Goal: Task Accomplishment & Management: Complete application form

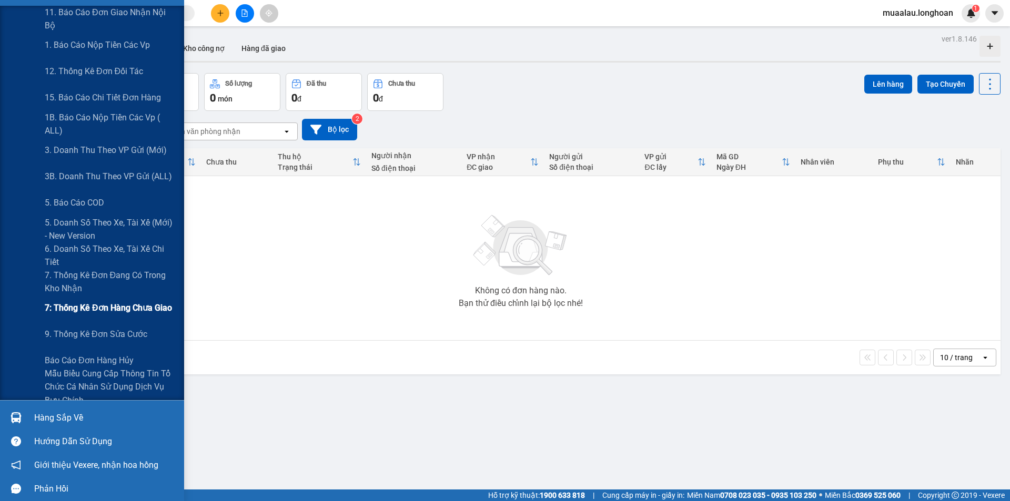
scroll to position [165, 0]
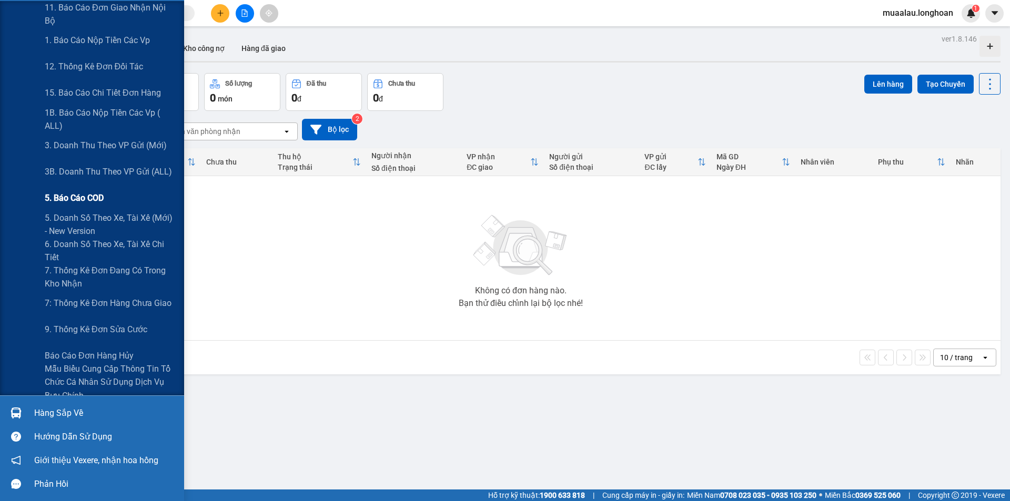
click at [105, 197] on div "5. Báo cáo COD" at bounding box center [111, 198] width 132 height 26
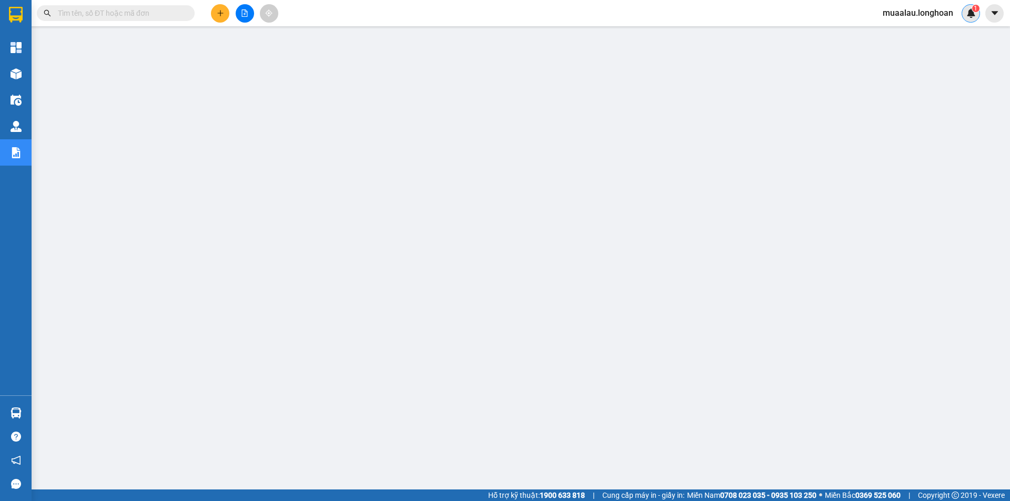
click at [970, 10] on img at bounding box center [970, 12] width 9 height 9
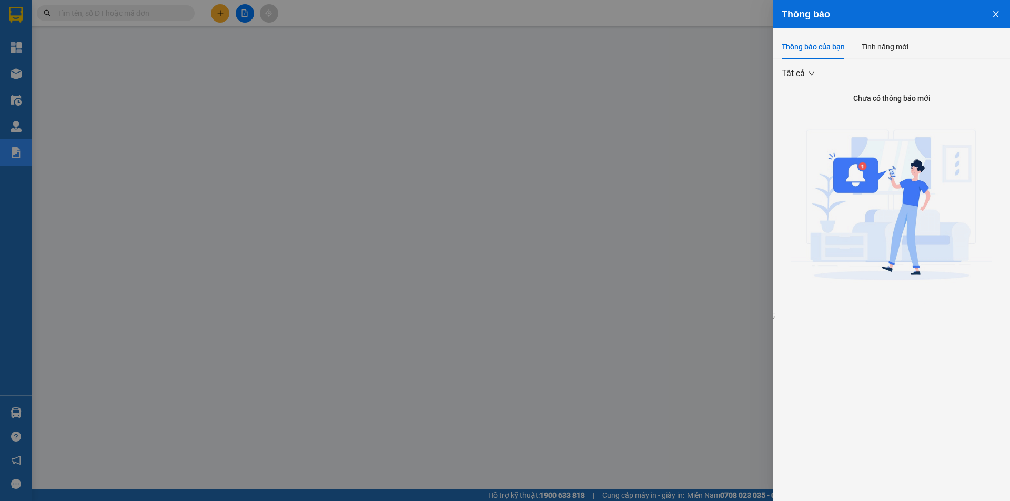
click at [722, 138] on div at bounding box center [505, 250] width 1010 height 501
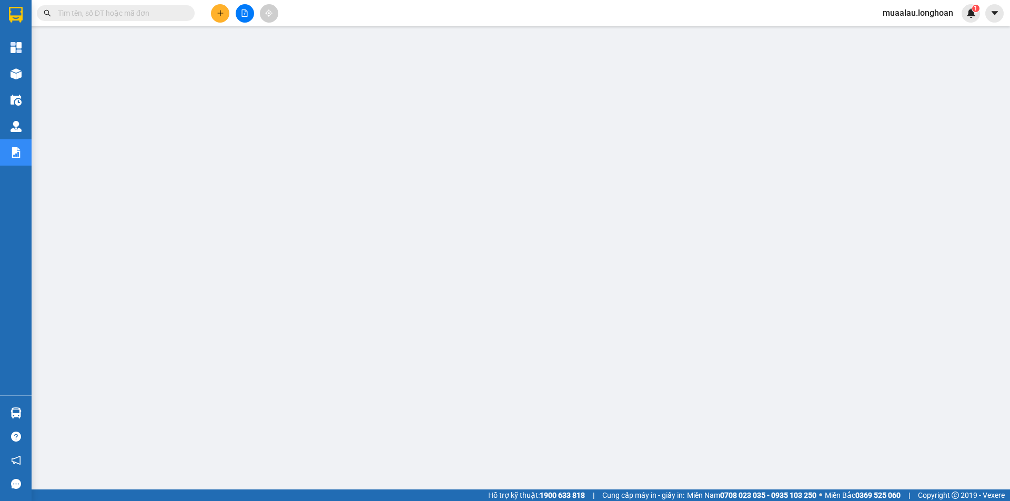
click at [125, 13] on input "text" at bounding box center [120, 13] width 124 height 12
paste input "VHBT2509250001"
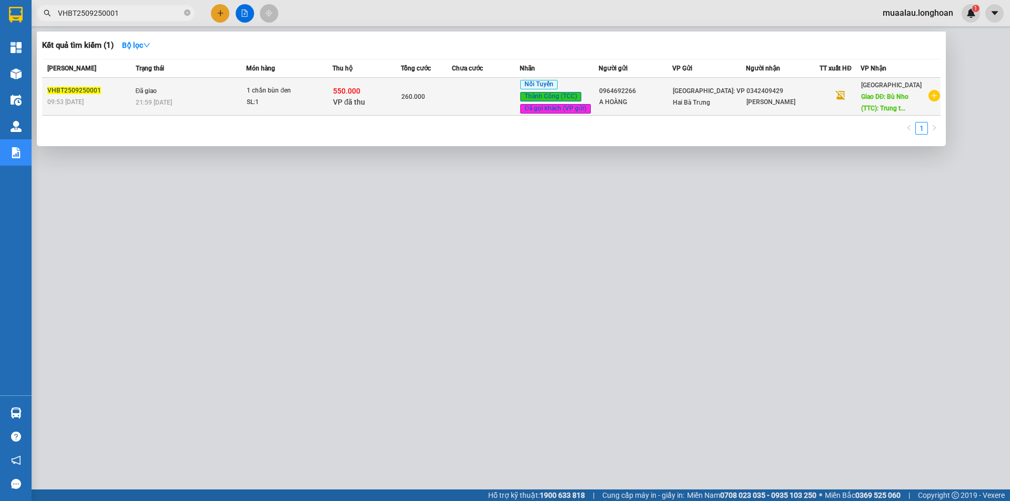
type input "VHBT2509250001"
click at [480, 103] on td at bounding box center [486, 97] width 68 height 38
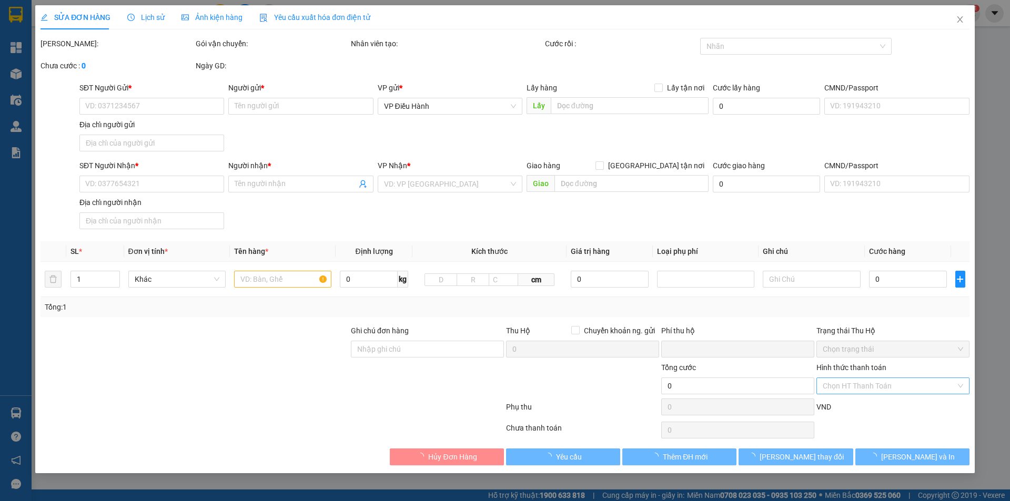
type input "0964692266"
type input "A HOÀNG"
type input "0342409429"
type input "[PERSON_NAME]"
type input "Bù Nho (TTC): Trung tâm thương mại [GEOGRAPHIC_DATA] ([GEOGRAPHIC_DATA]), H. [G…"
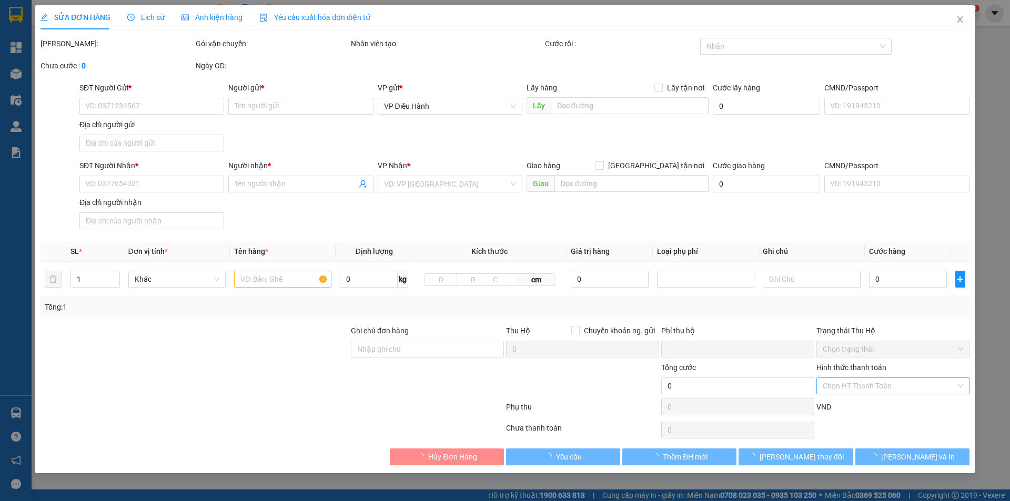
checkbox input "true"
type input "550.000"
type input "5.000"
type input "260.000"
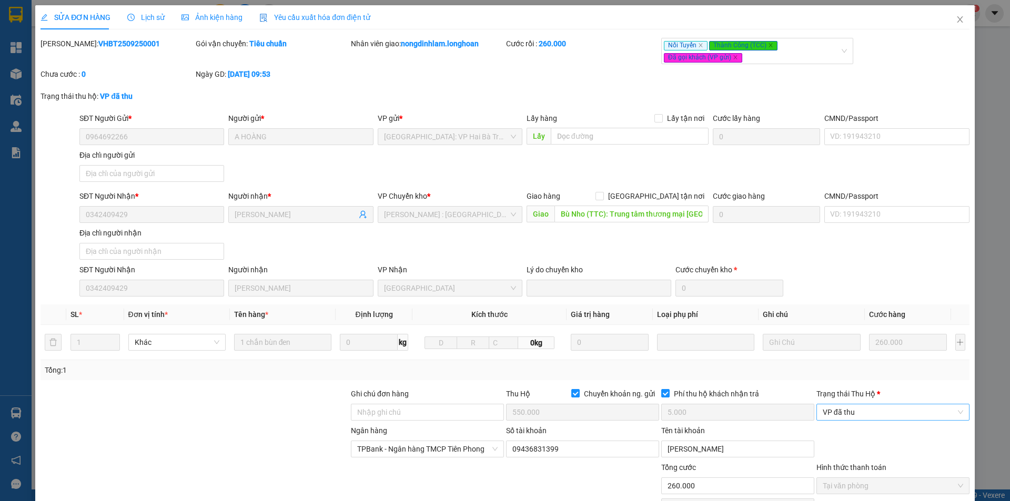
click at [867, 412] on span "VP đã thu" at bounding box center [893, 412] width 140 height 16
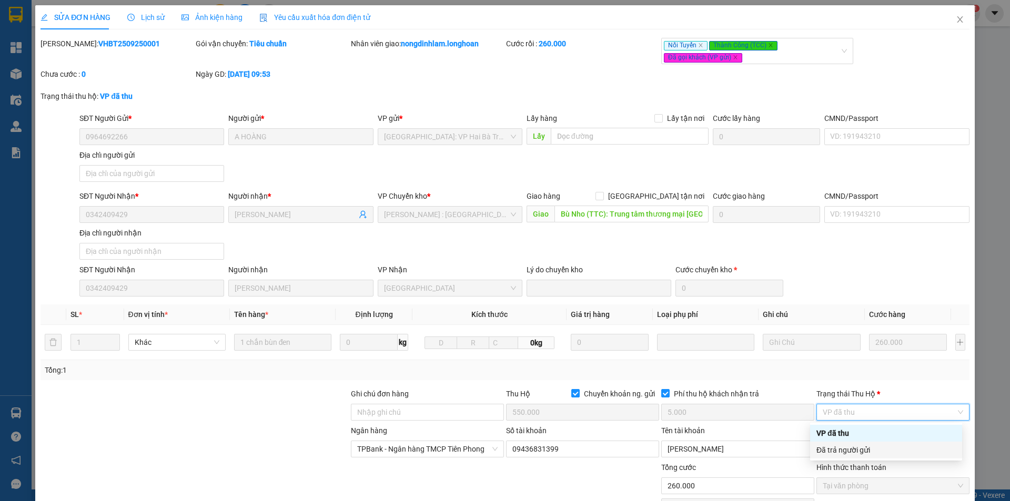
click at [883, 454] on div "Đã trả người gửi" at bounding box center [885, 450] width 139 height 12
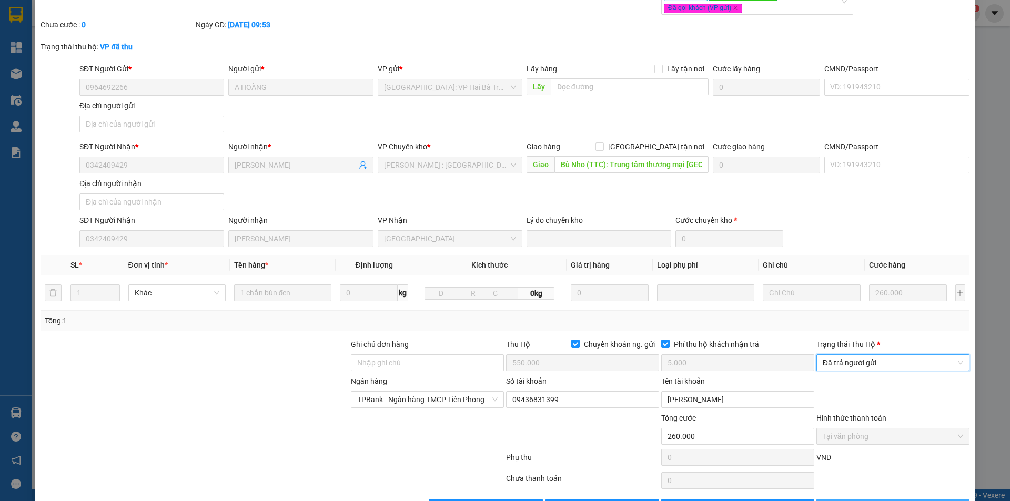
scroll to position [85, 0]
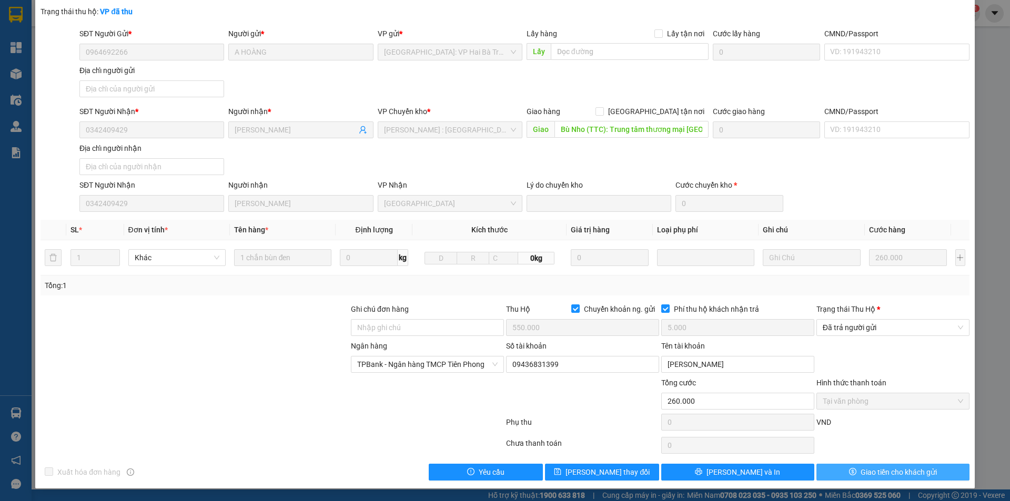
click at [871, 465] on button "Giao tiền cho khách gửi" at bounding box center [892, 472] width 153 height 17
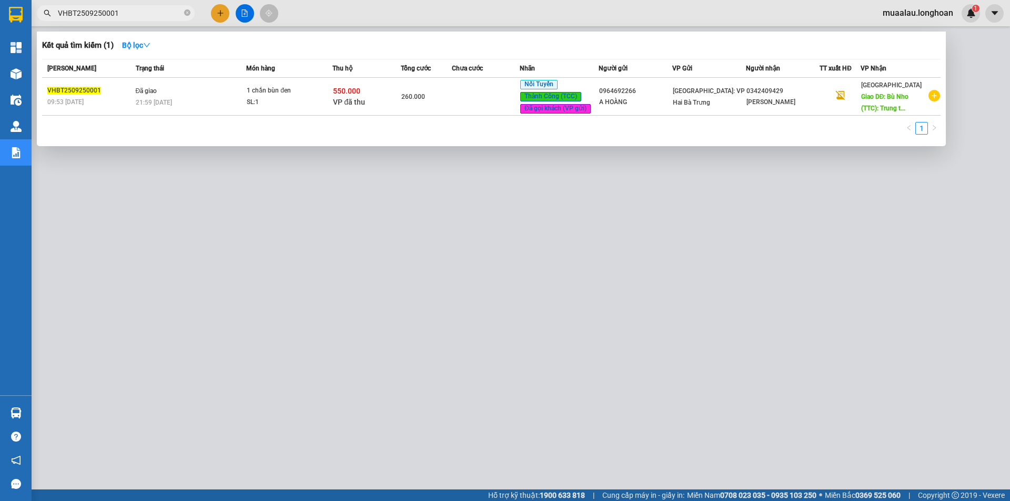
click at [190, 11] on span "VHBT2509250001" at bounding box center [116, 13] width 158 height 16
click at [187, 11] on icon "close-circle" at bounding box center [187, 12] width 6 height 6
paste input "VHBT0110250028"
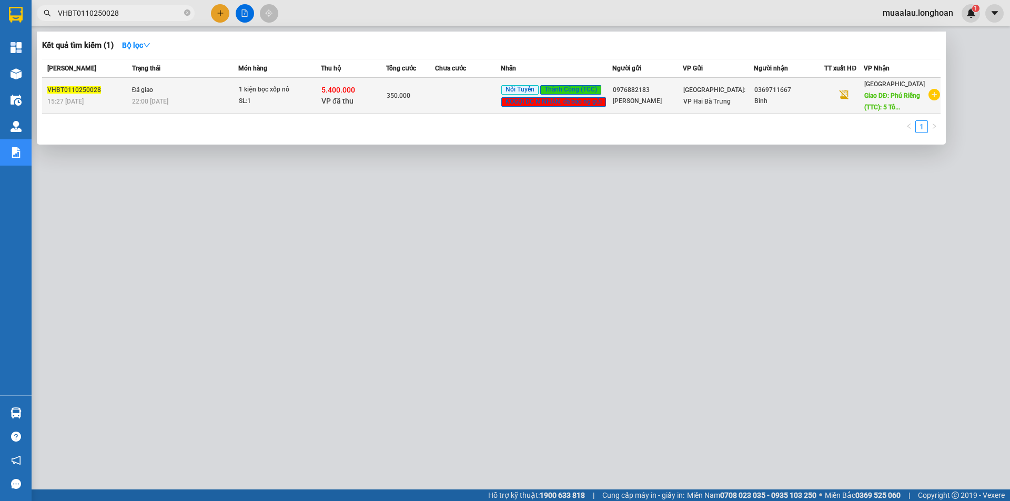
type input "VHBT0110250028"
click at [423, 102] on td "350.000" at bounding box center [410, 96] width 49 height 36
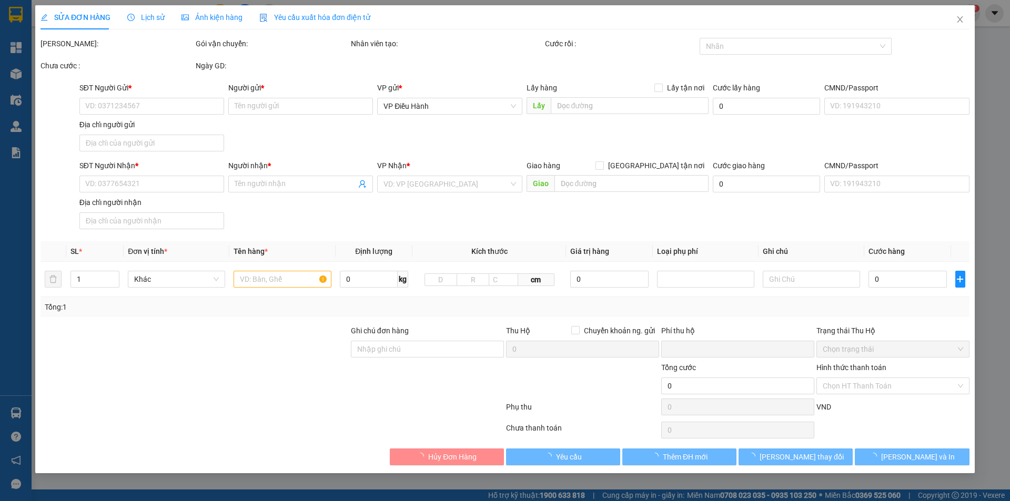
type input "0976882183"
type input "[PERSON_NAME]"
type input "0369711667"
type input "Bình"
type input "Phú Riềng (TTC): 5 Tổ 1, ĐT 741, Thôn [GEOGRAPHIC_DATA], X. [GEOGRAPHIC_DATA], …"
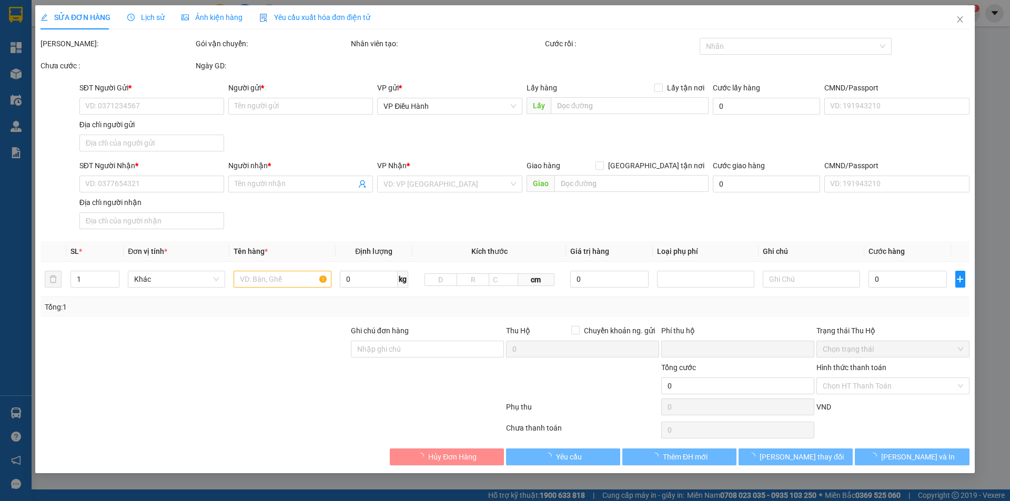
checkbox input "true"
type input "5.400.000"
type input "25.000"
type input "350.000"
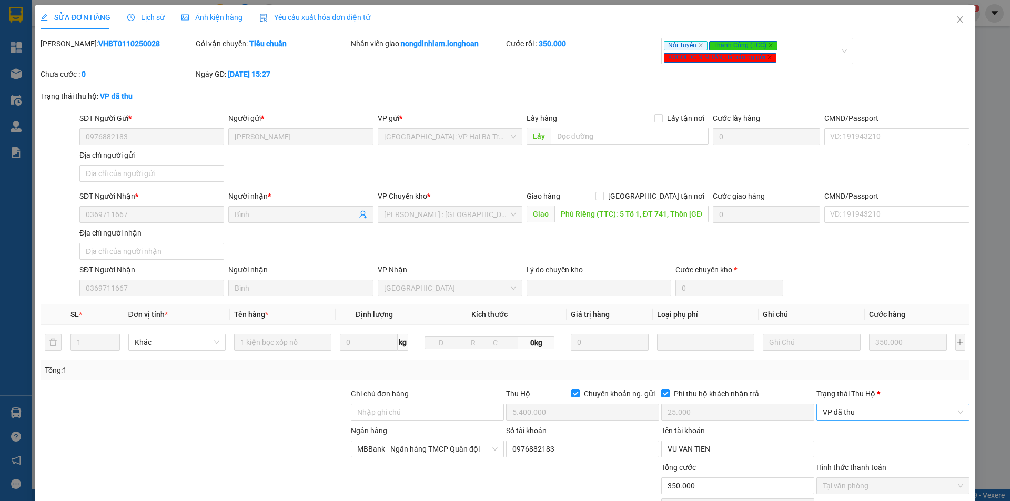
click at [839, 412] on span "VP đã thu" at bounding box center [893, 412] width 140 height 16
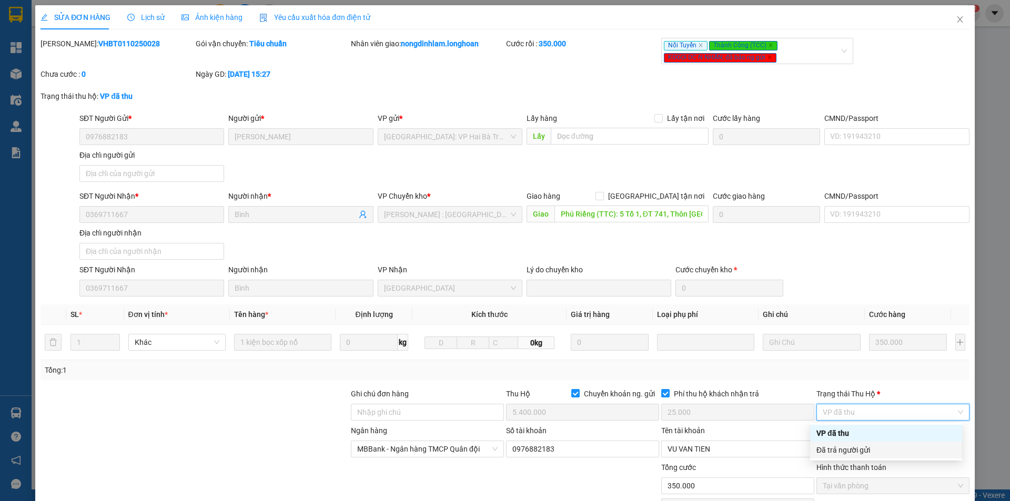
click at [843, 447] on div "Đã trả người gửi" at bounding box center [885, 450] width 139 height 12
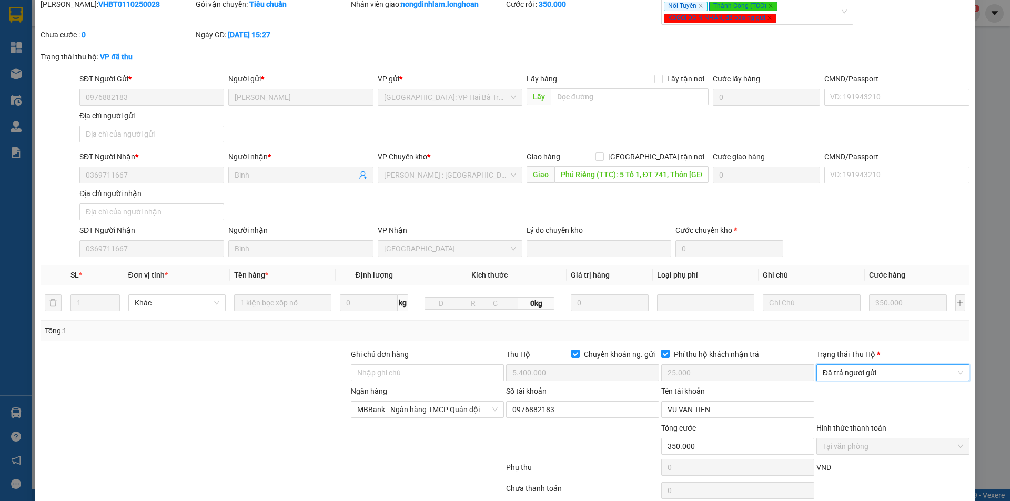
scroll to position [85, 0]
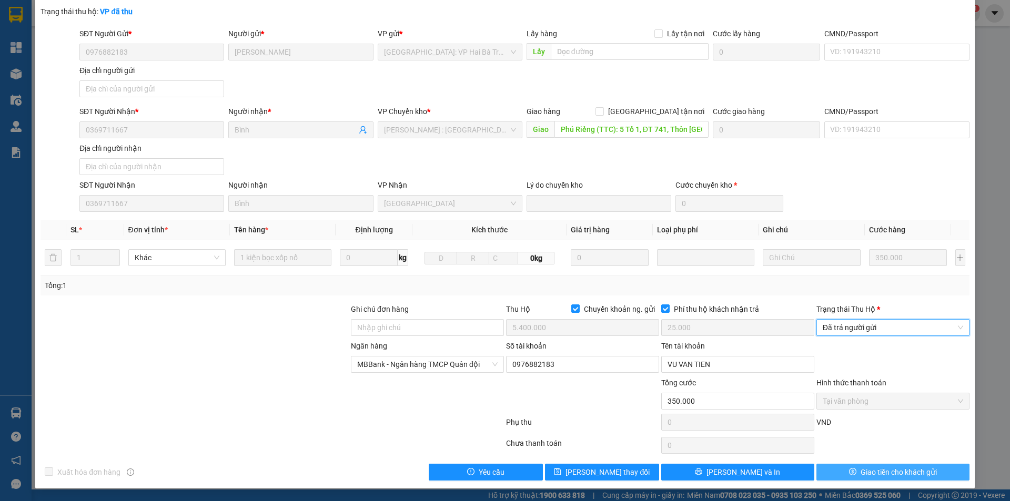
click at [849, 474] on icon "dollar" at bounding box center [852, 471] width 7 height 7
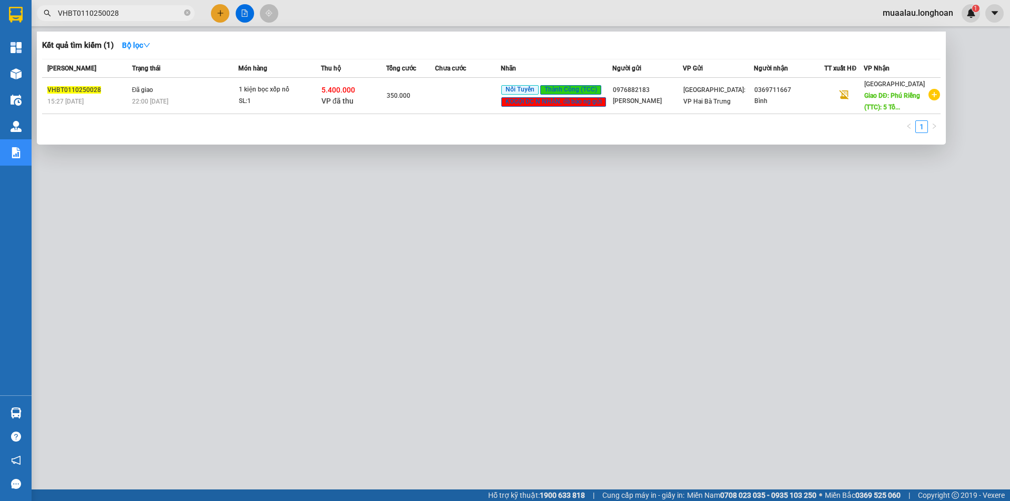
click at [166, 9] on input "VHBT0110250028" at bounding box center [120, 13] width 124 height 12
paste input "HNHD0310250003"
type input "VHBT0110250028HNHD0310250003"
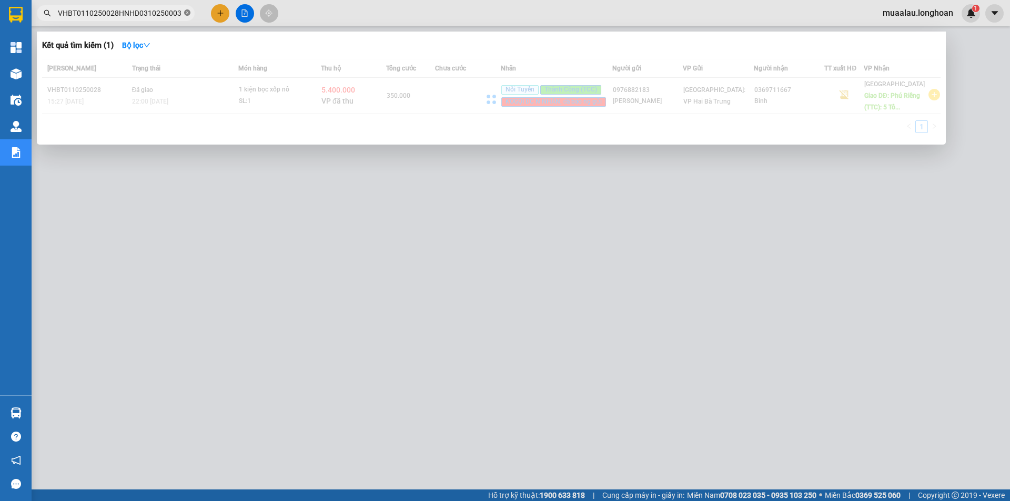
click at [188, 12] on icon "close-circle" at bounding box center [187, 12] width 6 height 6
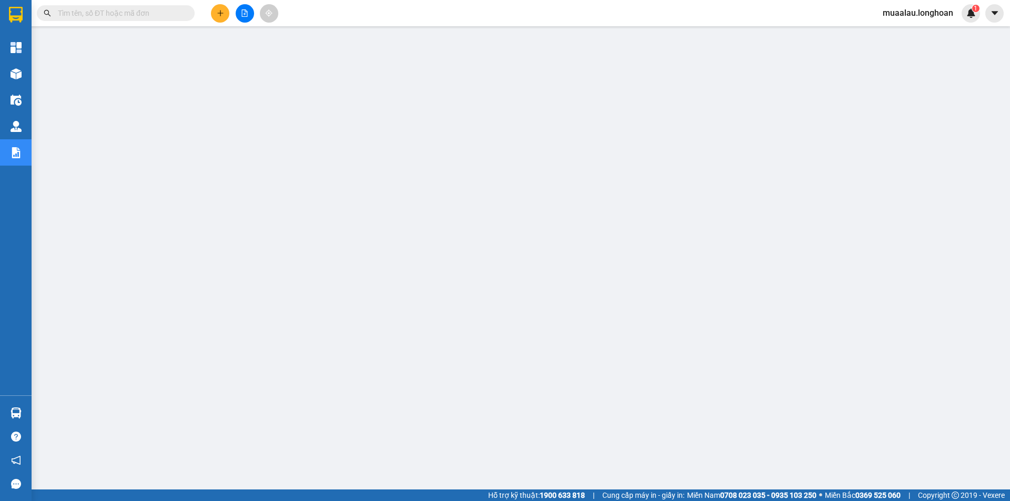
paste input "HNHD0310250003"
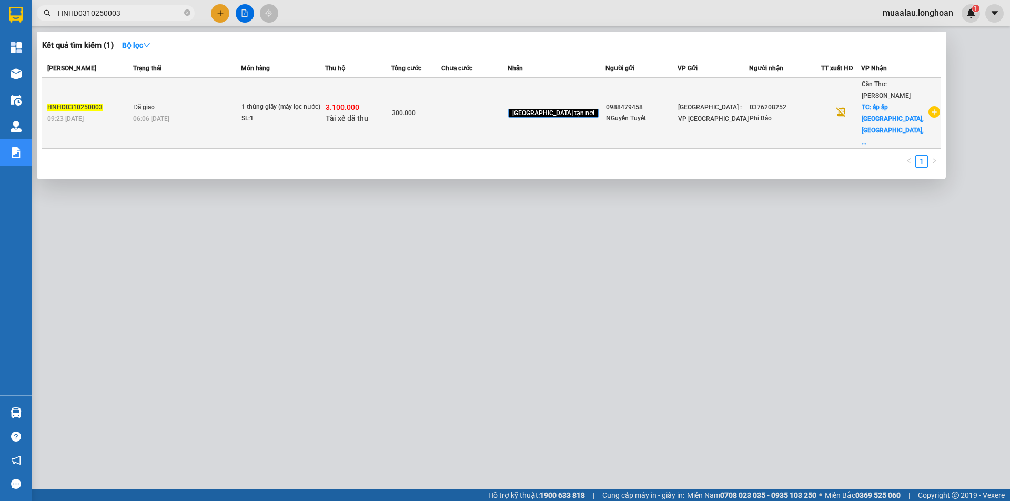
type input "HNHD0310250003"
click at [508, 88] on td at bounding box center [474, 113] width 66 height 71
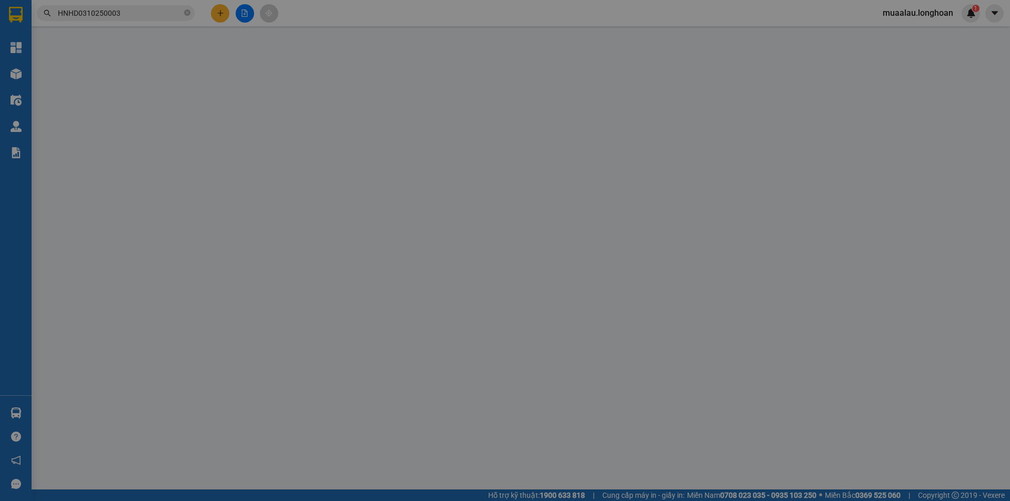
type input "0988479458"
type input "NGuyễn Tuyết"
type input "0376208252"
type input "Phi Bảo"
checkbox input "true"
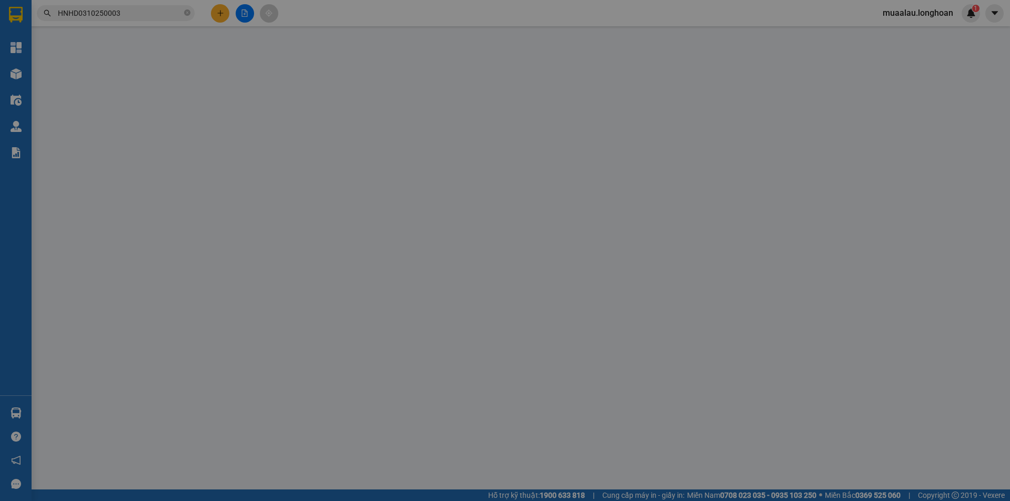
type input "ấp ấp [GEOGRAPHIC_DATA], [GEOGRAPHIC_DATA], [GEOGRAPHIC_DATA]"
checkbox input "true"
type input "3.100.000"
type input "20.000"
type input "300.000"
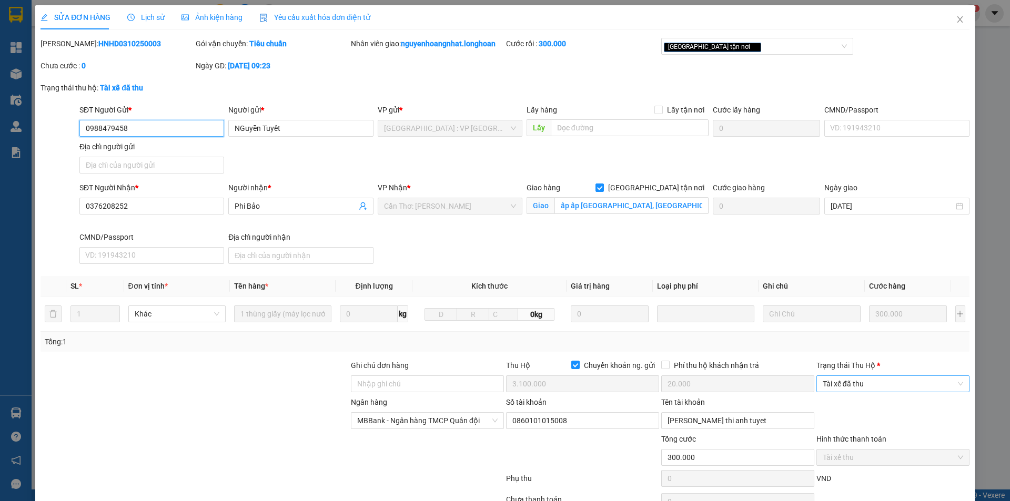
click at [859, 383] on span "Tài xế đã thu" at bounding box center [893, 384] width 140 height 16
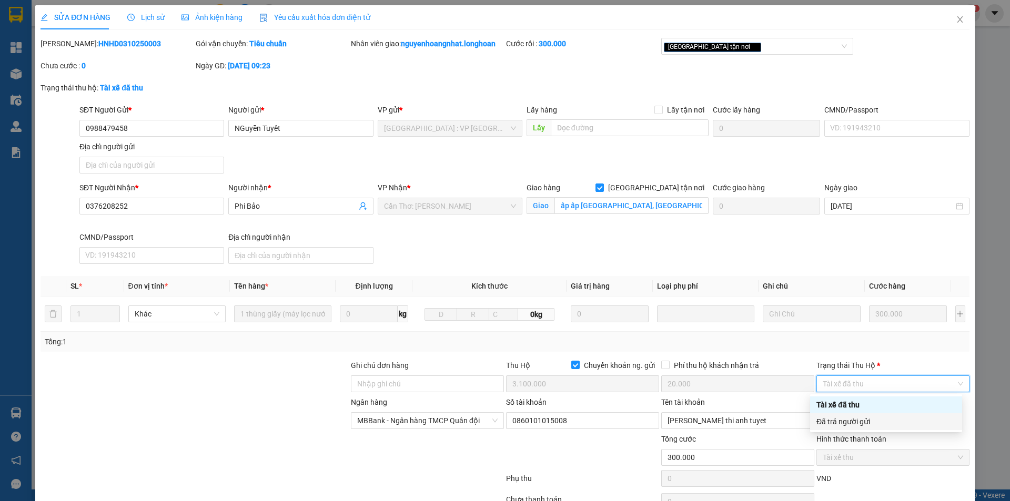
click at [864, 427] on div "Đã trả người gửi" at bounding box center [885, 422] width 139 height 12
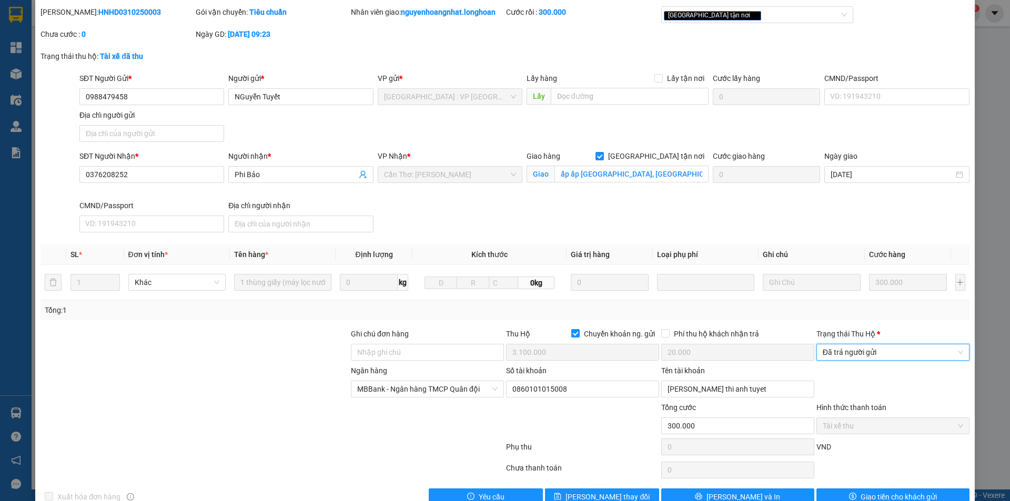
scroll to position [56, 0]
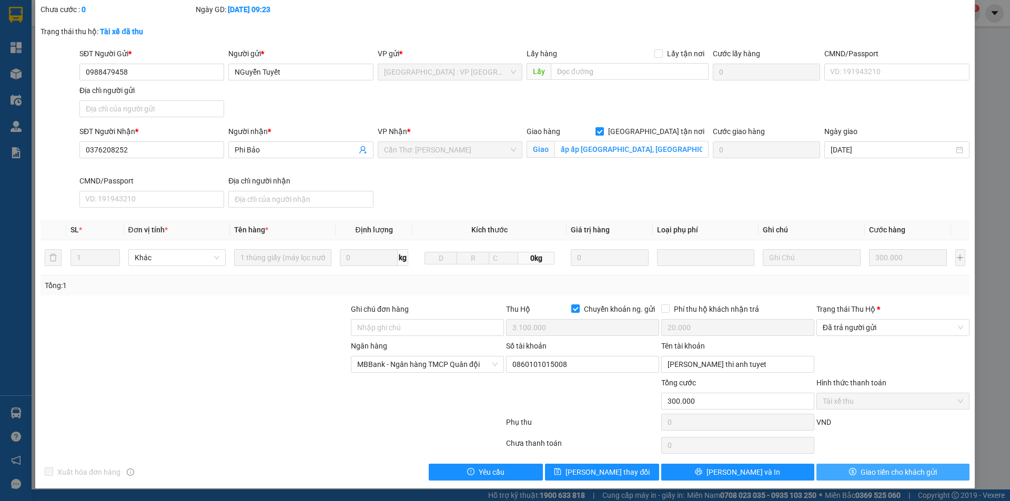
drag, startPoint x: 857, startPoint y: 468, endPoint x: 813, endPoint y: 450, distance: 47.4
click at [861, 468] on span "Giao tiền cho khách gửi" at bounding box center [899, 473] width 76 height 12
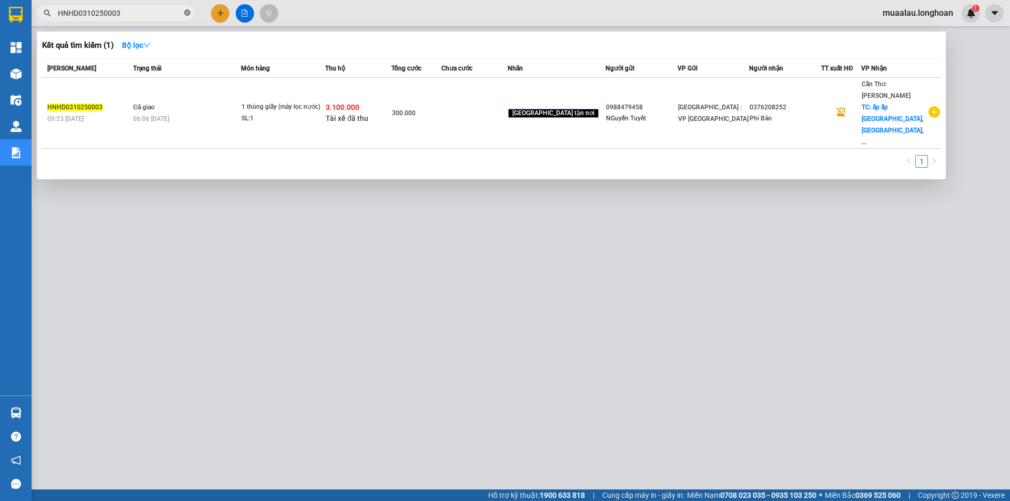
click at [184, 13] on icon "close-circle" at bounding box center [187, 12] width 6 height 6
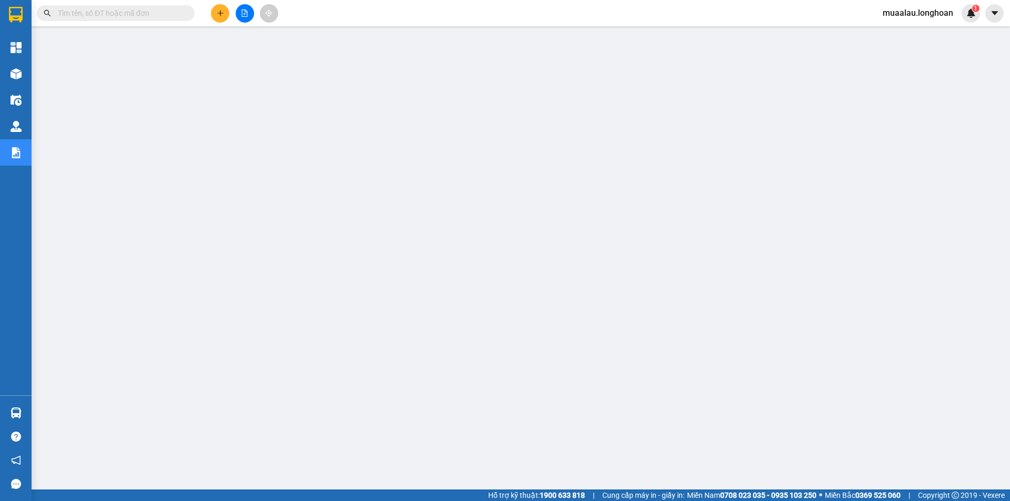
paste input "KQ120310250011"
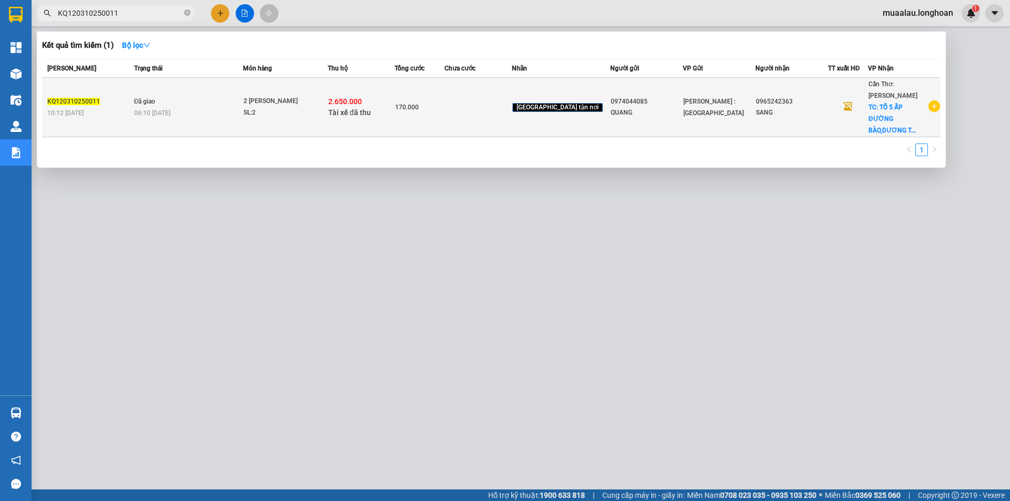
type input "KQ120310250011"
click at [442, 92] on td "170.000" at bounding box center [420, 107] width 50 height 59
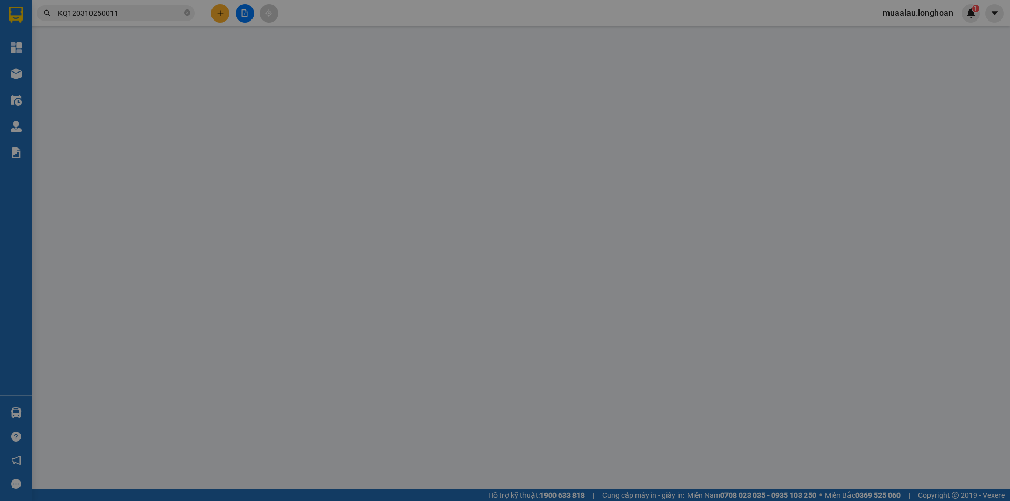
type input "0974044085"
type input "QUANG"
type input "0965242363"
type input "SANG"
checkbox input "true"
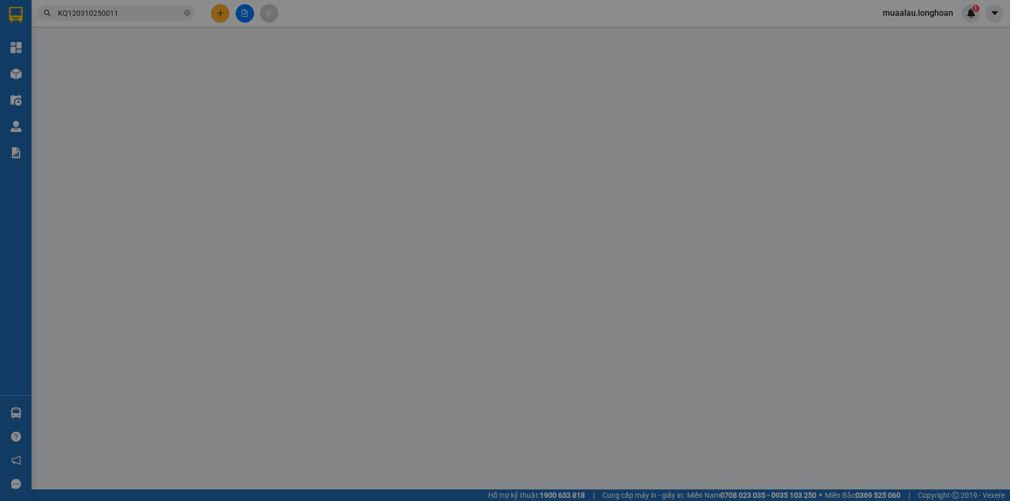
type input "TỔ 5 ẤP ĐƯỜNG BÀO,[GEOGRAPHIC_DATA]"
checkbox input "true"
type input "2.650.000"
type input "20.000"
type input "170.000"
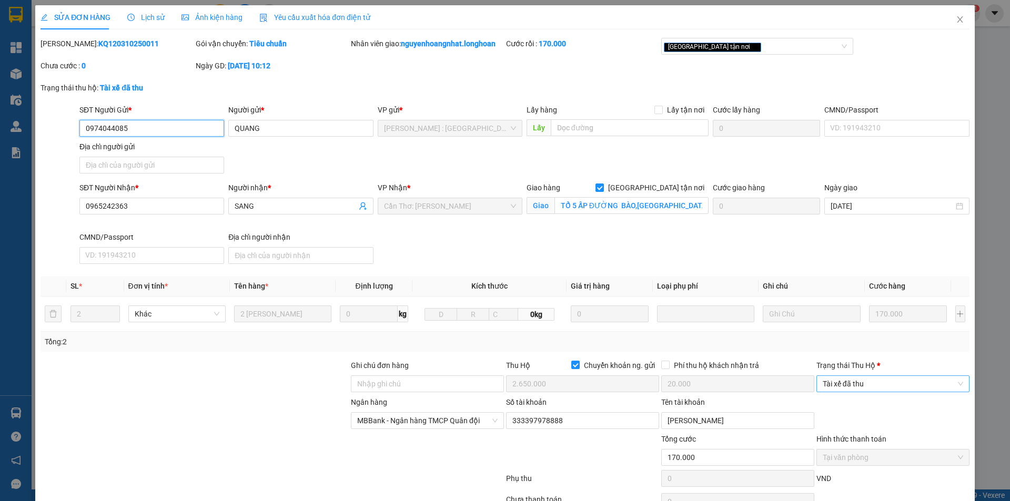
click at [862, 380] on span "Tài xế đã thu" at bounding box center [893, 384] width 140 height 16
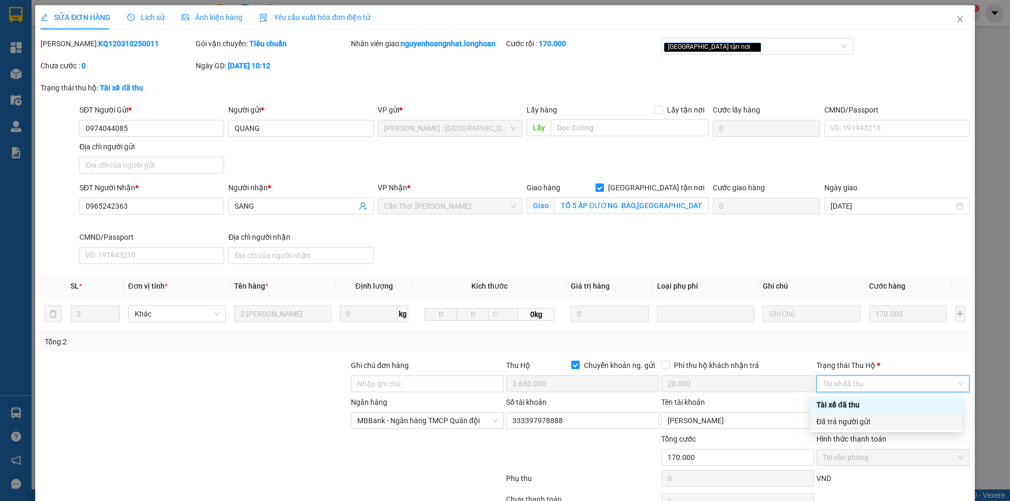
click at [854, 421] on div "Đã trả người gửi" at bounding box center [885, 422] width 139 height 12
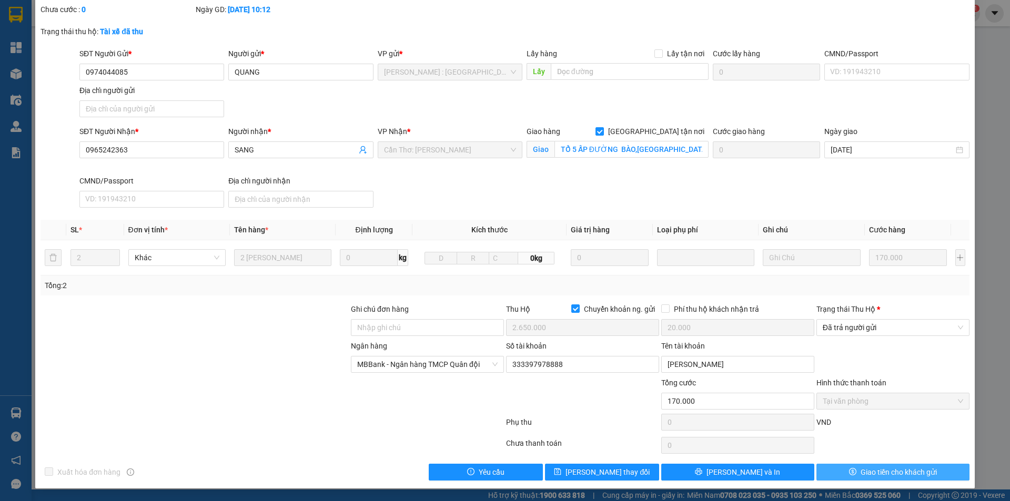
click at [835, 467] on button "Giao tiền cho khách gửi" at bounding box center [892, 472] width 153 height 17
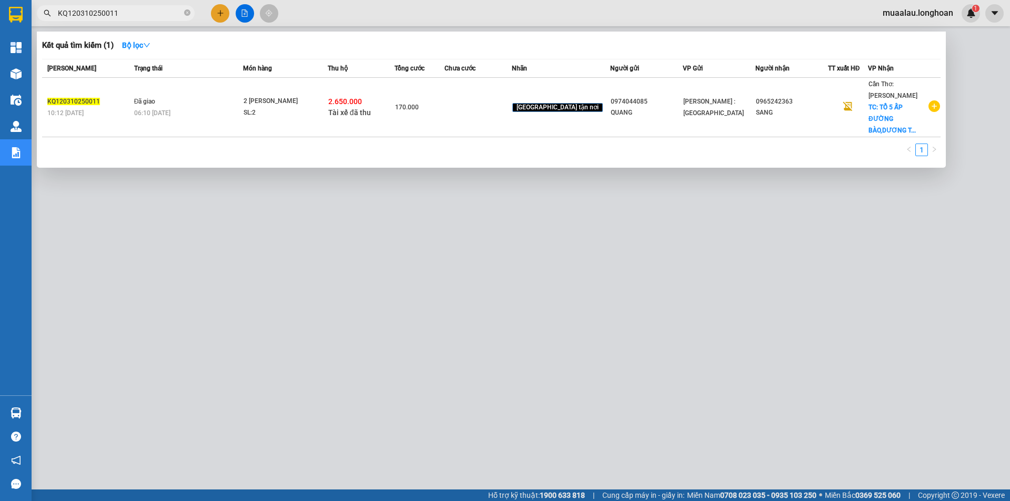
click at [184, 11] on span "KQ120310250011" at bounding box center [116, 13] width 158 height 16
click at [185, 15] on icon "close-circle" at bounding box center [187, 12] width 6 height 6
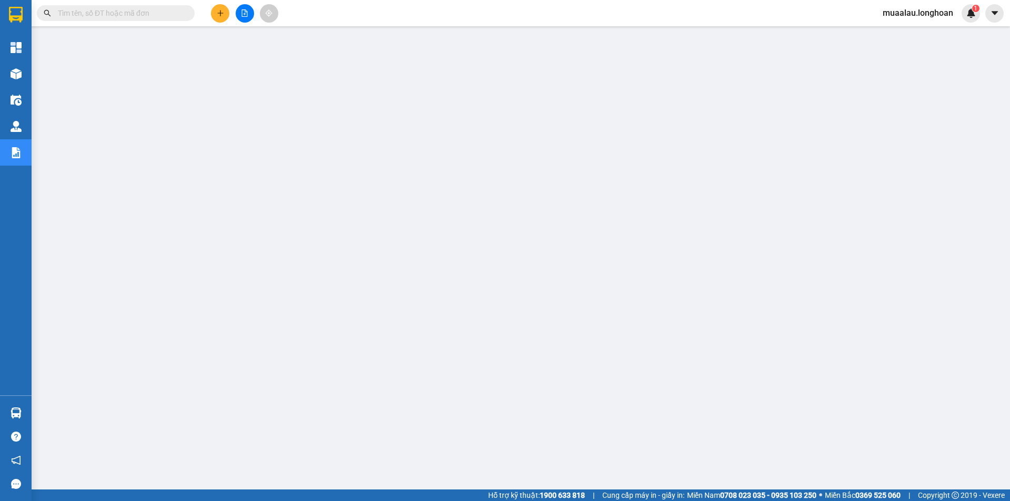
paste input "VPMD0310250002"
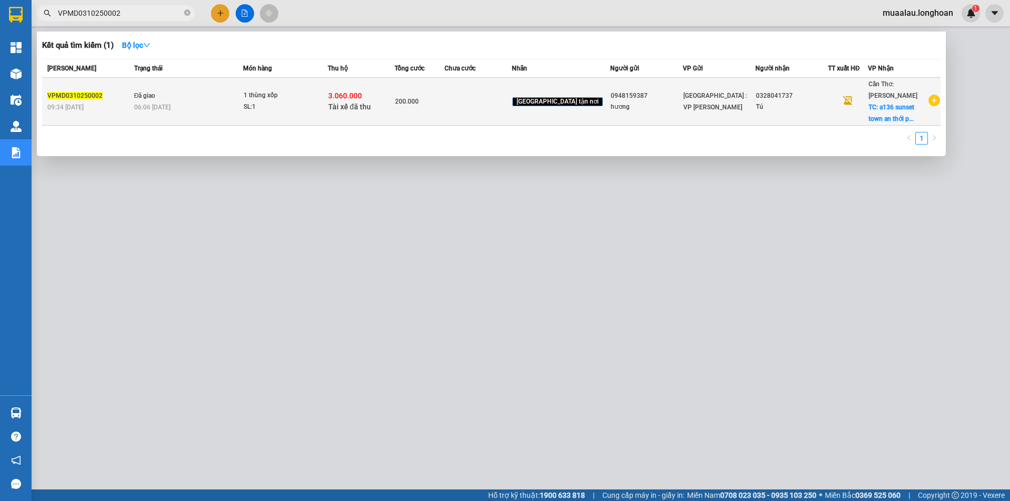
type input "VPMD0310250002"
click at [481, 105] on td at bounding box center [477, 102] width 67 height 48
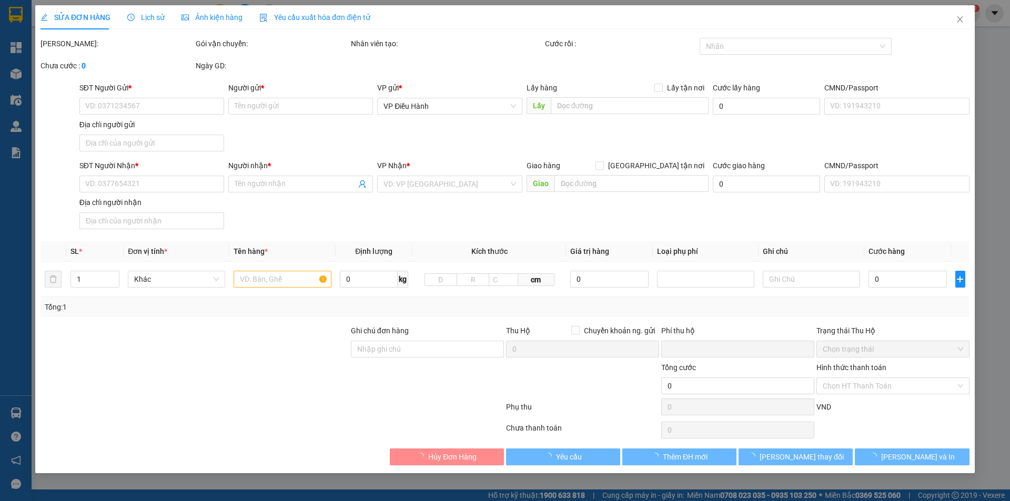
type input "0948159387"
type input "hương"
type input "0328041737"
type input "Tú"
checkbox input "true"
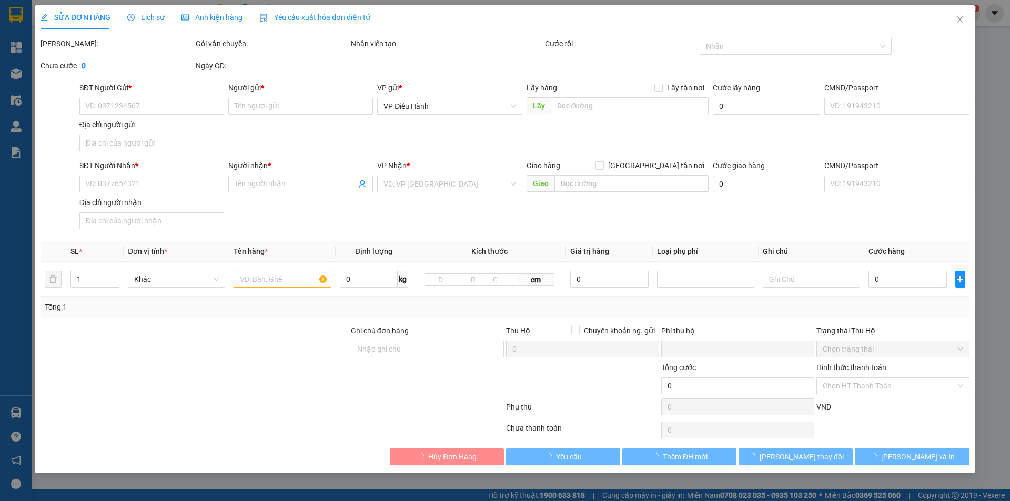
type input "a136 [GEOGRAPHIC_DATA] an [GEOGRAPHIC_DATA]"
type input "hàng ko đồng kiểm giao nguyên kiện hư vỡ k đền"
checkbox input "true"
type input "3.060.000"
type input "20.000"
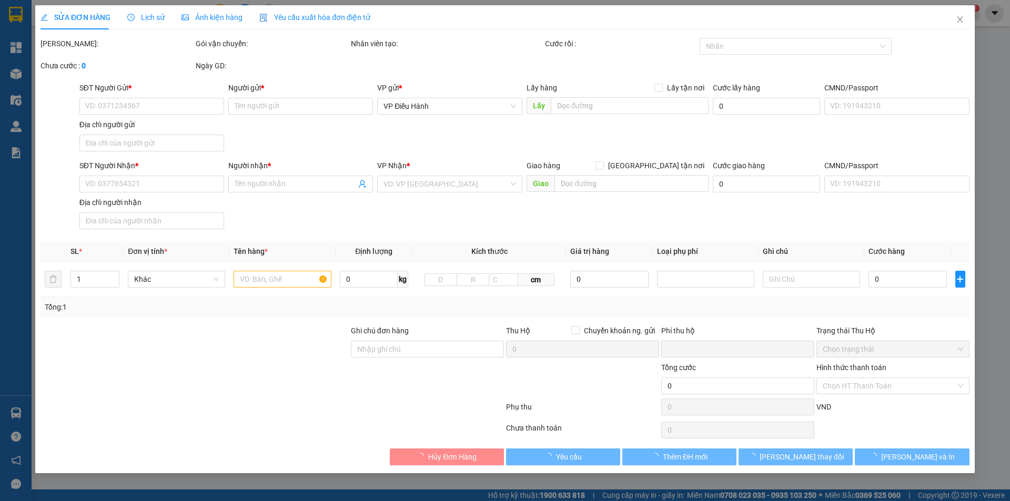
type input "200.000"
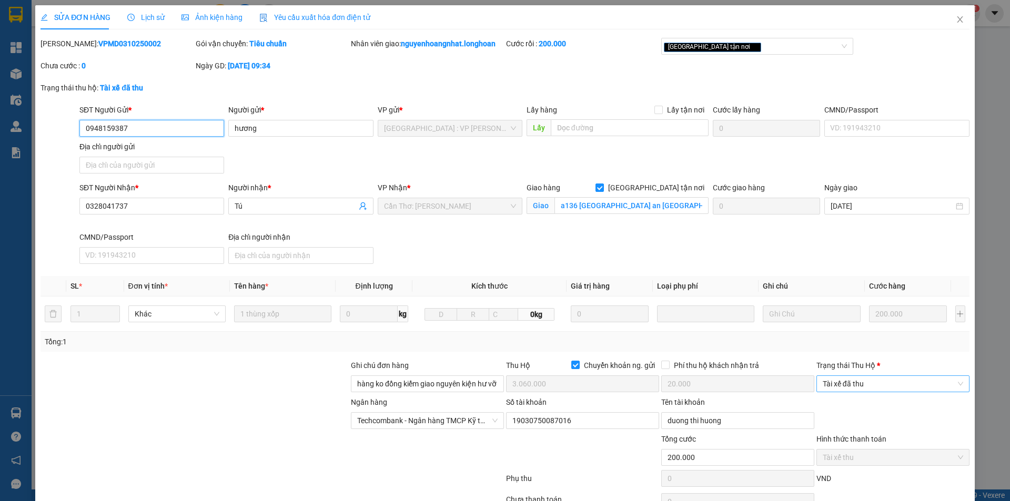
click at [874, 383] on span "Tài xế đã thu" at bounding box center [893, 384] width 140 height 16
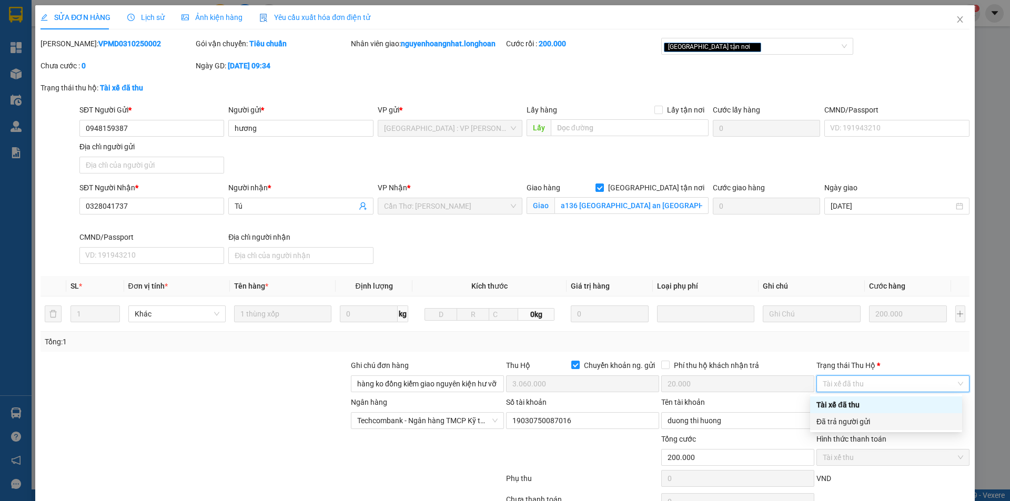
click at [878, 414] on div "Đã trả người gửi" at bounding box center [886, 421] width 152 height 17
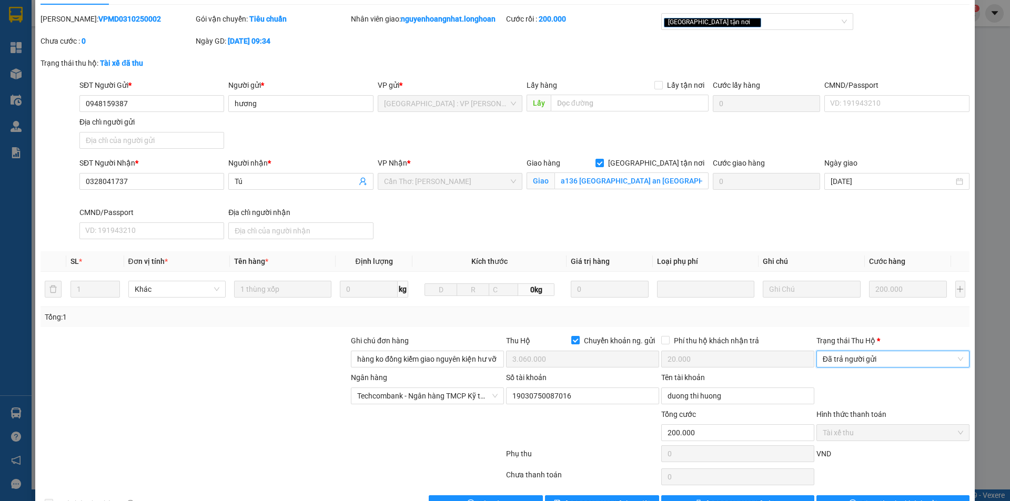
scroll to position [56, 0]
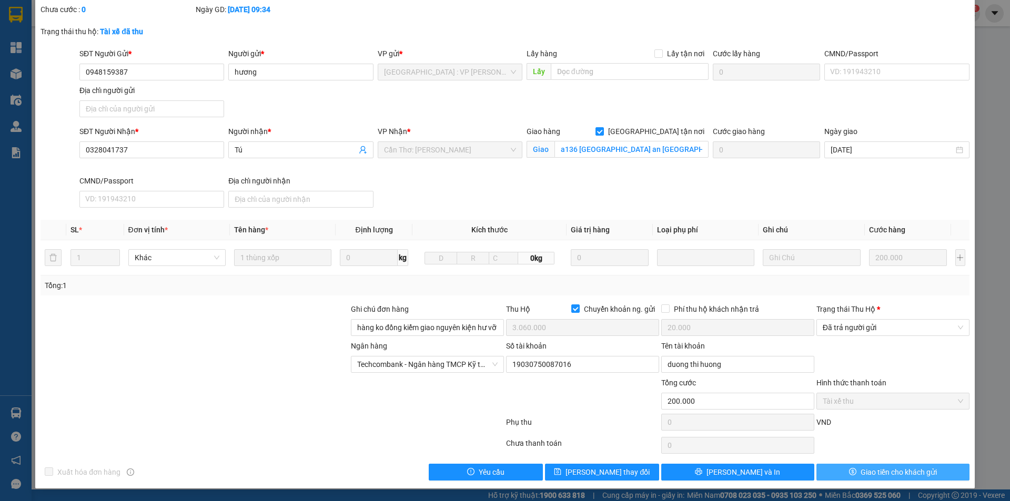
click at [850, 477] on button "Giao tiền cho khách gửi" at bounding box center [892, 472] width 153 height 17
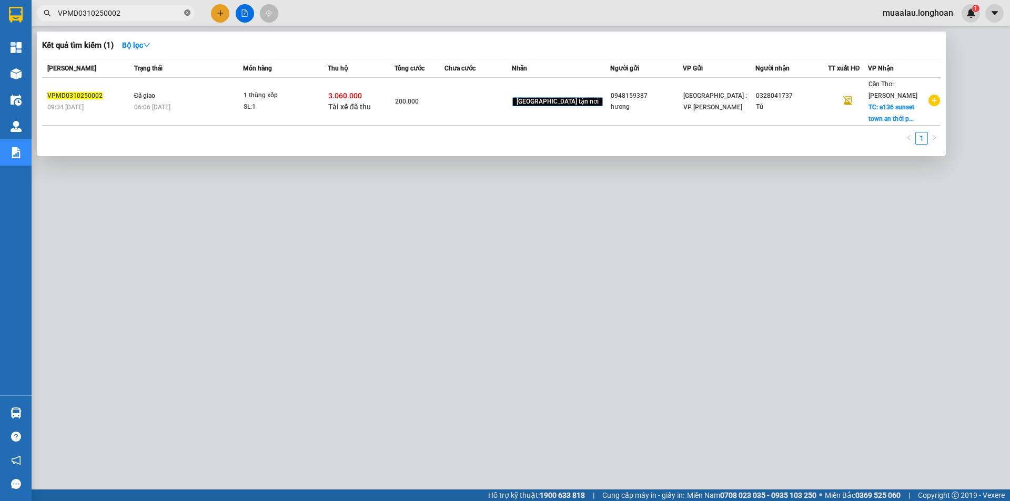
click at [186, 11] on icon "close-circle" at bounding box center [187, 12] width 6 height 6
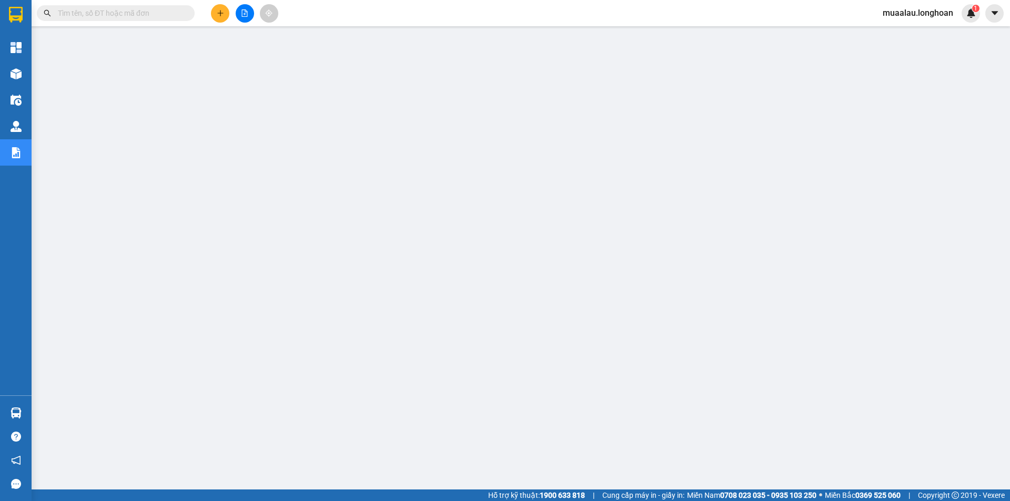
paste input "VPMD0310250002"
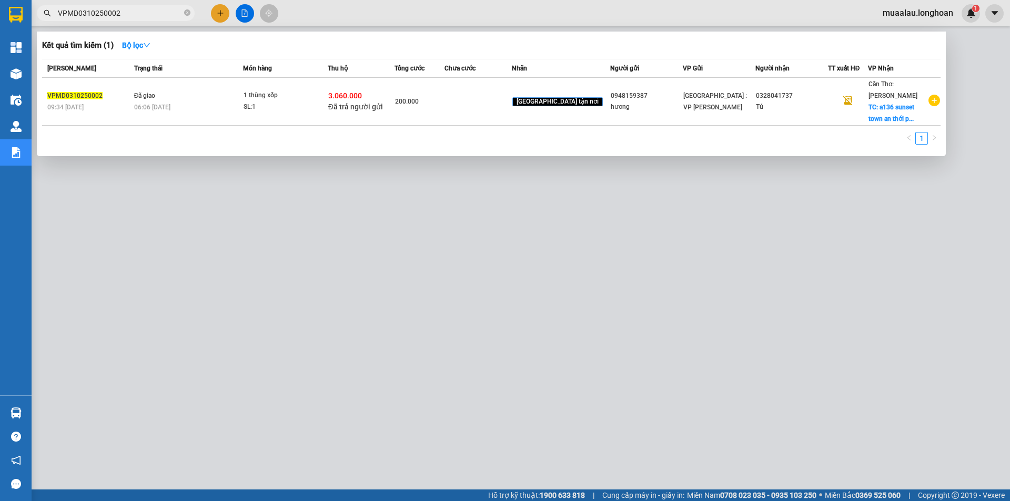
type input "VPMD0310250002"
click at [185, 11] on icon "close-circle" at bounding box center [187, 12] width 6 height 6
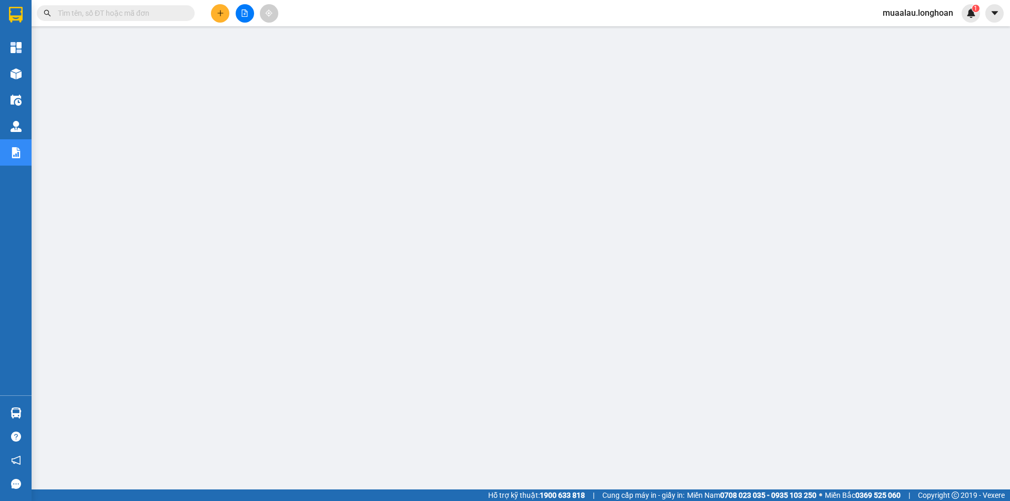
paste input "AKHD0310250012"
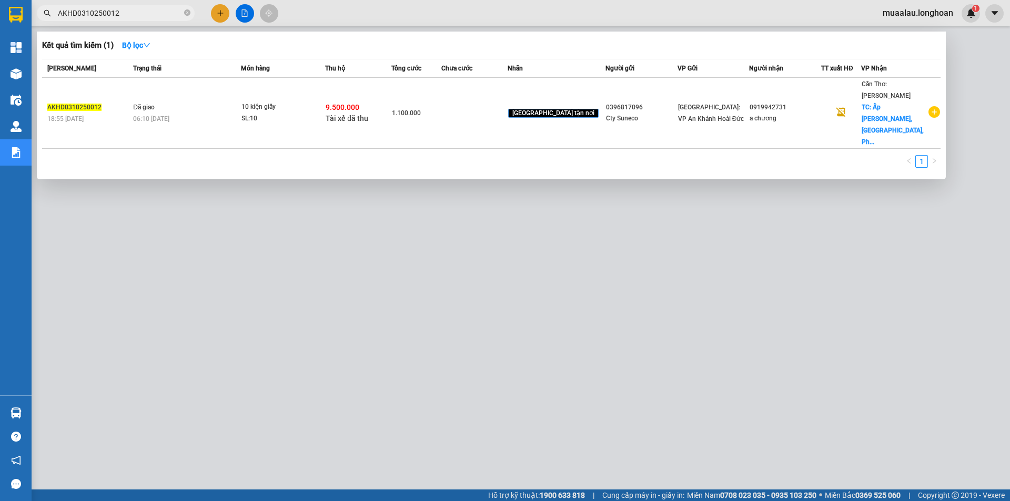
type input "AKHD0310250012"
click at [441, 107] on td "1.100.000" at bounding box center [416, 113] width 50 height 71
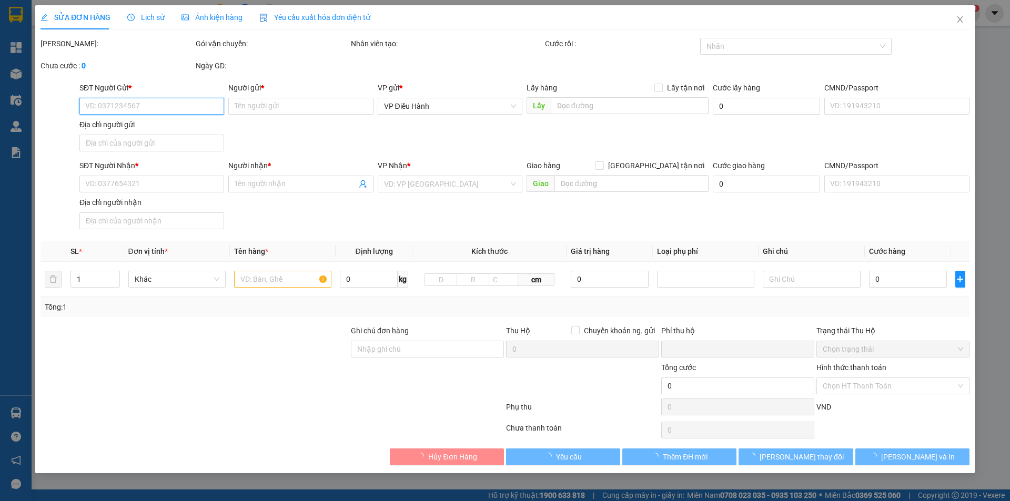
type input "0396817096"
type input "Cty Suneco"
type input "0919942731"
type input "a chương"
checkbox input "true"
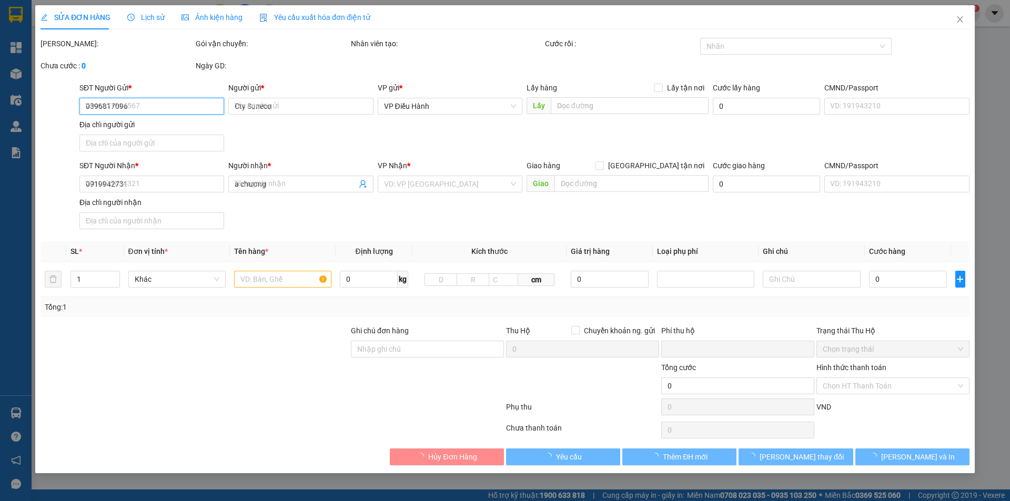
type input "Ấp Đường Bảo, [GEOGRAPHIC_DATA], [GEOGRAPHIC_DATA], [GEOGRAPHIC_DATA]"
type input "Hàng không đè nặng"
checkbox input "true"
type input "9.500.000"
type input "25.000"
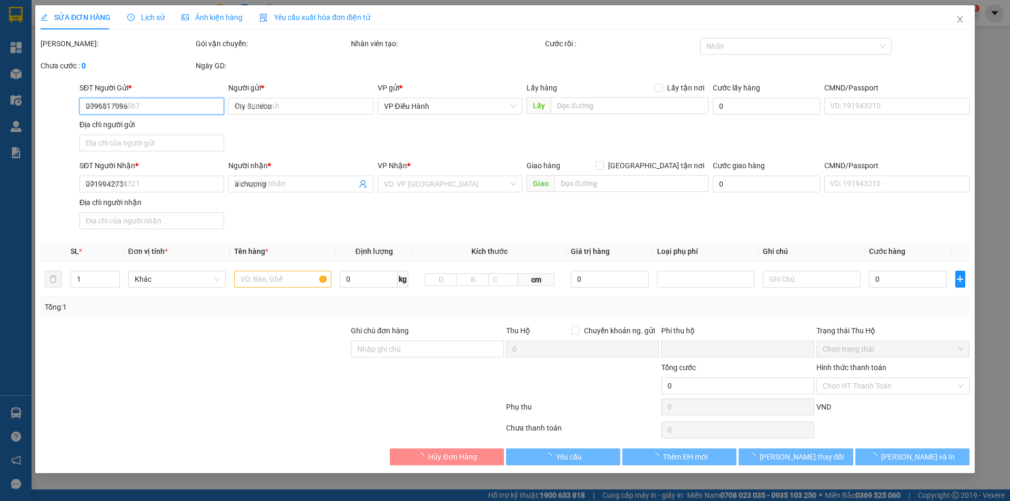
type input "1.100.000"
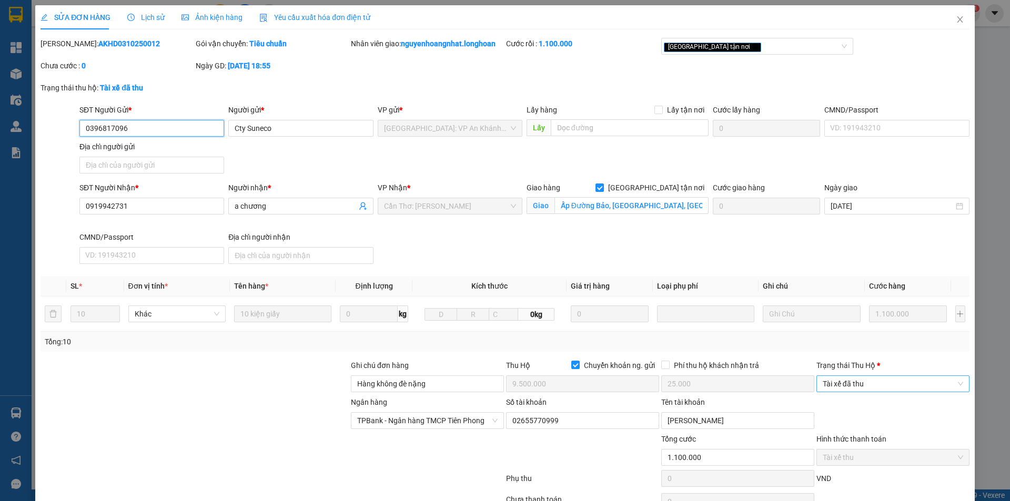
drag, startPoint x: 859, startPoint y: 381, endPoint x: 856, endPoint y: 391, distance: 9.8
click at [858, 381] on span "Tài xế đã thu" at bounding box center [893, 384] width 140 height 16
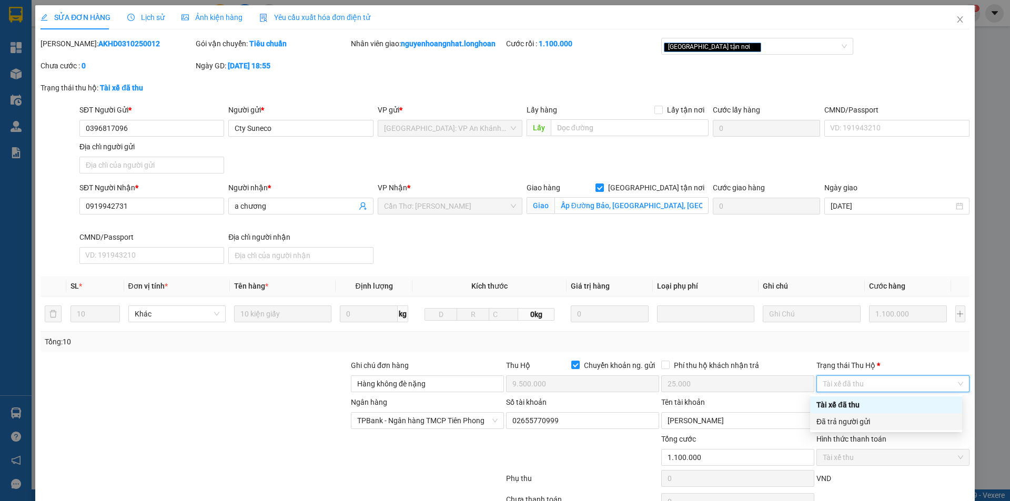
click at [856, 420] on div "Đã trả người gửi" at bounding box center [885, 422] width 139 height 12
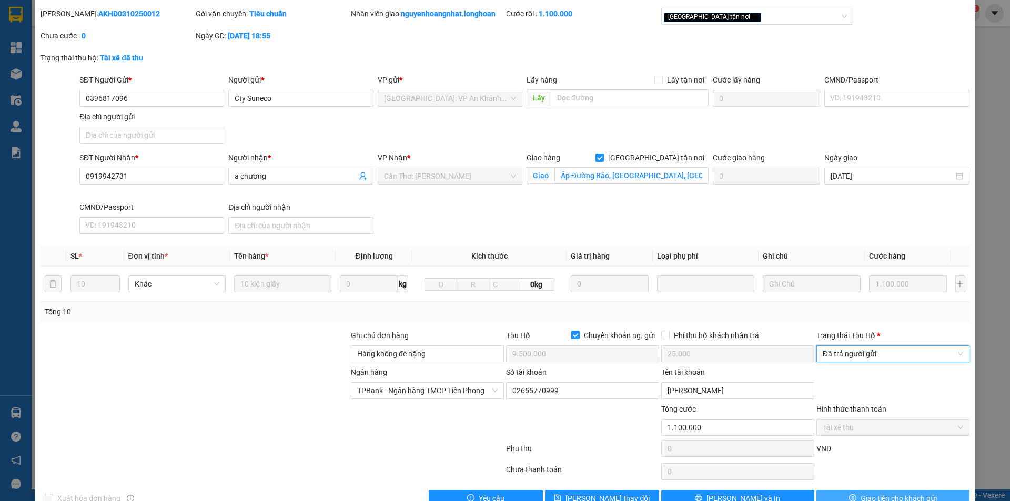
scroll to position [56, 0]
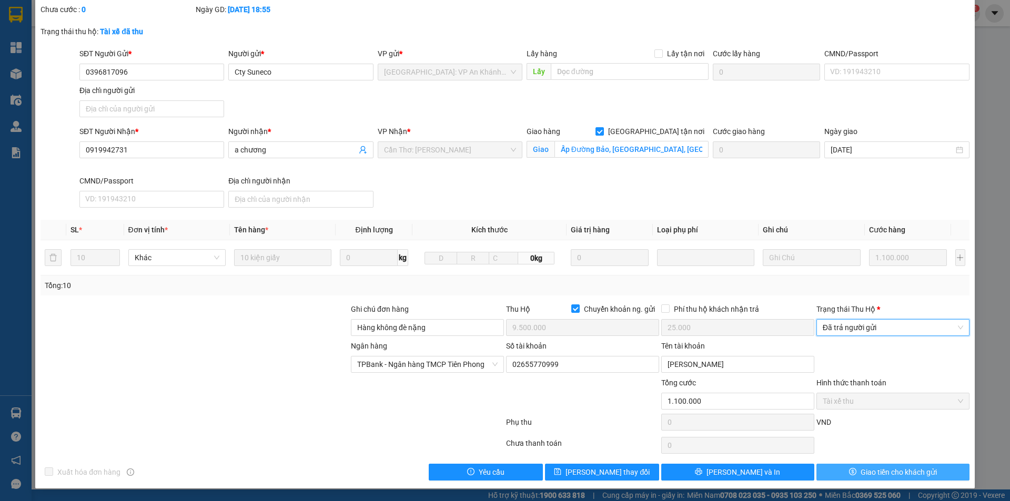
click at [849, 474] on icon "dollar" at bounding box center [852, 471] width 7 height 7
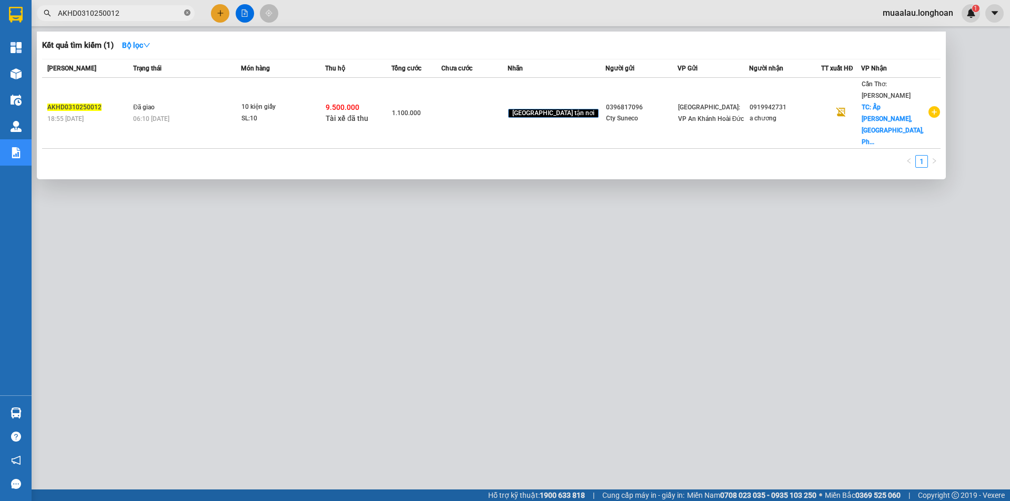
click at [187, 15] on icon "close-circle" at bounding box center [187, 12] width 6 height 6
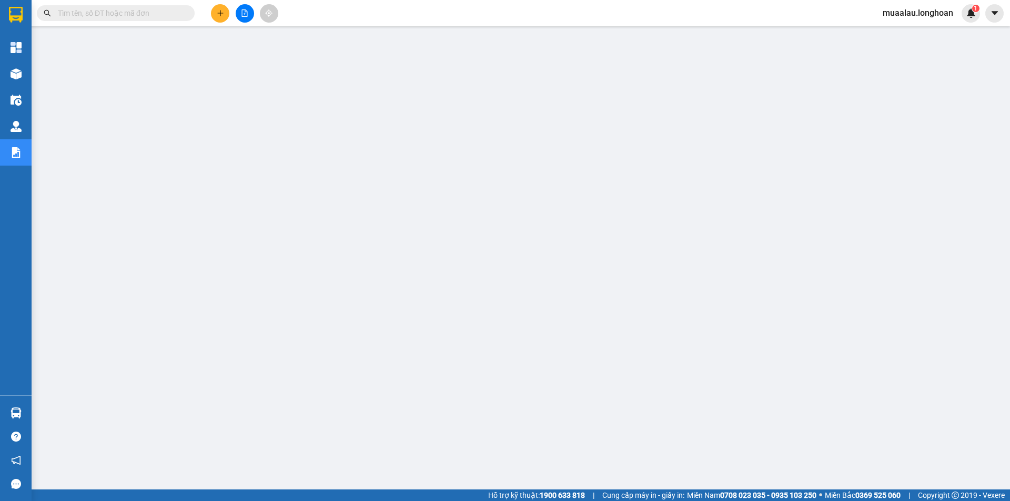
paste input "HCM90710250012"
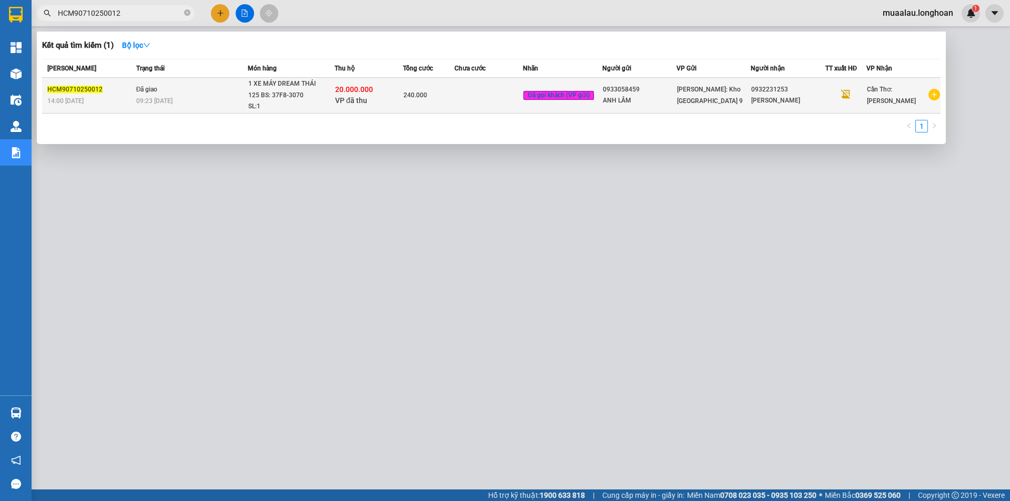
type input "HCM90710250012"
click at [478, 95] on td at bounding box center [488, 96] width 68 height 36
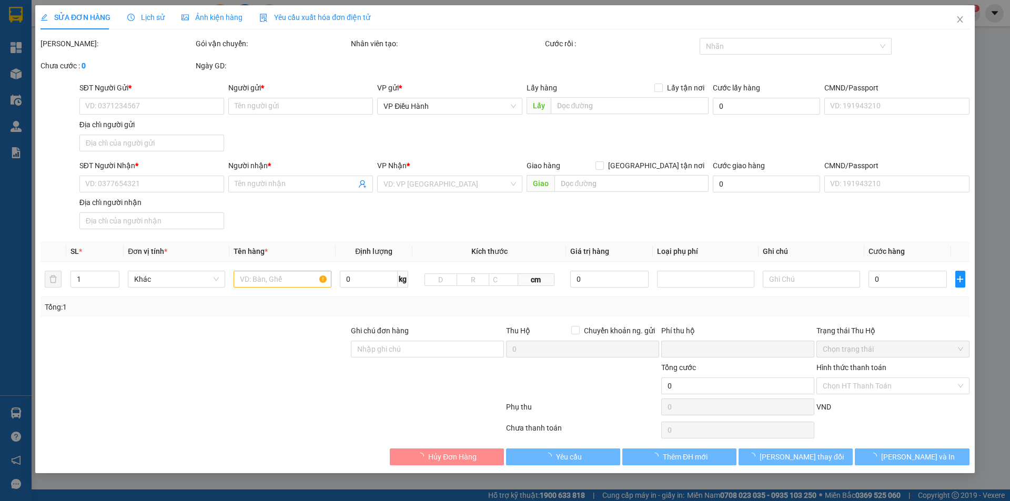
type input "0933058459"
type input "ANH LÂM"
type input "0932231253"
type input "[PERSON_NAME]"
type input "CHÌA KHÓA CUỐN TAY LÁI, CAVET BỎ CỐP XE"
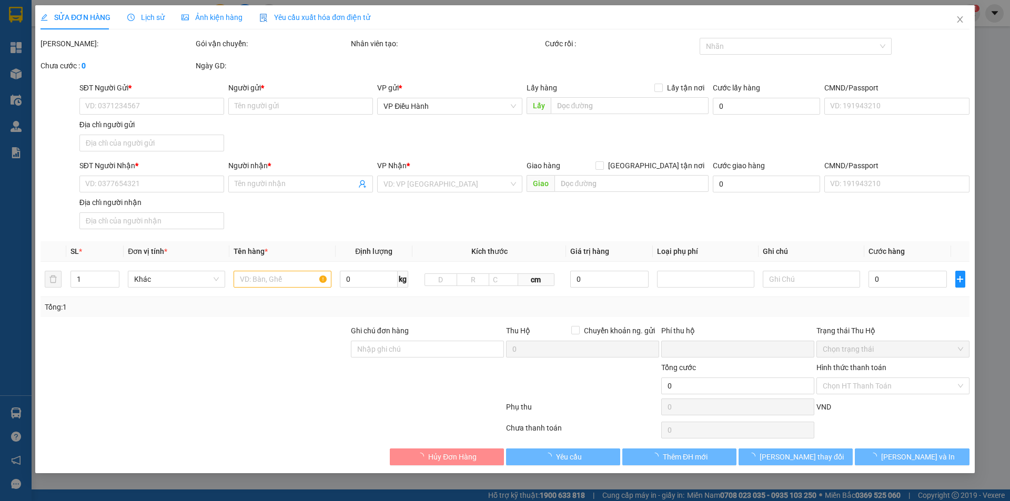
checkbox input "true"
type input "20.000.000"
type input "35.000"
type input "240.000"
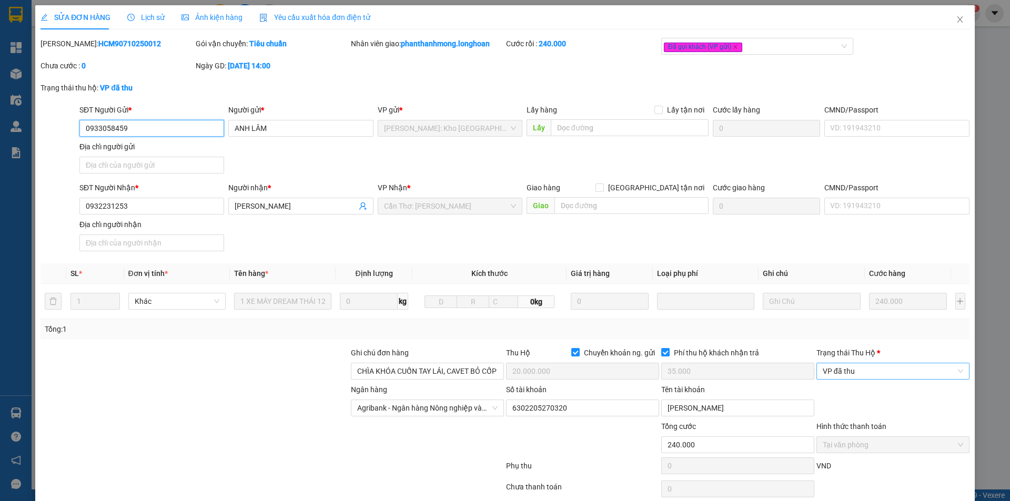
click at [865, 372] on span "VP đã thu" at bounding box center [893, 371] width 140 height 16
click at [873, 431] on label "Hình thức thanh toán" at bounding box center [851, 426] width 70 height 8
click at [875, 372] on span "VP đã thu" at bounding box center [893, 371] width 140 height 16
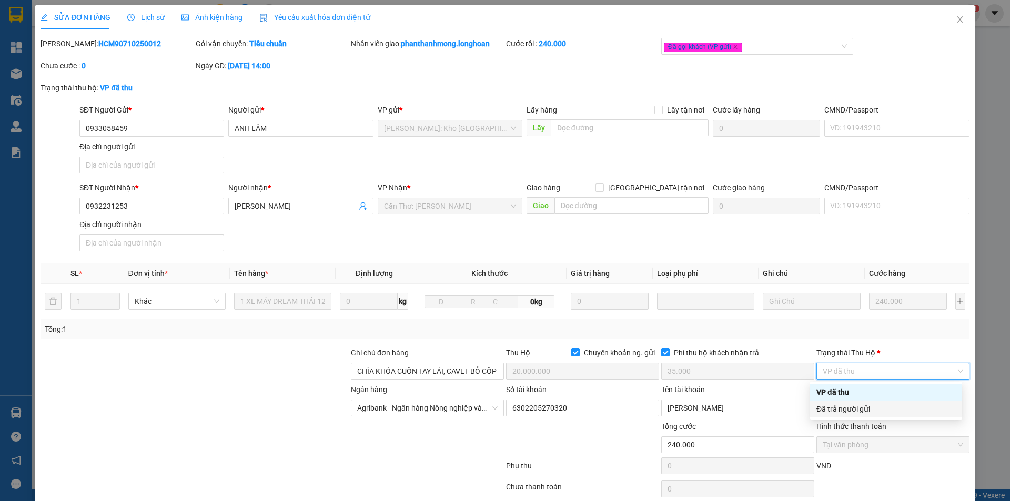
click at [877, 411] on div "Đã trả người gửi" at bounding box center [885, 409] width 139 height 12
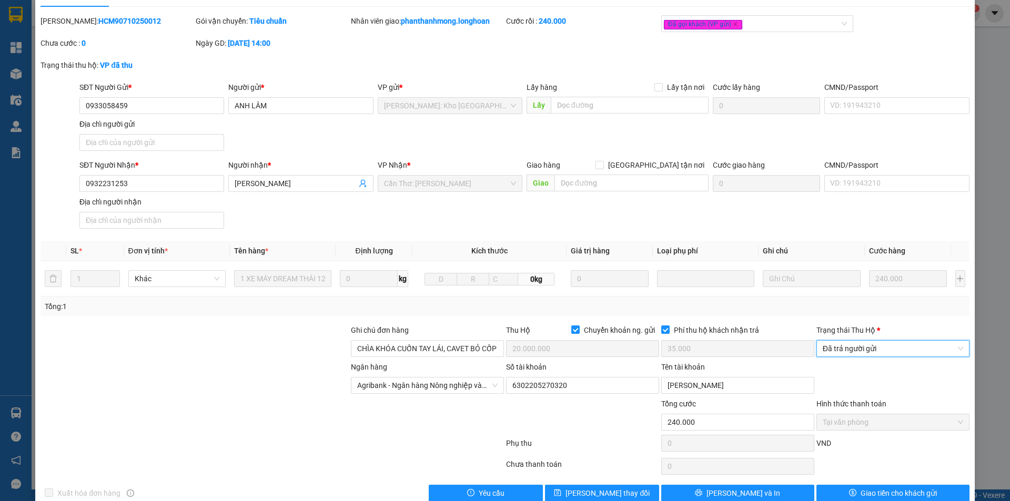
scroll to position [44, 0]
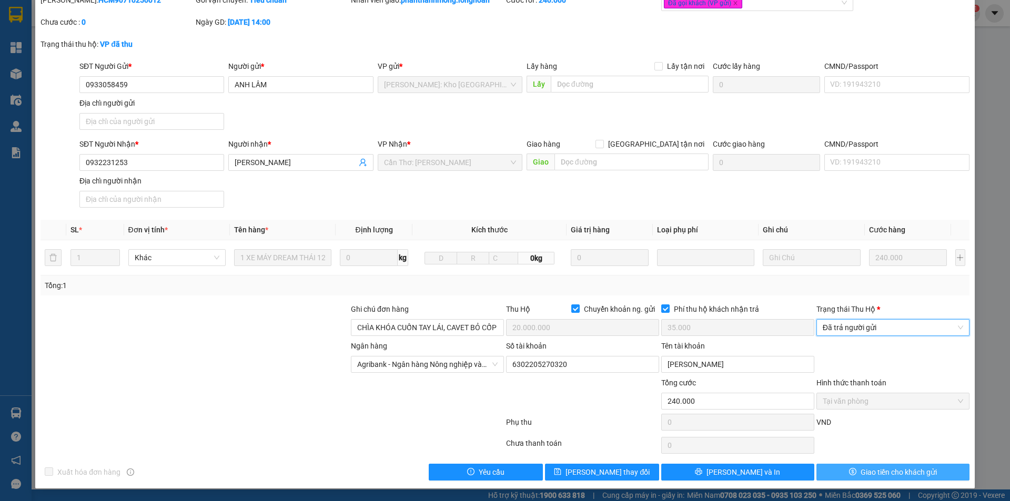
click at [869, 474] on span "Giao tiền cho khách gửi" at bounding box center [899, 473] width 76 height 12
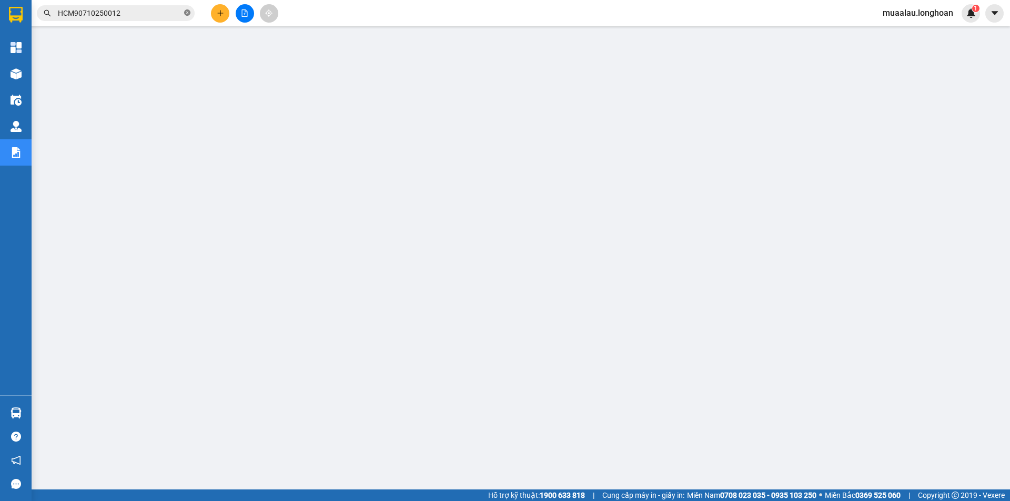
click at [187, 14] on icon "close-circle" at bounding box center [187, 12] width 6 height 6
paste input "HQTP0610250027"
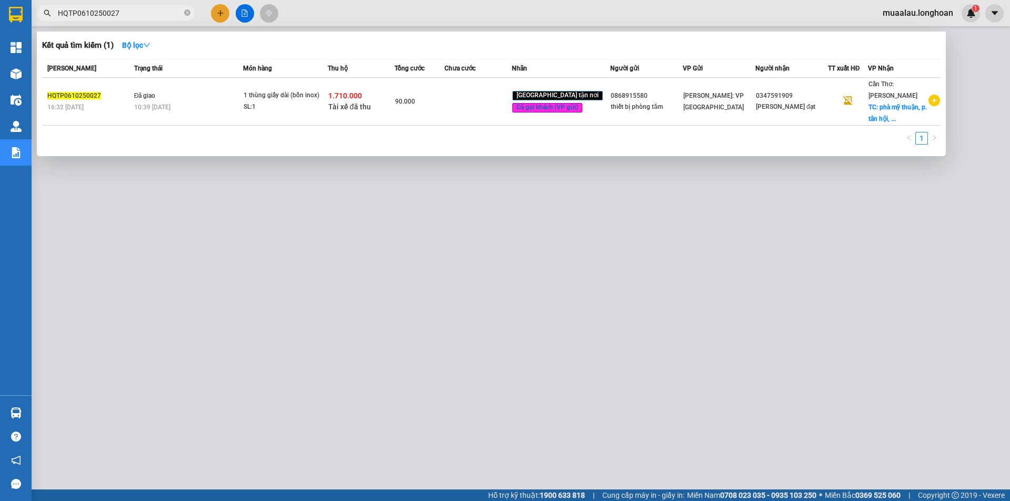
type input "HQTP0610250027"
click at [465, 101] on td at bounding box center [477, 102] width 67 height 48
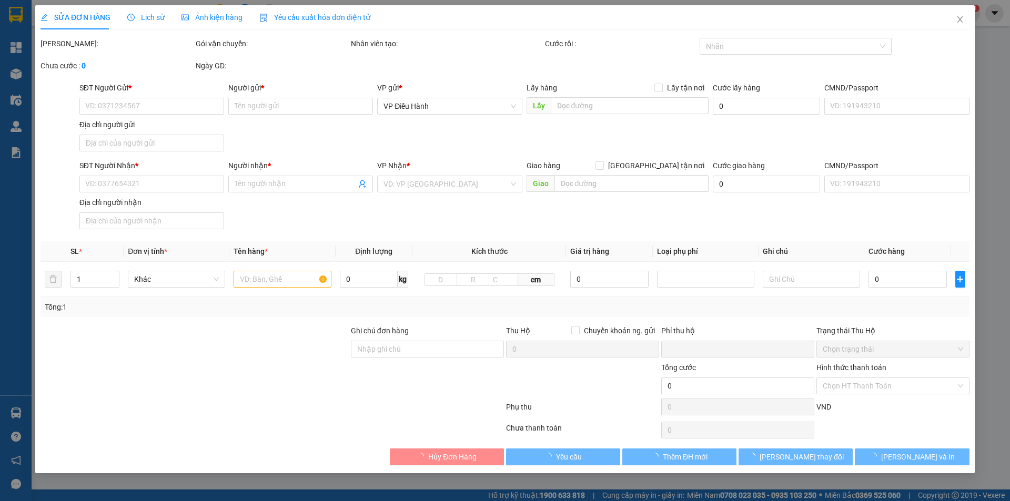
type input "0868915580"
type input "thiết bị phòng tắm"
type input "0347591909"
type input "[PERSON_NAME] đạt"
checkbox input "true"
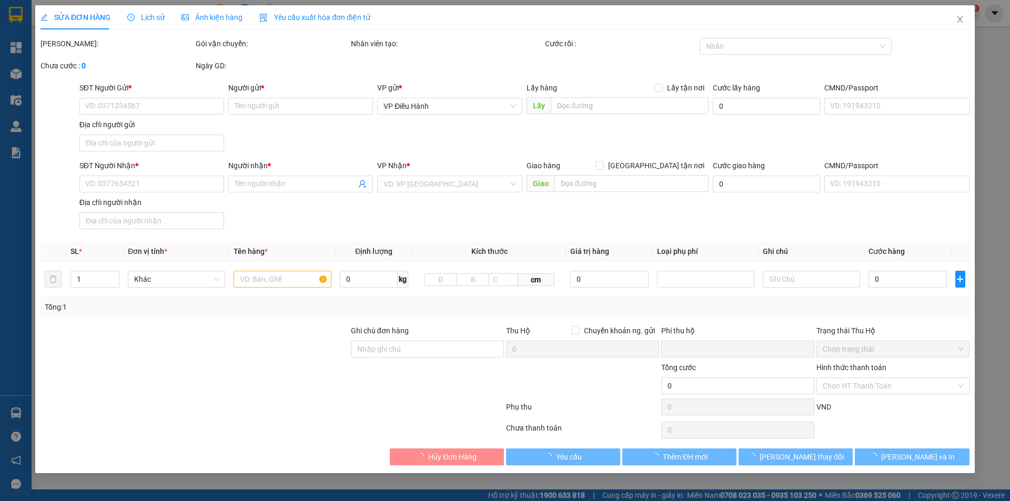
type input "phà mỹ thuận, p. tân hội, tp. [GEOGRAPHIC_DATA]"
checkbox input "true"
type input "1.710.000"
type input "10.000"
type input "90.000"
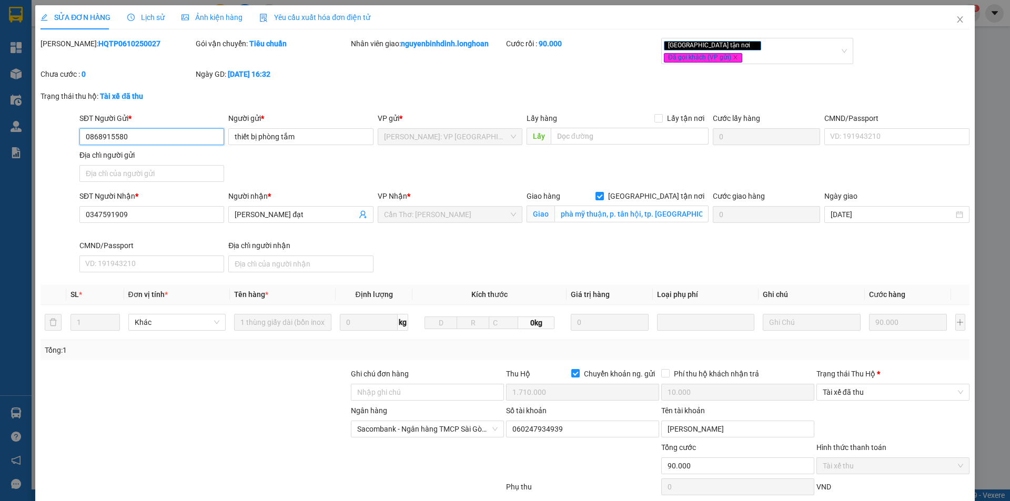
scroll to position [56, 0]
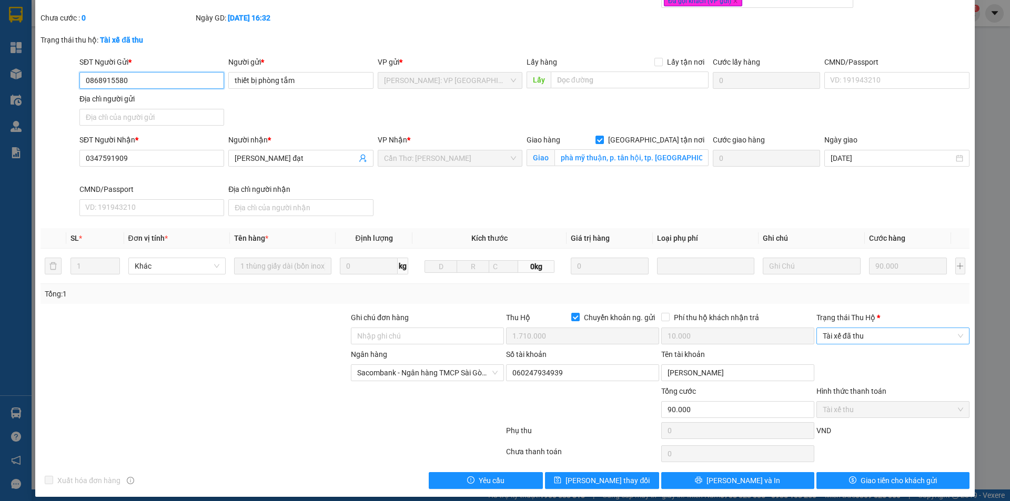
click at [874, 332] on span "Tài xế đã thu" at bounding box center [893, 336] width 140 height 16
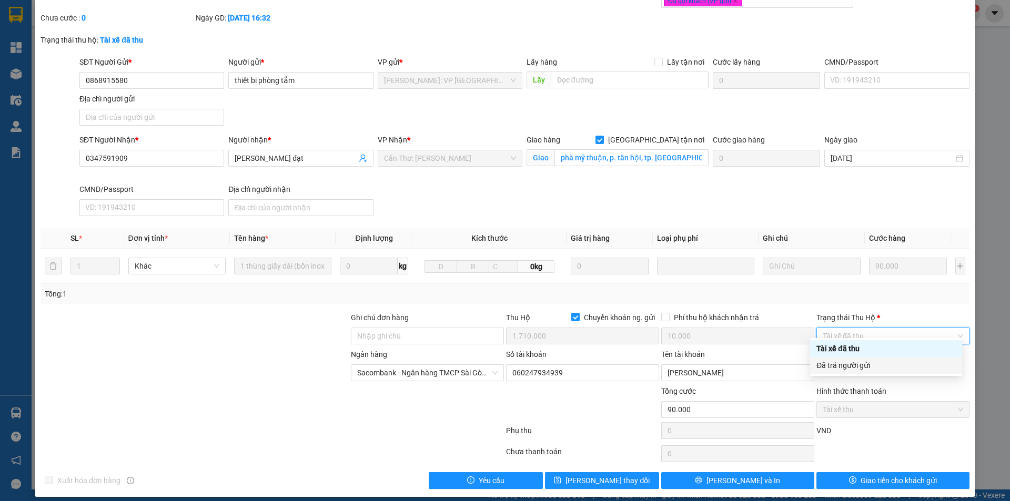
click at [877, 369] on div "Đã trả người gửi" at bounding box center [885, 366] width 139 height 12
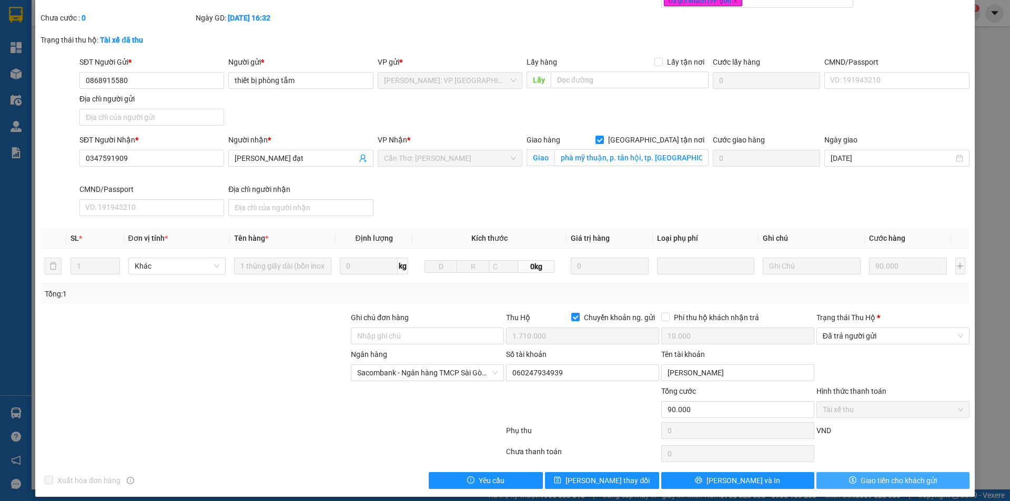
click at [849, 477] on icon "dollar" at bounding box center [852, 480] width 7 height 7
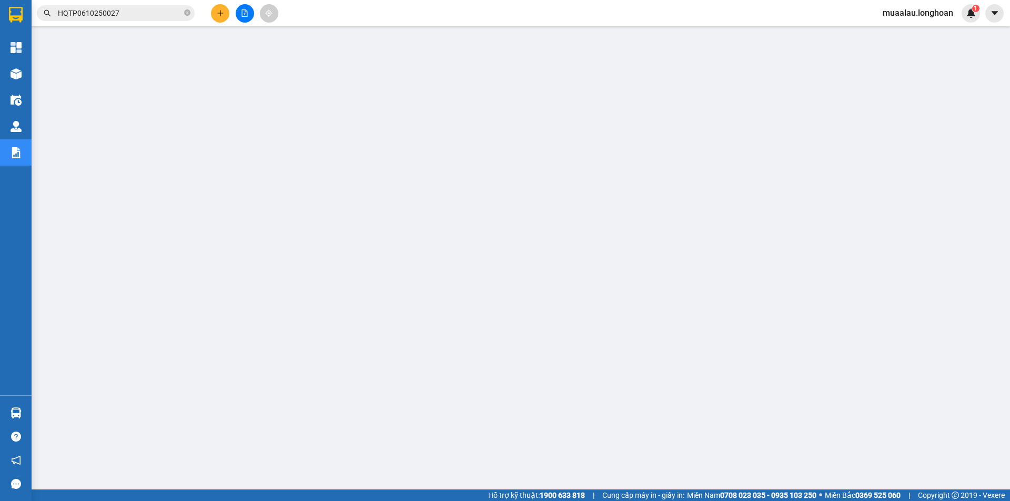
click at [189, 7] on span at bounding box center [187, 13] width 6 height 12
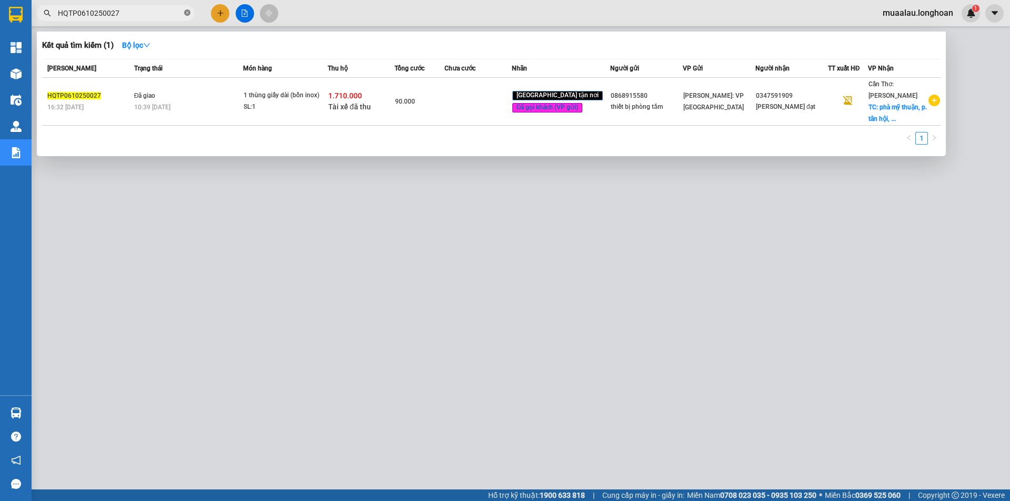
click at [188, 11] on icon "close-circle" at bounding box center [187, 12] width 6 height 6
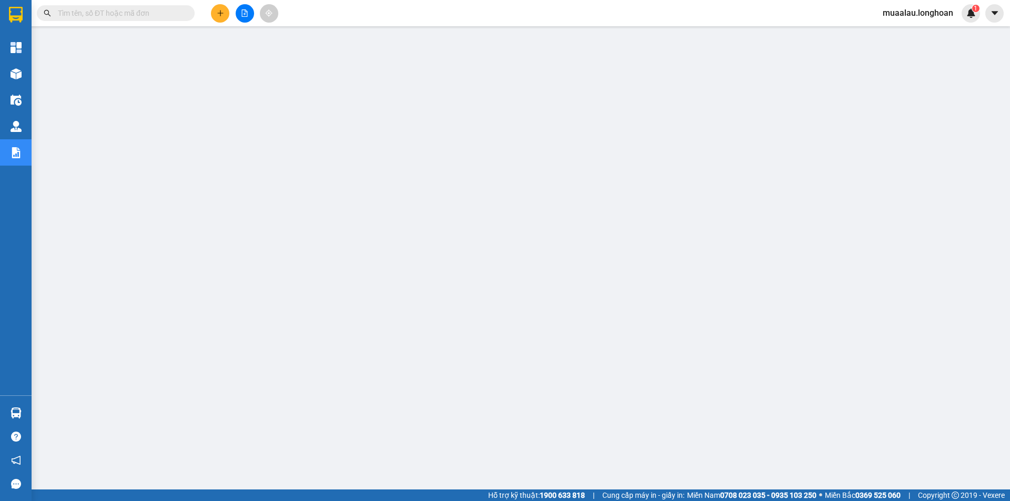
paste input "VPLB0610250001"
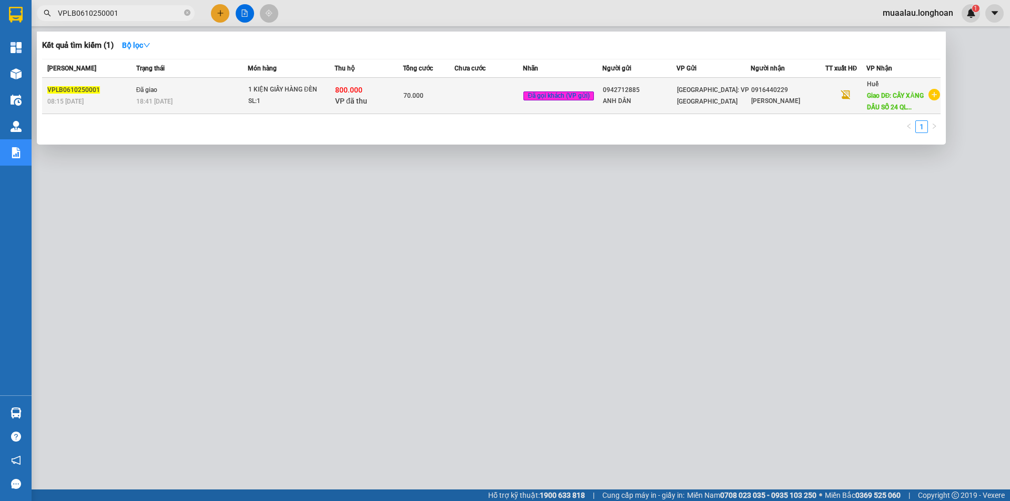
type input "VPLB0610250001"
click at [317, 107] on div "SL: 1" at bounding box center [287, 102] width 79 height 12
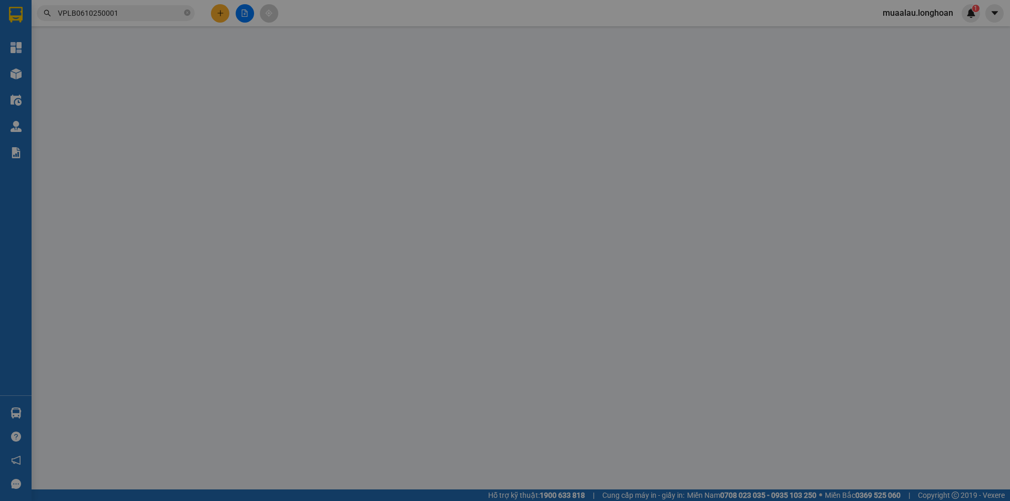
type input "0942712885"
type input "ANH DẦN"
type input "0916440229"
type input "[PERSON_NAME]"
type input "CÂY XĂNG DẦU SỐ 24 QL1A, [GEOGRAPHIC_DATA]"
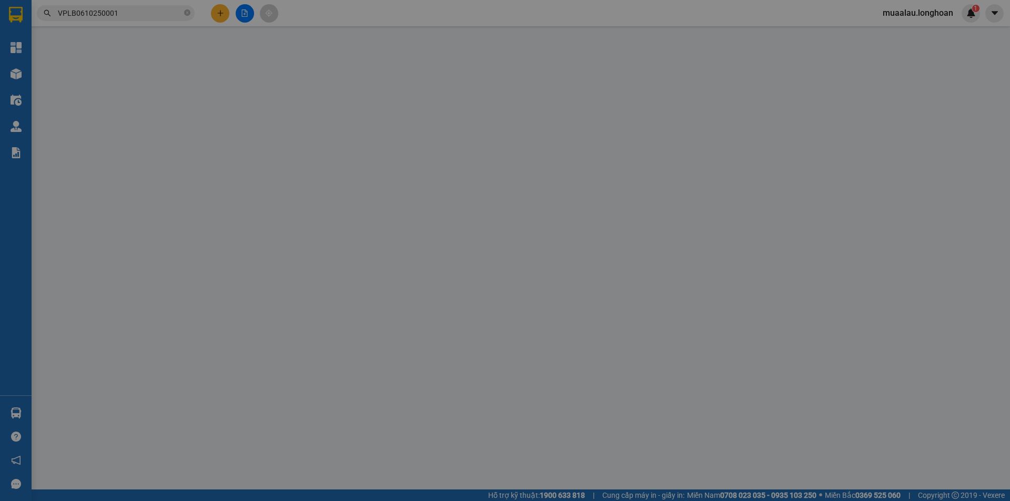
type input "HÀNG DỄ VỠ, NHẸ TAY HƯ VỠ KHÔNG ĐỀN GIÁ TRỊ HÀNG"
checkbox input "true"
type input "800.000"
type input "5.000"
type input "70.000"
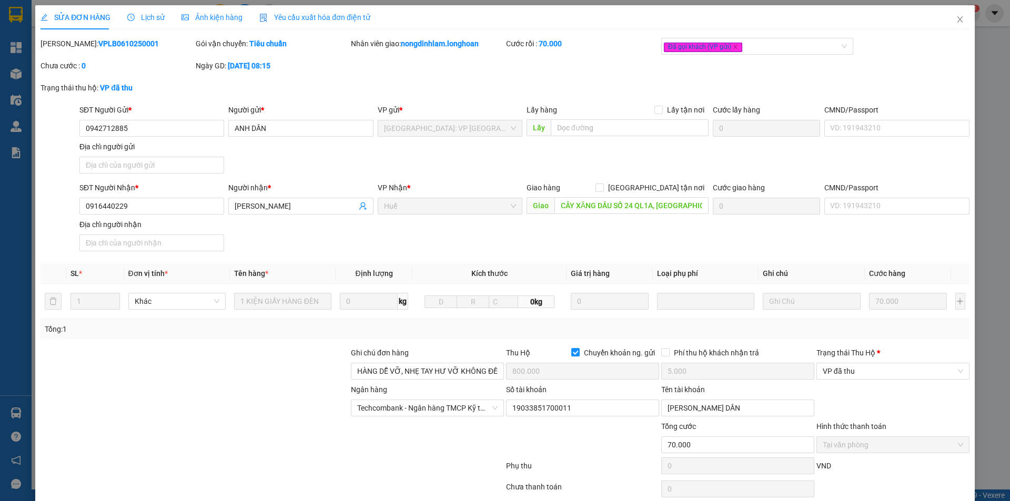
click at [864, 360] on div "Trạng thái [PERSON_NAME] *" at bounding box center [892, 355] width 153 height 16
click at [864, 367] on span "VP đã thu" at bounding box center [893, 371] width 140 height 16
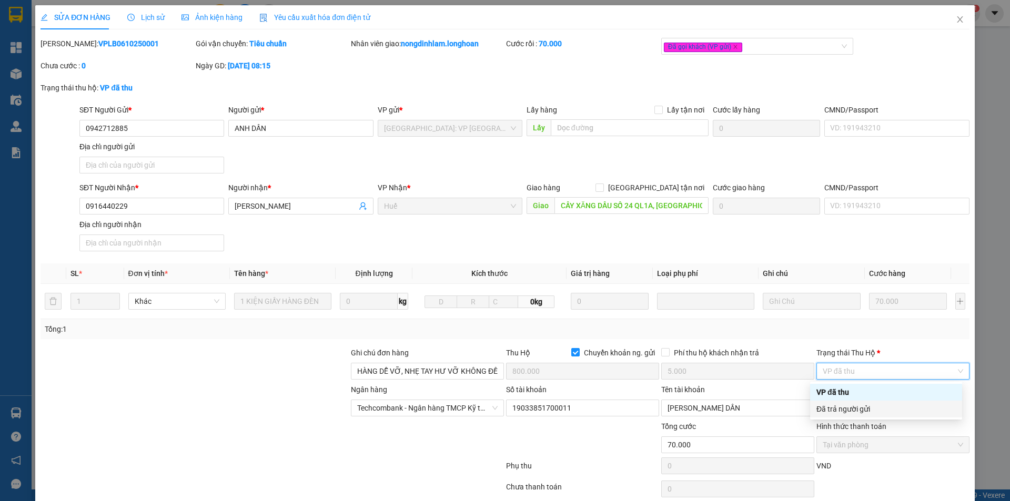
click at [866, 405] on div "Đã trả người gửi" at bounding box center [885, 409] width 139 height 12
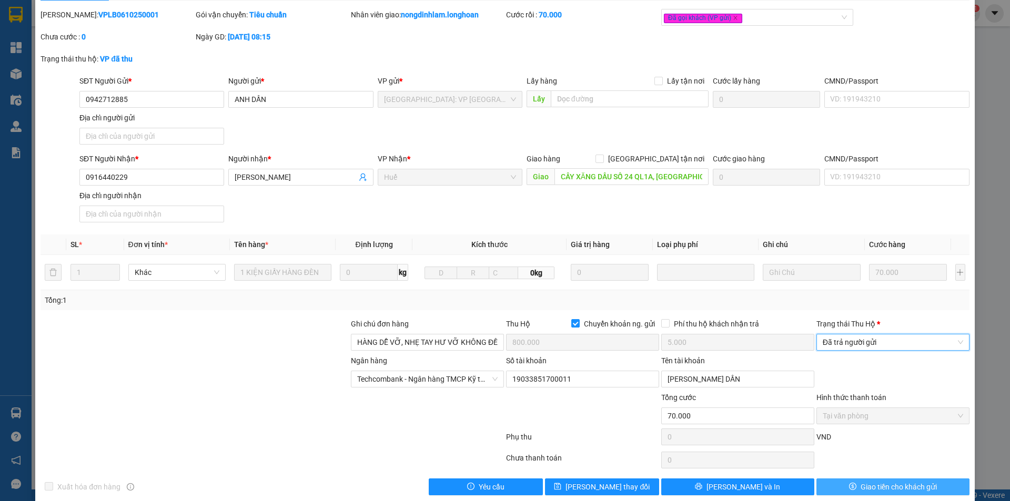
scroll to position [44, 0]
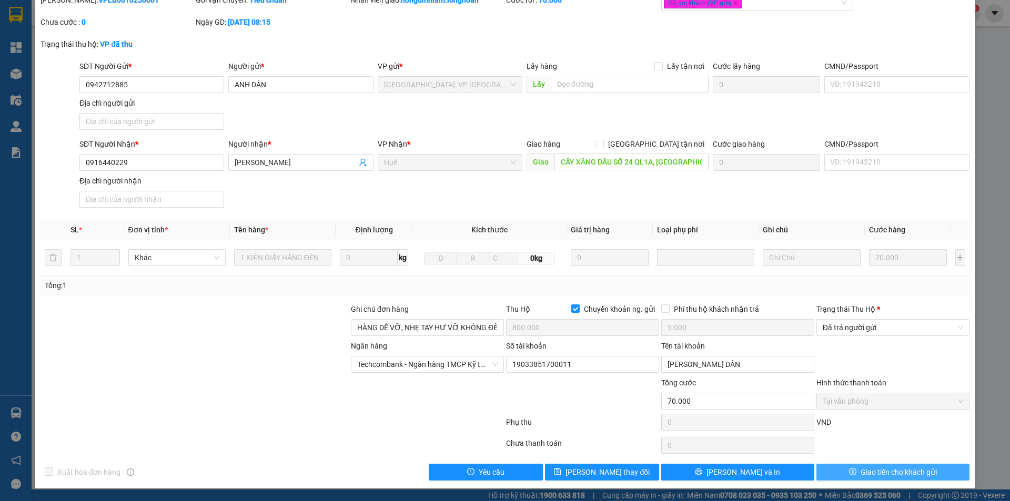
click at [849, 475] on icon "dollar" at bounding box center [852, 471] width 7 height 7
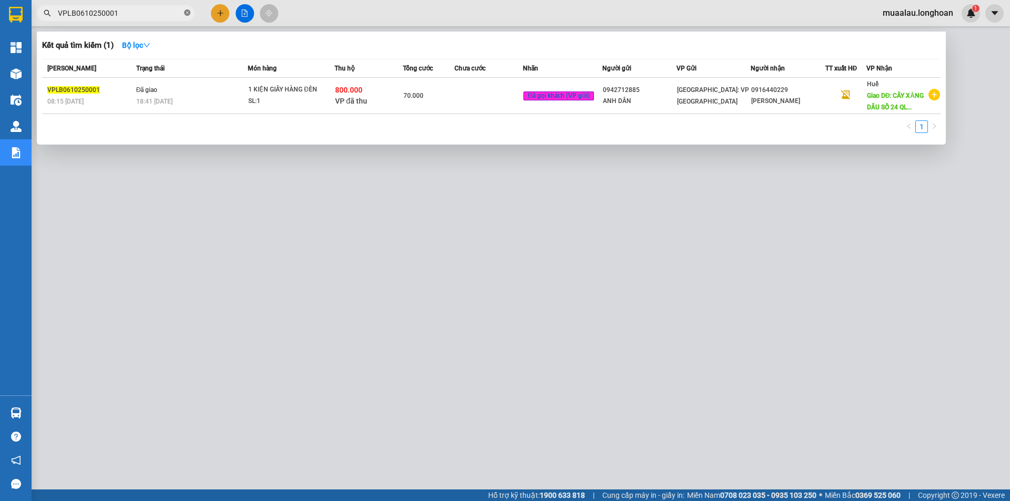
click at [185, 13] on icon "close-circle" at bounding box center [187, 12] width 6 height 6
paste input "CTNK0210250001"
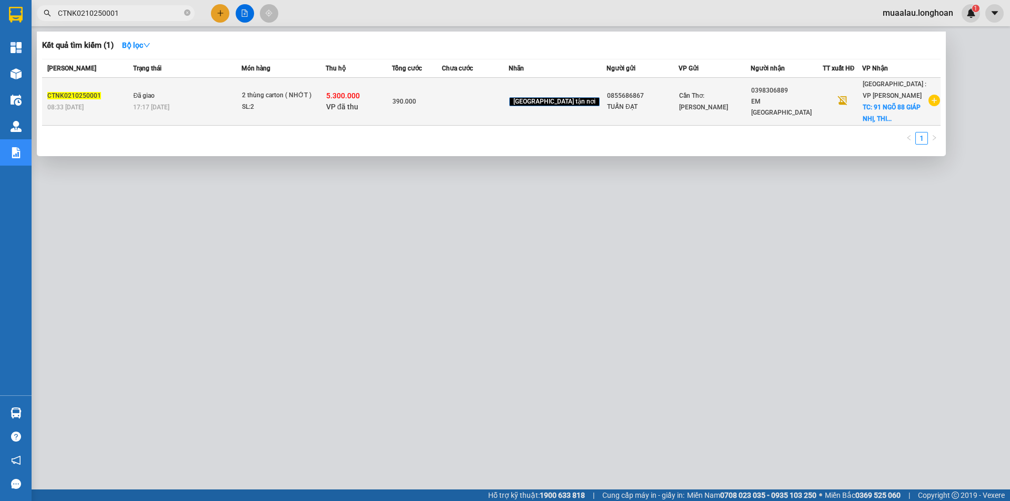
type input "CTNK0210250001"
click at [484, 99] on td at bounding box center [475, 102] width 66 height 48
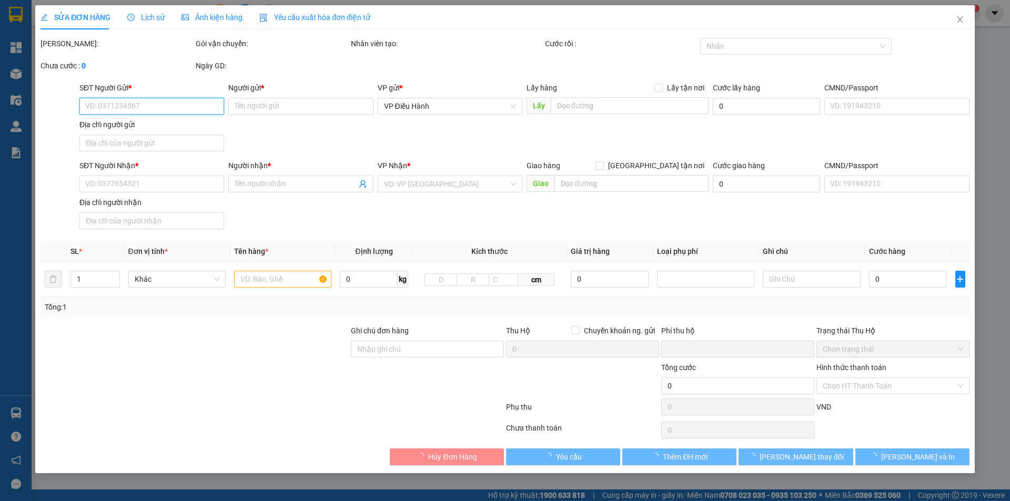
type input "0855686867"
type input "TUẤN ĐẠT"
type input "0398306889"
type input "EM [GEOGRAPHIC_DATA]"
checkbox input "true"
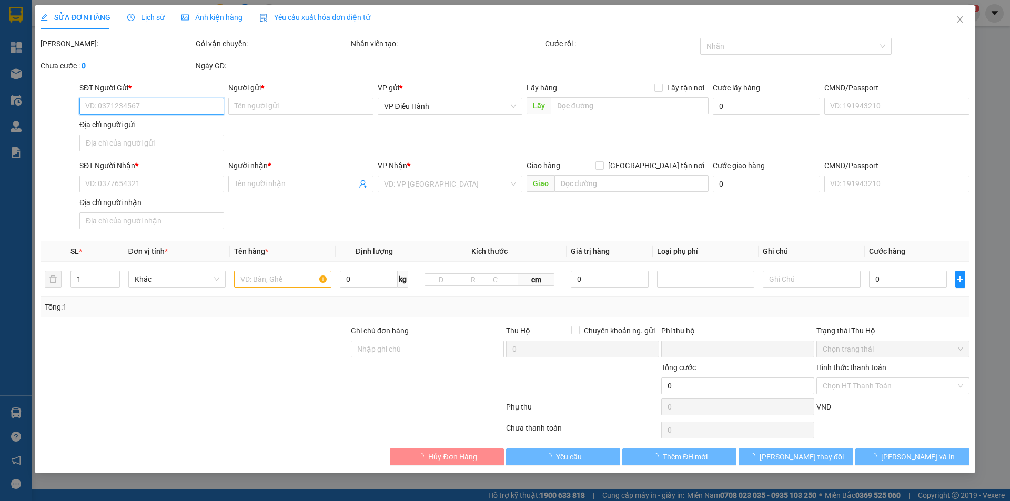
type input "91 NGÕ 88 GIÁP NHỊ, THỊNH LIỆT, HOÀNG MAI, HÀ NỘI"
type input "nhận nguyên kiện, giao nguyên kiện, bể vỡ không đền"
checkbox input "true"
type input "5.300.000"
type input "25.000"
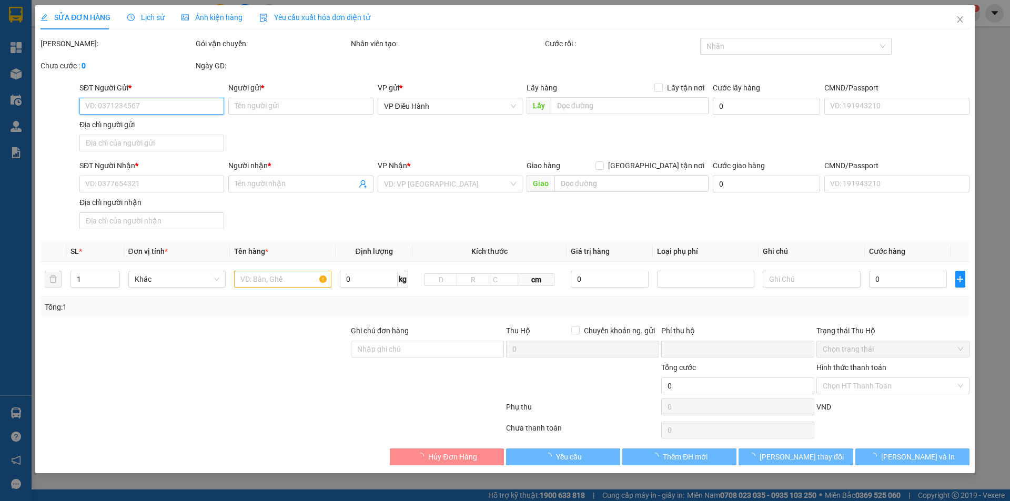
type input "390.000"
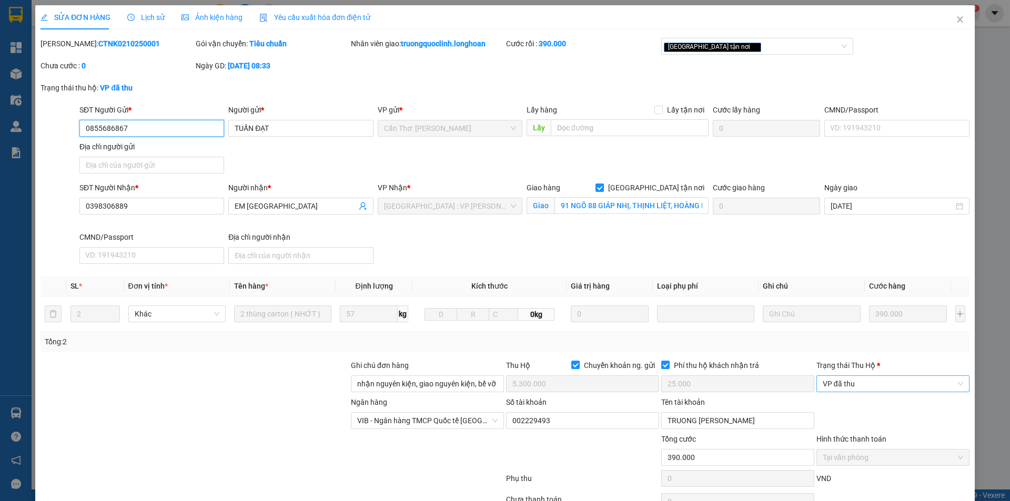
click at [847, 382] on span "VP đã thu" at bounding box center [893, 384] width 140 height 16
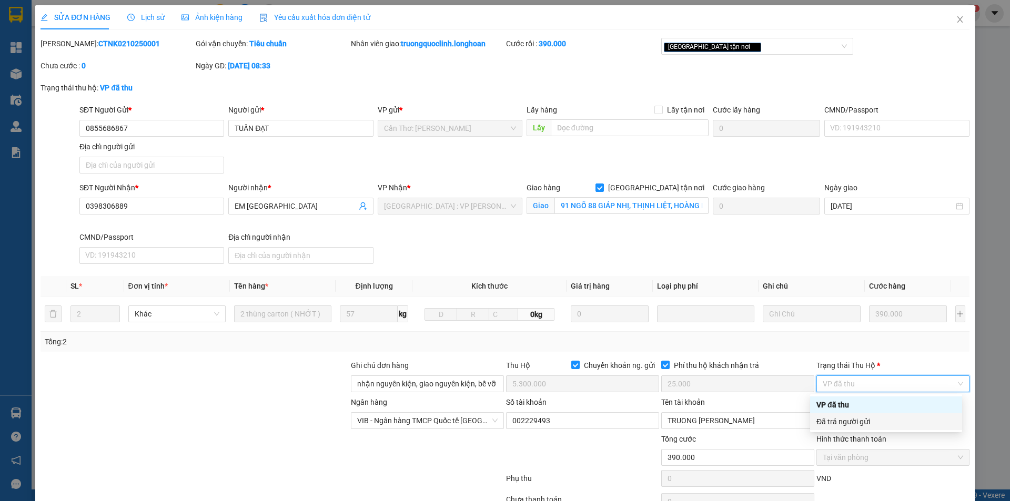
click at [854, 428] on div "Đã trả người gửi" at bounding box center [886, 421] width 152 height 17
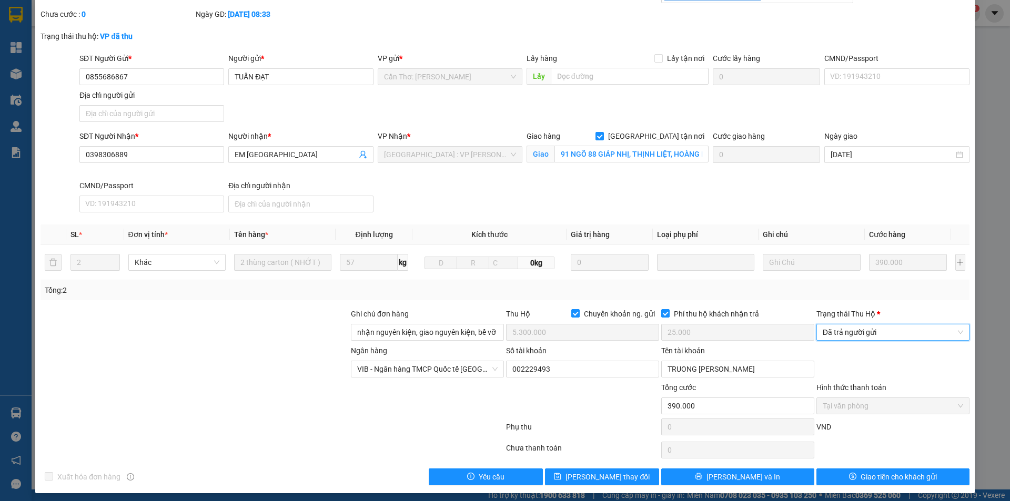
scroll to position [56, 0]
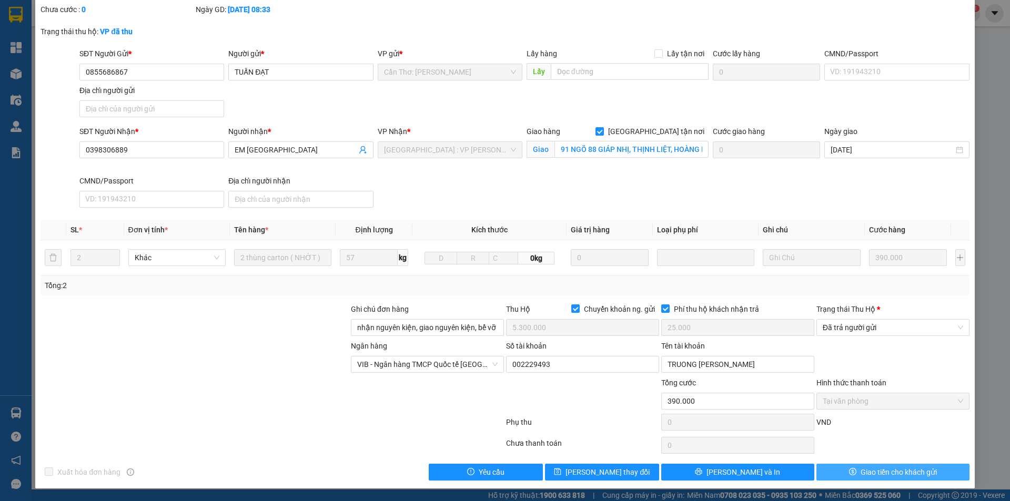
drag, startPoint x: 867, startPoint y: 469, endPoint x: 820, endPoint y: 478, distance: 48.2
click at [866, 470] on span "Giao tiền cho khách gửi" at bounding box center [899, 473] width 76 height 12
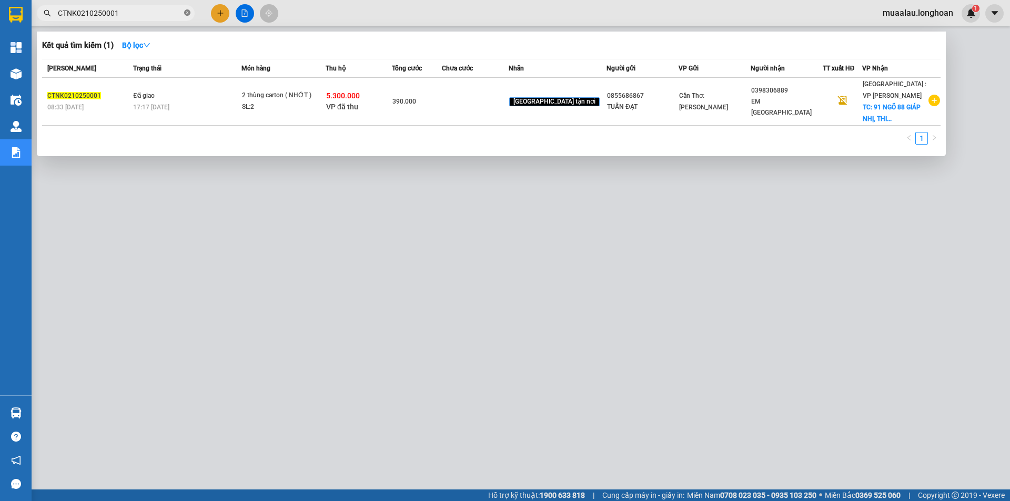
click at [188, 14] on icon "close-circle" at bounding box center [187, 12] width 6 height 6
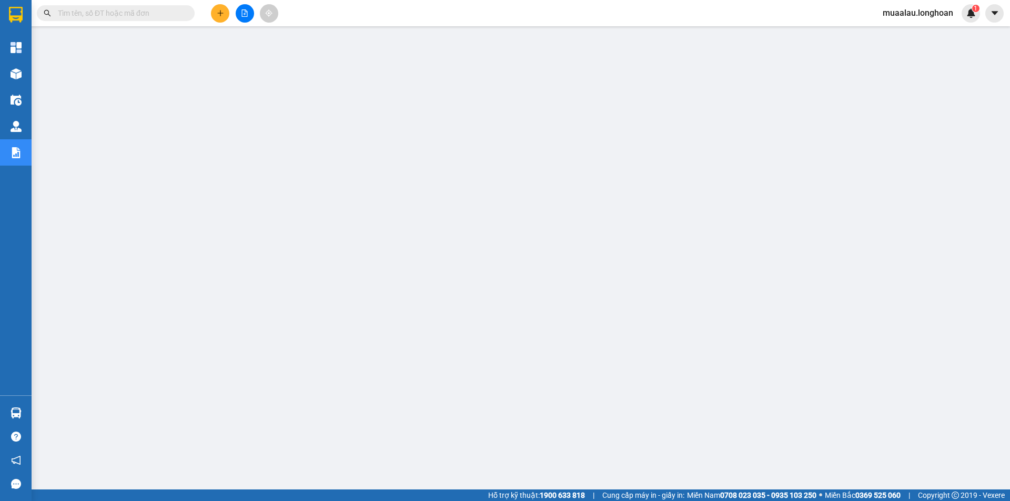
paste input "QU122909250010"
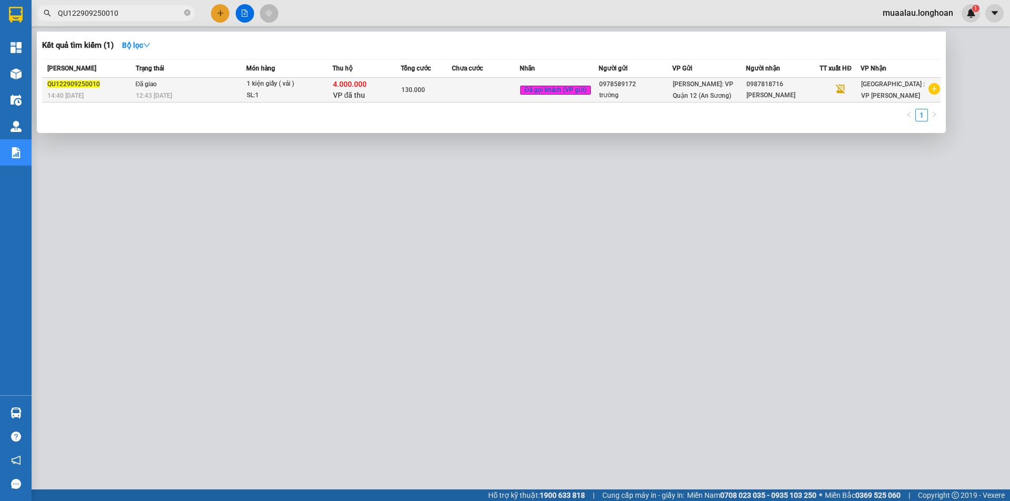
type input "QU122909250010"
click at [454, 99] on td at bounding box center [486, 90] width 68 height 25
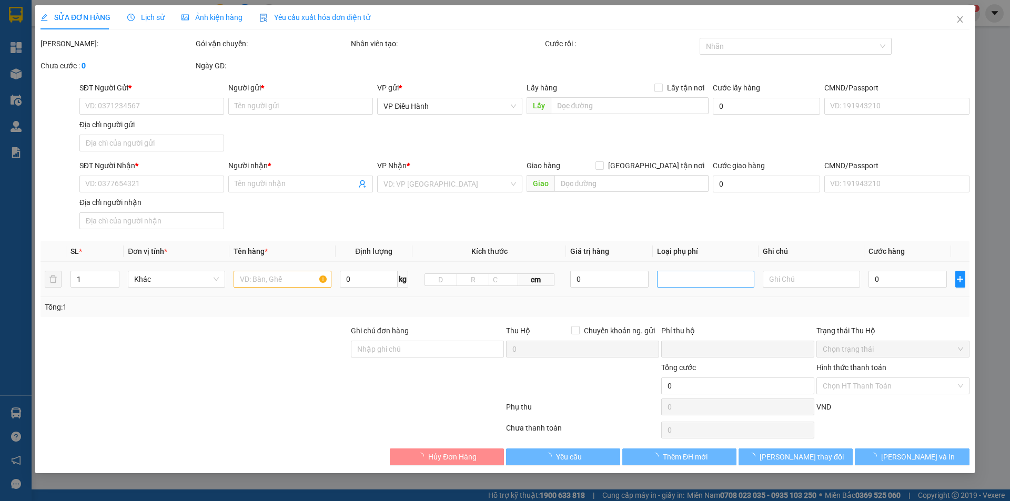
type input "0978589172"
type input "trường"
type input "0987818716"
type input "[PERSON_NAME]"
type input "nhận theo kiện - hư hỏng ko chịu trách nhiệm"
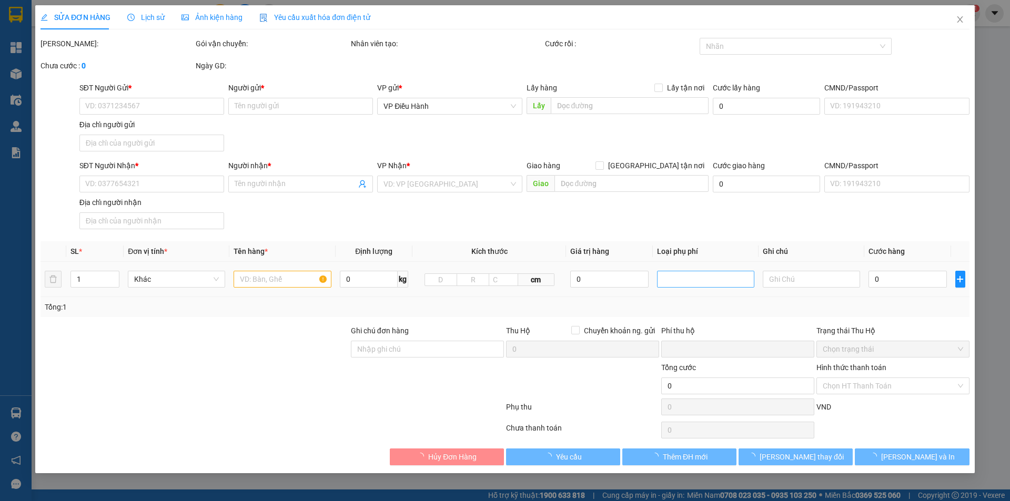
checkbox input "true"
type input "4.000.000"
type input "20.000"
type input "130.000"
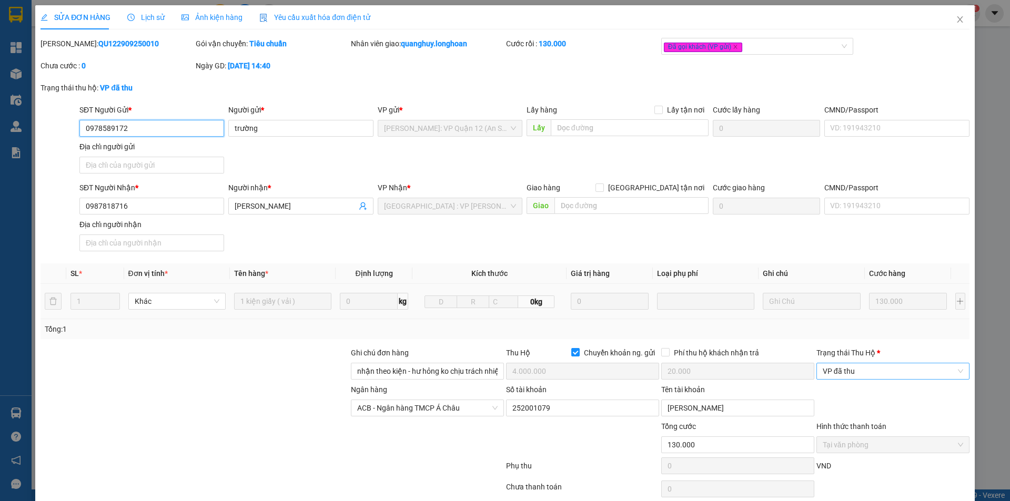
click at [885, 376] on span "VP đã thu" at bounding box center [893, 371] width 140 height 16
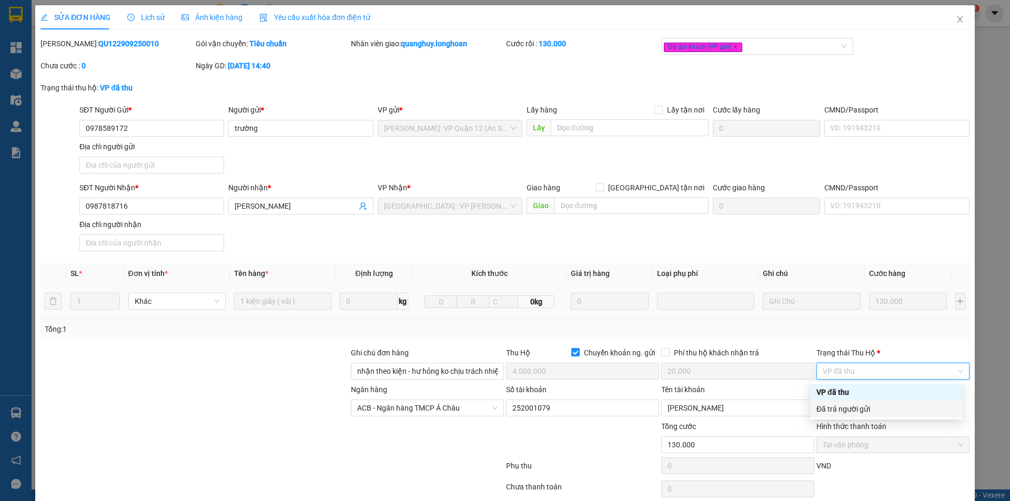
click at [882, 413] on div "Đã trả người gửi" at bounding box center [885, 409] width 139 height 12
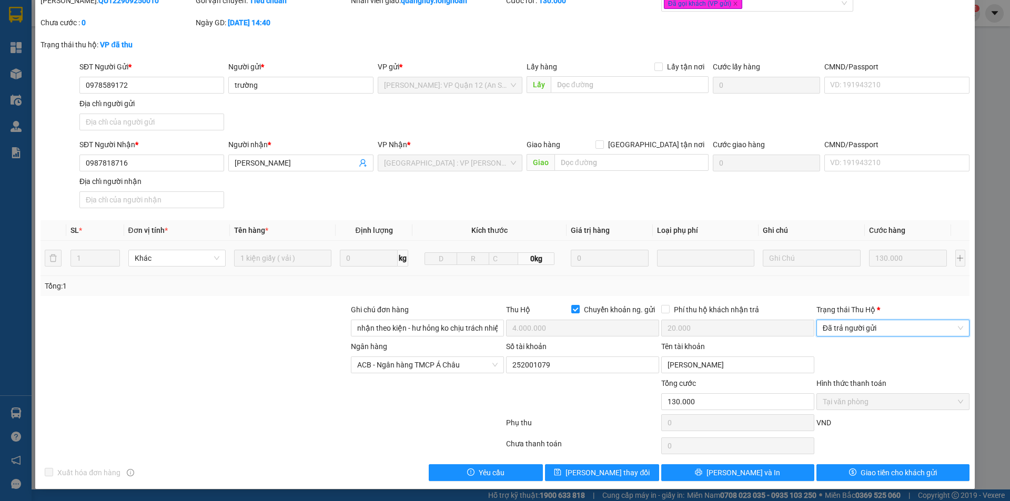
scroll to position [44, 0]
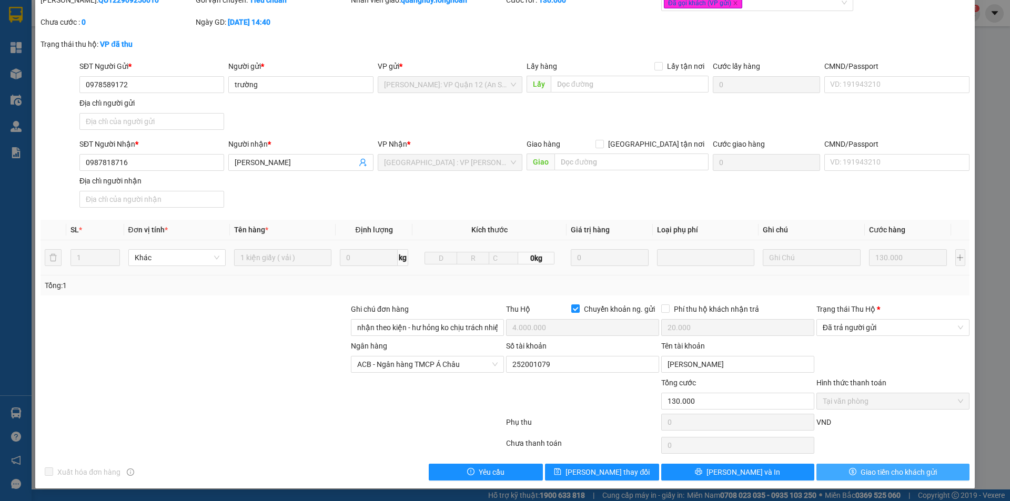
click at [868, 476] on span "Giao tiền cho khách gửi" at bounding box center [899, 473] width 76 height 12
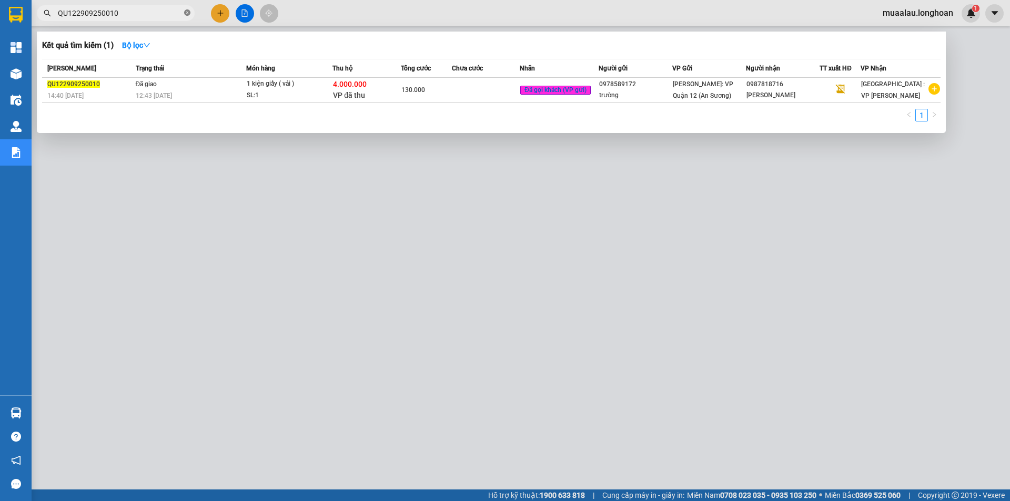
click at [188, 14] on icon "close-circle" at bounding box center [187, 12] width 6 height 6
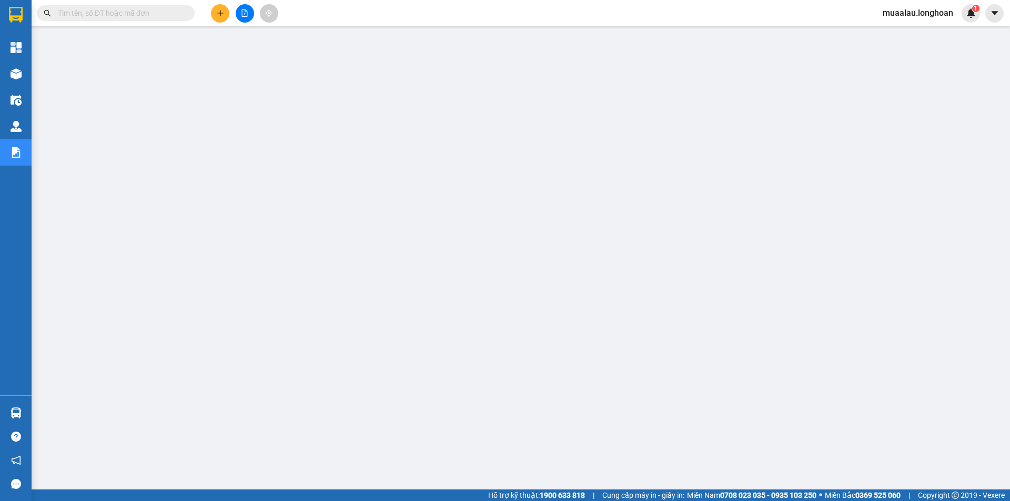
paste input "VPMD0510250019"
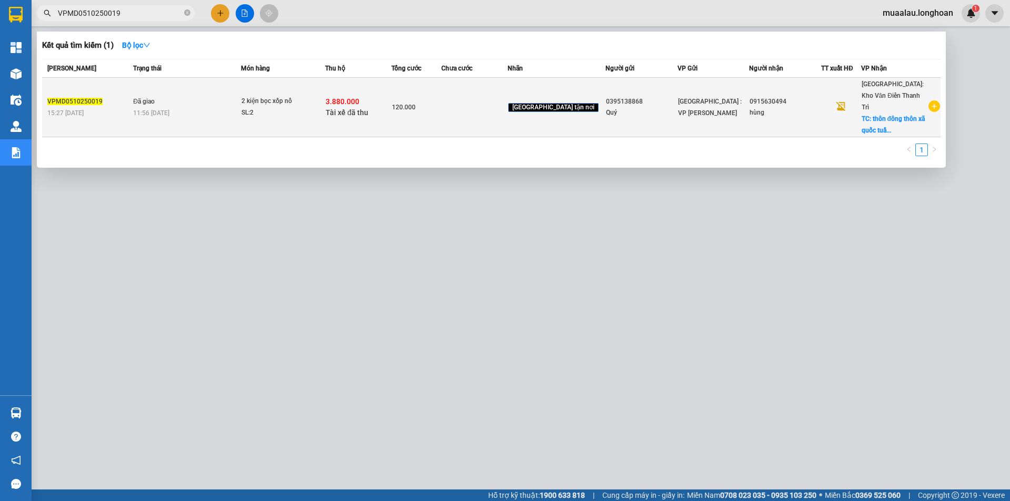
type input "VPMD0510250019"
click at [484, 98] on td at bounding box center [474, 107] width 66 height 59
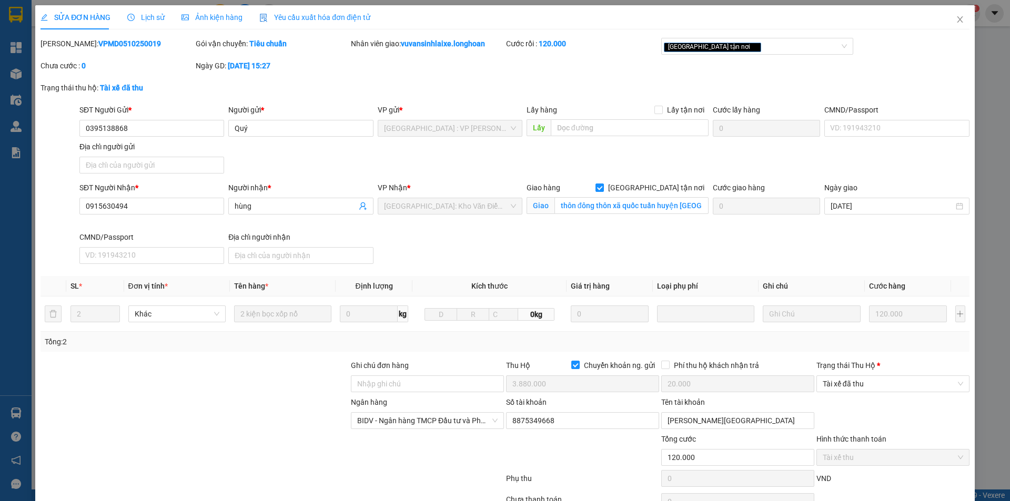
type input "0395138868"
type input "Quý"
type input "0915630494"
type input "hùng"
checkbox input "true"
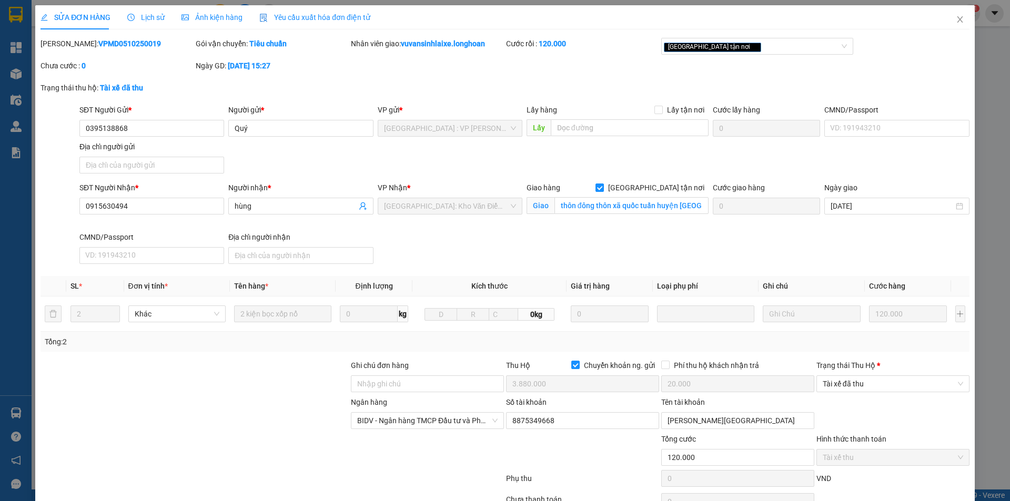
type input "thôn đông thôn xã quốc tuấn huyện [GEOGRAPHIC_DATA]"
checkbox input "true"
type input "3.880.000"
type input "20.000"
type input "120.000"
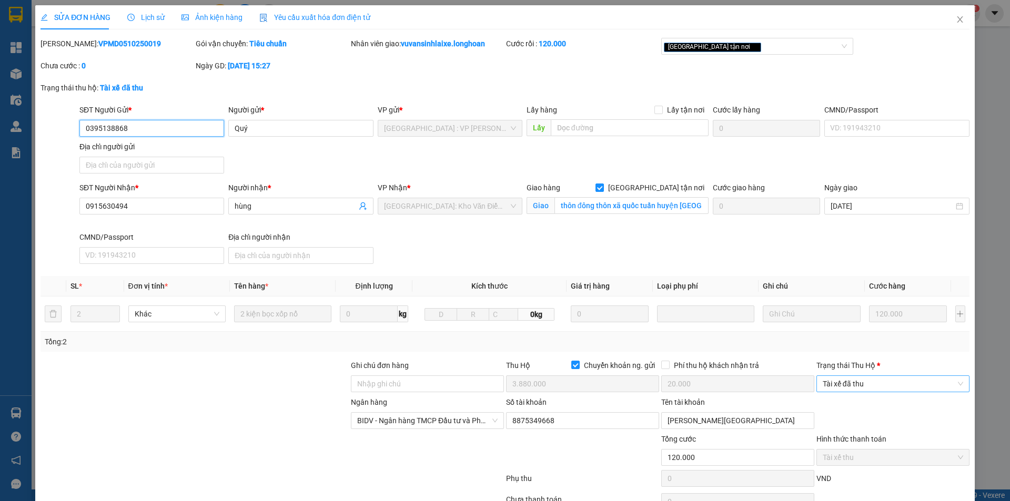
click at [861, 384] on span "Tài xế đã thu" at bounding box center [893, 384] width 140 height 16
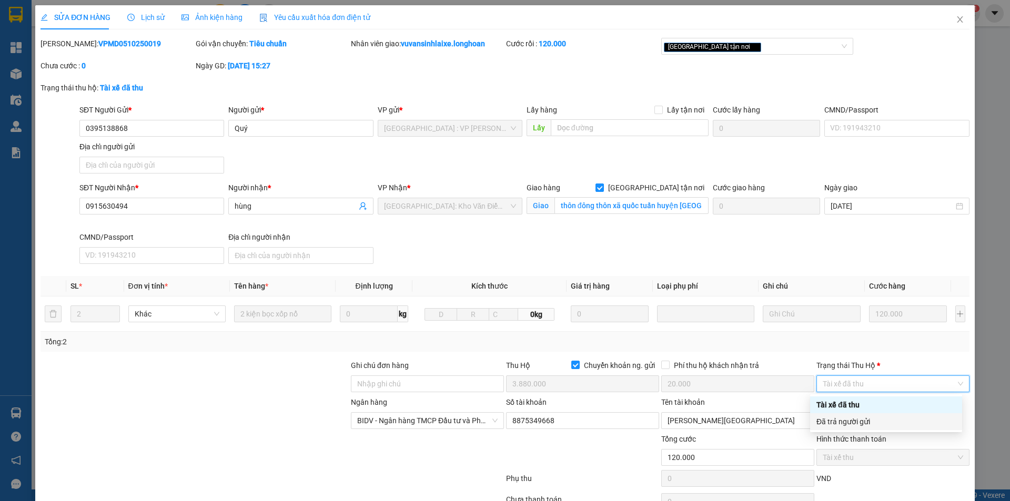
click at [862, 422] on div "Đã trả người gửi" at bounding box center [885, 422] width 139 height 12
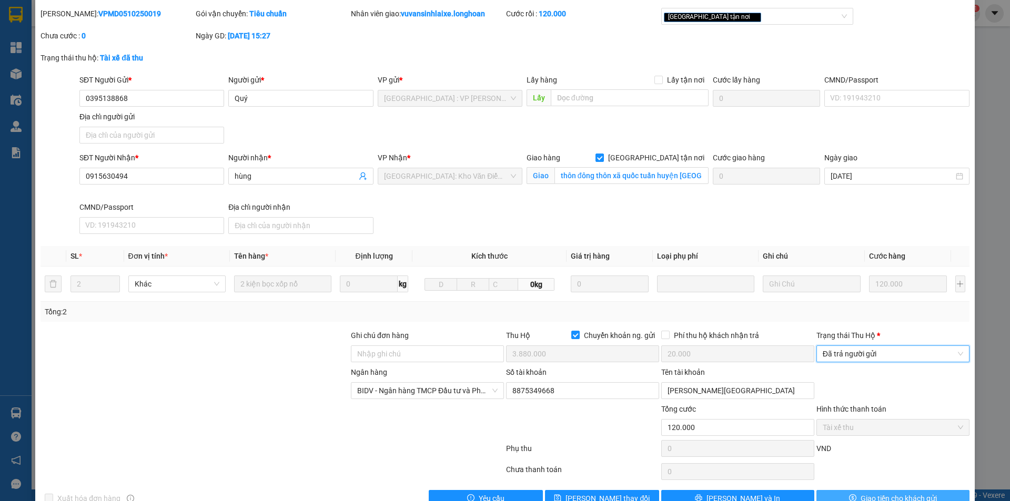
scroll to position [56, 0]
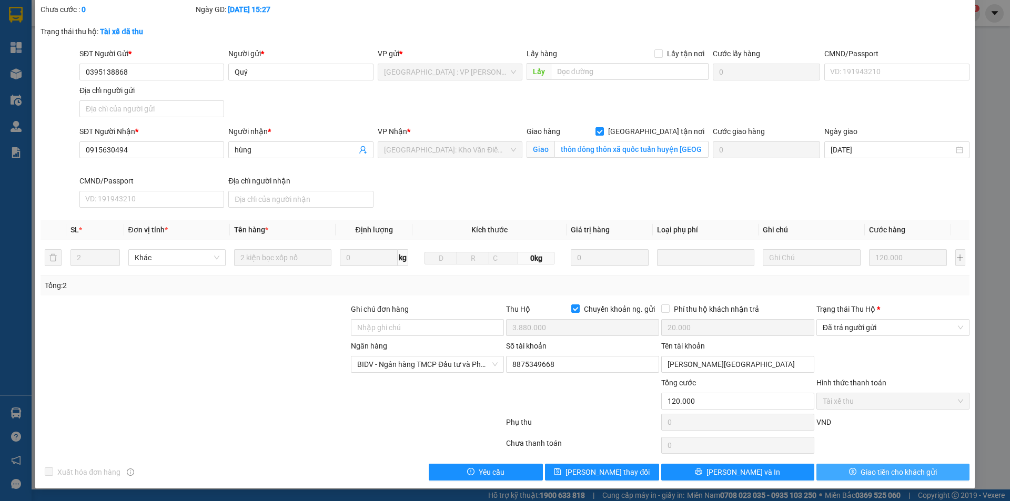
click at [862, 472] on span "Giao tiền cho khách gửi" at bounding box center [899, 473] width 76 height 12
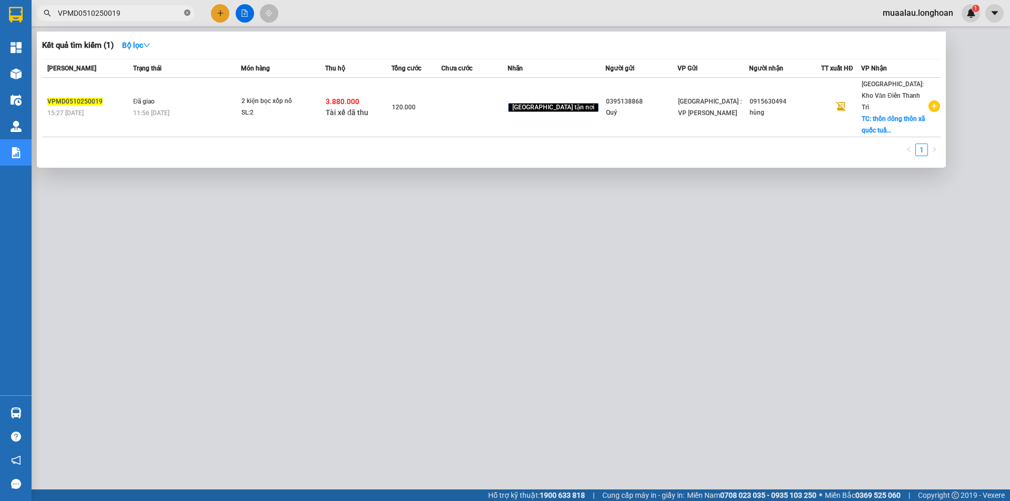
click at [190, 11] on icon "close-circle" at bounding box center [187, 12] width 6 height 6
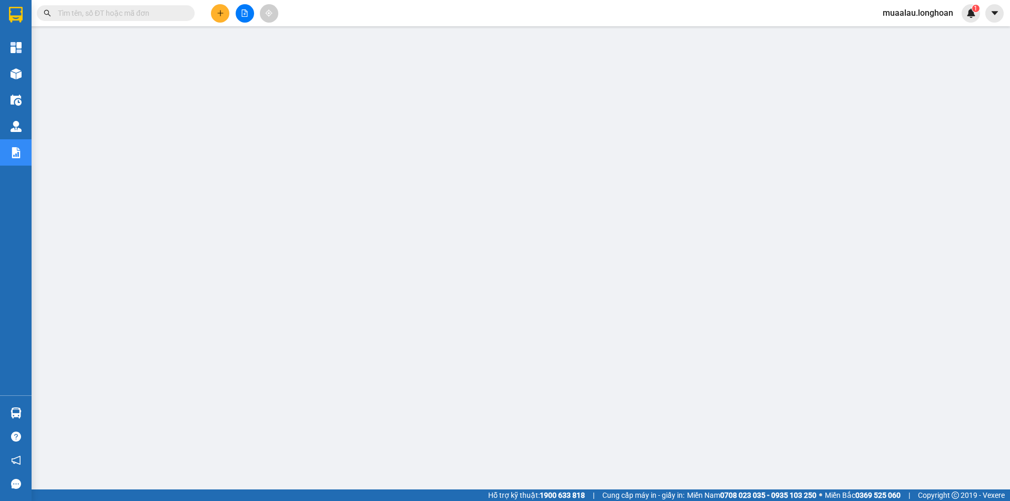
paste input "SGTB3009250010"
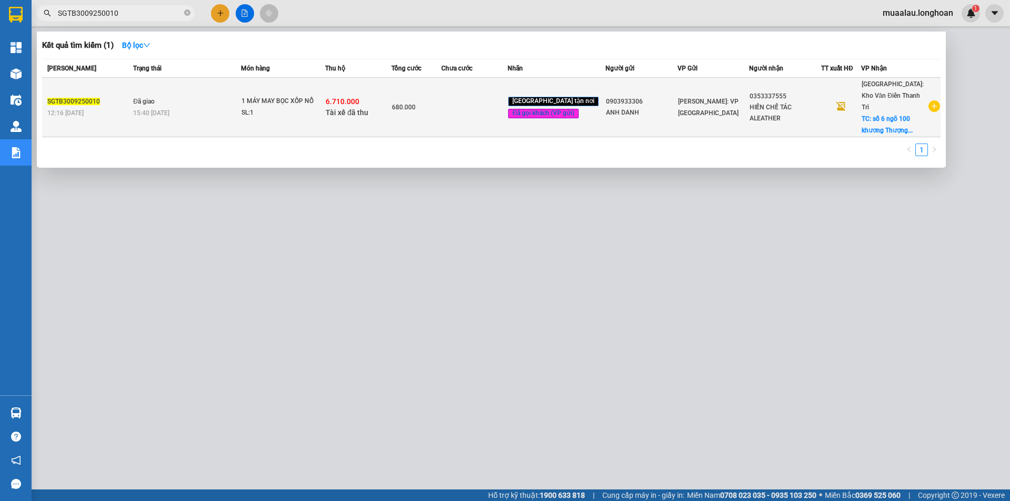
type input "SGTB3009250010"
click at [441, 114] on td "680.000" at bounding box center [416, 107] width 50 height 59
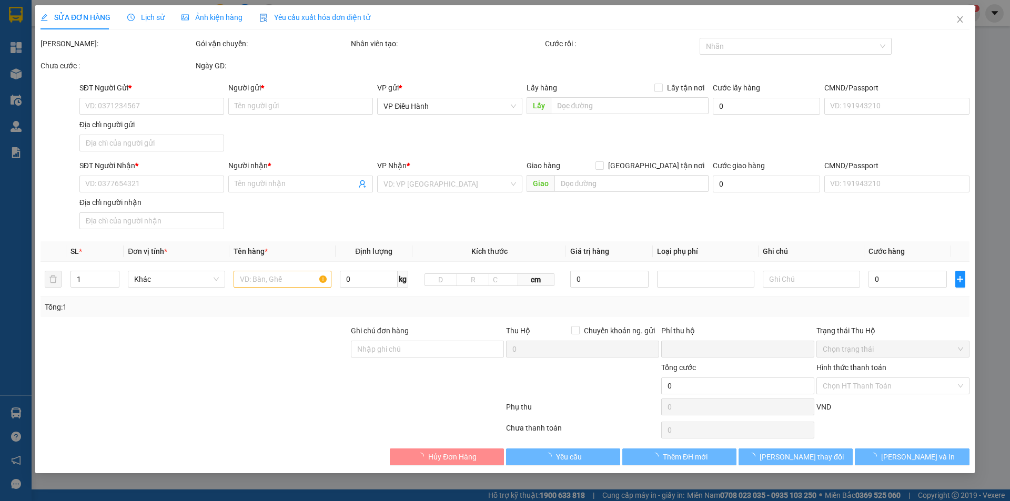
type input "0903933306"
type input "ANH DANH"
type input "0353337555"
type input "HIỀN CHẾ TÁC ALEATHER"
checkbox input "true"
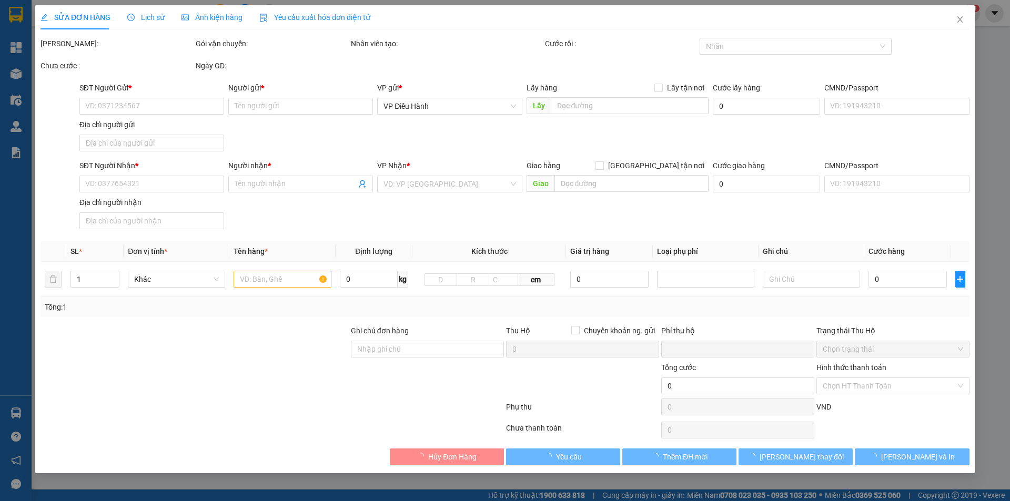
type input "số 6 ngõ 100 khương Thượng đống đa [GEOGRAPHIC_DATA]"
type input "NHẬN NGUYÊN KIỆN GIAO NGUYÊN KIỆN, HƯ VỠ K ĐỀN"
checkbox input "true"
type input "6.710.000"
type input "25.000"
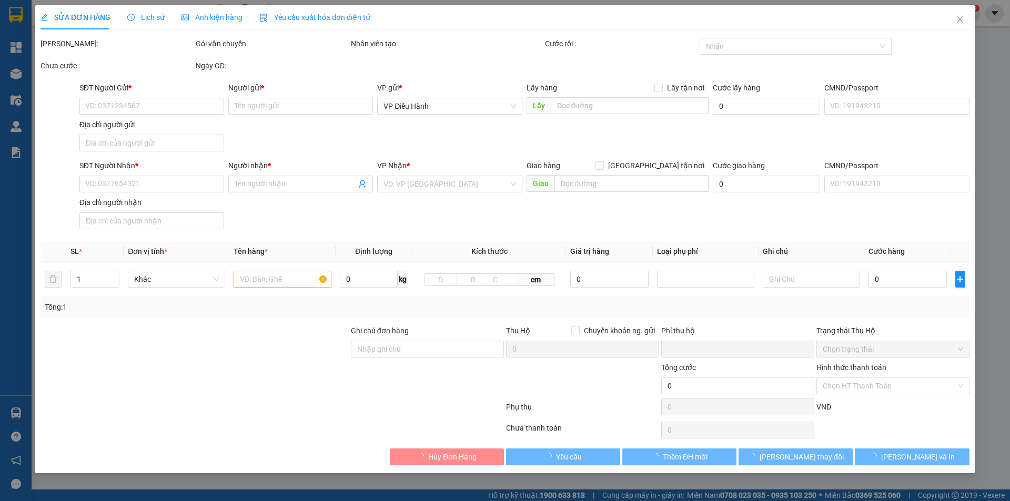
type input "680.000"
type input "20.000"
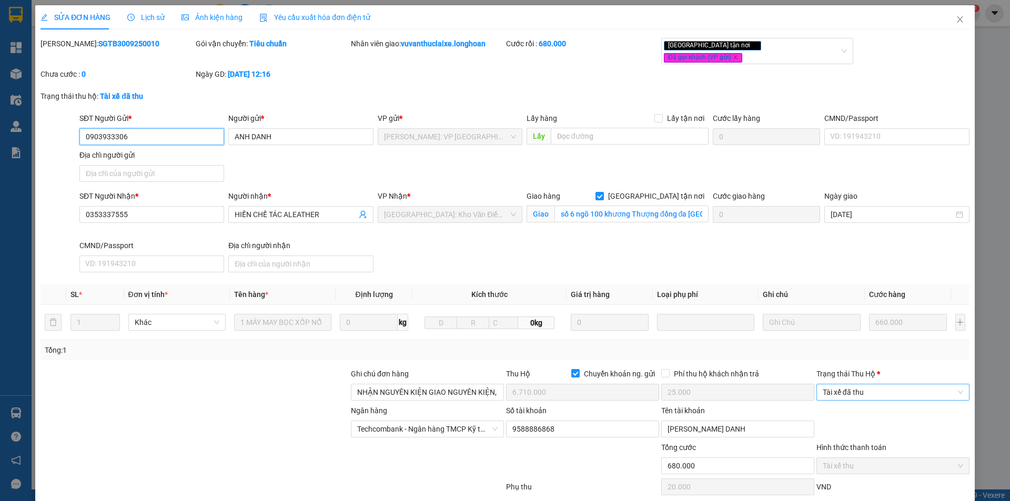
click at [858, 385] on span "Tài xế đã thu" at bounding box center [893, 393] width 140 height 16
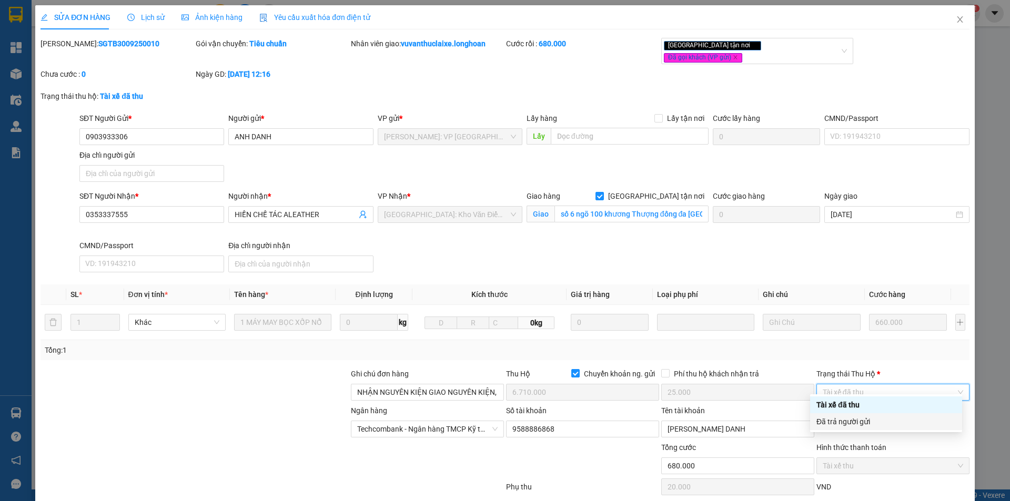
click at [861, 418] on div "Đã trả người gửi" at bounding box center [885, 422] width 139 height 12
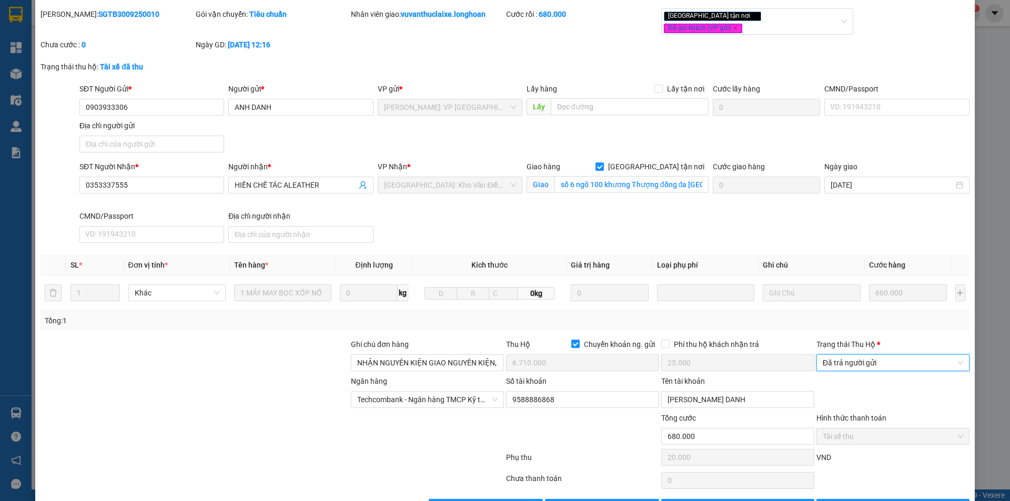
scroll to position [56, 0]
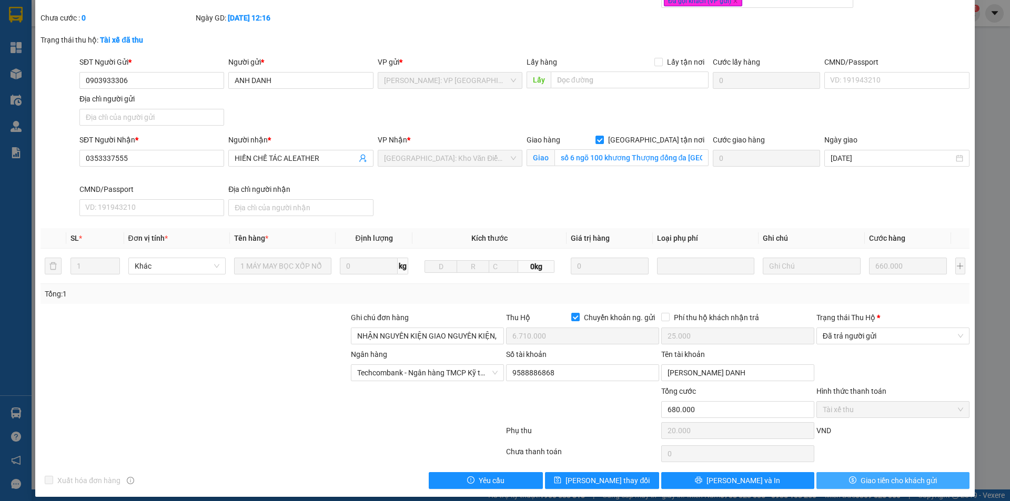
click at [849, 477] on icon "dollar" at bounding box center [852, 480] width 7 height 7
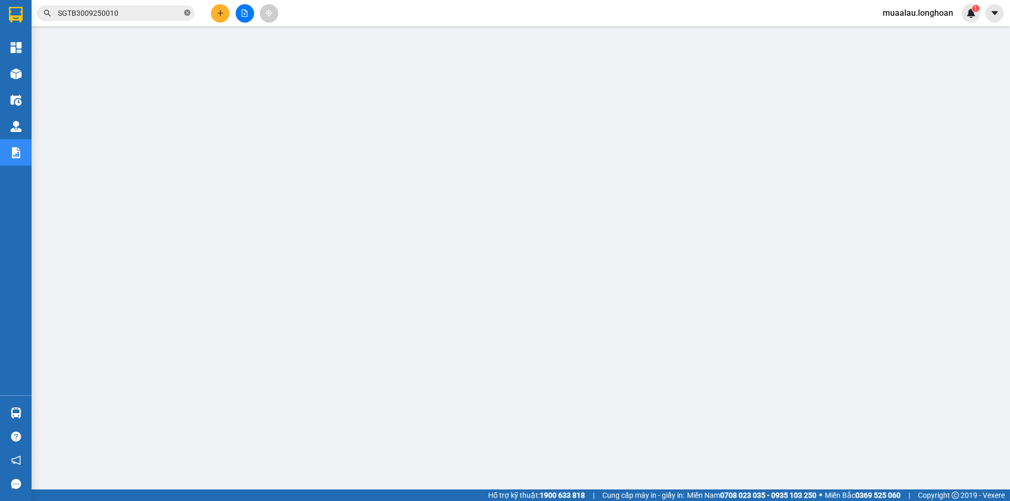
click at [187, 12] on icon "close-circle" at bounding box center [187, 12] width 6 height 6
paste input "HQTP0310250005"
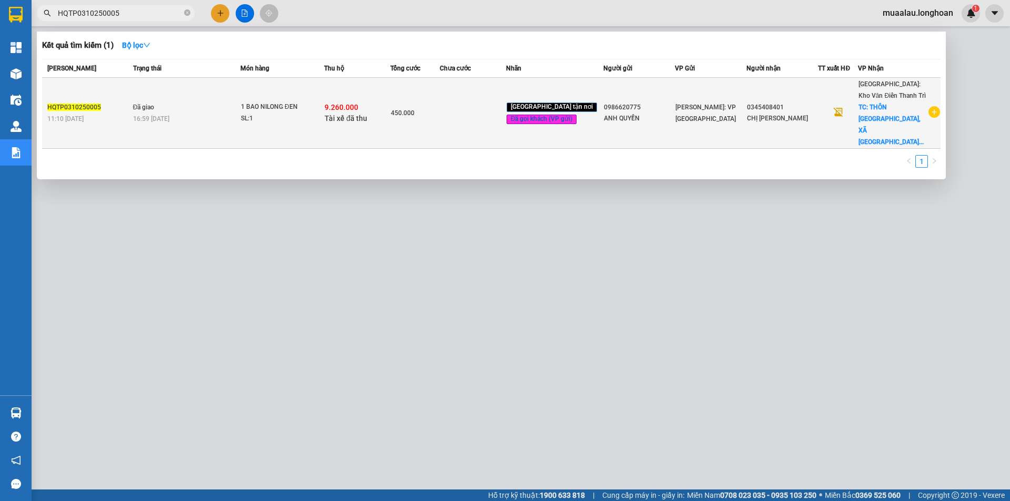
type input "HQTP0310250005"
click at [459, 99] on td at bounding box center [473, 113] width 66 height 71
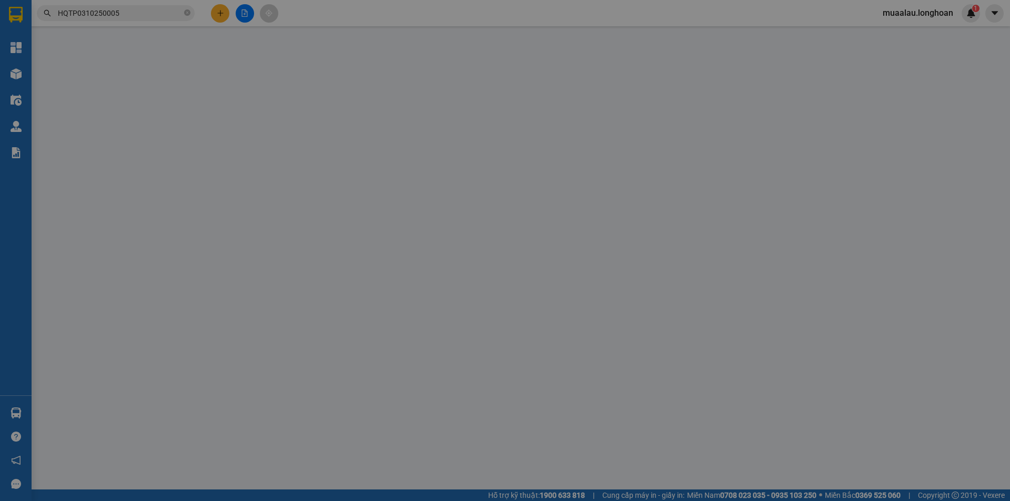
type input "0986620775"
type input "ANH QUYỀN"
type input "0345408401"
type input "CHỊ [PERSON_NAME]"
checkbox input "true"
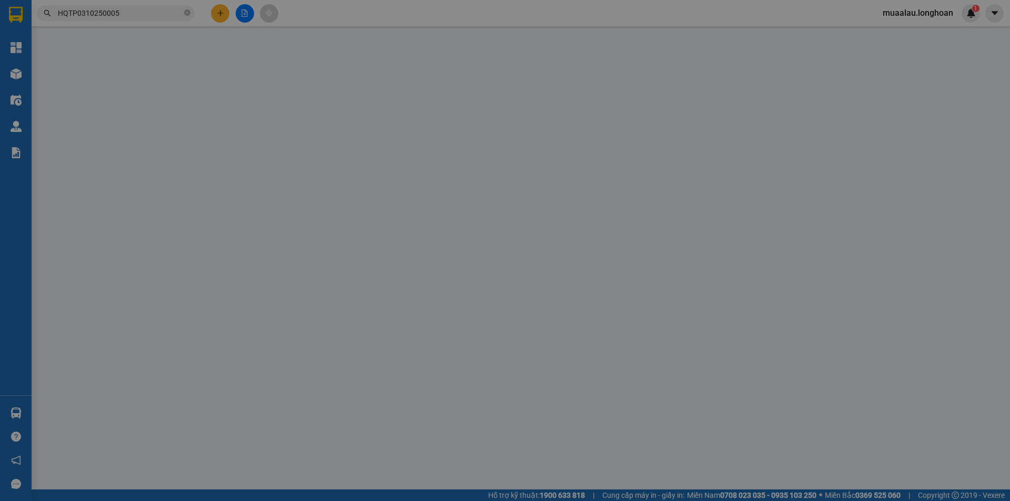
type input "THÔN [GEOGRAPHIC_DATA], XÃ [GEOGRAPHIC_DATA], [GEOGRAPHIC_DATA], [GEOGRAPHIC_DA…"
checkbox input "true"
type input "9.260.000"
type input "25.000"
type input "450.000"
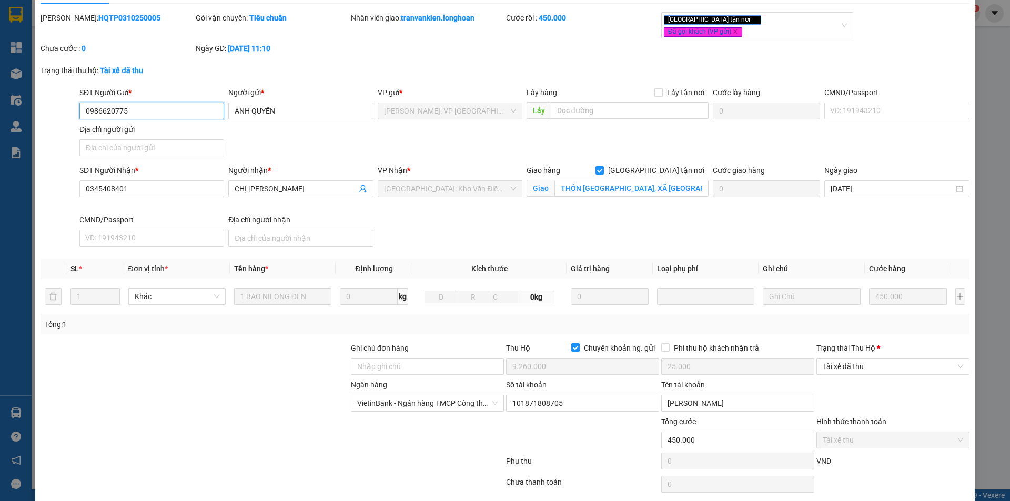
scroll to position [56, 0]
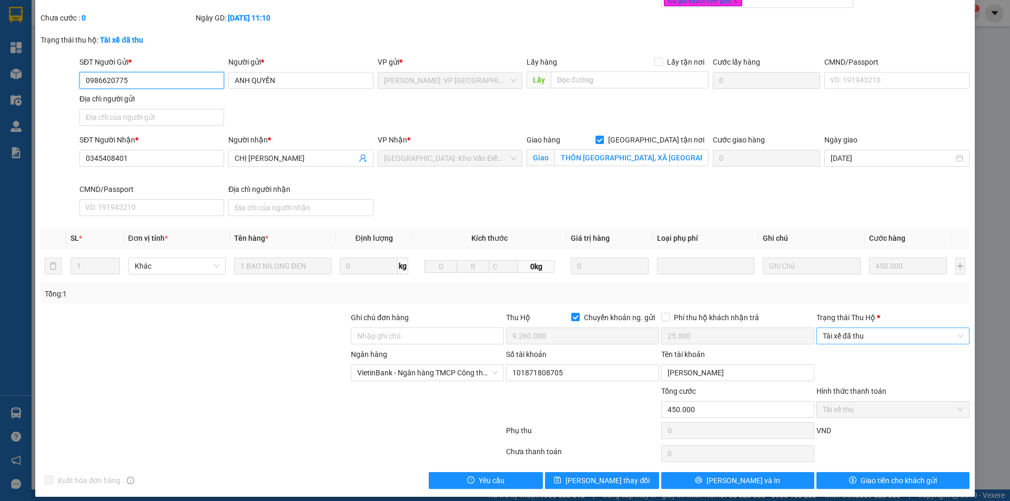
click at [869, 329] on span "Tài xế đã thu" at bounding box center [893, 336] width 140 height 16
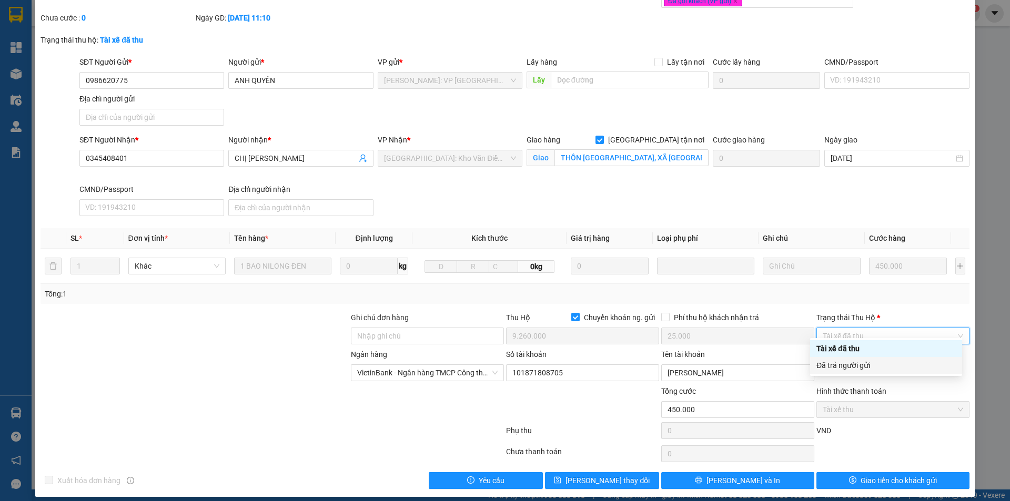
click at [879, 365] on div "Đã trả người gửi" at bounding box center [885, 366] width 139 height 12
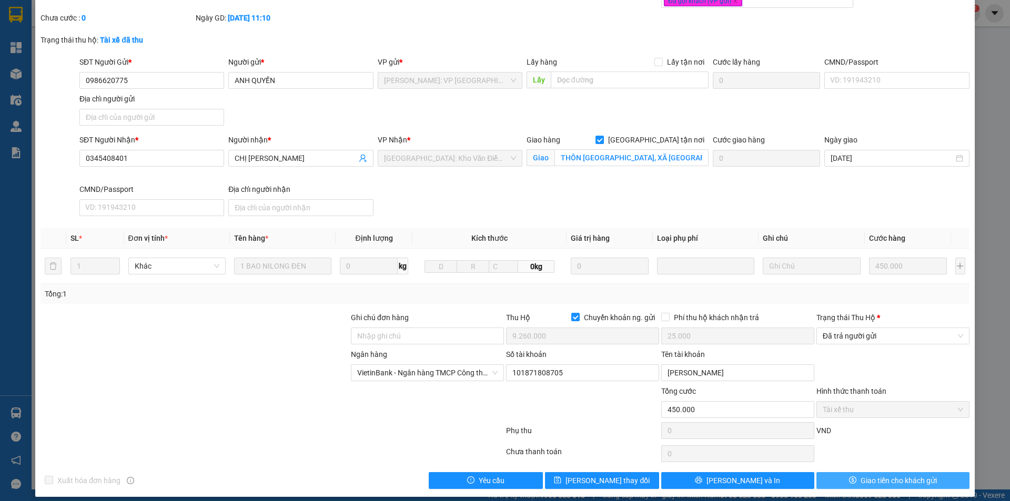
click at [849, 477] on icon "dollar" at bounding box center [852, 480] width 7 height 7
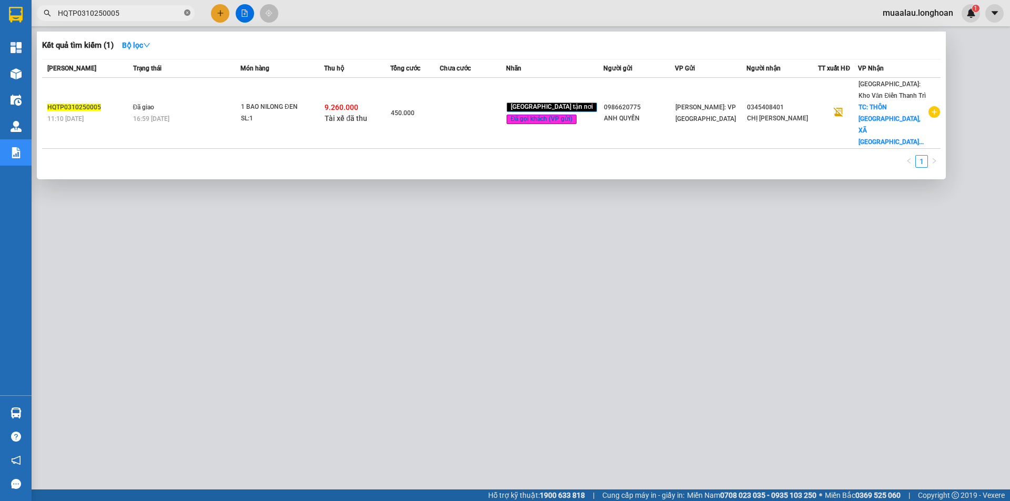
click at [187, 11] on icon "close-circle" at bounding box center [187, 12] width 6 height 6
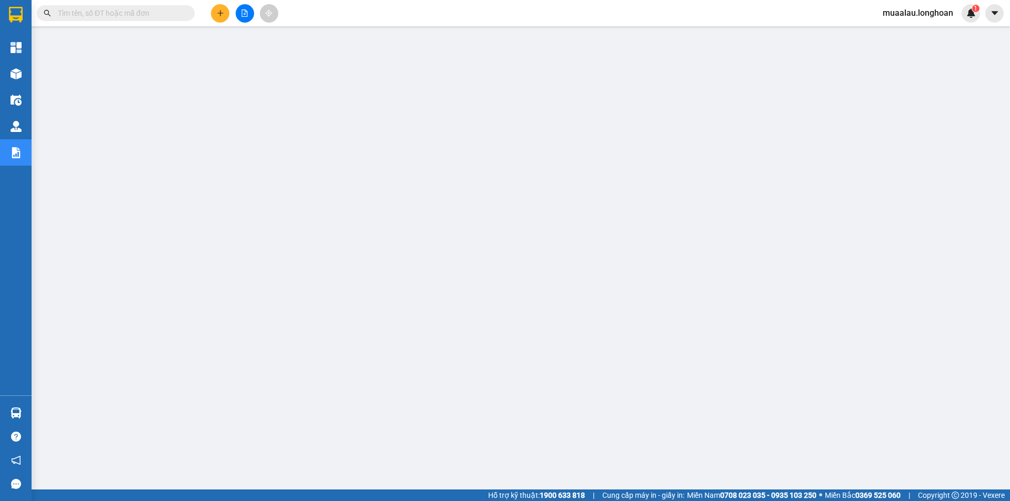
paste input "QU120410250007"
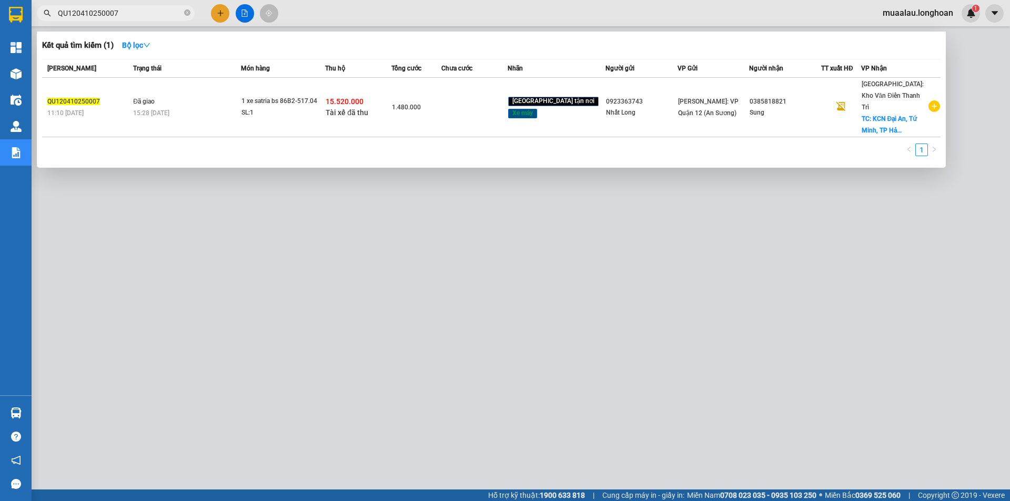
type input "QU120410250007"
click at [441, 117] on td "1.480.000" at bounding box center [416, 107] width 50 height 59
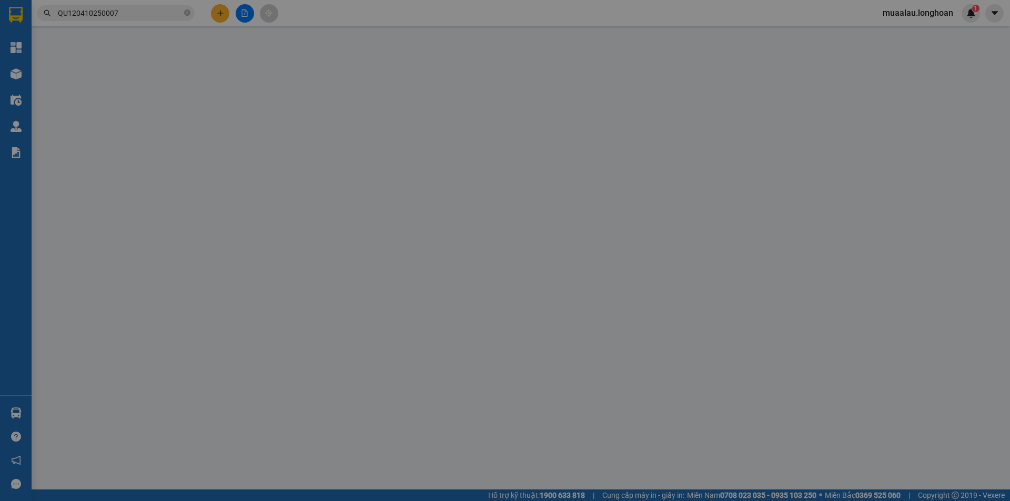
type input "0923363743"
type input "Nhất Long"
type input "0385818821"
type input "Sung"
checkbox input "true"
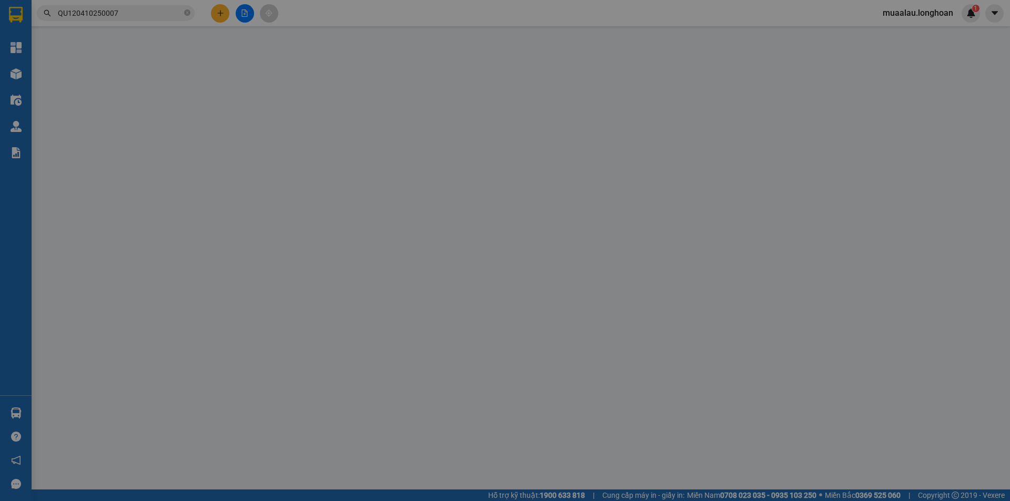
type input "KCN Đại An, Tứ Minh, [GEOGRAPHIC_DATA]"
type input "chìa khóa - cavet quấn tay lái"
checkbox input "true"
type input "15.520.000"
type input "35.000"
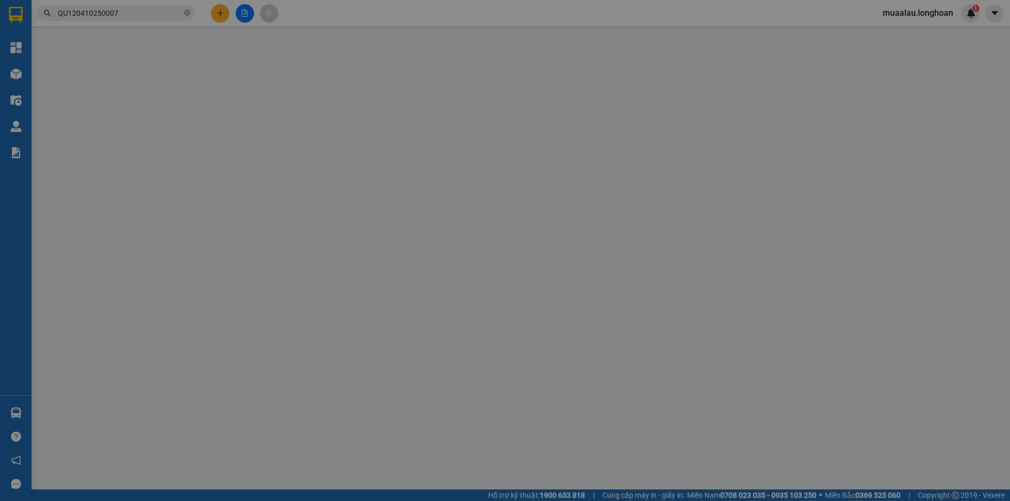
type input "1.480.000"
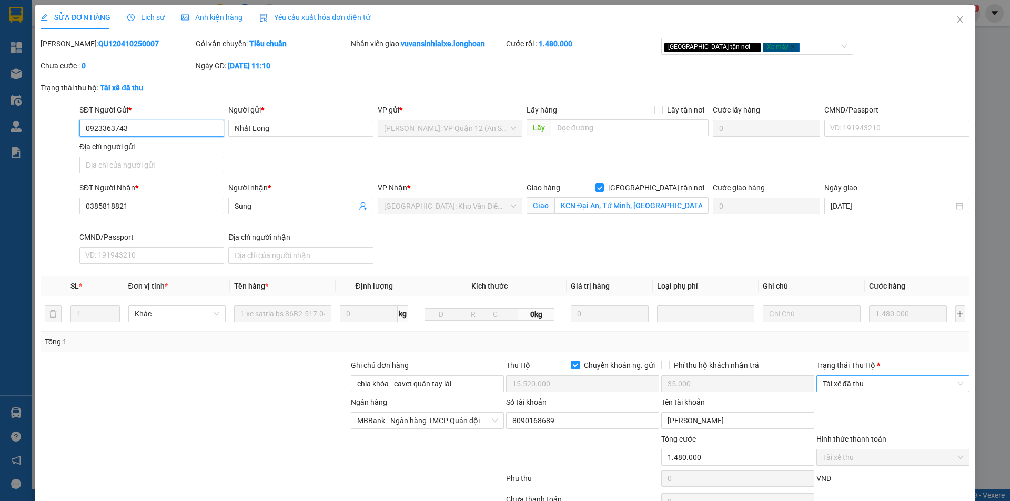
click at [866, 381] on span "Tài xế đã thu" at bounding box center [893, 384] width 140 height 16
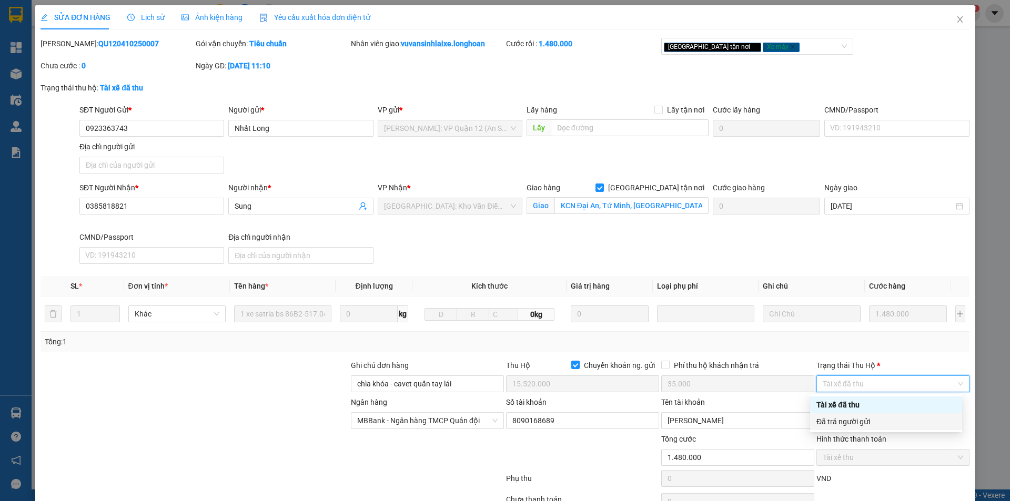
click at [878, 424] on div "Đã trả người gửi" at bounding box center [885, 422] width 139 height 12
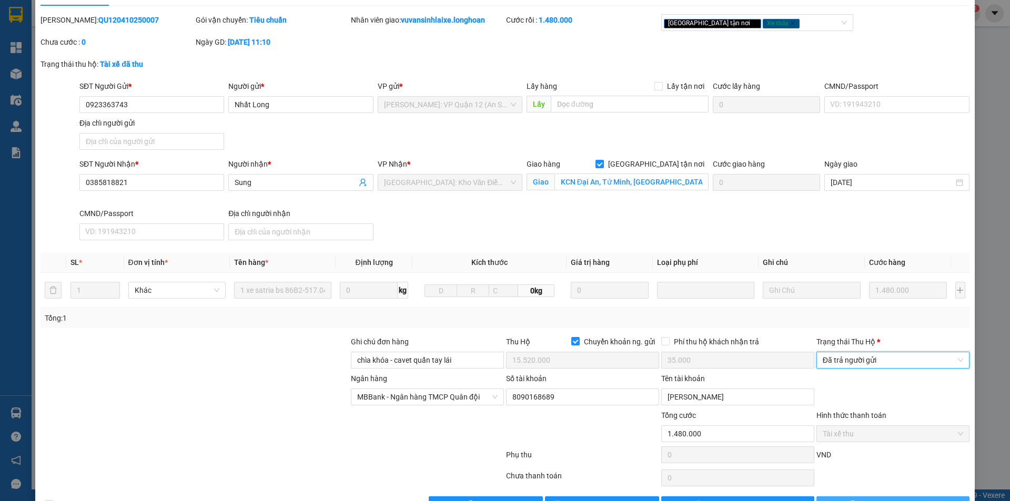
scroll to position [56, 0]
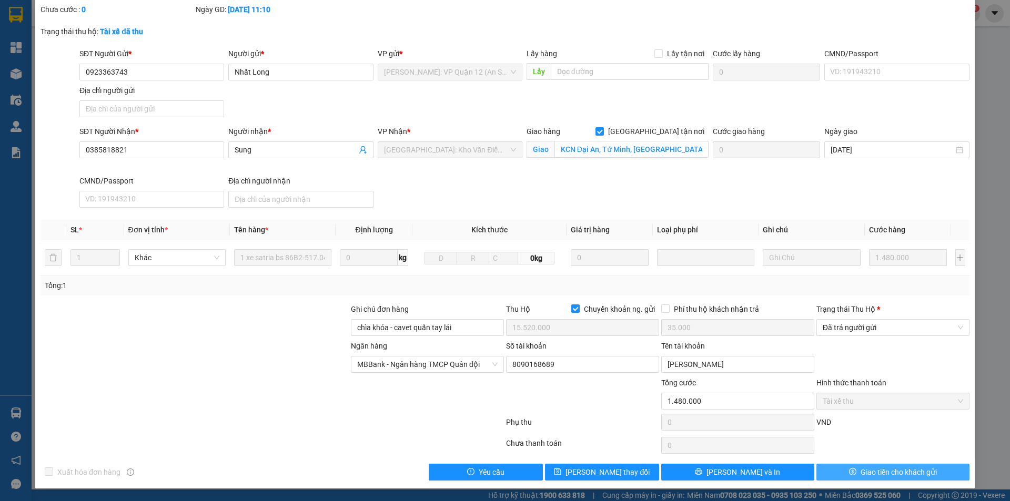
click at [837, 468] on button "Giao tiền cho khách gửi" at bounding box center [892, 472] width 153 height 17
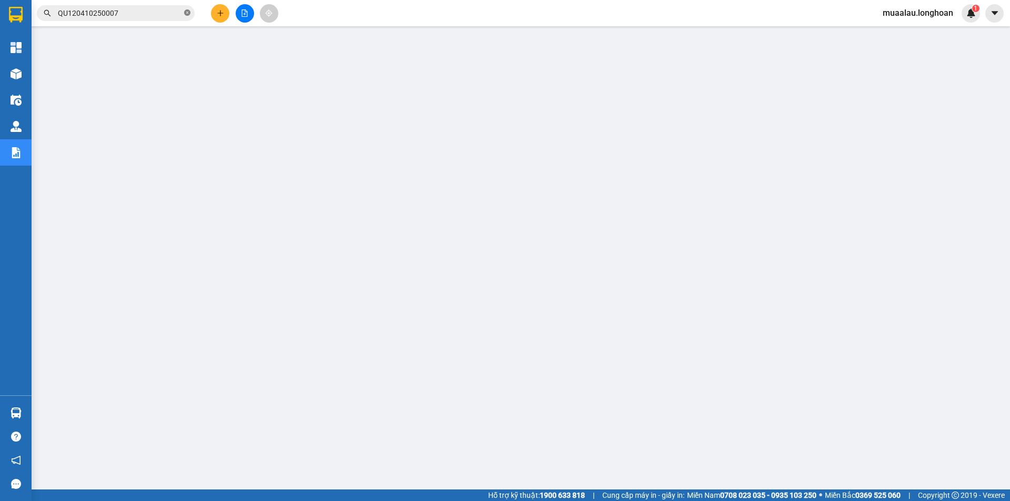
click at [187, 11] on icon "close-circle" at bounding box center [187, 12] width 6 height 6
paste input "KQ120410250011"
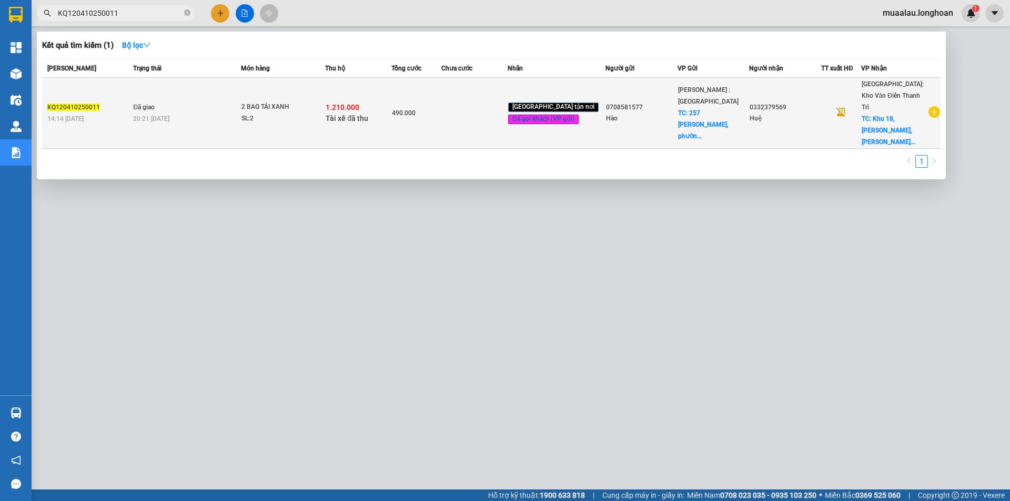
type input "KQ120410250011"
click at [461, 108] on td at bounding box center [474, 113] width 66 height 71
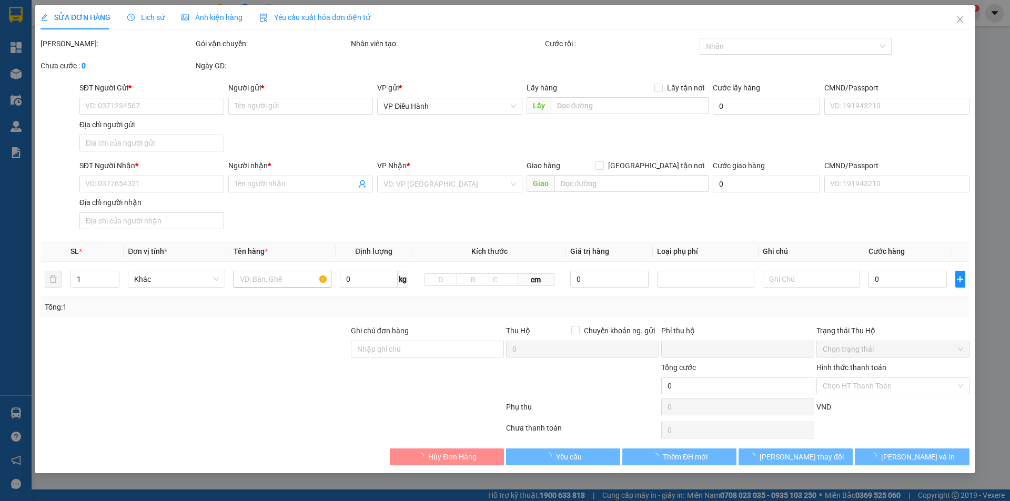
type input "0708581577"
type input "Hào"
checkbox input "true"
type input "[GEOGRAPHIC_DATA][PERSON_NAME], [GEOGRAPHIC_DATA] ([GEOGRAPHIC_DATA], [GEOGRAPH…"
type input "65.000"
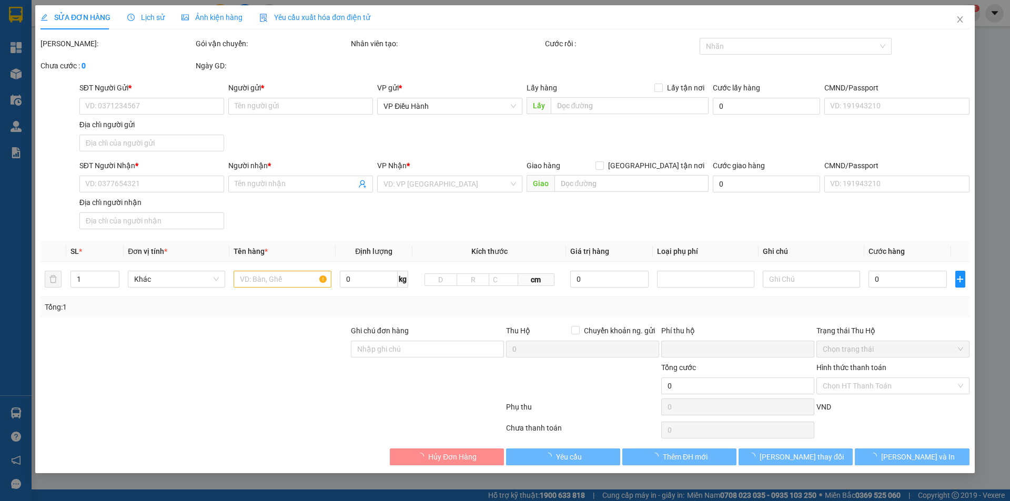
type input "0332379569"
type input "Huệ"
checkbox input "true"
type input "Khu 18, [PERSON_NAME], [GEOGRAPHIC_DATA], [GEOGRAPHIC_DATA]"
checkbox input "true"
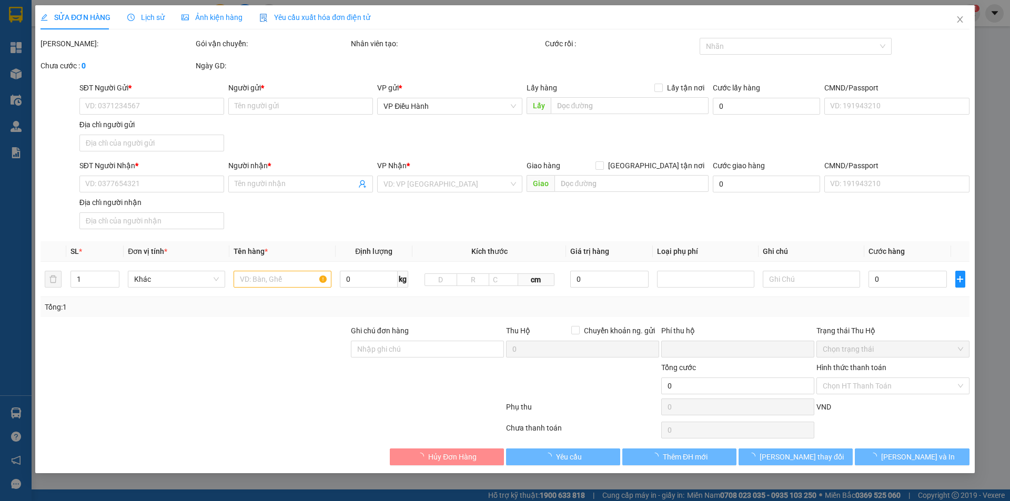
type input "1.210.000"
type input "10.000"
type input "490.000"
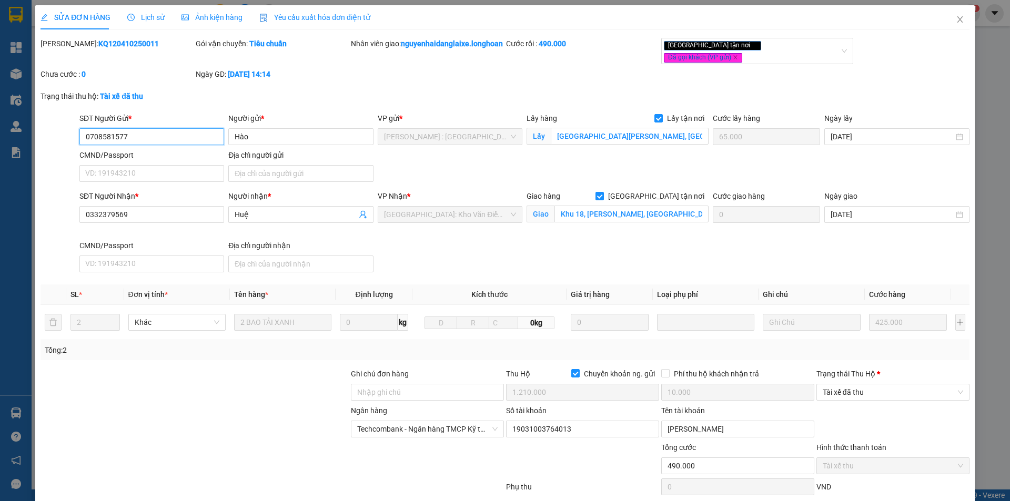
scroll to position [68, 0]
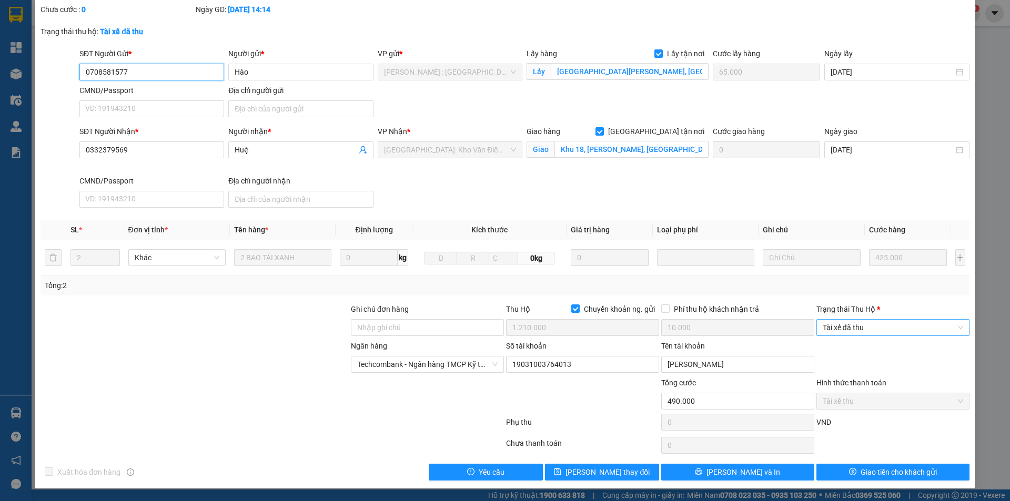
click at [866, 331] on span "Tài xế đã thu" at bounding box center [893, 328] width 140 height 16
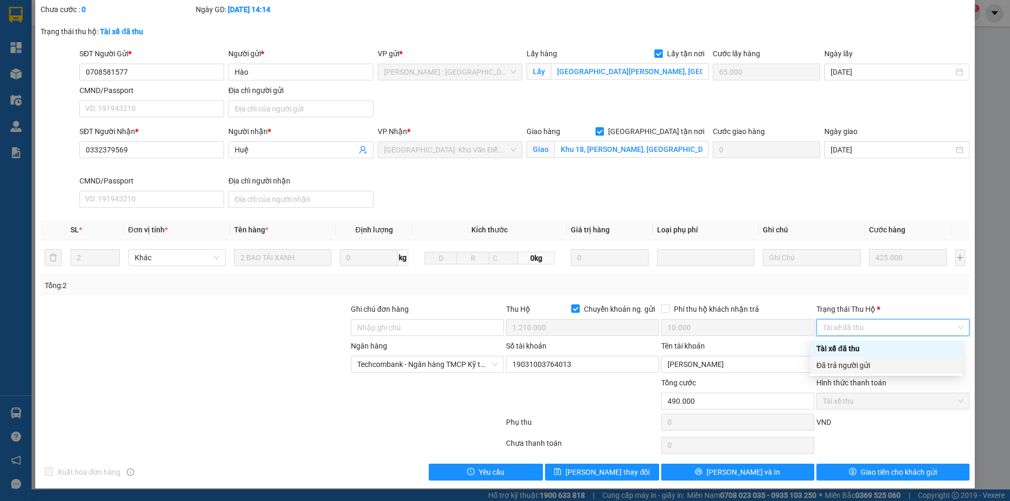
click at [878, 365] on div "Đã trả người gửi" at bounding box center [885, 366] width 139 height 12
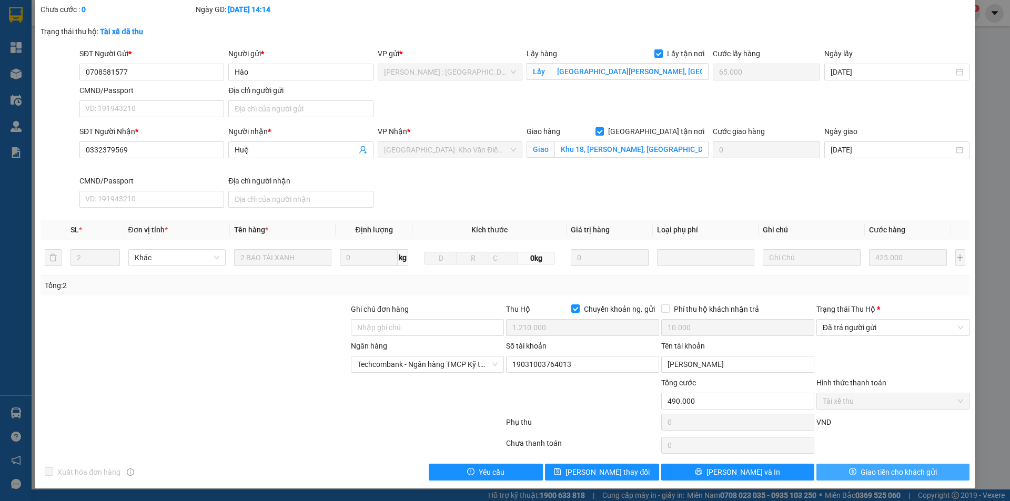
click at [835, 471] on button "Giao tiền cho khách gửi" at bounding box center [892, 472] width 153 height 17
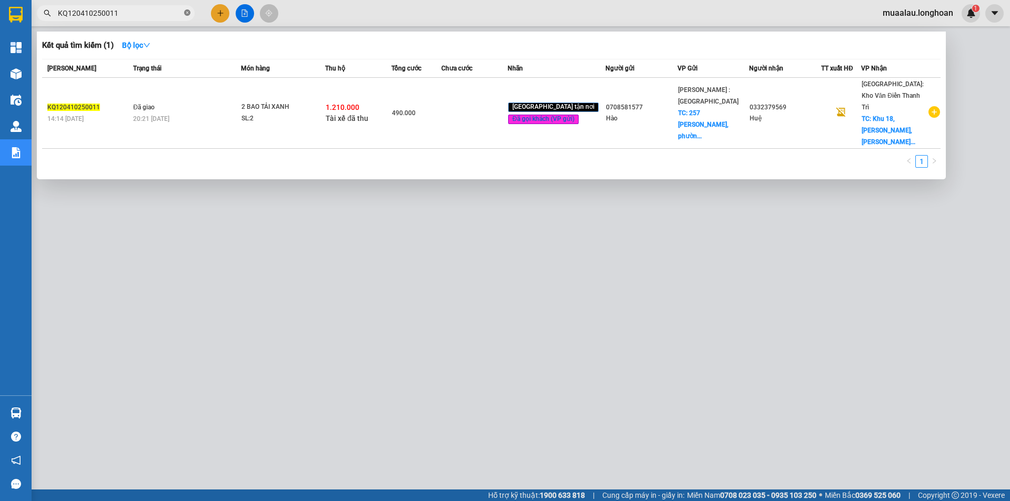
click at [189, 14] on icon "close-circle" at bounding box center [187, 12] width 6 height 6
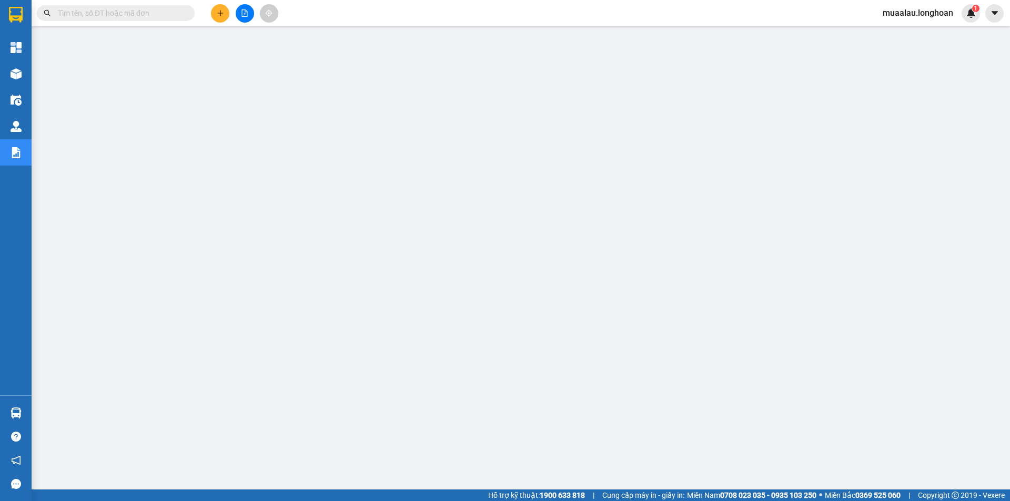
paste input "QU120410250033"
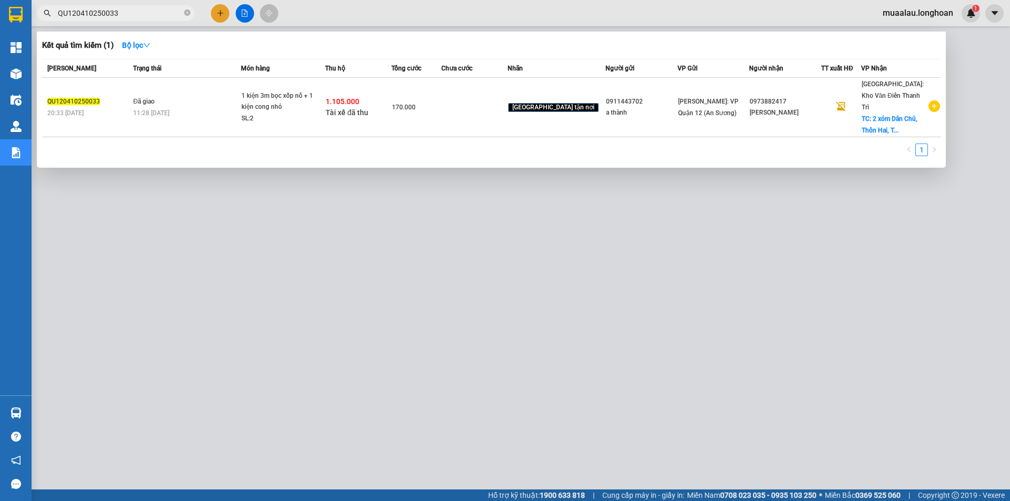
type input "QU120410250033"
click at [441, 105] on div "170.000" at bounding box center [416, 108] width 49 height 12
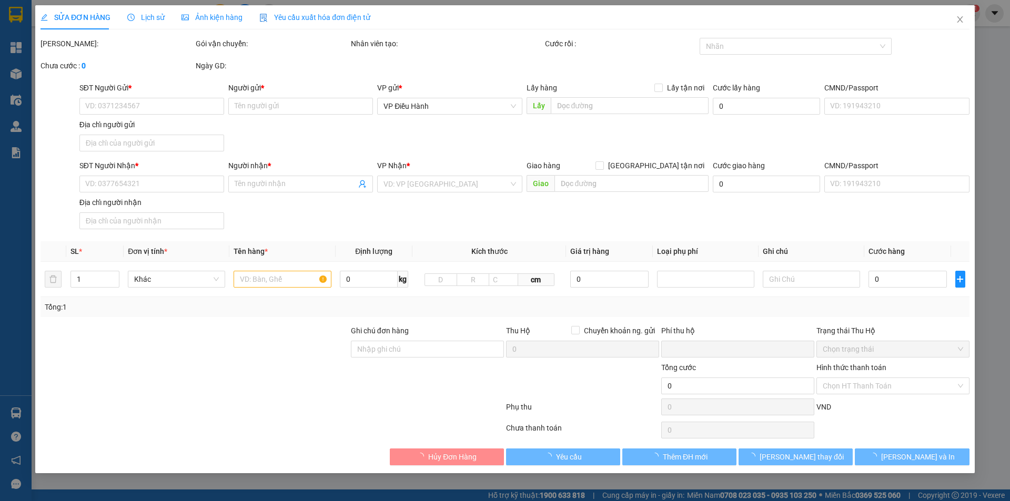
type input "0911443702"
type input "a thành"
type input "0973882417"
type input "[PERSON_NAME]"
checkbox input "true"
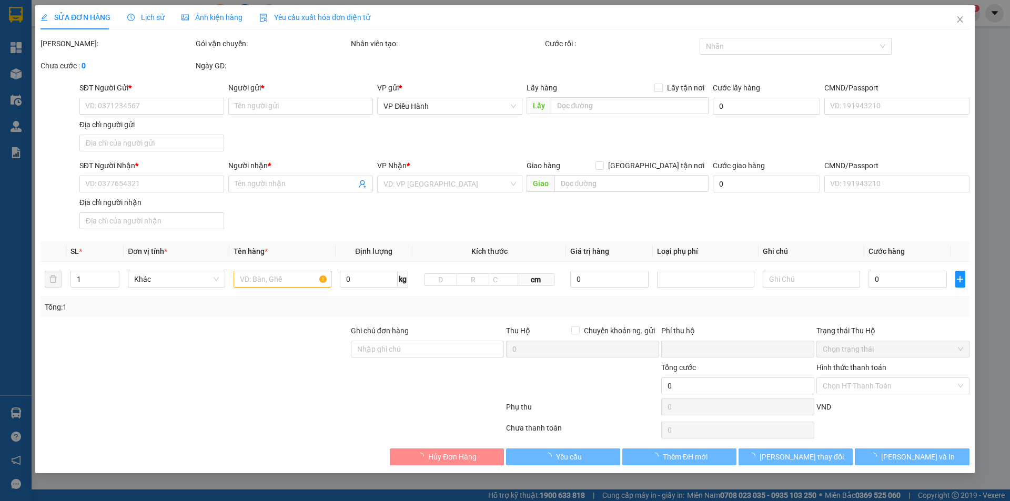
type input "2 xóm Dân Chủ, Thôn Hai, [GEOGRAPHIC_DATA], [GEOGRAPHIC_DATA]"
type input "nhận theo kiện - hư hỏng không chịu trách nhiệm"
checkbox input "true"
type input "1.105.000"
type input "10.000"
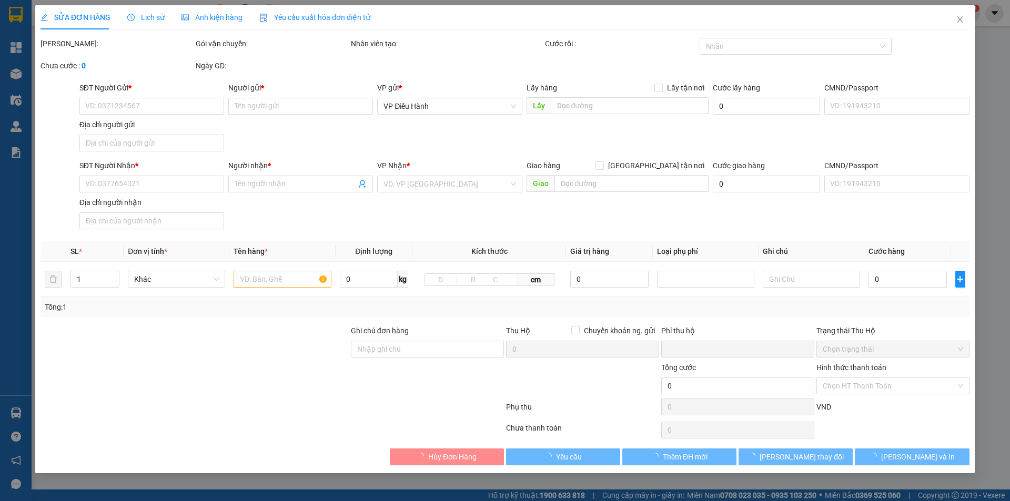
type input "170.000"
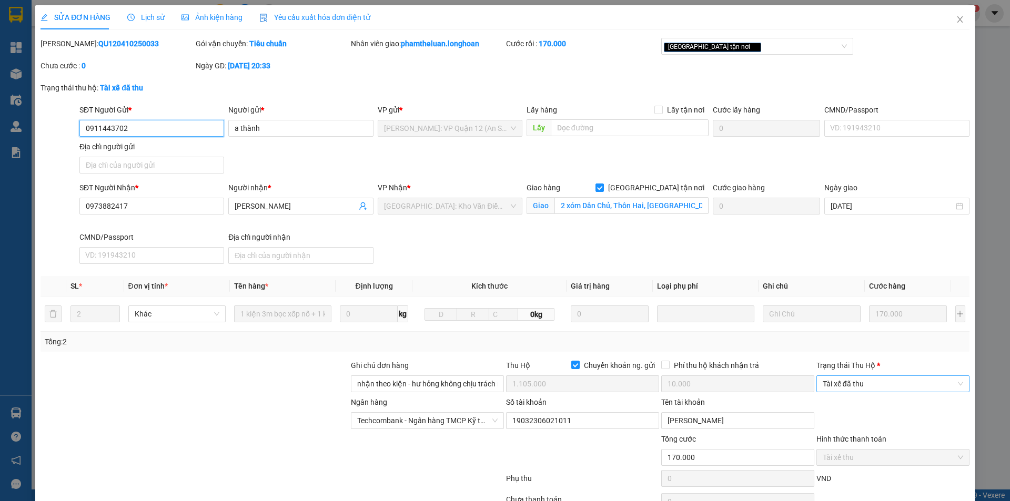
click at [859, 387] on span "Tài xế đã thu" at bounding box center [893, 384] width 140 height 16
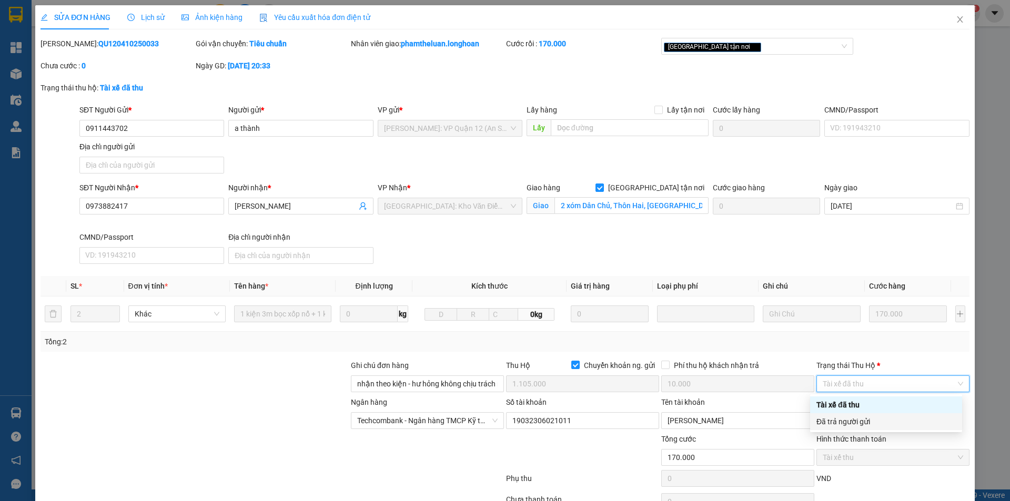
click at [855, 428] on div "Đã trả người gửi" at bounding box center [886, 421] width 152 height 17
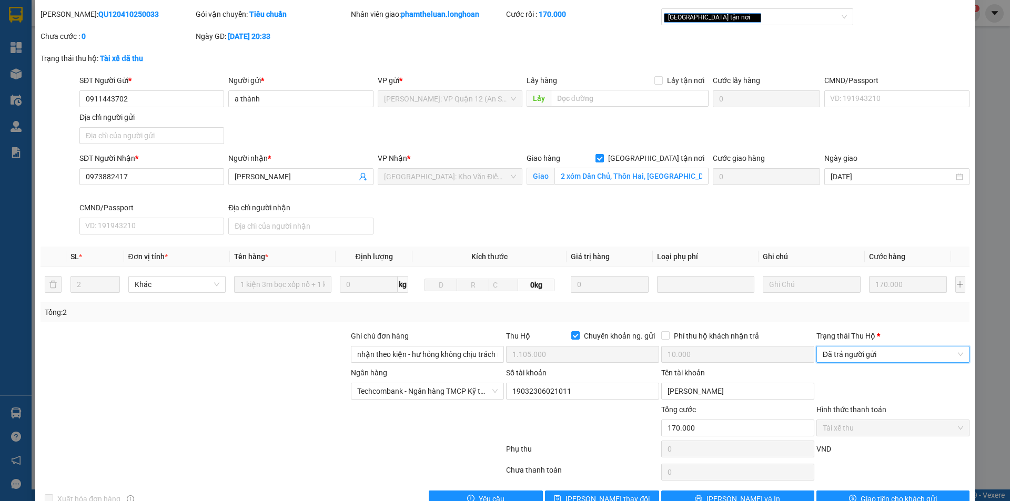
scroll to position [56, 0]
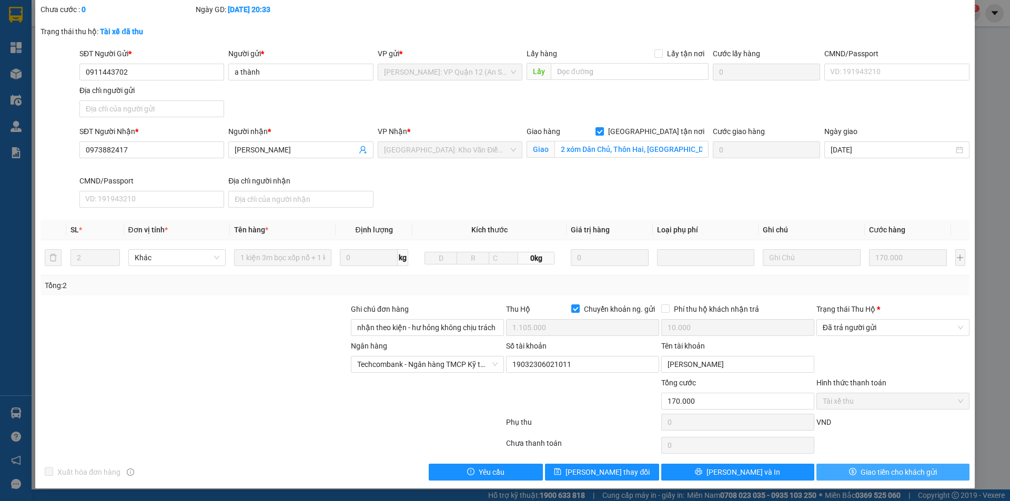
click at [830, 465] on button "Giao tiền cho khách gửi" at bounding box center [892, 472] width 153 height 17
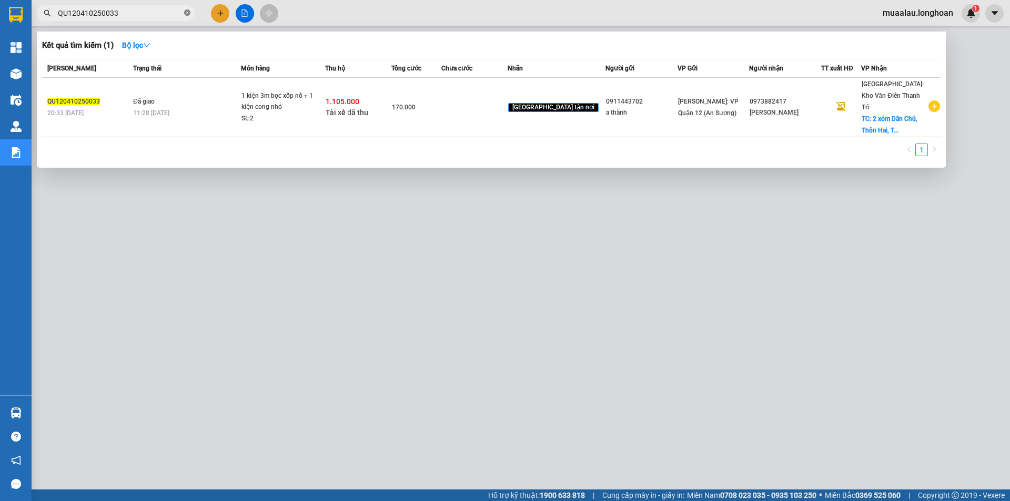
click at [189, 10] on icon "close-circle" at bounding box center [187, 12] width 6 height 6
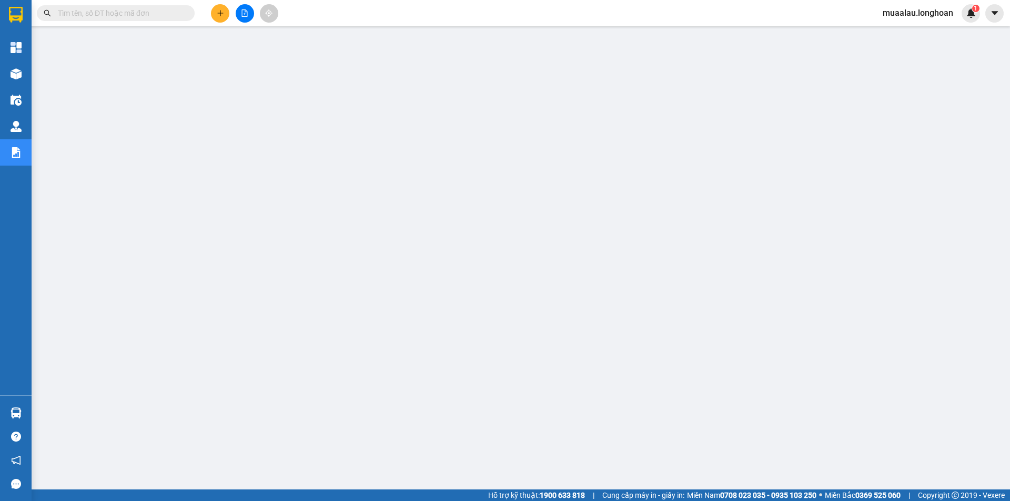
paste input "QU120410250033"
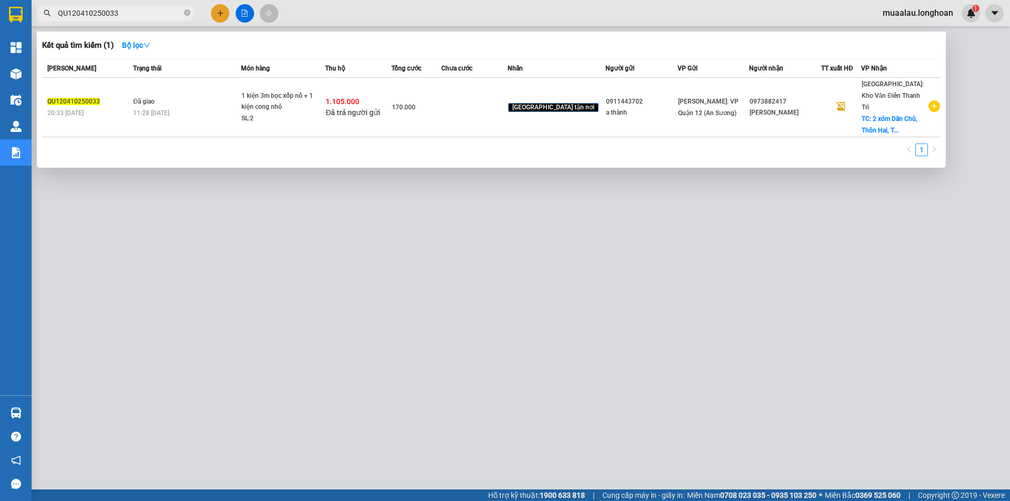
type input "QU120410250033"
click at [188, 10] on icon "close-circle" at bounding box center [187, 12] width 6 height 6
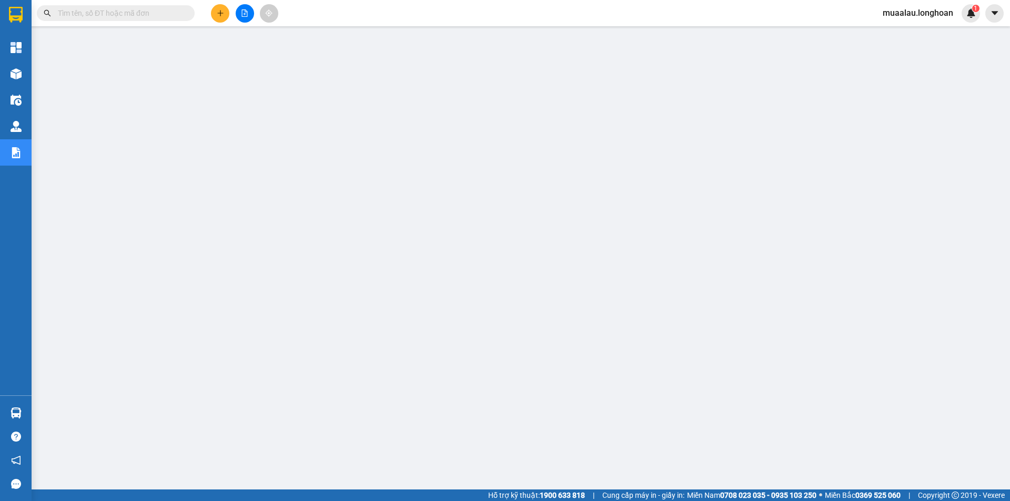
paste input "VPMD0510250018"
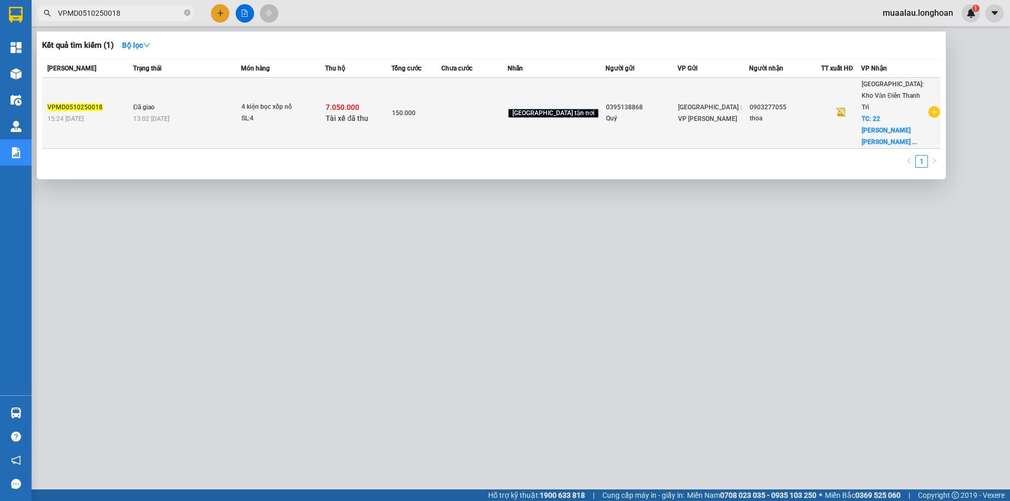
type input "VPMD0510250018"
click at [441, 110] on td "150.000" at bounding box center [416, 113] width 50 height 71
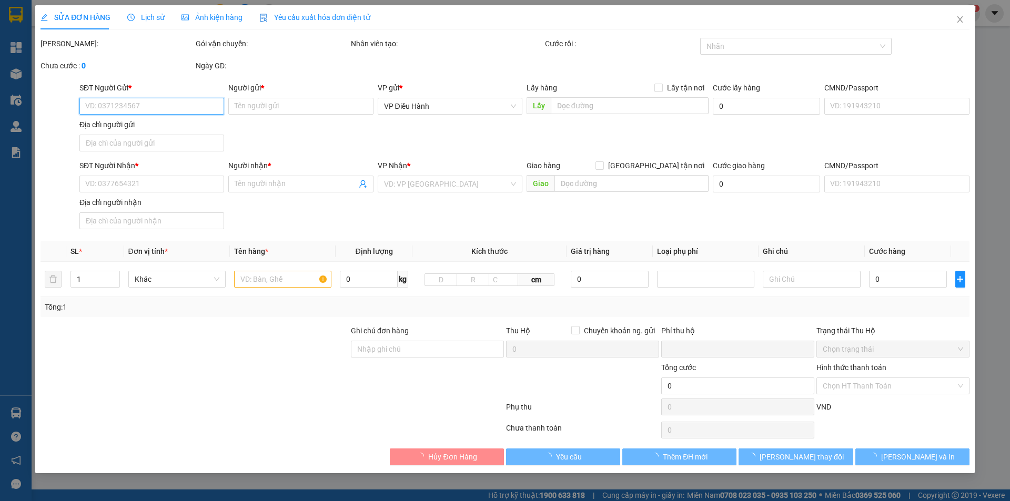
type input "0395138868"
type input "Quý"
type input "0903277055"
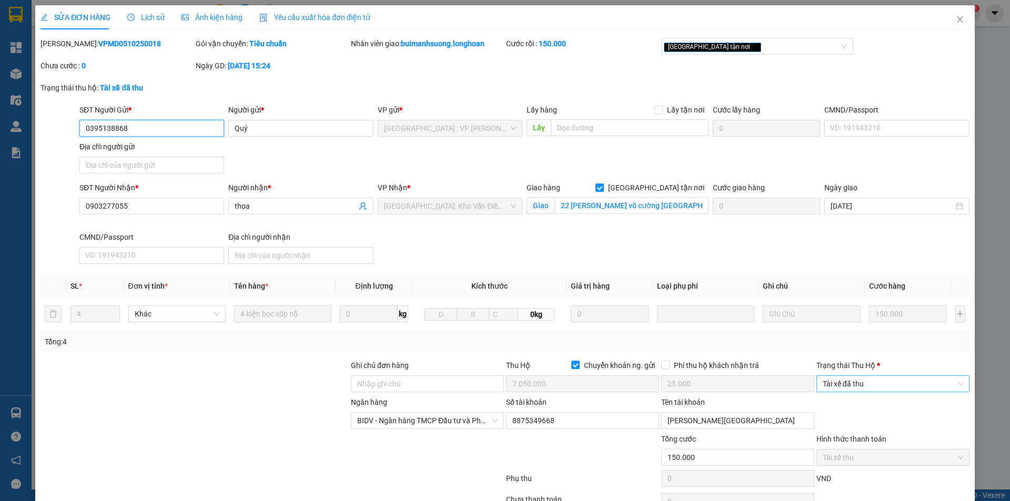
click at [857, 377] on span "Tài xế đã thu" at bounding box center [893, 384] width 140 height 16
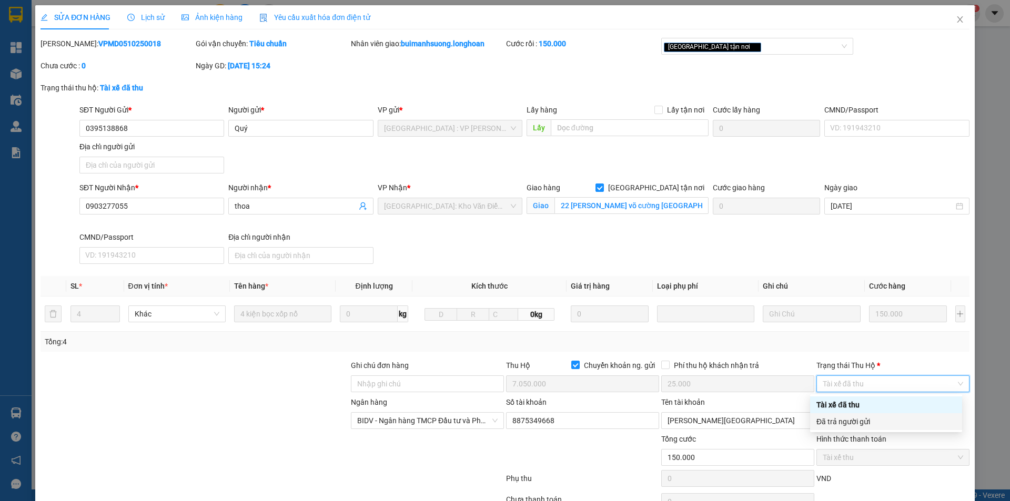
click at [879, 419] on div "Đã trả người gửi" at bounding box center [885, 422] width 139 height 12
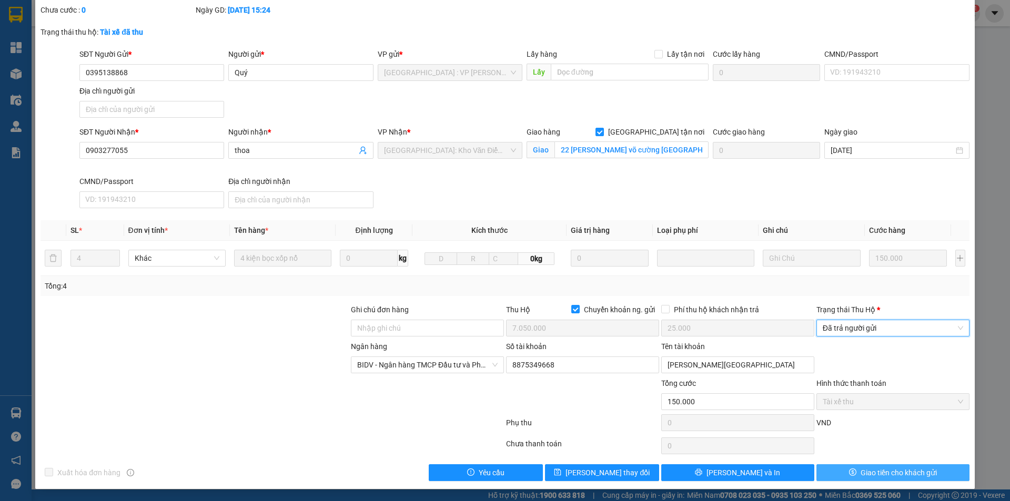
scroll to position [56, 0]
click at [861, 469] on span "Giao tiền cho khách gửi" at bounding box center [899, 473] width 76 height 12
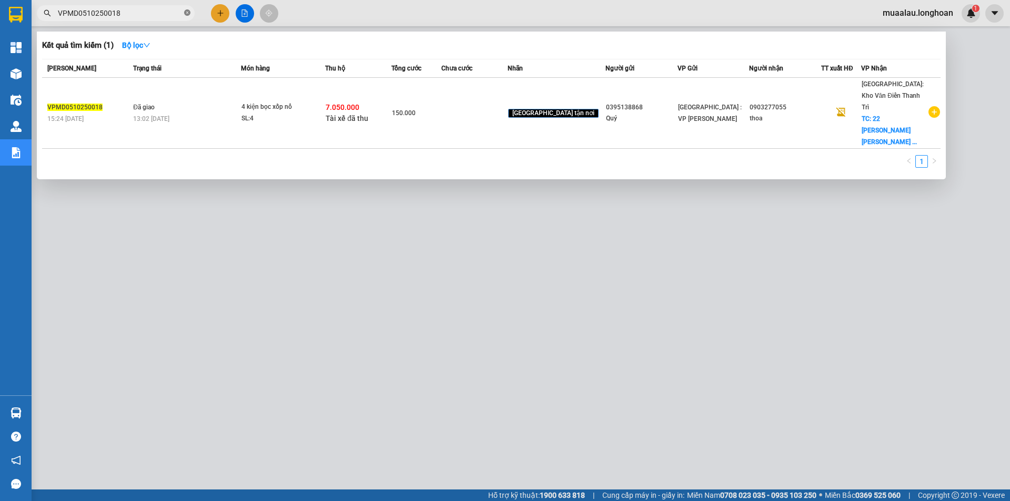
click at [189, 12] on icon "close-circle" at bounding box center [187, 12] width 6 height 6
paste input "HNHD0610250040"
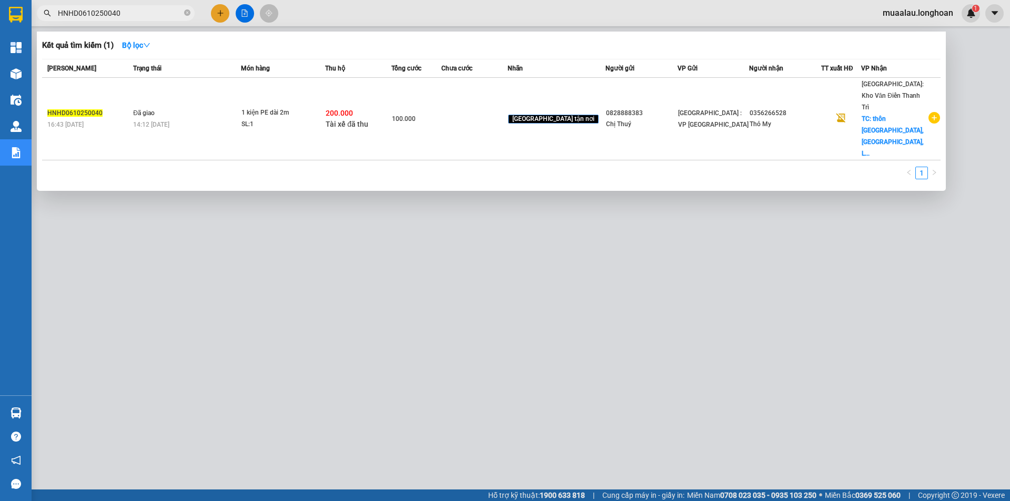
click at [508, 110] on td at bounding box center [474, 119] width 66 height 83
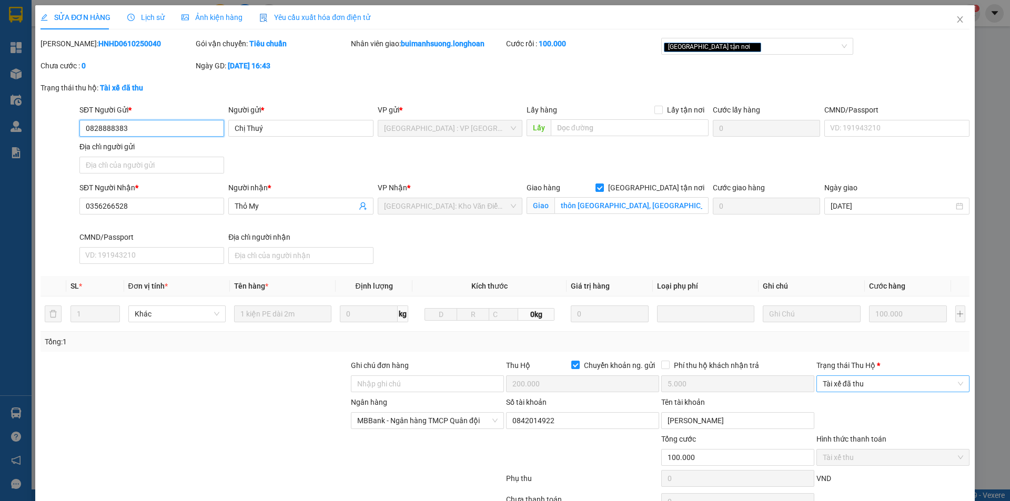
click at [860, 377] on span "Tài xế đã thu" at bounding box center [893, 384] width 140 height 16
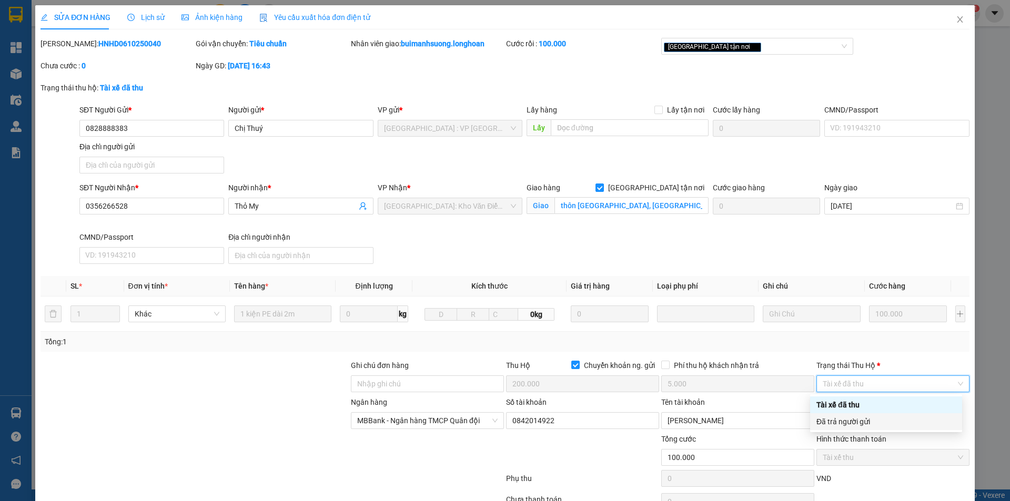
click at [865, 421] on div "Đã trả người gửi" at bounding box center [885, 422] width 139 height 12
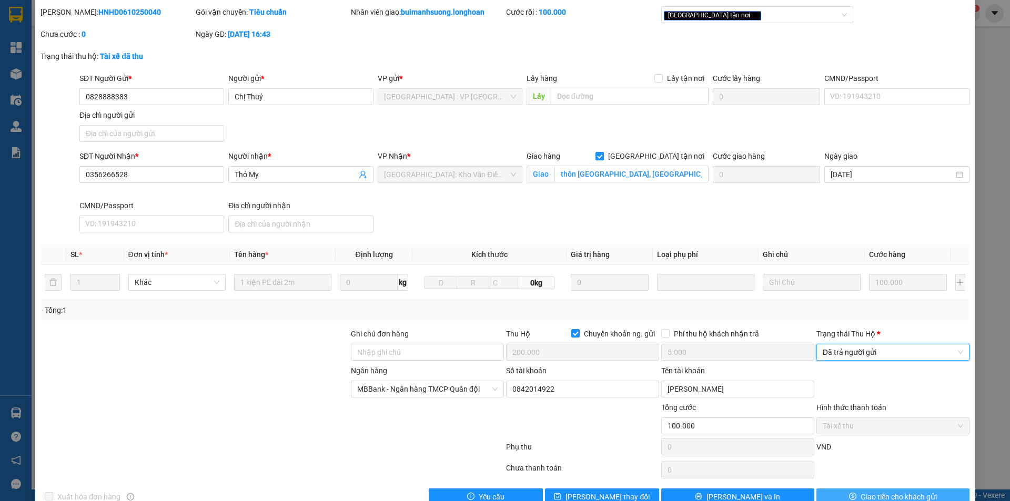
scroll to position [56, 0]
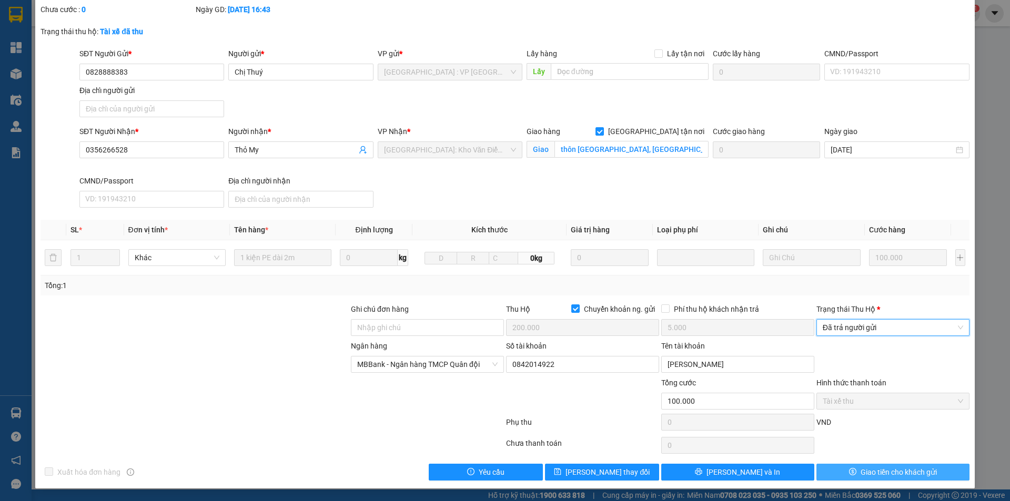
click at [861, 468] on span "Giao tiền cho khách gửi" at bounding box center [899, 473] width 76 height 12
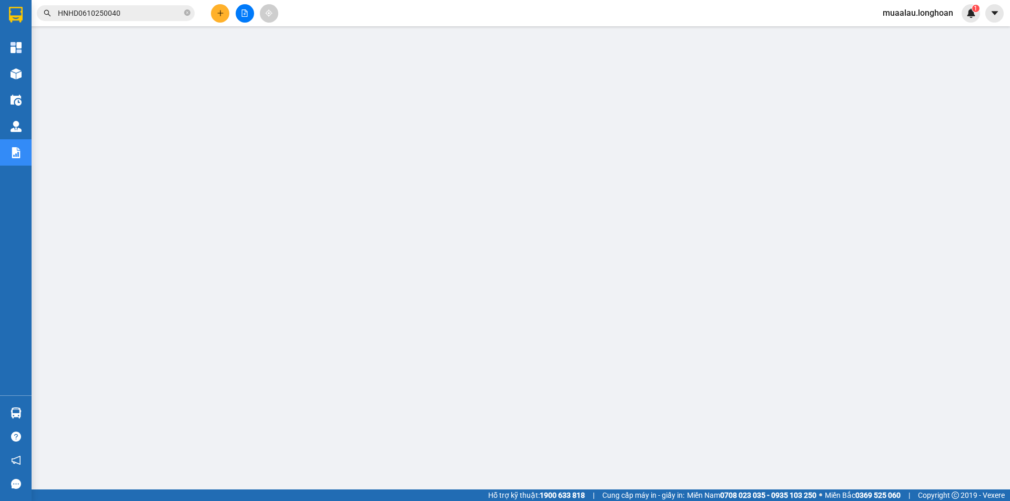
click at [183, 10] on span "HNHD0610250040" at bounding box center [116, 13] width 158 height 16
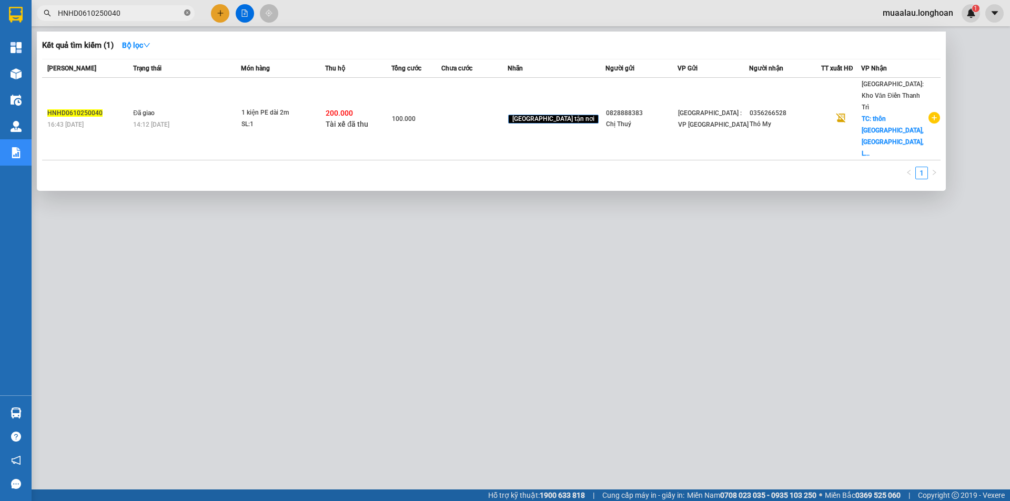
click at [186, 12] on icon "close-circle" at bounding box center [187, 12] width 6 height 6
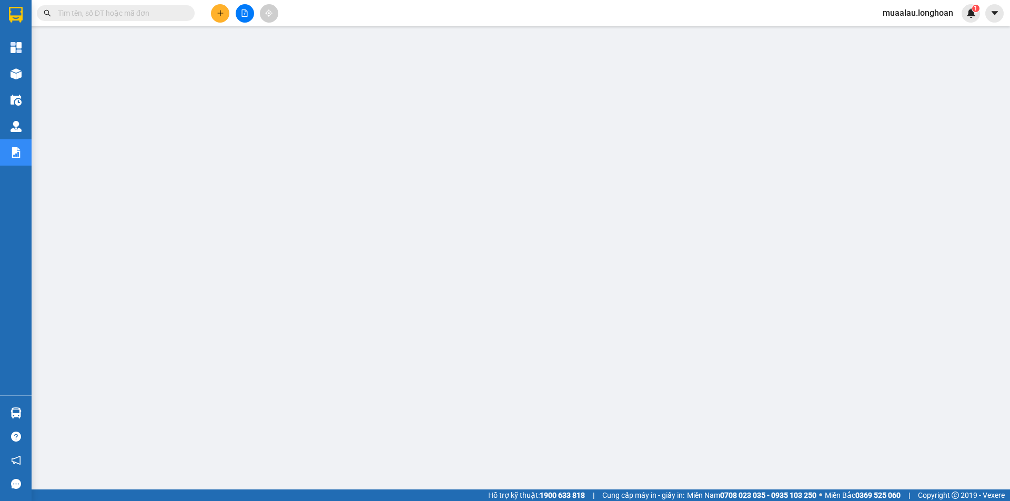
paste input "QU120410250025"
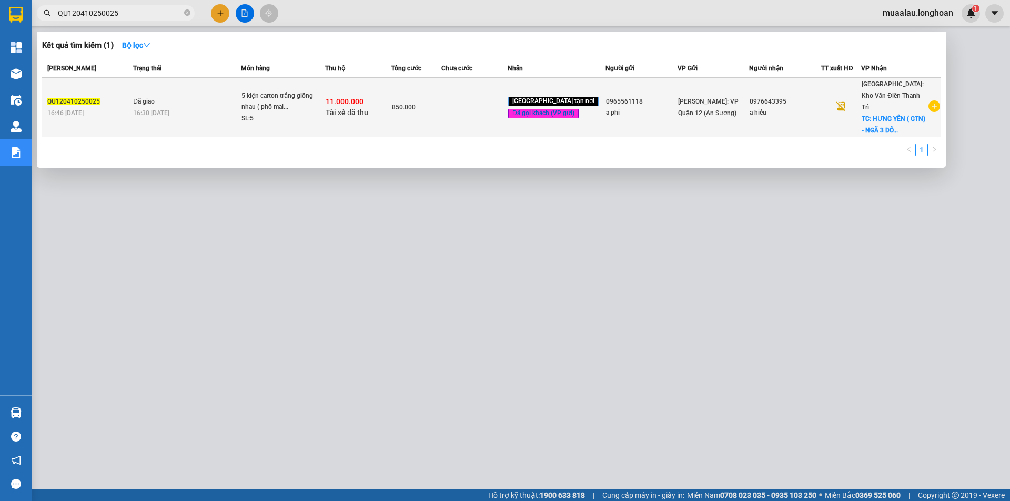
click at [484, 113] on td at bounding box center [474, 107] width 66 height 59
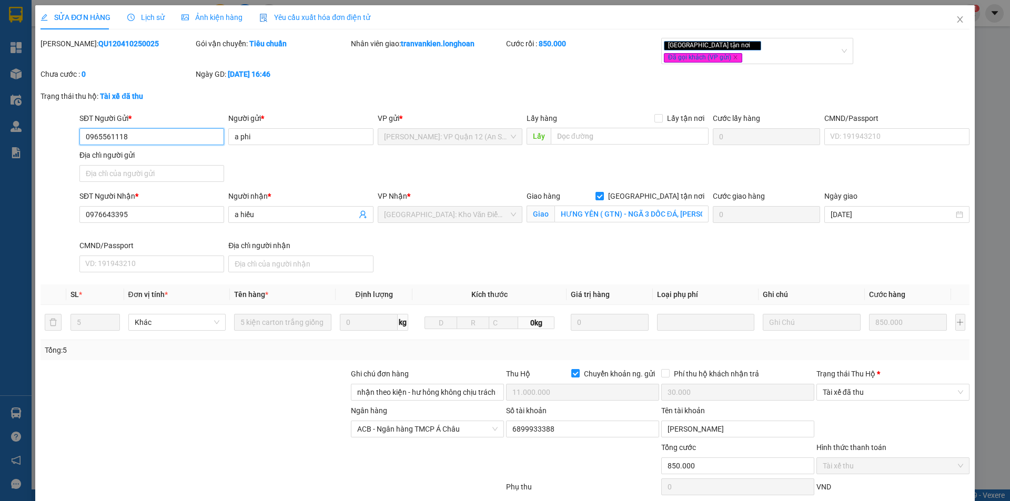
scroll to position [56, 0]
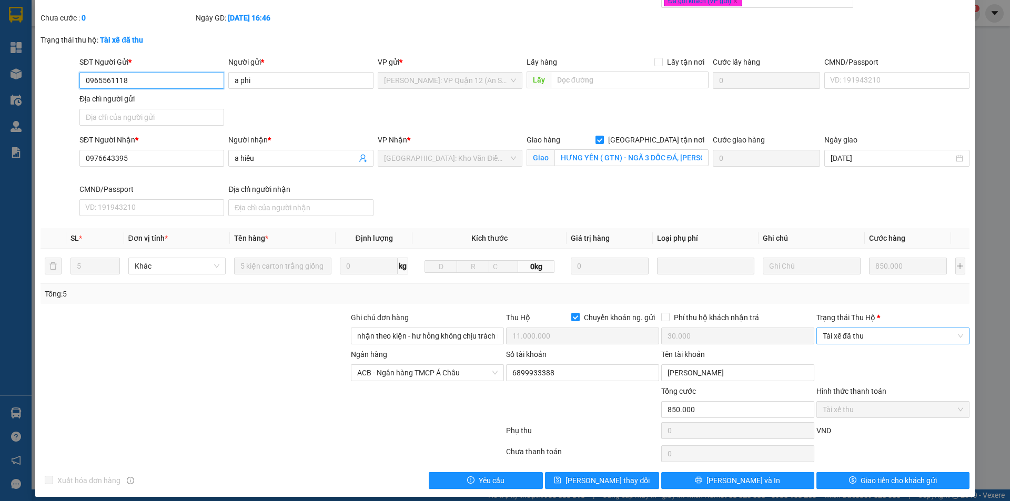
click at [876, 330] on span "Tài xế đã thu" at bounding box center [893, 336] width 140 height 16
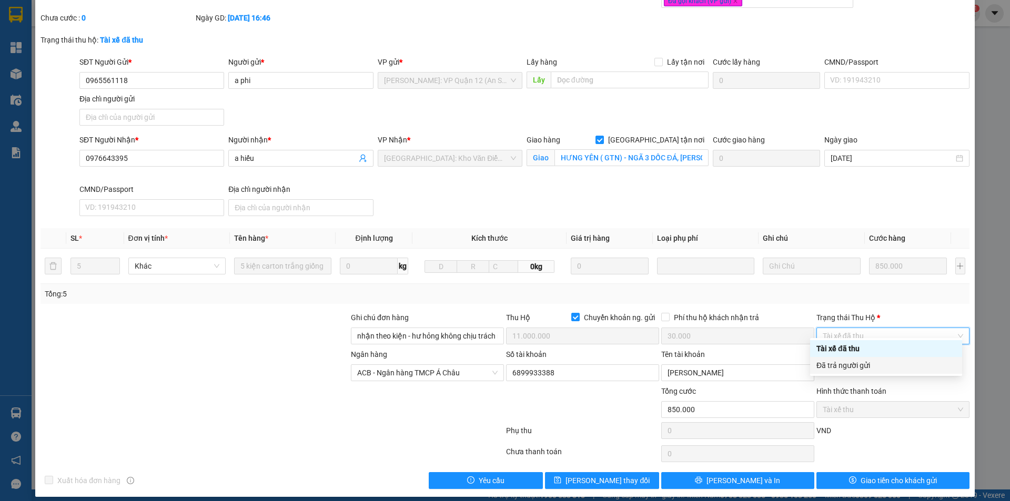
click at [885, 373] on div "Đã trả người gửi" at bounding box center [886, 365] width 152 height 17
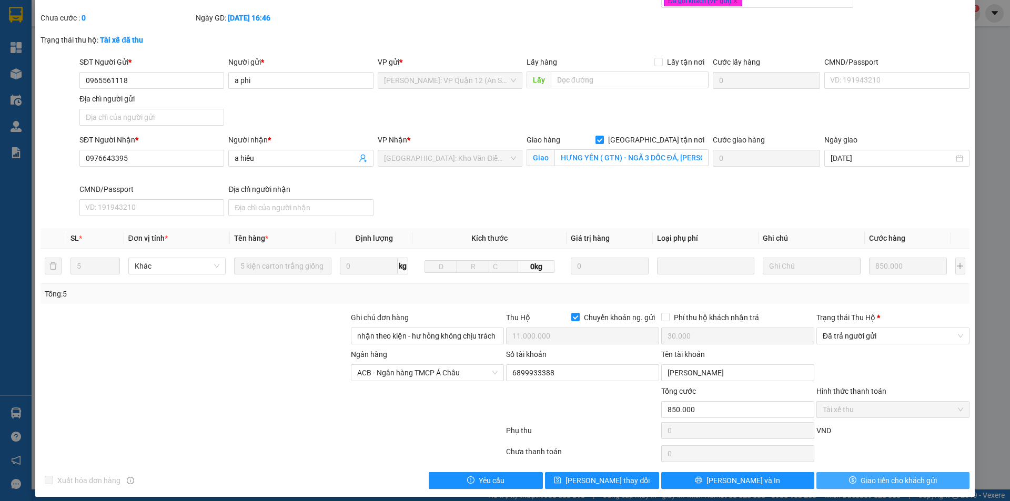
click at [833, 472] on button "Giao tiền cho khách gửi" at bounding box center [892, 480] width 153 height 17
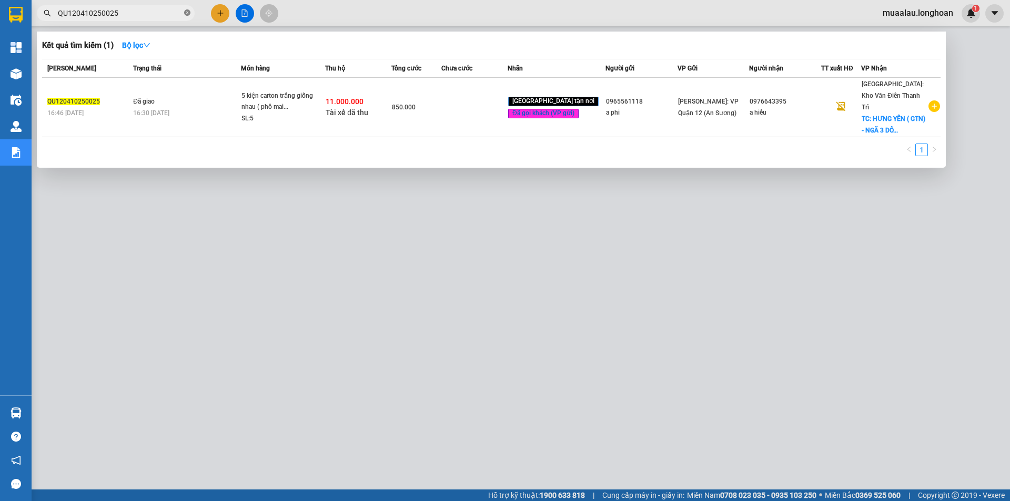
click at [188, 8] on span at bounding box center [187, 13] width 6 height 10
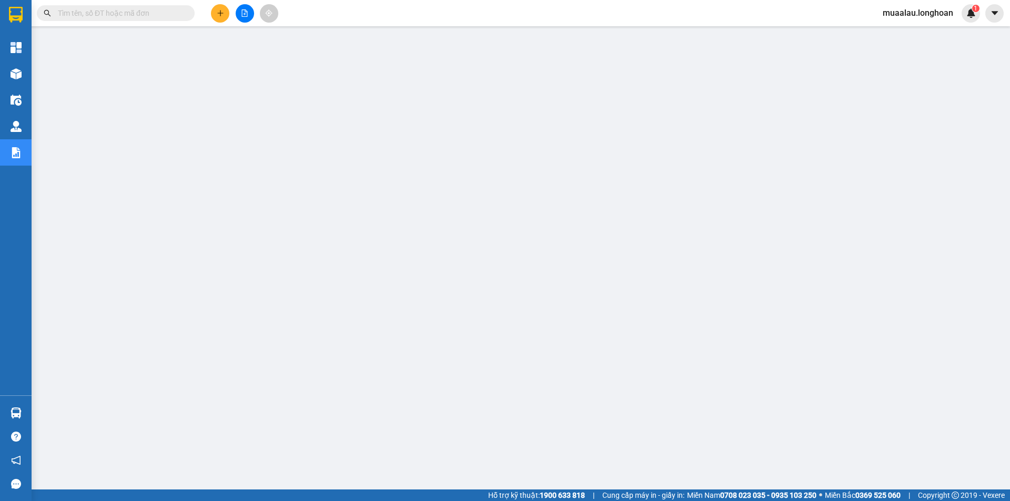
paste input "VPVD0310250049"
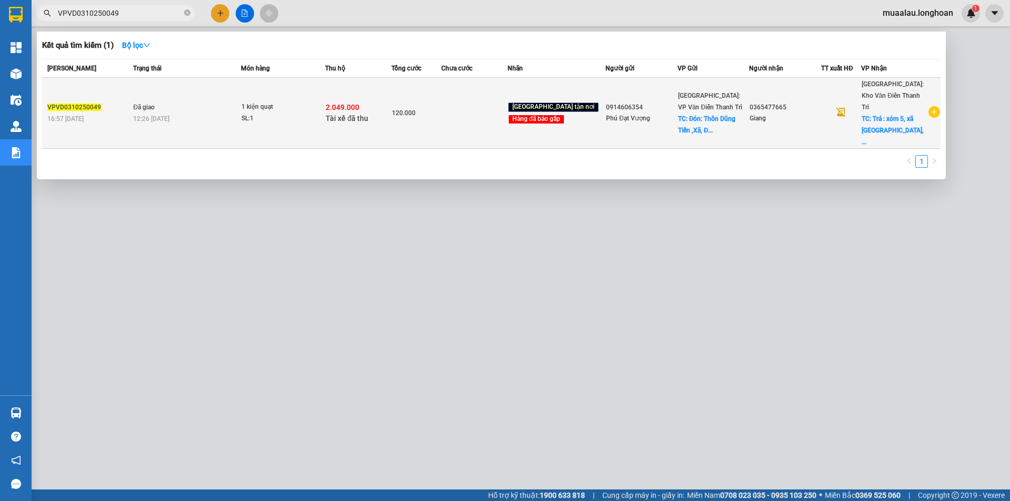
click at [468, 112] on td at bounding box center [474, 113] width 66 height 71
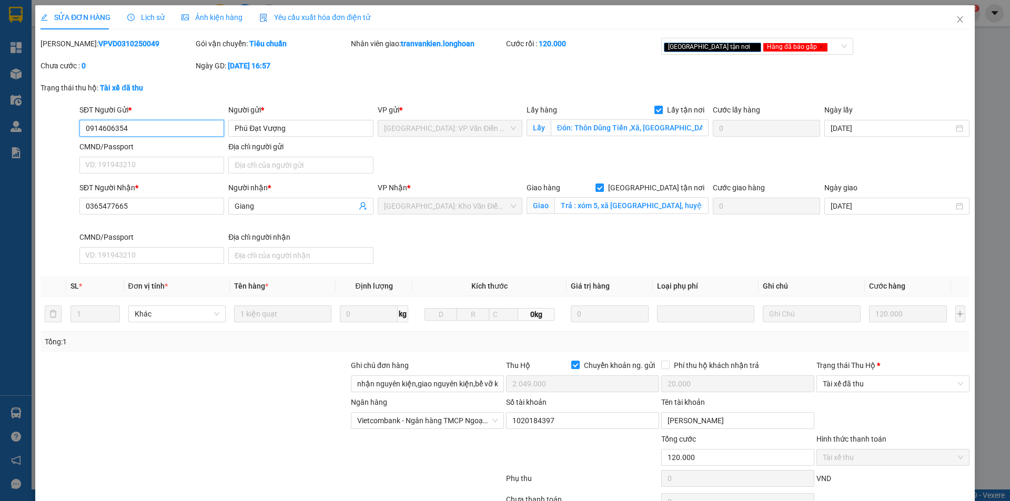
scroll to position [56, 0]
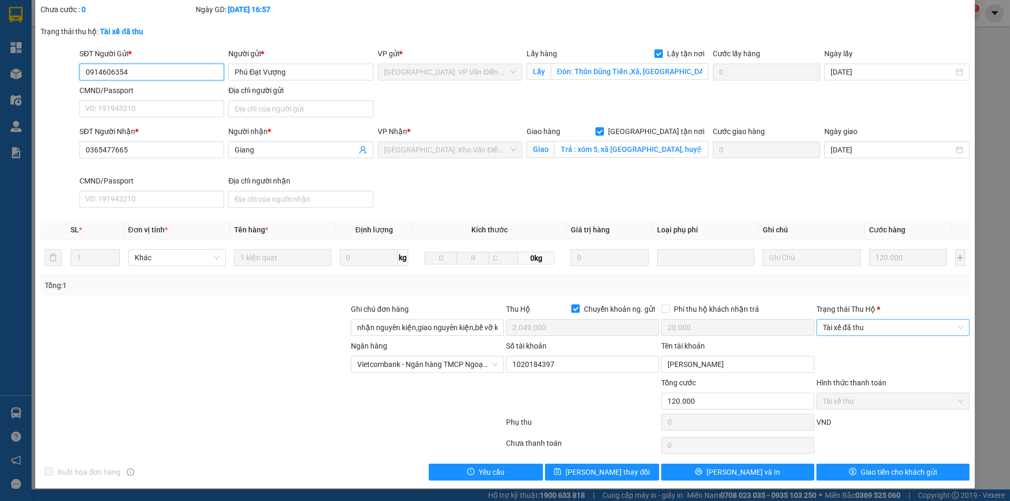
click at [873, 329] on span "Tài xế đã thu" at bounding box center [893, 328] width 140 height 16
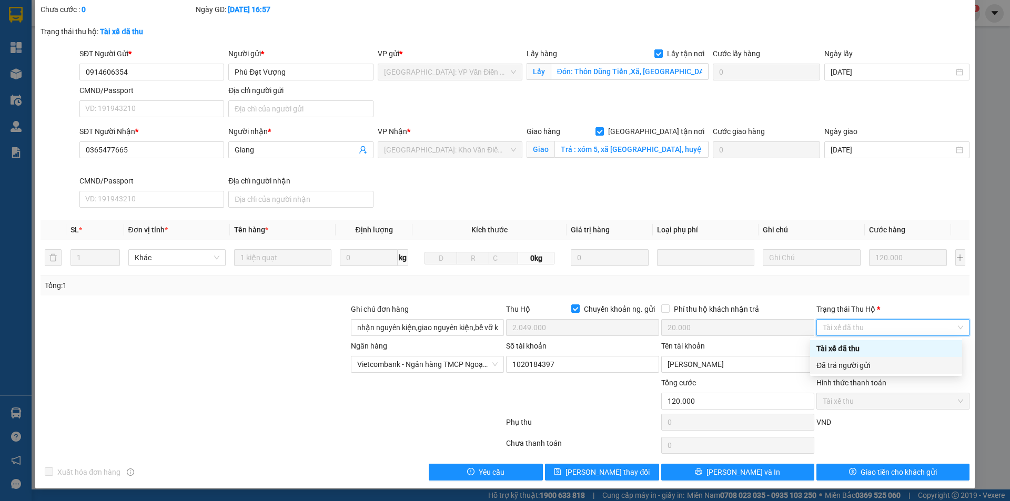
click at [874, 368] on div "Đã trả người gửi" at bounding box center [885, 366] width 139 height 12
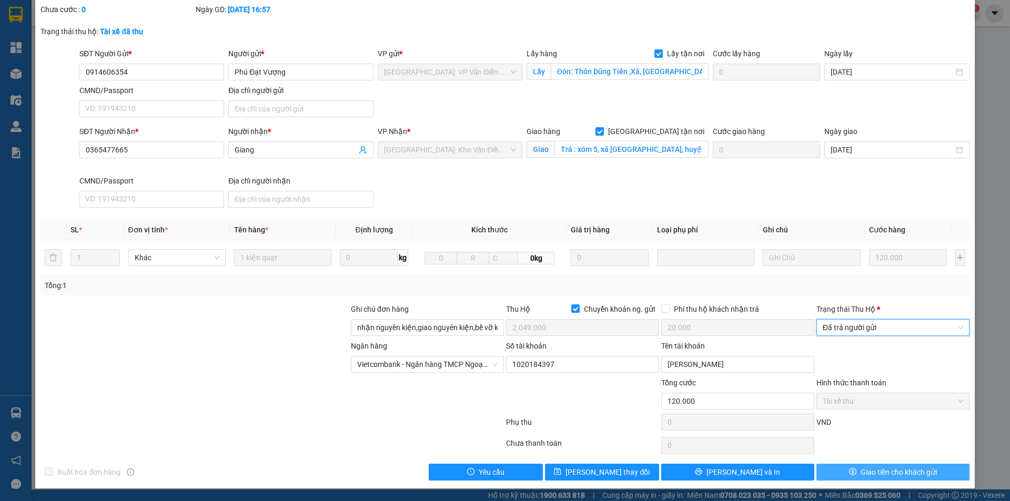
click at [846, 465] on button "Giao tiền cho khách gửi" at bounding box center [892, 472] width 153 height 17
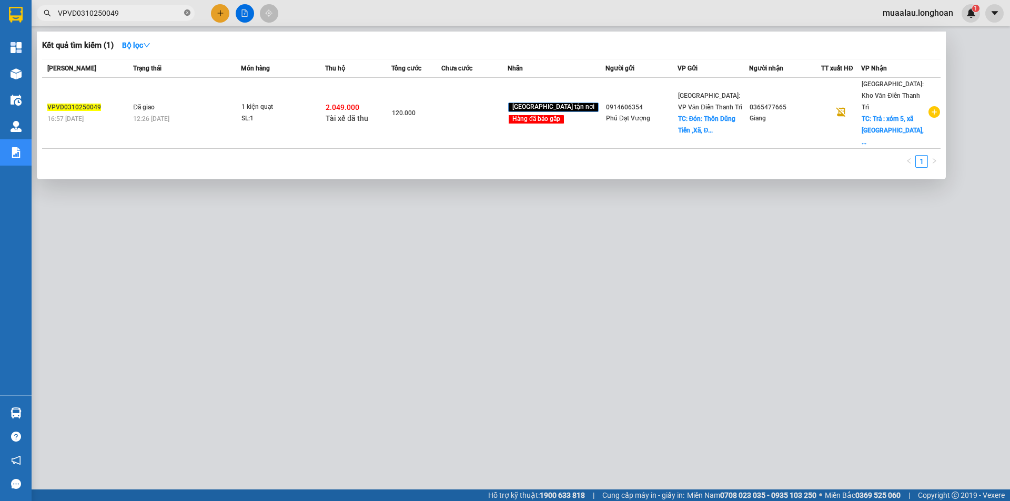
click at [185, 13] on icon "close-circle" at bounding box center [187, 12] width 6 height 6
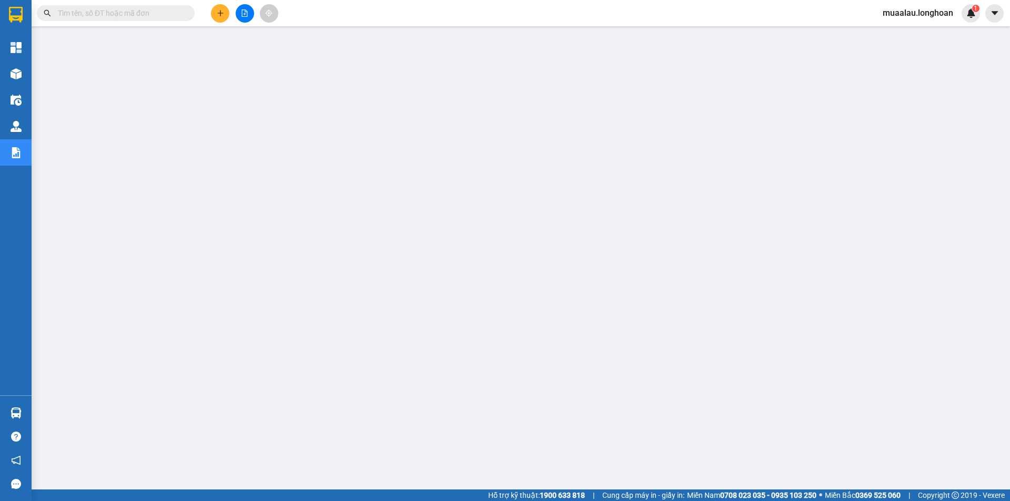
paste input "VPVD0310250049"
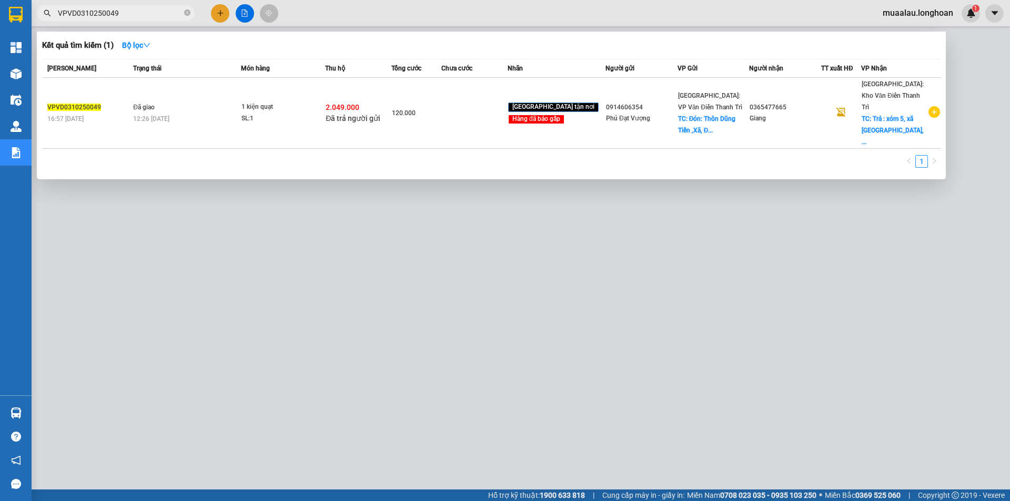
click at [190, 11] on span "VPVD0310250049" at bounding box center [116, 13] width 158 height 16
click at [187, 13] on icon "close-circle" at bounding box center [187, 12] width 6 height 6
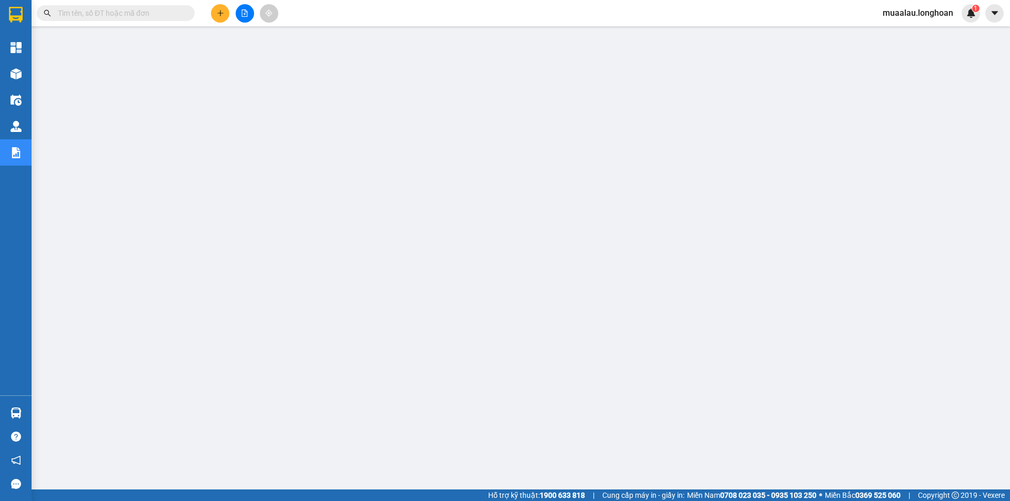
paste input "QU120510250004"
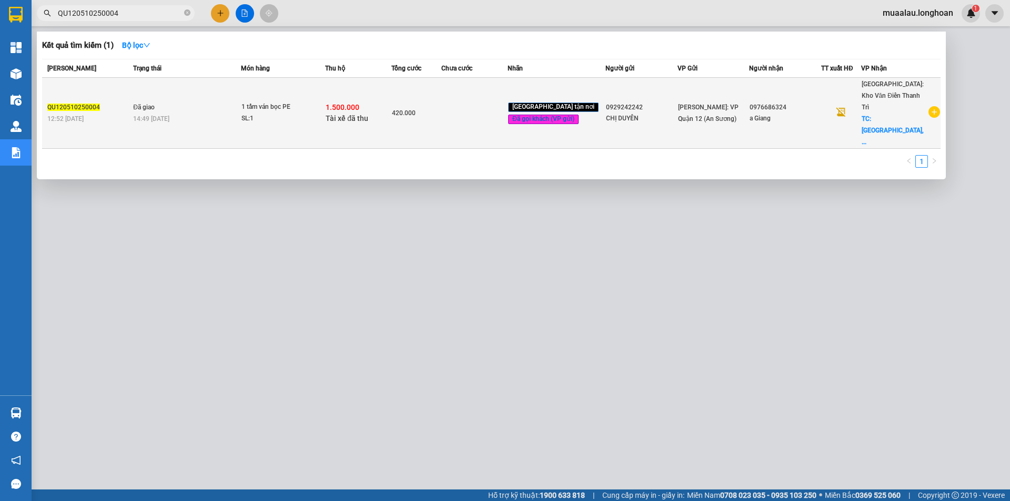
click at [480, 116] on td at bounding box center [474, 113] width 66 height 71
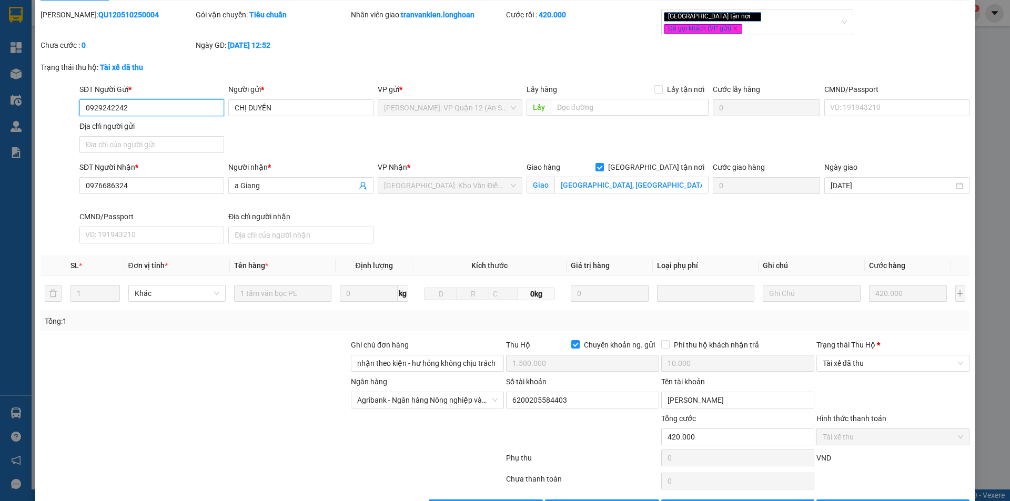
scroll to position [56, 0]
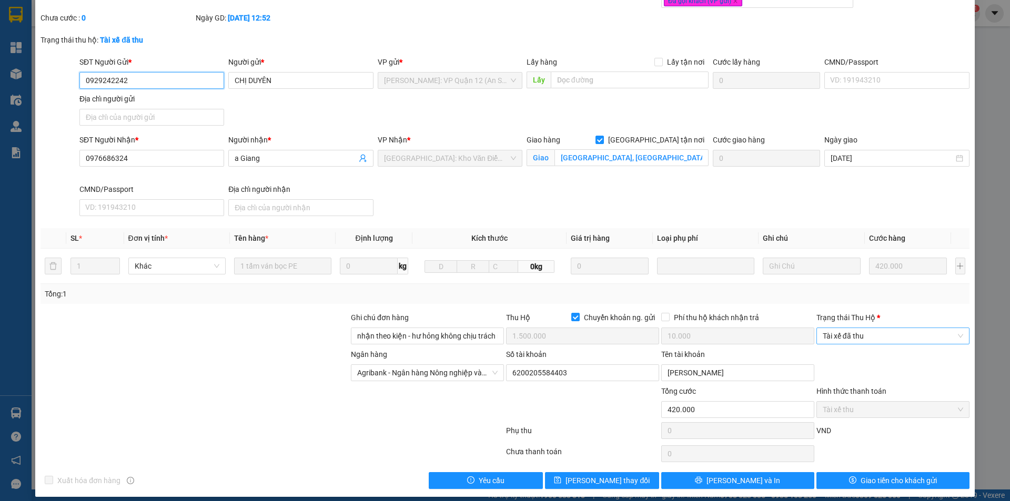
click at [893, 328] on span "Tài xế đã thu" at bounding box center [893, 336] width 140 height 16
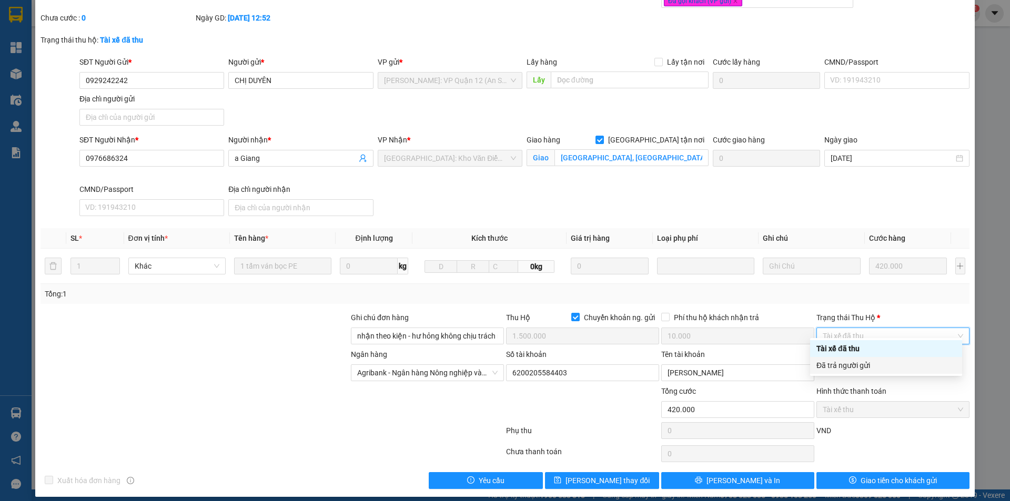
click at [883, 366] on div "Đã trả người gửi" at bounding box center [885, 366] width 139 height 12
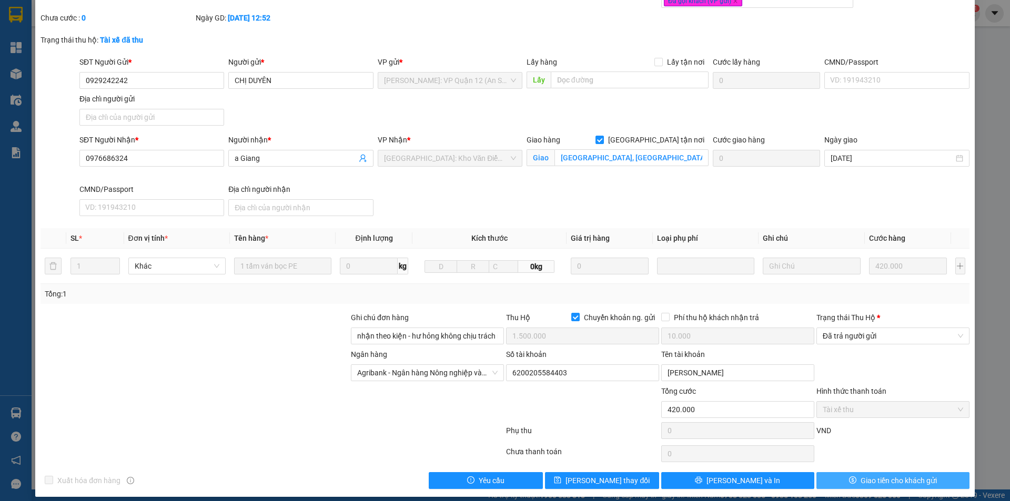
click at [841, 472] on button "Giao tiền cho khách gửi" at bounding box center [892, 480] width 153 height 17
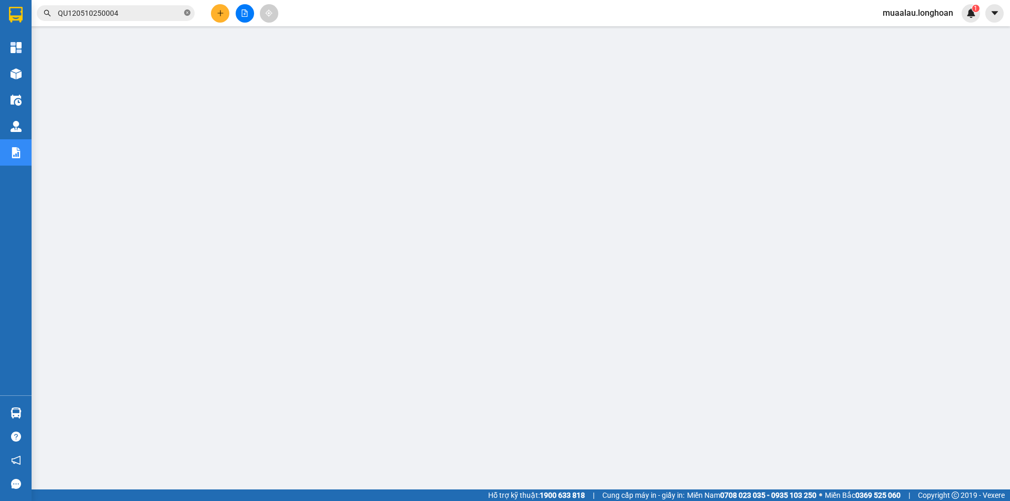
click at [184, 12] on icon "close-circle" at bounding box center [187, 12] width 6 height 6
paste input "VP100410250017"
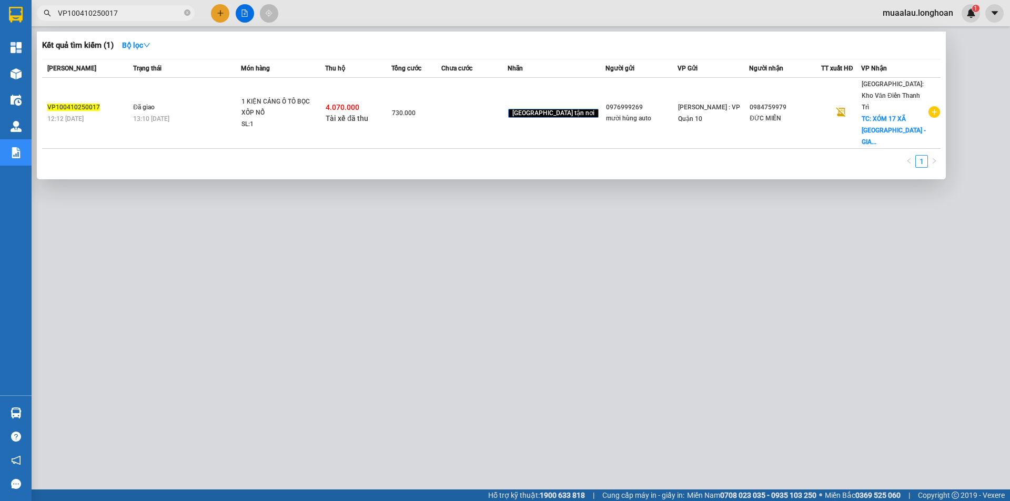
click at [476, 105] on td at bounding box center [474, 113] width 66 height 71
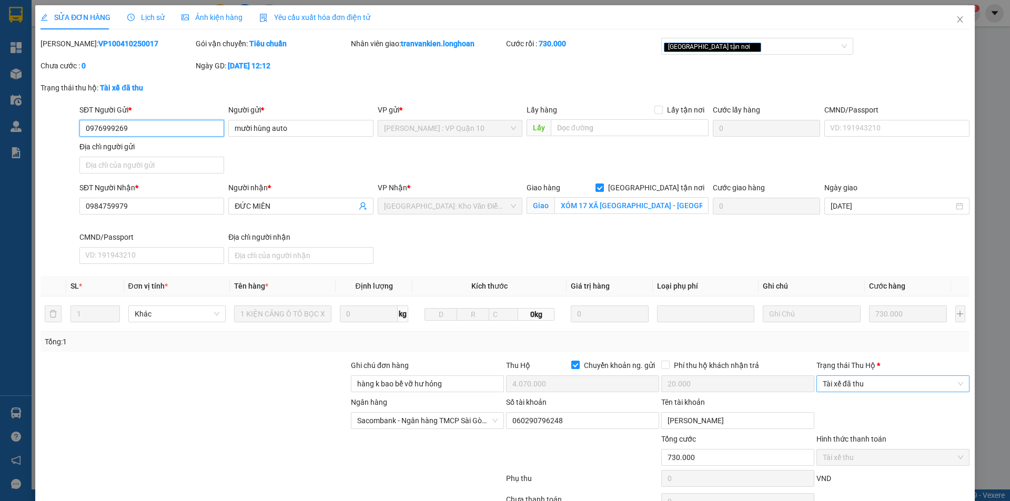
click at [850, 383] on span "Tài xế đã thu" at bounding box center [893, 384] width 140 height 16
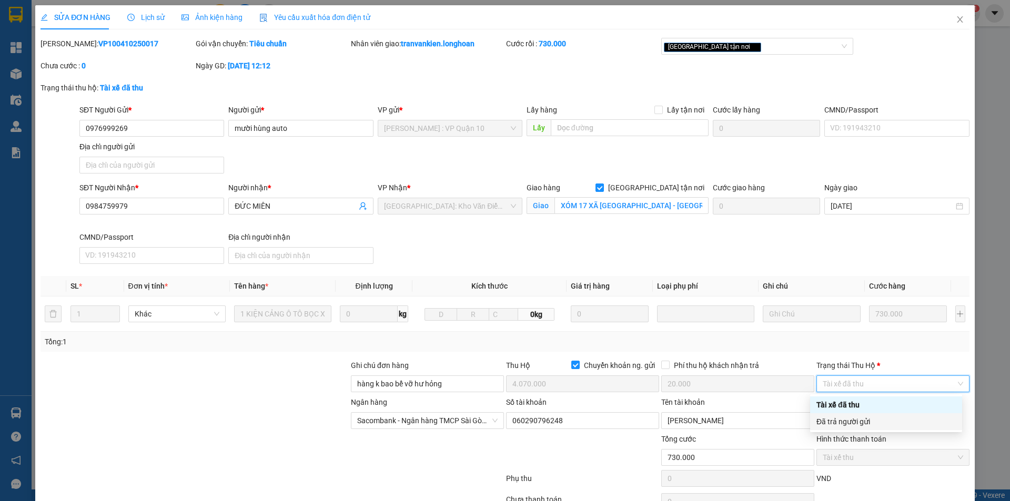
click at [854, 415] on div "Đã trả người gửi" at bounding box center [886, 421] width 152 height 17
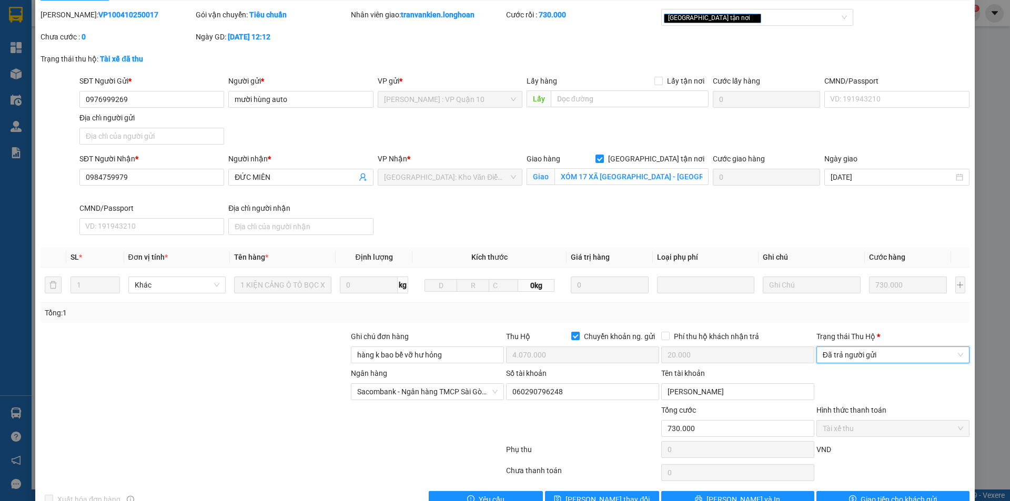
scroll to position [56, 0]
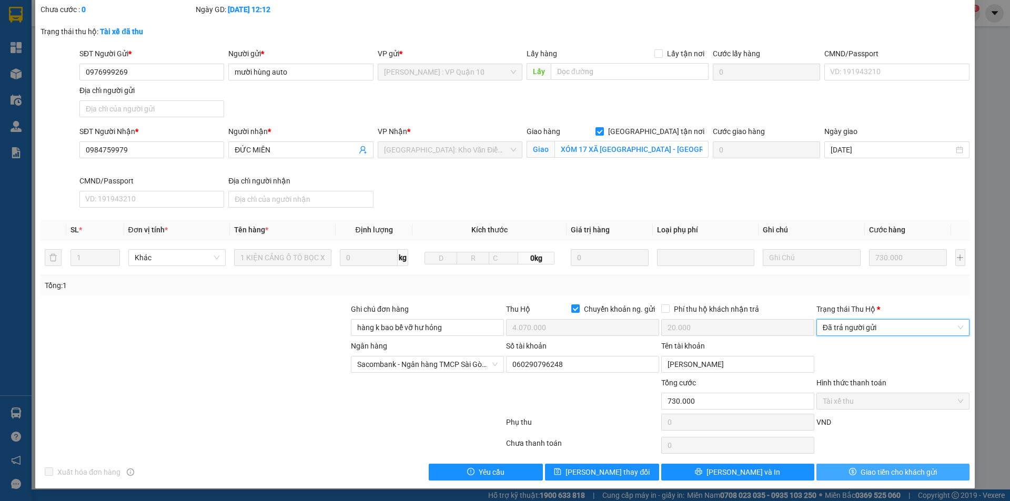
click at [851, 467] on button "Giao tiền cho khách gửi" at bounding box center [892, 472] width 153 height 17
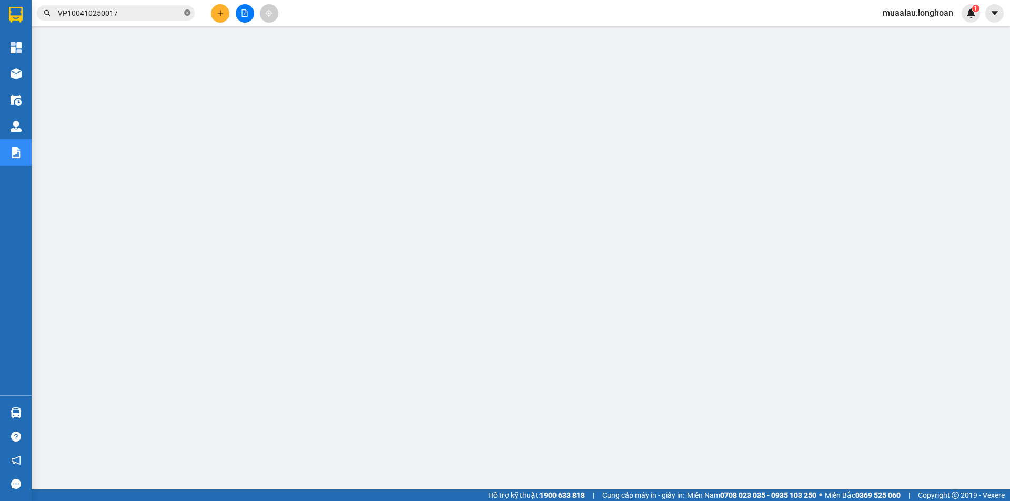
click at [185, 11] on icon "close-circle" at bounding box center [187, 12] width 6 height 6
paste input "KQ120210250009"
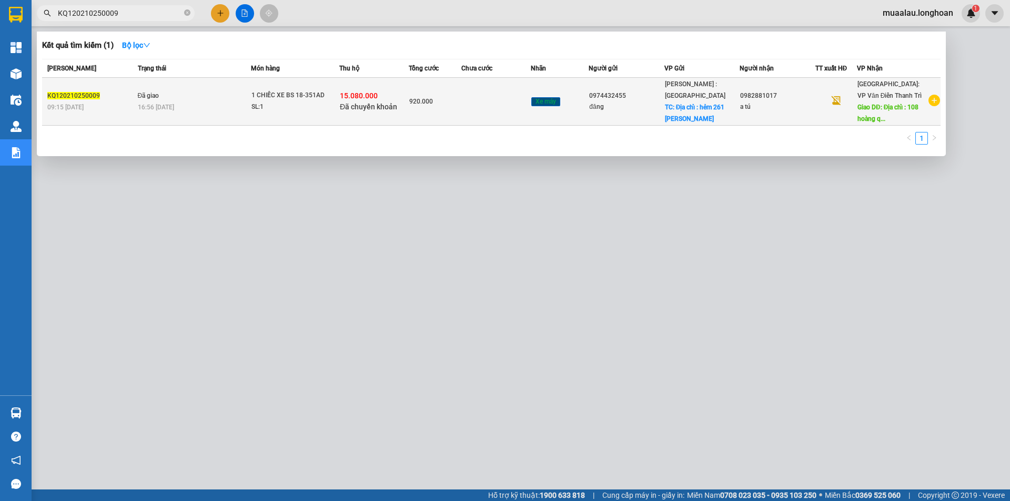
click at [500, 117] on td at bounding box center [495, 102] width 69 height 48
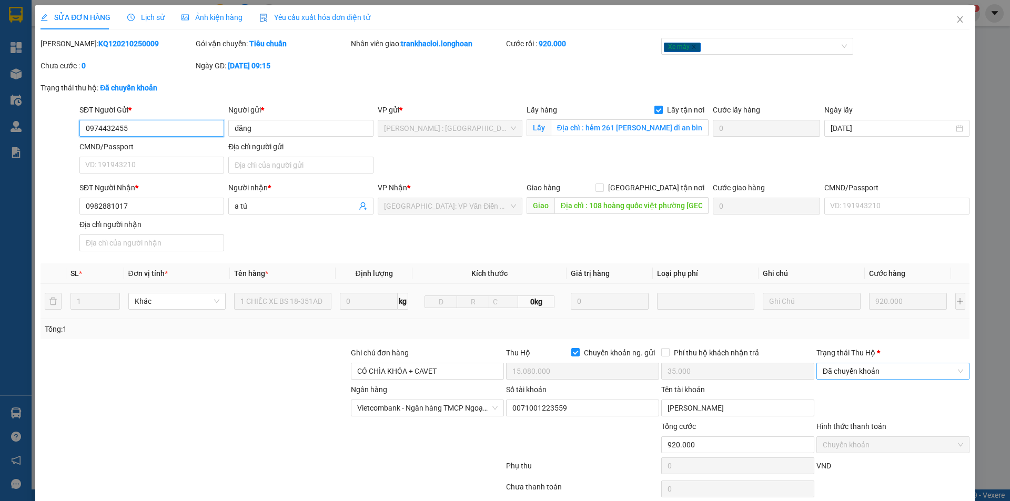
click at [867, 373] on span "Đã chuyển khoản" at bounding box center [893, 371] width 140 height 16
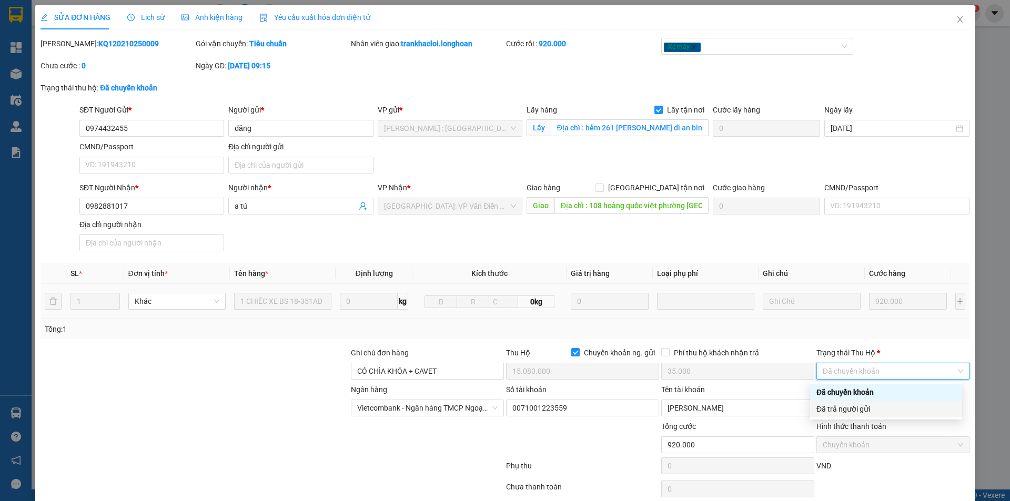
click at [868, 414] on div "Đã trả người gửi" at bounding box center [885, 409] width 139 height 12
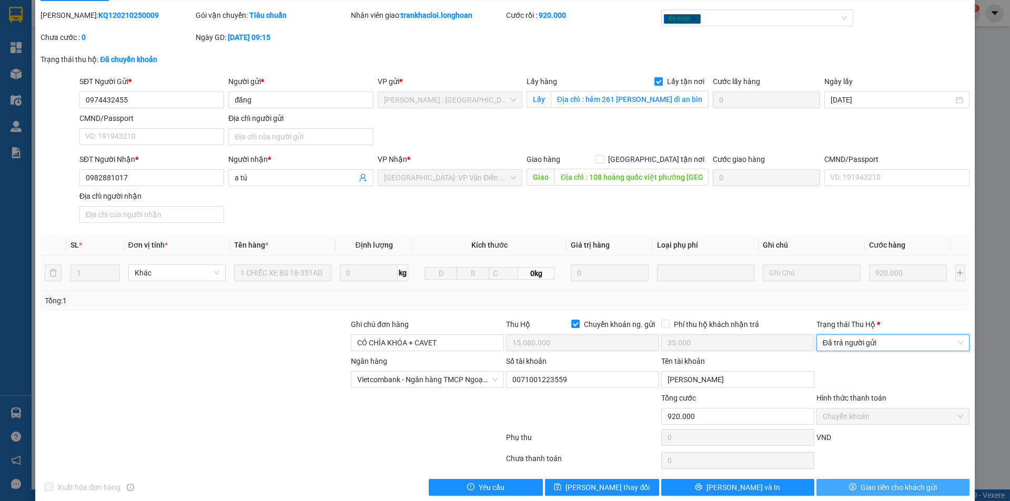
scroll to position [44, 0]
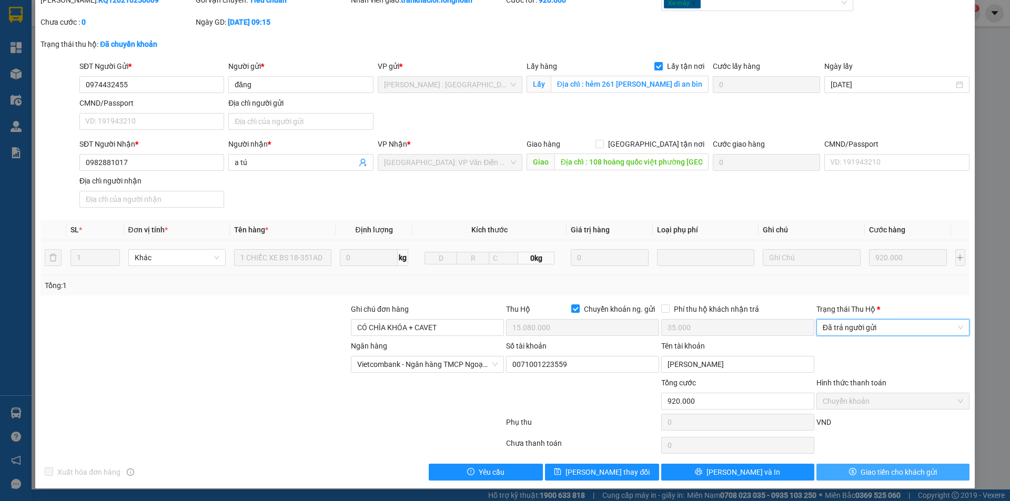
click at [850, 470] on button "Giao tiền cho khách gửi" at bounding box center [892, 472] width 153 height 17
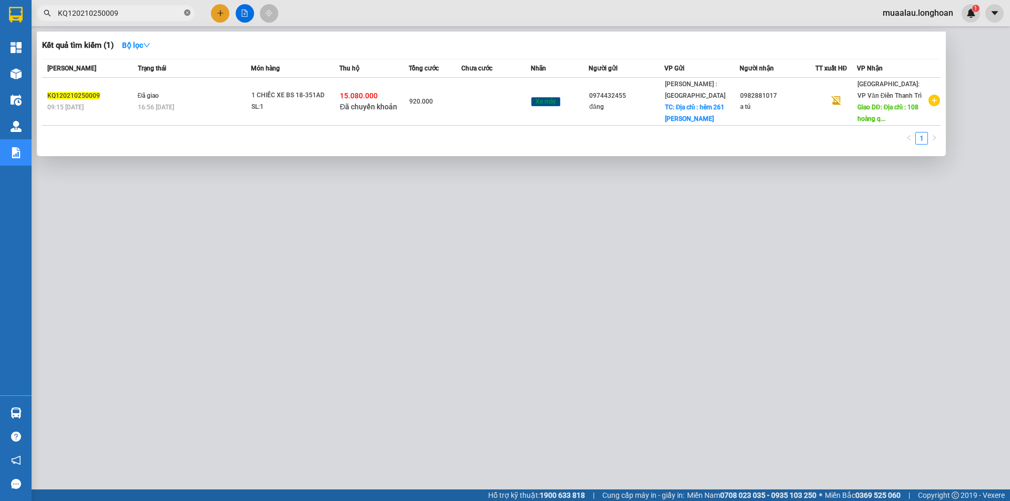
click at [186, 13] on icon "close-circle" at bounding box center [187, 12] width 6 height 6
paste input "VPHM0710250002"
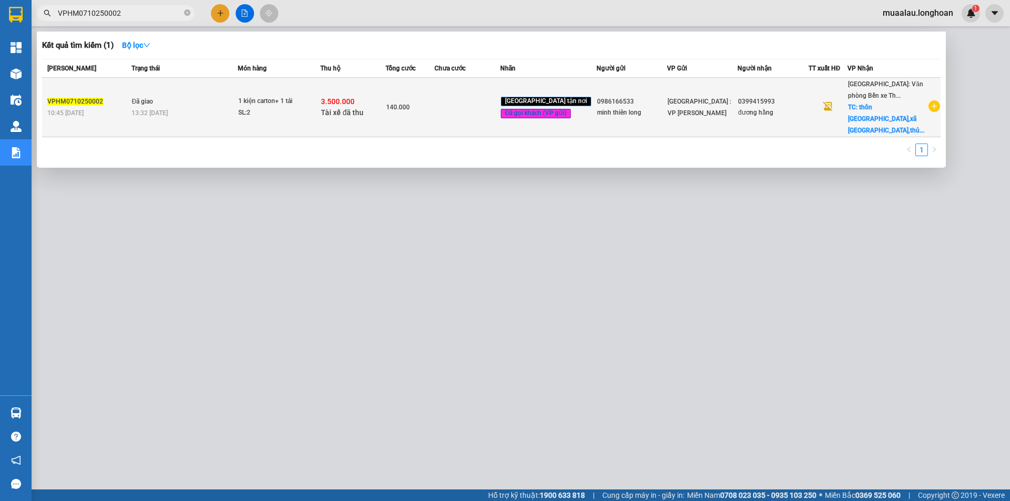
click at [471, 104] on td at bounding box center [466, 107] width 65 height 59
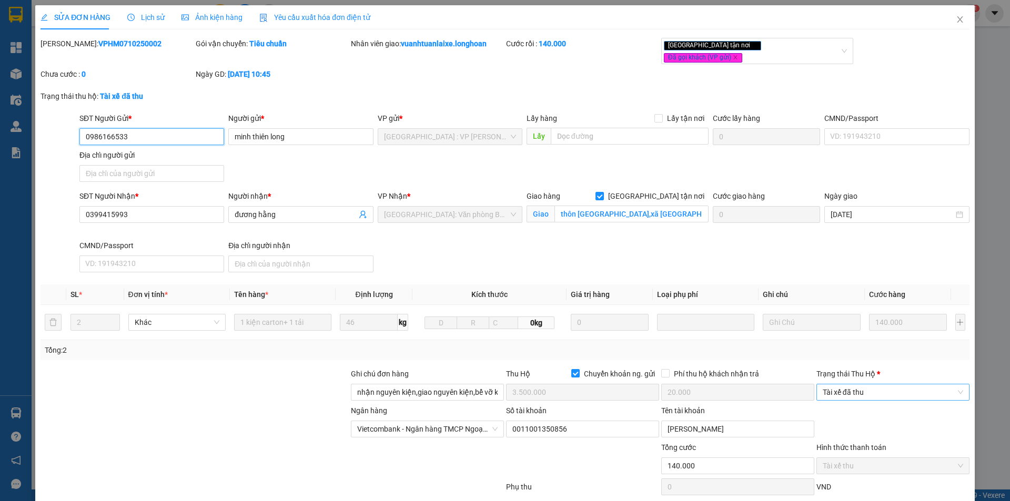
click at [858, 385] on span "Tài xế đã thu" at bounding box center [893, 393] width 140 height 16
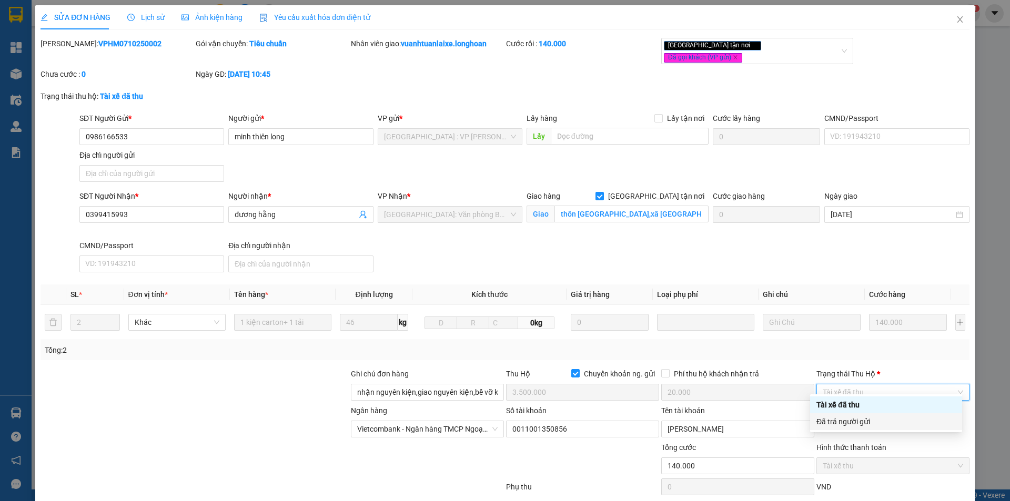
click at [865, 424] on div "Đã trả người gửi" at bounding box center [885, 422] width 139 height 12
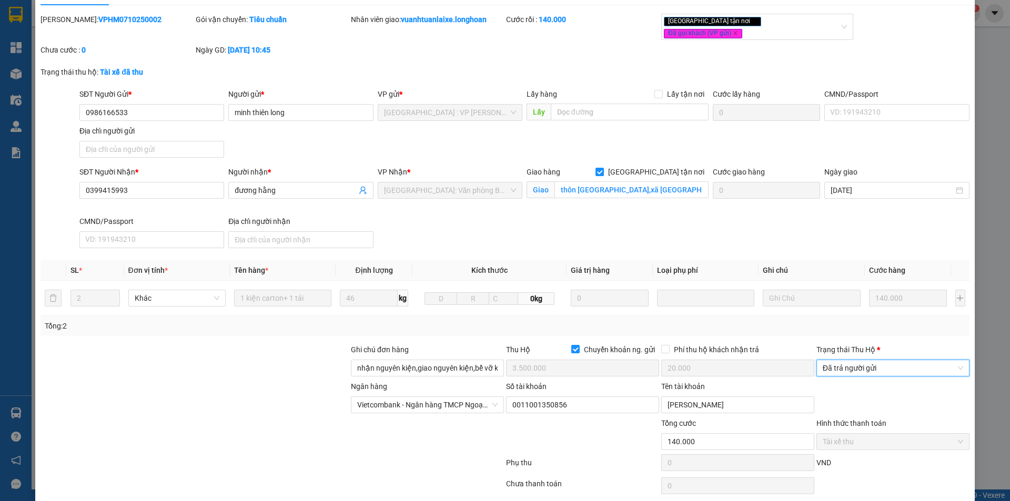
scroll to position [56, 0]
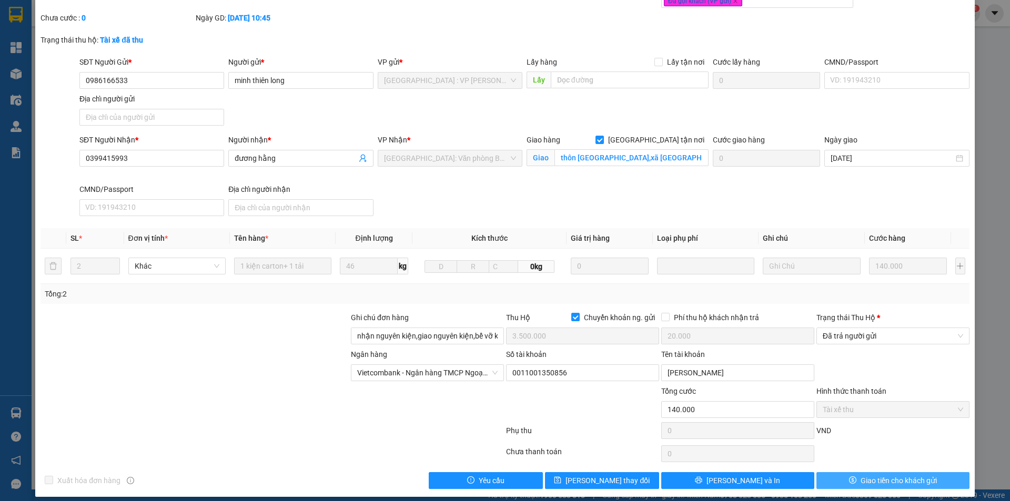
drag, startPoint x: 855, startPoint y: 469, endPoint x: 838, endPoint y: 428, distance: 44.1
click at [861, 475] on span "Giao tiền cho khách gửi" at bounding box center [899, 481] width 76 height 12
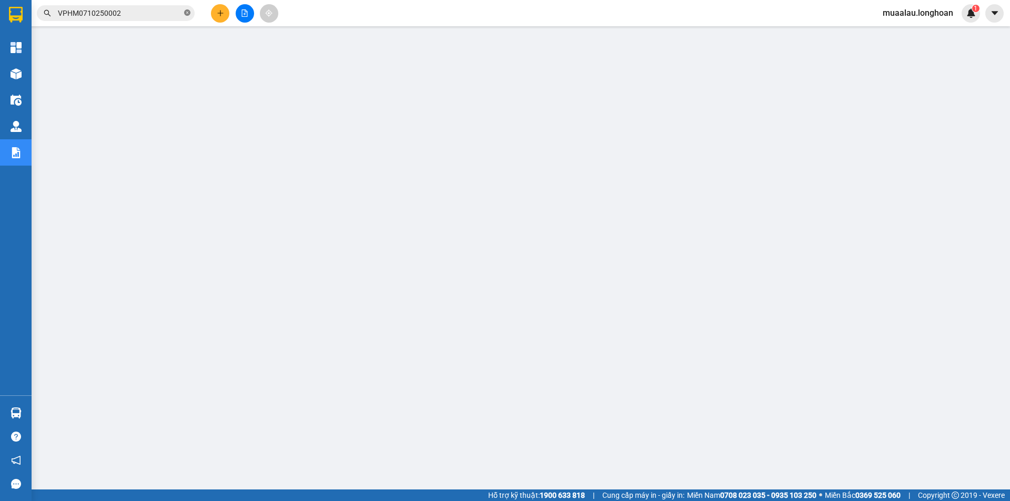
click at [187, 13] on icon "close-circle" at bounding box center [187, 12] width 6 height 6
paste input "QU120410250030"
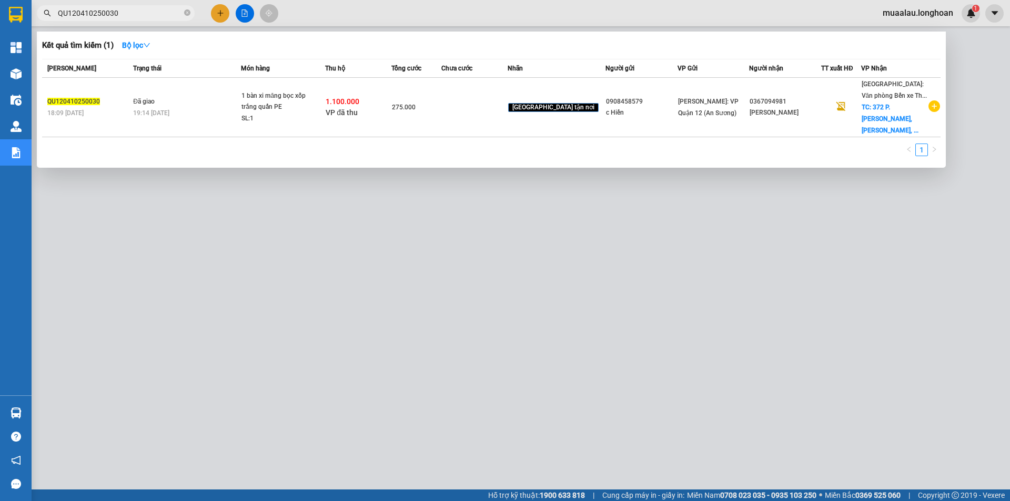
click at [476, 106] on td at bounding box center [474, 107] width 66 height 59
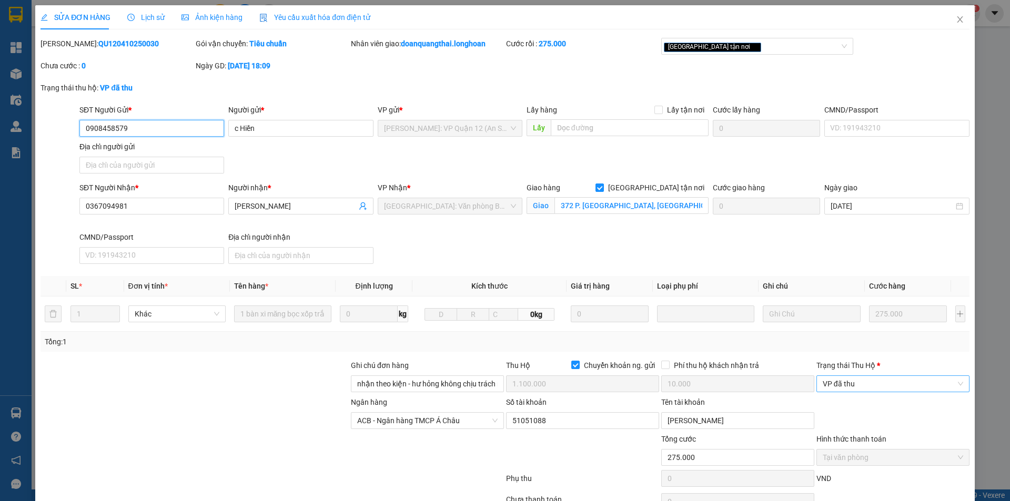
scroll to position [56, 0]
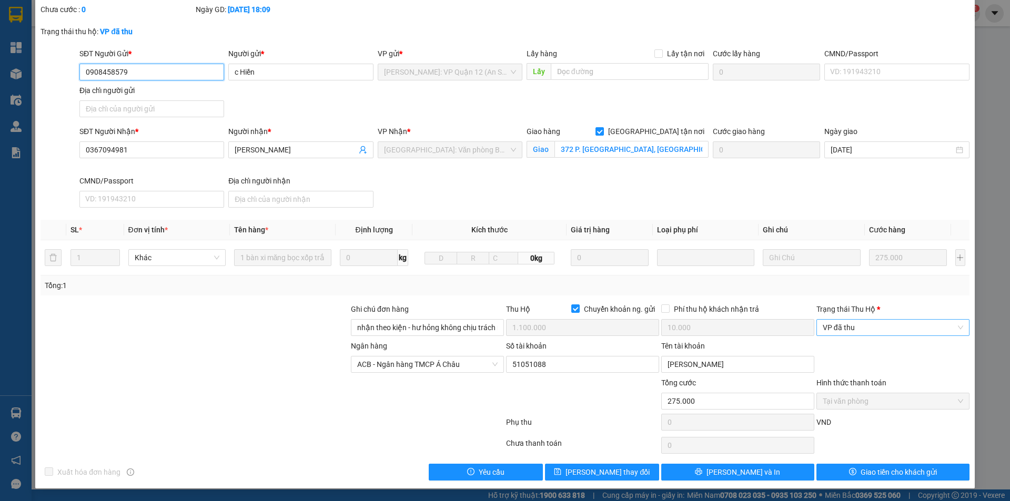
click at [865, 332] on span "VP đã thu" at bounding box center [893, 328] width 140 height 16
click at [878, 374] on body "Kết quả tìm kiếm ( 1 ) Bộ lọc Mã ĐH Trạng thái Món hàng Thu hộ Tổng cước Chưa c…" at bounding box center [505, 250] width 1010 height 501
click at [872, 328] on span "VP đã thu" at bounding box center [893, 328] width 140 height 16
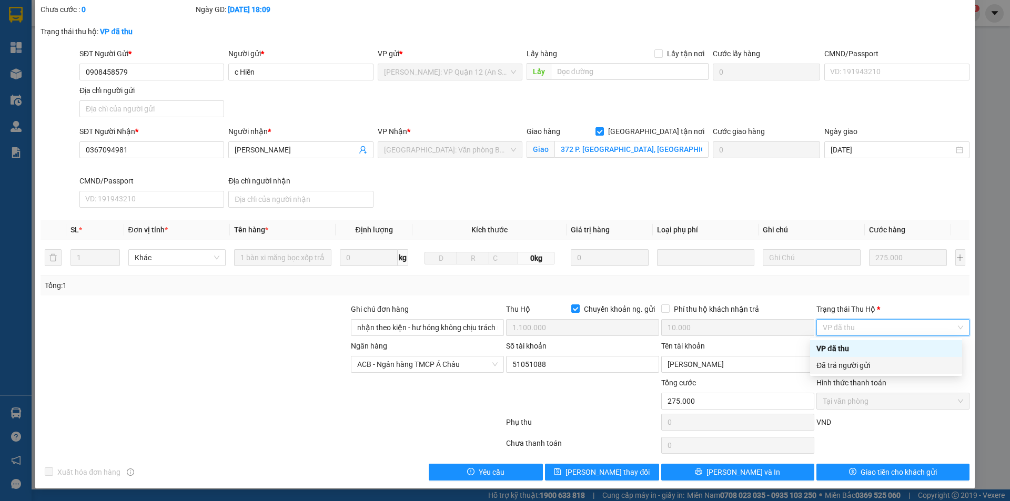
click at [879, 364] on div "Đã trả người gửi" at bounding box center [885, 366] width 139 height 12
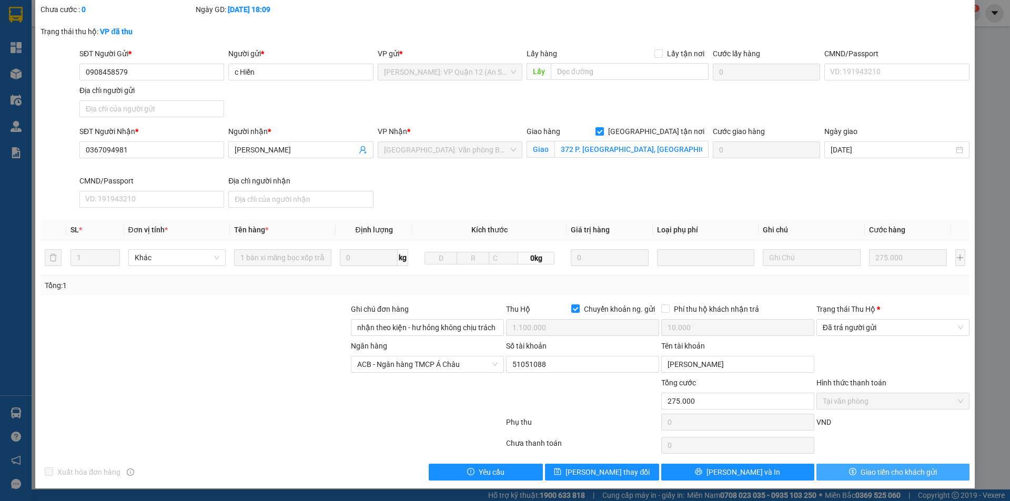
click at [861, 469] on span "Giao tiền cho khách gửi" at bounding box center [899, 473] width 76 height 12
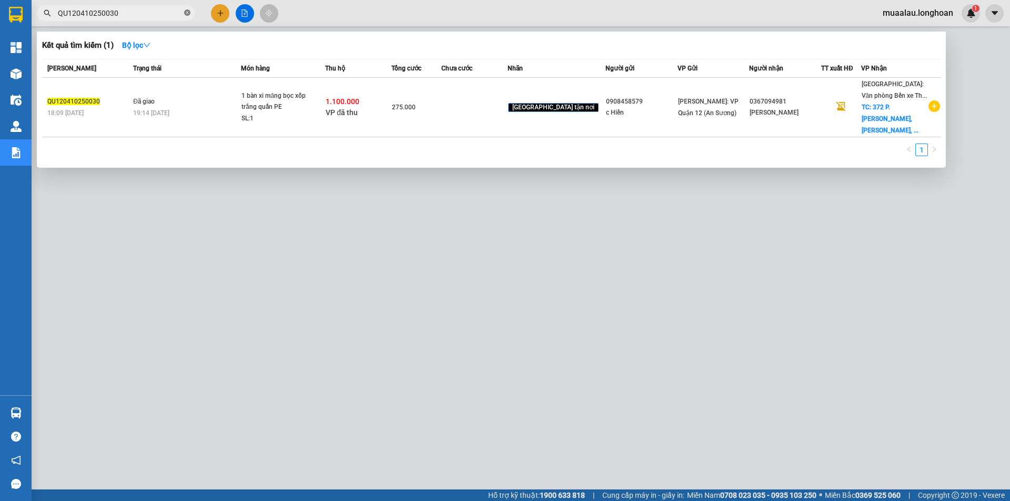
click at [189, 13] on icon "close-circle" at bounding box center [187, 12] width 6 height 6
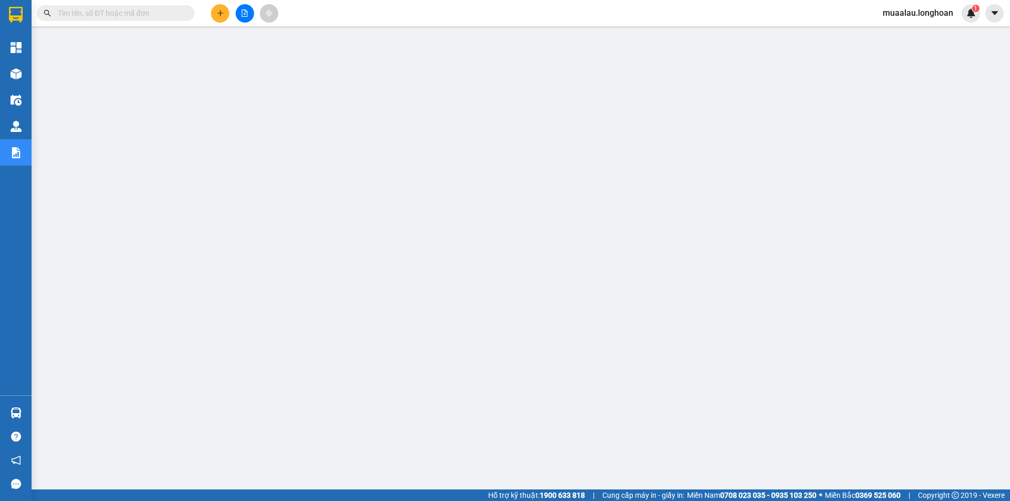
paste input "VPHM0610250001"
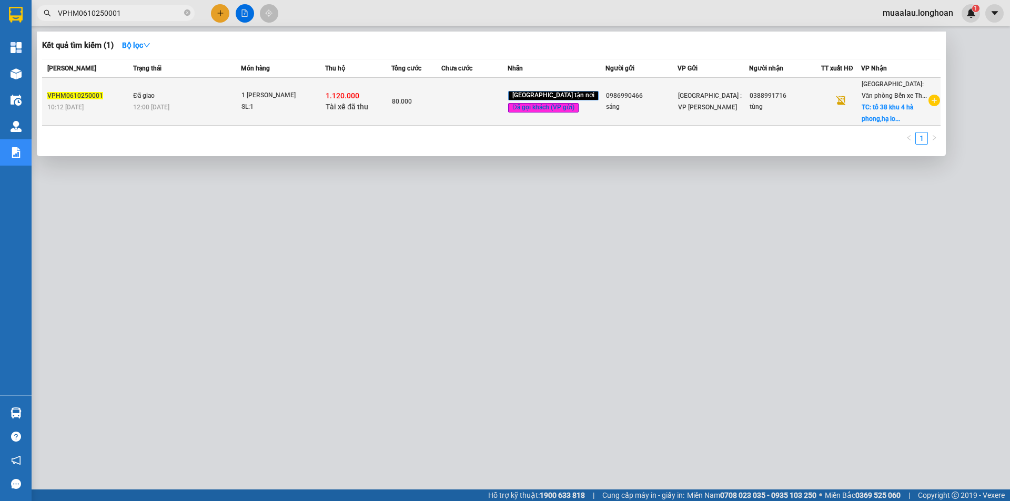
click at [471, 113] on td at bounding box center [474, 102] width 66 height 48
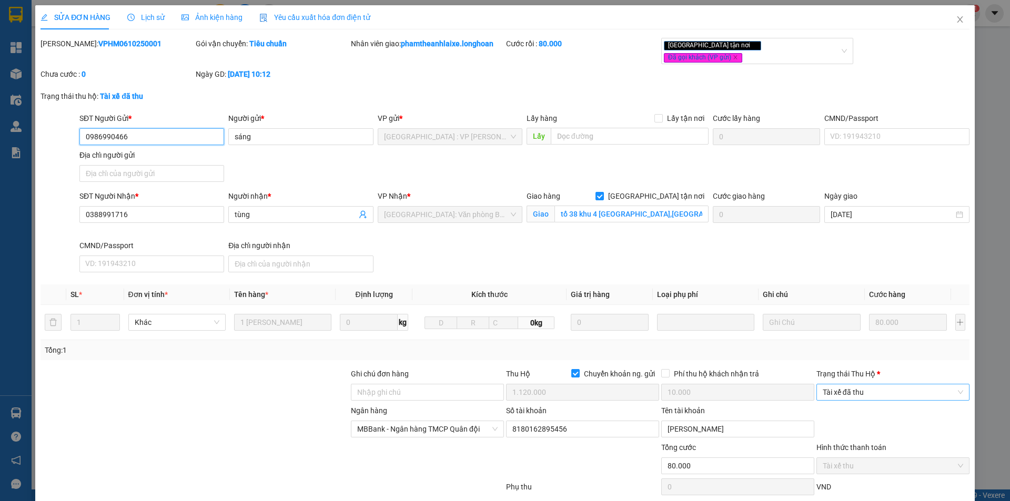
click at [904, 388] on span "Tài xế đã thu" at bounding box center [893, 393] width 140 height 16
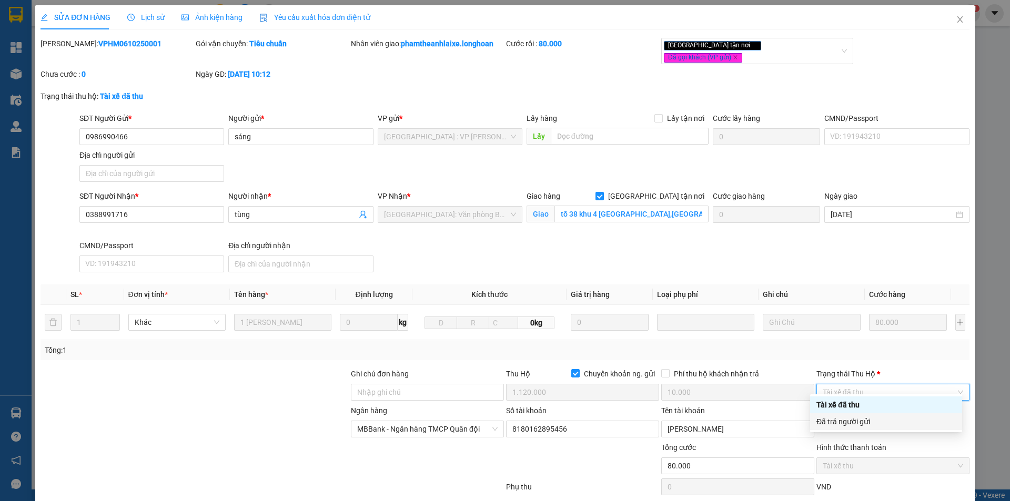
click at [890, 428] on div "Đã trả người gửi" at bounding box center [886, 421] width 152 height 17
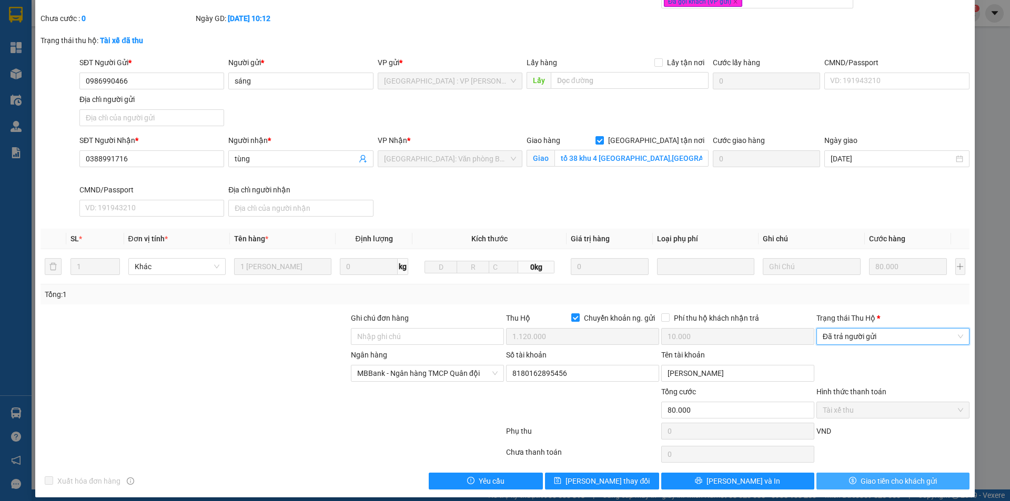
scroll to position [56, 0]
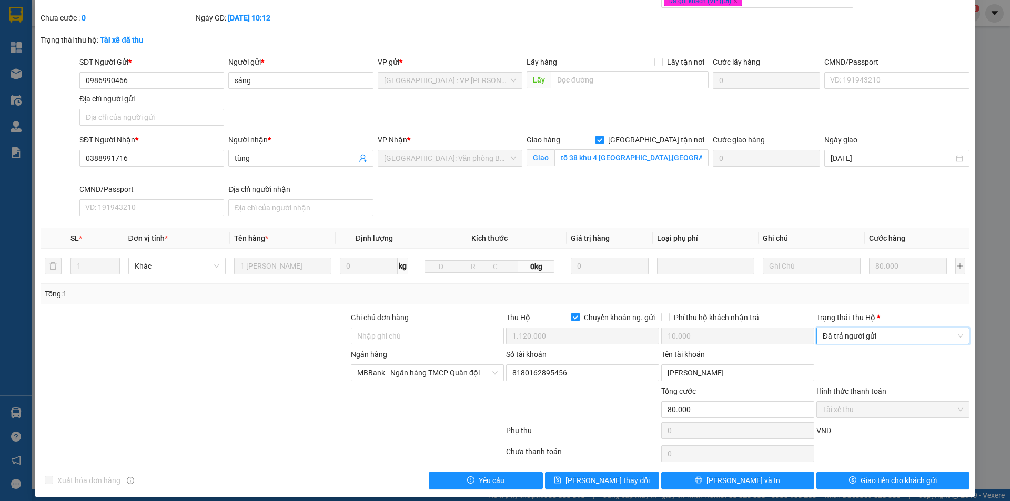
click at [862, 481] on div "SỬA ĐƠN HÀNG Lịch sử Ảnh kiện hàng Yêu cầu xuất hóa đơn điện tử Total Paid Fee …" at bounding box center [504, 223] width 939 height 548
click at [867, 475] on span "Giao tiền cho khách gửi" at bounding box center [899, 481] width 76 height 12
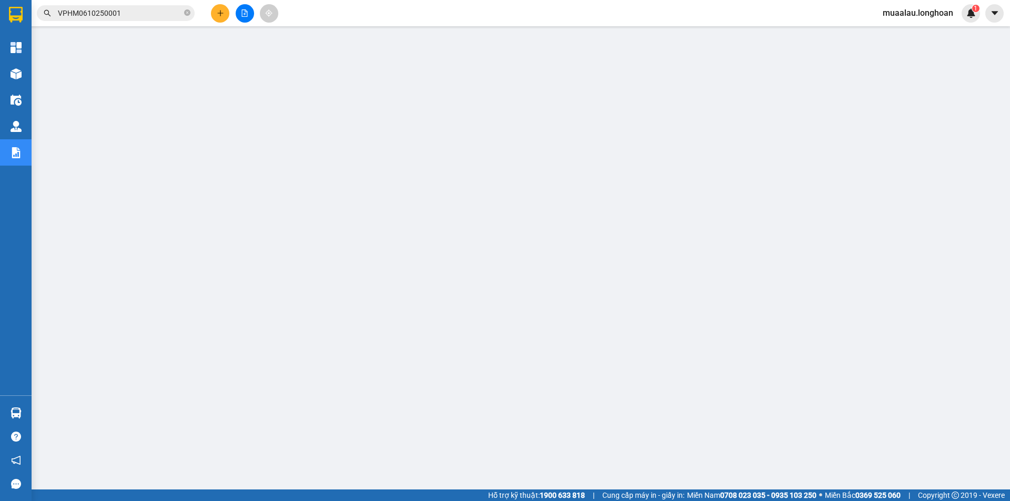
click at [188, 11] on icon "close-circle" at bounding box center [187, 12] width 6 height 6
paste input "QU120510250001"
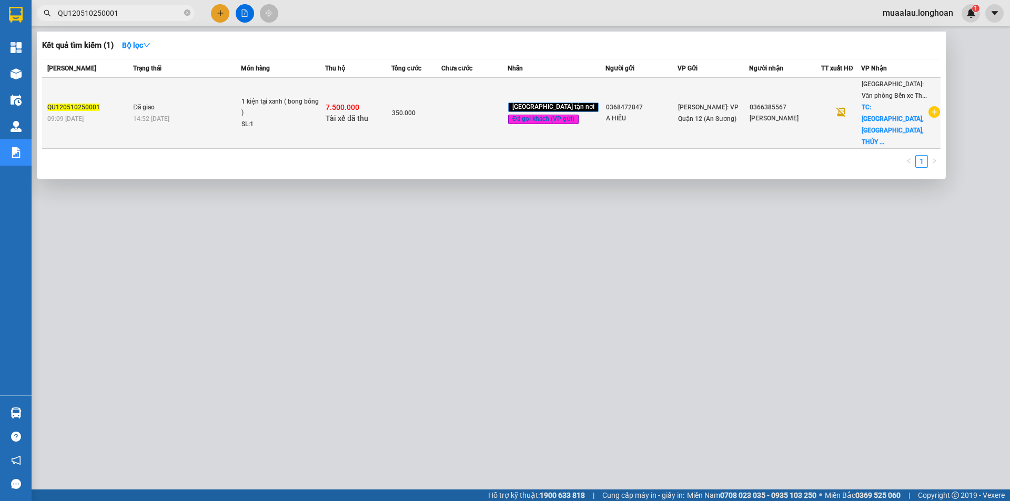
click at [459, 107] on td at bounding box center [474, 113] width 66 height 71
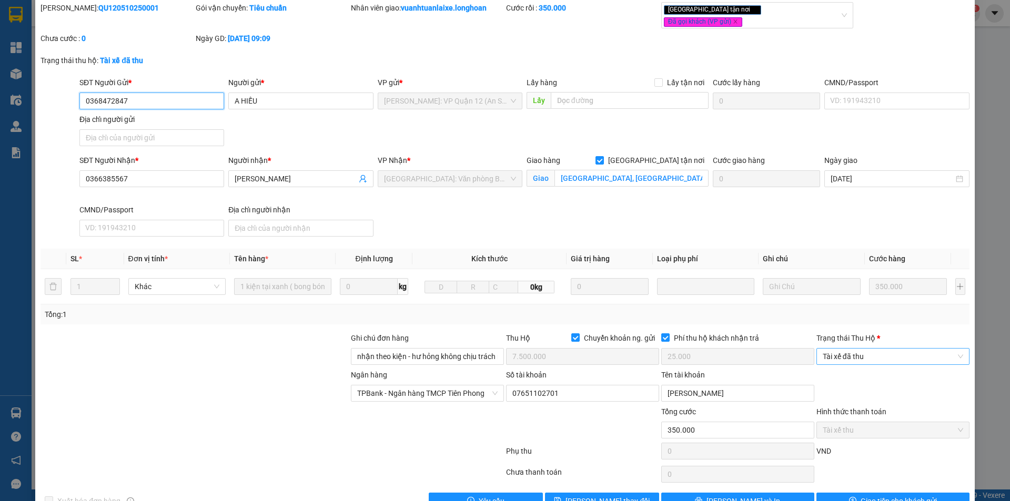
scroll to position [56, 0]
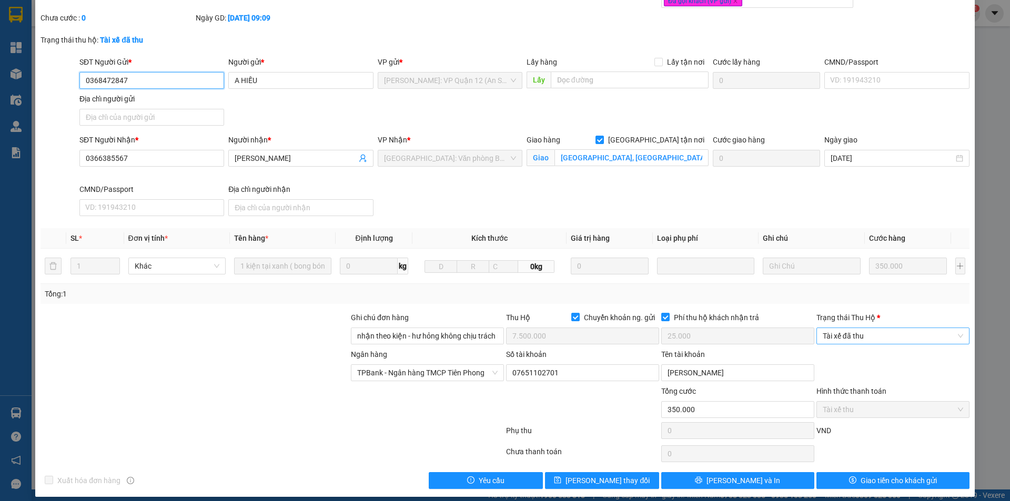
click at [868, 328] on span "Tài xế đã thu" at bounding box center [893, 336] width 140 height 16
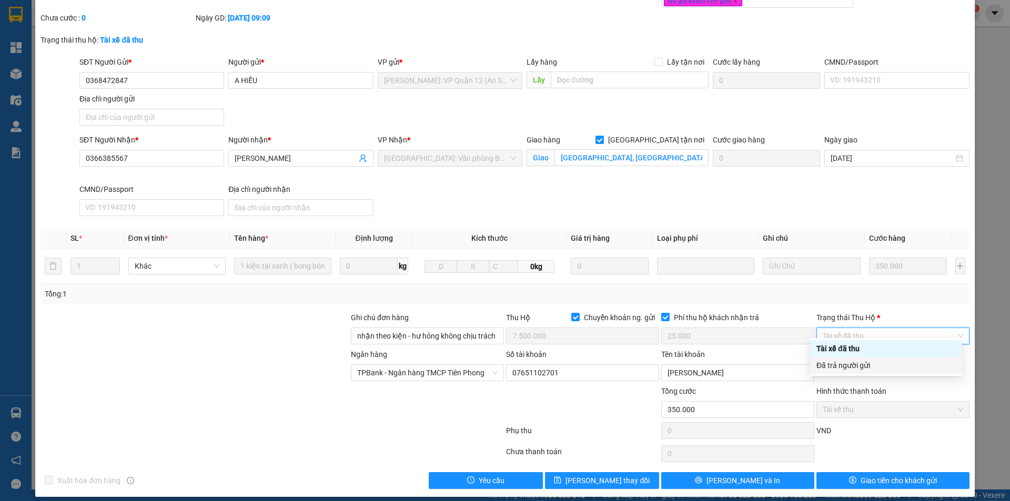
click at [863, 366] on div "Đã trả người gửi" at bounding box center [885, 366] width 139 height 12
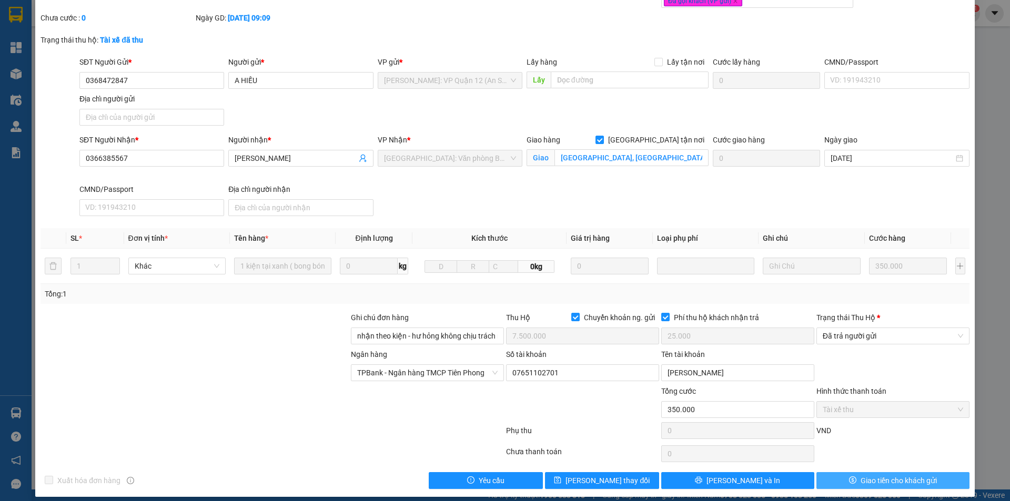
click at [861, 475] on span "Giao tiền cho khách gửi" at bounding box center [899, 481] width 76 height 12
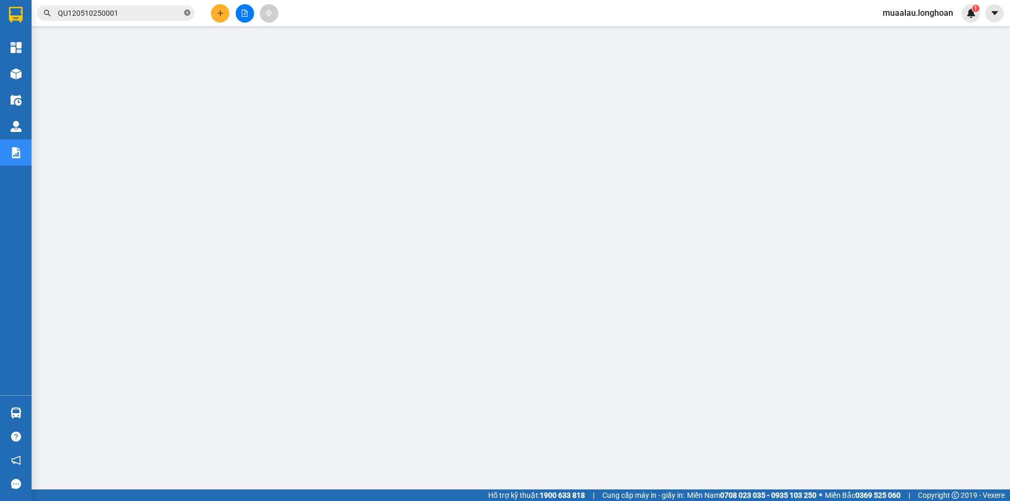
click at [188, 12] on icon "close-circle" at bounding box center [187, 12] width 6 height 6
paste input "VHBT0310250048"
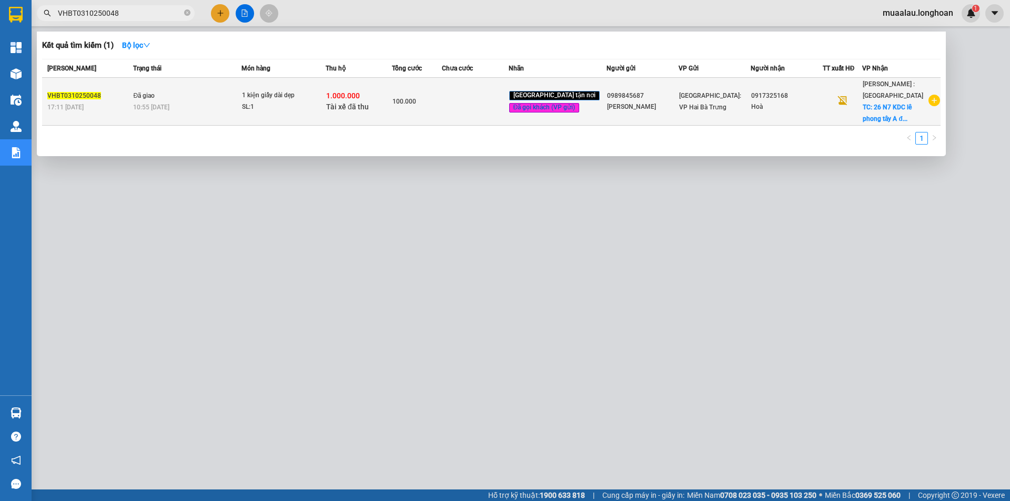
click at [468, 106] on td at bounding box center [475, 102] width 66 height 48
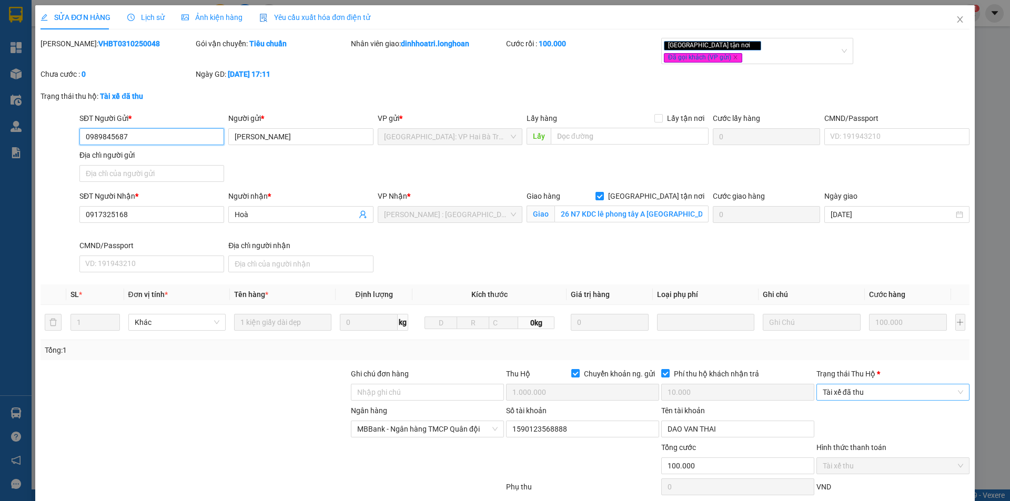
drag, startPoint x: 870, startPoint y: 386, endPoint x: 865, endPoint y: 390, distance: 7.1
click at [869, 386] on span "Tài xế đã thu" at bounding box center [893, 393] width 140 height 16
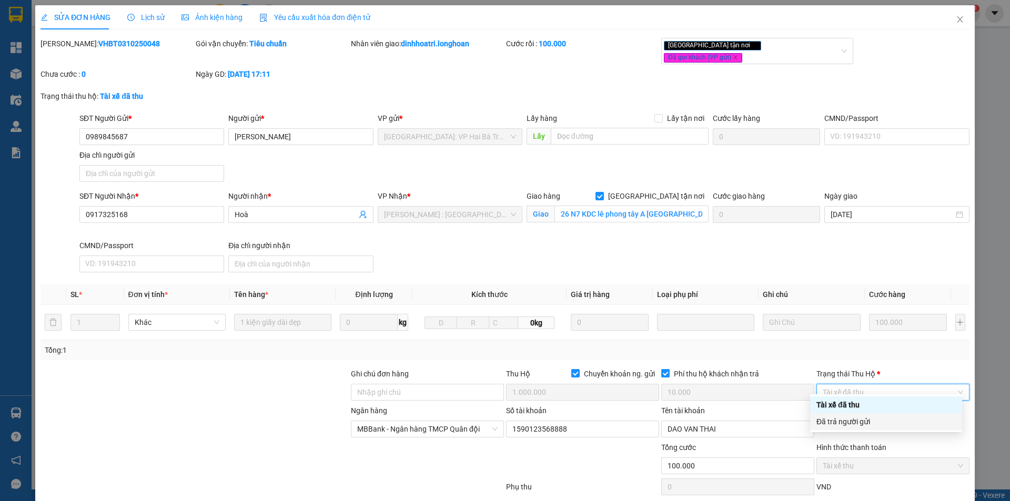
click at [862, 418] on div "Đã trả người gửi" at bounding box center [885, 422] width 139 height 12
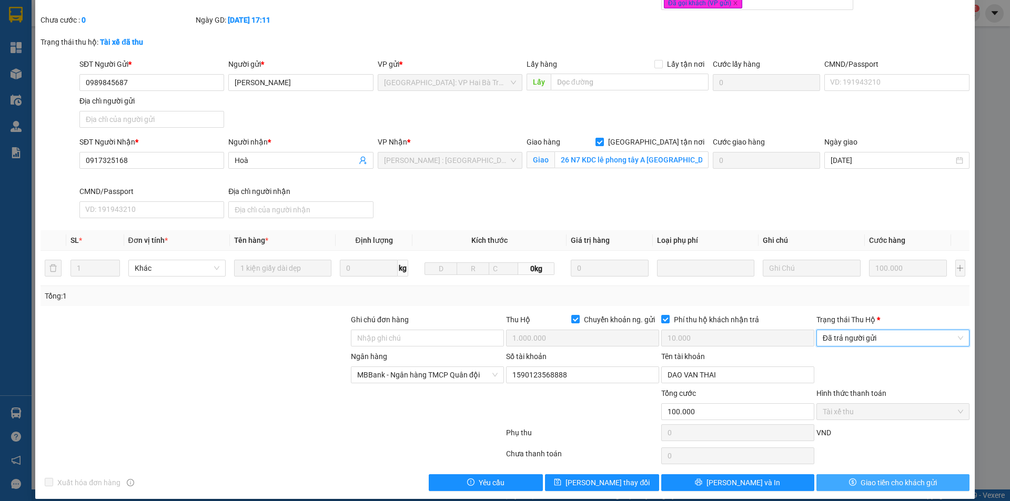
scroll to position [56, 0]
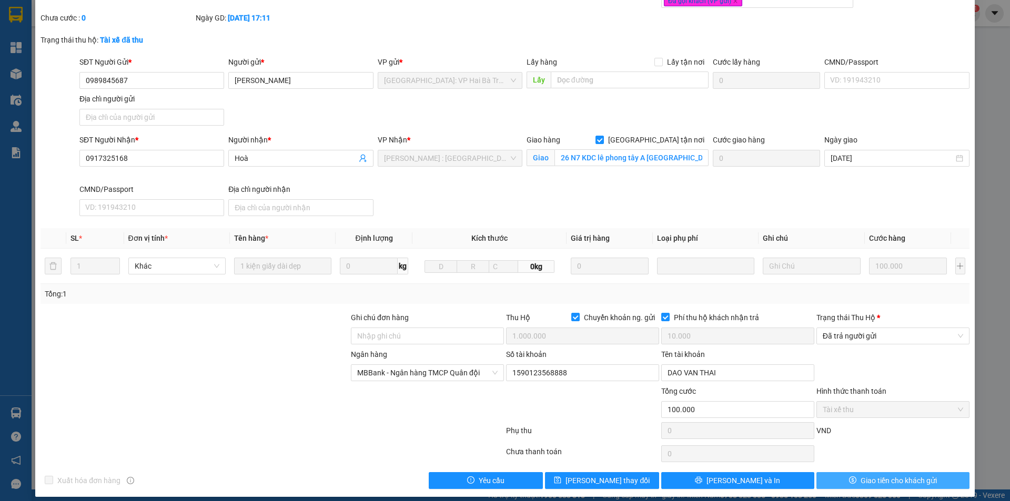
click at [839, 472] on button "Giao tiền cho khách gửi" at bounding box center [892, 480] width 153 height 17
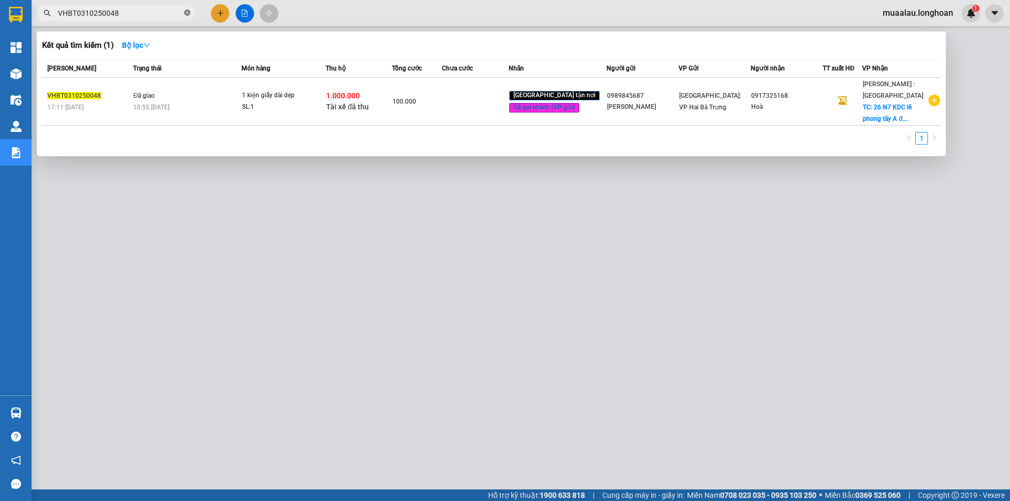
click at [188, 11] on icon "close-circle" at bounding box center [187, 12] width 6 height 6
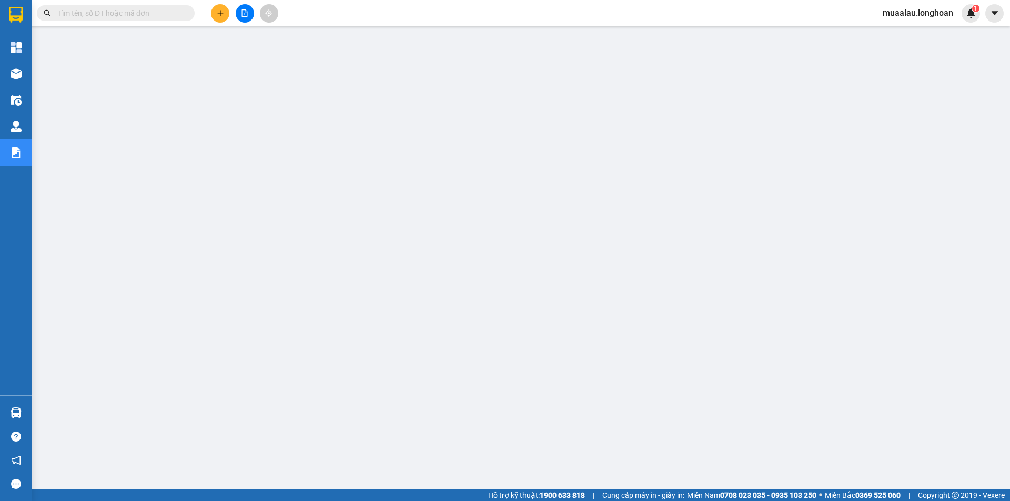
paste input "VPLB0410250012"
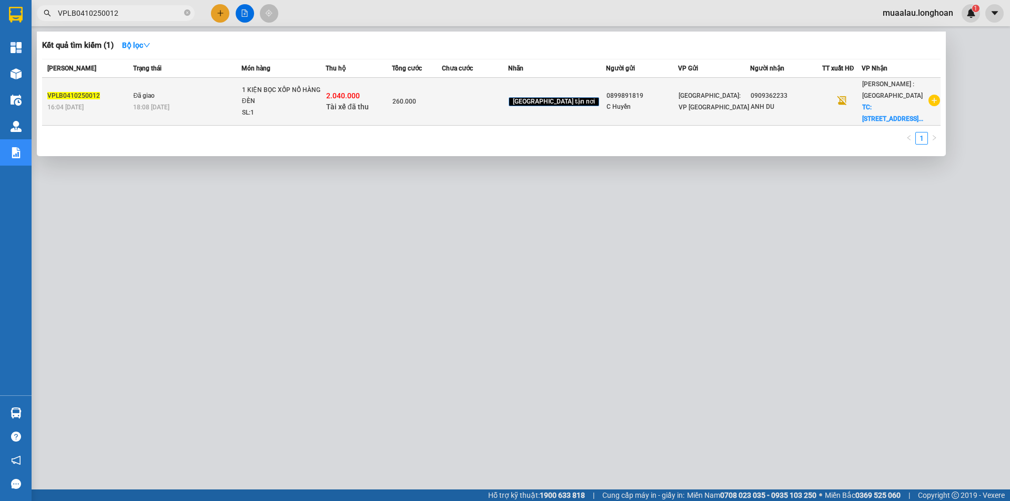
click at [469, 99] on td at bounding box center [475, 102] width 66 height 48
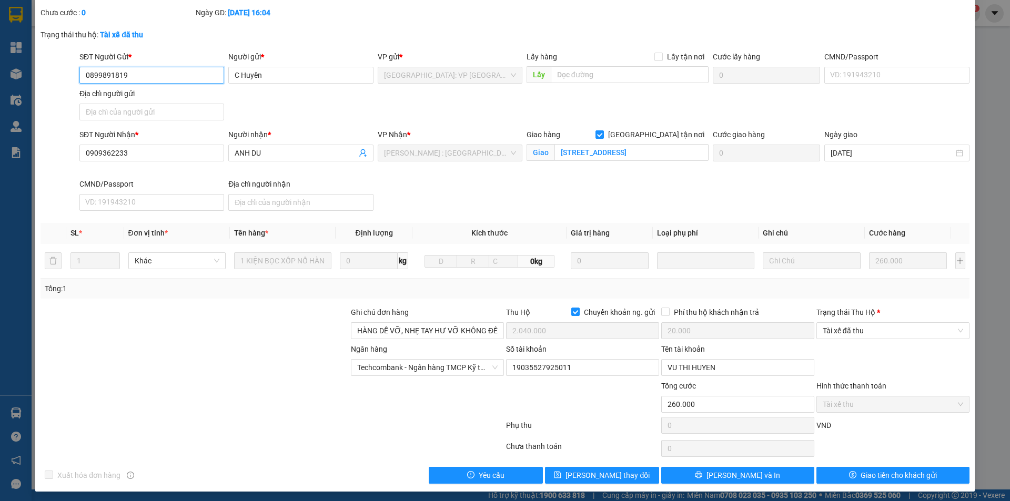
scroll to position [68, 0]
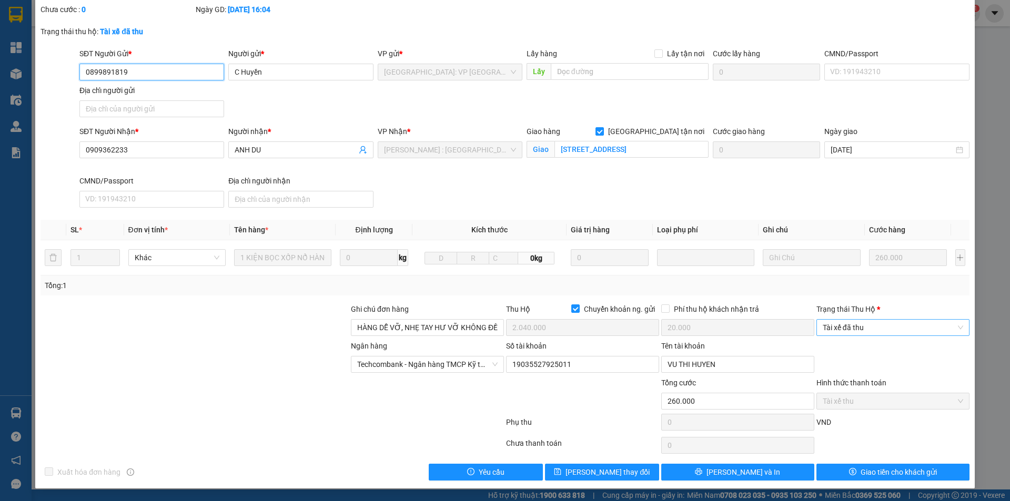
click at [874, 319] on div "Tài xế đã thu" at bounding box center [892, 327] width 153 height 17
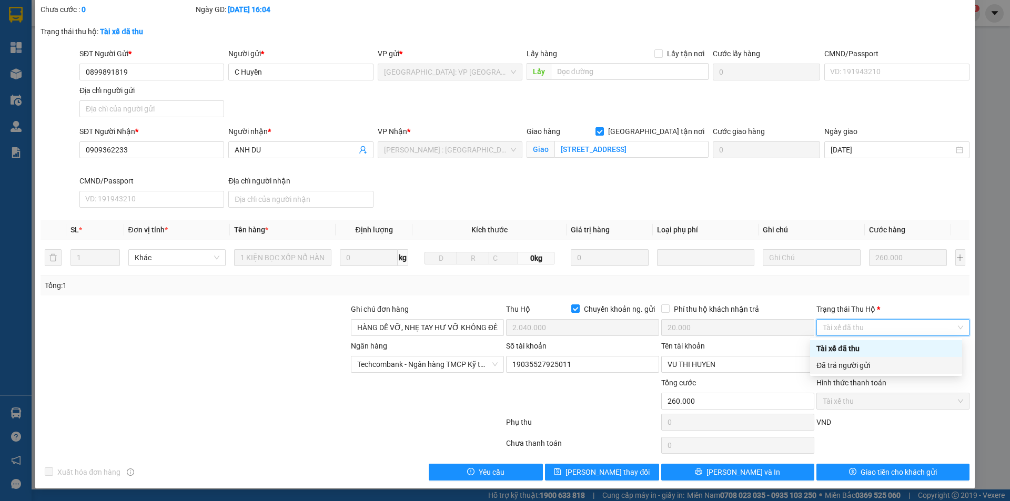
click at [873, 365] on div "Đã trả người gửi" at bounding box center [885, 366] width 139 height 12
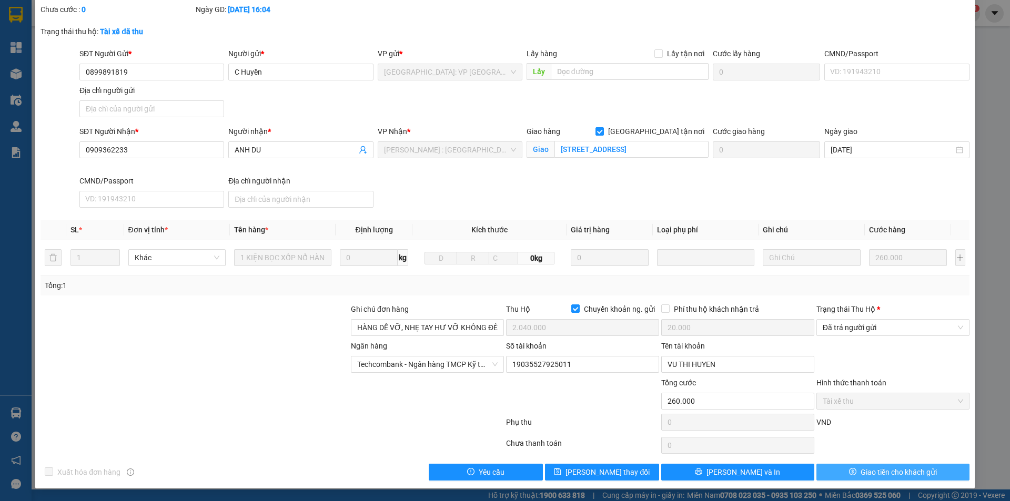
click at [850, 470] on button "Giao tiền cho khách gửi" at bounding box center [892, 472] width 153 height 17
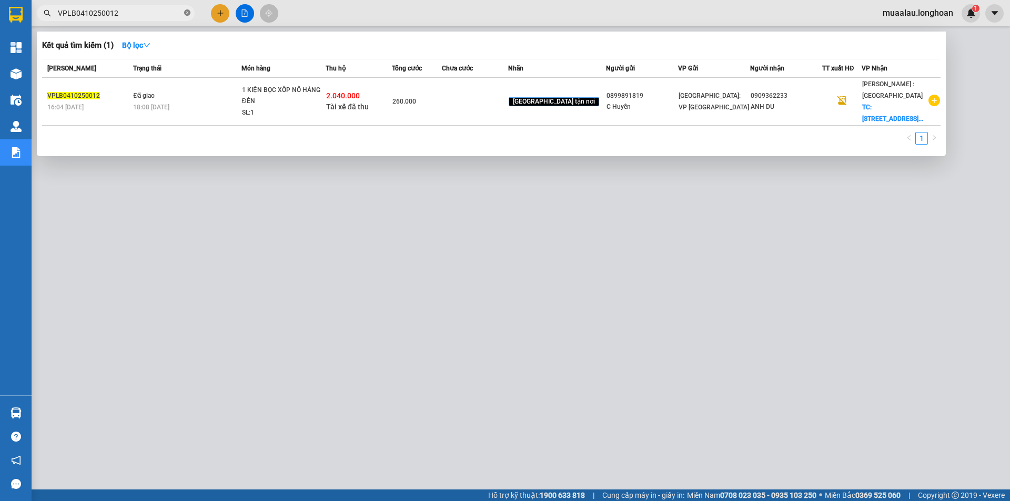
click at [189, 10] on icon "close-circle" at bounding box center [187, 12] width 6 height 6
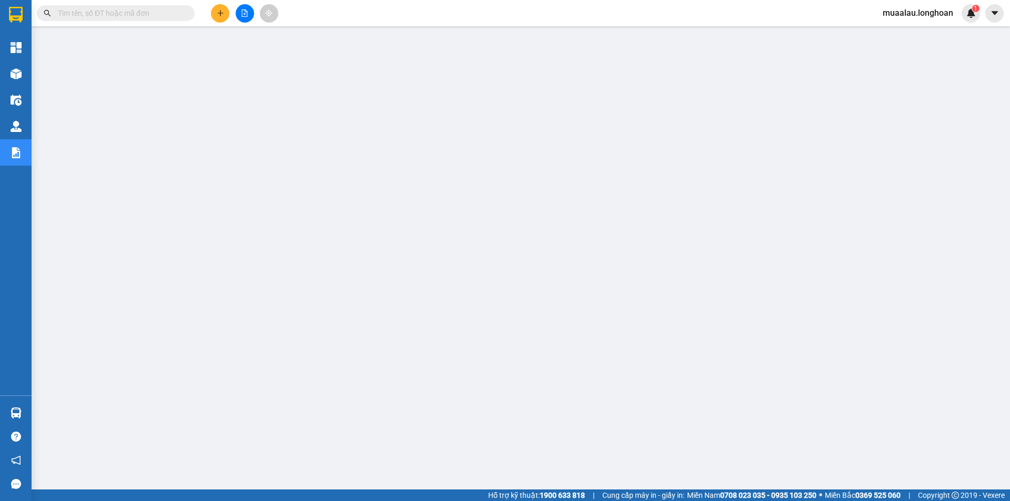
paste input "VPVD0410250047"
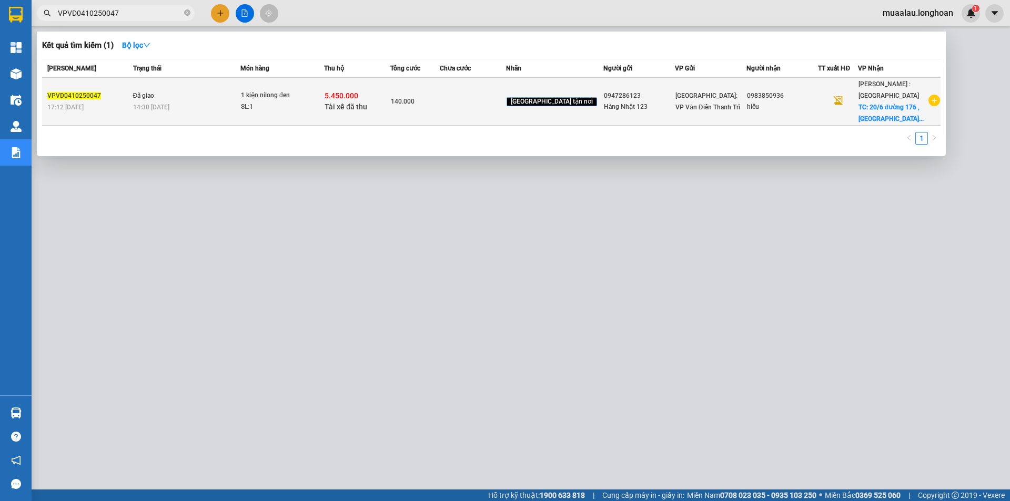
click at [490, 100] on td at bounding box center [473, 102] width 66 height 48
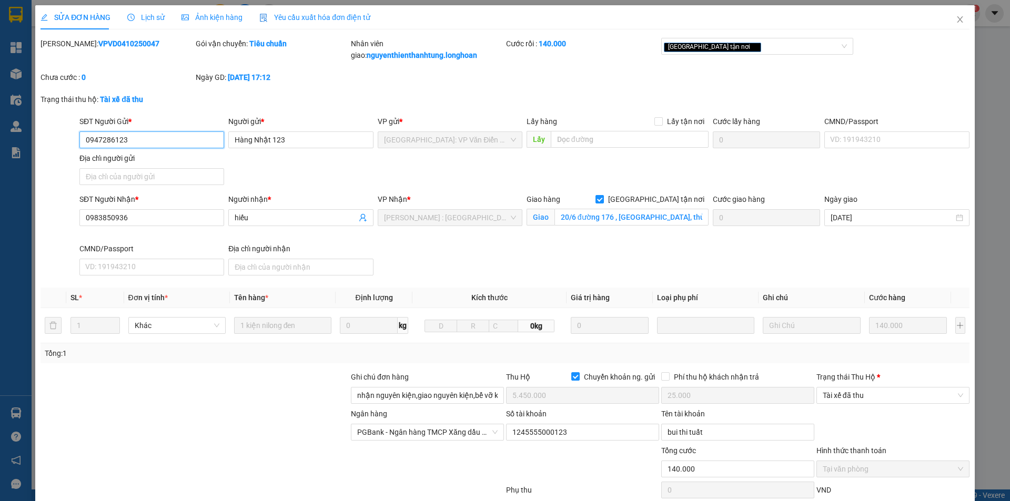
scroll to position [68, 0]
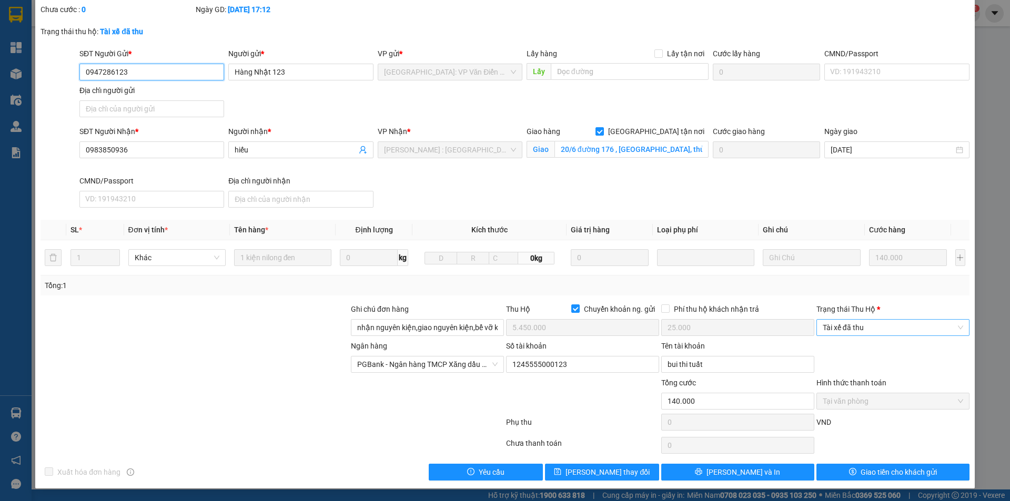
click at [872, 324] on span "Tài xế đã thu" at bounding box center [893, 328] width 140 height 16
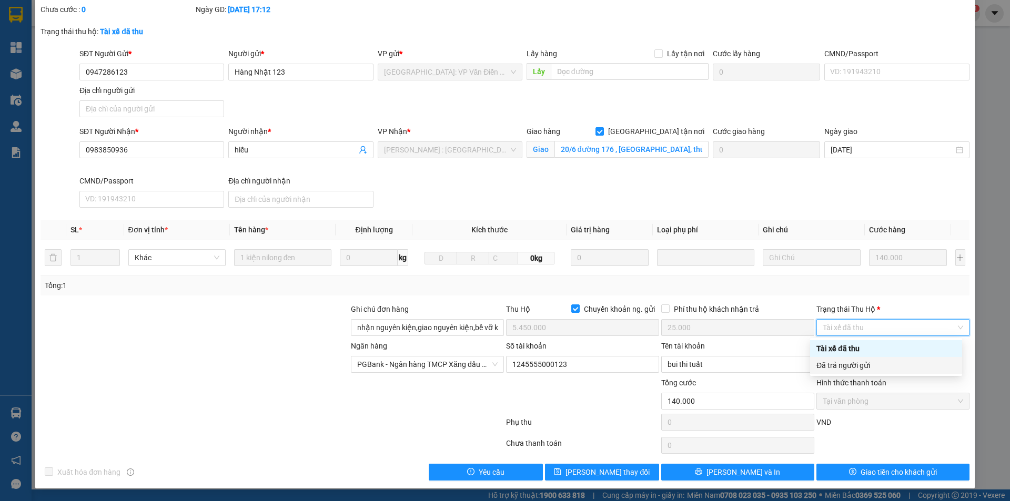
click at [877, 362] on div "Đã trả người gửi" at bounding box center [885, 366] width 139 height 12
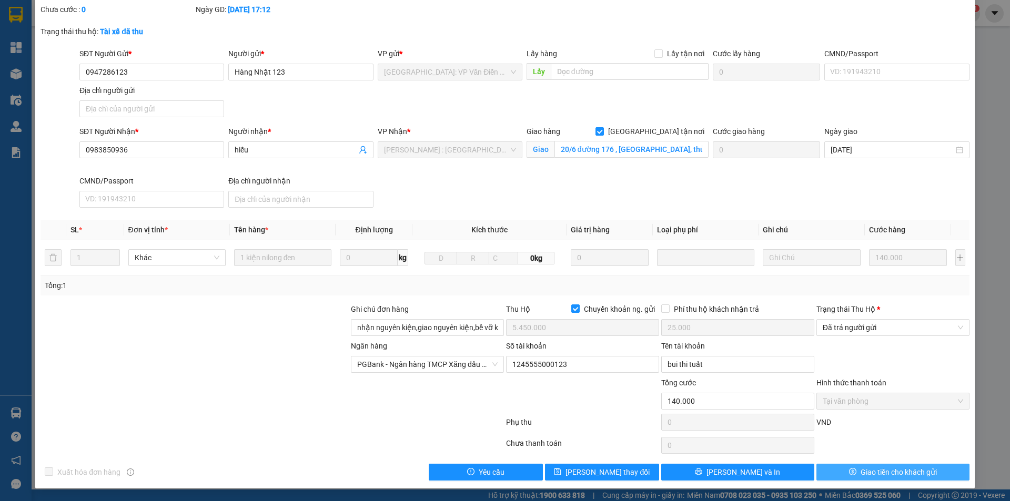
click at [861, 467] on span "Giao tiền cho khách gửi" at bounding box center [899, 473] width 76 height 12
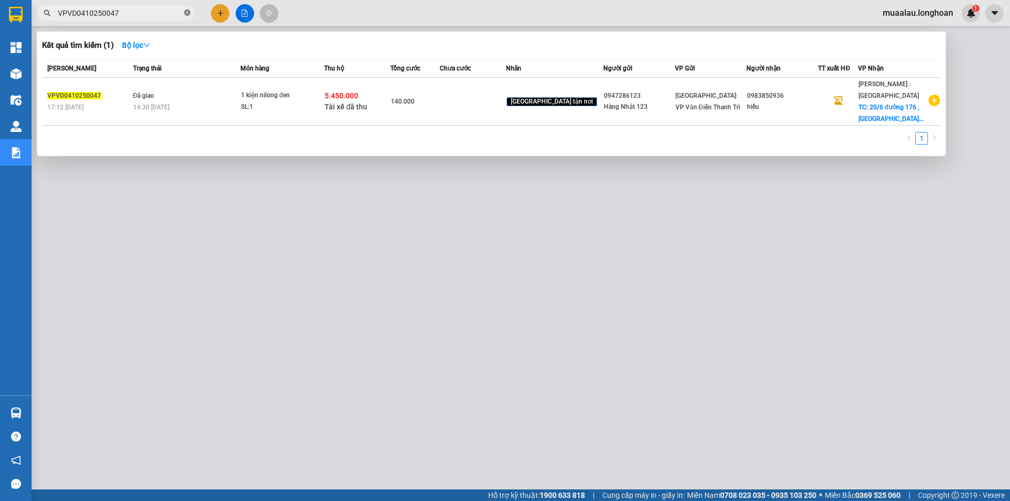
click at [184, 12] on icon "close-circle" at bounding box center [187, 12] width 6 height 6
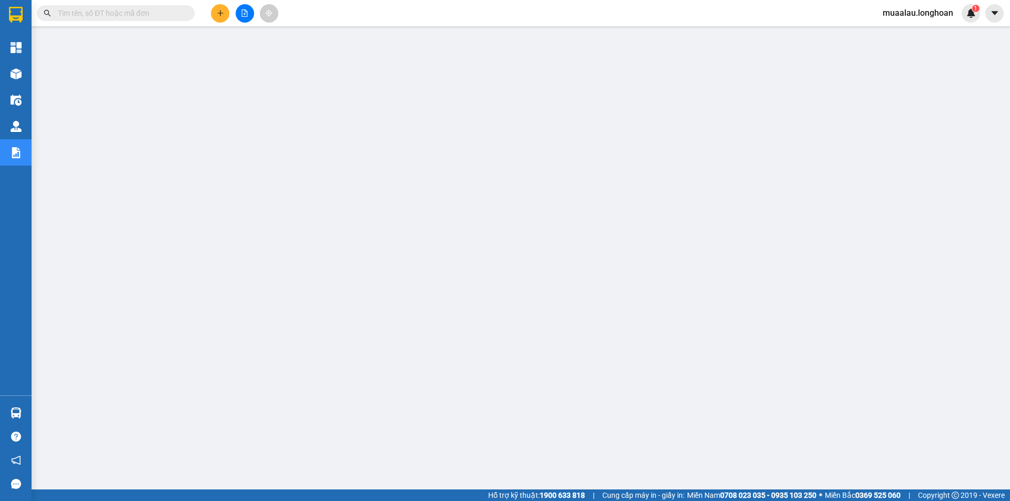
paste input "VPTX0210250014"
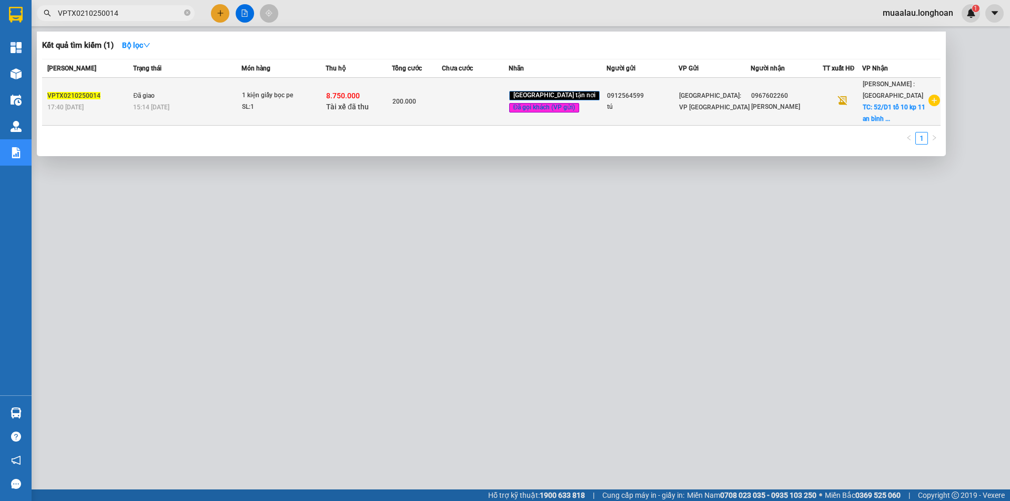
click at [441, 104] on div "200.000" at bounding box center [416, 102] width 49 height 12
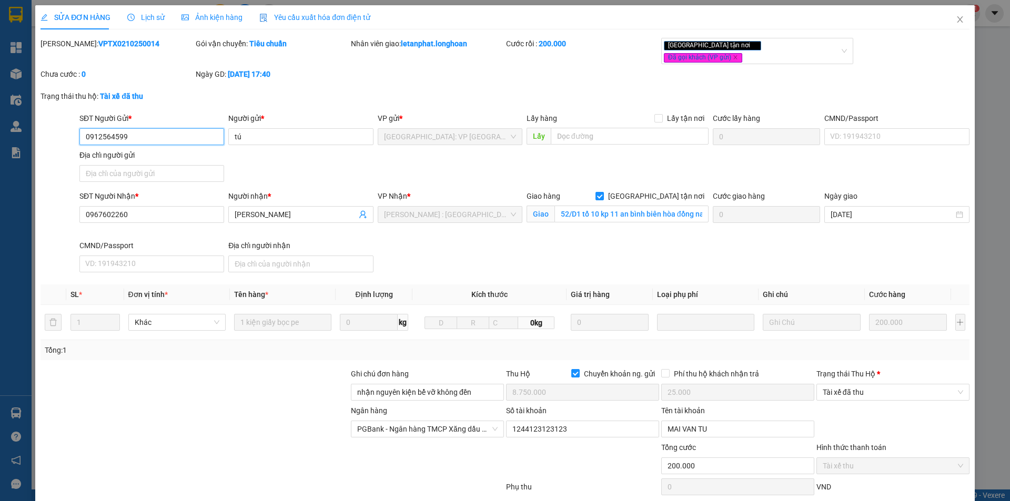
scroll to position [56, 0]
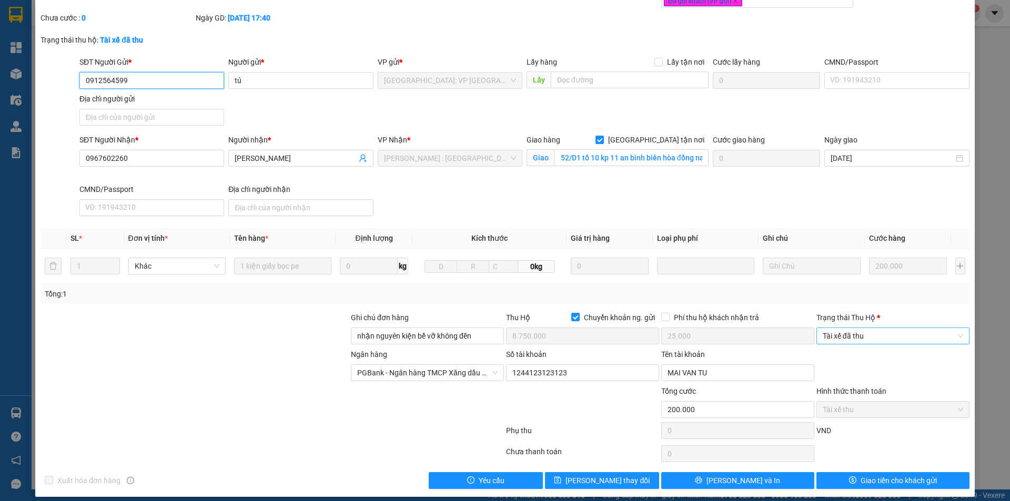
click at [877, 330] on span "Tài xế đã thu" at bounding box center [893, 336] width 140 height 16
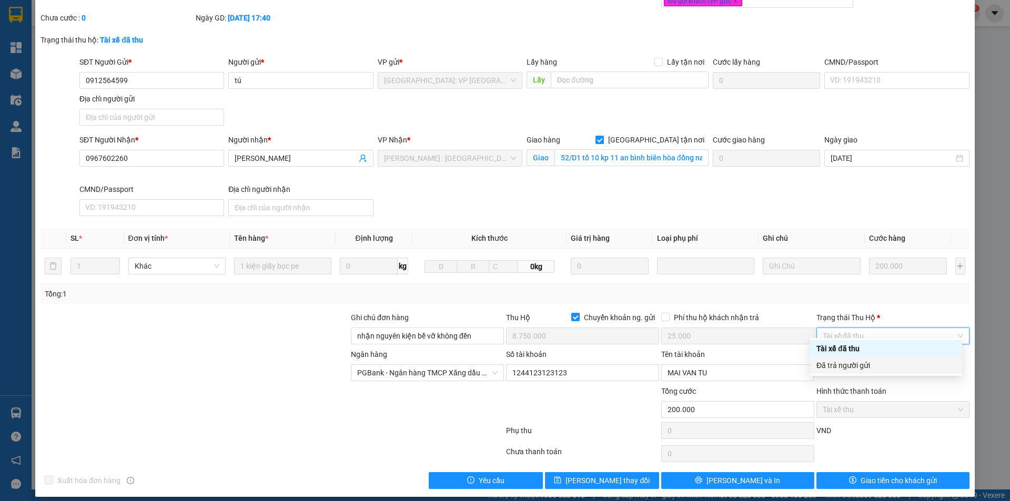
click at [881, 364] on div "Đã trả người gửi" at bounding box center [885, 366] width 139 height 12
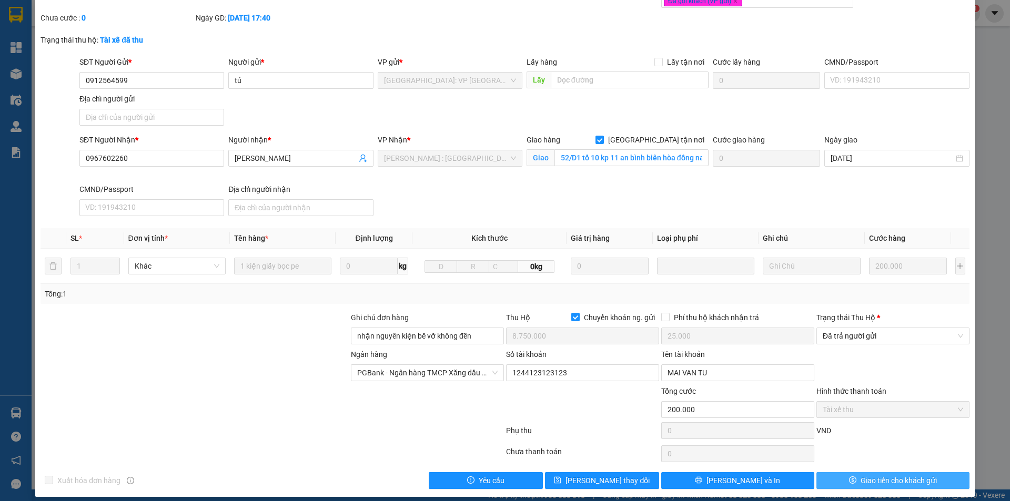
click at [861, 475] on span "Giao tiền cho khách gửi" at bounding box center [899, 481] width 76 height 12
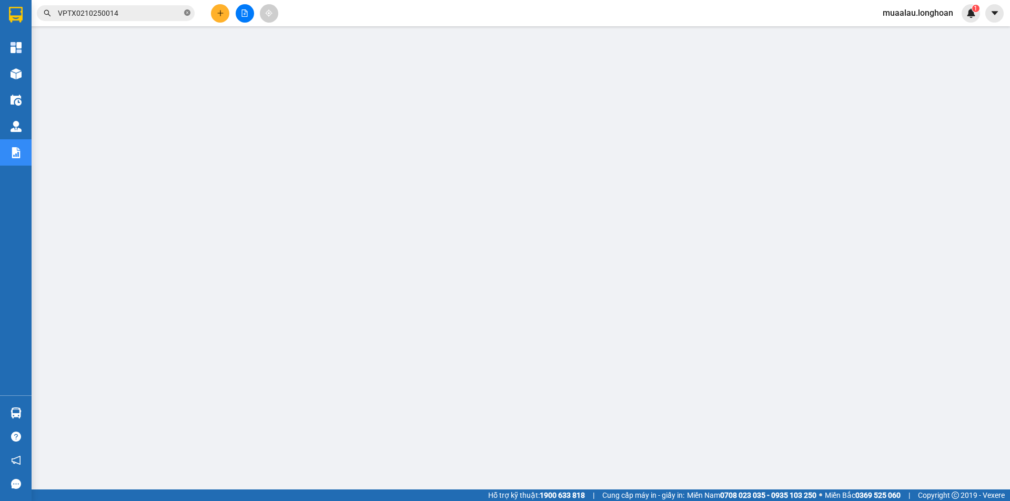
click at [186, 8] on span at bounding box center [187, 13] width 6 height 10
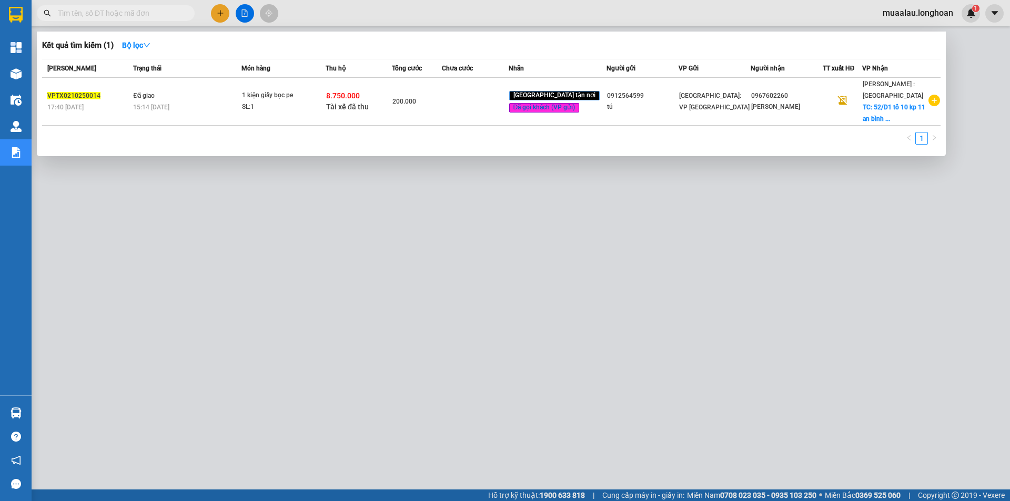
paste input "HNHD0510250011"
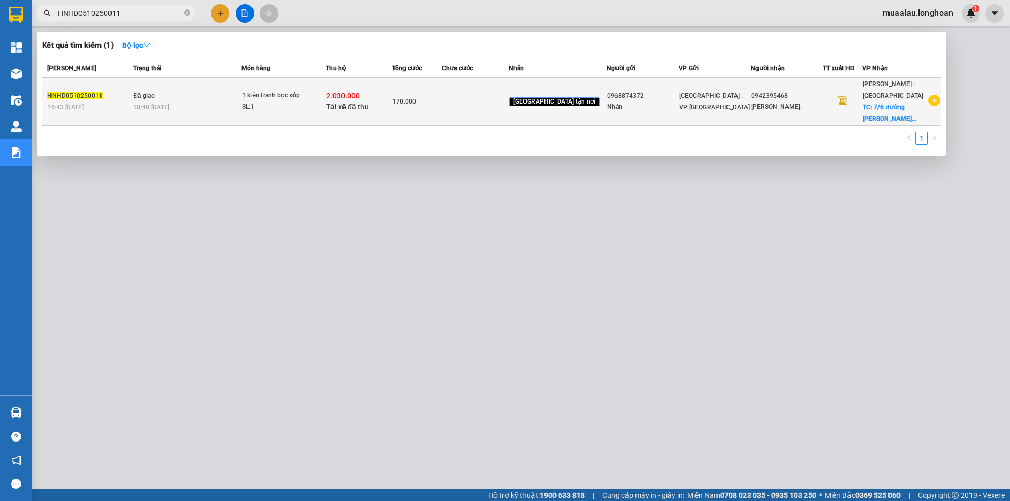
click at [484, 99] on td at bounding box center [475, 102] width 66 height 48
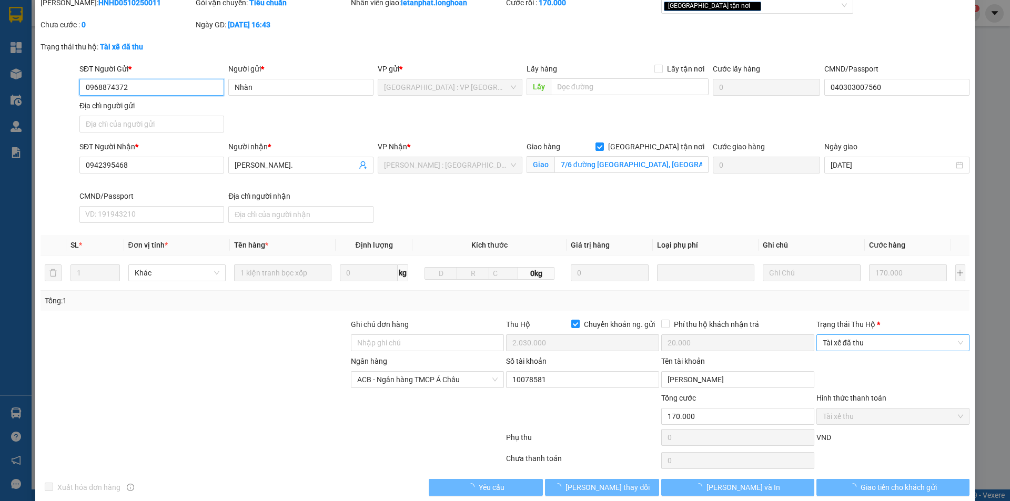
scroll to position [56, 0]
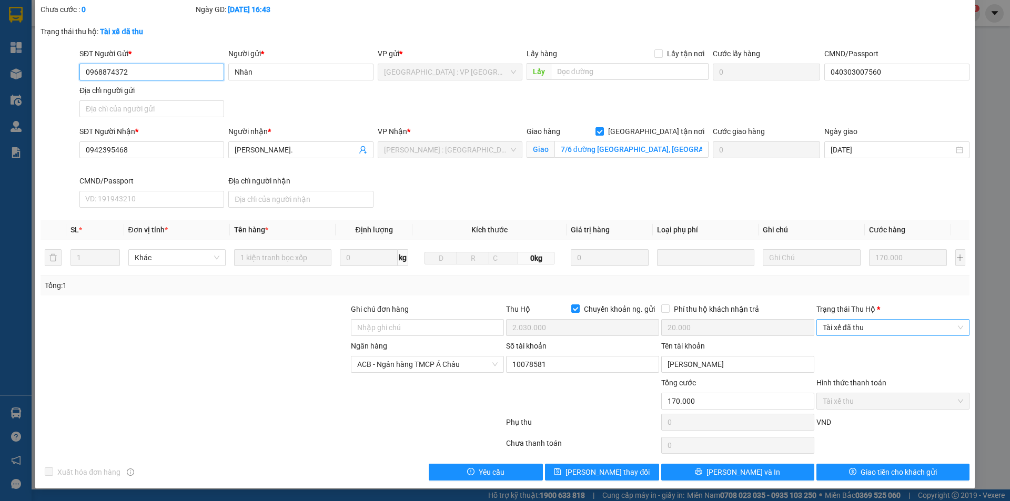
click at [873, 324] on span "Tài xế đã thu" at bounding box center [893, 328] width 140 height 16
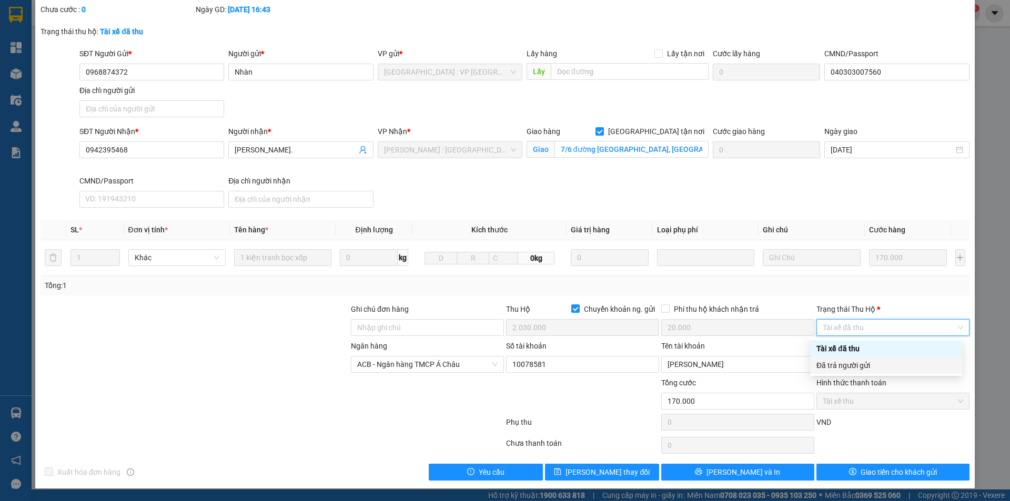
click at [872, 369] on div "Đã trả người gửi" at bounding box center [885, 366] width 139 height 12
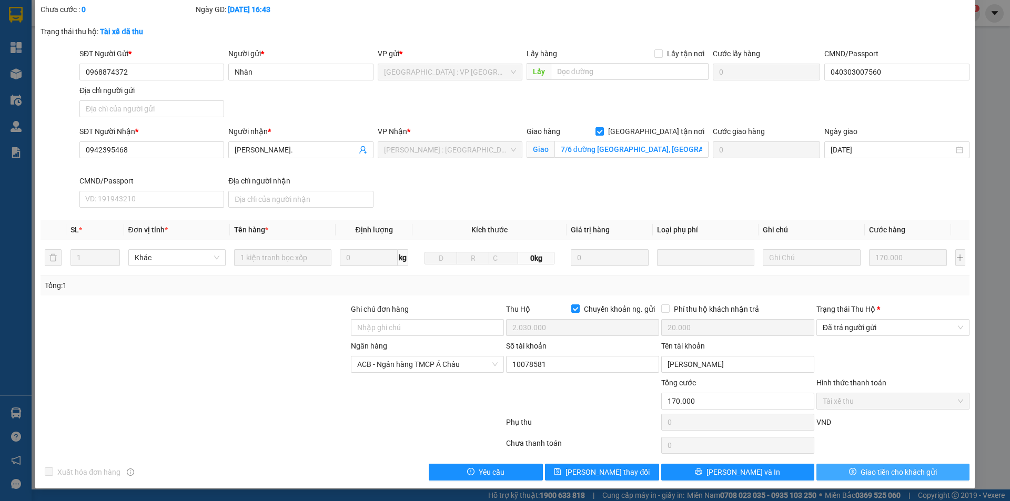
click at [864, 471] on span "Giao tiền cho khách gửi" at bounding box center [899, 473] width 76 height 12
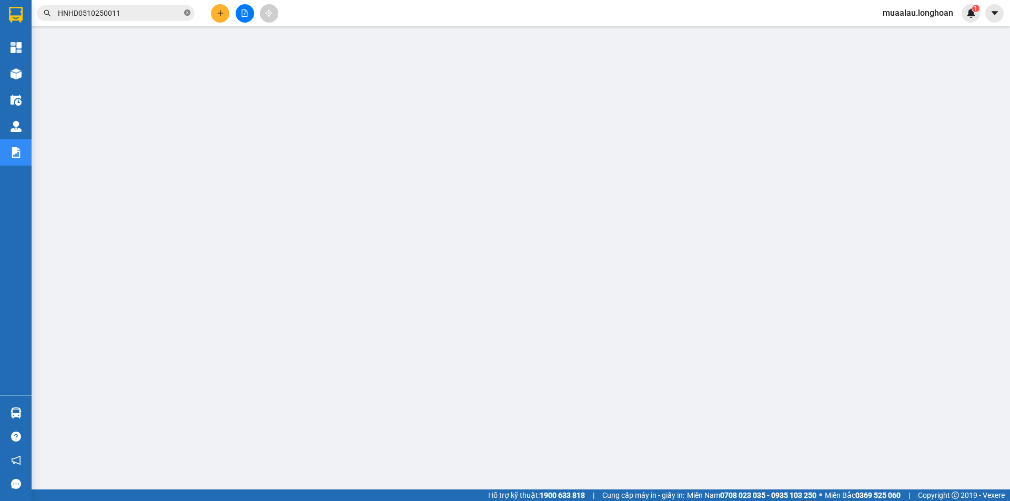
click at [187, 13] on icon "close-circle" at bounding box center [187, 12] width 6 height 6
paste input "SGTB0410250012"
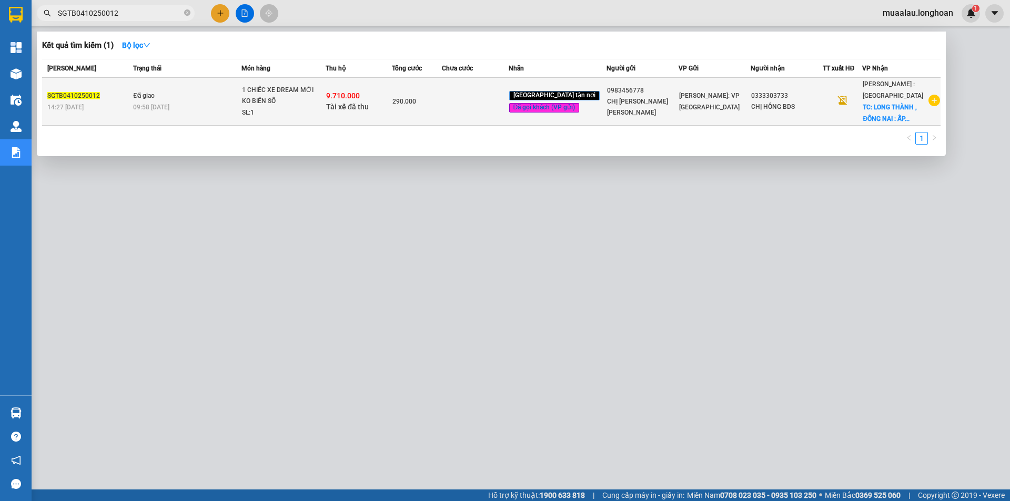
click at [480, 96] on td at bounding box center [475, 102] width 66 height 48
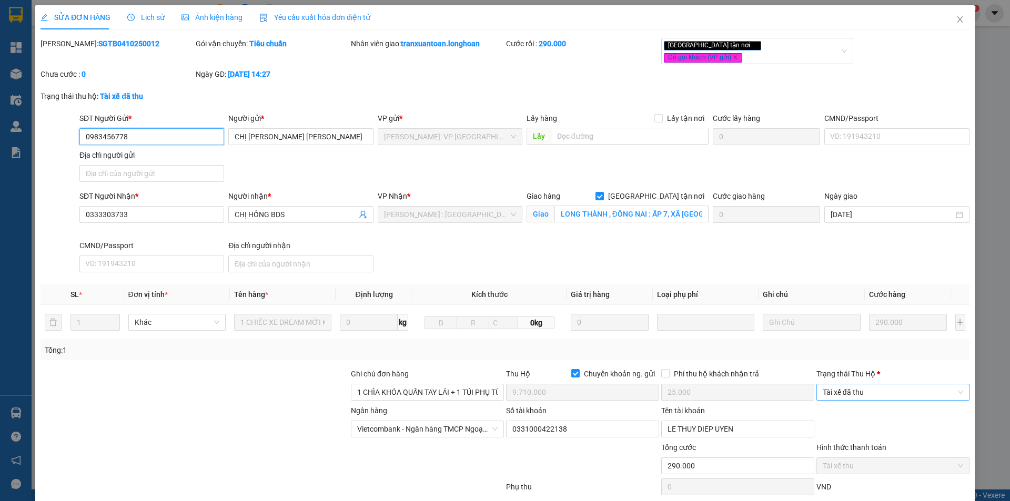
click at [883, 390] on span "Tài xế đã thu" at bounding box center [893, 393] width 140 height 16
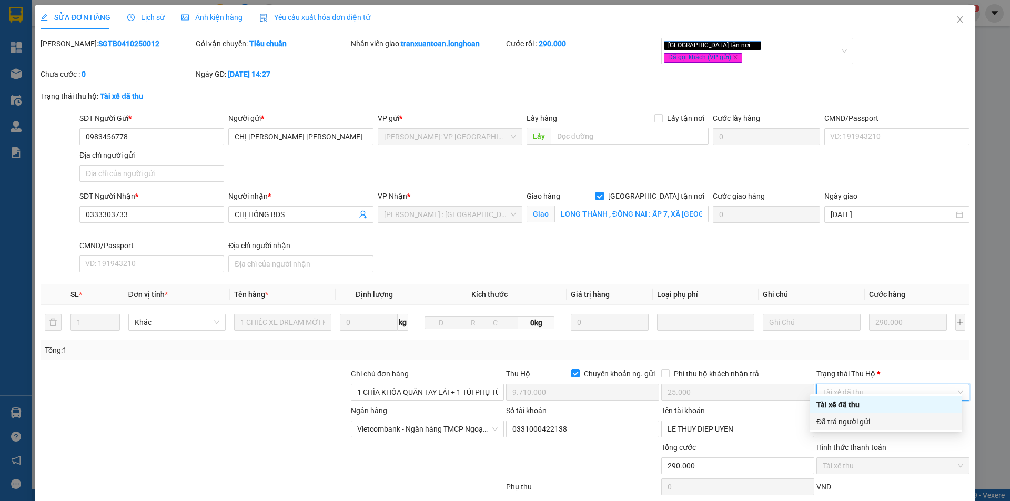
click at [882, 419] on div "Đã trả người gửi" at bounding box center [885, 422] width 139 height 12
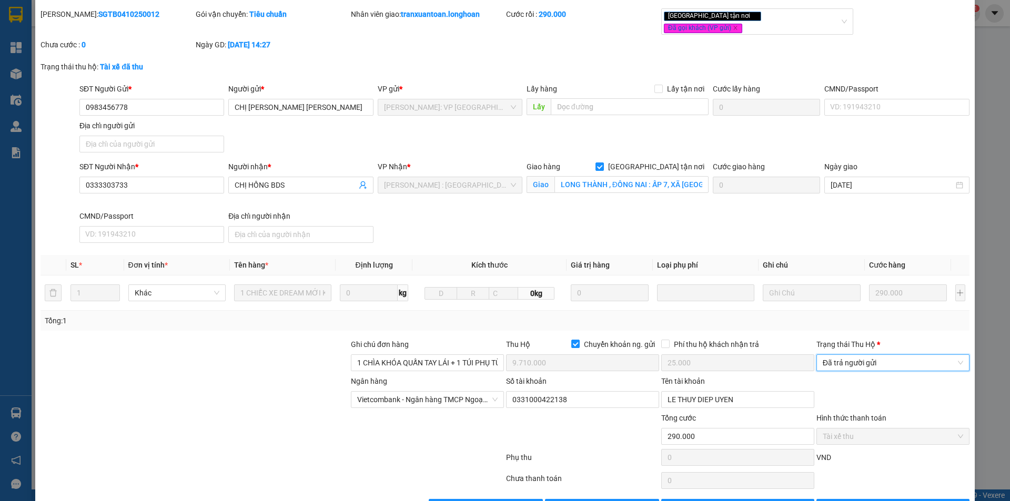
scroll to position [56, 0]
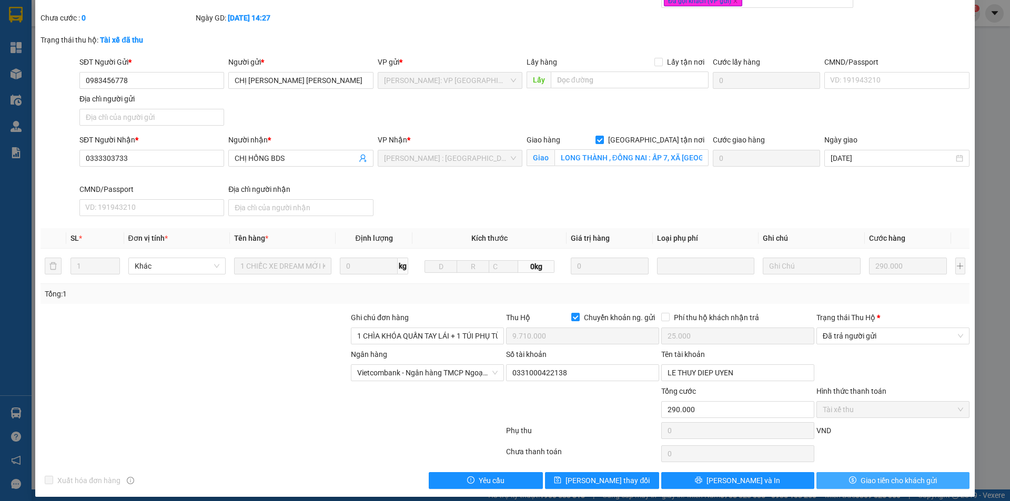
click at [861, 475] on span "Giao tiền cho khách gửi" at bounding box center [899, 481] width 76 height 12
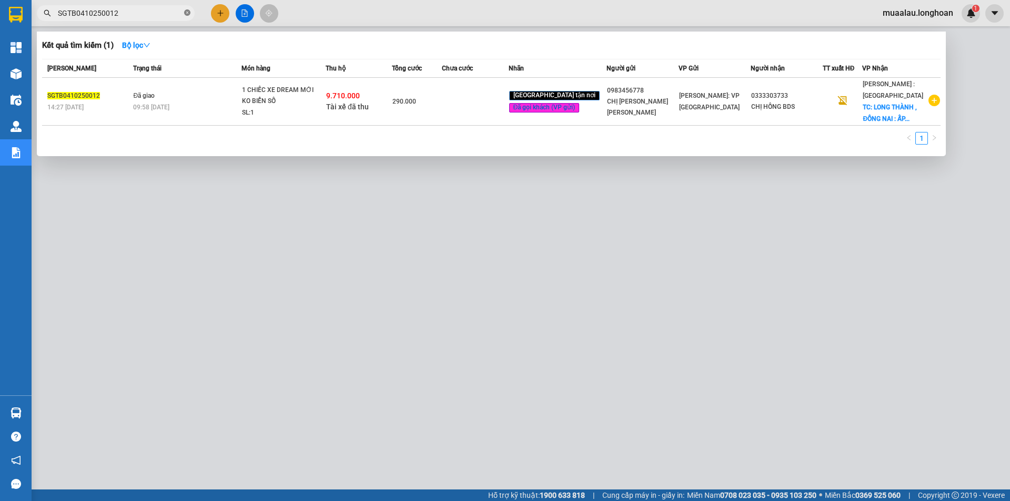
click at [186, 12] on icon "close-circle" at bounding box center [187, 12] width 6 height 6
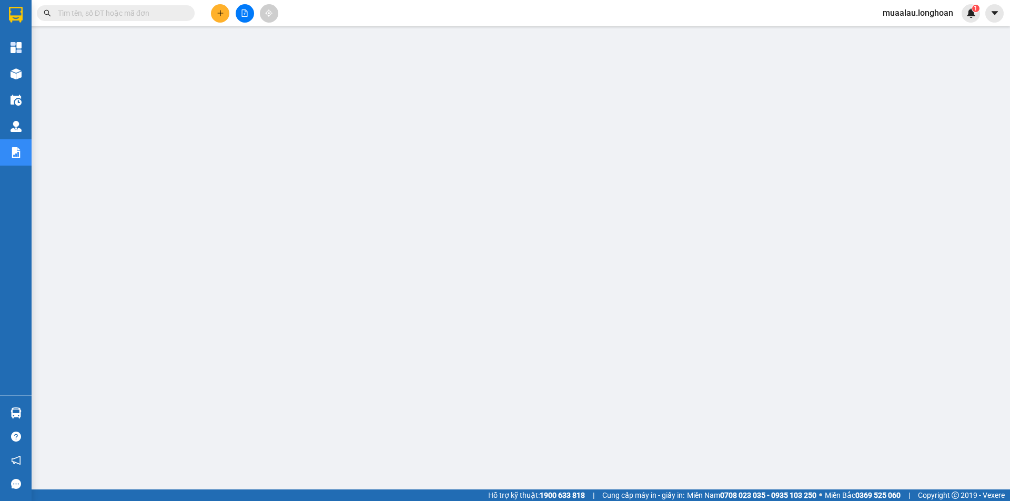
paste input "VPMD0310250047"
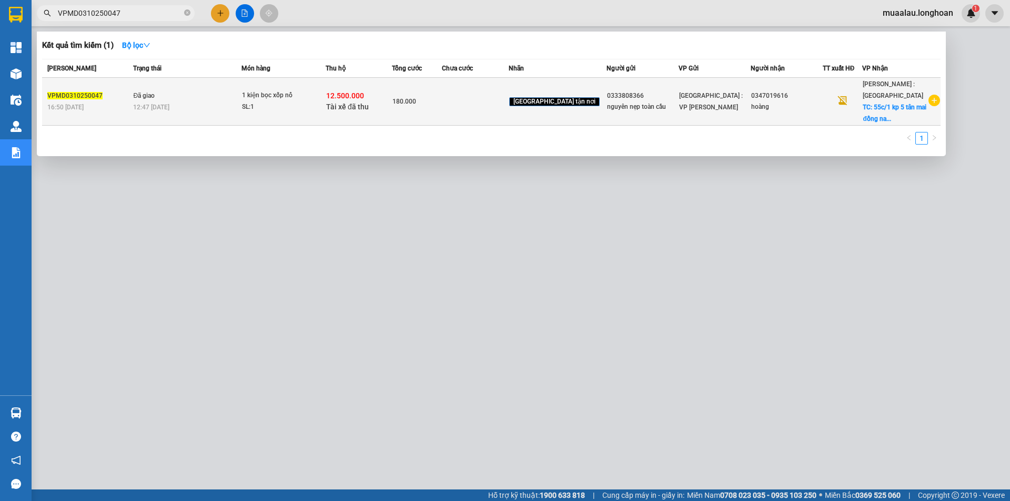
click at [466, 107] on td at bounding box center [475, 102] width 66 height 48
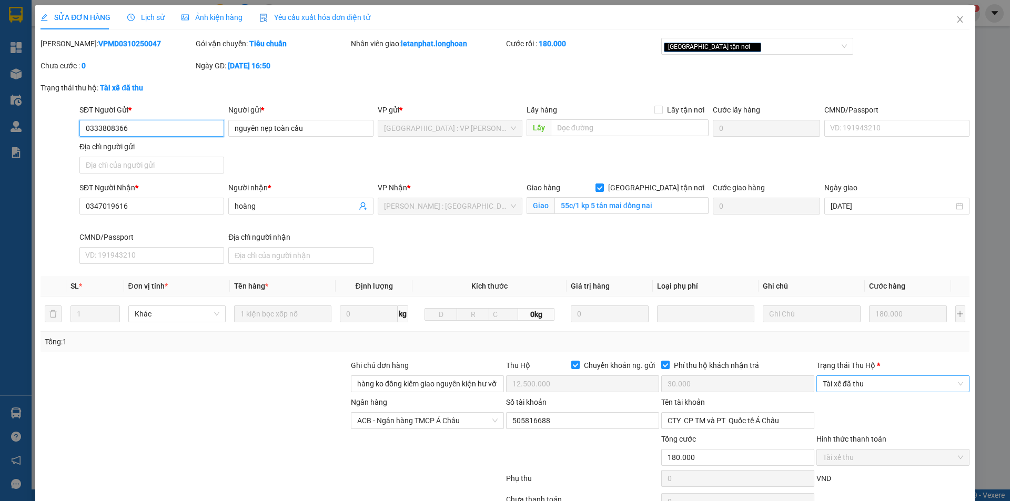
click at [861, 386] on span "Tài xế đã thu" at bounding box center [893, 384] width 140 height 16
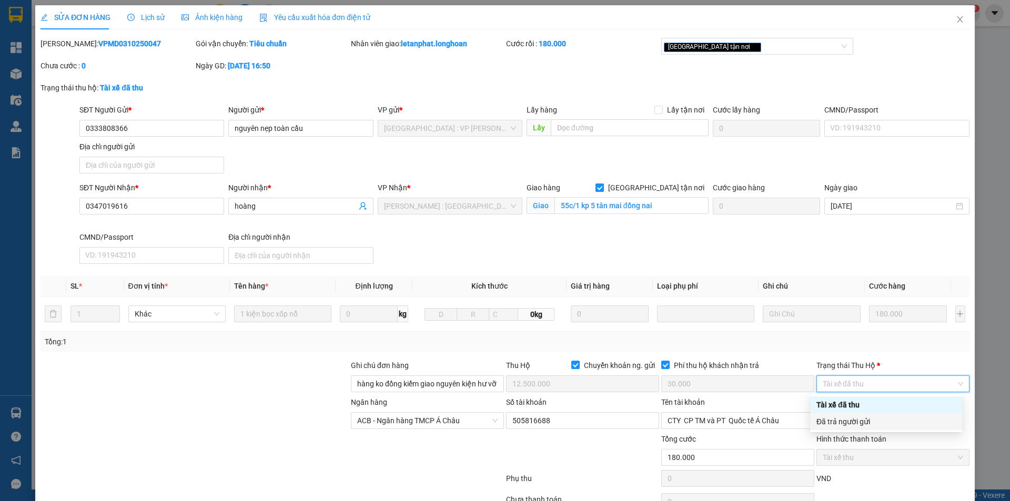
click at [864, 422] on div "Đã trả người gửi" at bounding box center [885, 422] width 139 height 12
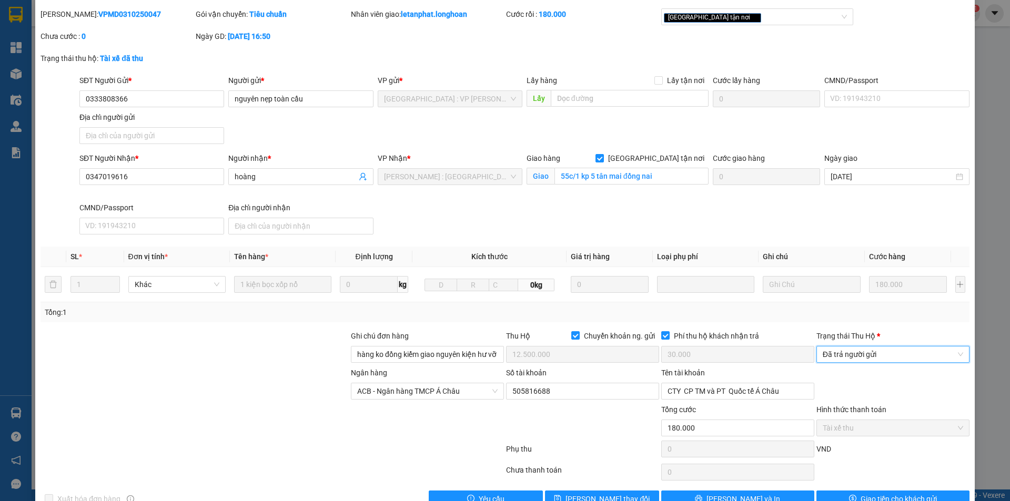
scroll to position [56, 0]
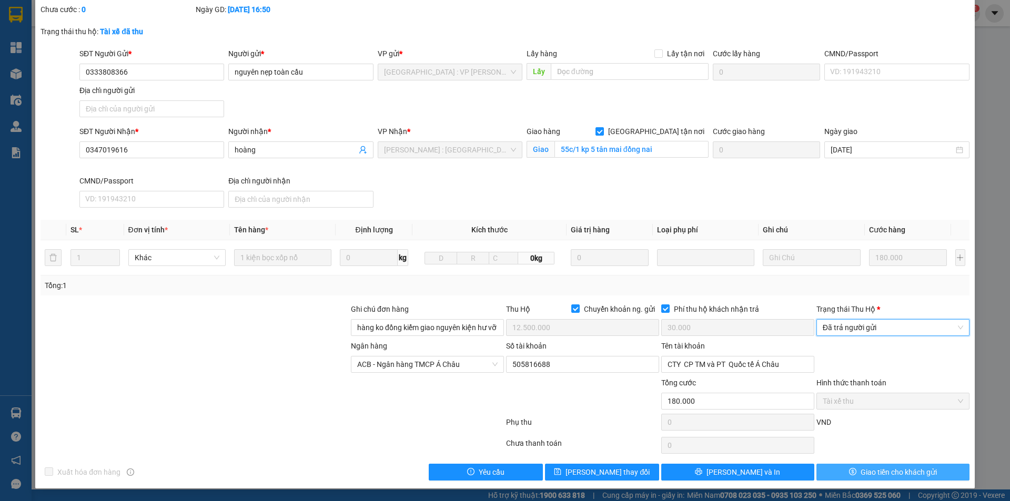
click at [829, 471] on button "Giao tiền cho khách gửi" at bounding box center [892, 472] width 153 height 17
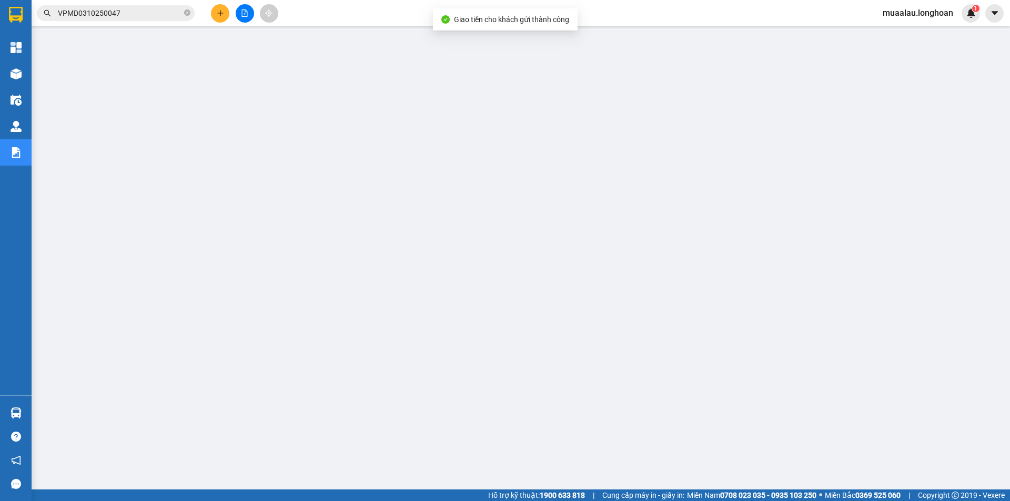
scroll to position [21, 0]
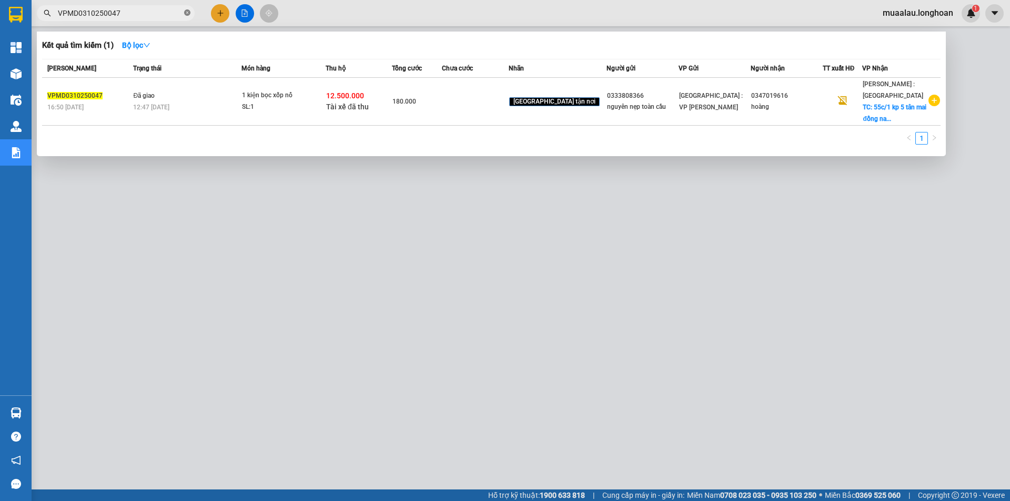
click at [185, 14] on icon "close-circle" at bounding box center [187, 12] width 6 height 6
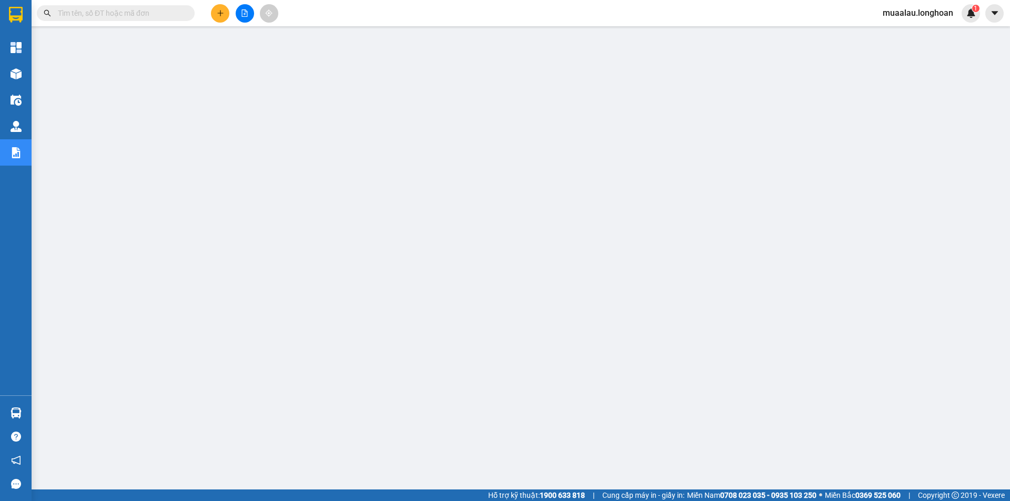
paste input "CTNK0610250009"
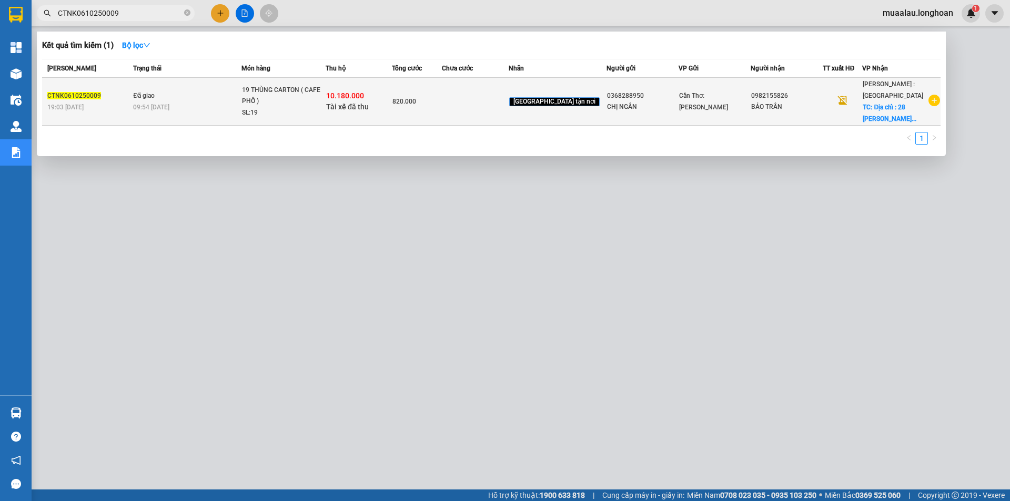
click at [478, 106] on td at bounding box center [475, 102] width 66 height 48
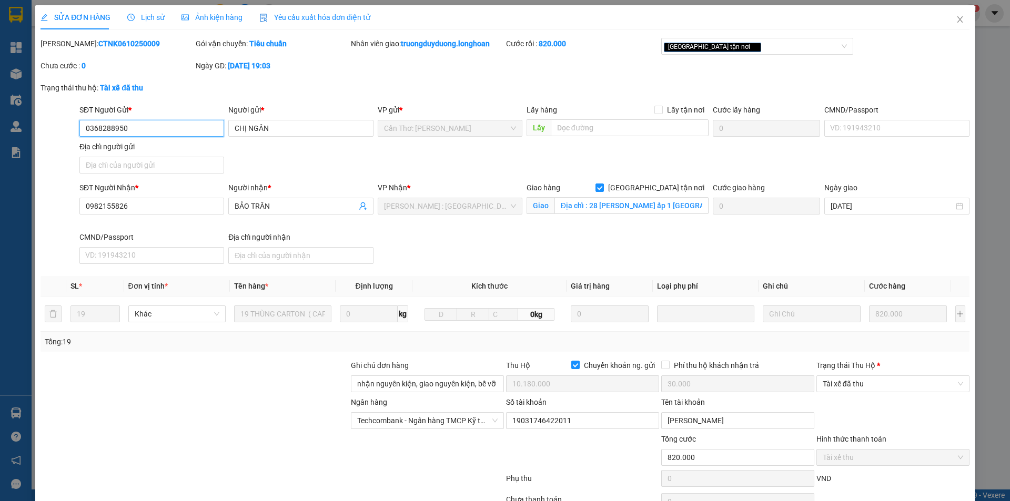
scroll to position [56, 0]
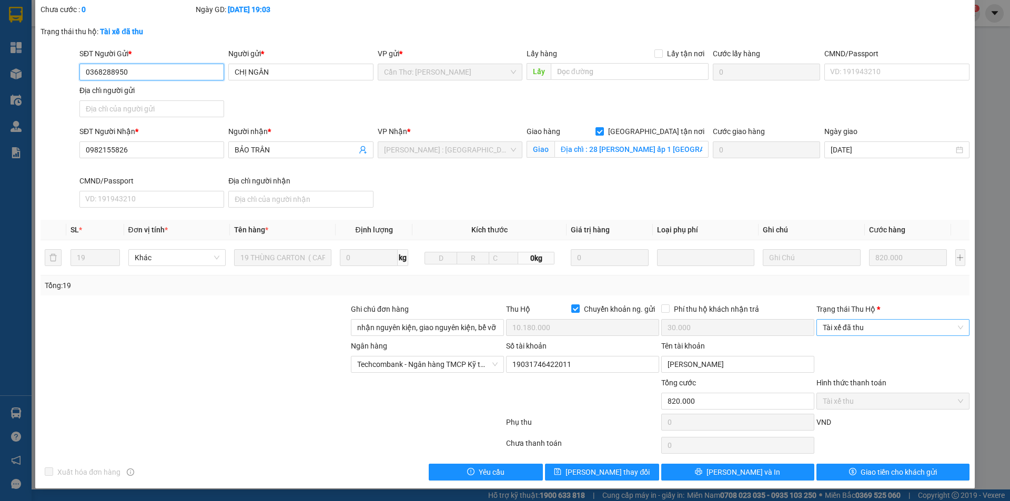
click at [884, 325] on span "Tài xế đã thu" at bounding box center [893, 328] width 140 height 16
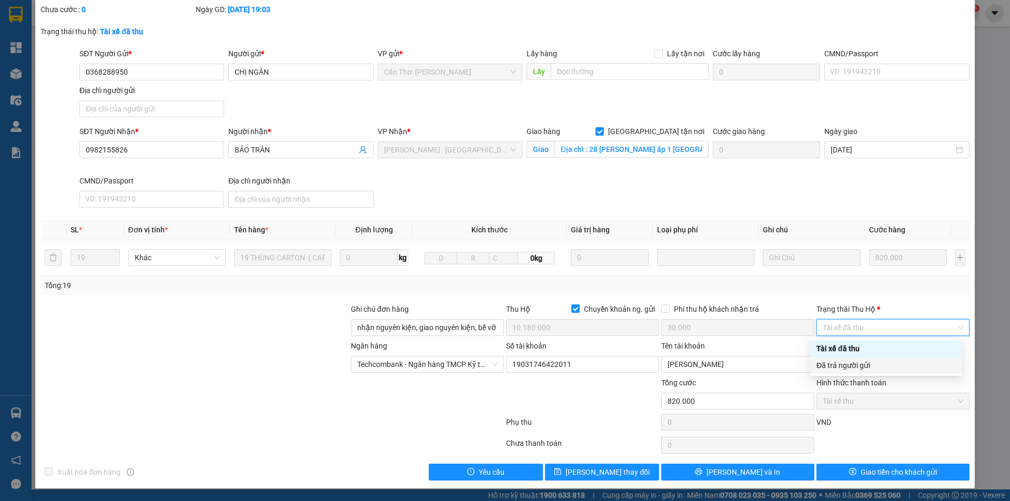
click at [889, 364] on div "Đã trả người gửi" at bounding box center [885, 366] width 139 height 12
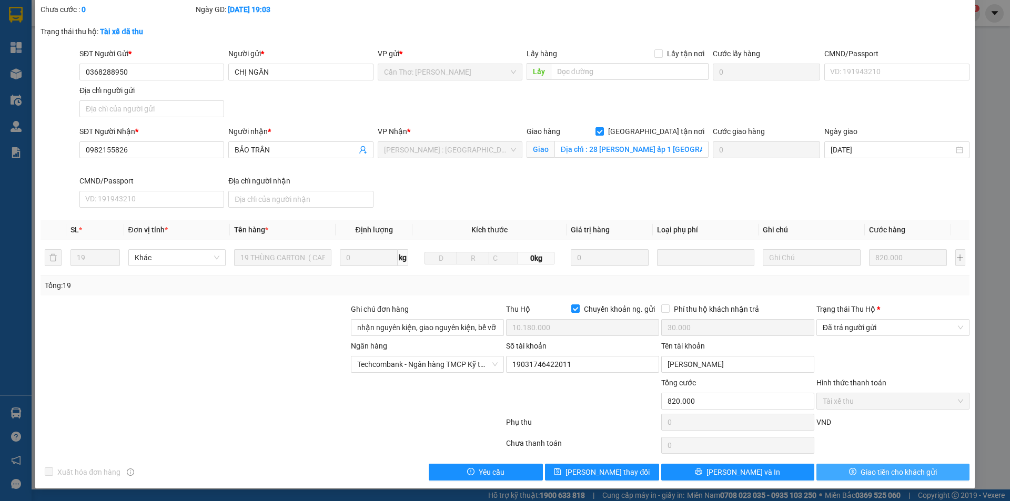
click at [861, 476] on span "Giao tiền cho khách gửi" at bounding box center [899, 473] width 76 height 12
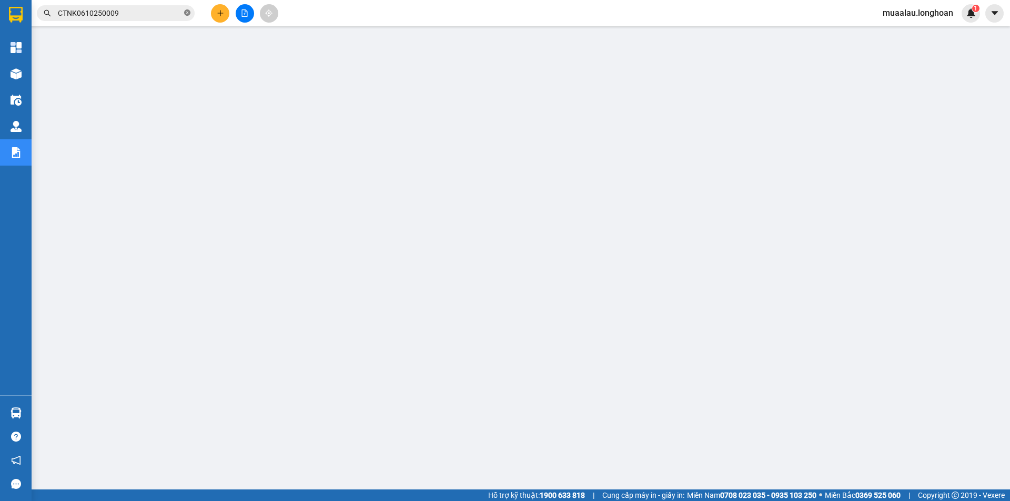
click at [184, 13] on icon "close-circle" at bounding box center [187, 12] width 6 height 6
paste input "VPVD0310250004"
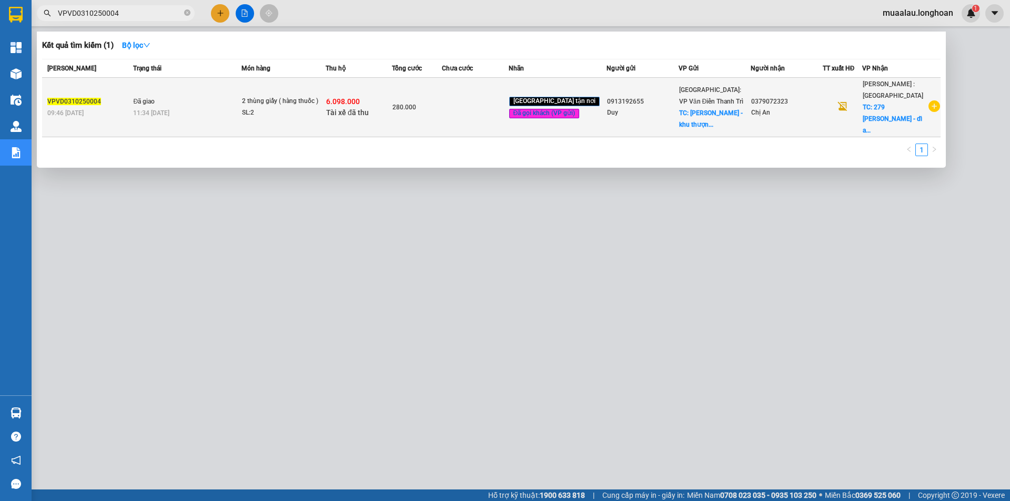
click at [471, 118] on td at bounding box center [475, 107] width 66 height 59
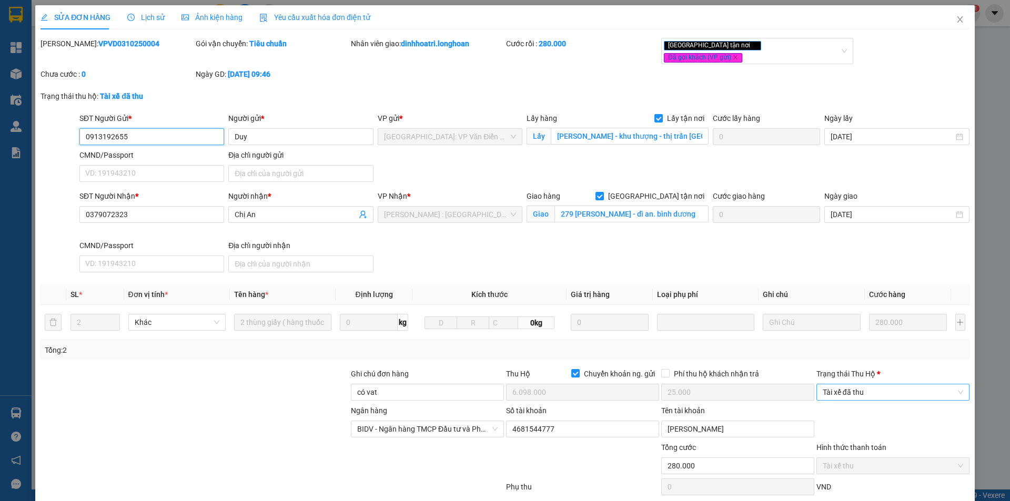
click at [861, 389] on span "Tài xế đã thu" at bounding box center [893, 393] width 140 height 16
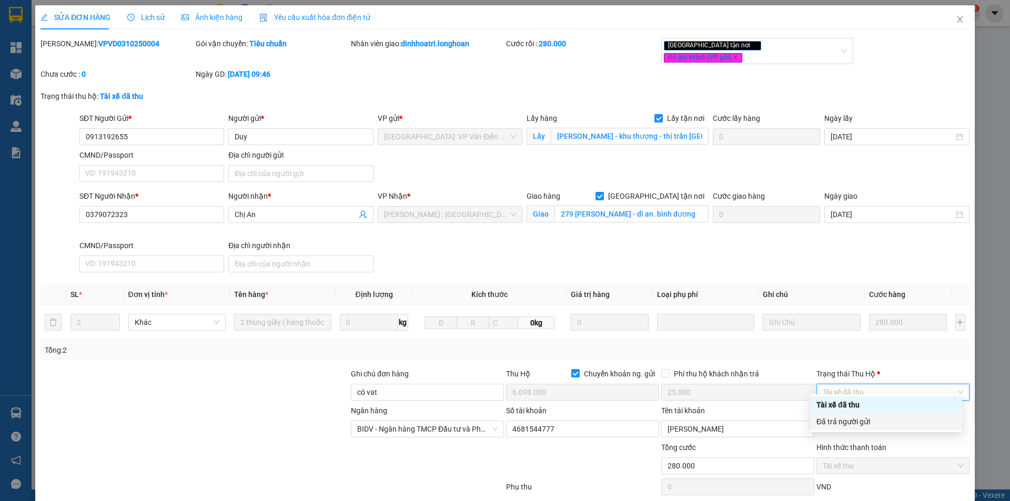
click at [871, 426] on div "Đã trả người gửi" at bounding box center [885, 422] width 139 height 12
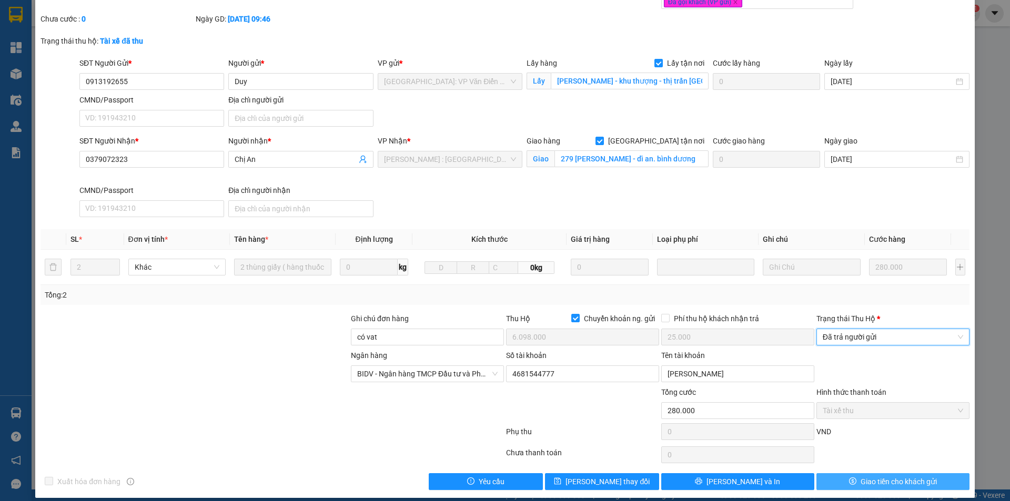
scroll to position [56, 0]
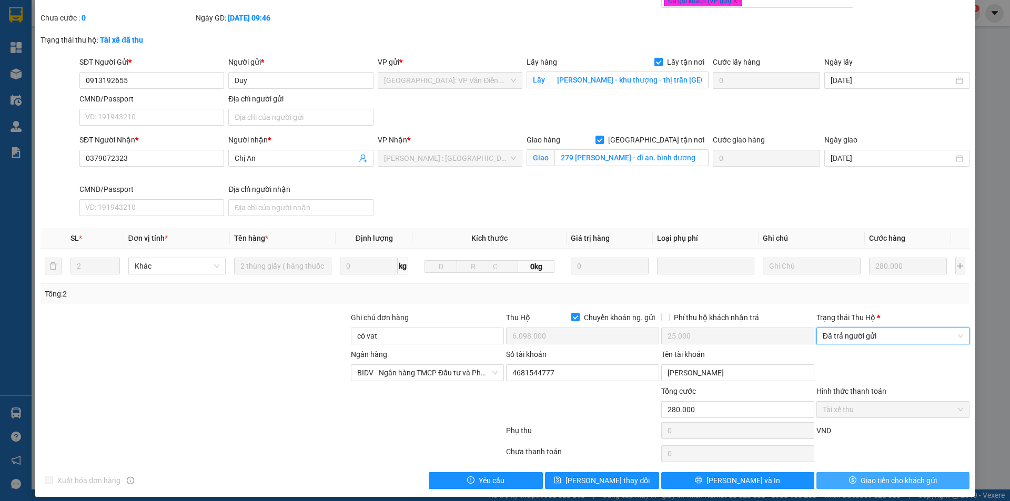
click at [861, 475] on span "Giao tiền cho khách gửi" at bounding box center [899, 481] width 76 height 12
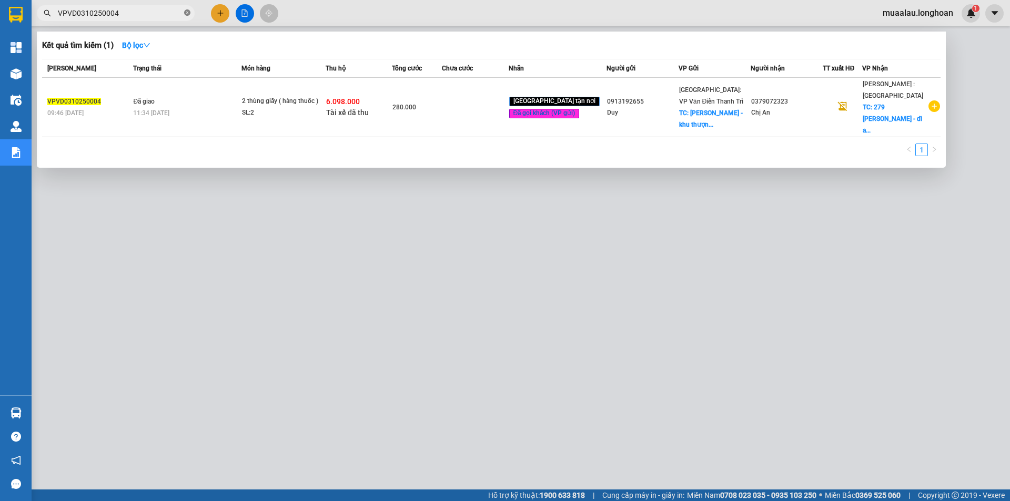
click at [186, 13] on icon "close-circle" at bounding box center [187, 12] width 6 height 6
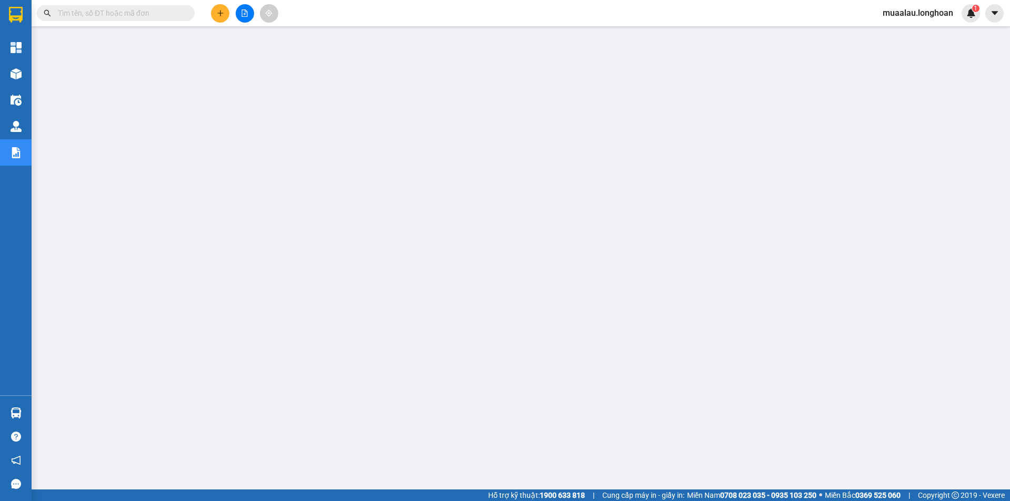
paste input "VPMD0510250001"
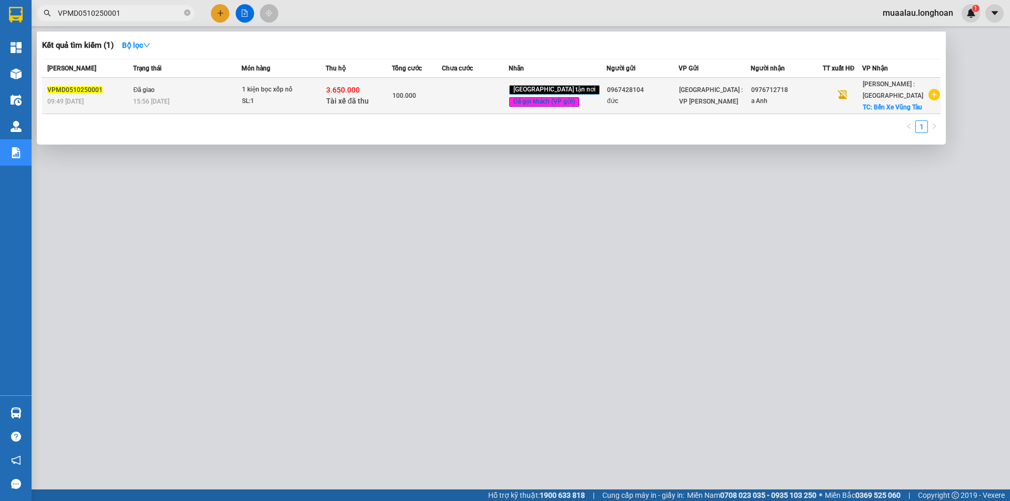
click at [461, 104] on td at bounding box center [475, 96] width 66 height 36
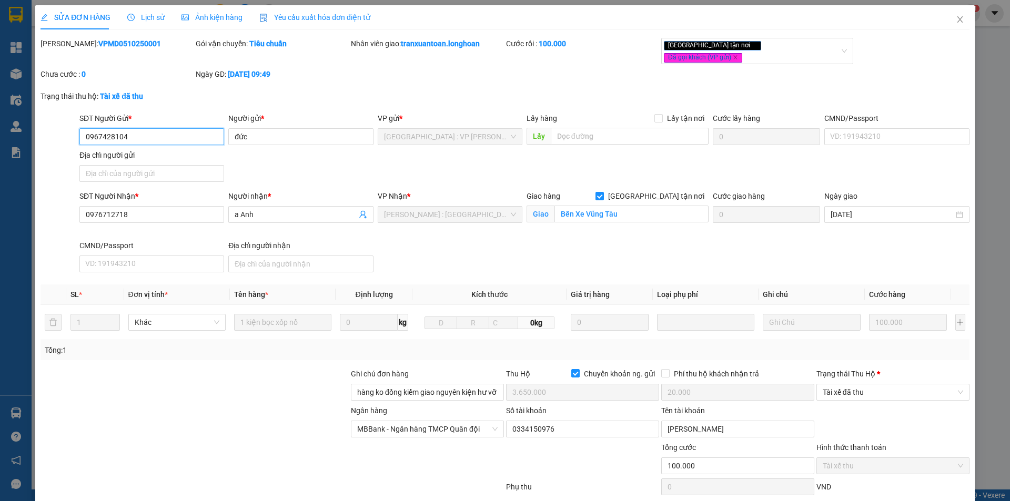
scroll to position [56, 0]
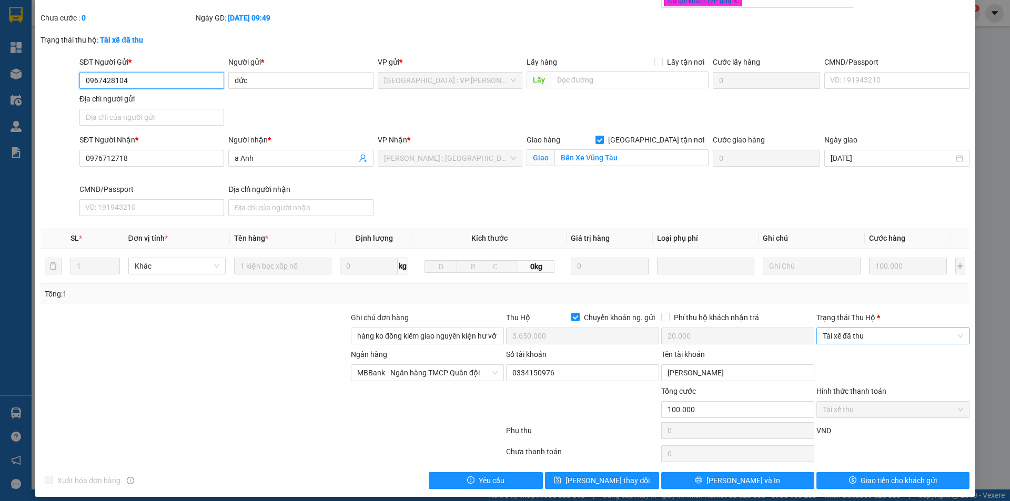
click at [861, 329] on span "Tài xế đã thu" at bounding box center [893, 336] width 140 height 16
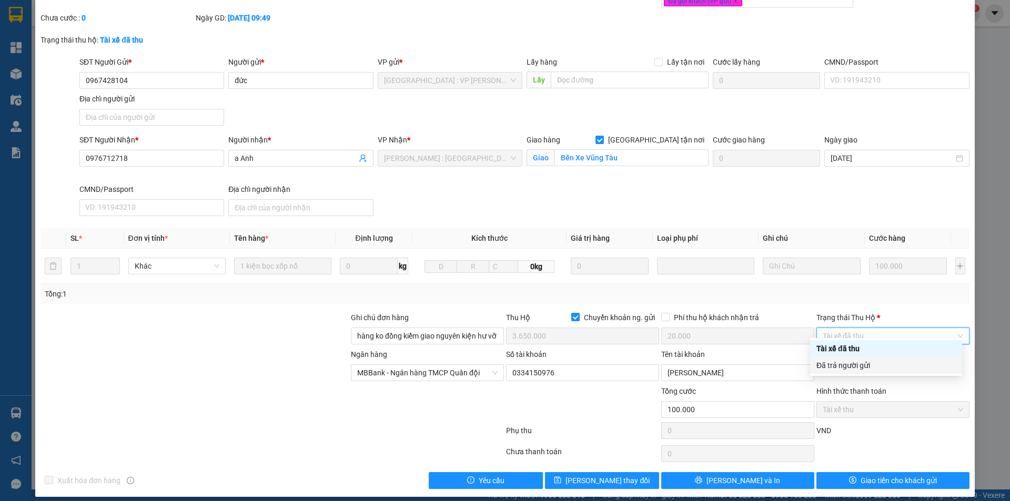
click at [859, 364] on div "Đã trả người gửi" at bounding box center [885, 366] width 139 height 12
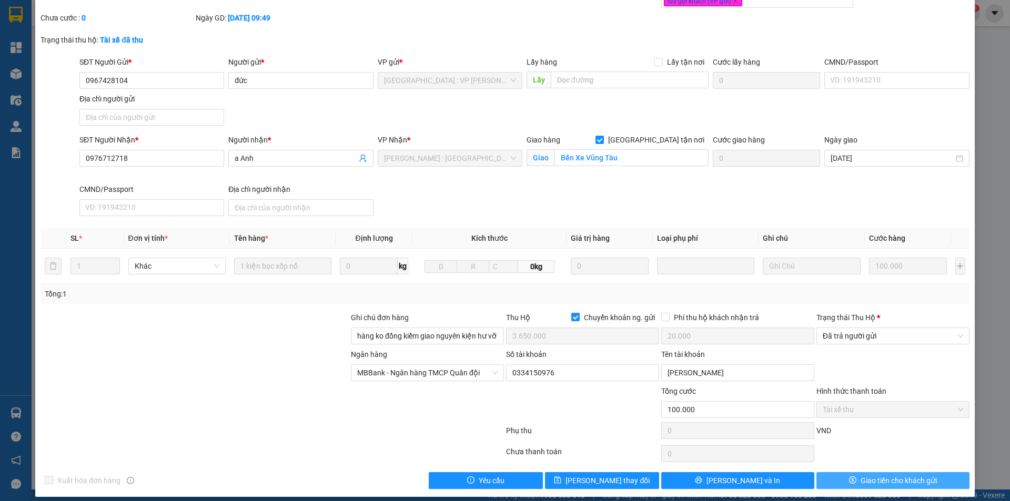
click at [849, 477] on icon "dollar" at bounding box center [852, 480] width 7 height 7
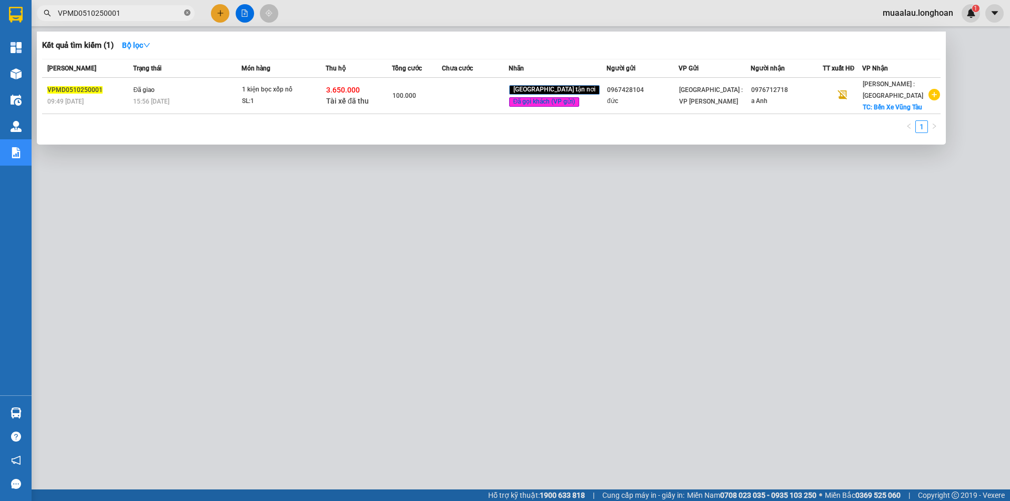
click at [189, 11] on icon "close-circle" at bounding box center [187, 12] width 6 height 6
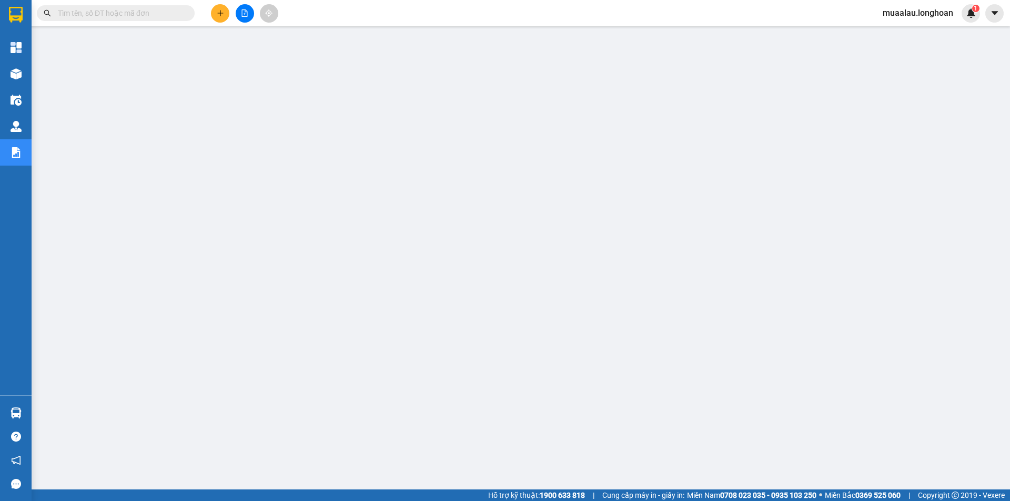
paste input "HNTH0410250006"
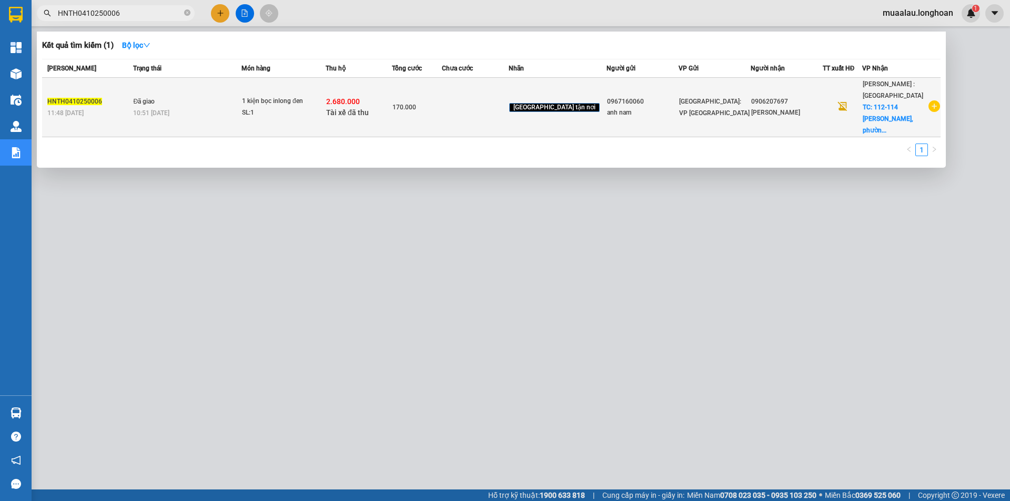
click at [472, 103] on td at bounding box center [475, 107] width 66 height 59
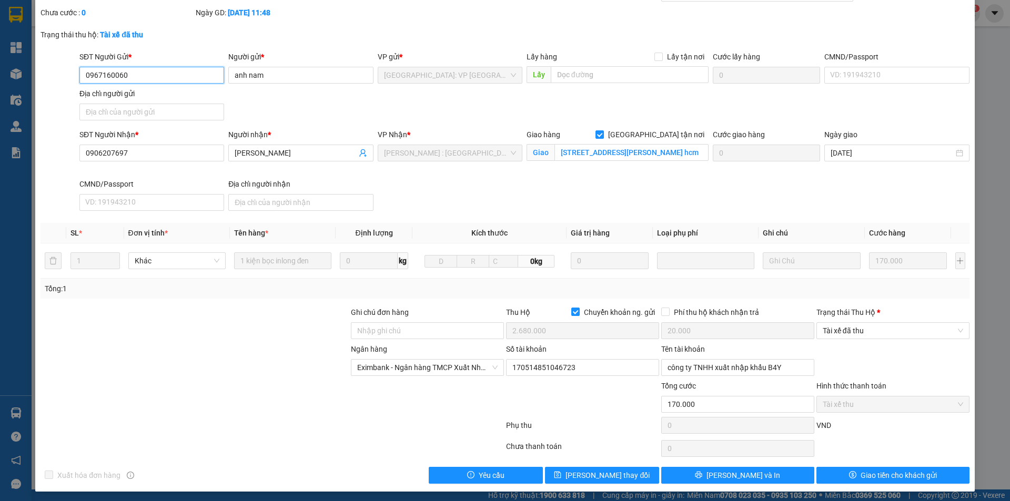
scroll to position [56, 0]
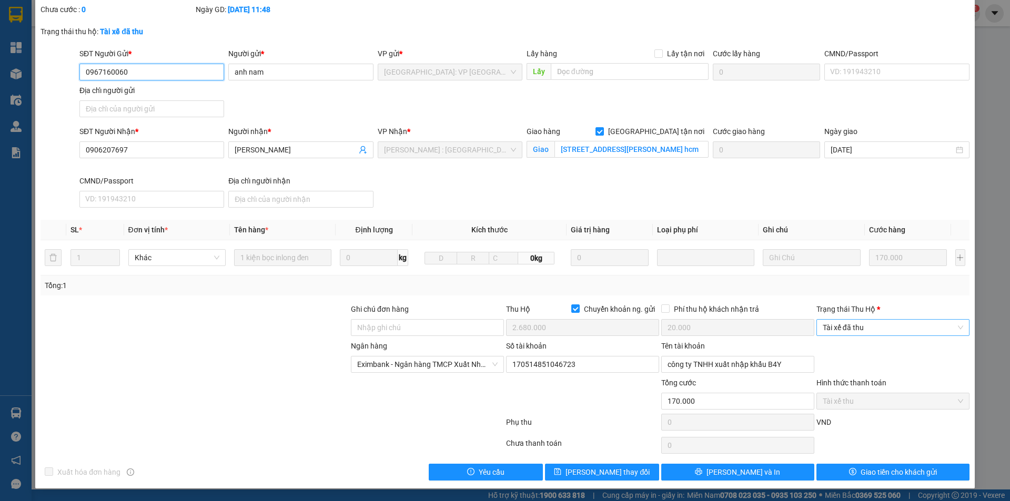
click at [876, 329] on span "Tài xế đã thu" at bounding box center [893, 328] width 140 height 16
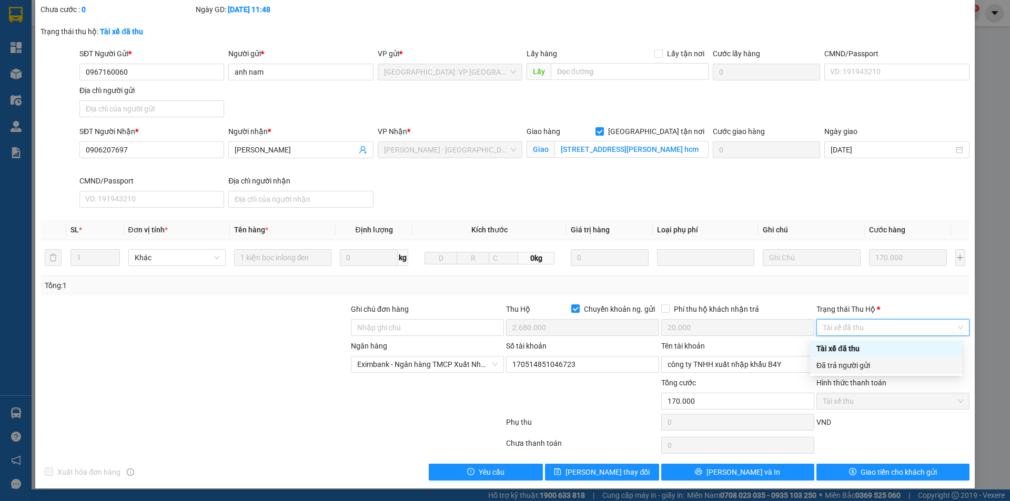
click at [883, 362] on div "Đã trả người gửi" at bounding box center [885, 366] width 139 height 12
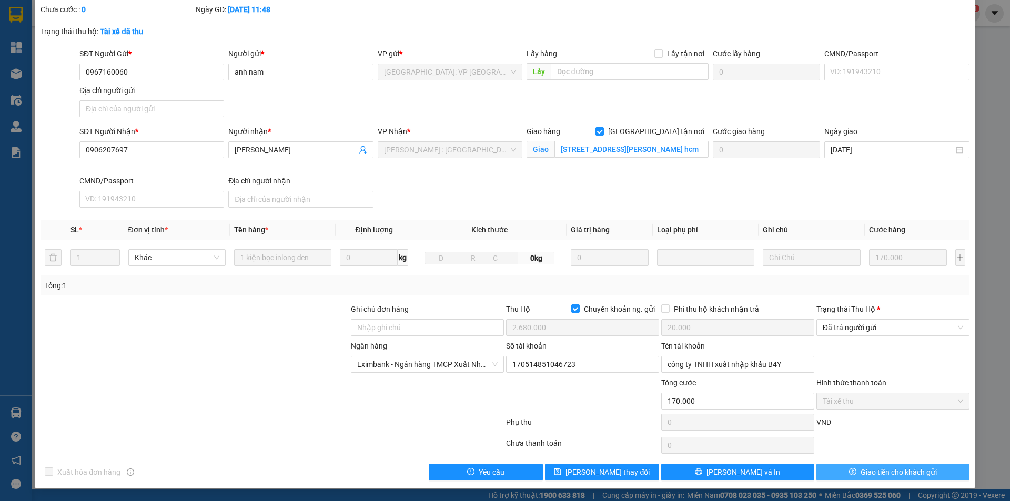
click at [838, 464] on button "Giao tiền cho khách gửi" at bounding box center [892, 472] width 153 height 17
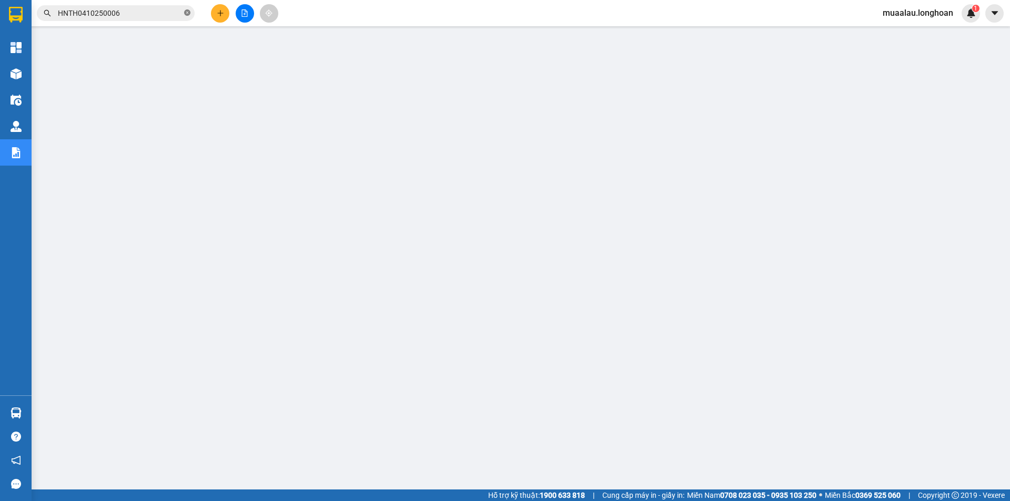
click at [187, 12] on icon "close-circle" at bounding box center [187, 12] width 6 height 6
paste input "VHBT0210250038"
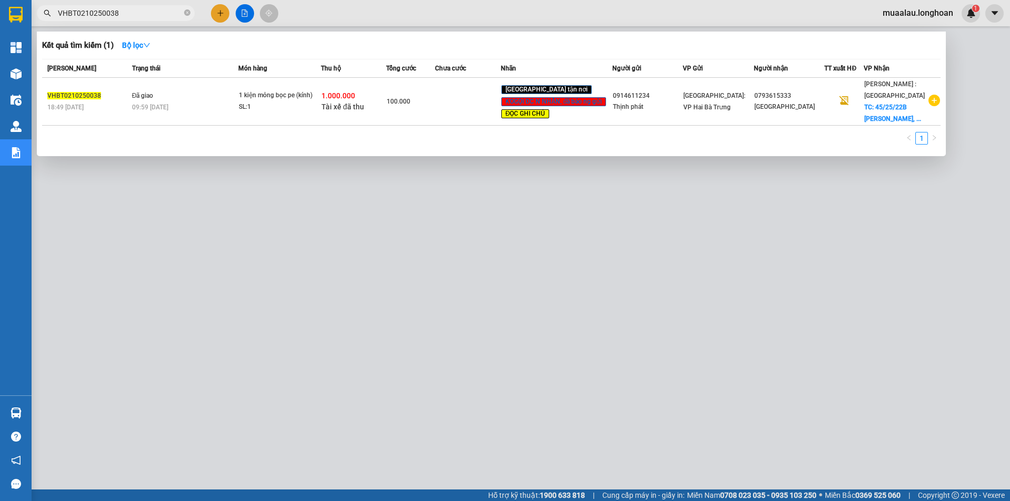
click at [508, 99] on span "KOGỌI DC N NHẬN, đã báo ng gửi" at bounding box center [553, 101] width 105 height 9
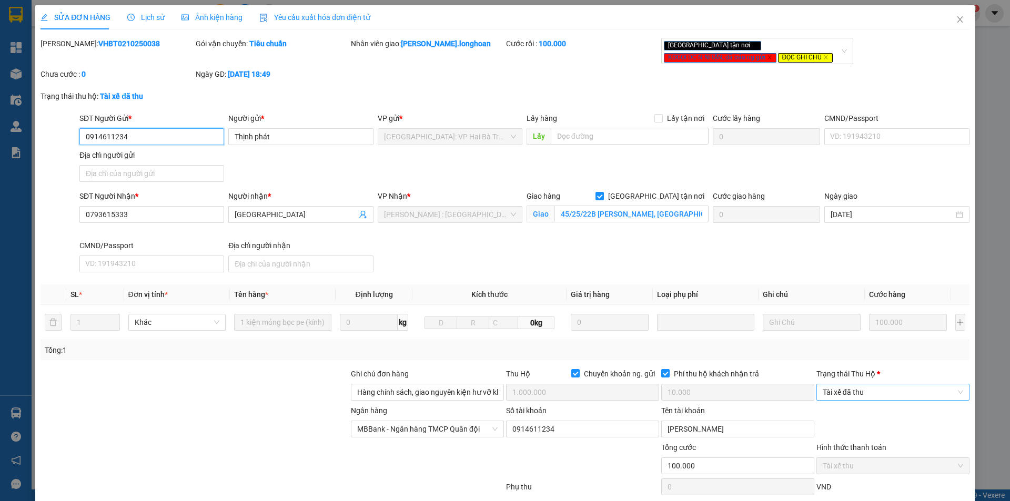
click at [877, 388] on span "Tài xế đã thu" at bounding box center [893, 393] width 140 height 16
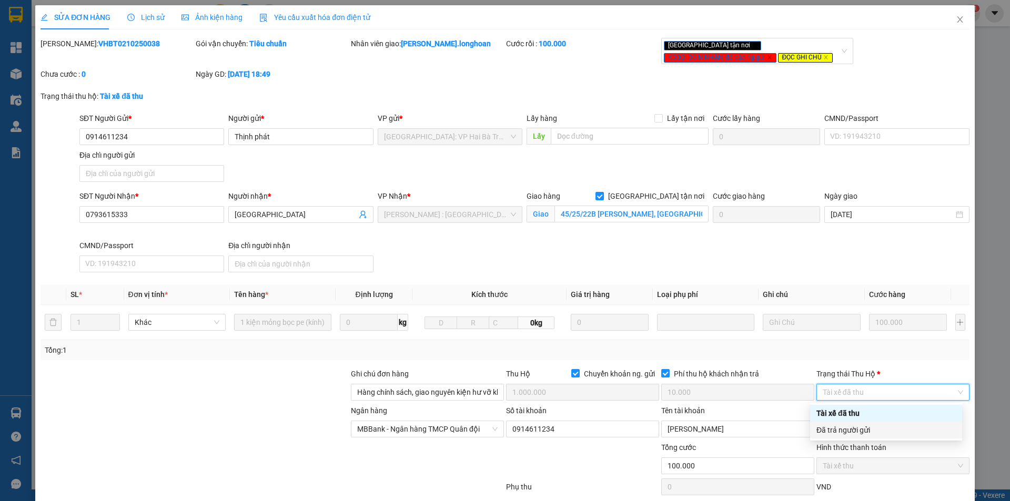
click at [879, 432] on div "Đã trả người gửi" at bounding box center [885, 430] width 139 height 12
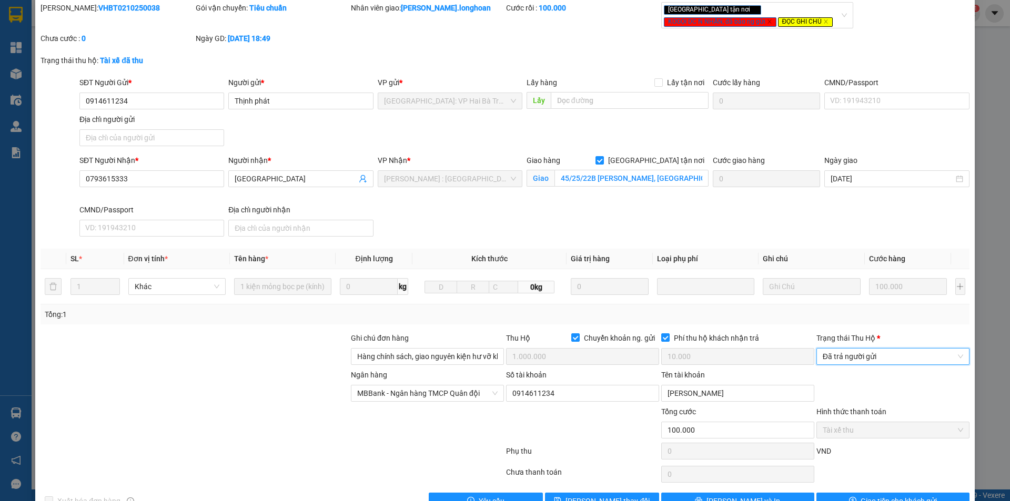
scroll to position [65, 0]
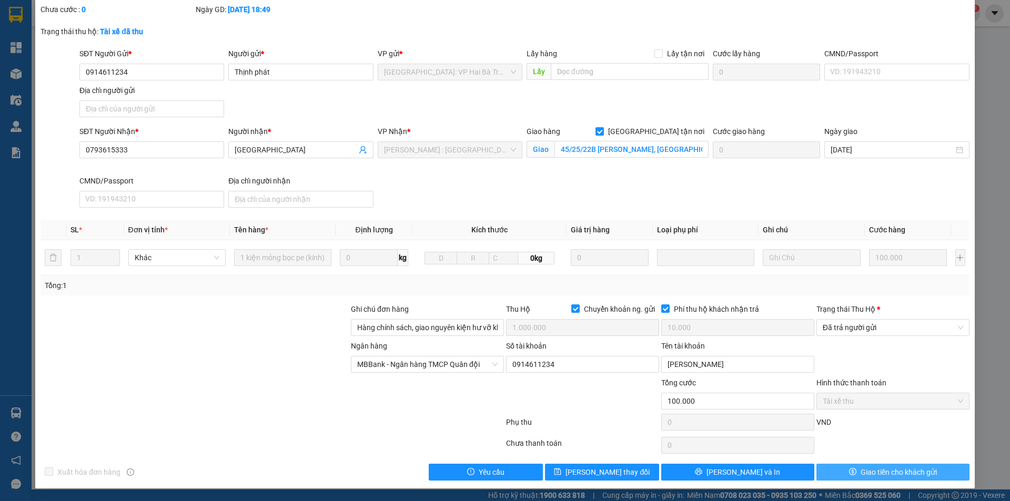
click at [861, 474] on span "Giao tiền cho khách gửi" at bounding box center [899, 473] width 76 height 12
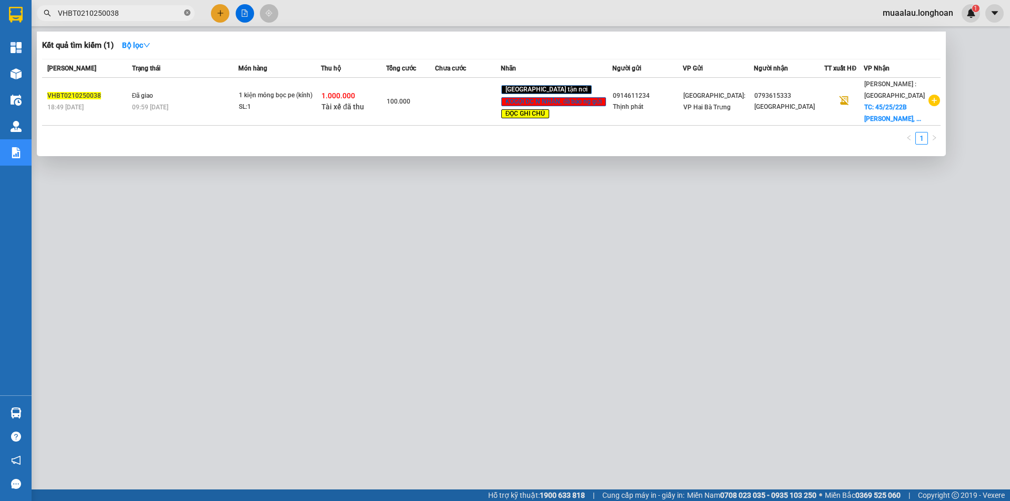
click at [188, 9] on span at bounding box center [187, 13] width 6 height 10
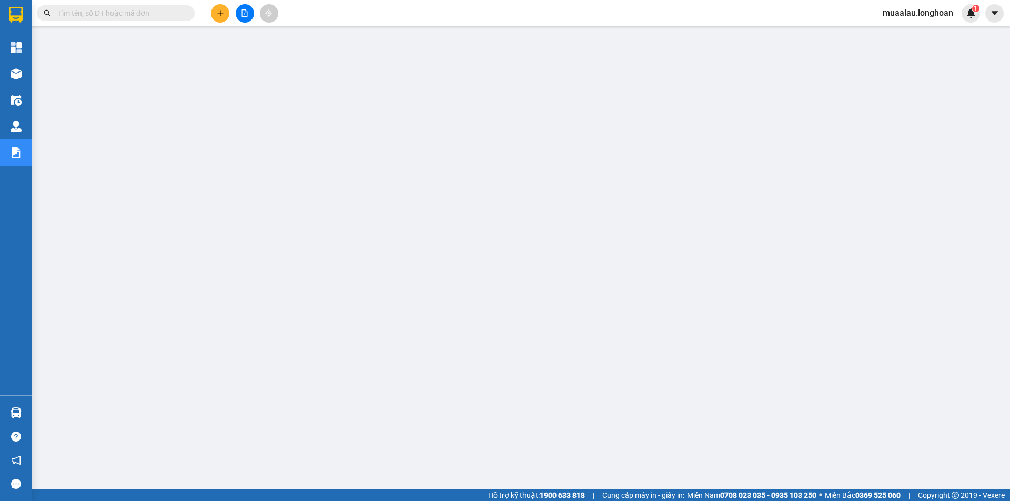
paste input "VPMD0410250004"
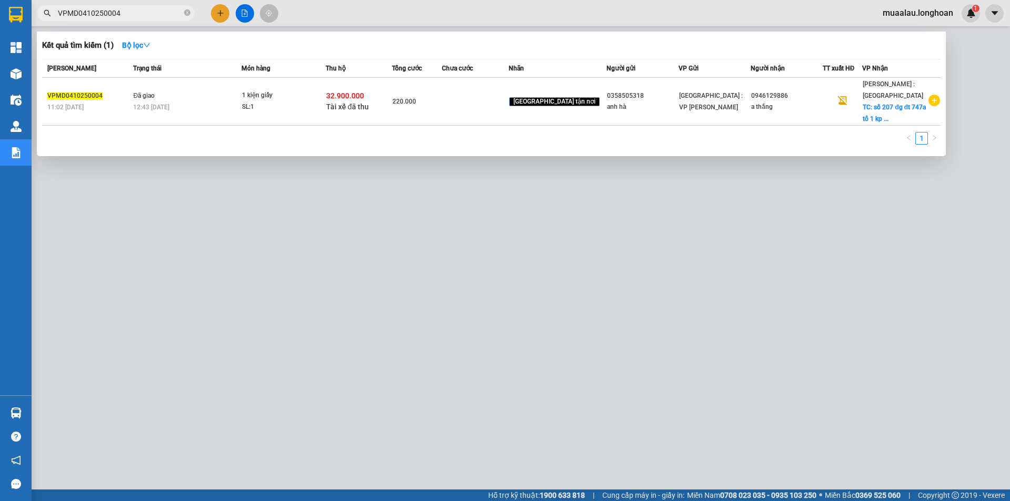
click at [441, 105] on div "220.000" at bounding box center [416, 102] width 49 height 12
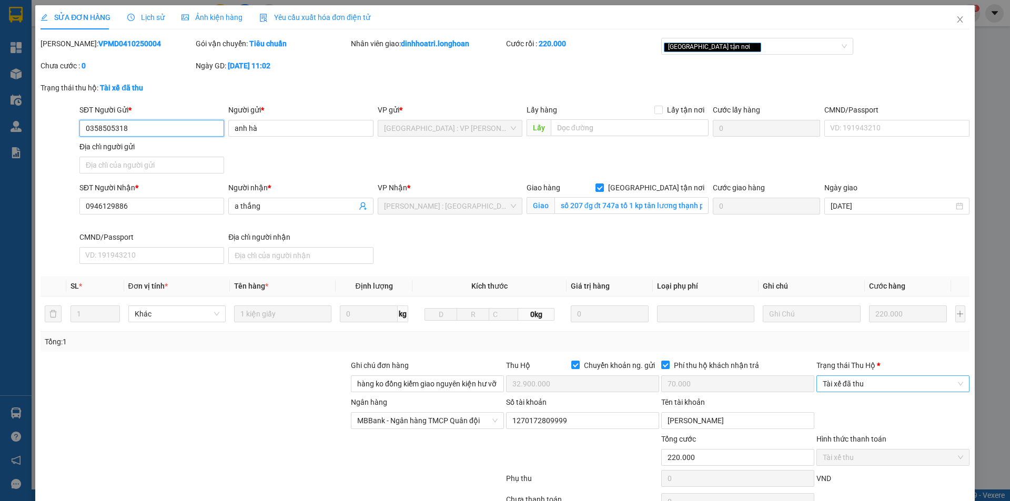
drag, startPoint x: 847, startPoint y: 383, endPoint x: 852, endPoint y: 397, distance: 14.0
click at [847, 384] on span "Tài xế đã thu" at bounding box center [893, 384] width 140 height 16
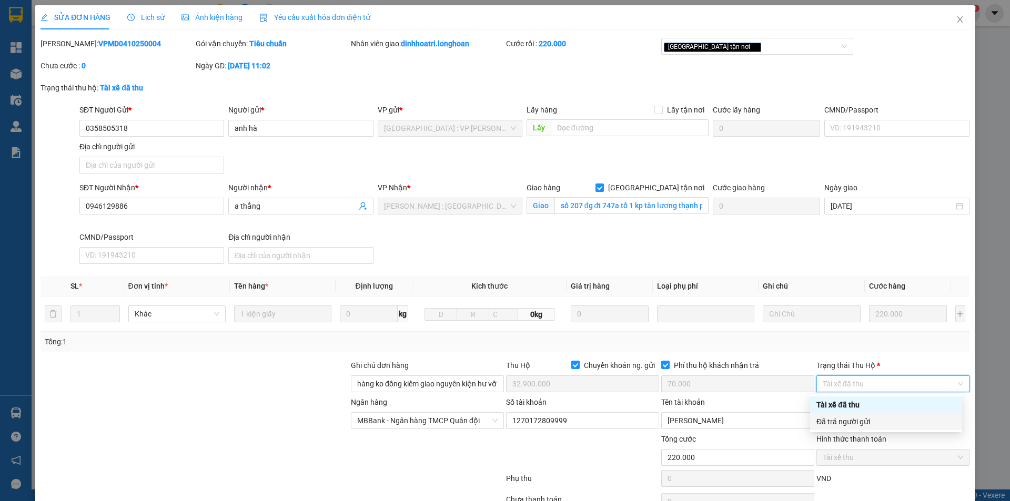
click at [862, 418] on div "Đã trả người gửi" at bounding box center [885, 422] width 139 height 12
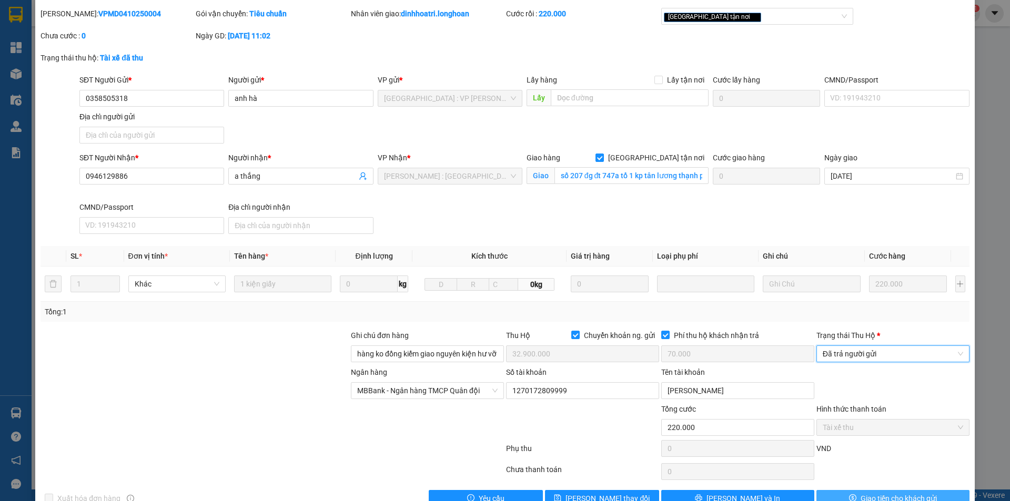
scroll to position [56, 0]
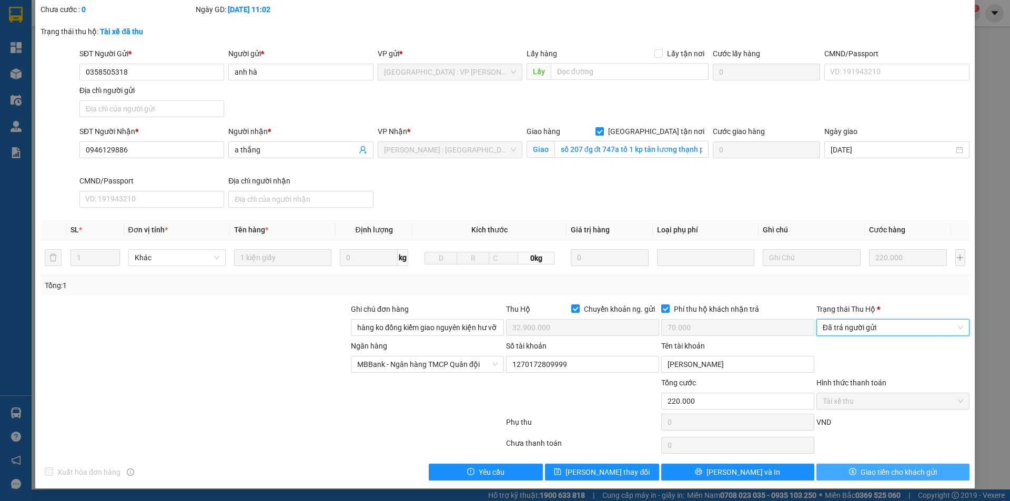
click at [853, 469] on button "Giao tiền cho khách gửi" at bounding box center [892, 472] width 153 height 17
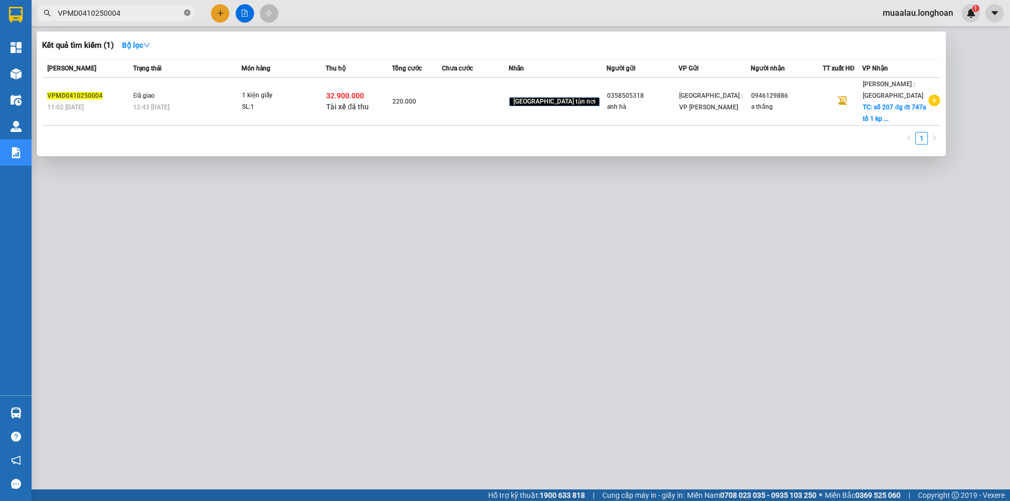
click at [188, 9] on span at bounding box center [187, 13] width 6 height 10
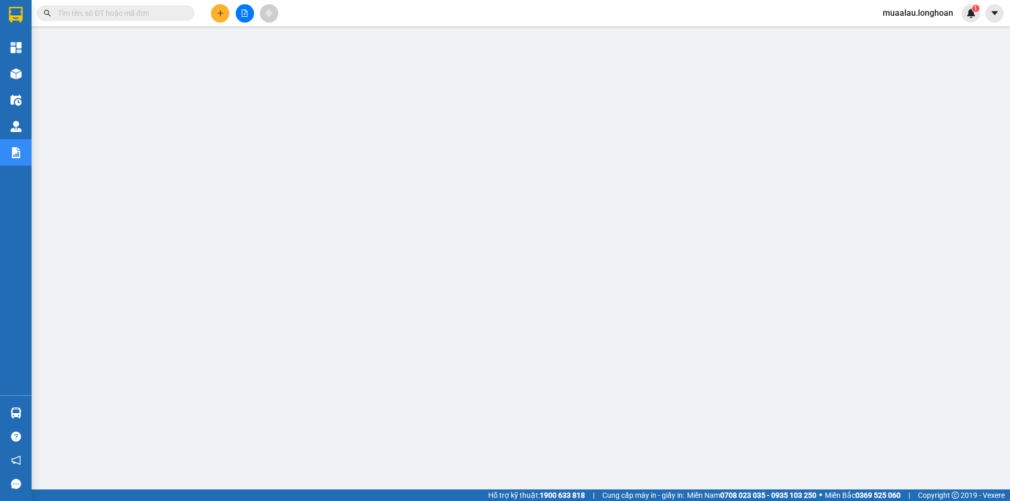
paste input "VPHM0410250048"
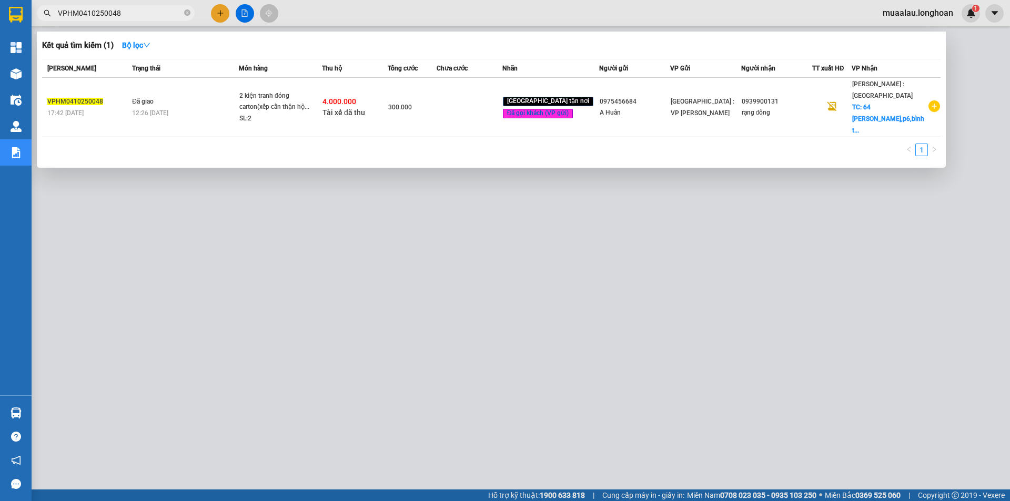
click at [502, 102] on td at bounding box center [470, 107] width 66 height 59
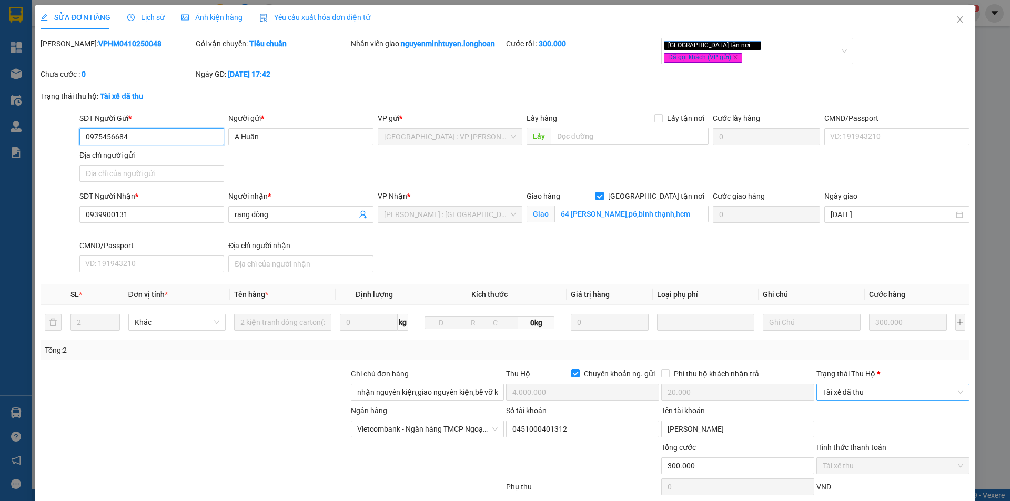
click at [879, 385] on span "Tài xế đã thu" at bounding box center [893, 393] width 140 height 16
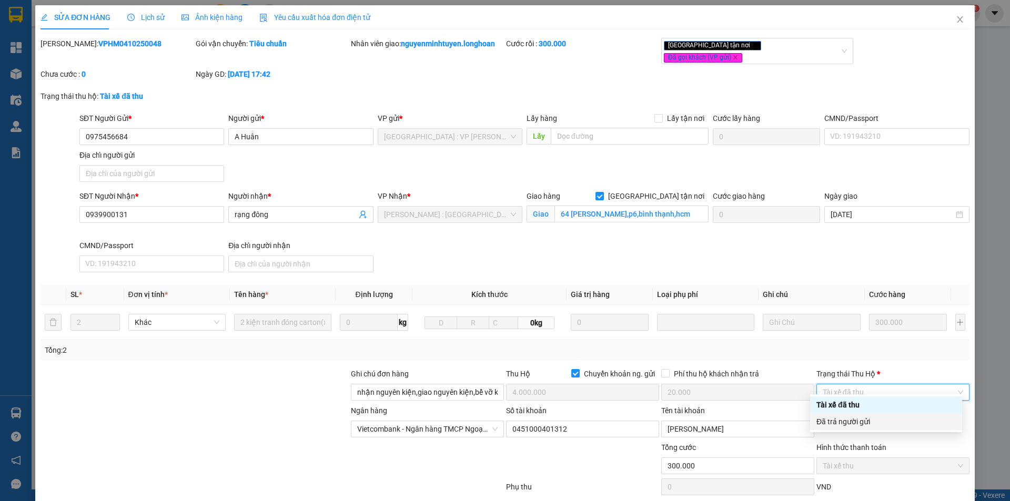
click at [881, 418] on div "Đã trả người gửi" at bounding box center [885, 422] width 139 height 12
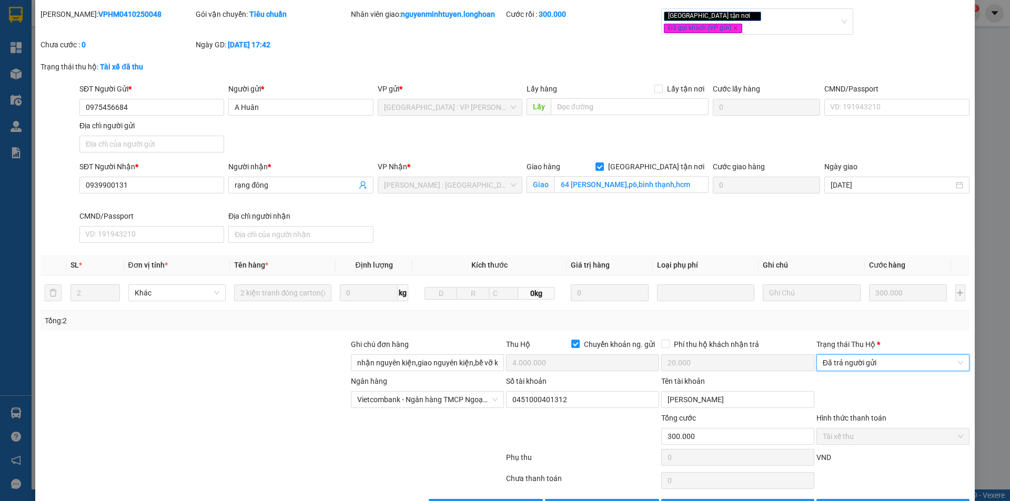
scroll to position [56, 0]
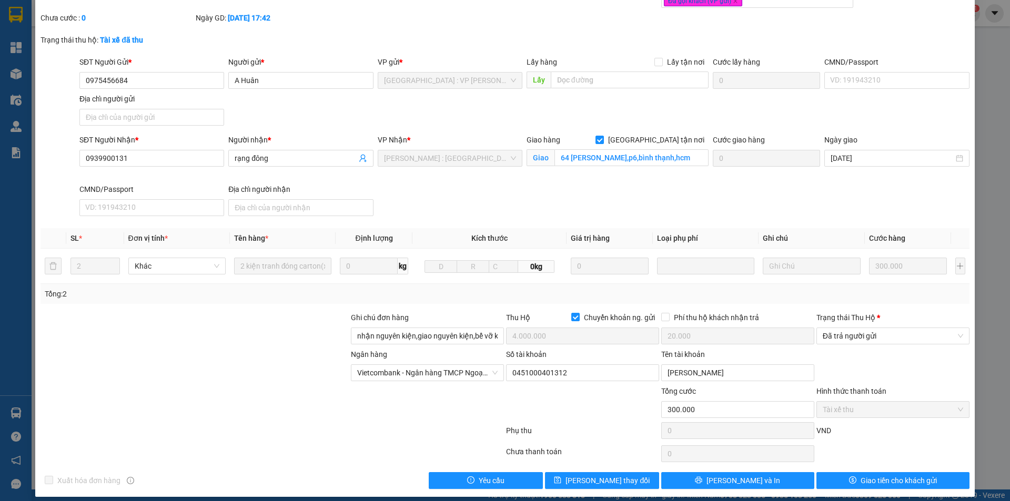
click at [869, 461] on div "Total Paid Fee 300.000 Total UnPaid Fee 0 Cash Collection Total Fee Mã ĐH: VPHM…" at bounding box center [505, 236] width 929 height 508
click at [869, 475] on span "Giao tiền cho khách gửi" at bounding box center [899, 481] width 76 height 12
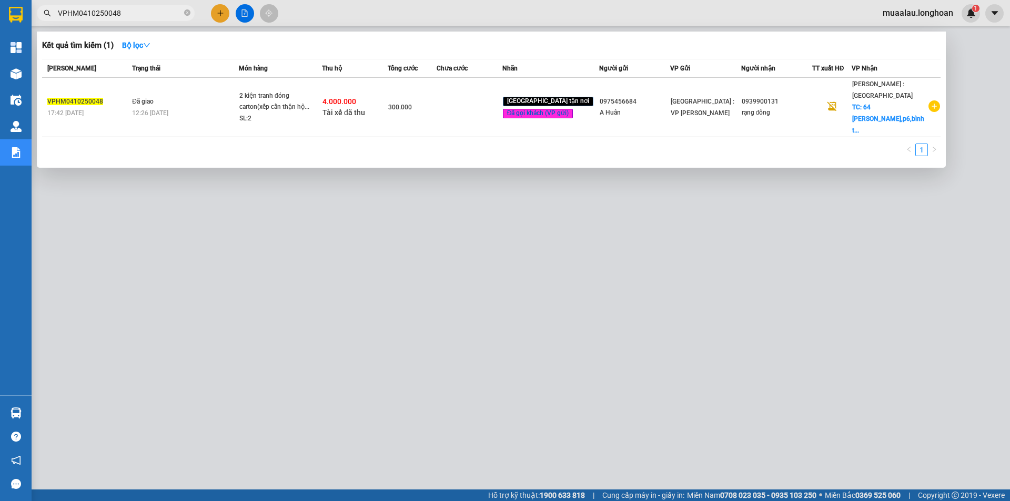
click at [183, 14] on span "VPHM0410250048" at bounding box center [116, 13] width 158 height 16
click at [185, 13] on icon "close-circle" at bounding box center [187, 12] width 6 height 6
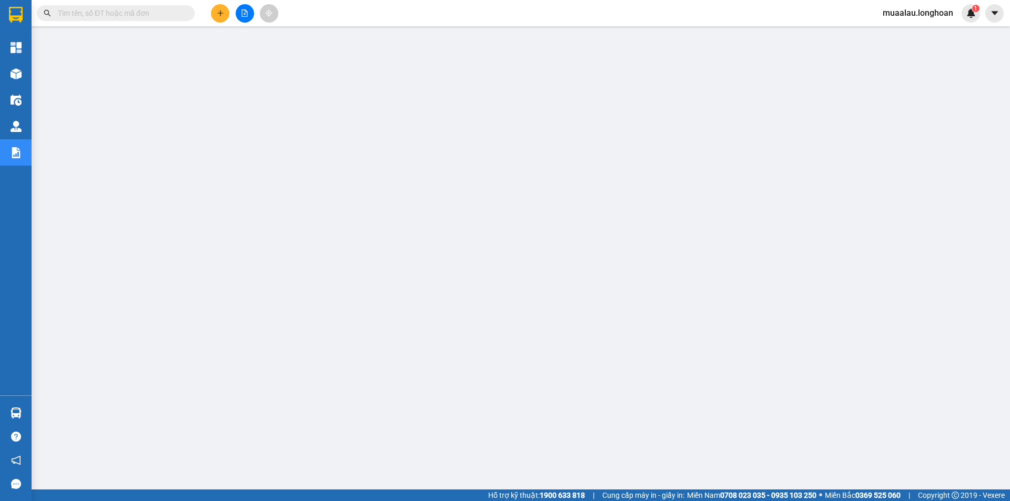
paste input "VPHM0510250014"
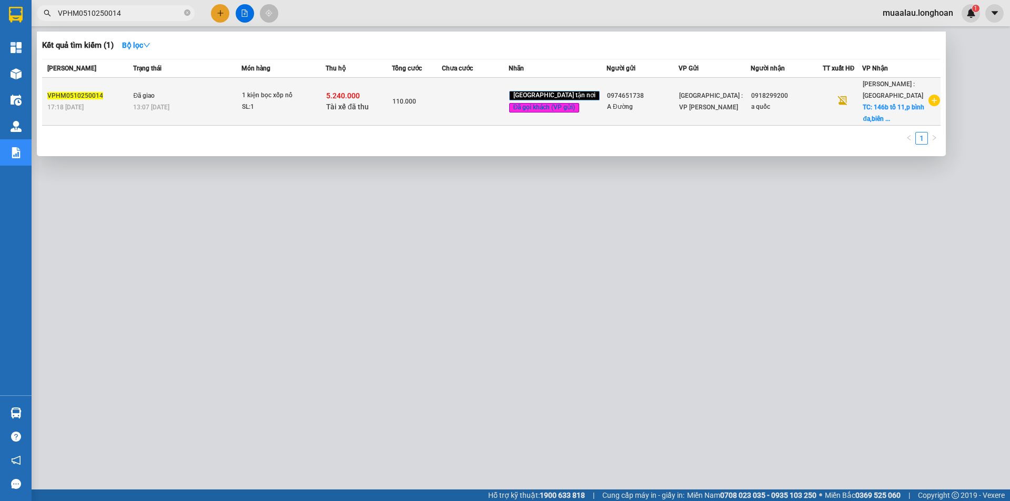
click at [442, 117] on td "110.000" at bounding box center [417, 102] width 50 height 48
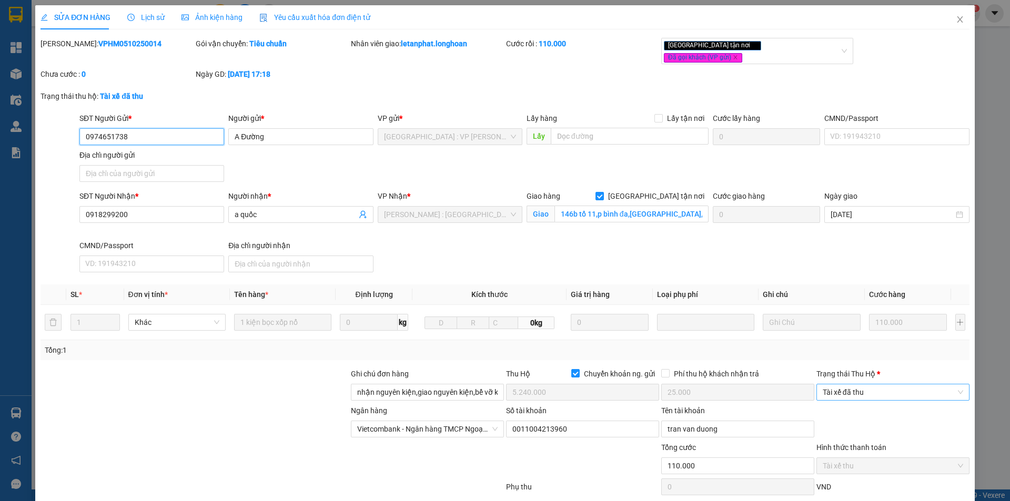
click at [845, 387] on span "Tài xế đã thu" at bounding box center [893, 393] width 140 height 16
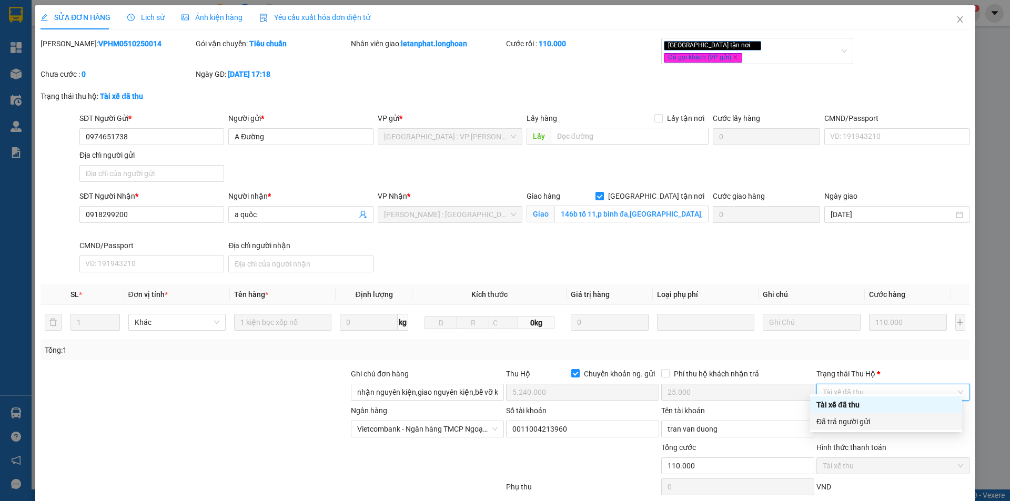
click at [856, 425] on div "Đã trả người gửi" at bounding box center [885, 422] width 139 height 12
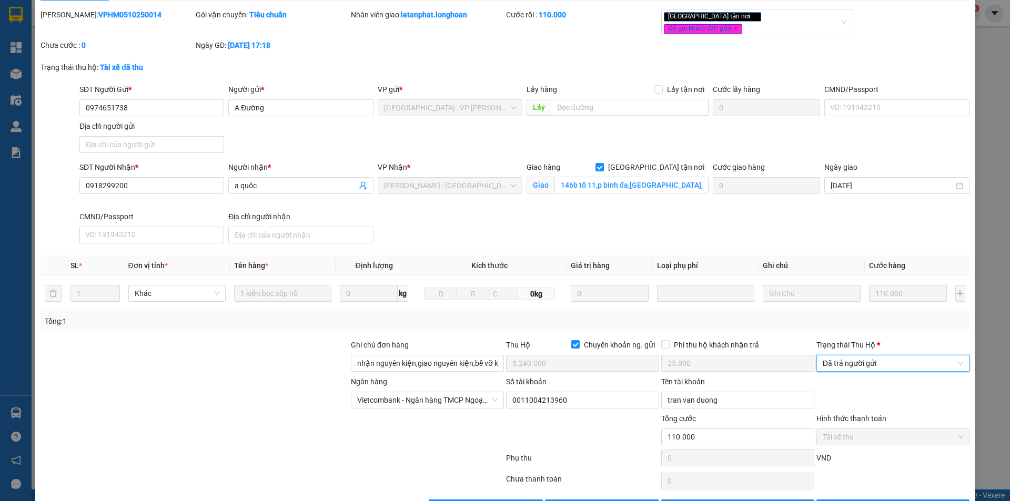
scroll to position [56, 0]
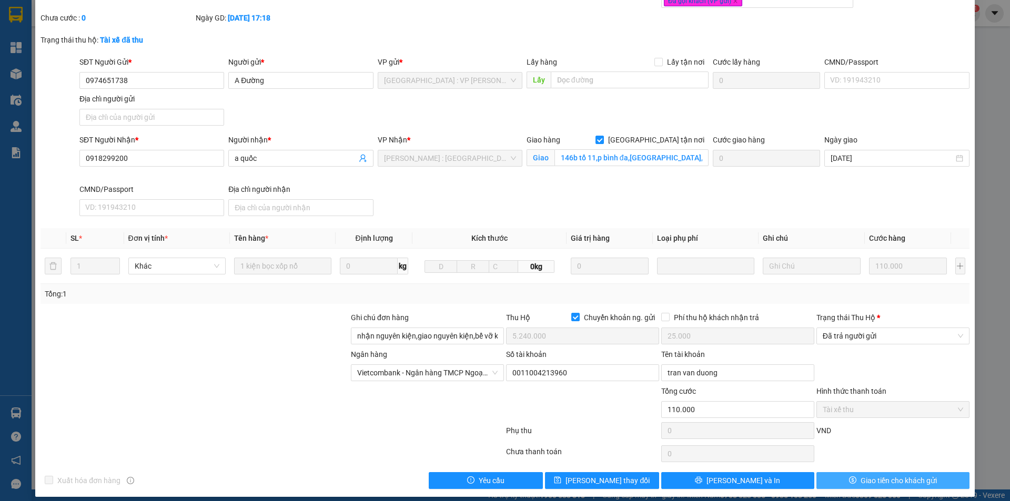
click at [836, 472] on button "Giao tiền cho khách gửi" at bounding box center [892, 480] width 153 height 17
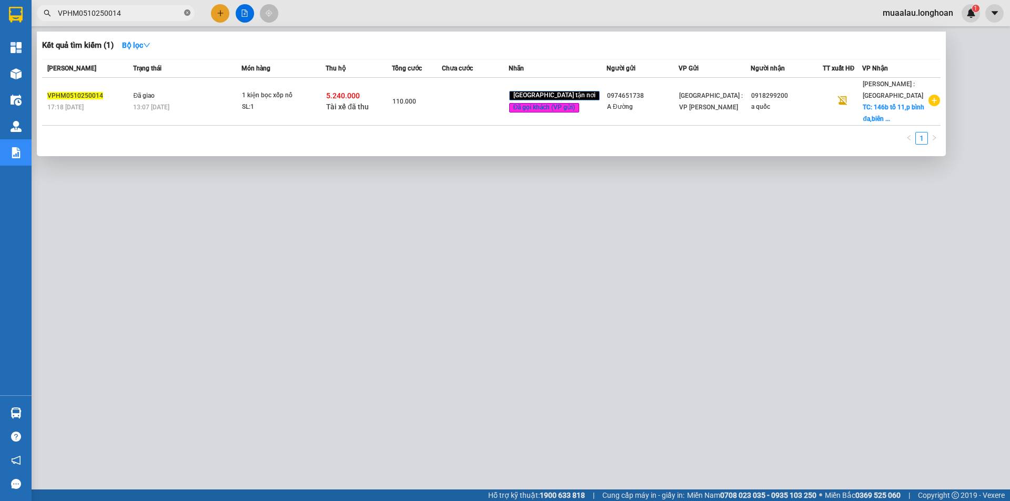
click at [185, 8] on span at bounding box center [187, 13] width 6 height 10
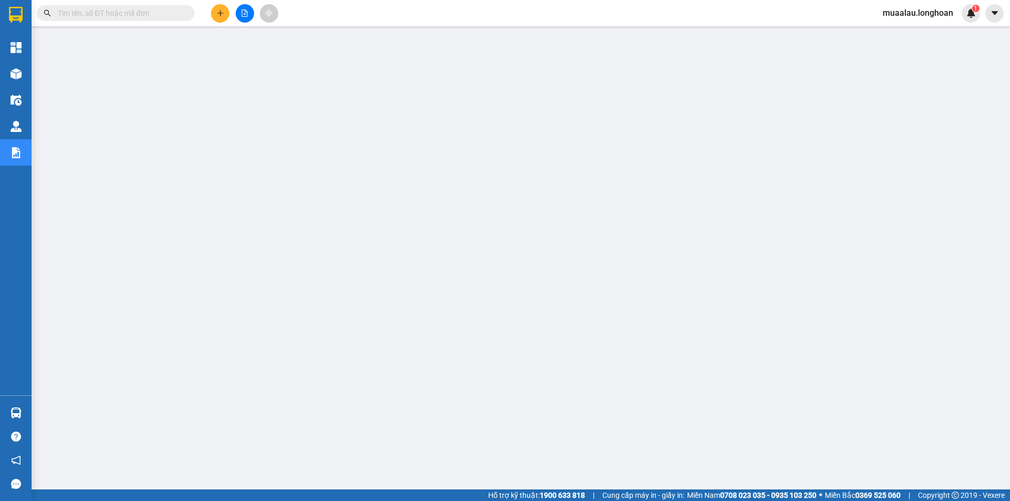
paste input "VPMD0510250003"
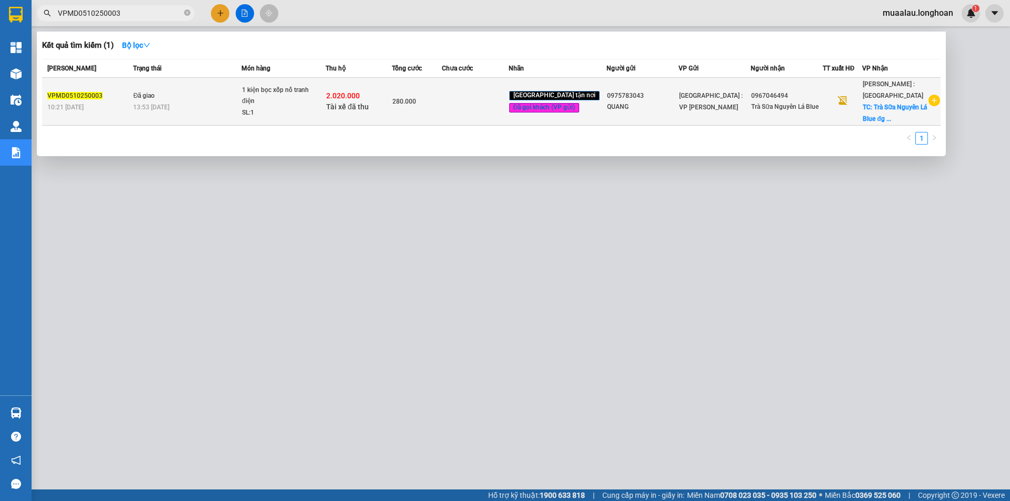
click at [485, 109] on td at bounding box center [475, 102] width 66 height 48
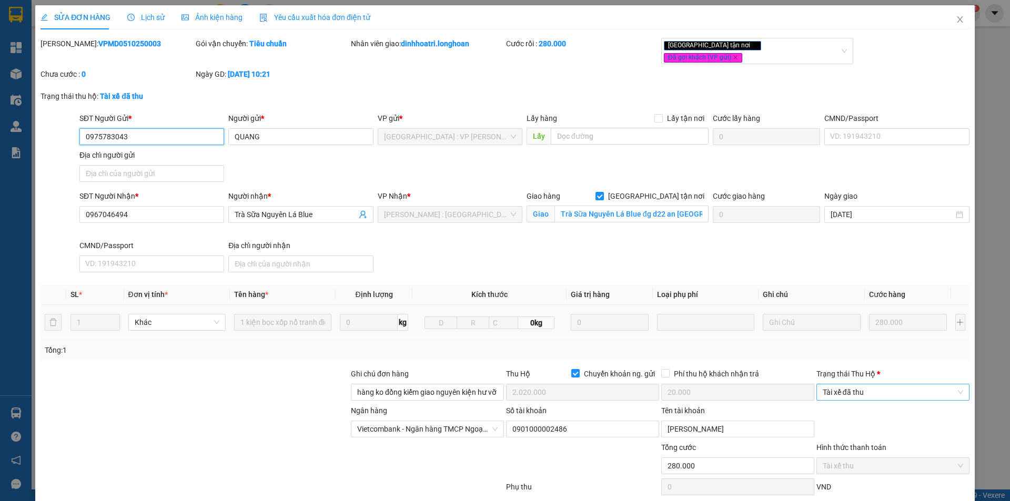
click at [866, 388] on span "Tài xế đã thu" at bounding box center [893, 393] width 140 height 16
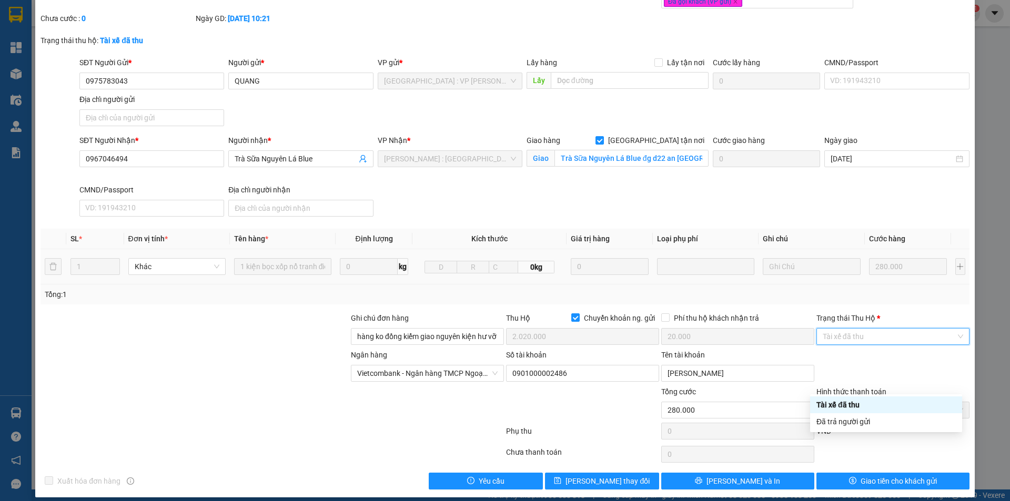
scroll to position [56, 0]
click at [864, 422] on div "Đã trả người gửi" at bounding box center [885, 422] width 139 height 12
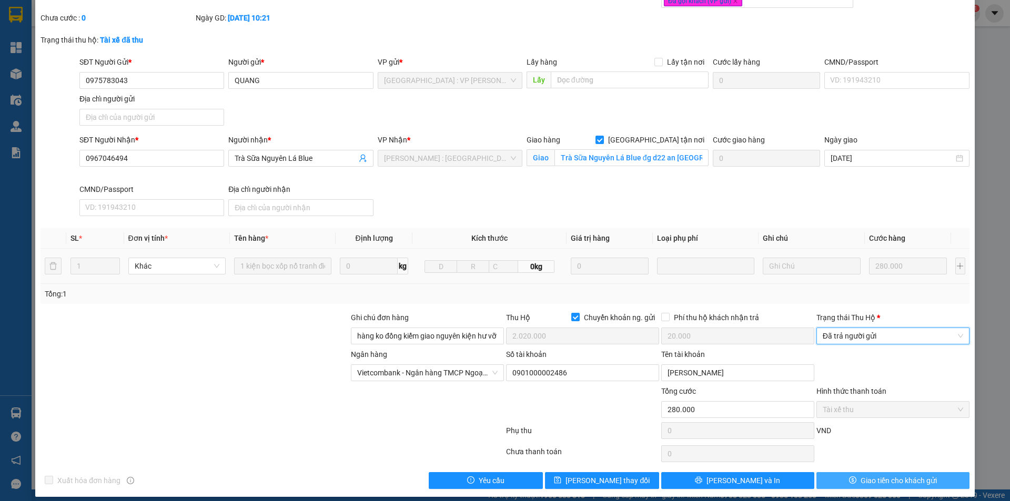
drag, startPoint x: 867, startPoint y: 474, endPoint x: 865, endPoint y: 460, distance: 13.9
click at [867, 475] on span "Giao tiền cho khách gửi" at bounding box center [899, 481] width 76 height 12
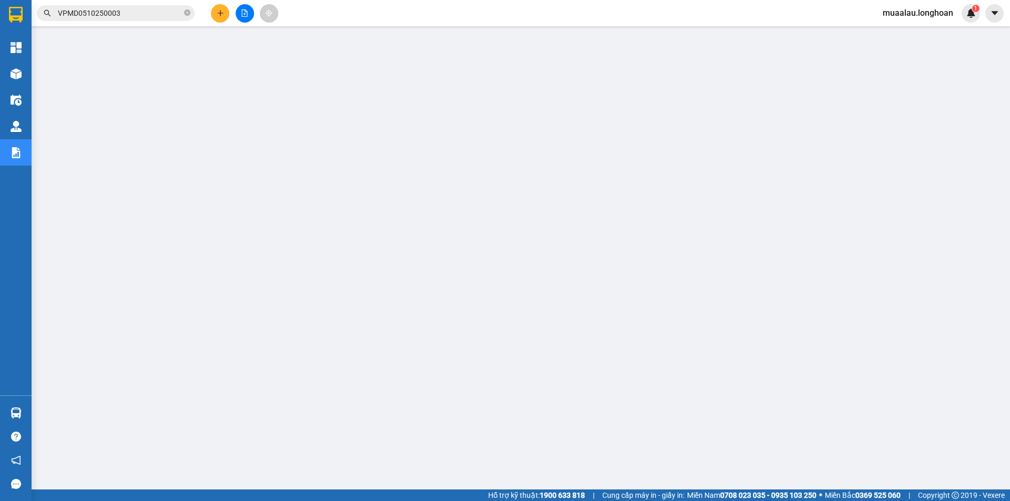
click at [191, 11] on span "VPMD0510250003" at bounding box center [116, 13] width 158 height 16
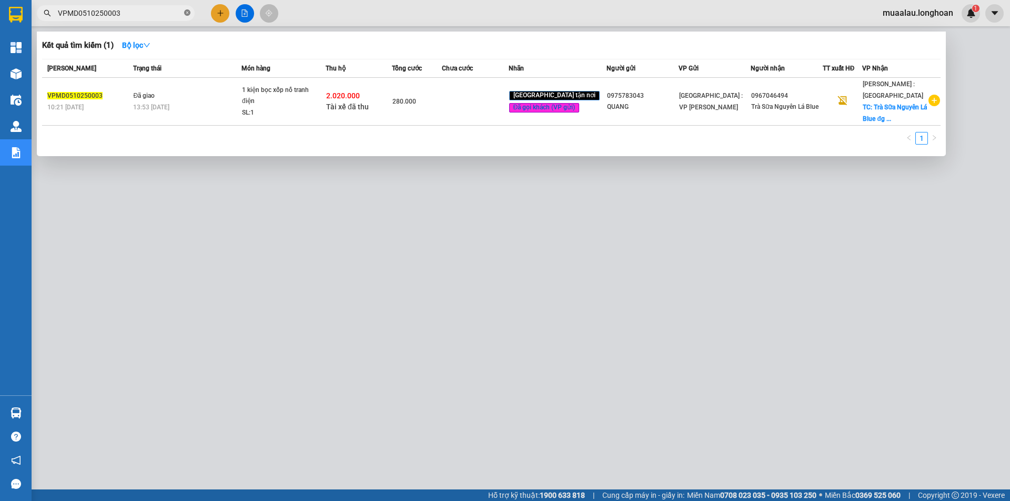
click at [183, 14] on span "VPMD0510250003" at bounding box center [116, 13] width 158 height 16
click at [185, 14] on icon "close-circle" at bounding box center [187, 12] width 6 height 6
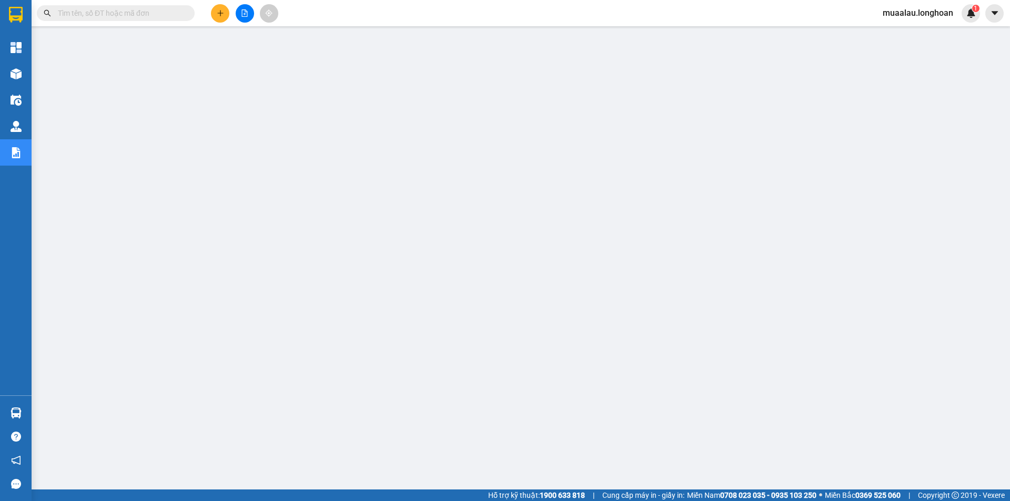
paste input "VPHM0210250032"
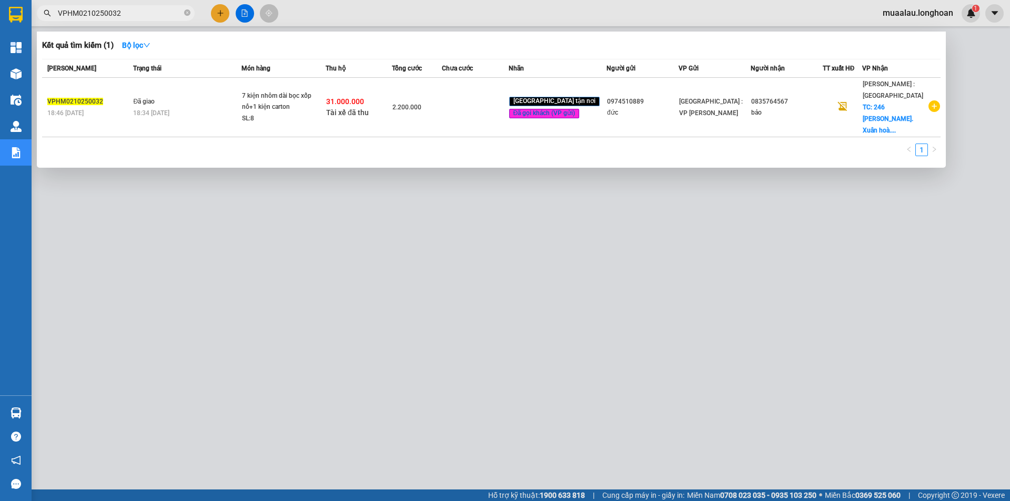
click at [469, 106] on td at bounding box center [475, 107] width 66 height 59
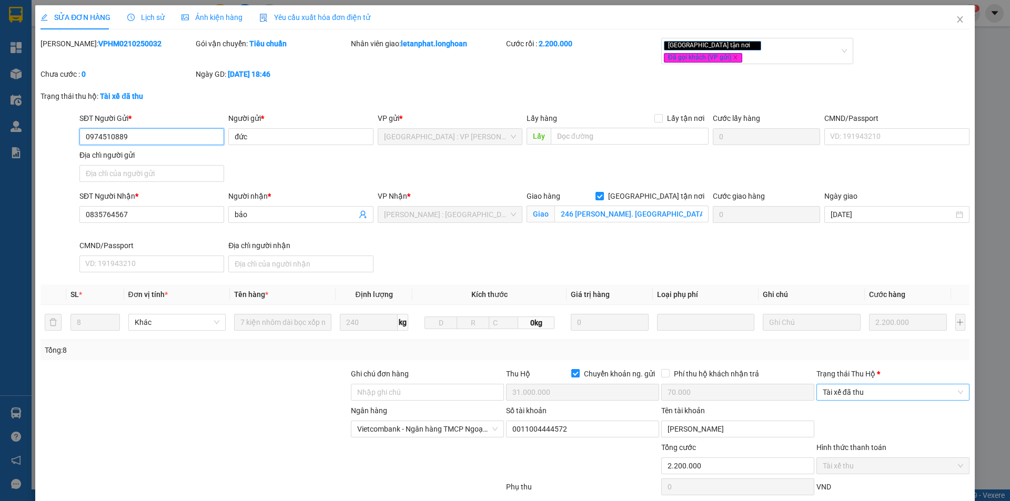
click at [843, 385] on span "Tài xế đã thu" at bounding box center [893, 393] width 140 height 16
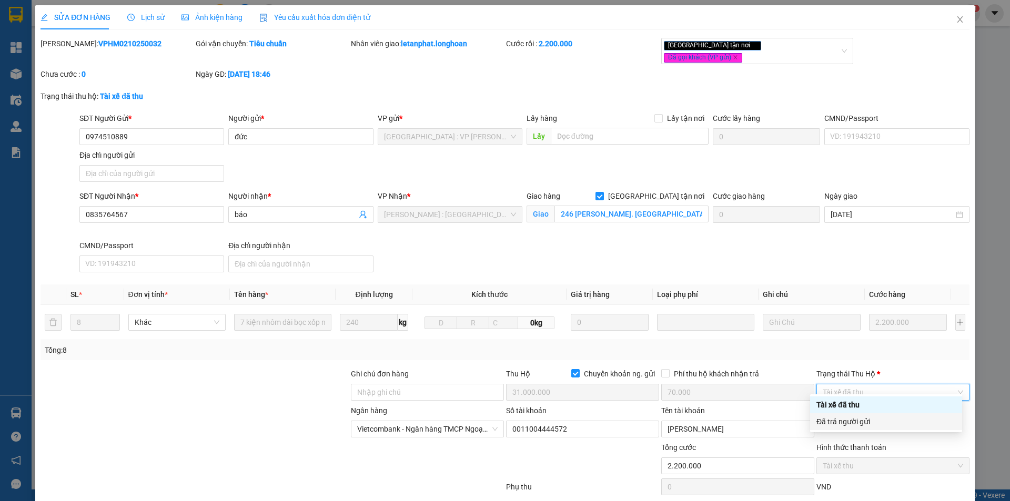
click at [848, 424] on div "Đã trả người gửi" at bounding box center [885, 422] width 139 height 12
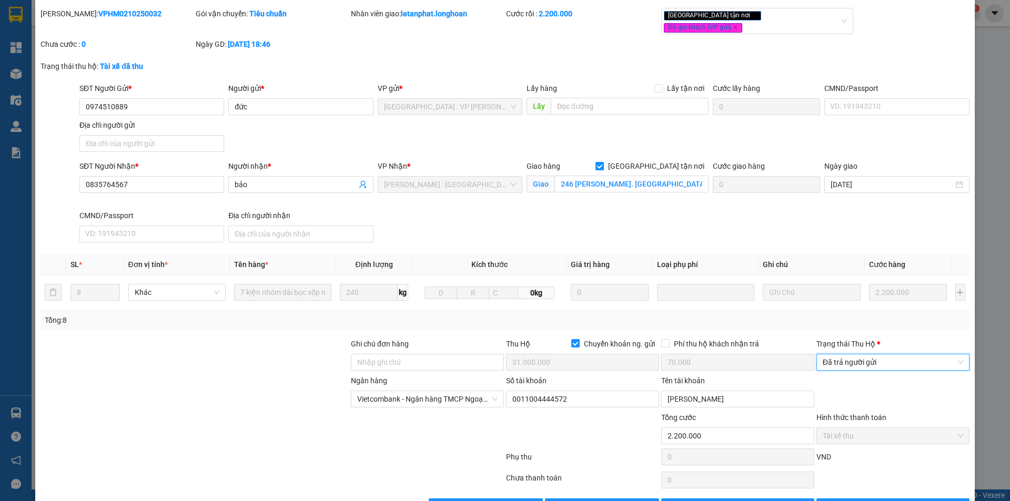
scroll to position [56, 0]
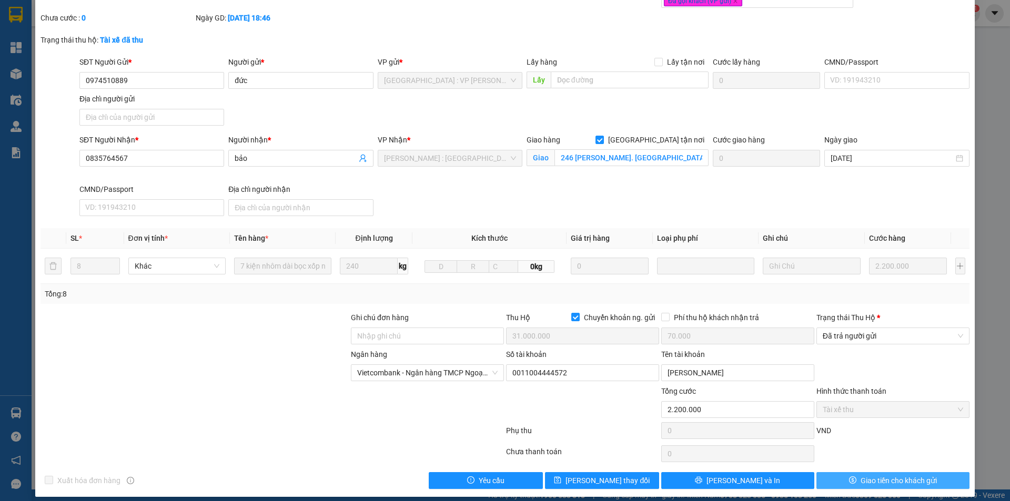
click at [834, 472] on button "Giao tiền cho khách gửi" at bounding box center [892, 480] width 153 height 17
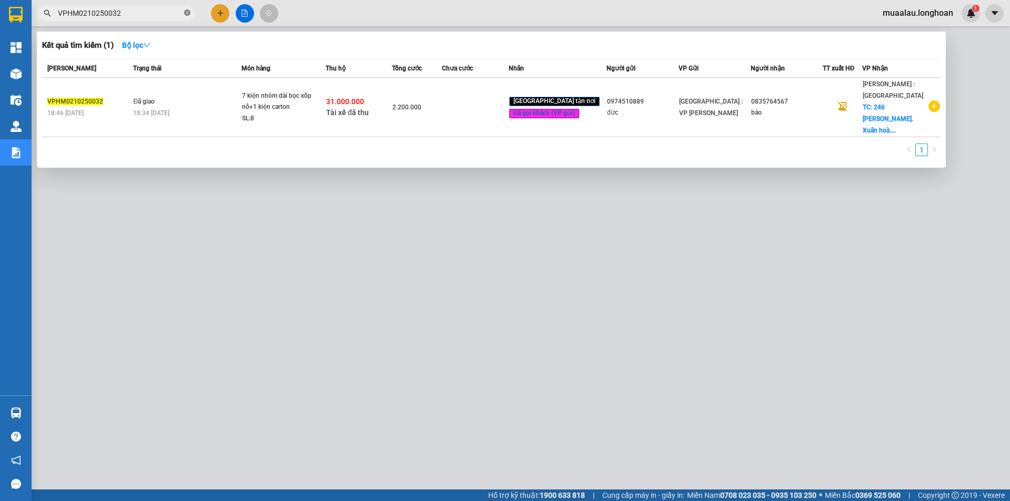
click at [188, 14] on icon "close-circle" at bounding box center [187, 12] width 6 height 6
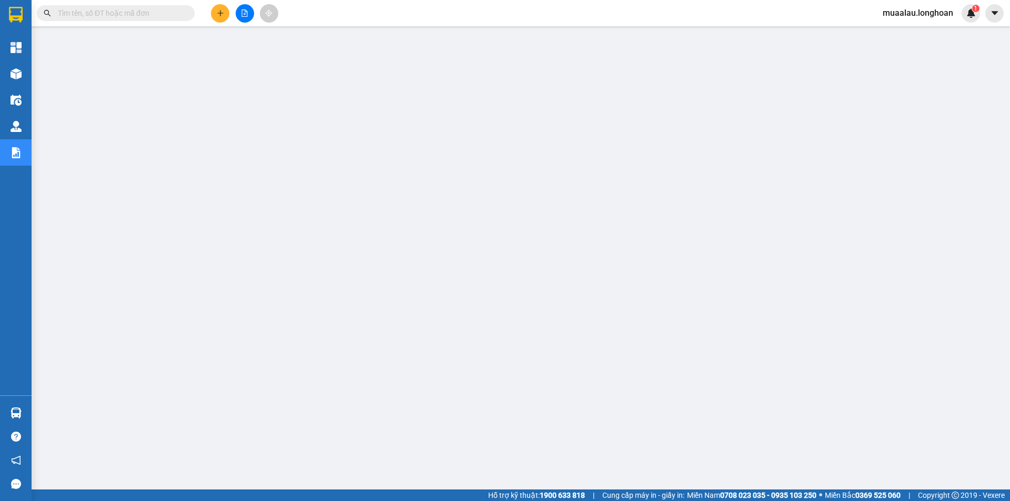
paste input "VHBT0310250049"
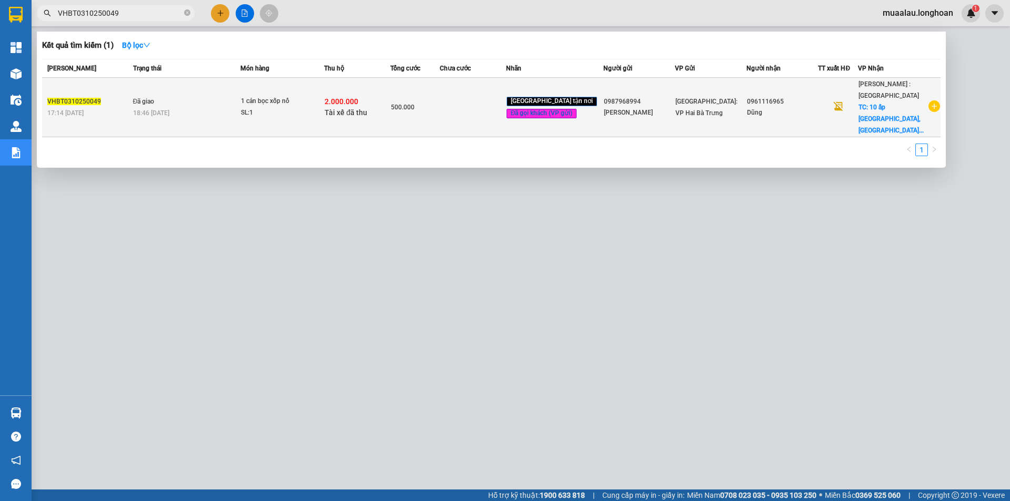
click at [464, 108] on td at bounding box center [473, 107] width 66 height 59
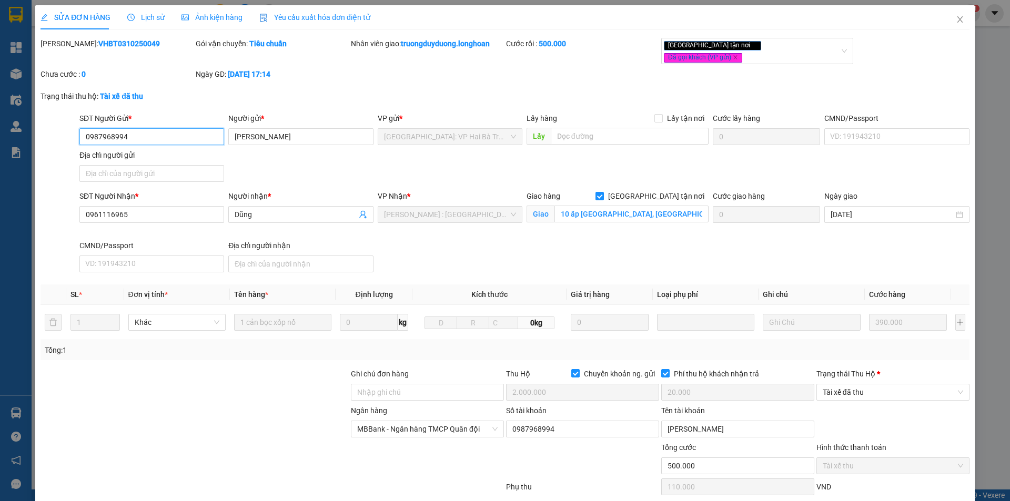
scroll to position [56, 0]
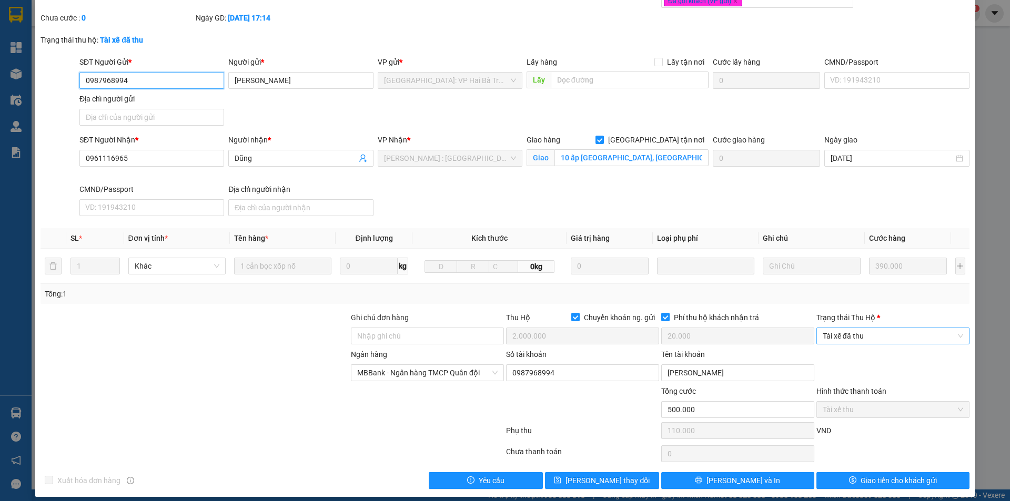
click at [877, 328] on span "Tài xế đã thu" at bounding box center [893, 336] width 140 height 16
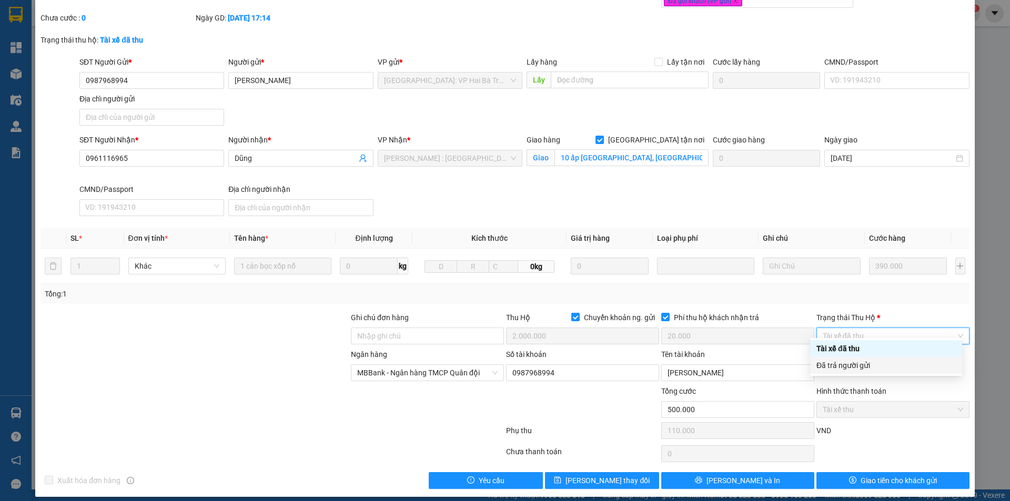
click at [885, 364] on div "Đã trả người gửi" at bounding box center [885, 366] width 139 height 12
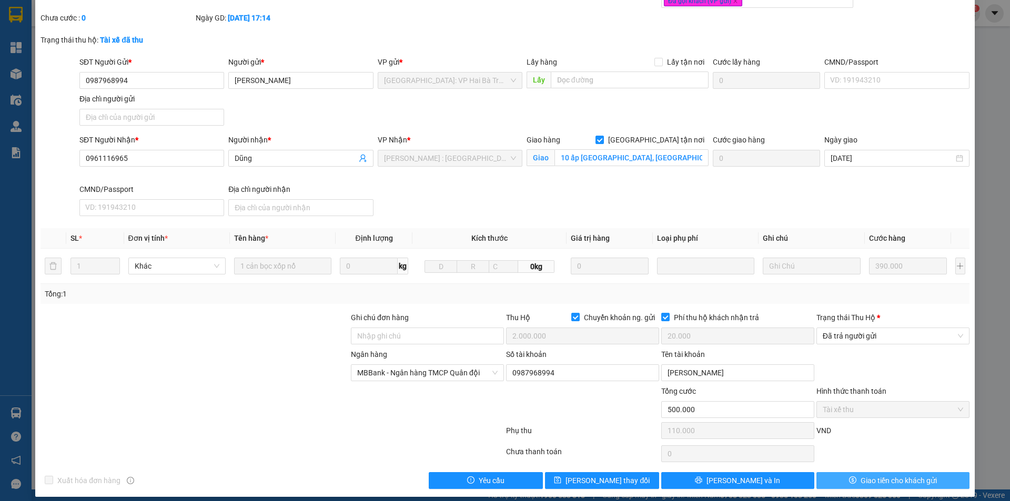
click at [849, 477] on icon "dollar" at bounding box center [852, 480] width 7 height 7
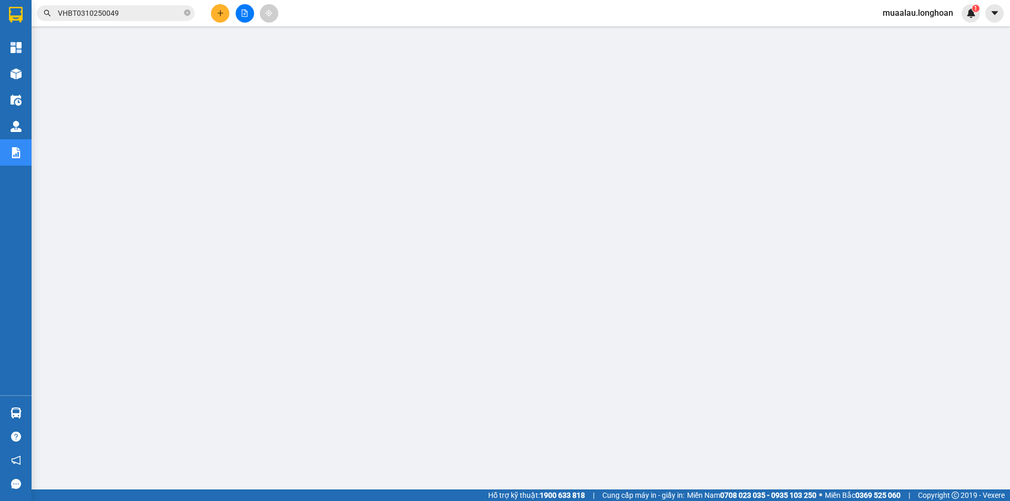
click at [191, 15] on span "VHBT0310250049" at bounding box center [116, 13] width 158 height 16
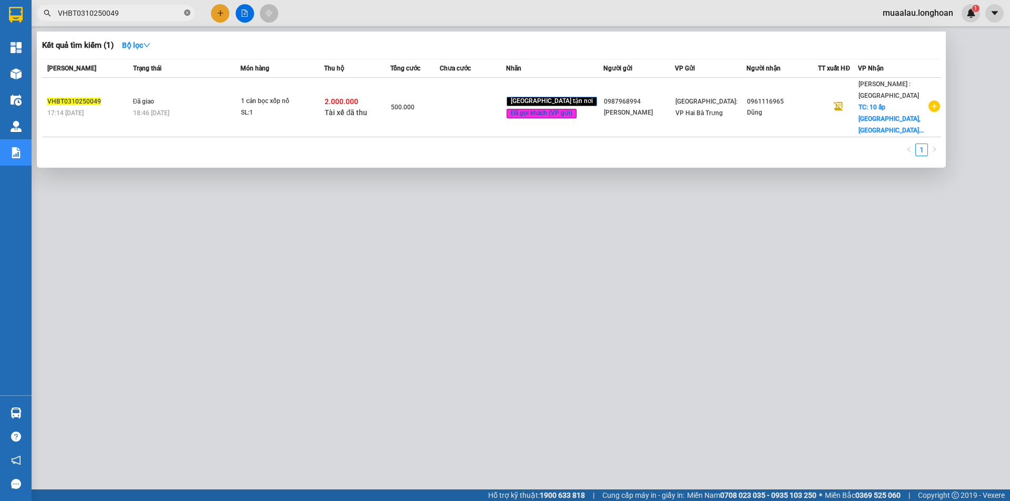
click at [190, 12] on icon "close-circle" at bounding box center [187, 12] width 6 height 6
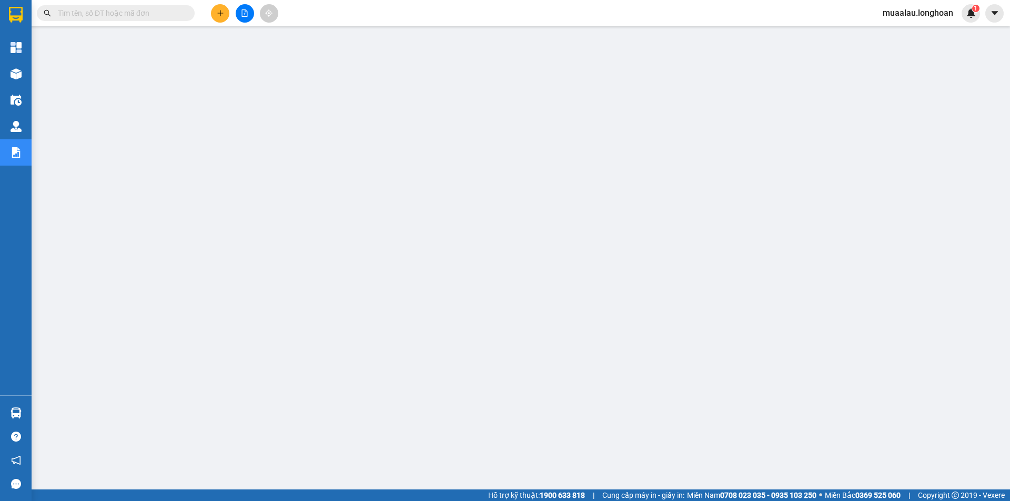
paste input "VPHM0410250016"
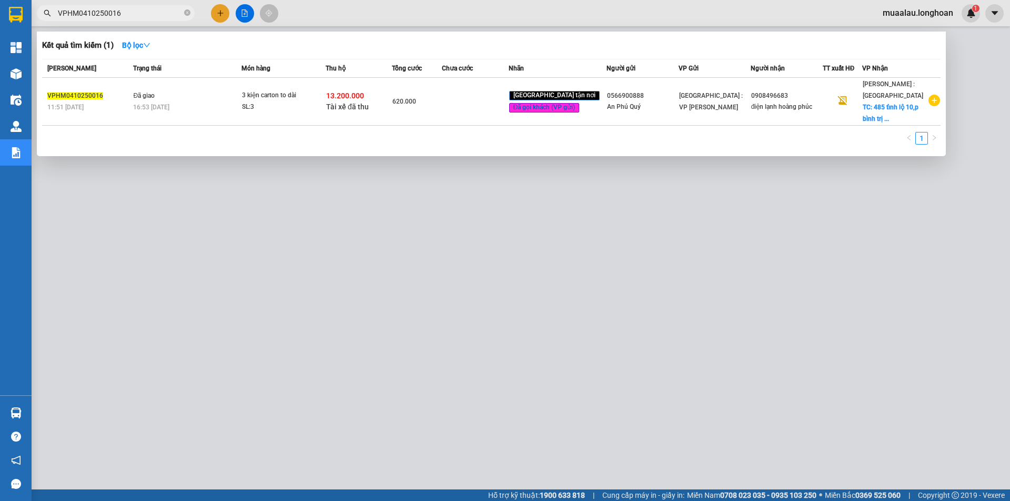
click at [480, 102] on td at bounding box center [475, 102] width 66 height 48
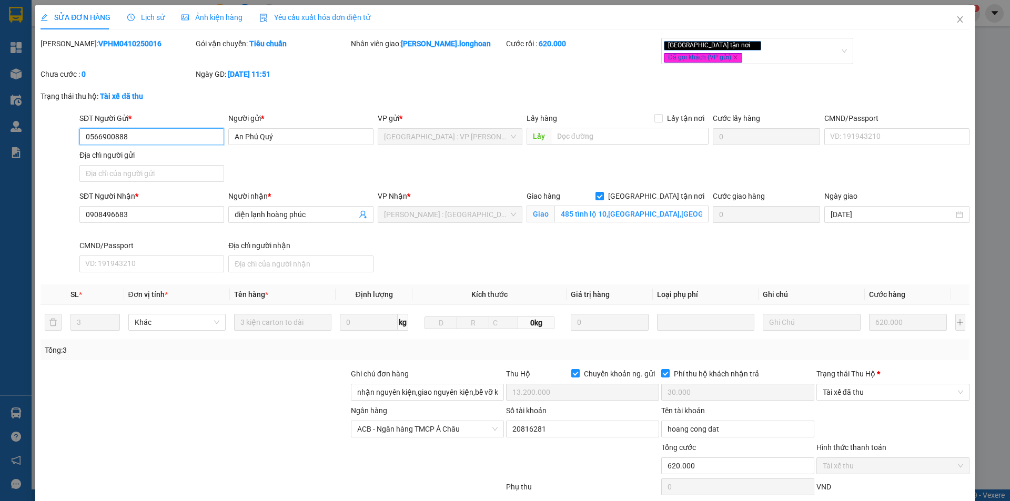
scroll to position [56, 0]
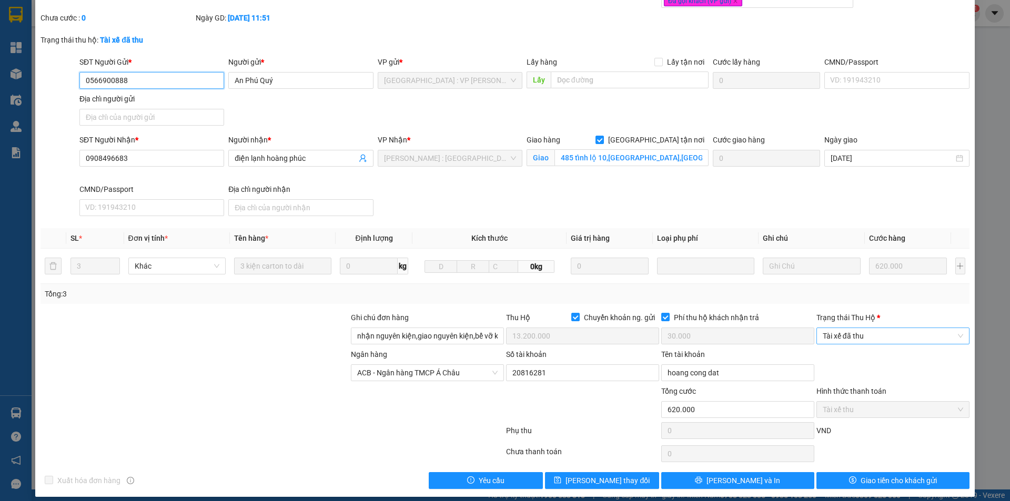
click at [875, 330] on span "Tài xế đã thu" at bounding box center [893, 336] width 140 height 16
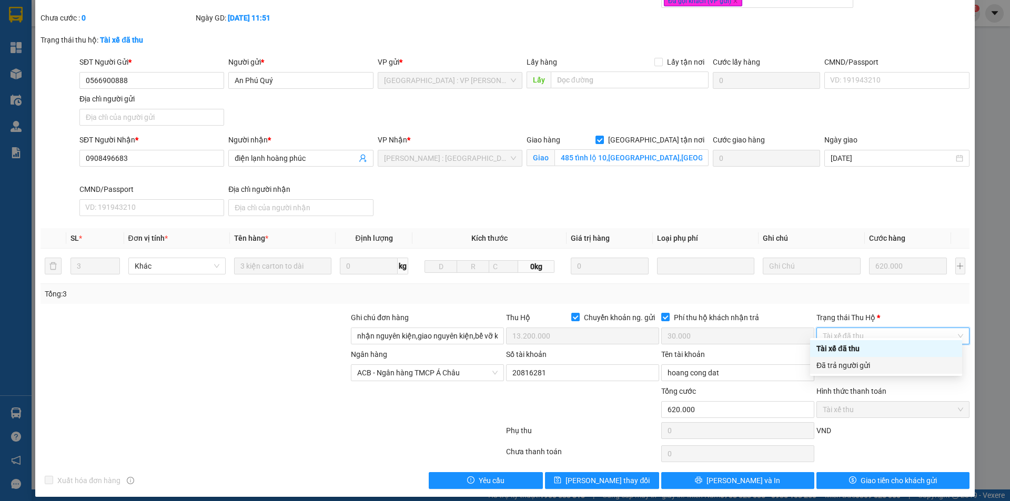
click at [880, 366] on div "Đã trả người gửi" at bounding box center [885, 366] width 139 height 12
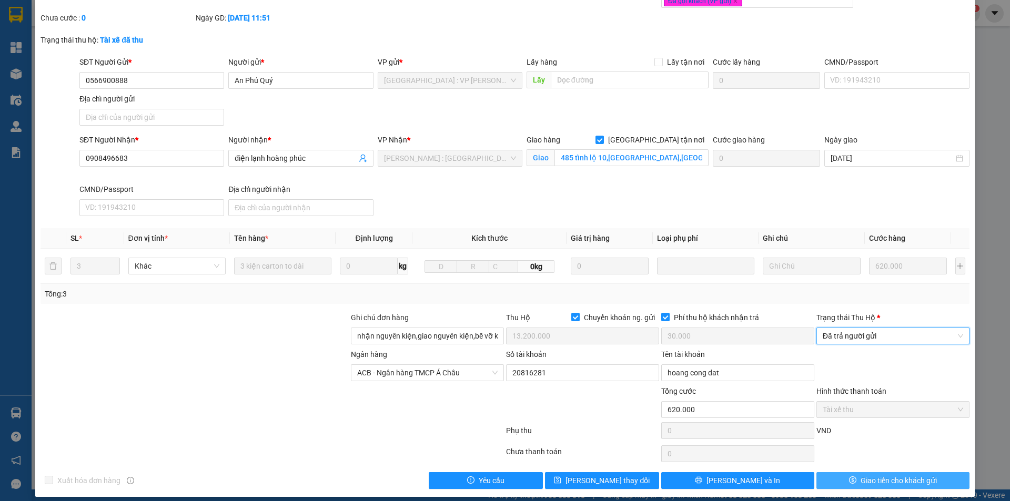
drag, startPoint x: 851, startPoint y: 471, endPoint x: 849, endPoint y: 465, distance: 6.2
click at [850, 472] on button "Giao tiền cho khách gửi" at bounding box center [892, 480] width 153 height 17
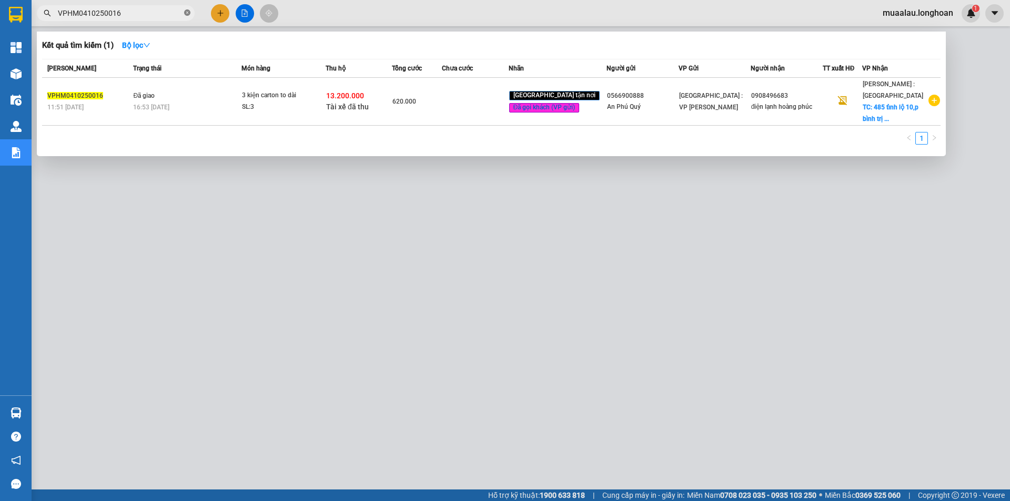
click at [184, 14] on icon "close-circle" at bounding box center [187, 12] width 6 height 6
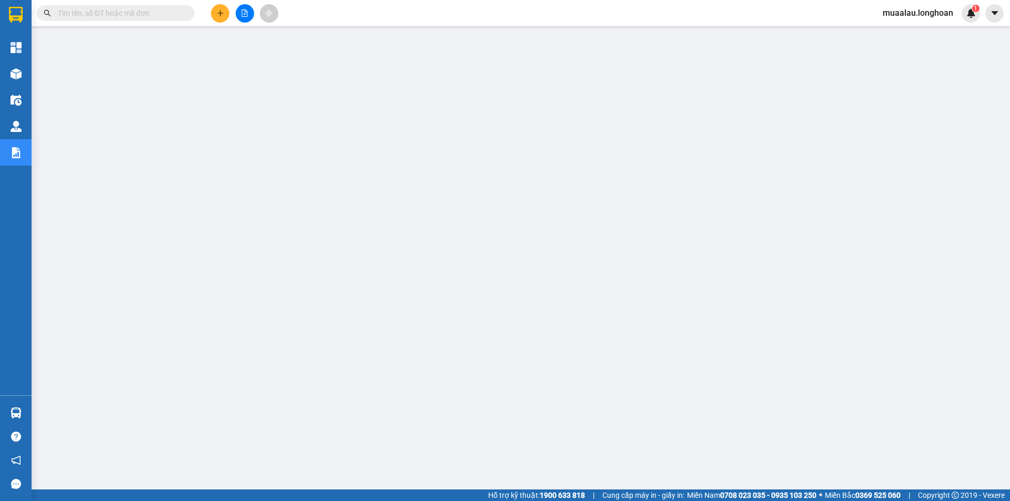
paste input "VPMD0410250001"
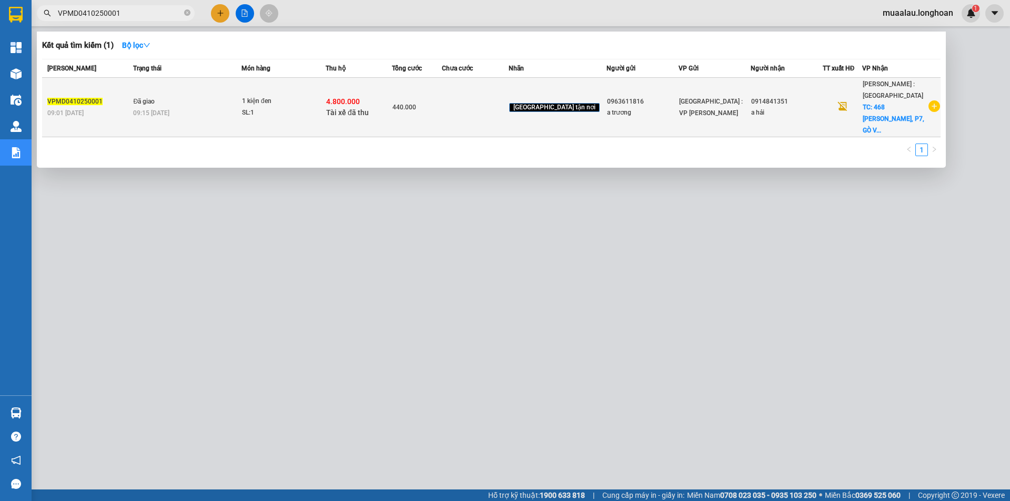
click at [482, 108] on td at bounding box center [475, 107] width 66 height 59
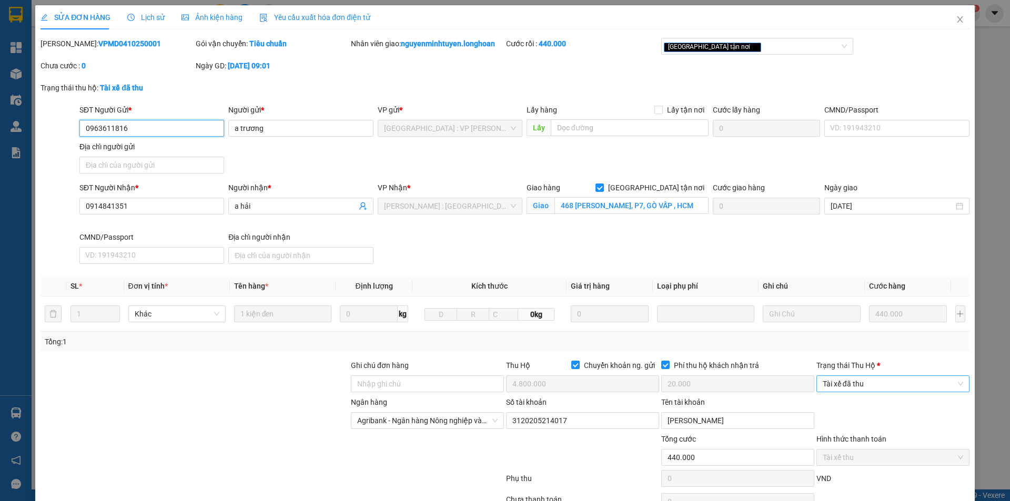
drag, startPoint x: 875, startPoint y: 380, endPoint x: 875, endPoint y: 391, distance: 11.6
click at [874, 380] on span "Tài xế đã thu" at bounding box center [893, 384] width 140 height 16
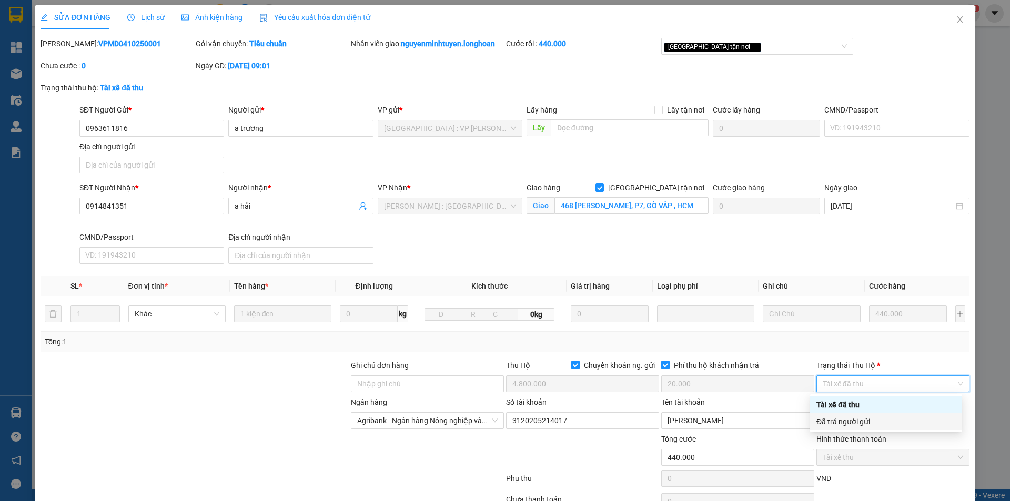
click at [870, 428] on div "Đã trả người gửi" at bounding box center [886, 421] width 152 height 17
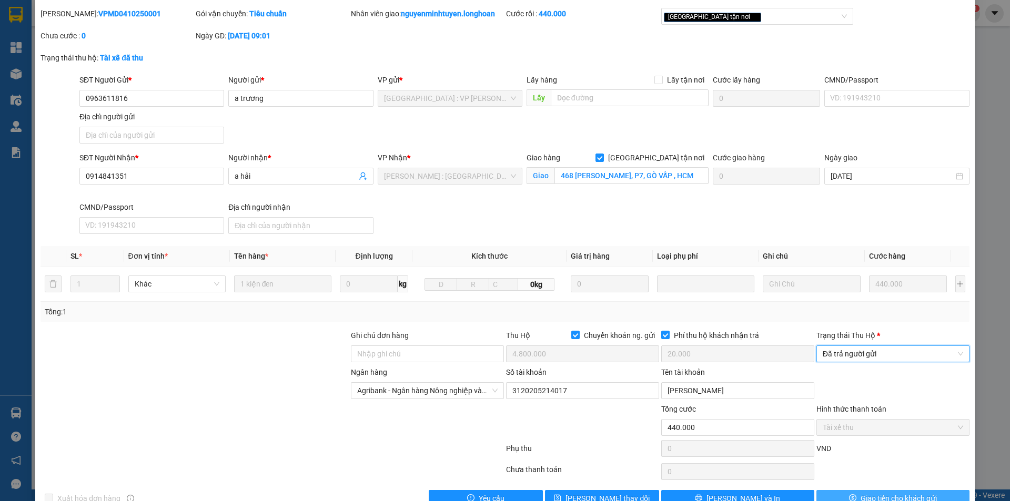
scroll to position [56, 0]
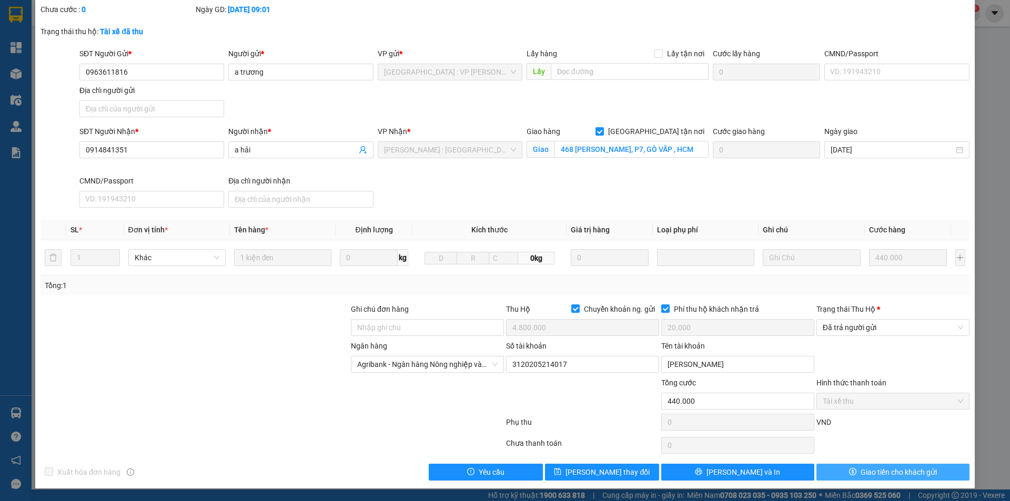
click at [874, 470] on span "Giao tiền cho khách gửi" at bounding box center [899, 473] width 76 height 12
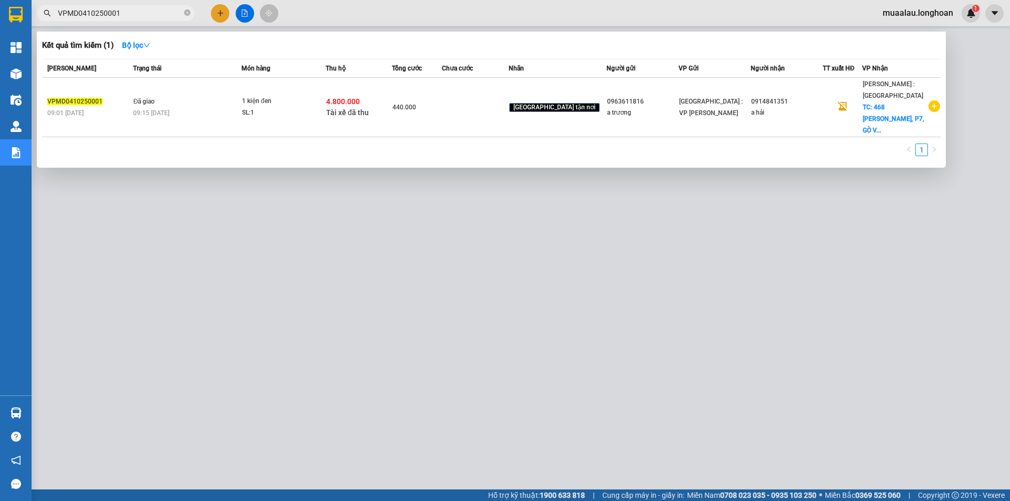
click at [184, 13] on span "VPMD0410250001" at bounding box center [116, 13] width 158 height 16
click at [185, 13] on icon "close-circle" at bounding box center [187, 12] width 6 height 6
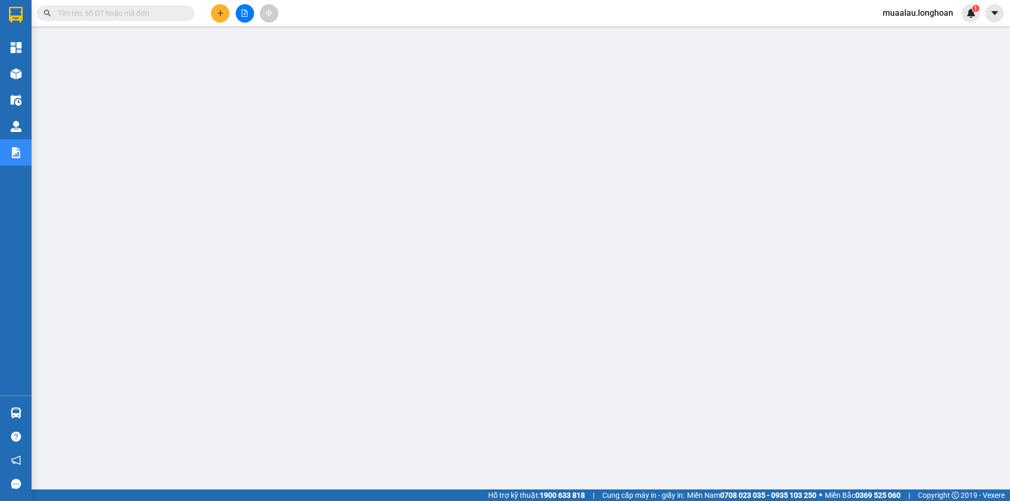
paste input "VPHM0410250031"
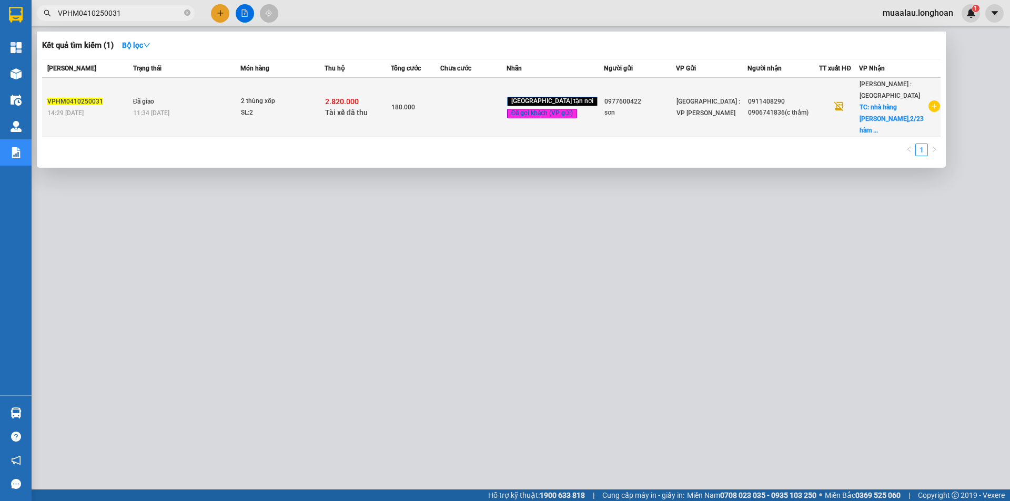
click at [480, 105] on td at bounding box center [473, 107] width 66 height 59
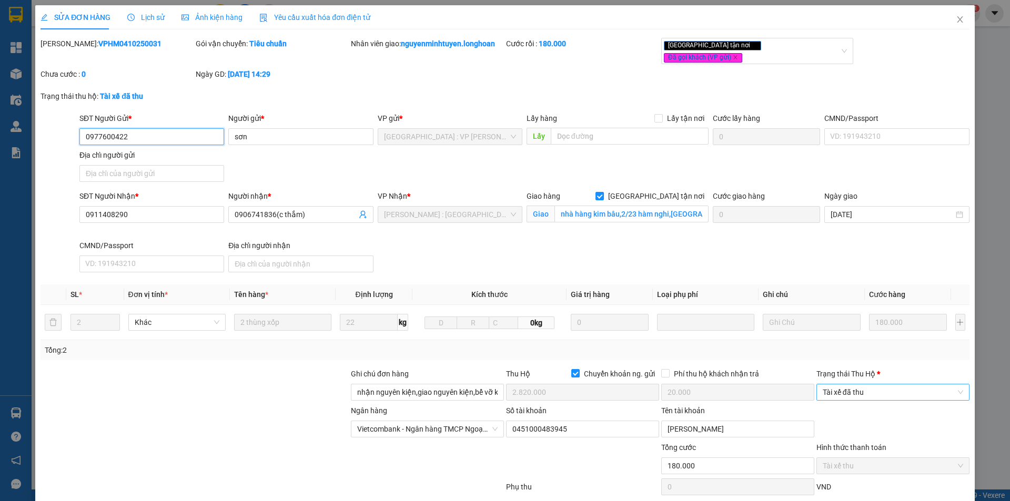
scroll to position [56, 0]
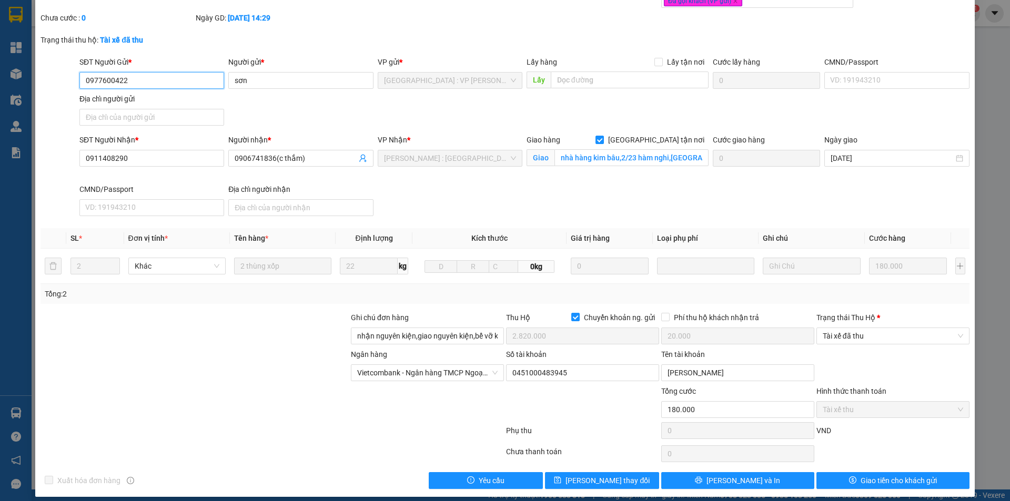
drag, startPoint x: 871, startPoint y: 326, endPoint x: 877, endPoint y: 337, distance: 12.3
click at [872, 328] on span "Tài xế đã thu" at bounding box center [893, 336] width 140 height 16
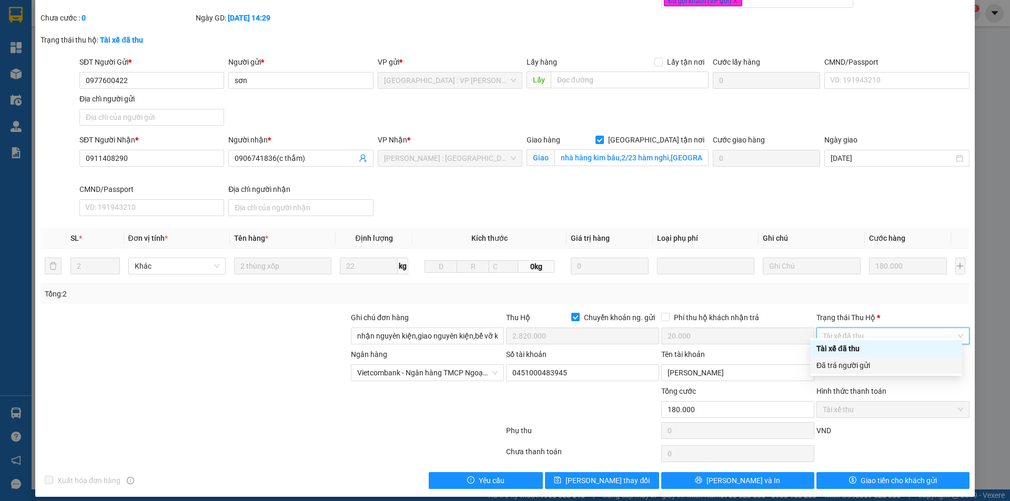
click at [882, 367] on div "Đã trả người gửi" at bounding box center [885, 366] width 139 height 12
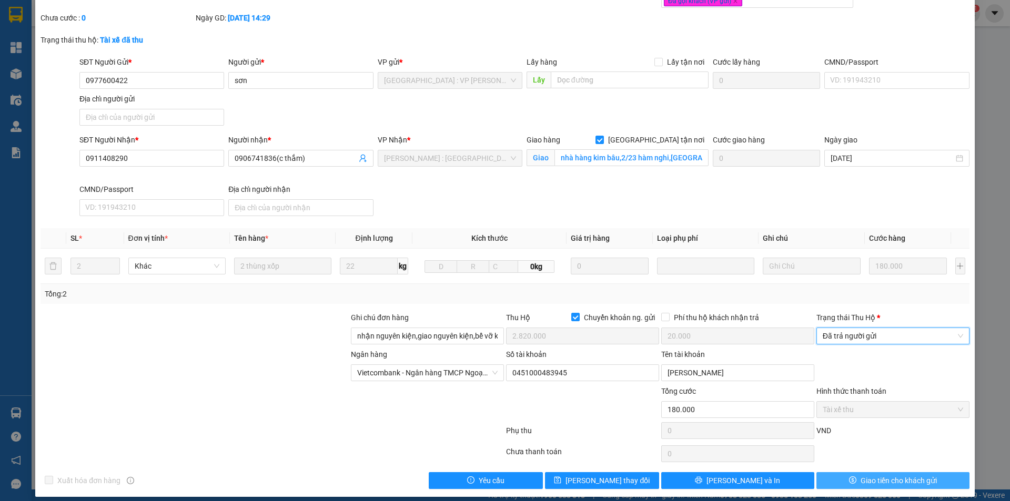
click at [861, 475] on span "Giao tiền cho khách gửi" at bounding box center [899, 481] width 76 height 12
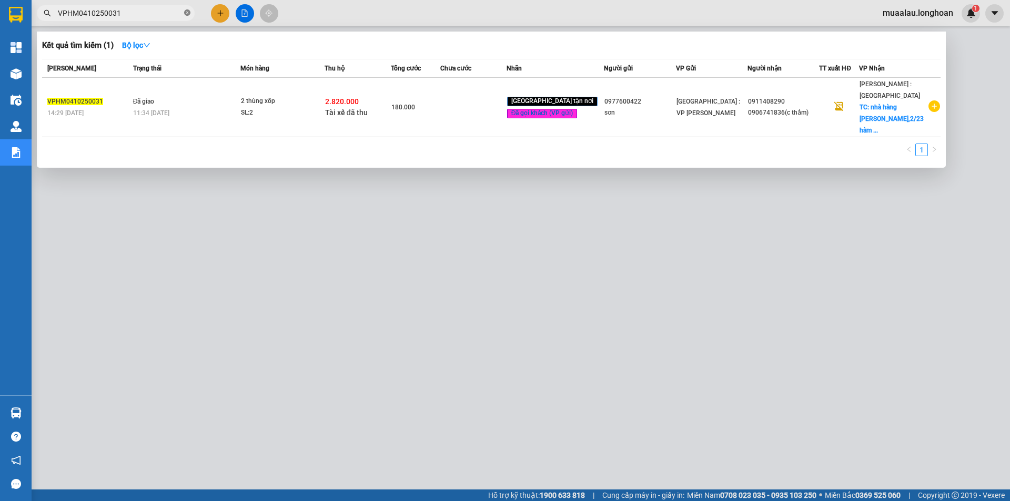
click at [185, 12] on icon "close-circle" at bounding box center [187, 12] width 6 height 6
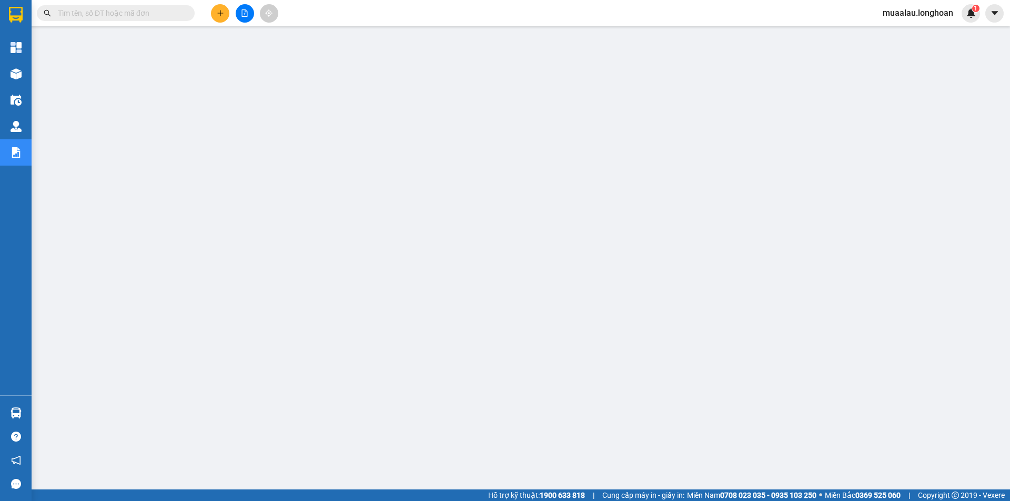
paste input "HNHD0410250018"
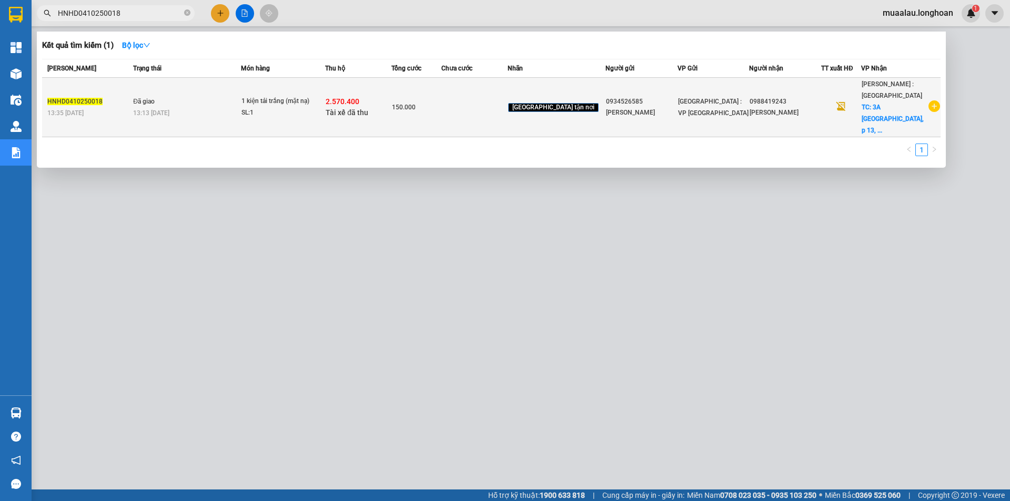
click at [466, 109] on tr "HNHD0410250018 13:35 [DATE] Đã giao 13:13 [DATE] 1 kiện tải trắng (mặt nạ) SL: …" at bounding box center [491, 107] width 898 height 59
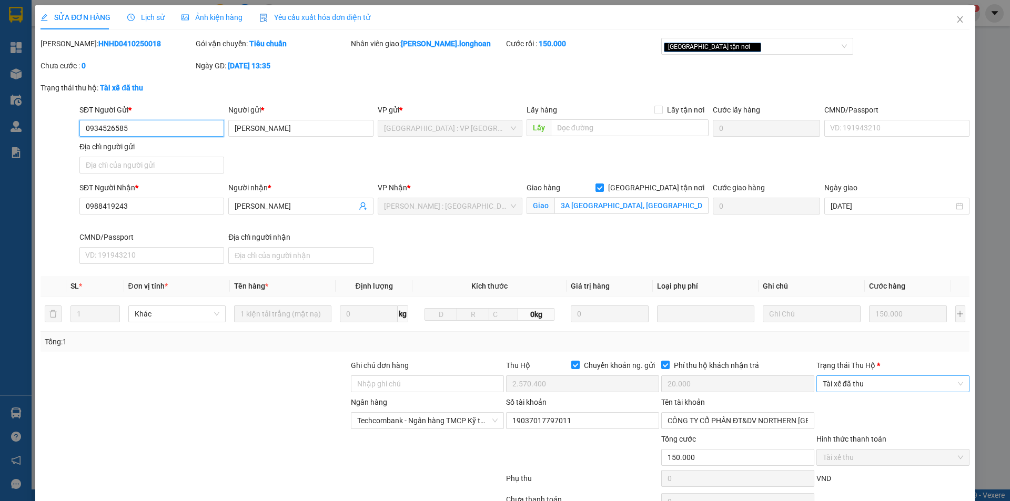
drag, startPoint x: 838, startPoint y: 383, endPoint x: 832, endPoint y: 391, distance: 10.5
click at [836, 384] on span "Tài xế đã thu" at bounding box center [893, 384] width 140 height 16
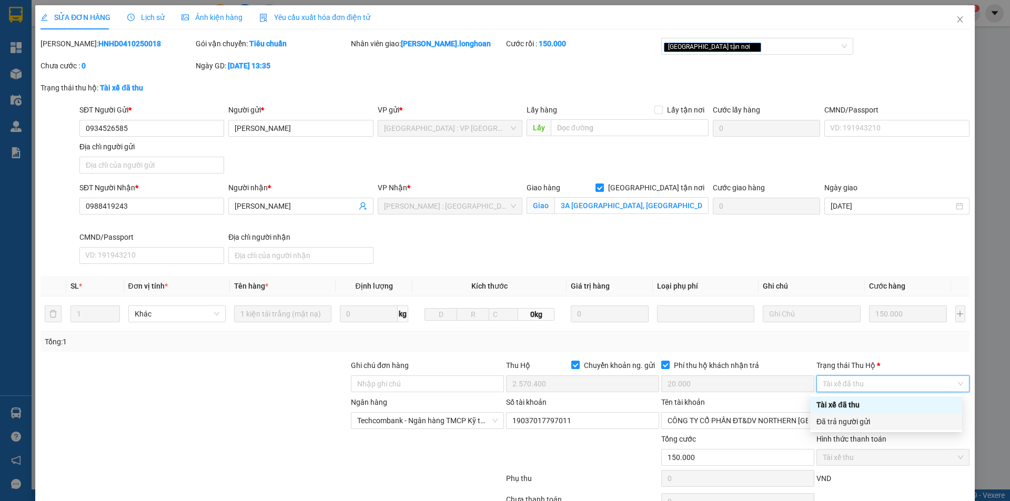
click at [845, 421] on div "Đã trả người gửi" at bounding box center [885, 422] width 139 height 12
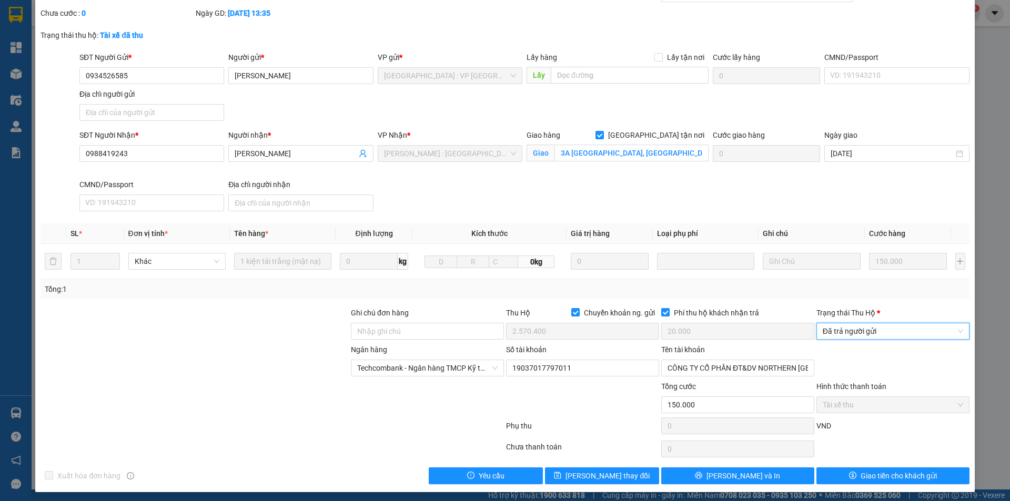
scroll to position [56, 0]
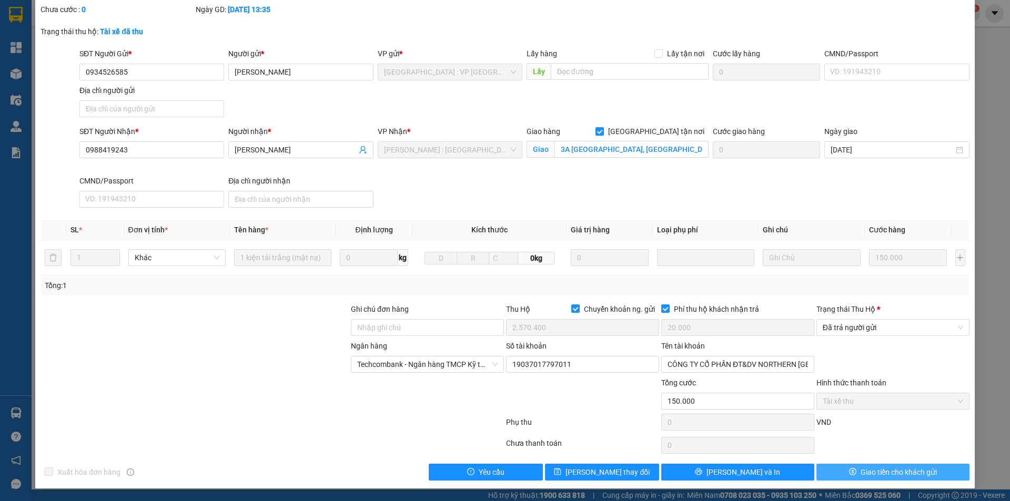
click at [837, 465] on button "Giao tiền cho khách gửi" at bounding box center [892, 472] width 153 height 17
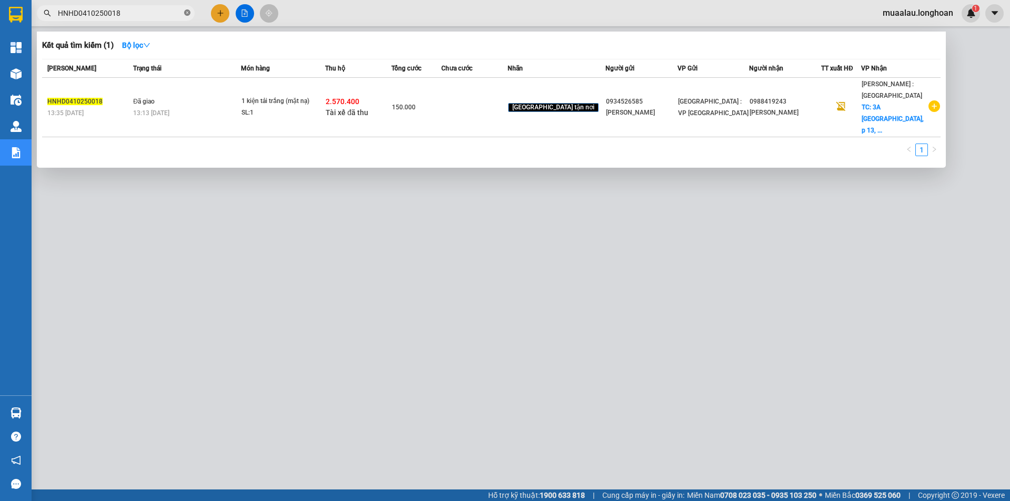
click at [182, 11] on span "HNHD0410250018" at bounding box center [116, 13] width 158 height 16
click at [185, 13] on icon "close-circle" at bounding box center [187, 12] width 6 height 6
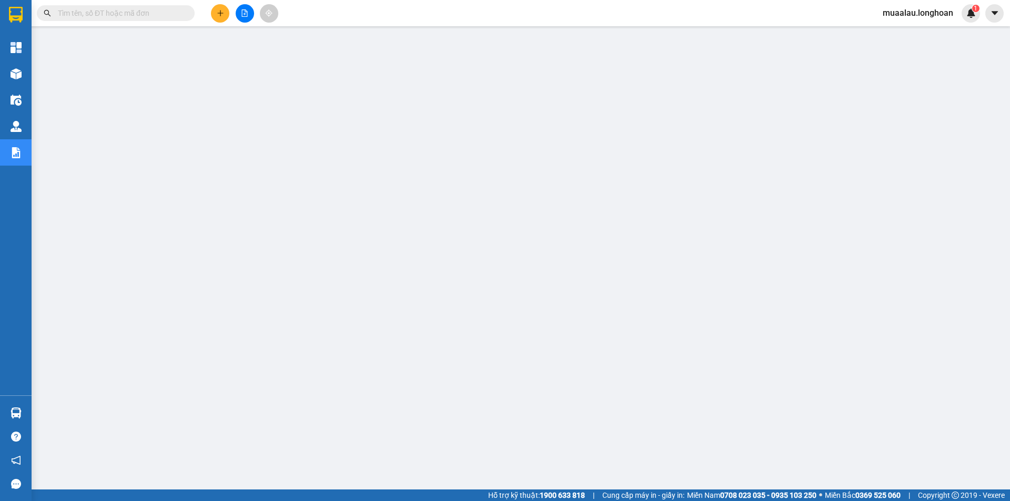
paste input "QU120410250012"
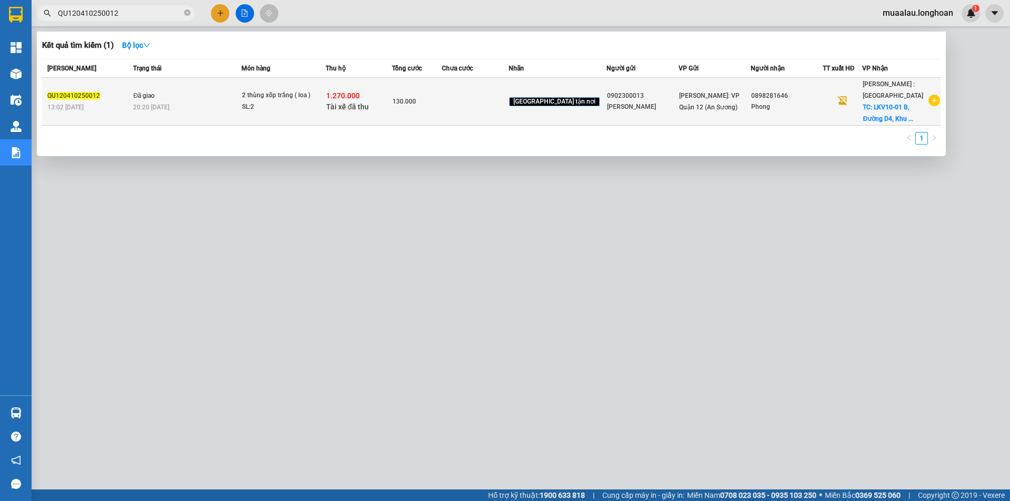
click at [495, 106] on td at bounding box center [475, 102] width 66 height 48
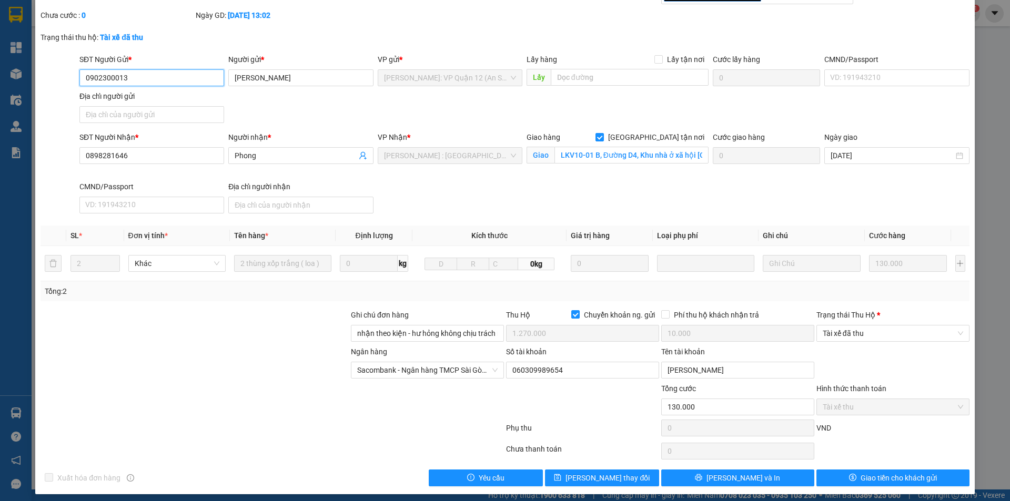
scroll to position [56, 0]
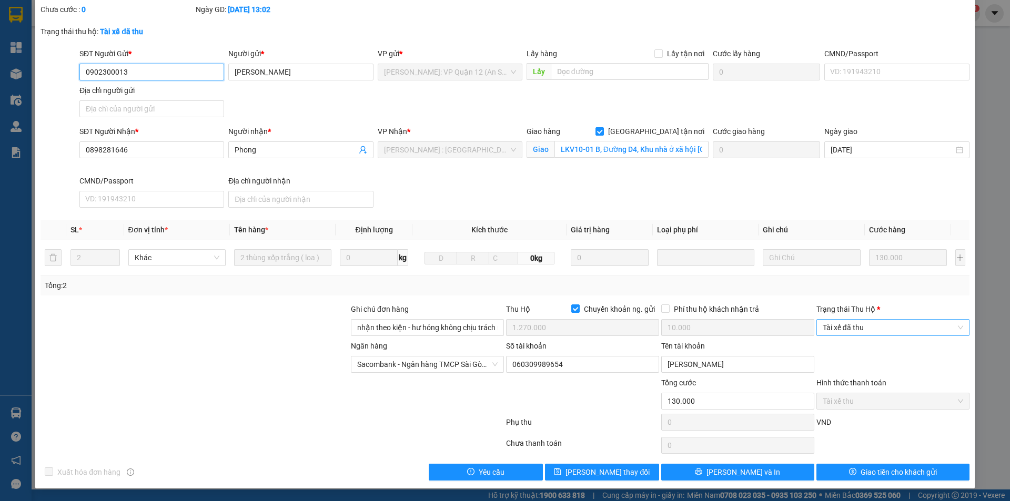
drag, startPoint x: 855, startPoint y: 330, endPoint x: 856, endPoint y: 336, distance: 5.5
click at [855, 331] on span "Tài xế đã thu" at bounding box center [893, 328] width 140 height 16
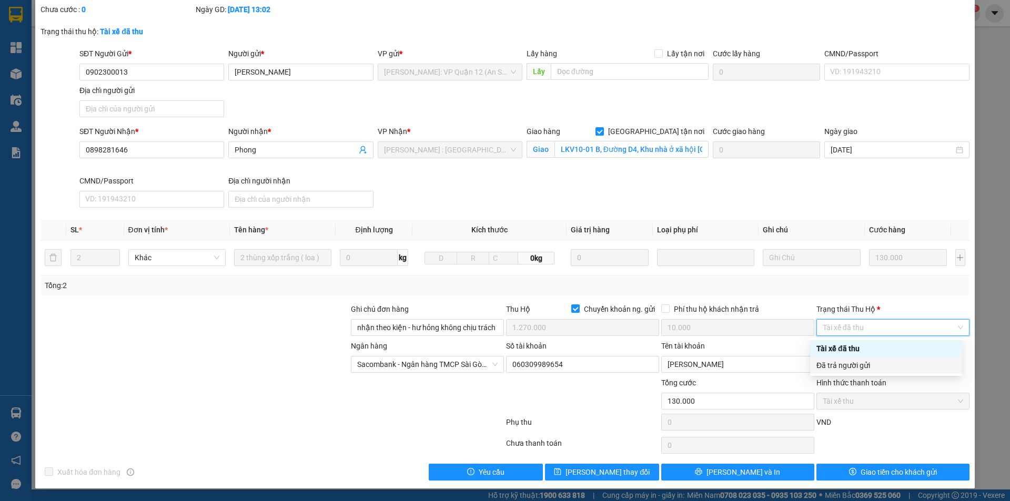
click at [867, 367] on div "Đã trả người gửi" at bounding box center [885, 366] width 139 height 12
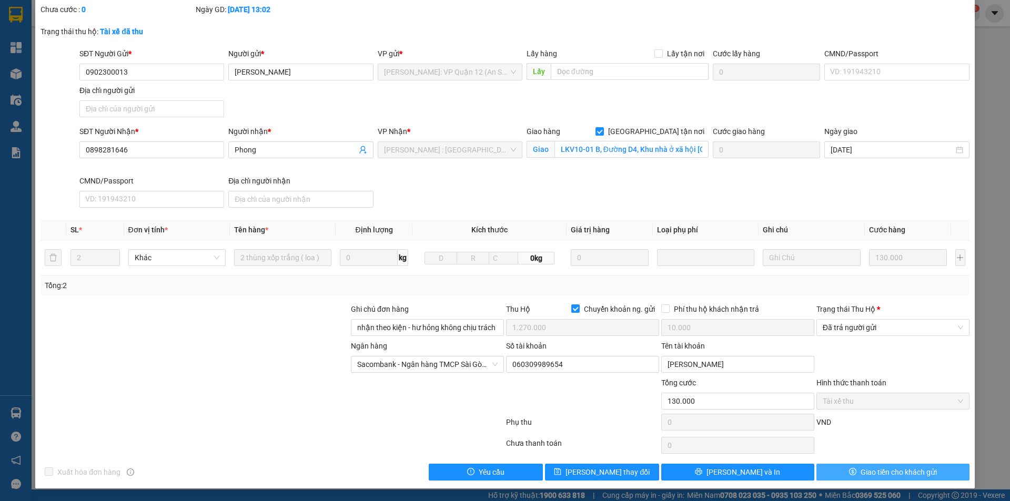
click at [861, 464] on button "Giao tiền cho khách gửi" at bounding box center [892, 472] width 153 height 17
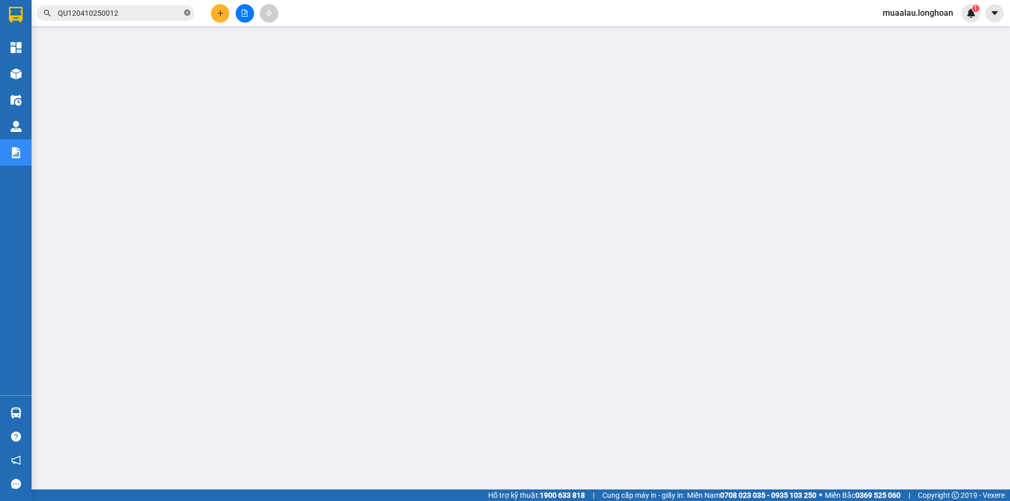
click at [184, 14] on icon "close-circle" at bounding box center [187, 12] width 6 height 6
paste input "VP100710250024"
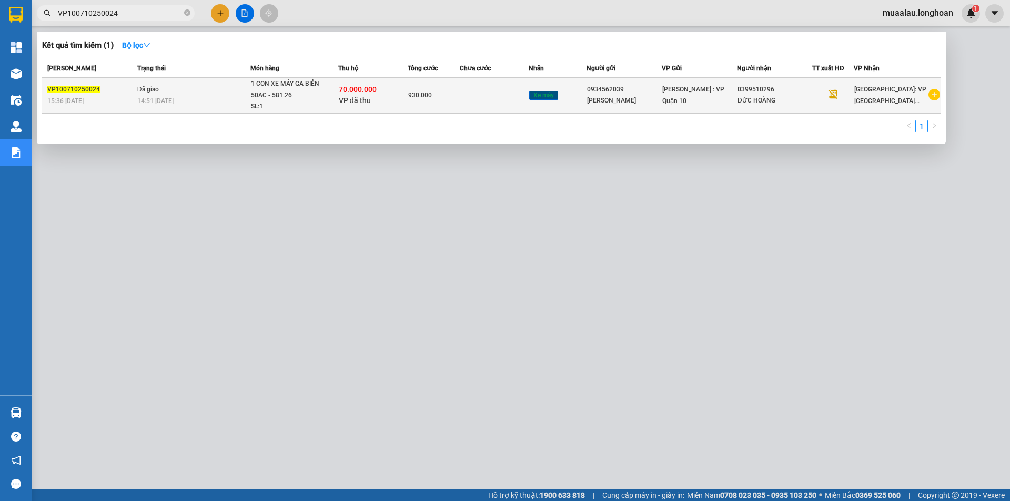
click at [482, 101] on td at bounding box center [494, 96] width 69 height 36
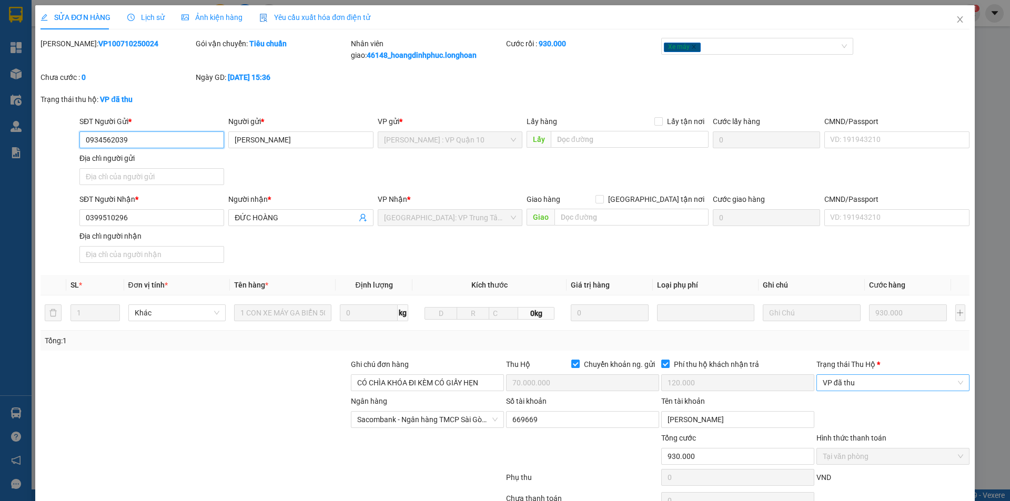
click at [879, 385] on span "VP đã thu" at bounding box center [893, 383] width 140 height 16
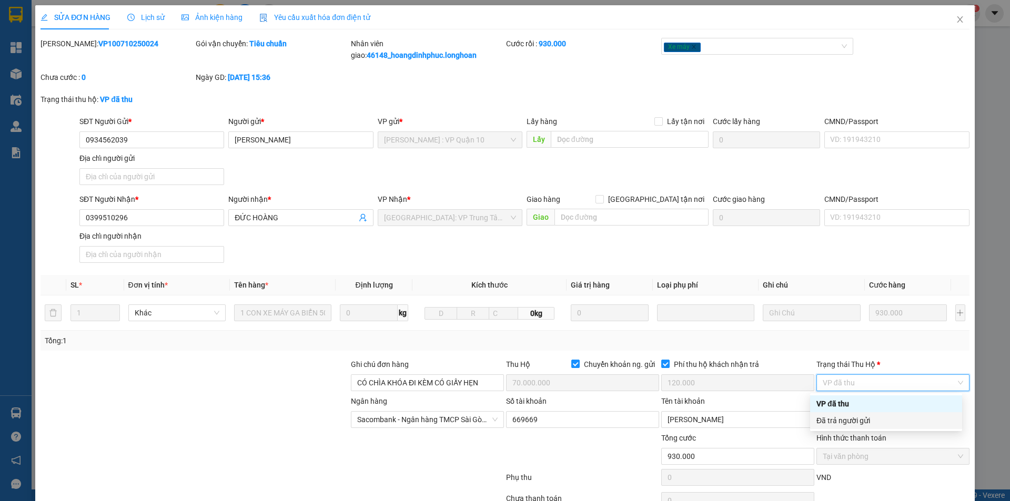
click at [877, 420] on div "Đã trả người gửi" at bounding box center [885, 421] width 139 height 12
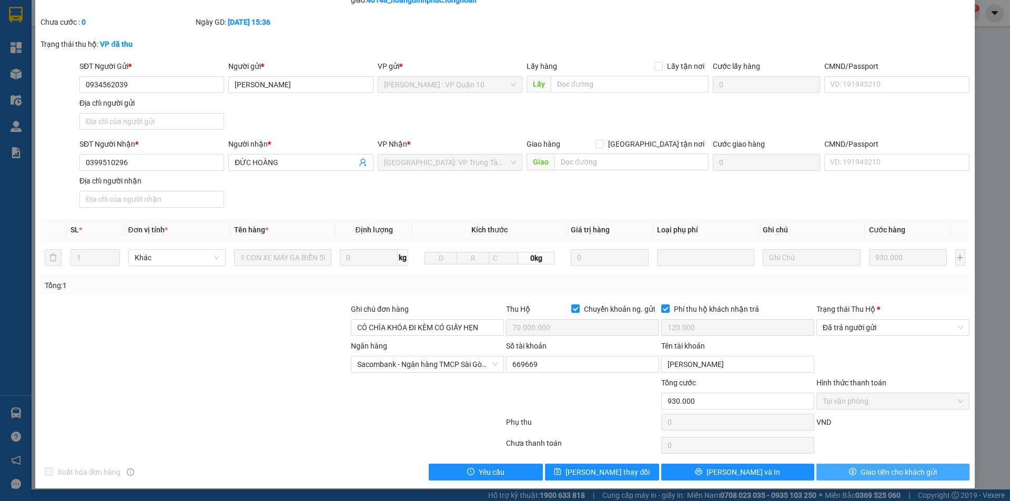
click at [849, 471] on icon "dollar" at bounding box center [852, 471] width 7 height 7
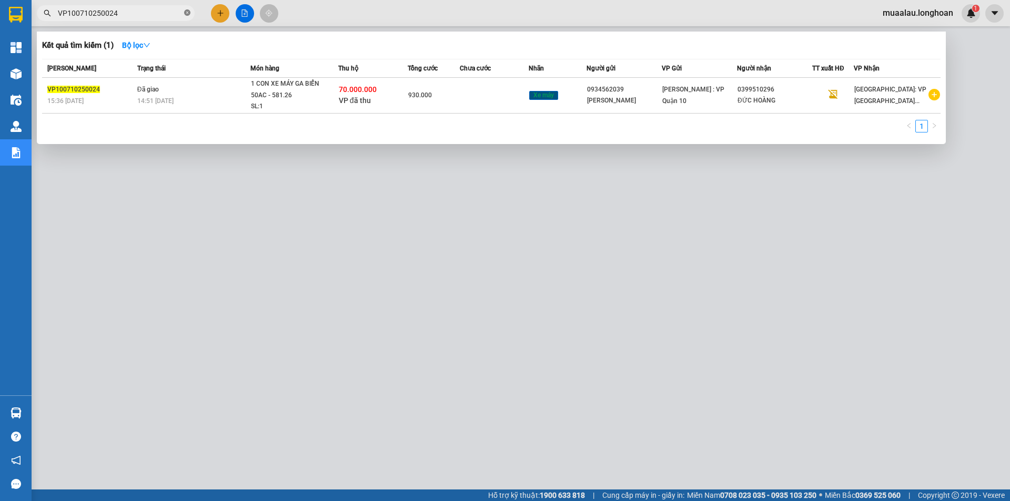
click at [187, 9] on span at bounding box center [187, 13] width 6 height 10
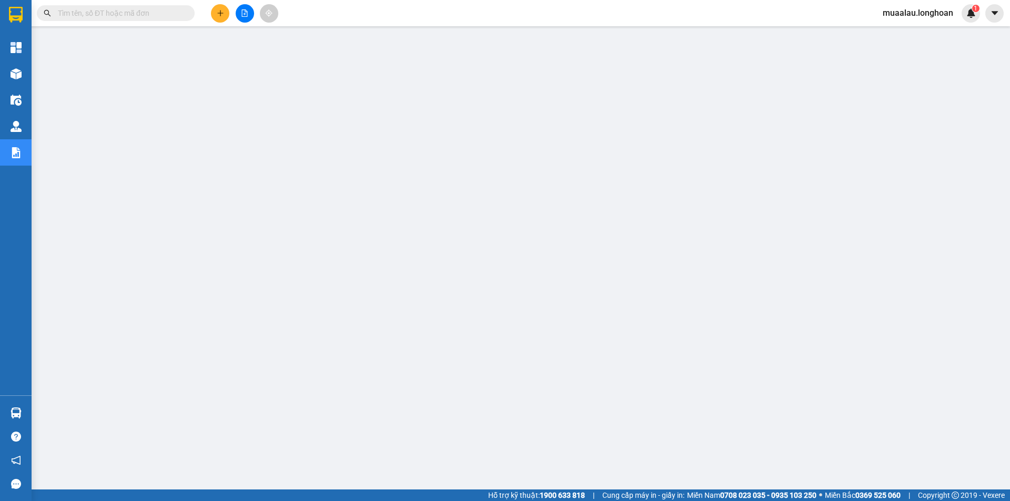
paste input "KQ120410250001"
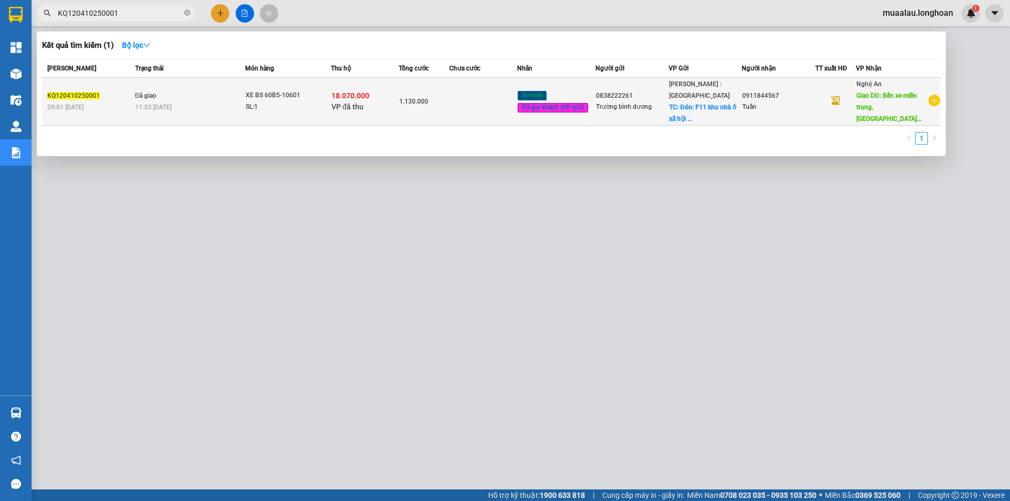
click at [491, 103] on td at bounding box center [483, 102] width 68 height 48
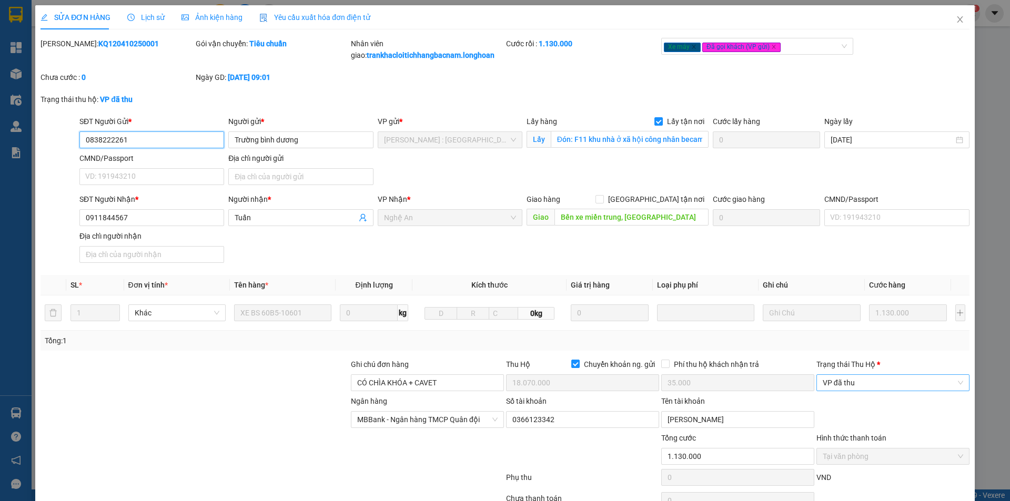
click at [874, 382] on span "VP đã thu" at bounding box center [893, 383] width 140 height 16
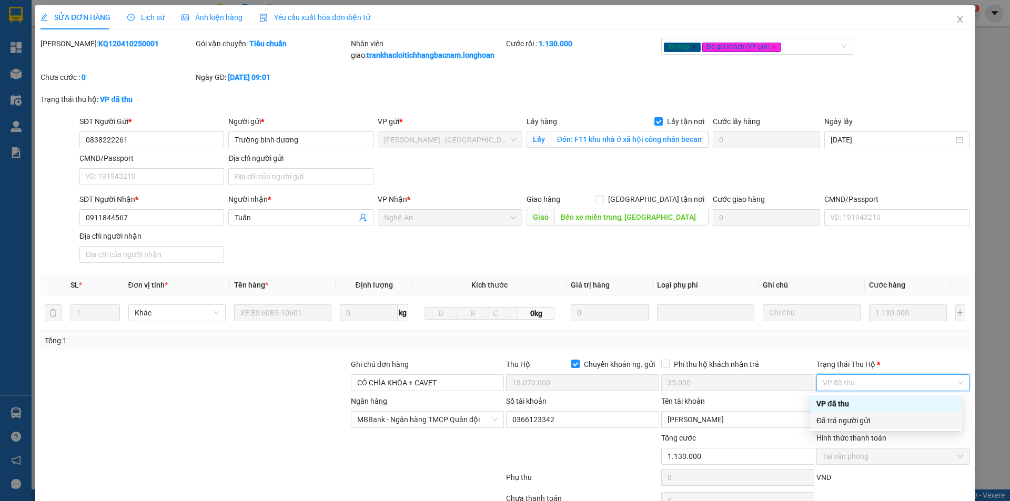
click at [876, 422] on div "Đã trả người gửi" at bounding box center [885, 421] width 139 height 12
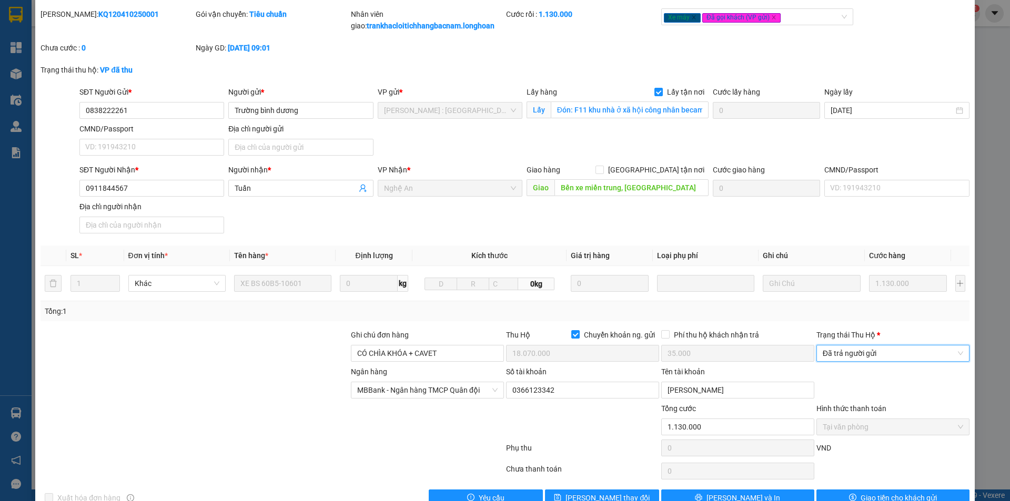
scroll to position [55, 0]
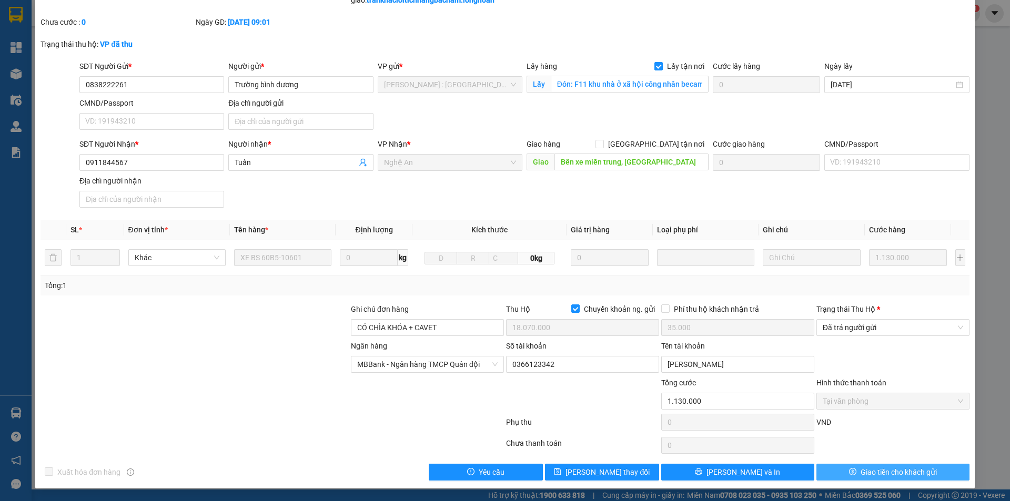
click at [847, 466] on button "Giao tiền cho khách gửi" at bounding box center [892, 472] width 153 height 17
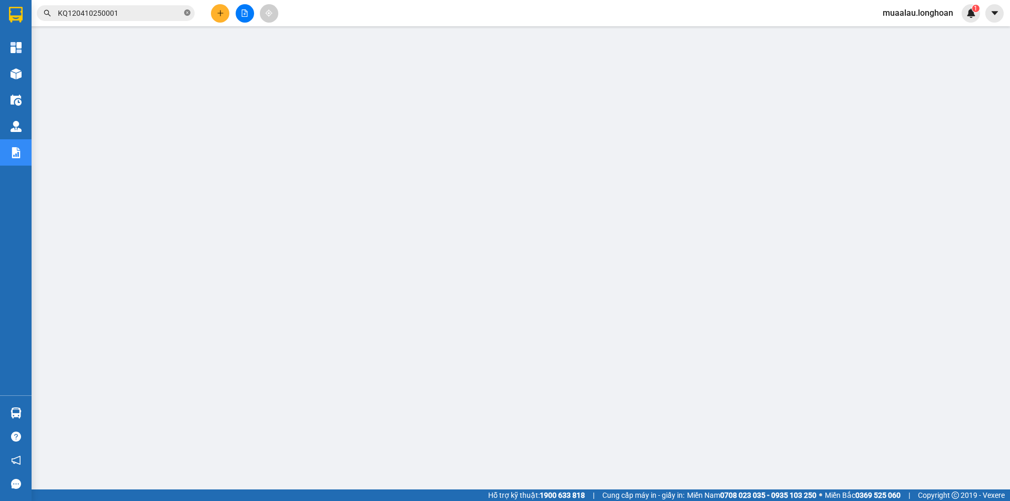
click at [188, 16] on icon "close-circle" at bounding box center [187, 12] width 6 height 6
paste input "KQ120410250001"
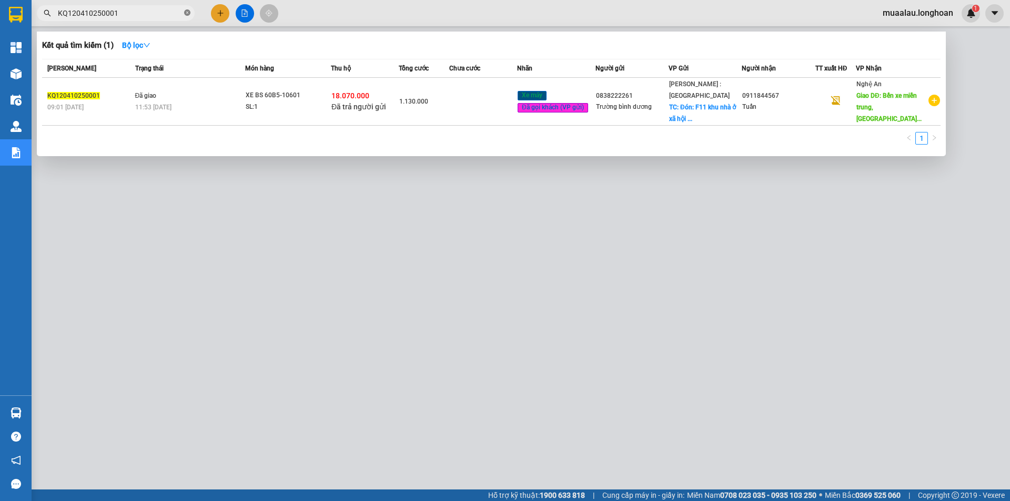
click at [185, 12] on icon "close-circle" at bounding box center [187, 12] width 6 height 6
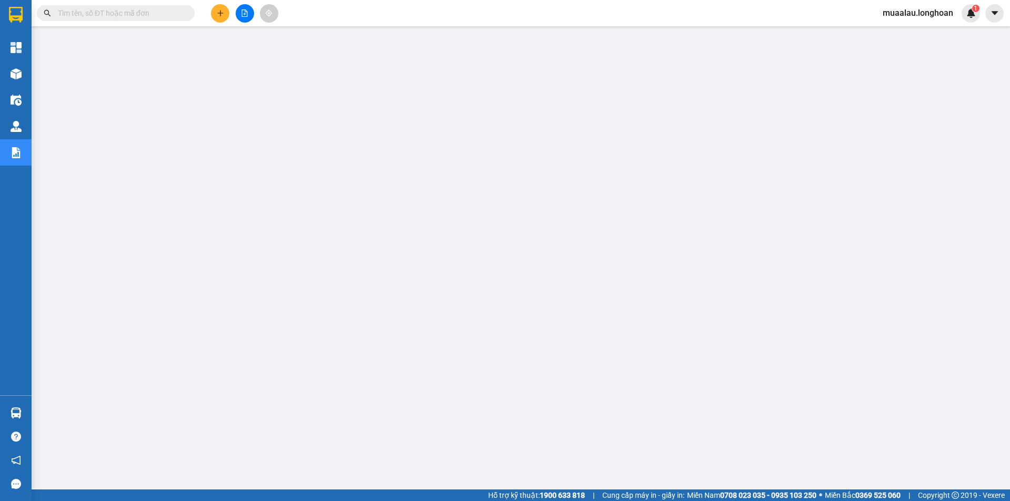
paste input "HNHD0610250016"
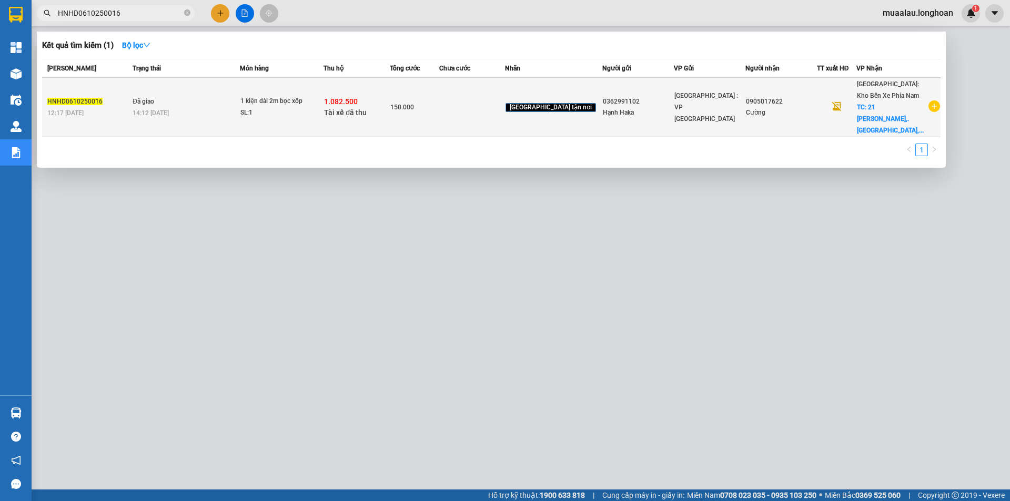
click at [439, 108] on td "150.000" at bounding box center [414, 107] width 49 height 59
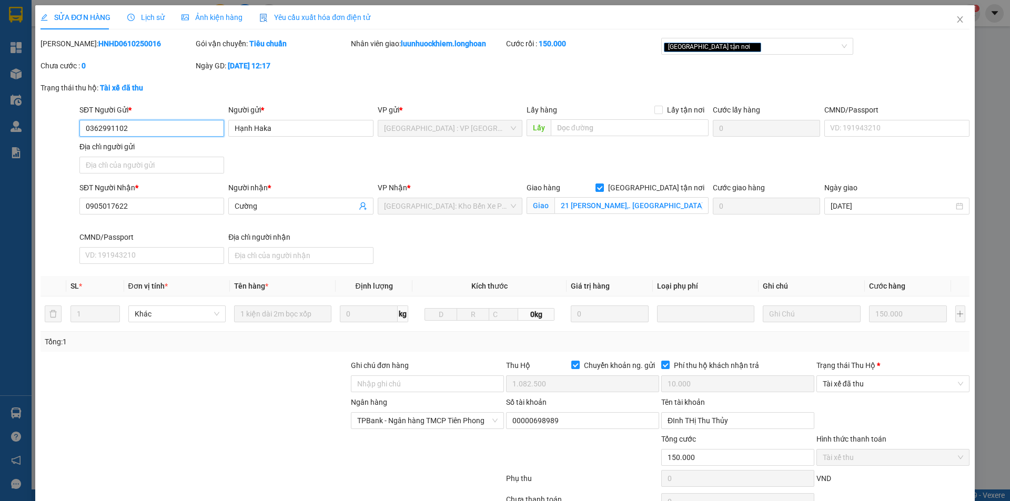
scroll to position [56, 0]
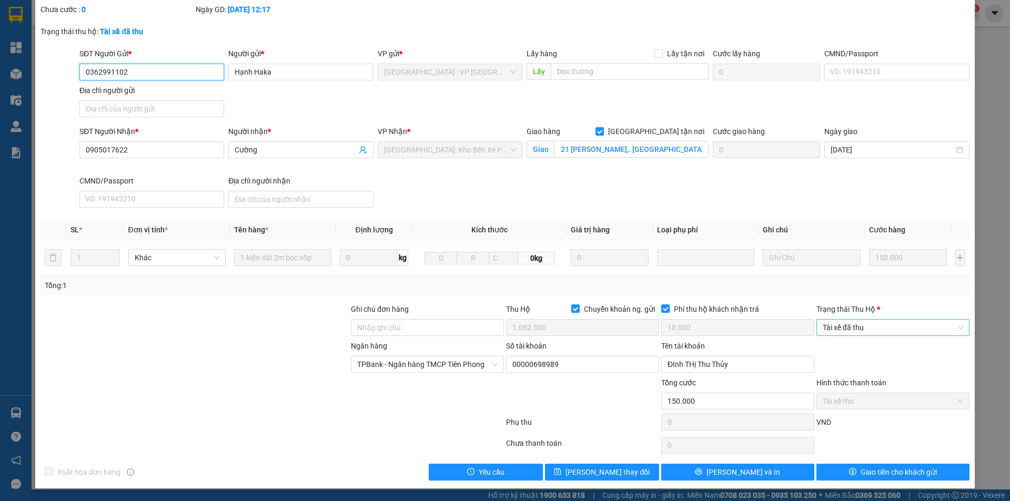
click at [858, 331] on span "Tài xế đã thu" at bounding box center [893, 328] width 140 height 16
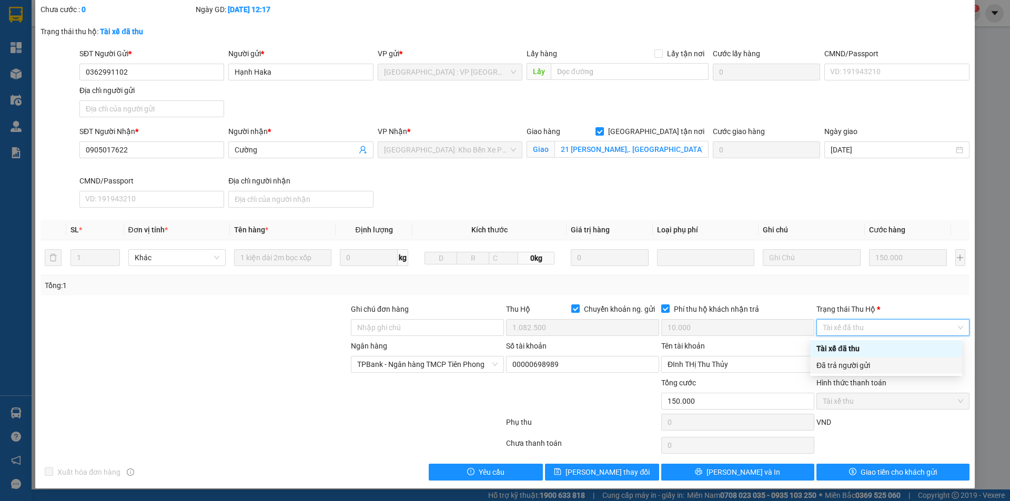
click at [870, 365] on div "Đã trả người gửi" at bounding box center [885, 366] width 139 height 12
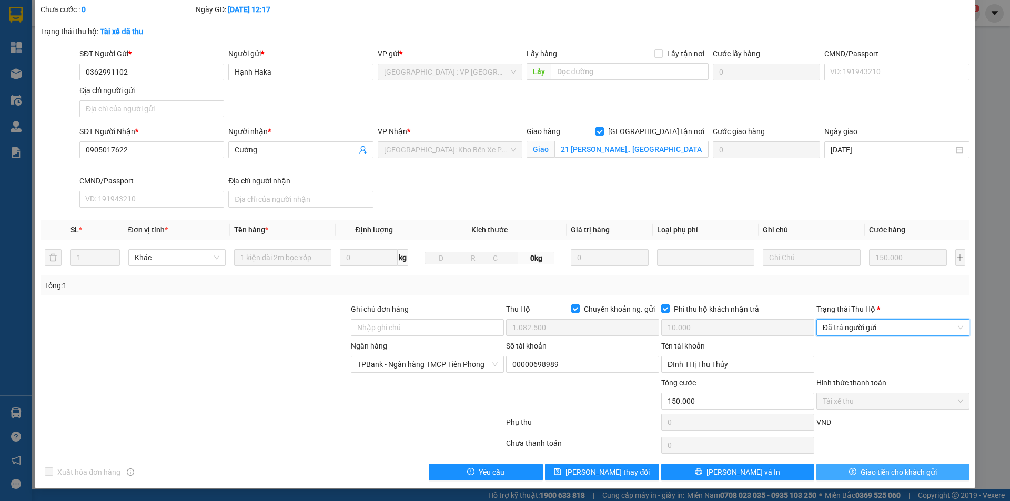
click at [862, 473] on span "Giao tiền cho khách gửi" at bounding box center [899, 473] width 76 height 12
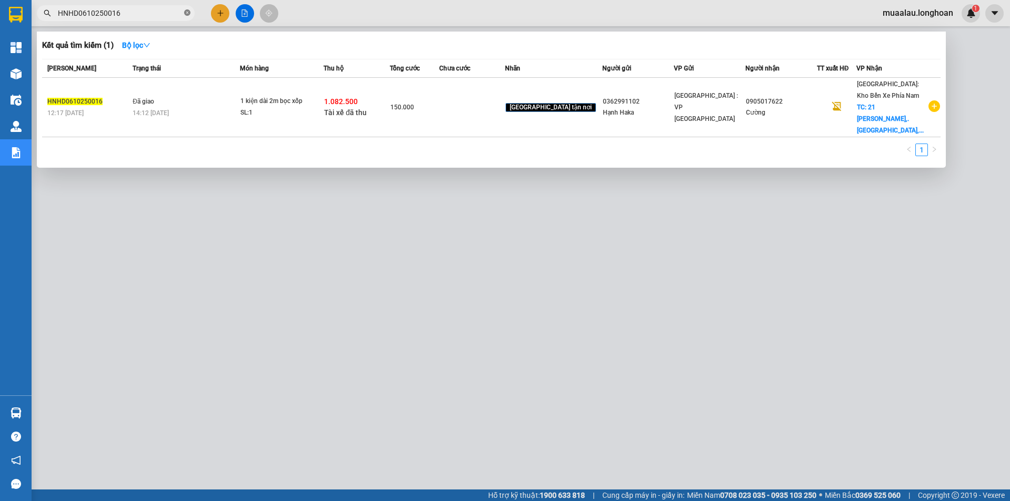
click at [185, 13] on icon "close-circle" at bounding box center [187, 12] width 6 height 6
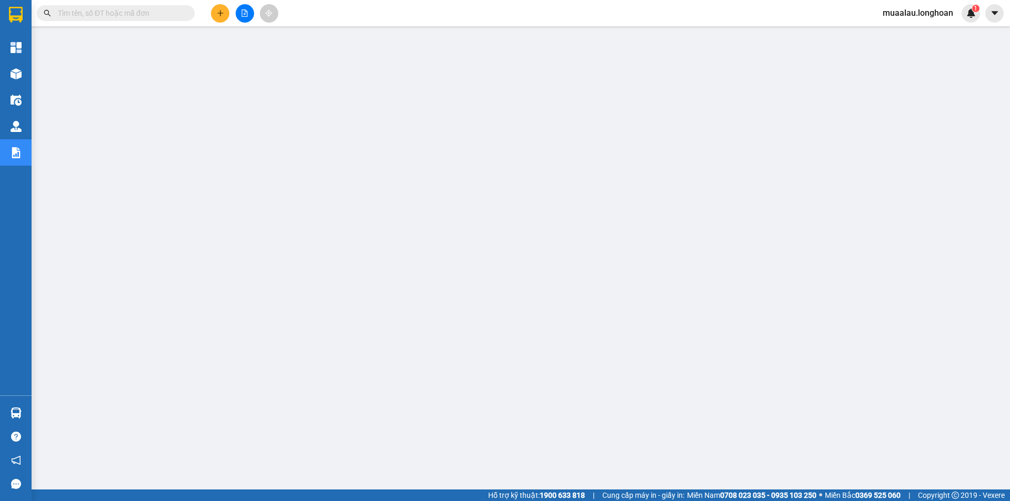
paste input "HNTH0610250011"
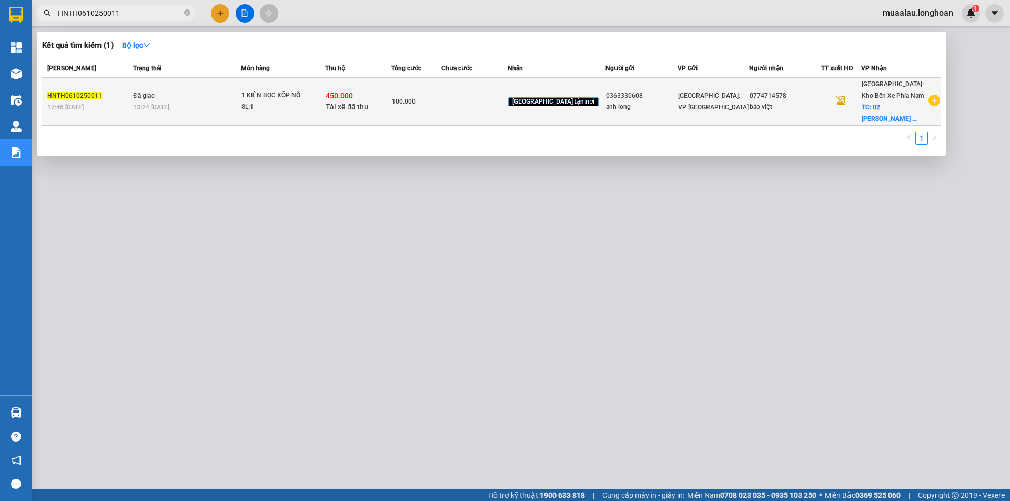
click at [490, 107] on td at bounding box center [474, 102] width 66 height 48
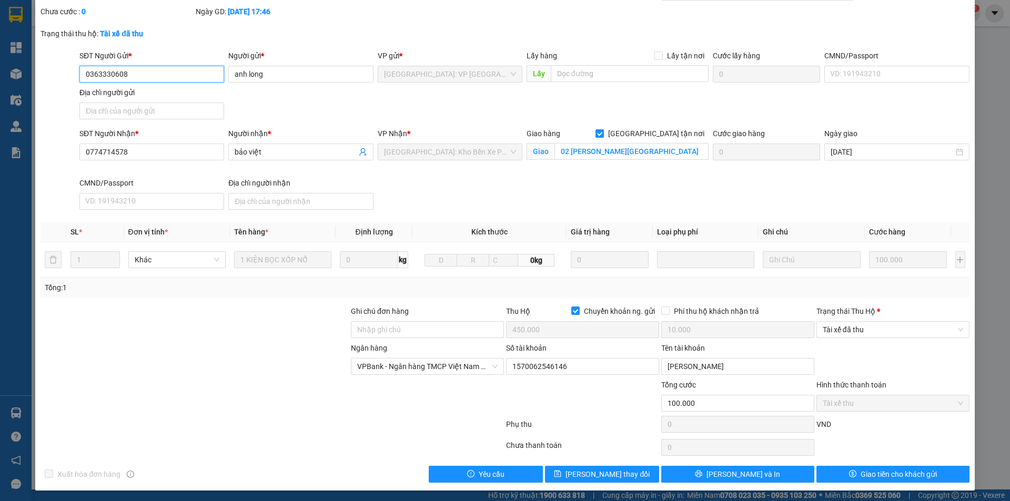
scroll to position [56, 0]
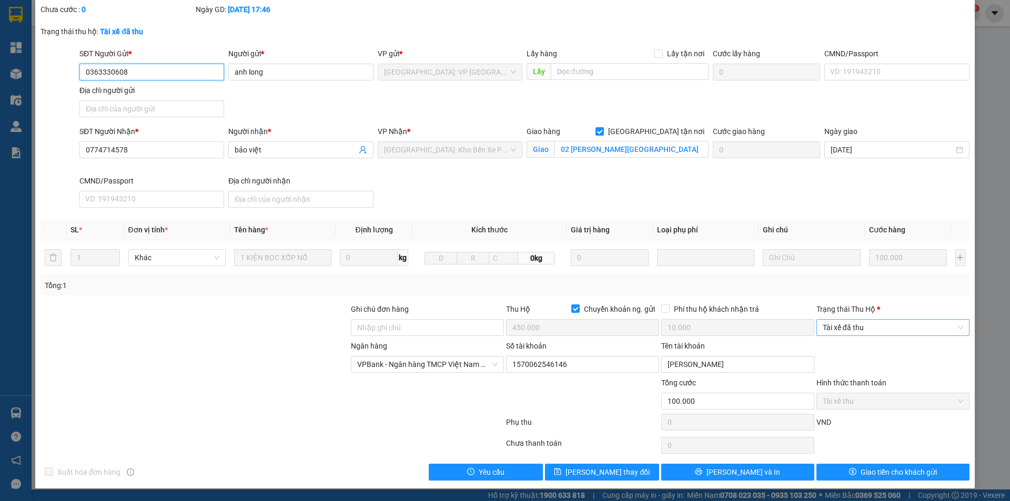
click at [874, 332] on span "Tài xế đã thu" at bounding box center [893, 328] width 140 height 16
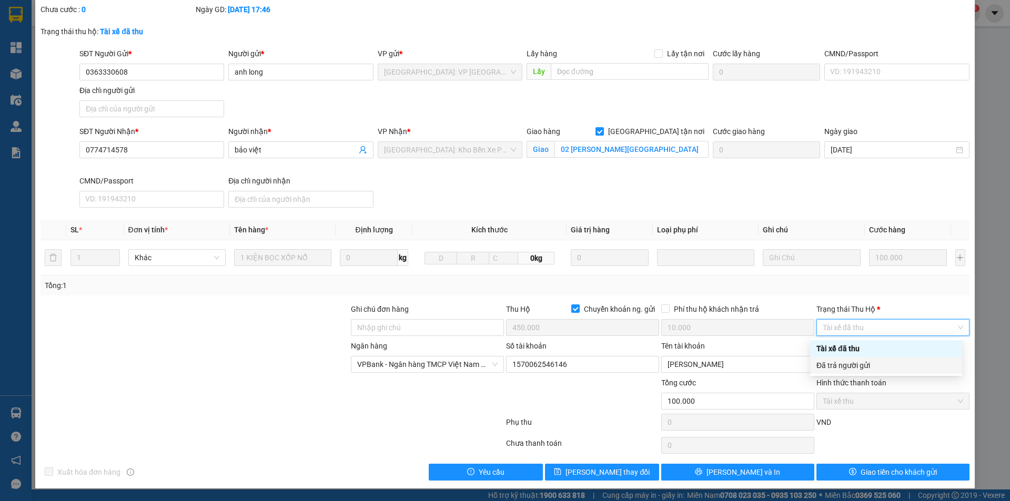
click at [875, 364] on div "Đã trả người gửi" at bounding box center [885, 366] width 139 height 12
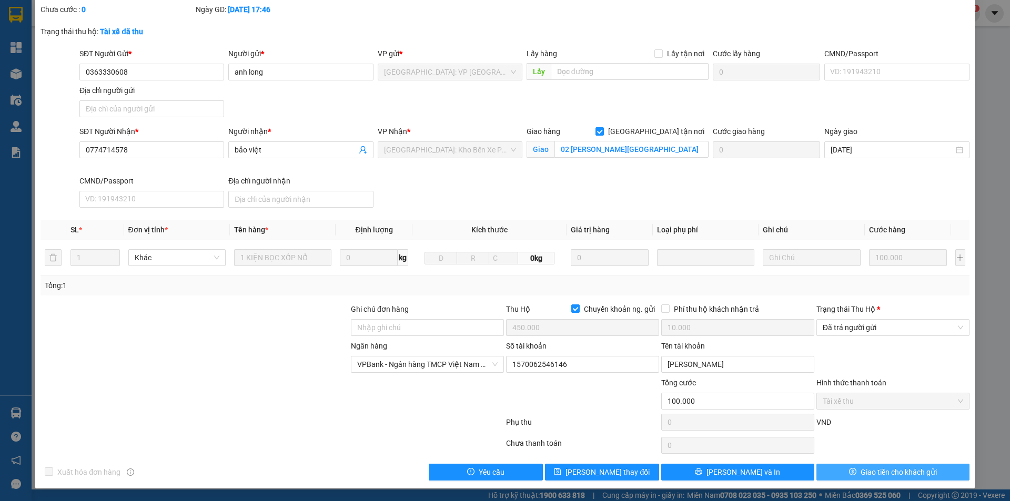
click at [872, 471] on span "Giao tiền cho khách gửi" at bounding box center [899, 473] width 76 height 12
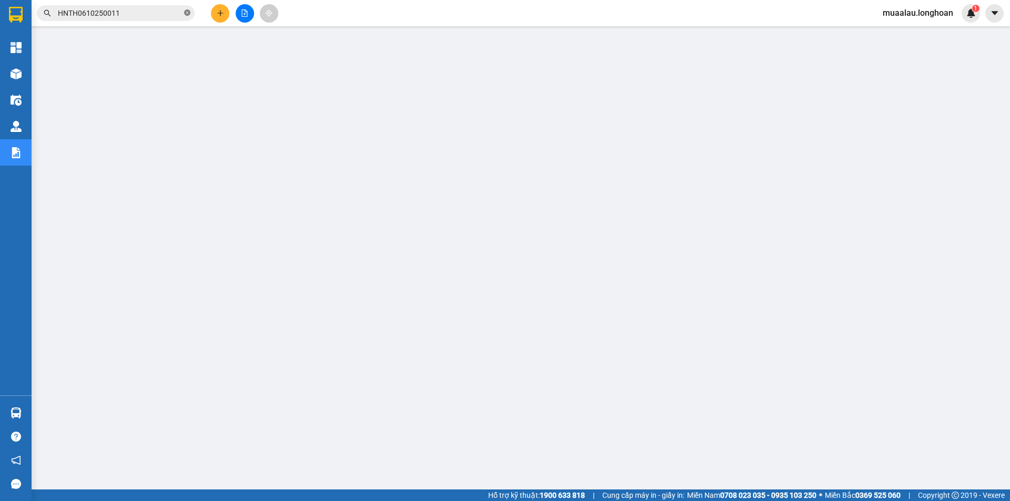
click at [188, 15] on icon "close-circle" at bounding box center [187, 12] width 6 height 6
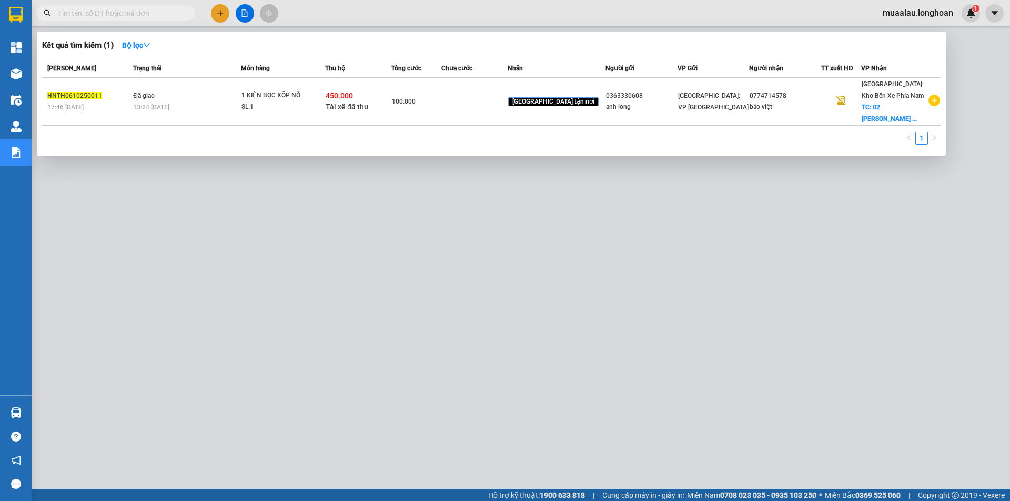
paste input "VPMD0610250016"
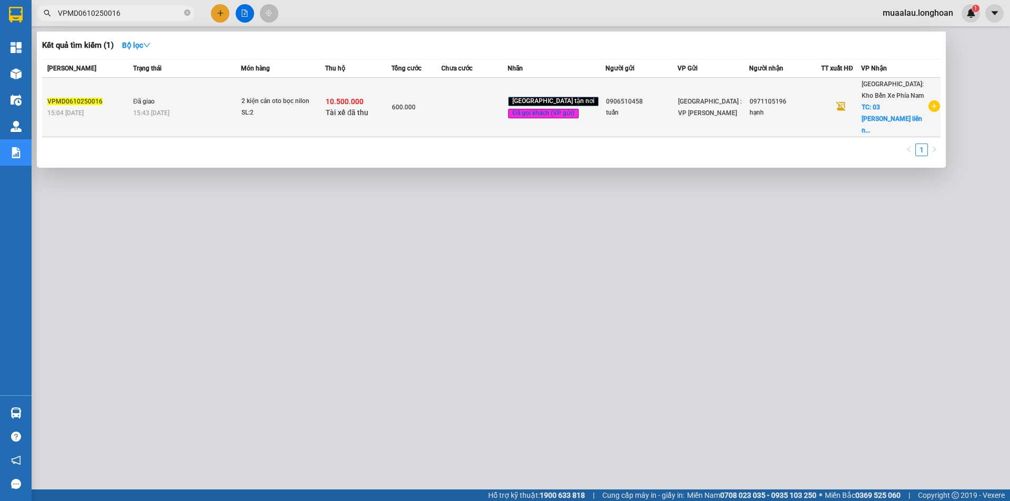
click at [496, 113] on td at bounding box center [474, 107] width 66 height 59
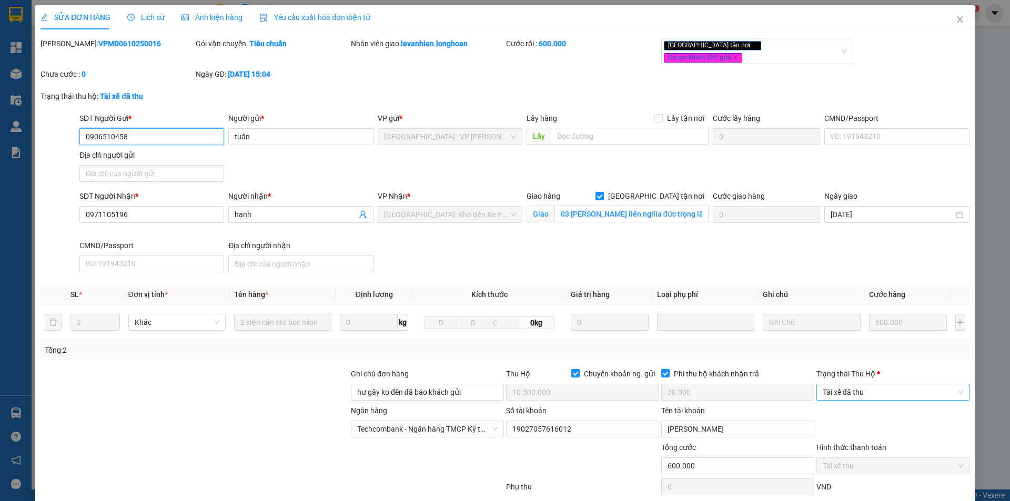
drag, startPoint x: 867, startPoint y: 387, endPoint x: 860, endPoint y: 386, distance: 6.9
click at [866, 388] on span "Tài xế đã thu" at bounding box center [893, 393] width 140 height 16
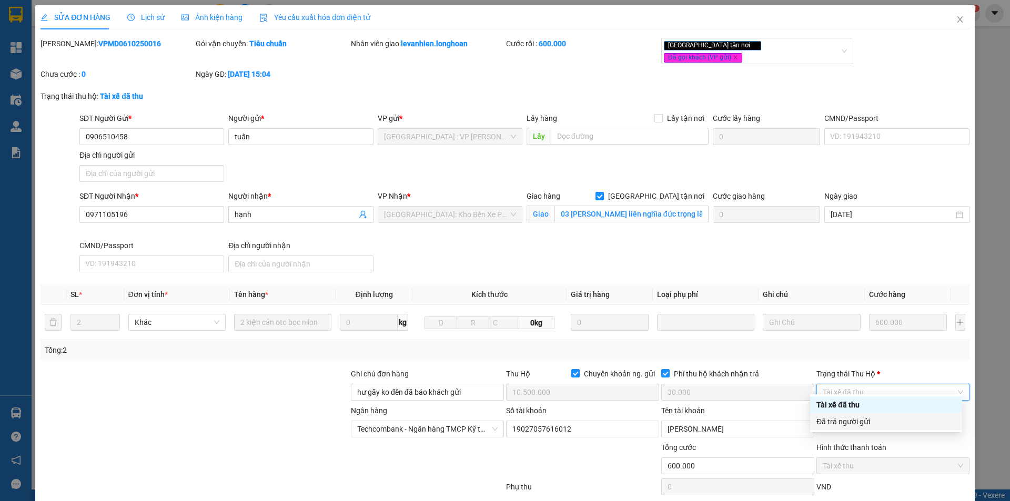
click at [854, 419] on div "Đã trả người gửi" at bounding box center [885, 422] width 139 height 12
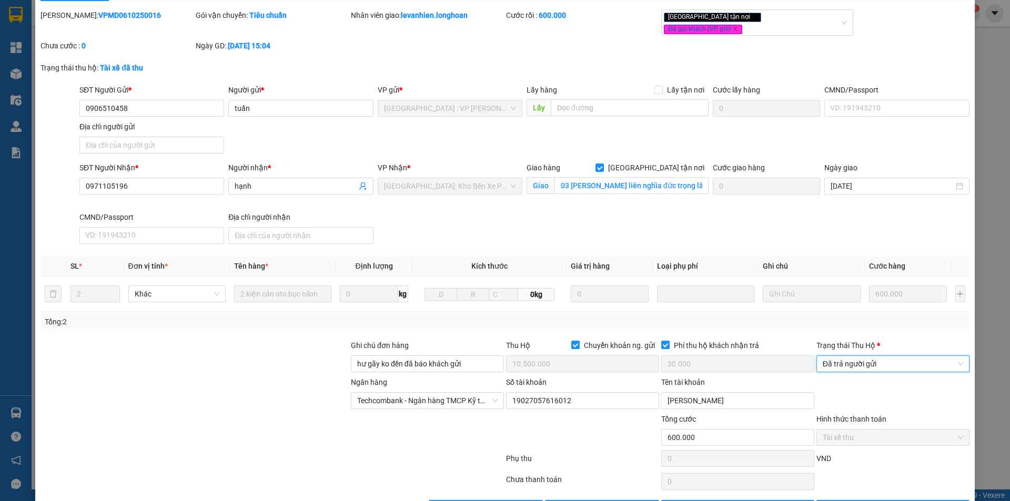
scroll to position [56, 0]
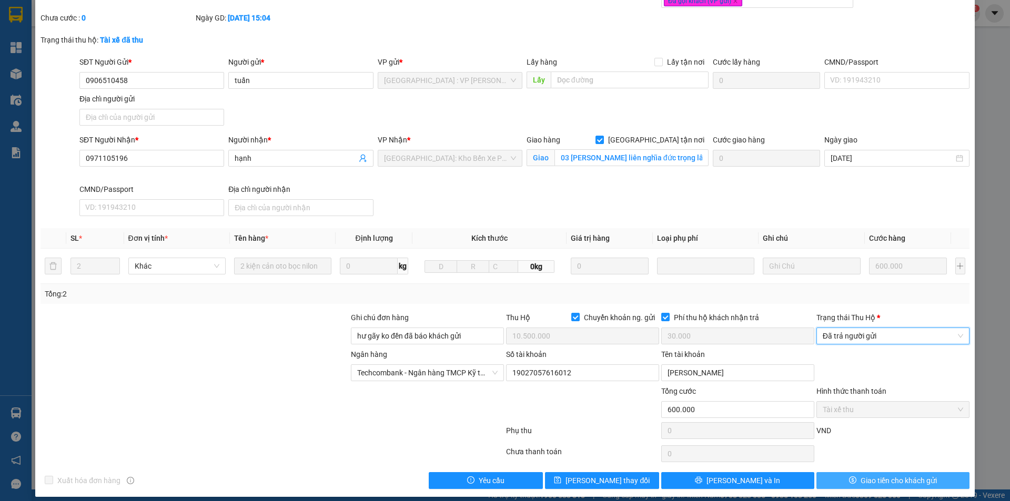
click at [850, 477] on button "Giao tiền cho khách gửi" at bounding box center [892, 480] width 153 height 17
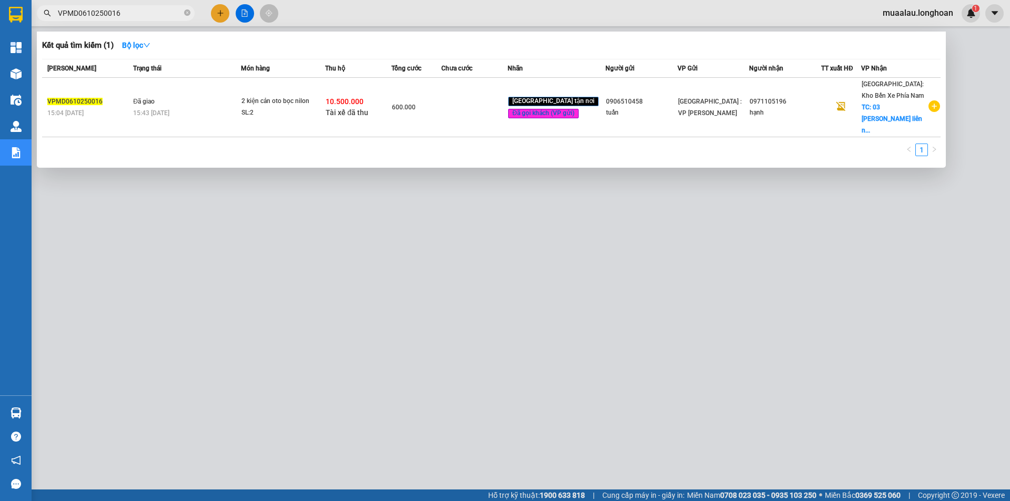
click at [184, 13] on span "VPMD0610250016" at bounding box center [116, 13] width 158 height 16
click at [185, 13] on icon "close-circle" at bounding box center [187, 12] width 6 height 6
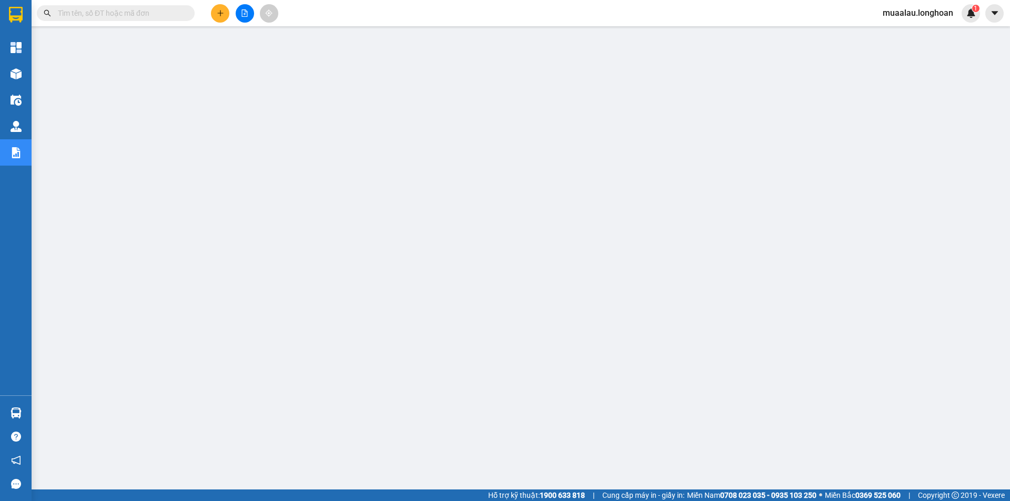
paste input "VPHM0510250003"
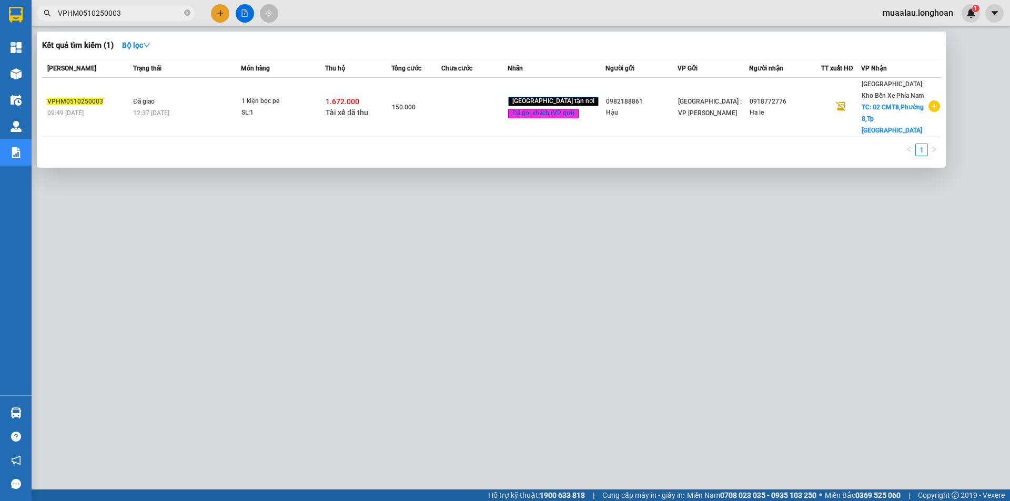
click at [489, 108] on td at bounding box center [474, 107] width 66 height 59
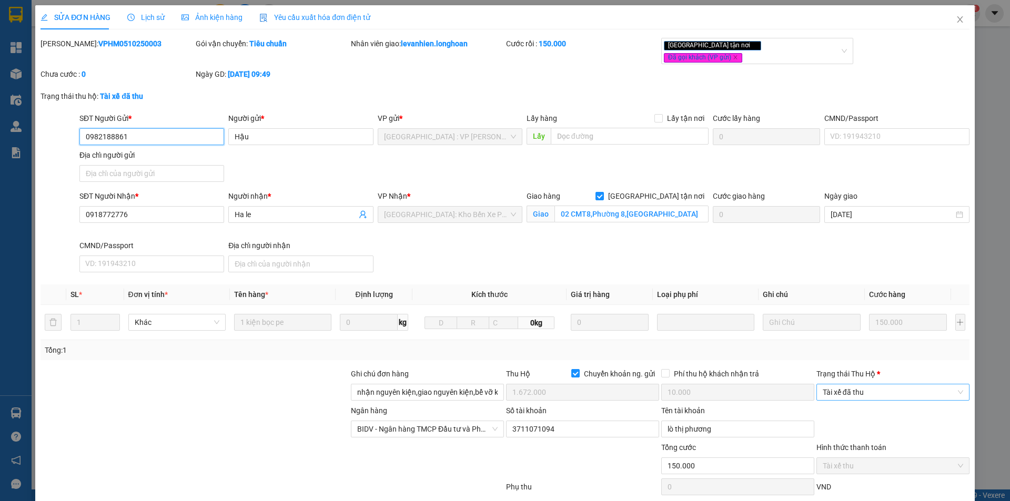
click at [877, 385] on span "Tài xế đã thu" at bounding box center [893, 393] width 140 height 16
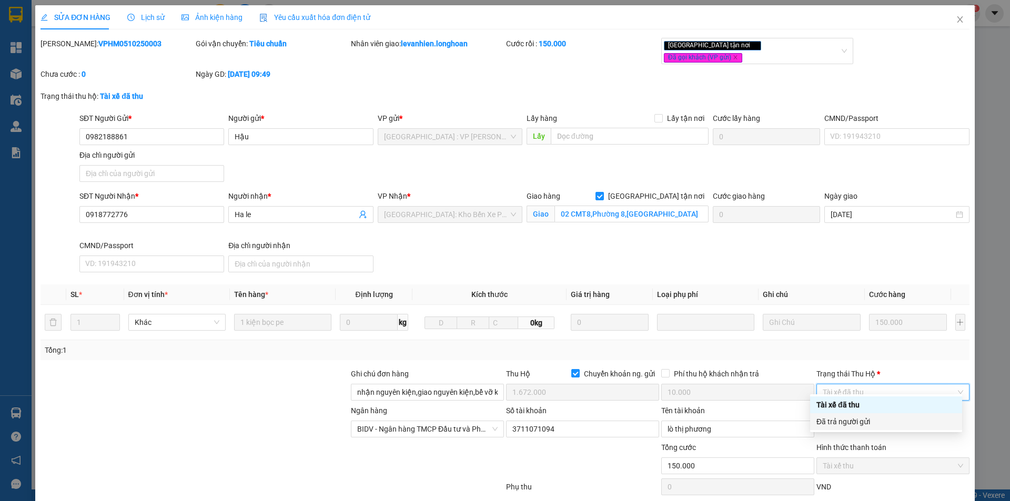
click at [887, 426] on div "Đã trả người gửi" at bounding box center [885, 422] width 139 height 12
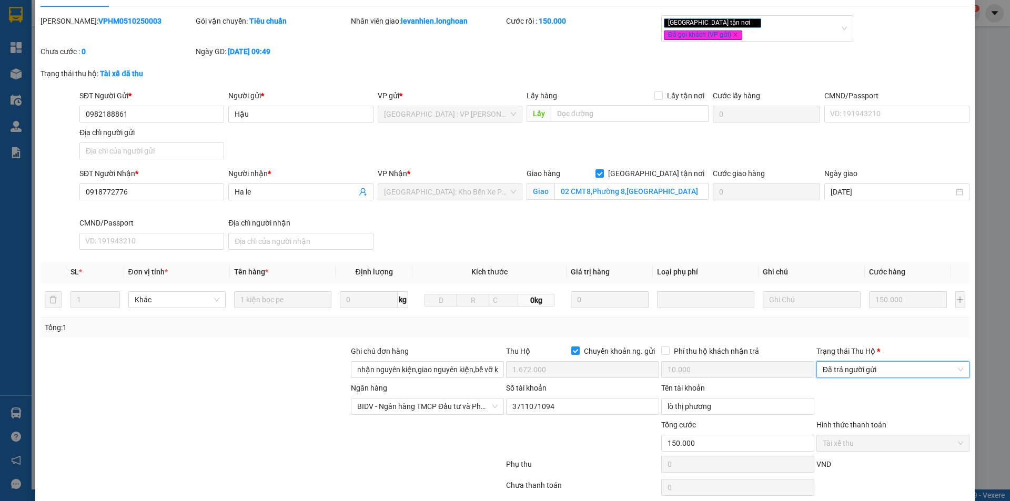
scroll to position [56, 0]
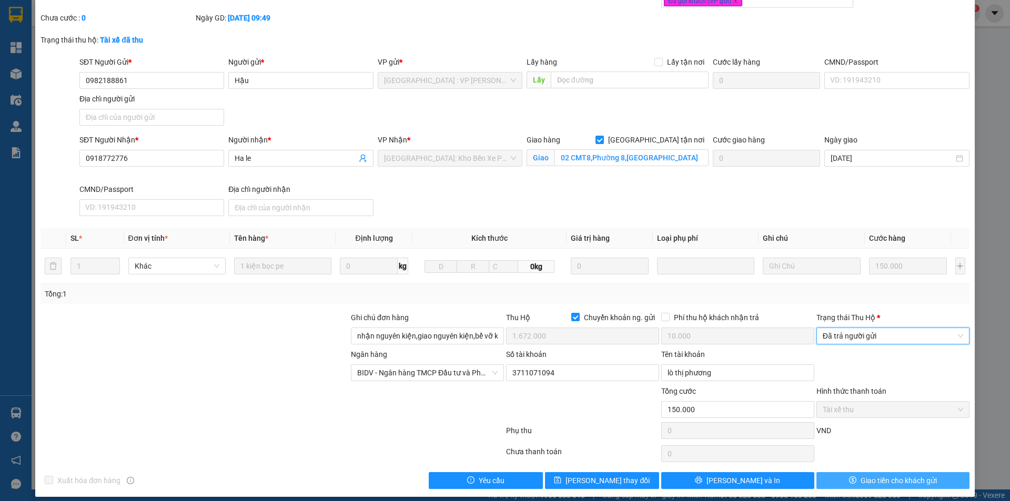
click at [861, 475] on span "Giao tiền cho khách gửi" at bounding box center [899, 481] width 76 height 12
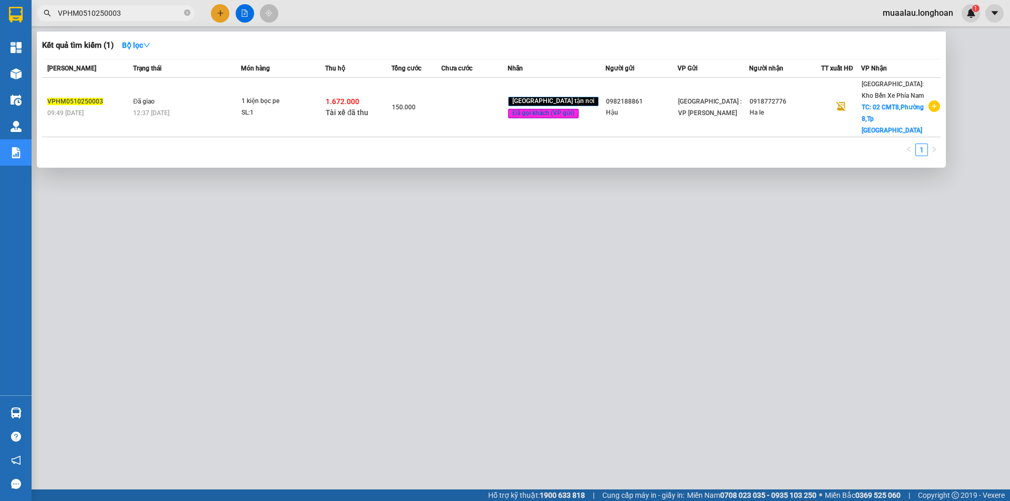
click at [190, 12] on span "VPHM0510250003" at bounding box center [116, 13] width 158 height 16
click at [187, 11] on icon "close-circle" at bounding box center [187, 12] width 6 height 6
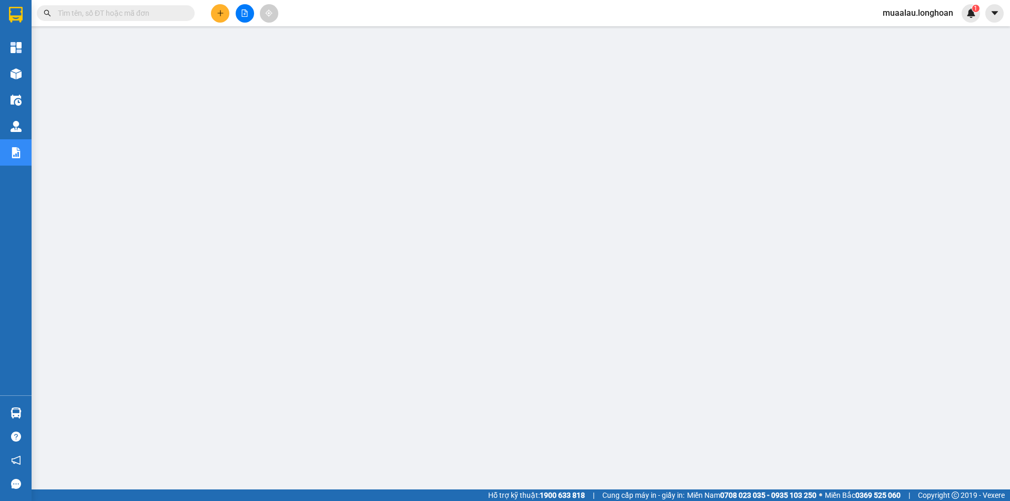
paste input "VPLB0510250005"
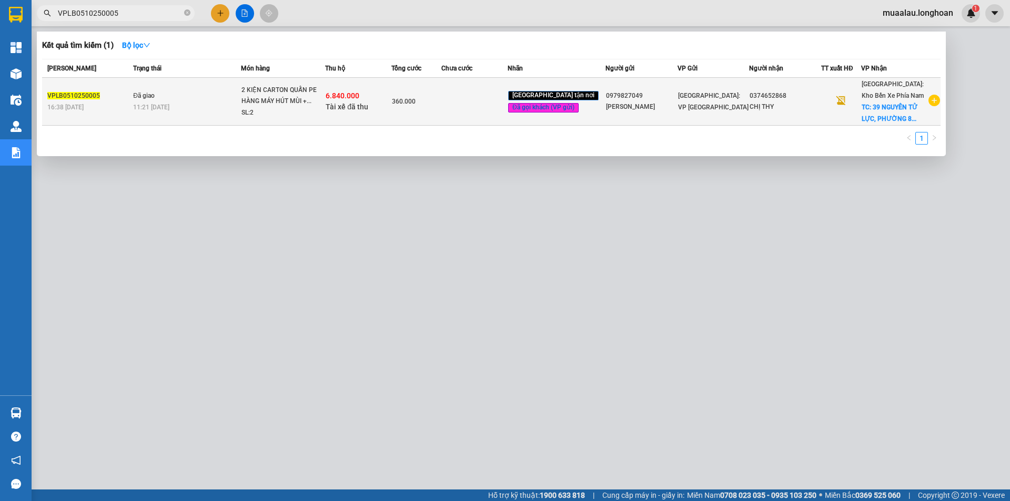
click at [478, 108] on td at bounding box center [474, 102] width 66 height 48
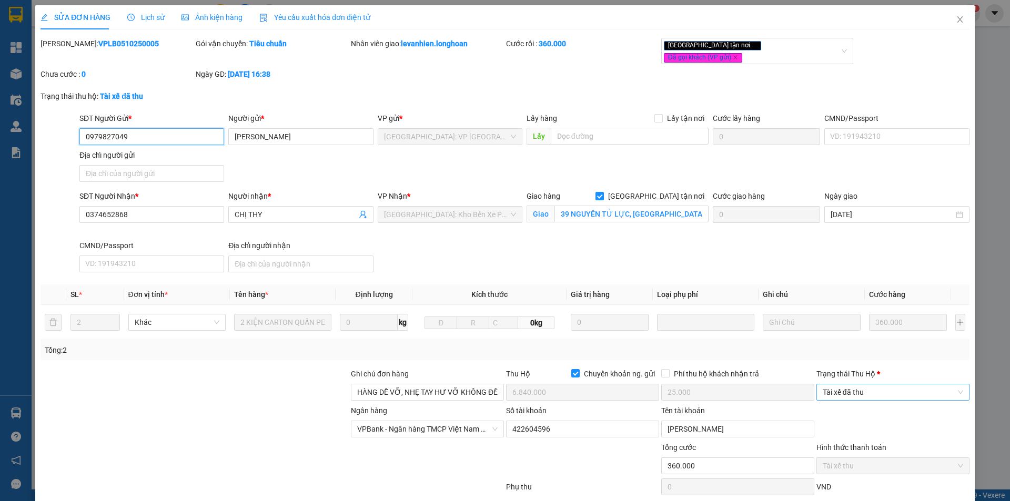
click at [857, 385] on span "Tài xế đã thu" at bounding box center [893, 393] width 140 height 16
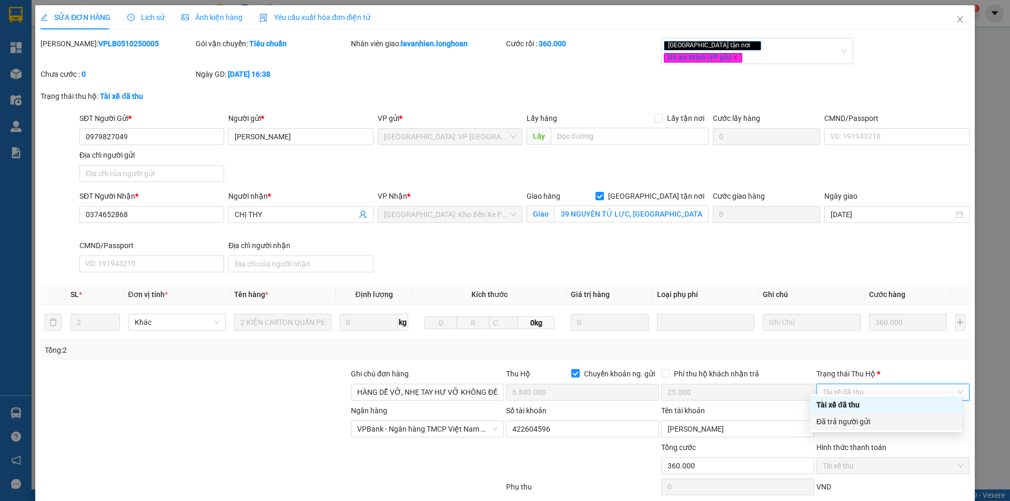
click at [851, 419] on div "Đã trả người gửi" at bounding box center [885, 422] width 139 height 12
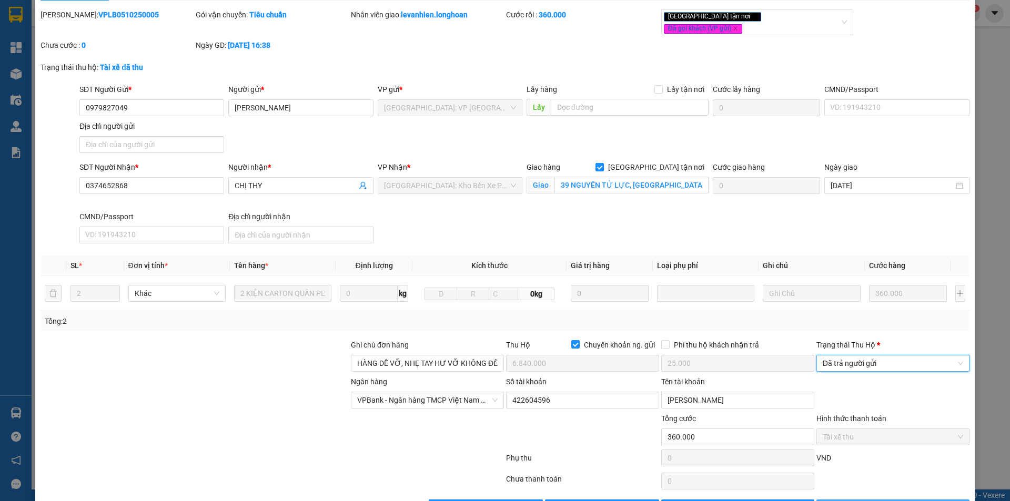
scroll to position [56, 0]
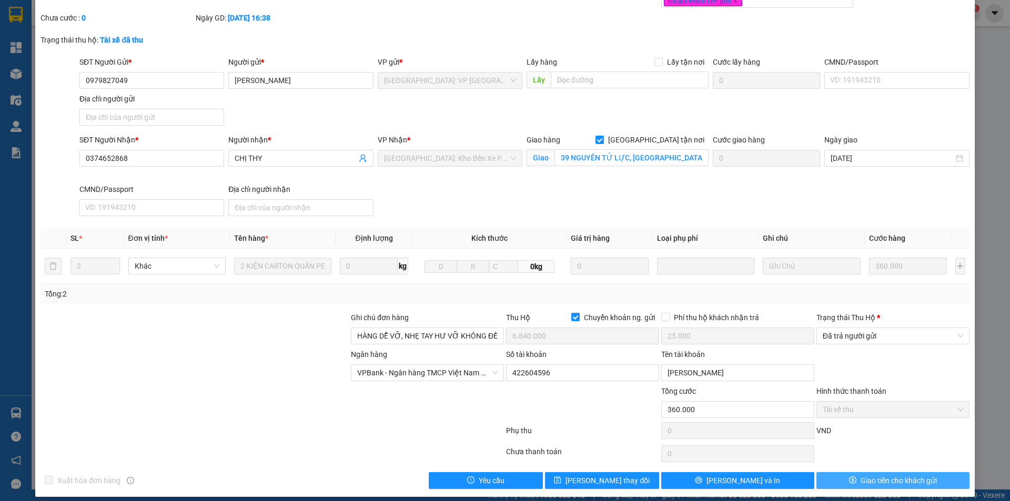
click at [861, 475] on span "Giao tiền cho khách gửi" at bounding box center [899, 481] width 76 height 12
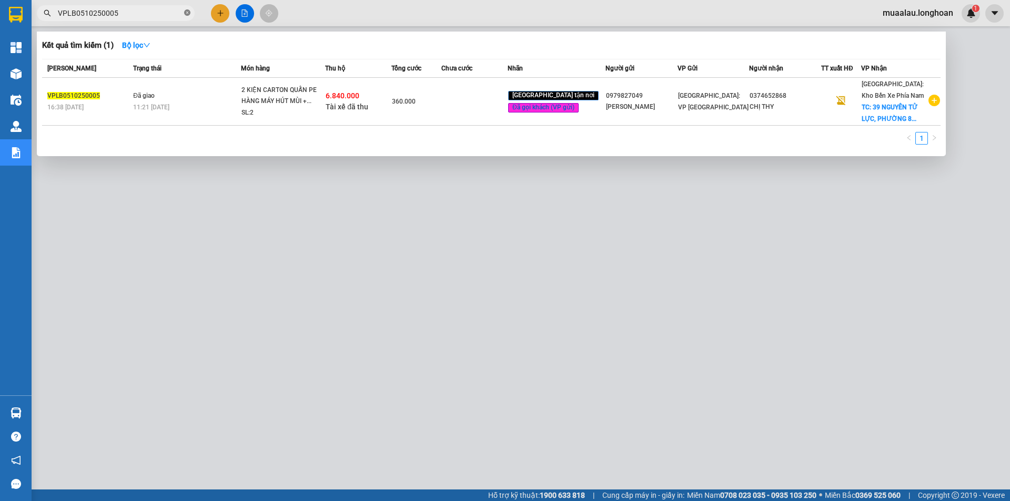
click at [189, 10] on icon "close-circle" at bounding box center [187, 12] width 6 height 6
paste input "VPMD0610250031"
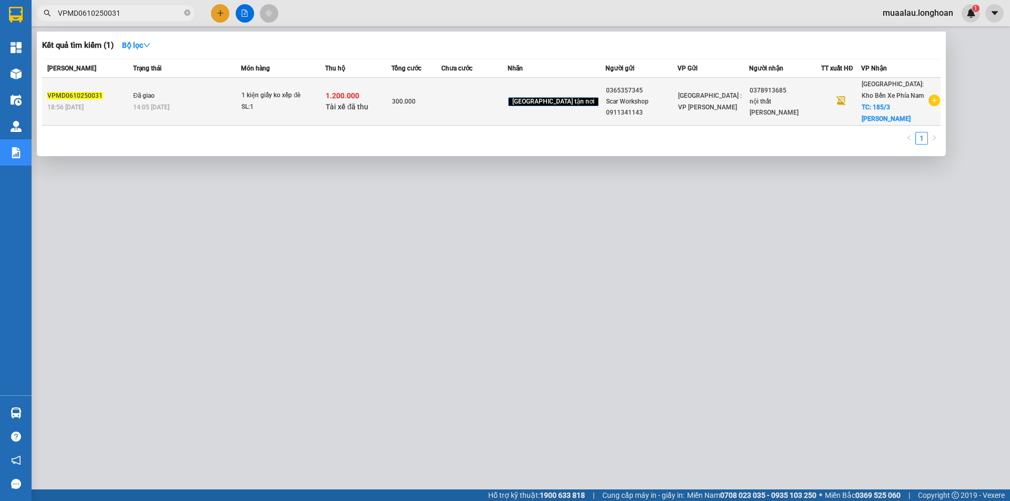
click at [441, 107] on td "300.000" at bounding box center [416, 102] width 50 height 48
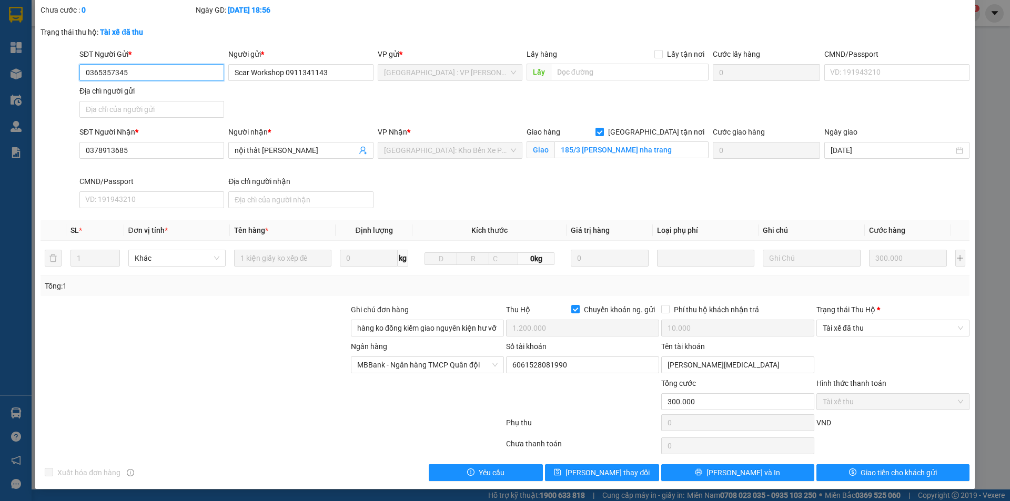
scroll to position [56, 0]
click at [882, 327] on span "Tài xế đã thu" at bounding box center [893, 328] width 140 height 16
click at [876, 375] on body "Kết quả tìm kiếm ( 1 ) Bộ lọc Mã ĐH Trạng thái Món hàng Thu hộ Tổng cước Chưa c…" at bounding box center [505, 250] width 1010 height 501
click at [874, 323] on span "Tài xế đã thu" at bounding box center [893, 328] width 140 height 16
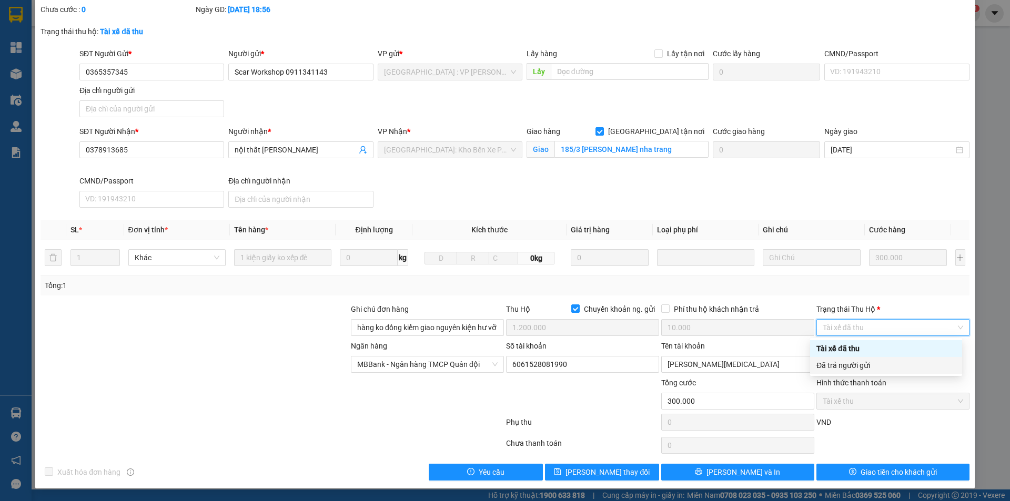
drag, startPoint x: 867, startPoint y: 363, endPoint x: 861, endPoint y: 393, distance: 31.3
click at [867, 363] on div "Đã trả người gửi" at bounding box center [885, 366] width 139 height 12
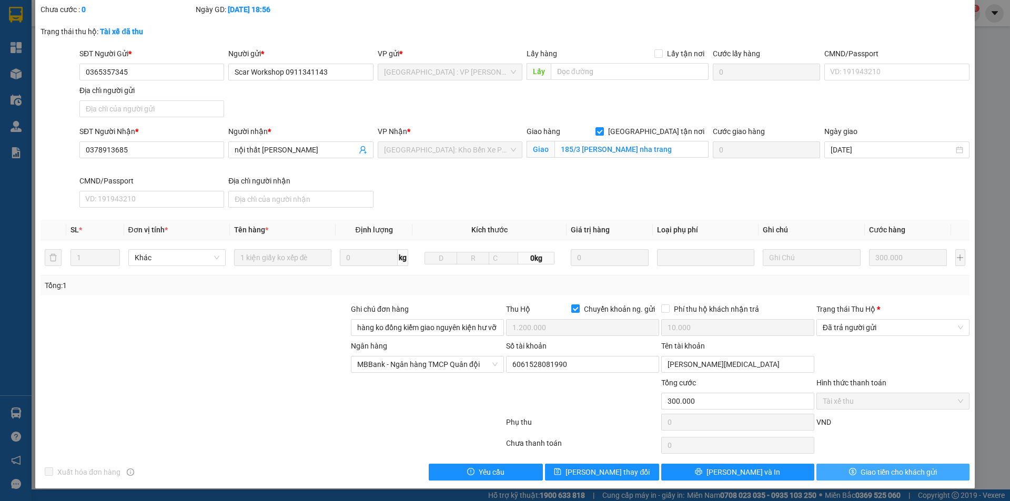
click at [838, 472] on button "Giao tiền cho khách gửi" at bounding box center [892, 472] width 153 height 17
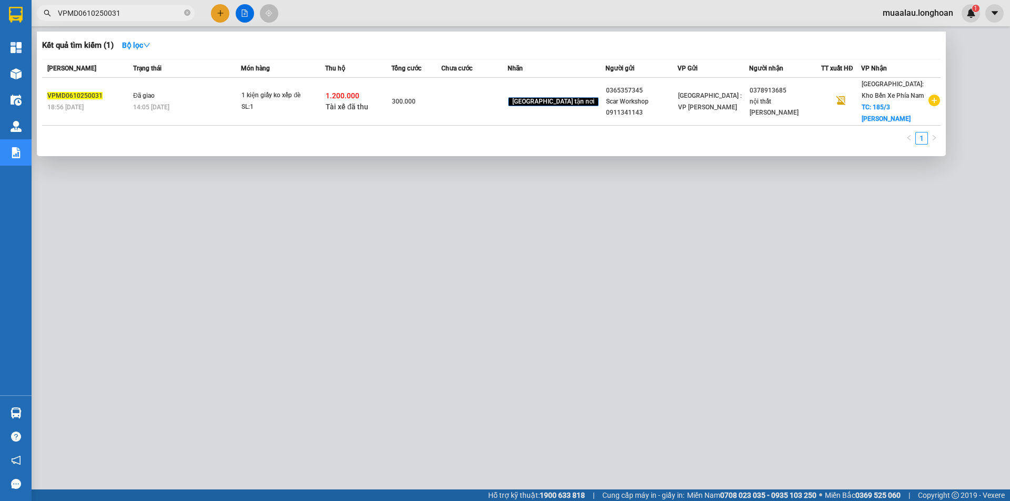
click at [184, 12] on icon "close-circle" at bounding box center [187, 12] width 6 height 6
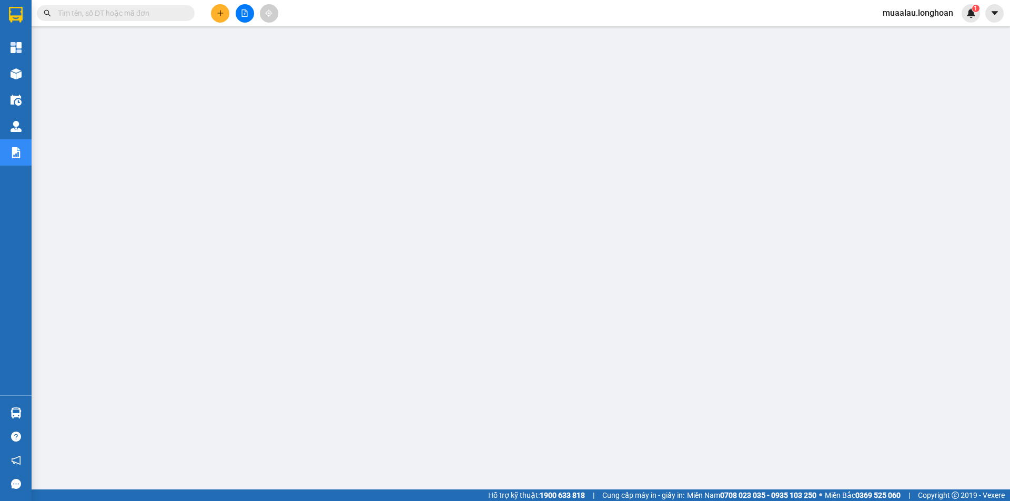
paste input "VHBT0410250030"
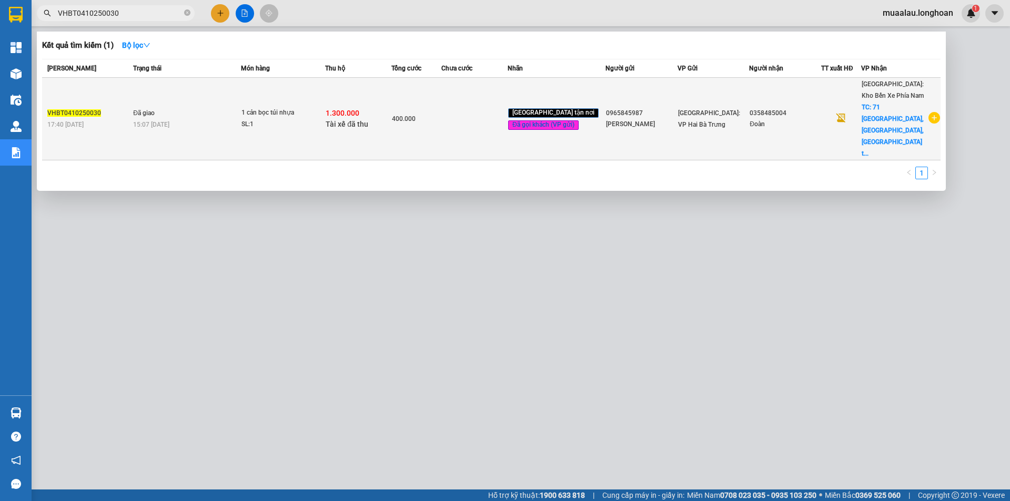
click at [488, 109] on td at bounding box center [474, 119] width 66 height 83
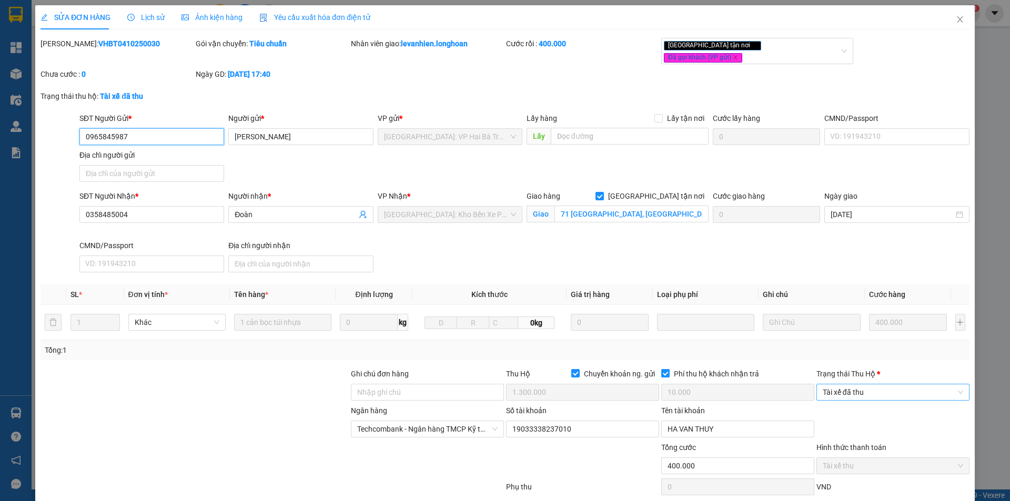
click at [860, 385] on span "Tài xế đã thu" at bounding box center [893, 393] width 140 height 16
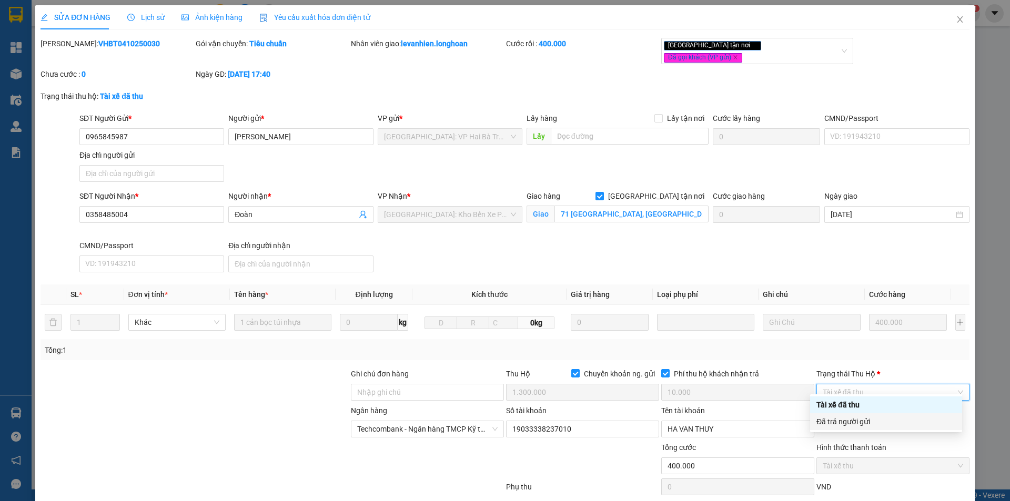
click at [875, 424] on div "Đã trả người gửi" at bounding box center [885, 422] width 139 height 12
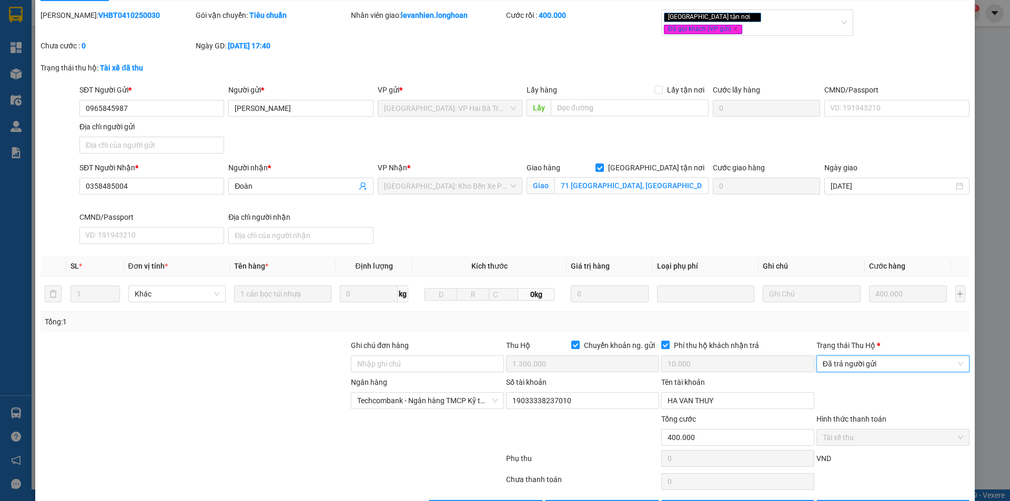
scroll to position [56, 0]
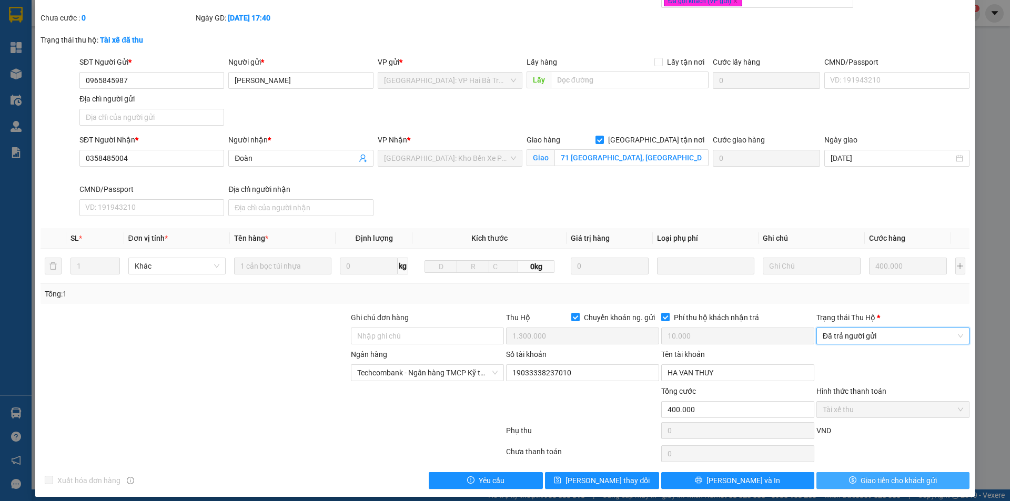
click at [866, 475] on span "Giao tiền cho khách gửi" at bounding box center [899, 481] width 76 height 12
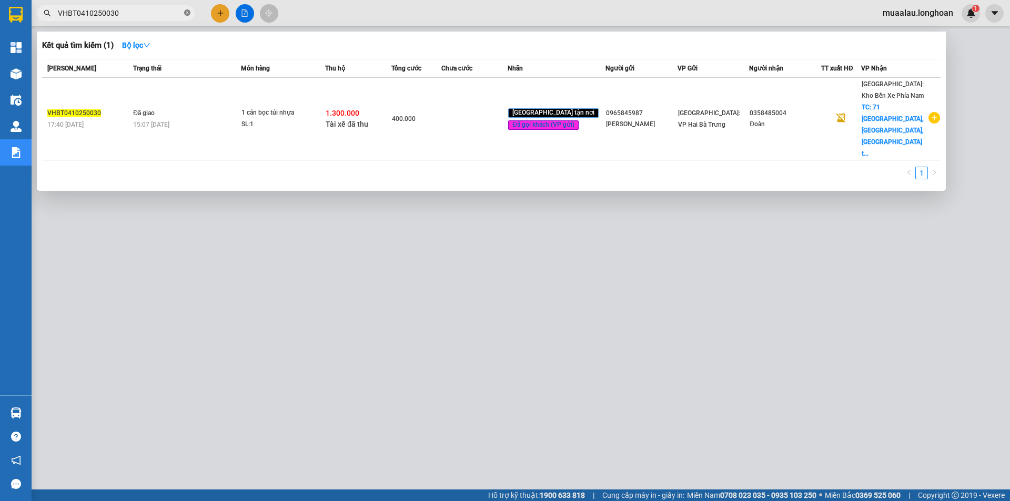
click at [185, 11] on icon "close-circle" at bounding box center [187, 12] width 6 height 6
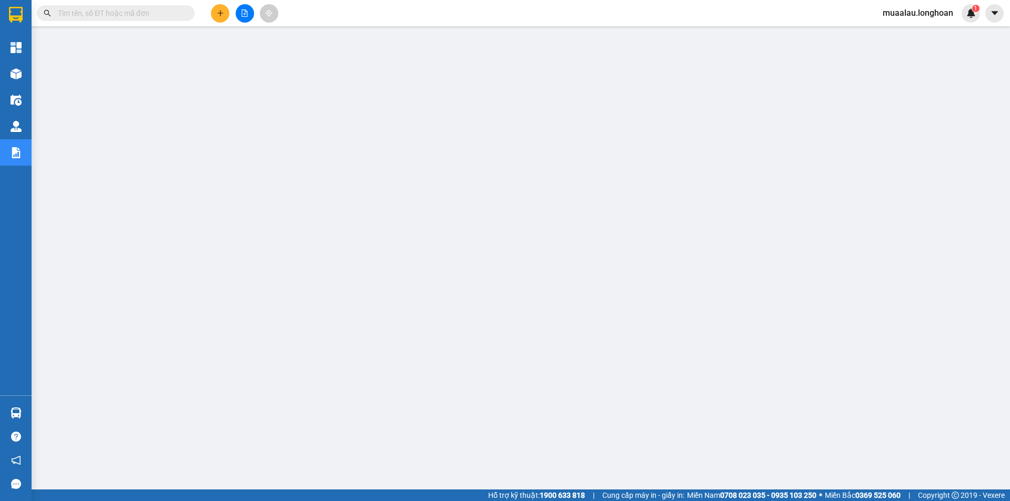
paste input "VHBT0410250030"
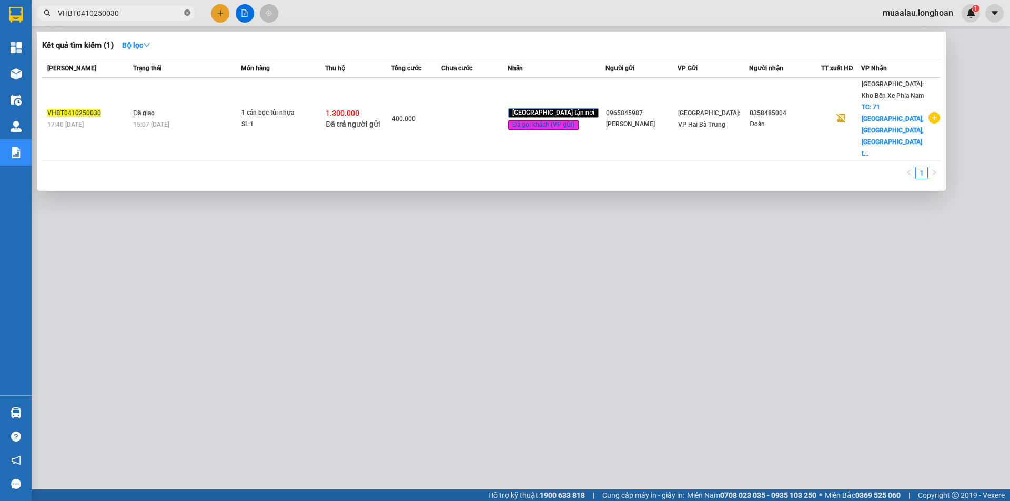
click at [186, 13] on icon "close-circle" at bounding box center [187, 12] width 6 height 6
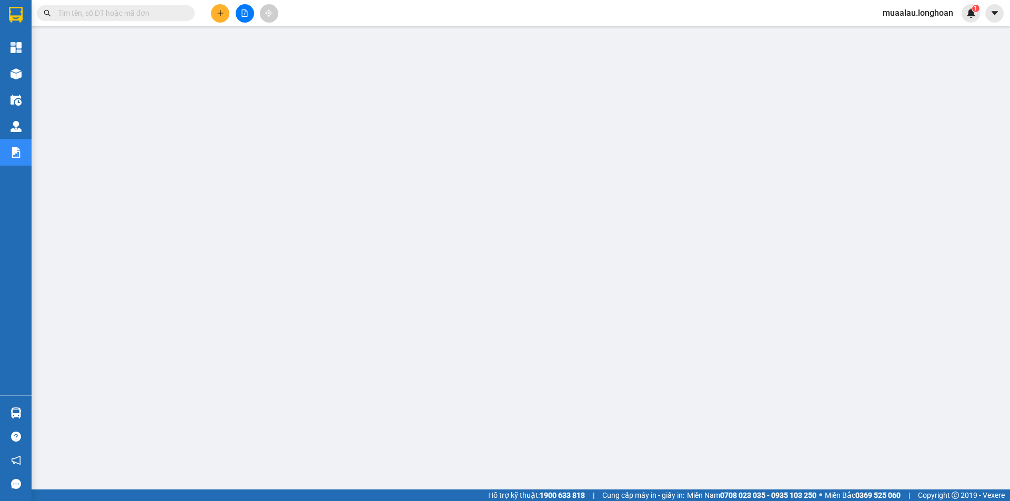
paste input "VPVD0210250058"
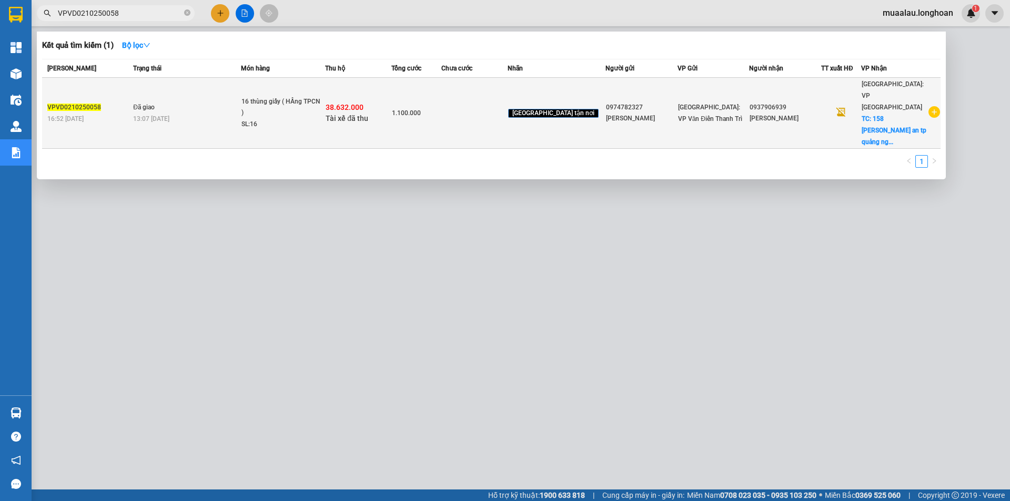
click at [441, 110] on td "1.100.000" at bounding box center [416, 113] width 50 height 71
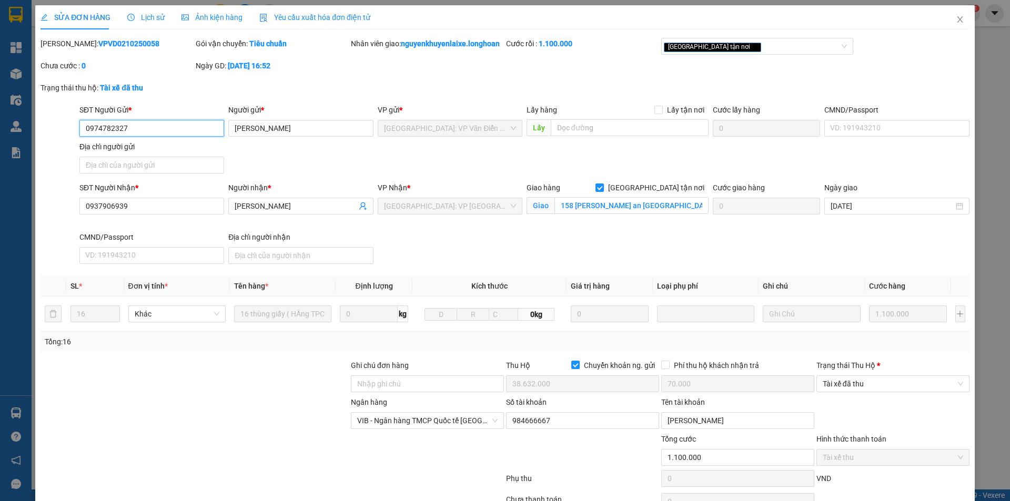
drag, startPoint x: 866, startPoint y: 398, endPoint x: 869, endPoint y: 406, distance: 8.5
click at [866, 392] on span "Tài xế đã thu" at bounding box center [893, 384] width 140 height 16
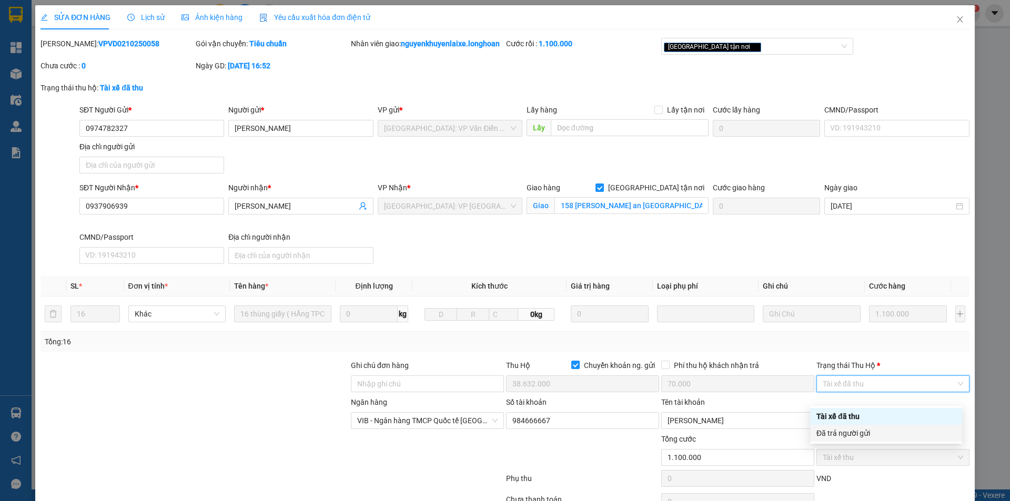
click at [879, 436] on div "Đã trả người gửi" at bounding box center [885, 434] width 139 height 12
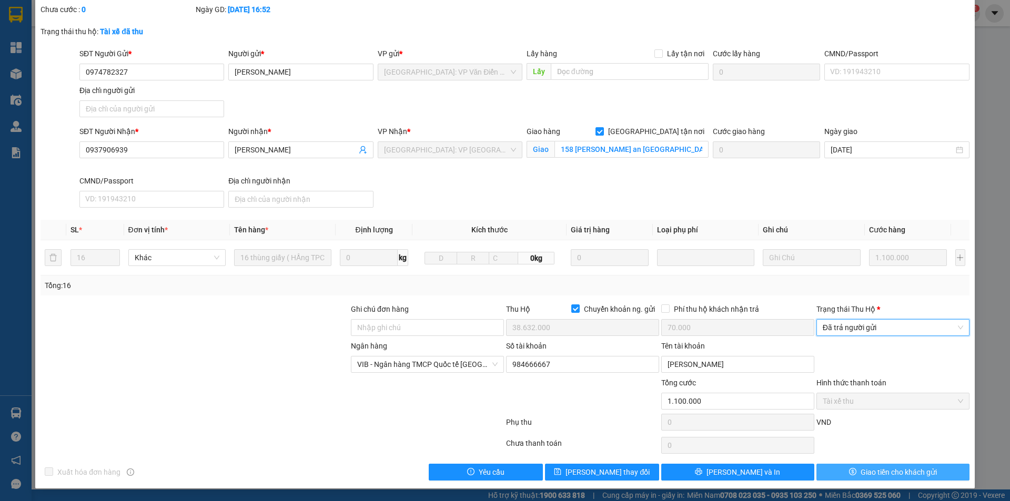
scroll to position [68, 0]
click at [891, 464] on button "Giao tiền cho khách gửi" at bounding box center [892, 472] width 153 height 17
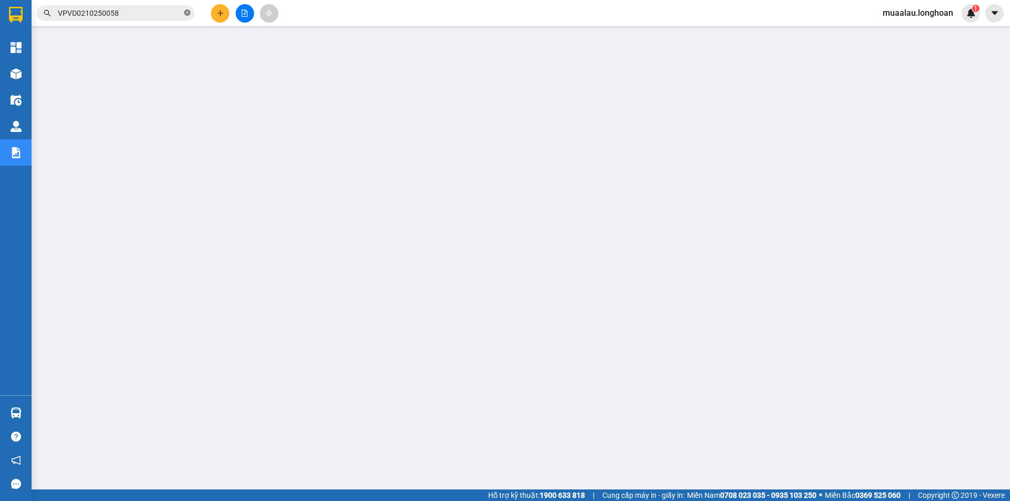
click at [188, 13] on icon "close-circle" at bounding box center [187, 12] width 6 height 6
paste input "QU120610250009"
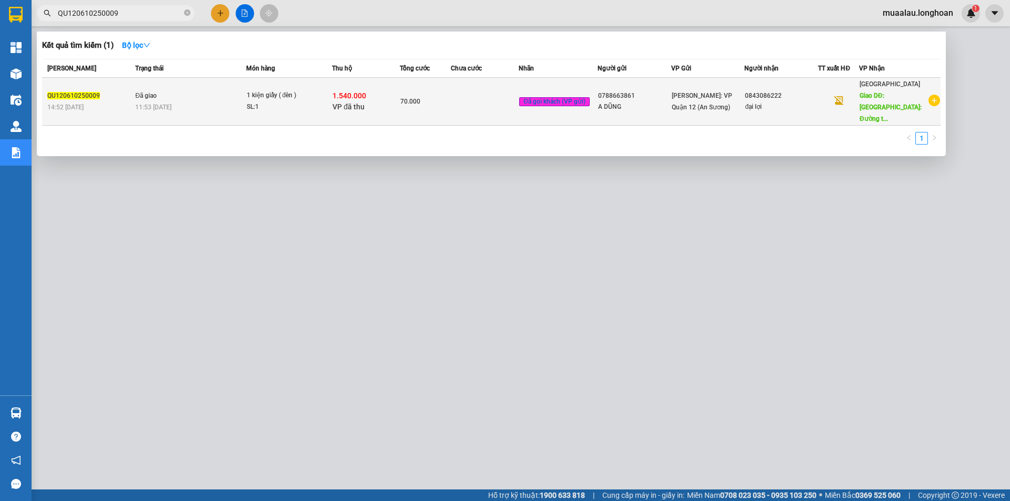
click at [491, 106] on td at bounding box center [485, 102] width 68 height 48
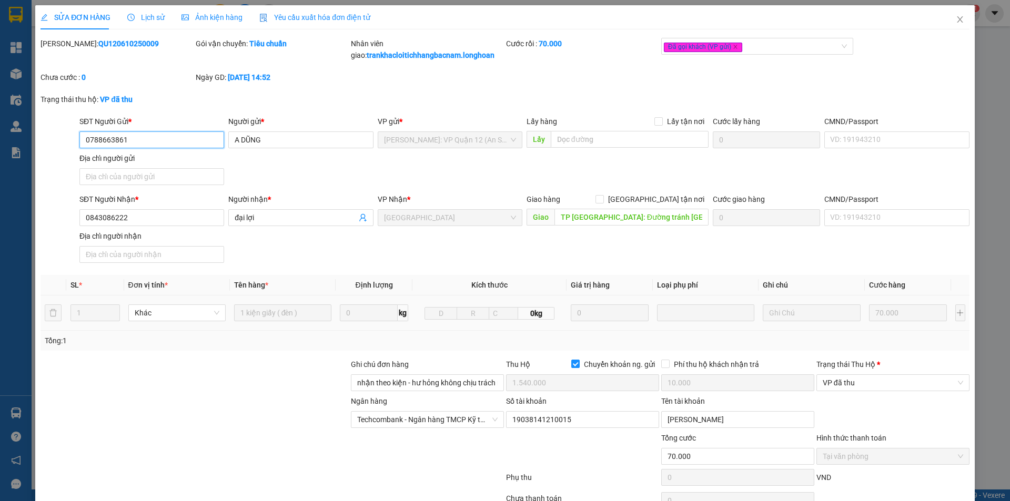
scroll to position [55, 0]
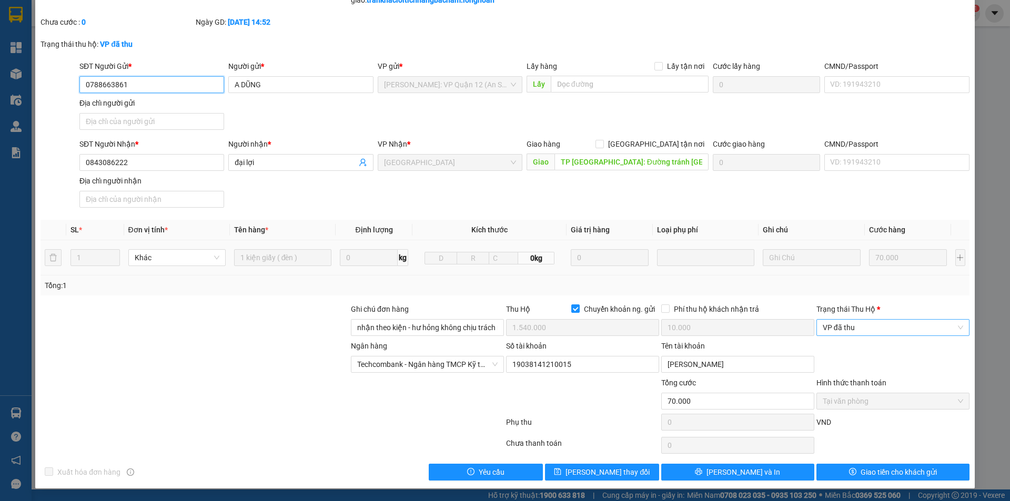
click at [848, 328] on span "VP đã thu" at bounding box center [893, 328] width 140 height 16
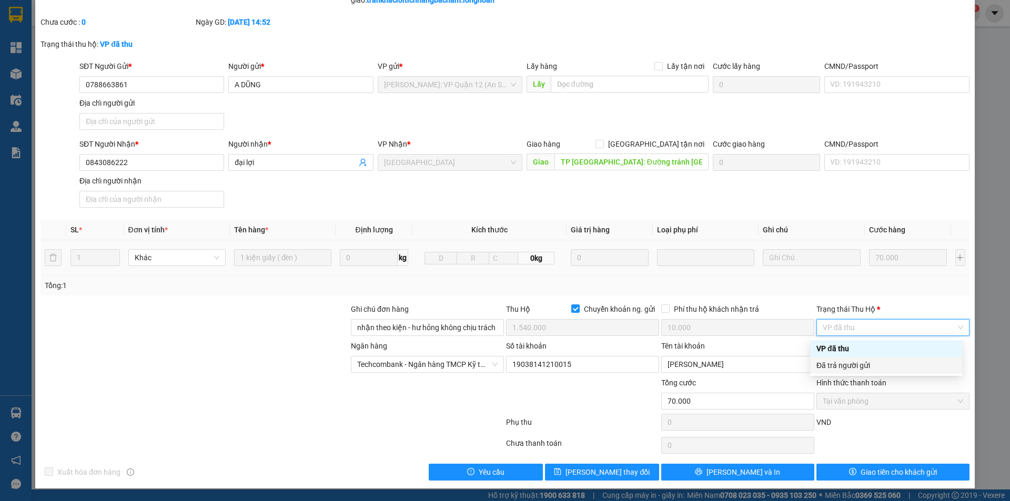
click at [854, 366] on div "Đã trả người gửi" at bounding box center [885, 366] width 139 height 12
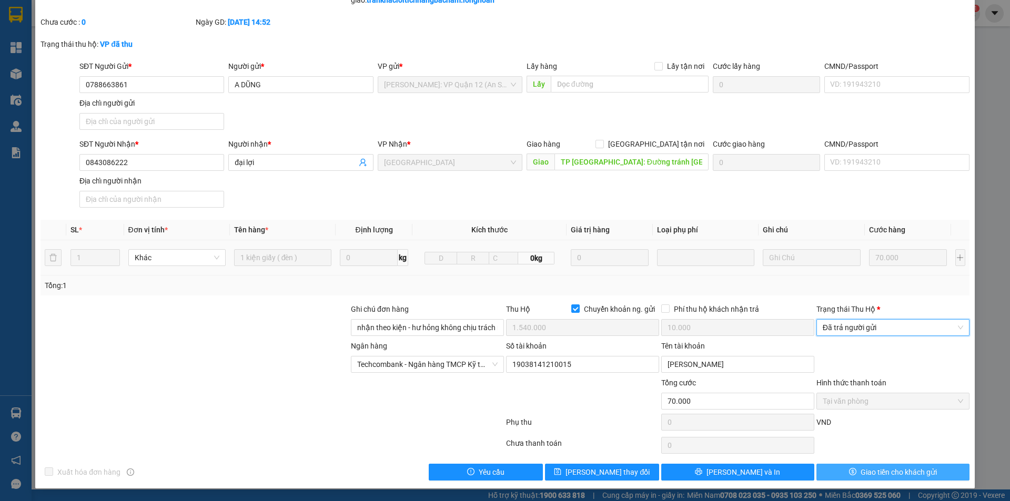
click at [872, 468] on span "Giao tiền cho khách gửi" at bounding box center [899, 473] width 76 height 12
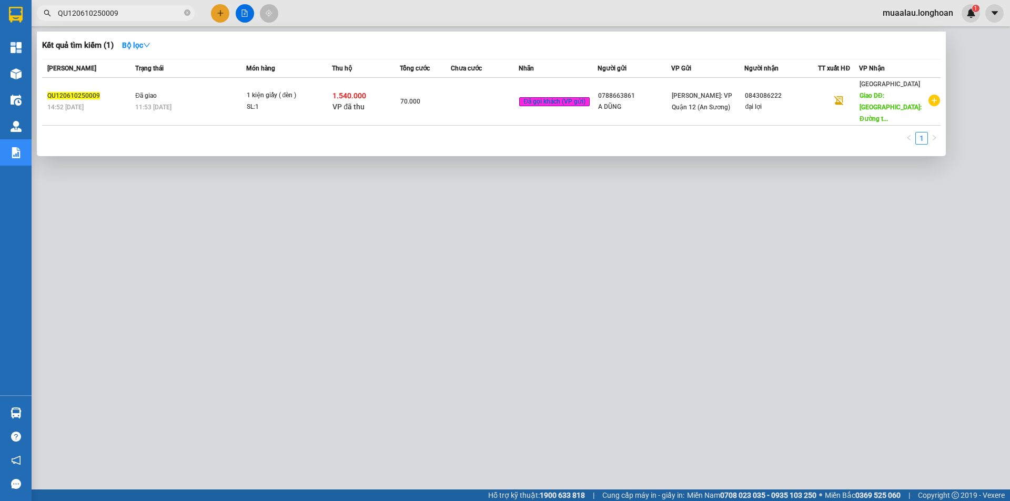
click at [183, 16] on span "QU120610250009" at bounding box center [116, 13] width 158 height 16
click at [186, 13] on icon "close-circle" at bounding box center [187, 12] width 6 height 6
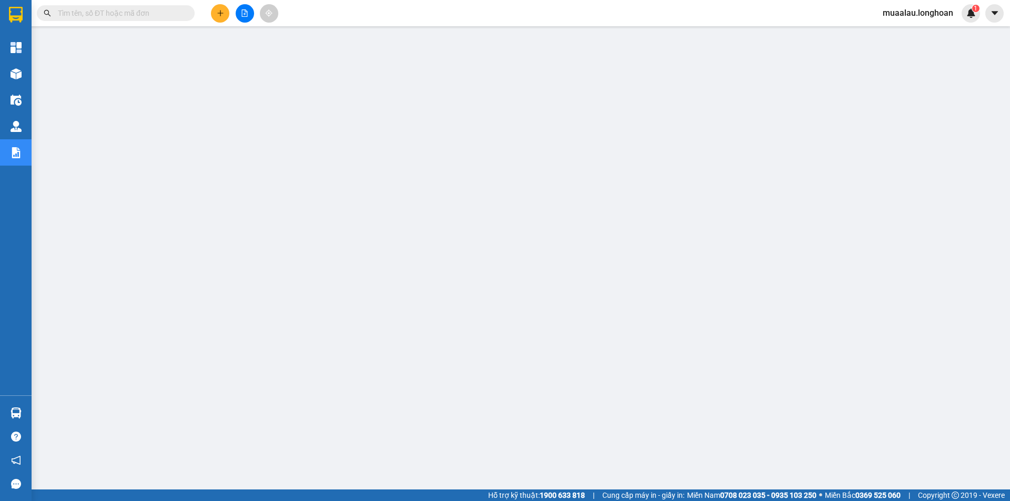
paste input "HQTP0510250011"
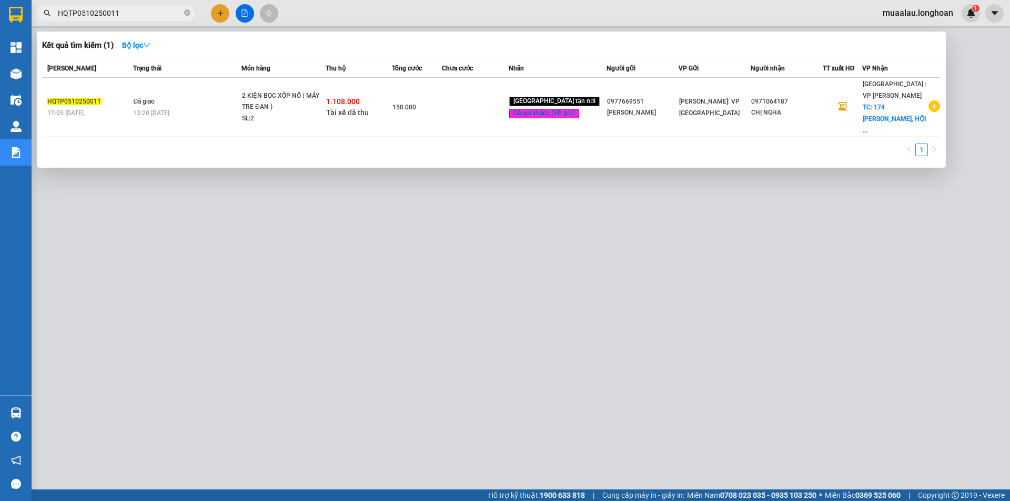
click at [469, 104] on td at bounding box center [475, 107] width 66 height 59
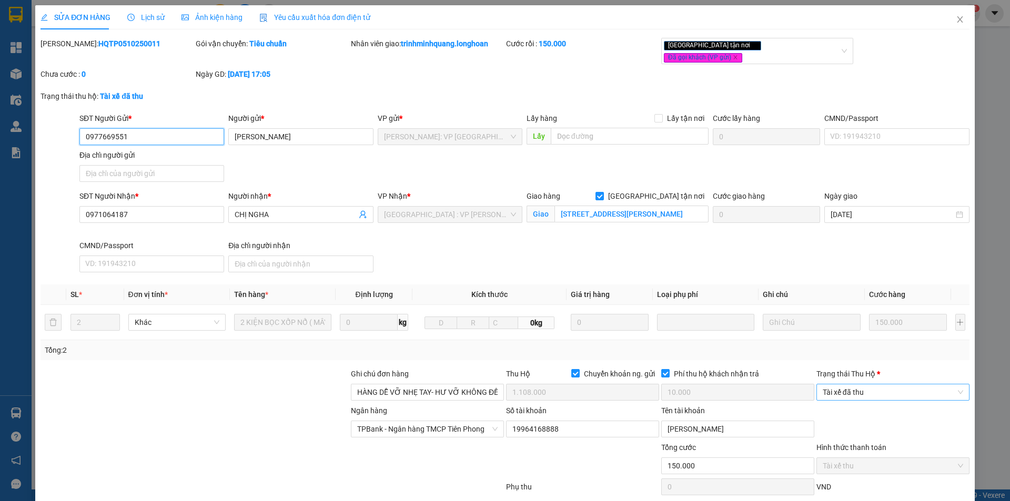
click at [876, 385] on span "Tài xế đã thu" at bounding box center [893, 393] width 140 height 16
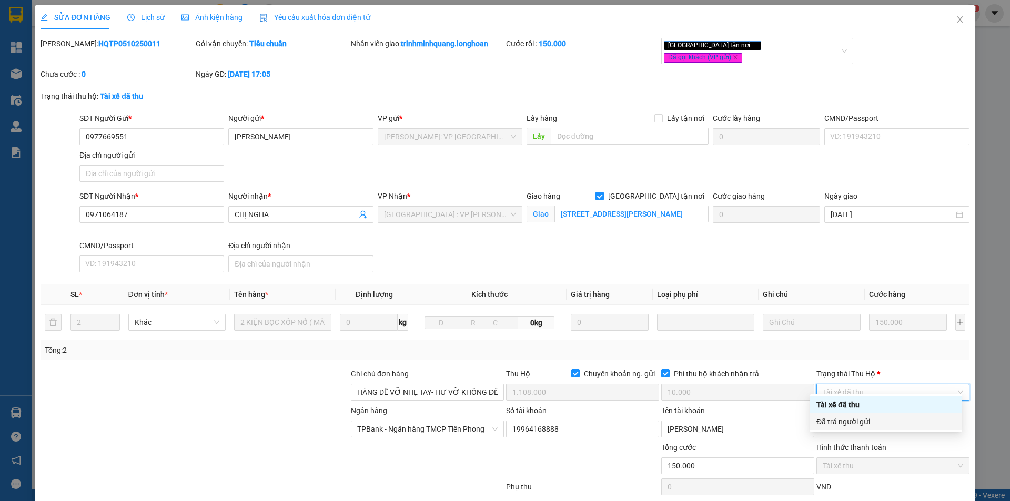
click at [878, 422] on div "Đã trả người gửi" at bounding box center [885, 422] width 139 height 12
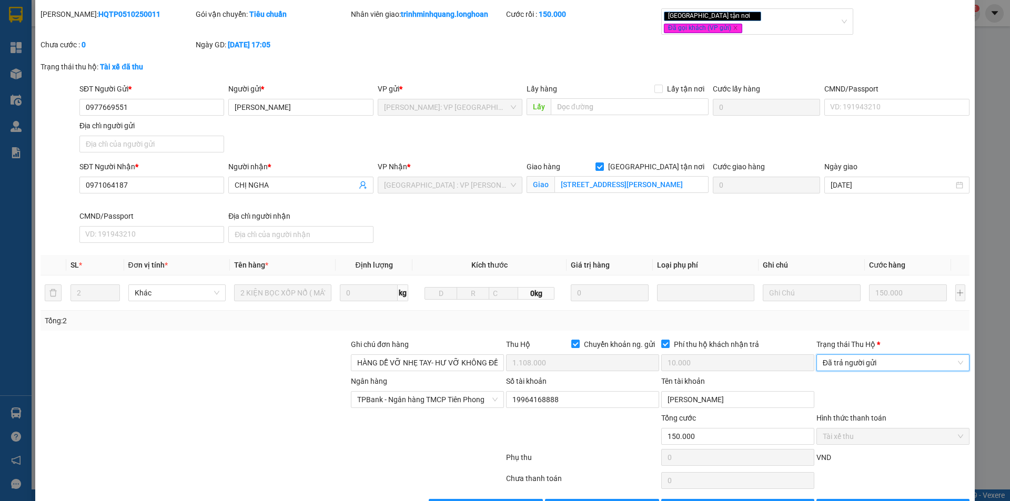
scroll to position [56, 0]
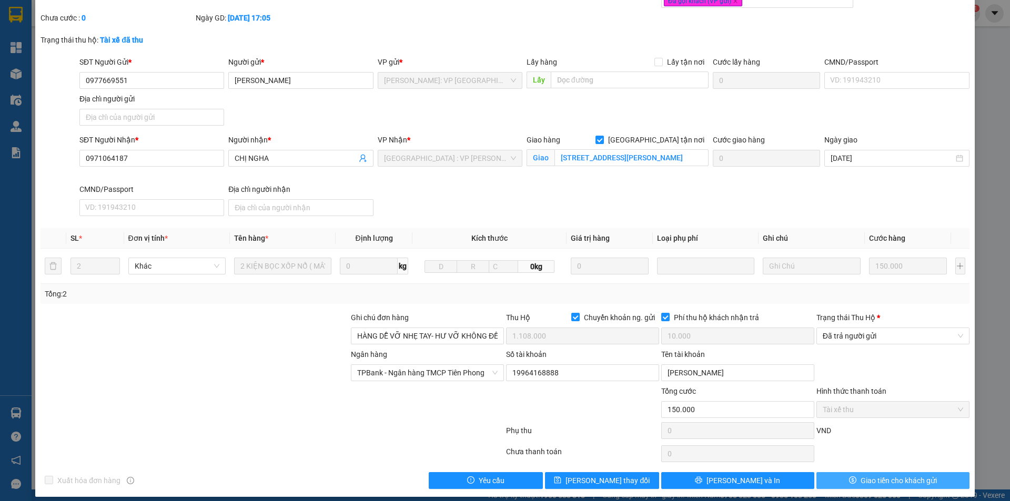
click at [868, 475] on span "Giao tiền cho khách gửi" at bounding box center [899, 481] width 76 height 12
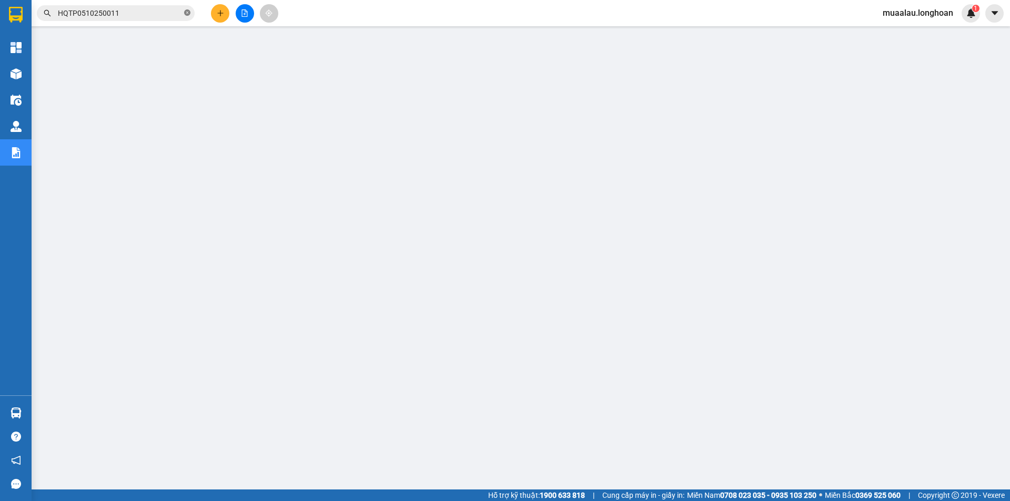
click at [187, 9] on span at bounding box center [187, 13] width 6 height 10
paste input "KQ120610250032"
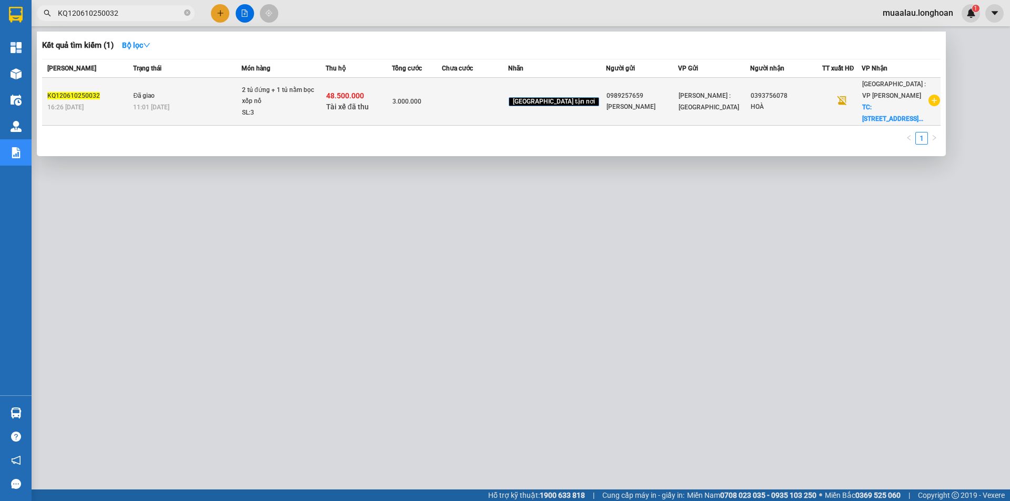
click at [487, 103] on td at bounding box center [475, 102] width 66 height 48
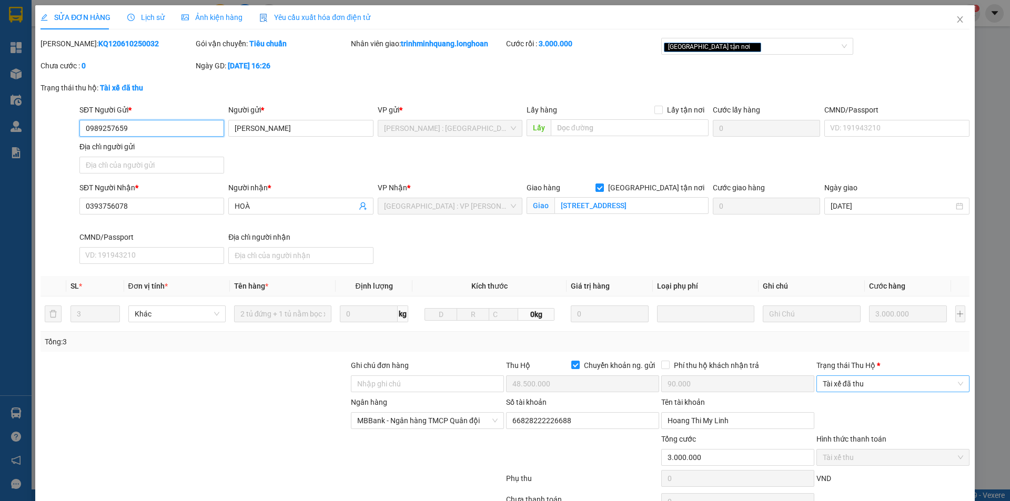
click at [877, 379] on span "Tài xế đã thu" at bounding box center [893, 384] width 140 height 16
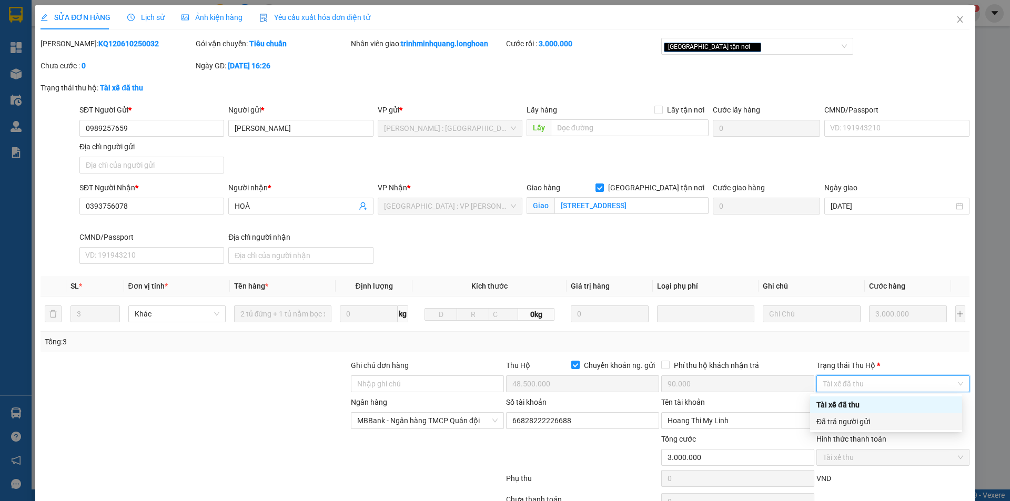
click at [887, 423] on div "Đã trả người gửi" at bounding box center [885, 422] width 139 height 12
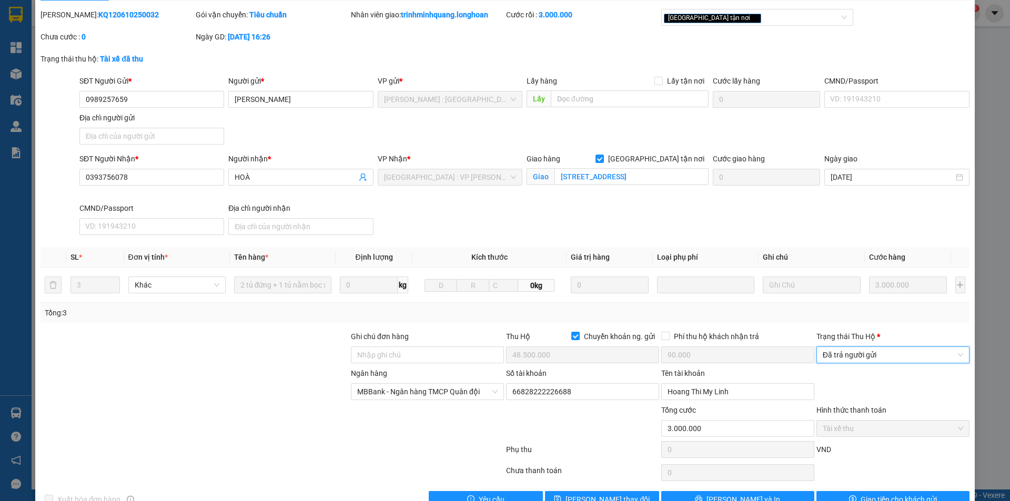
scroll to position [56, 0]
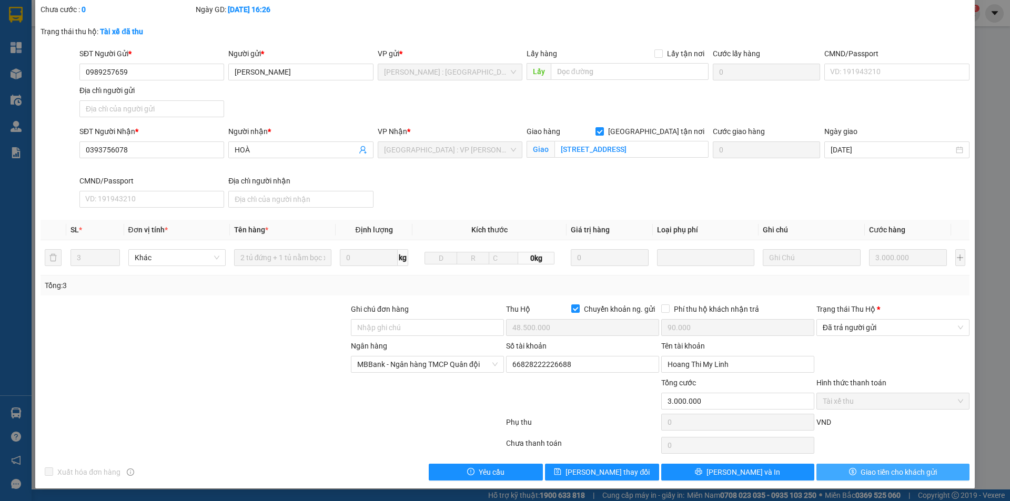
click at [864, 470] on span "Giao tiền cho khách gửi" at bounding box center [899, 473] width 76 height 12
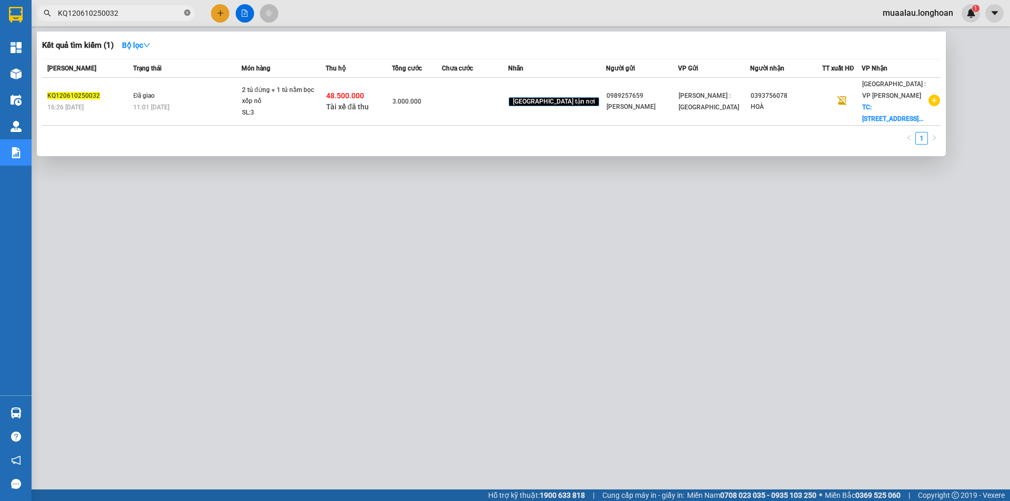
click at [185, 11] on icon "close-circle" at bounding box center [187, 12] width 6 height 6
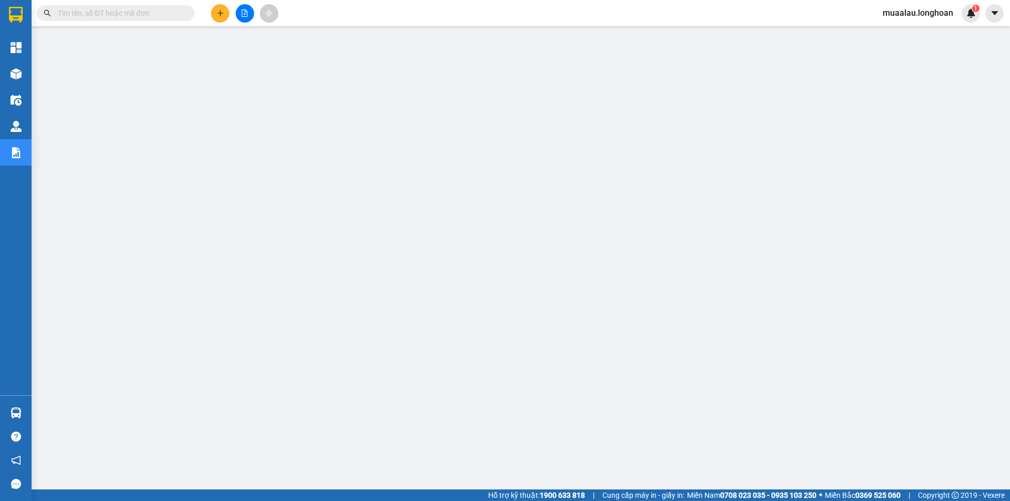
paste input "KQ120610250032"
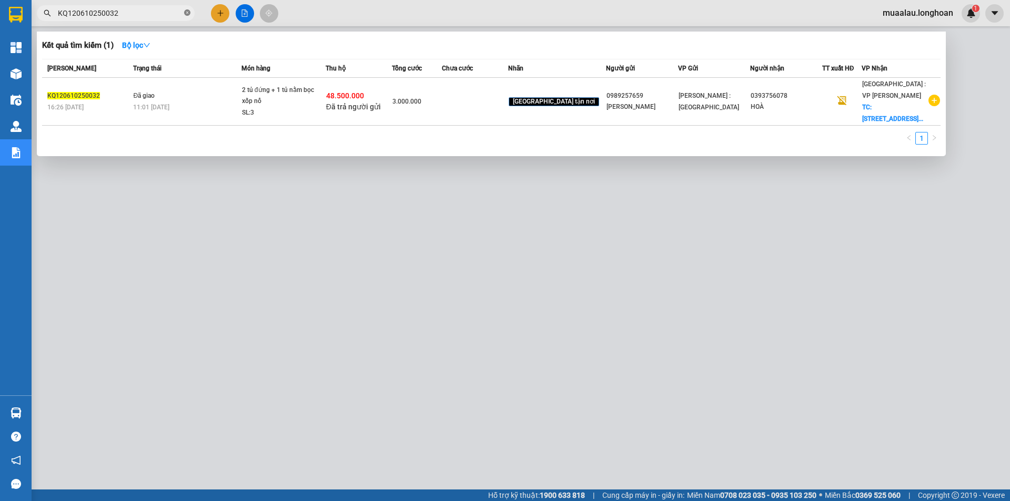
click at [186, 11] on icon "close-circle" at bounding box center [187, 12] width 6 height 6
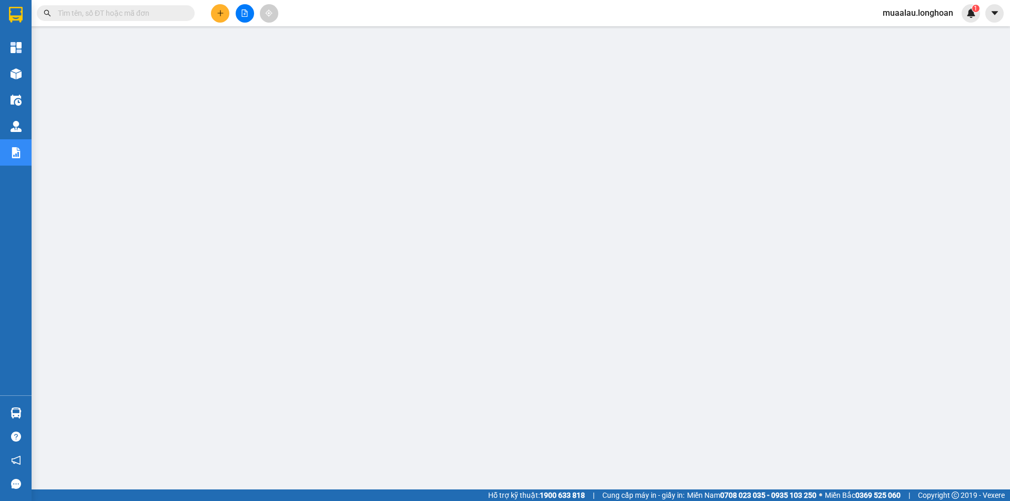
paste input "HNHD0410250050"
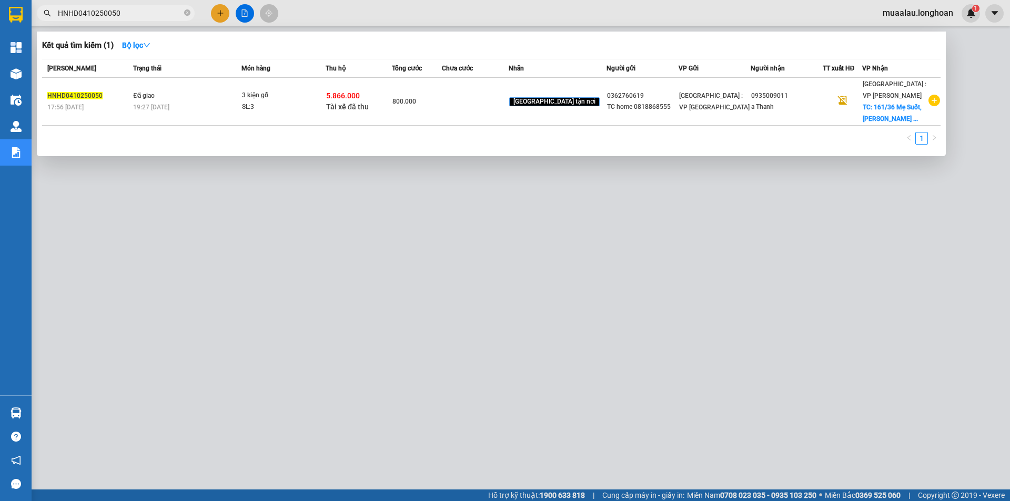
click at [494, 114] on td at bounding box center [475, 102] width 66 height 48
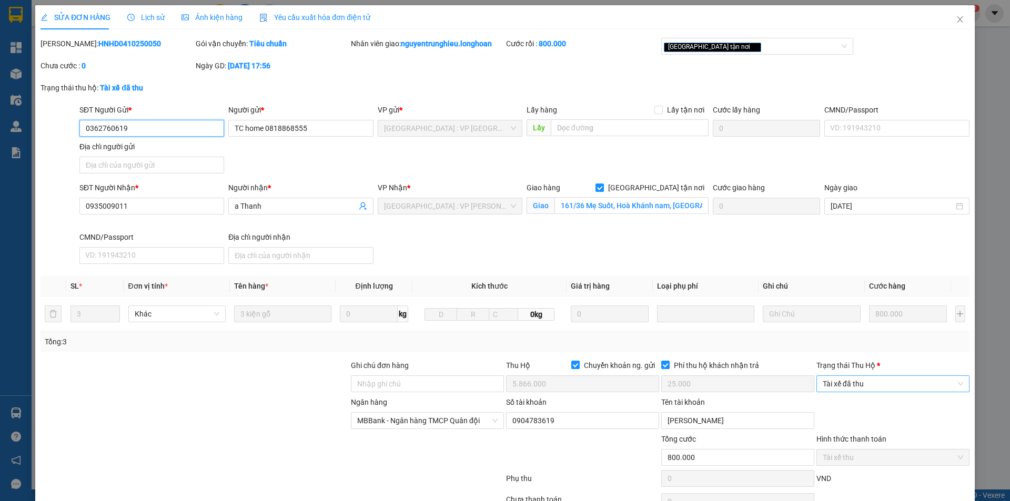
click at [862, 383] on span "Tài xế đã thu" at bounding box center [893, 384] width 140 height 16
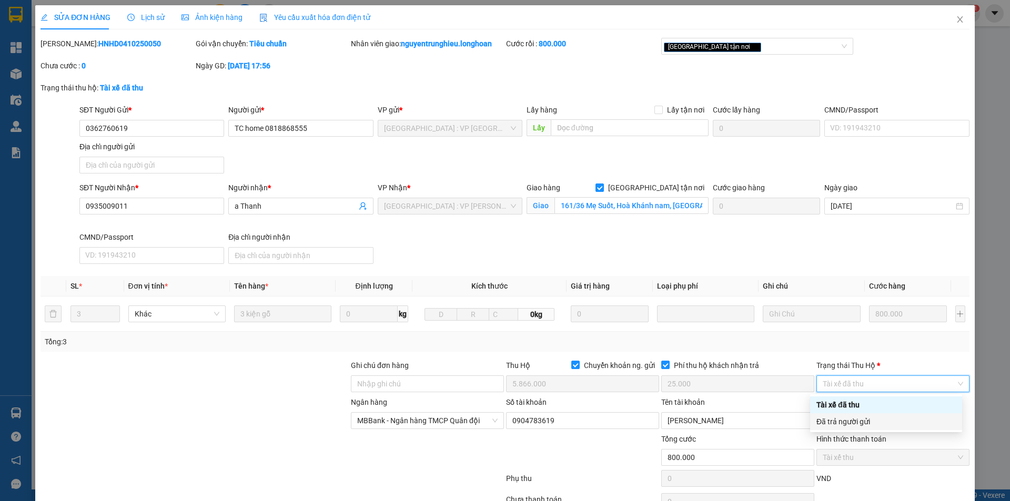
click at [871, 421] on div "Đã trả người gửi" at bounding box center [885, 422] width 139 height 12
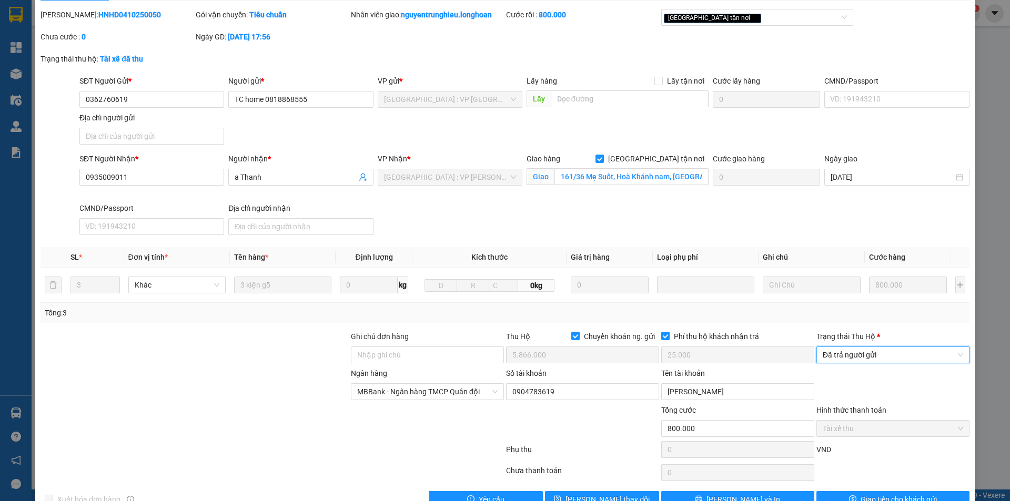
scroll to position [56, 0]
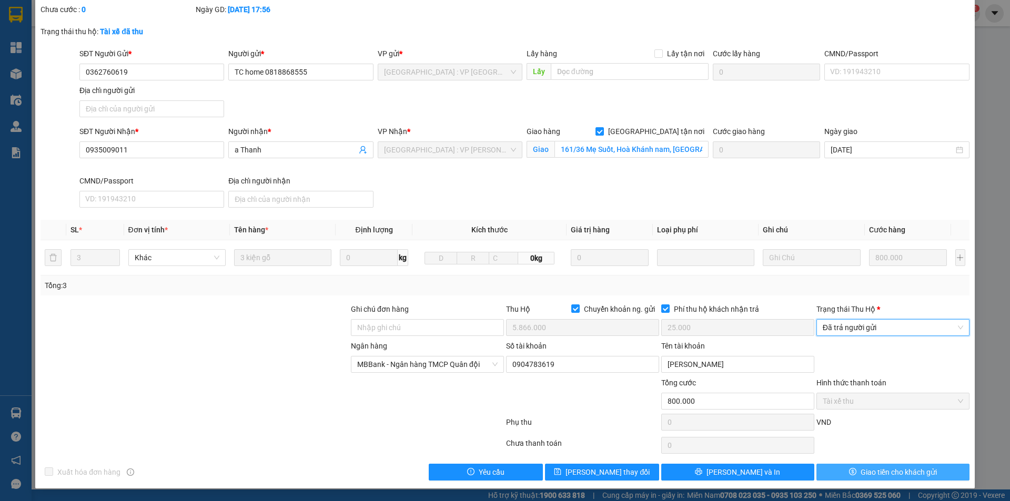
click at [876, 473] on span "Giao tiền cho khách gửi" at bounding box center [899, 473] width 76 height 12
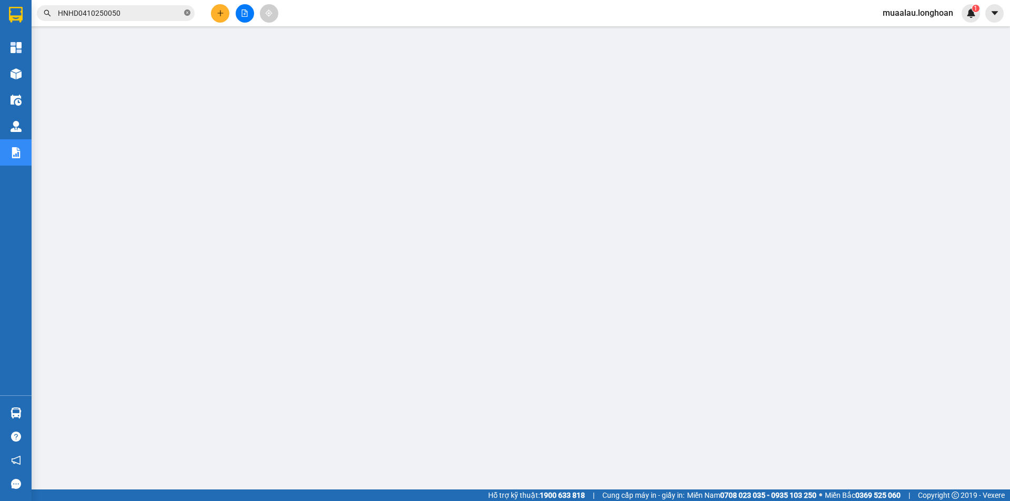
click at [188, 13] on icon "close-circle" at bounding box center [187, 12] width 6 height 6
paste input "VHBT0610250029"
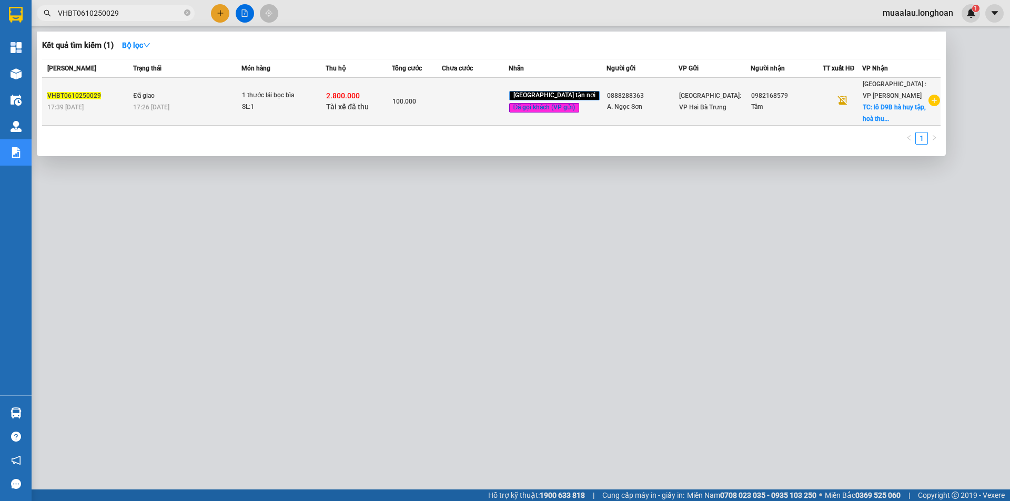
click at [488, 106] on td at bounding box center [475, 102] width 66 height 48
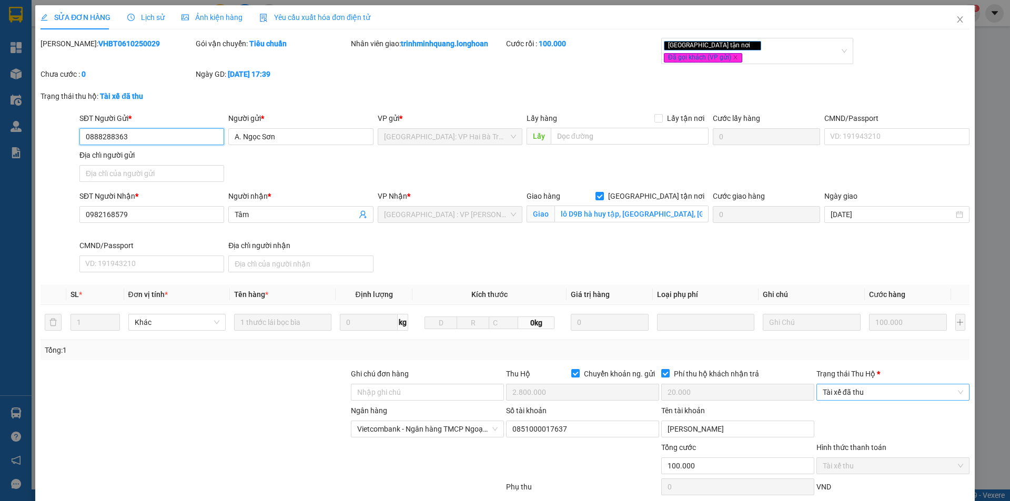
click at [858, 385] on span "Tài xế đã thu" at bounding box center [893, 393] width 140 height 16
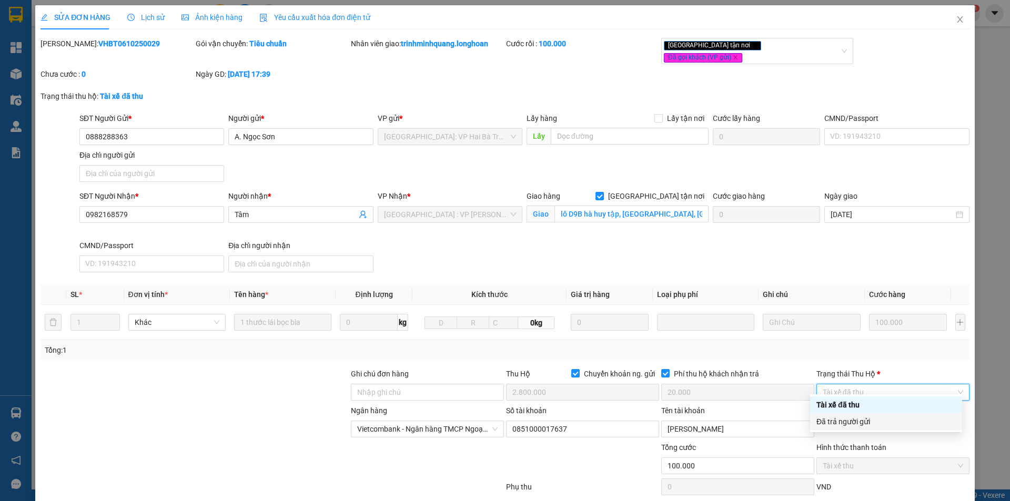
click at [869, 424] on div "Đã trả người gửi" at bounding box center [885, 422] width 139 height 12
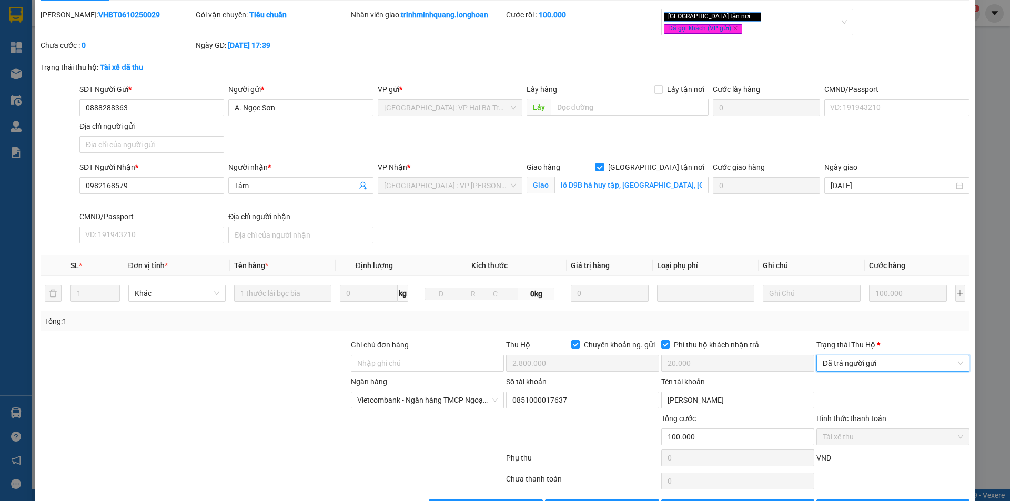
scroll to position [56, 0]
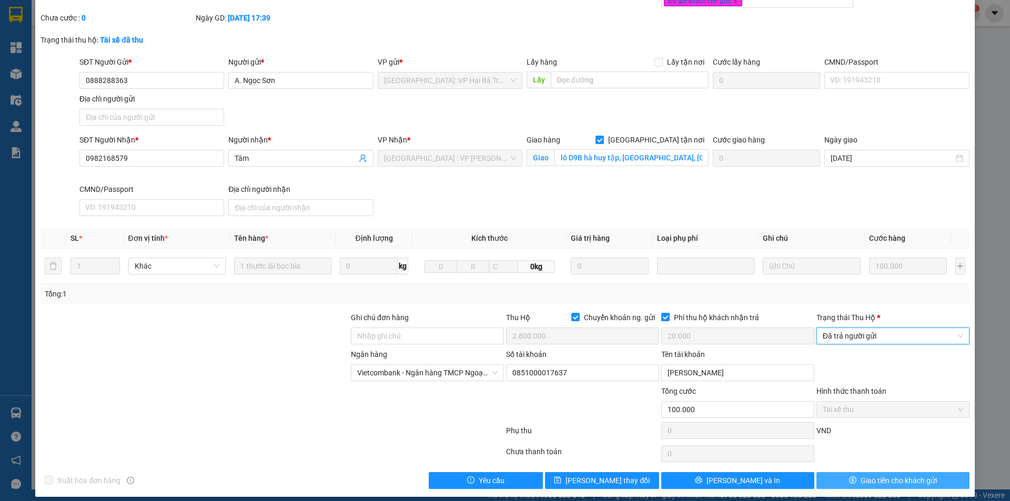
click at [866, 475] on span "Giao tiền cho khách gửi" at bounding box center [899, 481] width 76 height 12
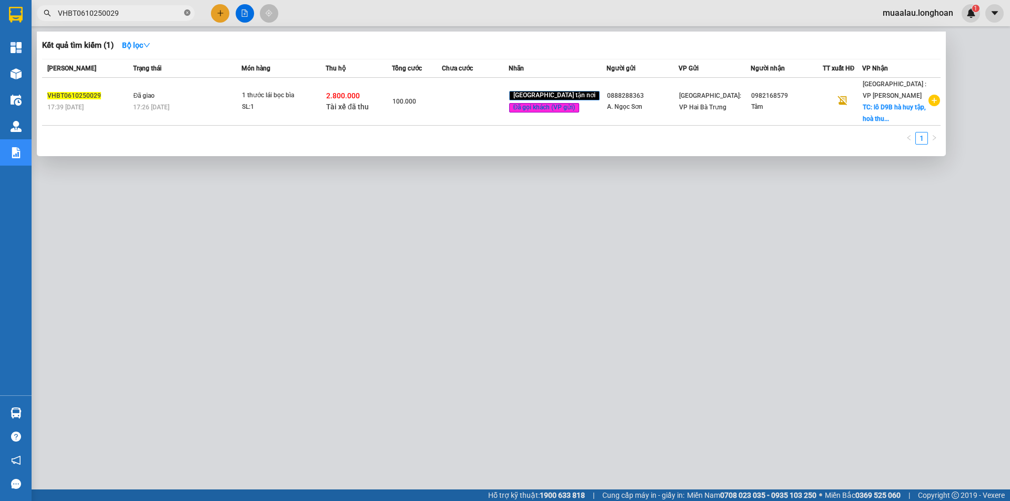
click at [188, 12] on icon "close-circle" at bounding box center [187, 12] width 6 height 6
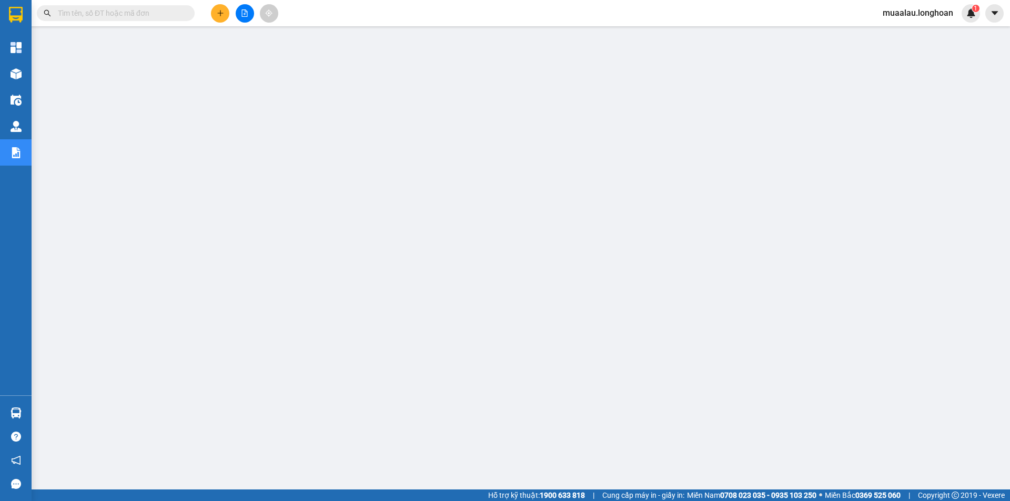
paste input "VPBT0610250002"
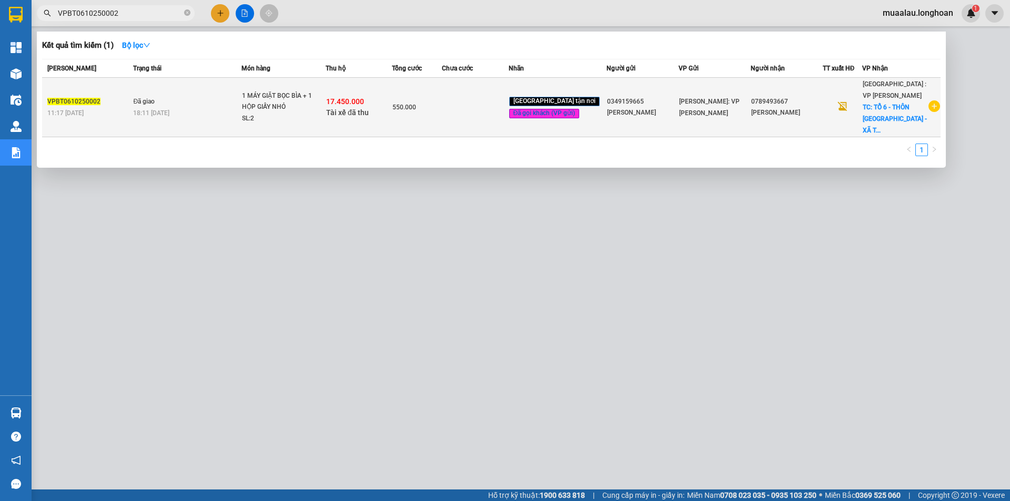
drag, startPoint x: 448, startPoint y: 108, endPoint x: 480, endPoint y: 108, distance: 32.1
click at [480, 108] on td at bounding box center [475, 107] width 66 height 59
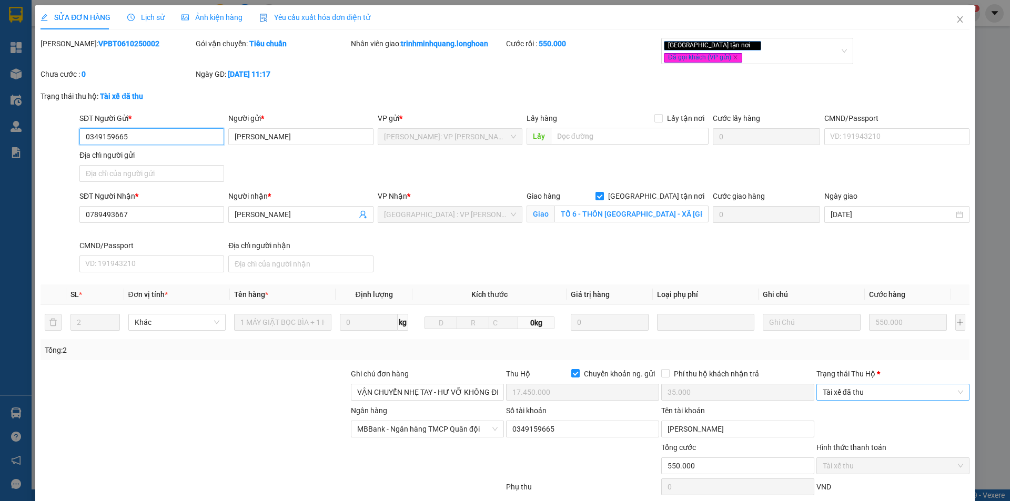
click at [888, 389] on span "Tài xế đã thu" at bounding box center [893, 393] width 140 height 16
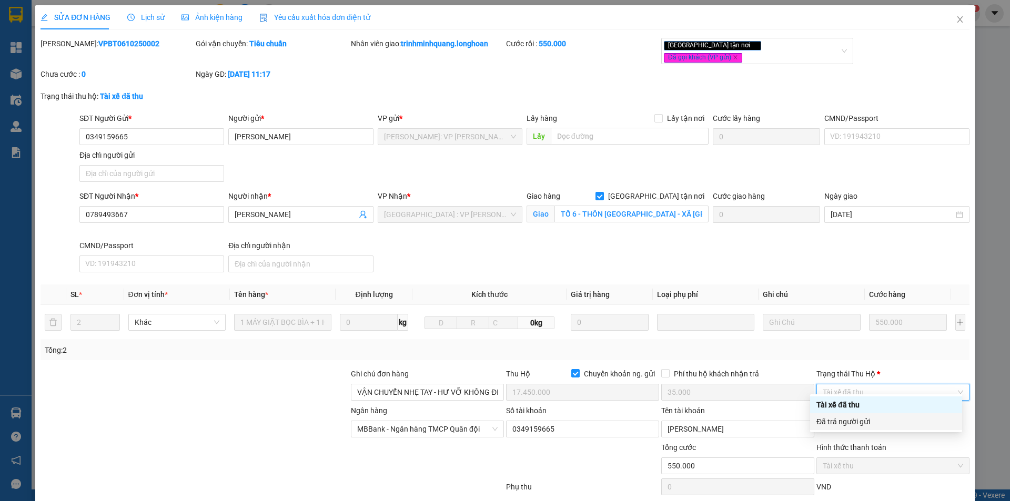
click at [891, 420] on div "Đã trả người gửi" at bounding box center [885, 422] width 139 height 12
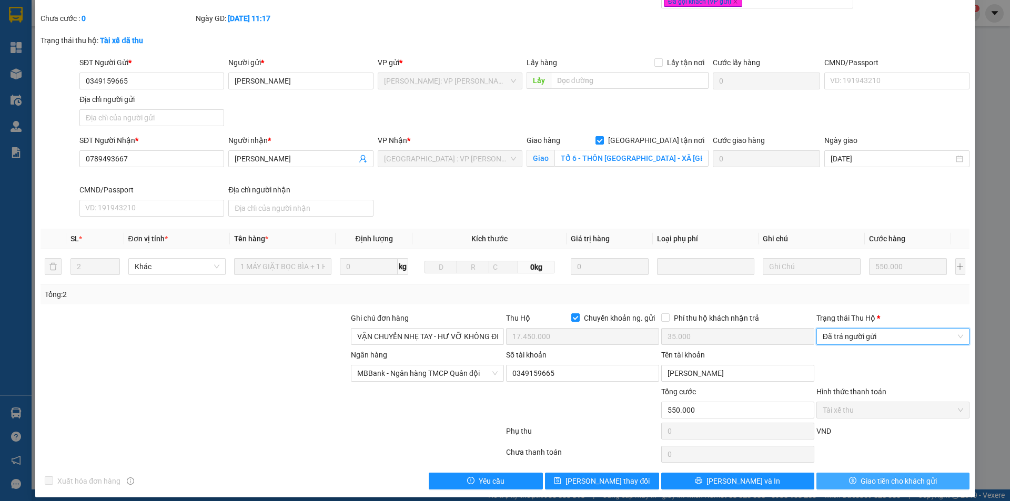
scroll to position [56, 0]
click at [866, 475] on span "Giao tiền cho khách gửi" at bounding box center [899, 481] width 76 height 12
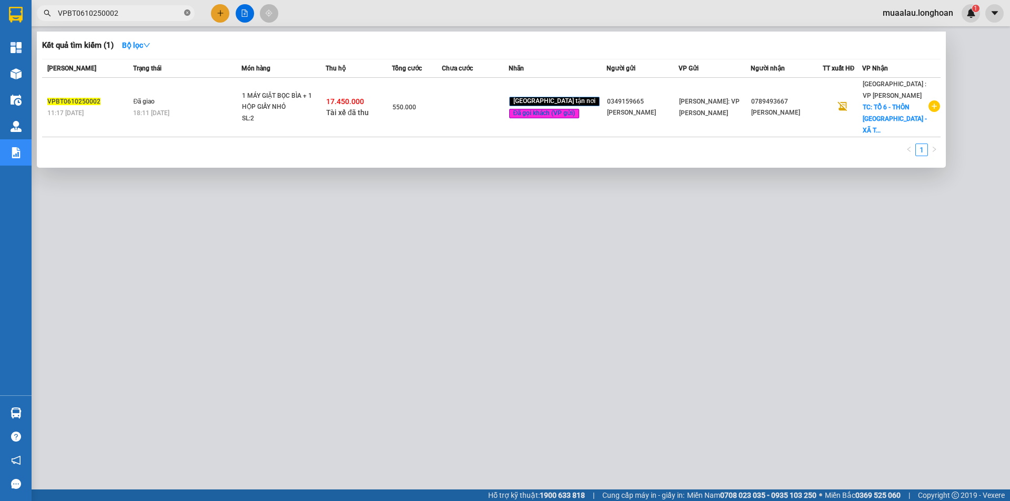
click at [190, 13] on icon "close-circle" at bounding box center [187, 12] width 6 height 6
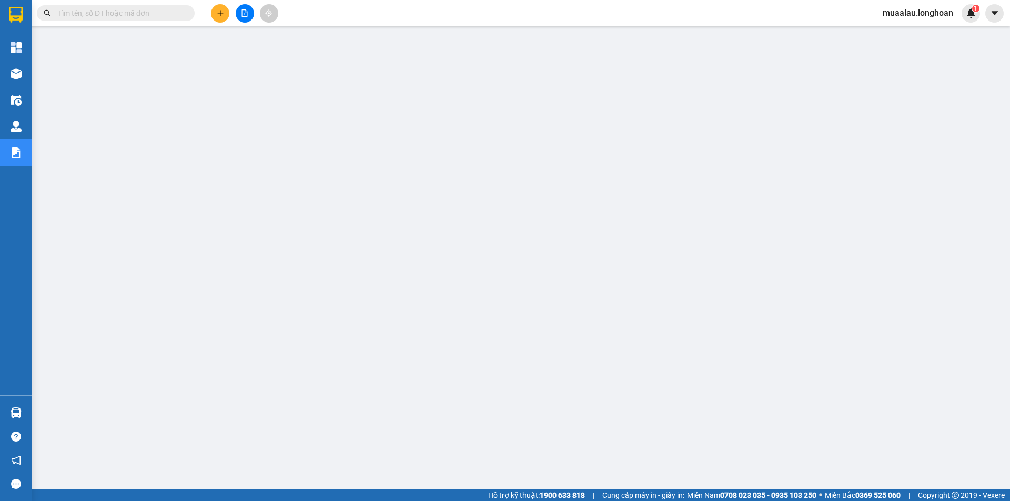
paste input "VPMD0610250018"
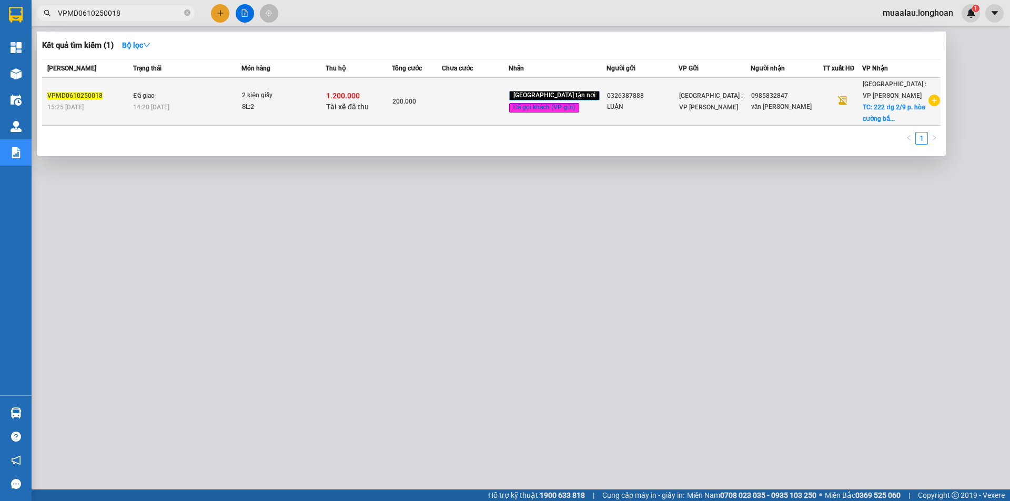
click at [508, 106] on td at bounding box center [475, 102] width 66 height 48
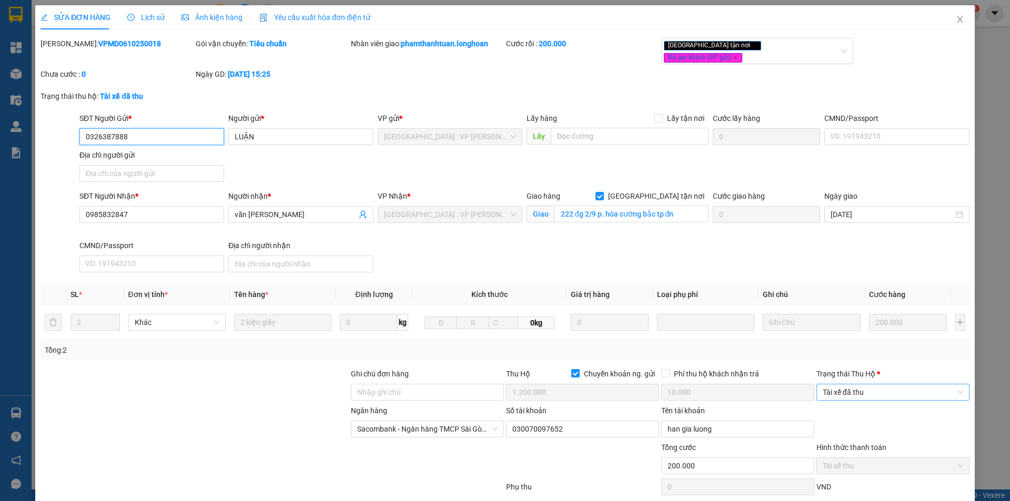
drag, startPoint x: 855, startPoint y: 380, endPoint x: 859, endPoint y: 391, distance: 11.8
click at [855, 385] on span "Tài xế đã thu" at bounding box center [893, 393] width 140 height 16
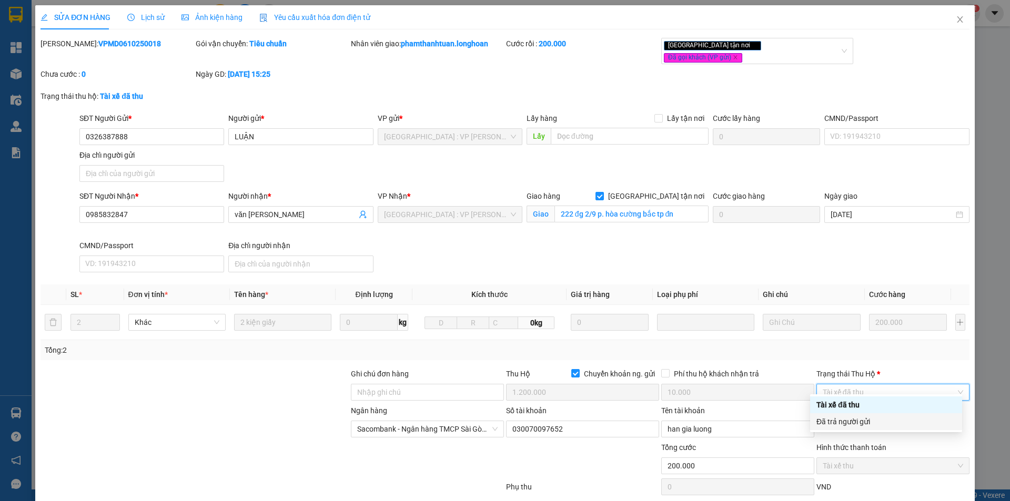
click at [864, 416] on div "Đã trả người gửi" at bounding box center [885, 422] width 139 height 12
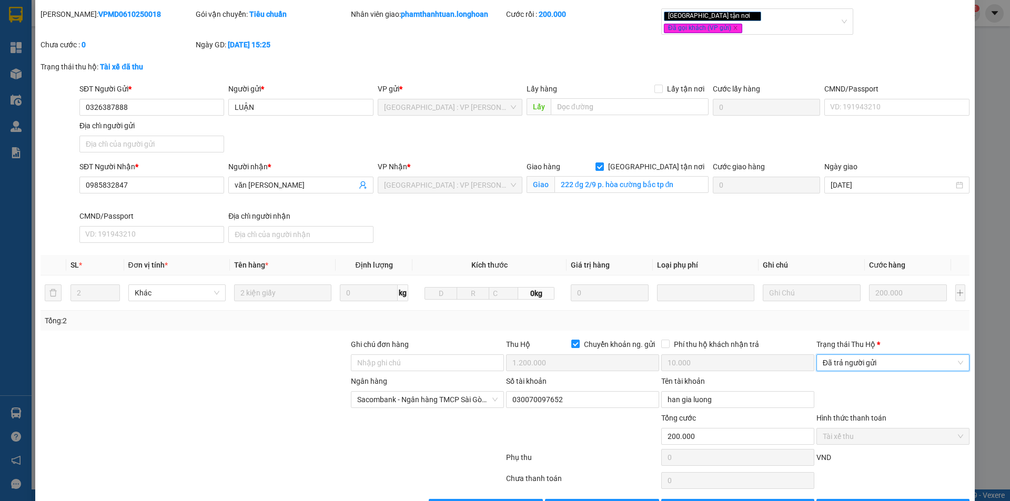
scroll to position [56, 0]
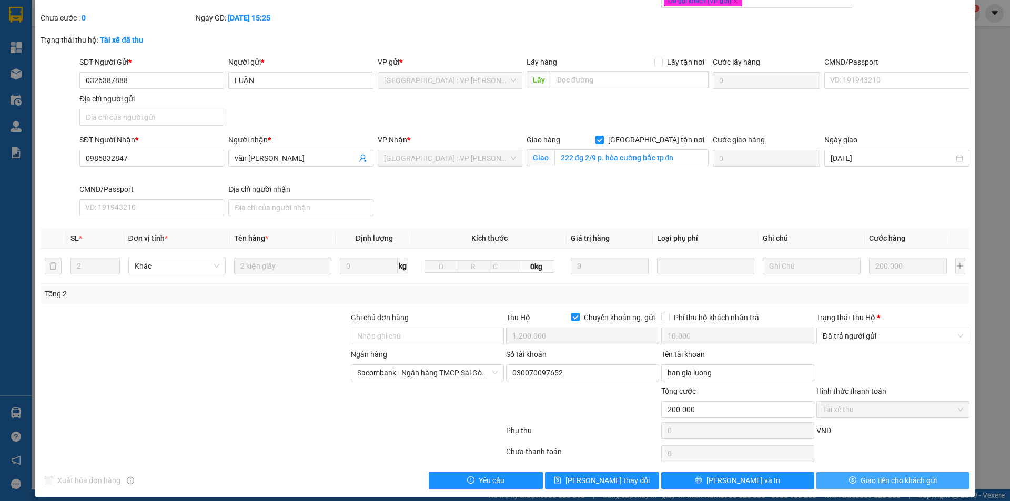
drag, startPoint x: 858, startPoint y: 467, endPoint x: 798, endPoint y: 450, distance: 62.1
click at [861, 475] on span "Giao tiền cho khách gửi" at bounding box center [899, 481] width 76 height 12
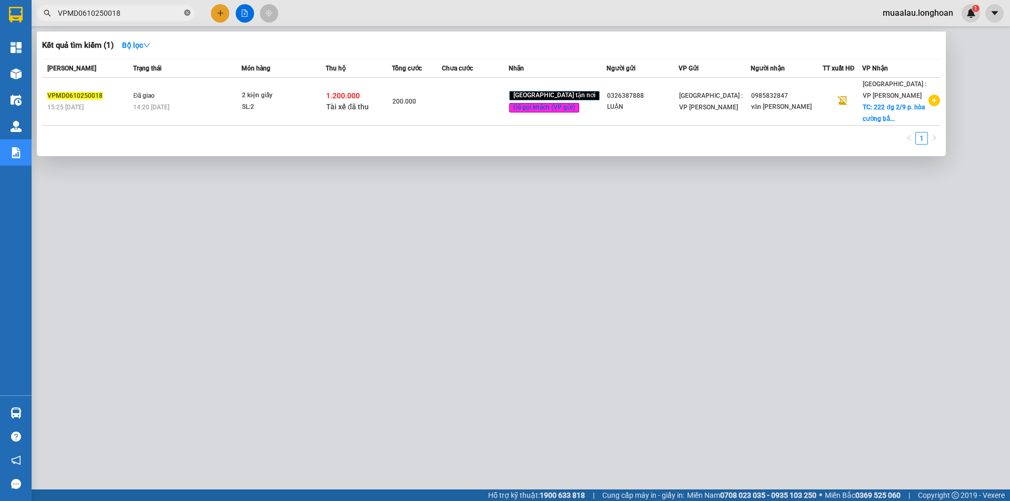
click at [186, 12] on icon "close-circle" at bounding box center [187, 12] width 6 height 6
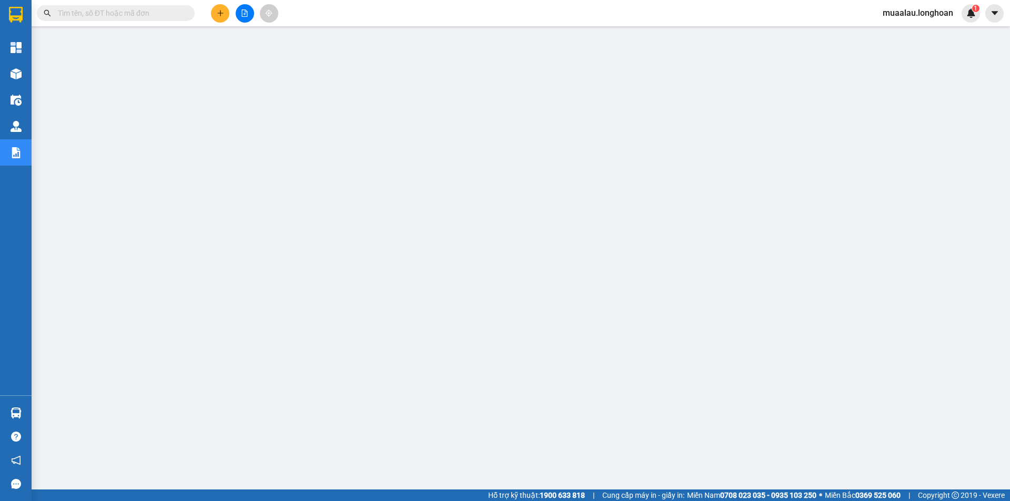
paste input "KQ120610250008"
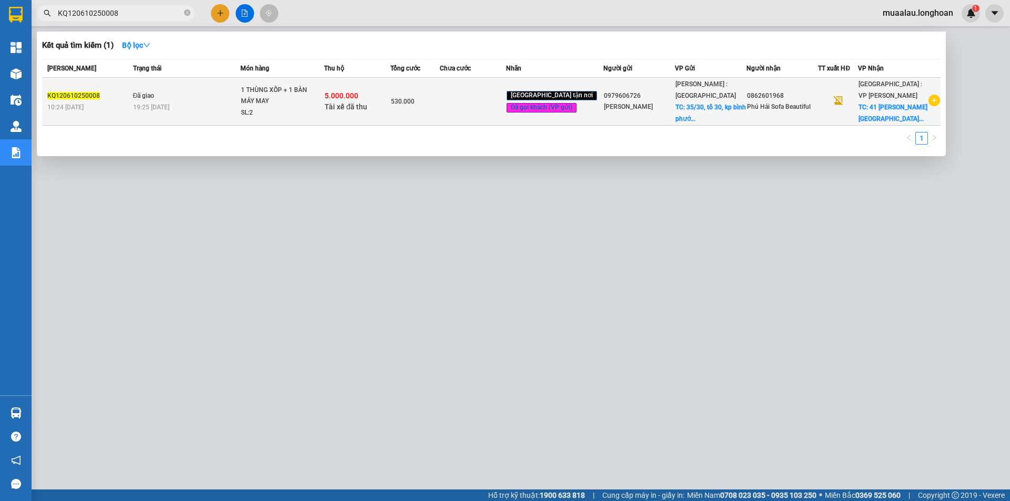
click at [482, 115] on td at bounding box center [473, 102] width 66 height 48
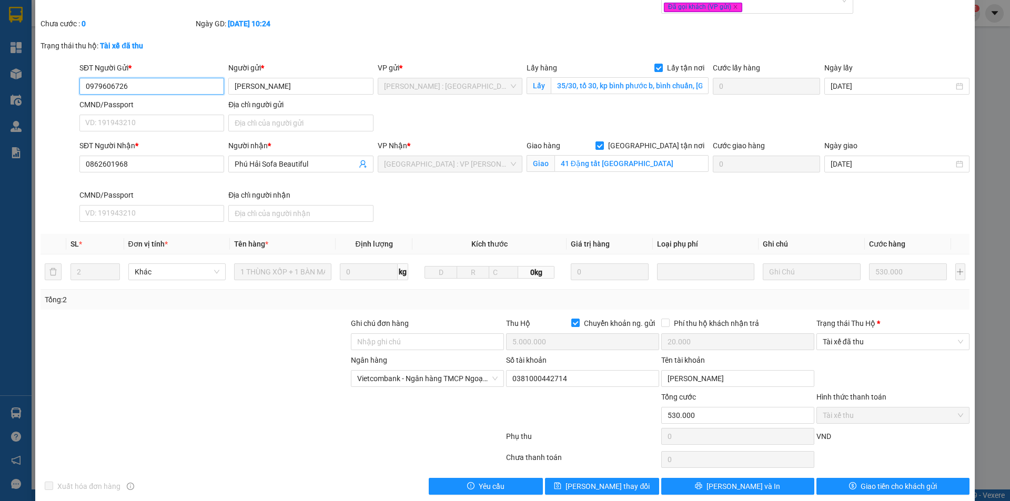
scroll to position [56, 0]
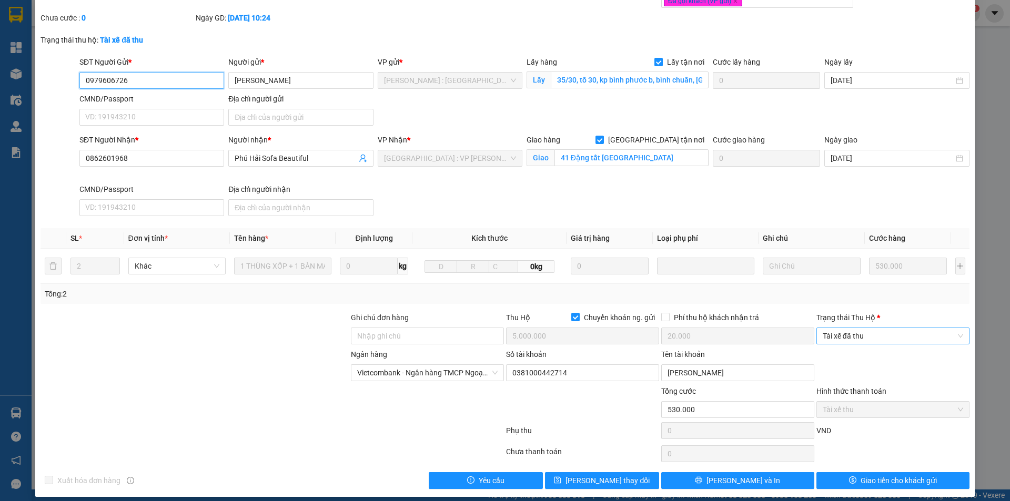
click at [890, 328] on span "Tài xế đã thu" at bounding box center [893, 336] width 140 height 16
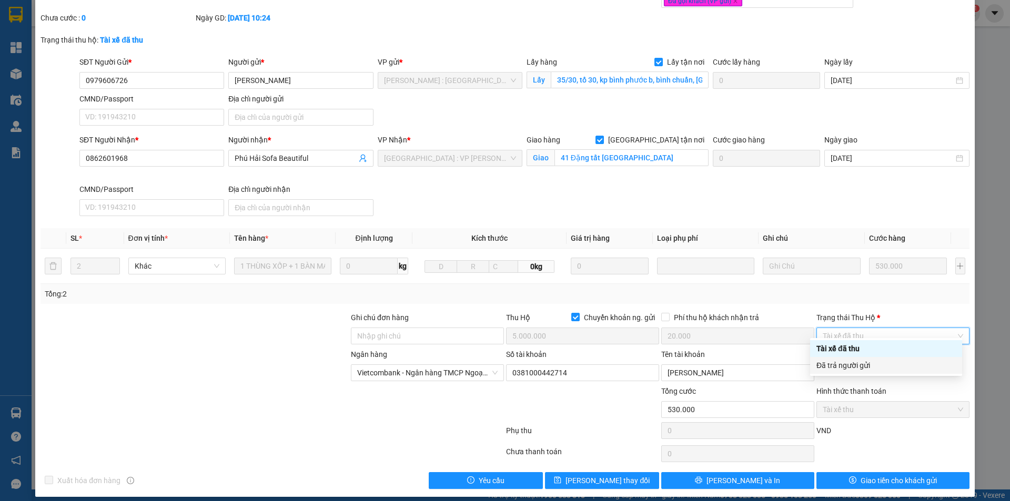
click at [883, 371] on div "Đã trả người gửi" at bounding box center [885, 366] width 139 height 12
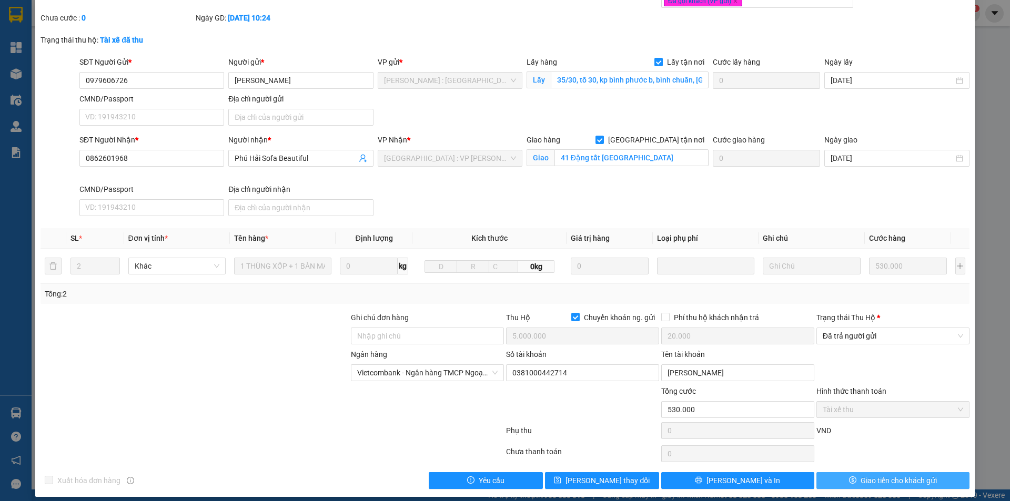
click at [850, 474] on button "Giao tiền cho khách gửi" at bounding box center [892, 480] width 153 height 17
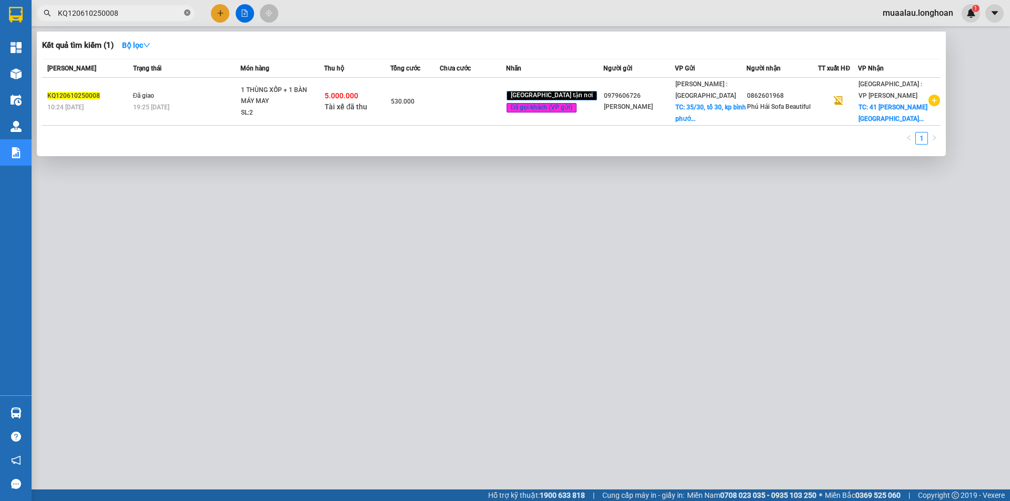
click at [184, 14] on icon "close-circle" at bounding box center [187, 12] width 6 height 6
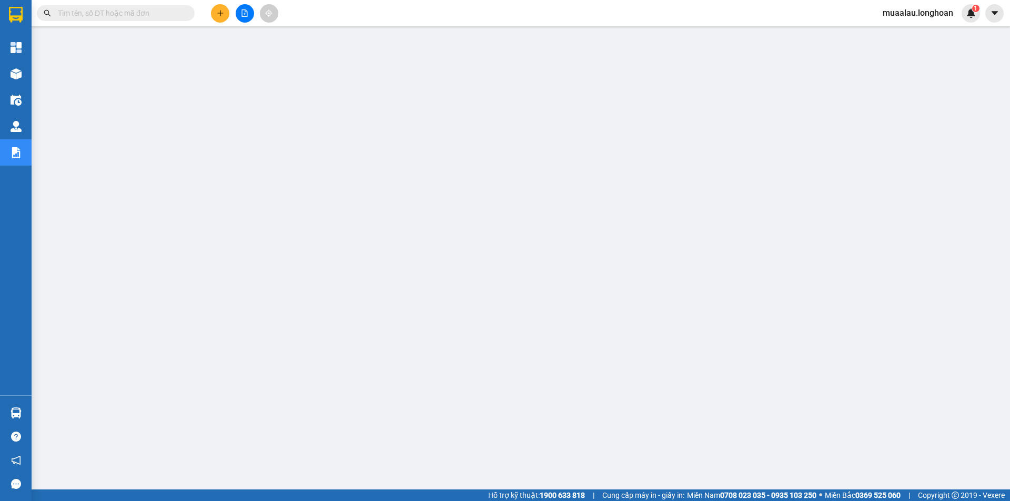
paste input "VP100510250011"
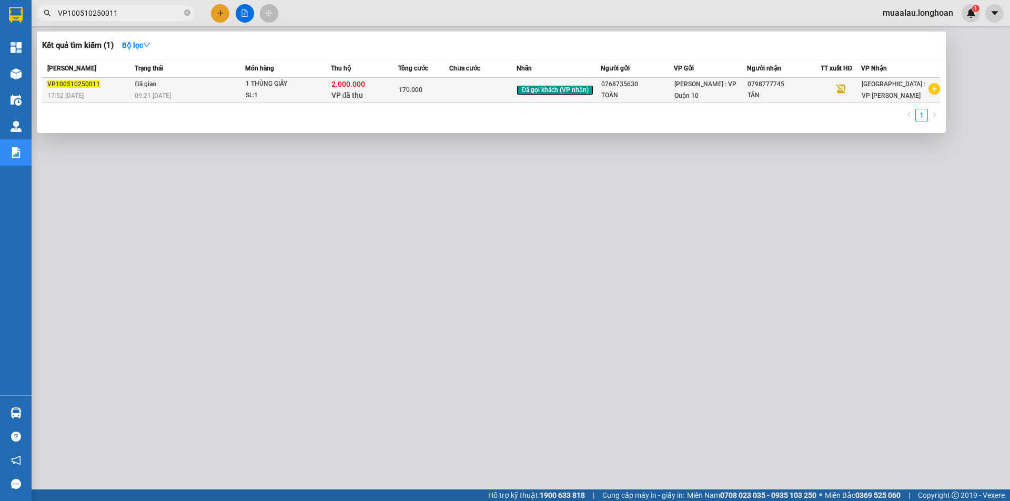
click at [480, 93] on td at bounding box center [483, 90] width 68 height 25
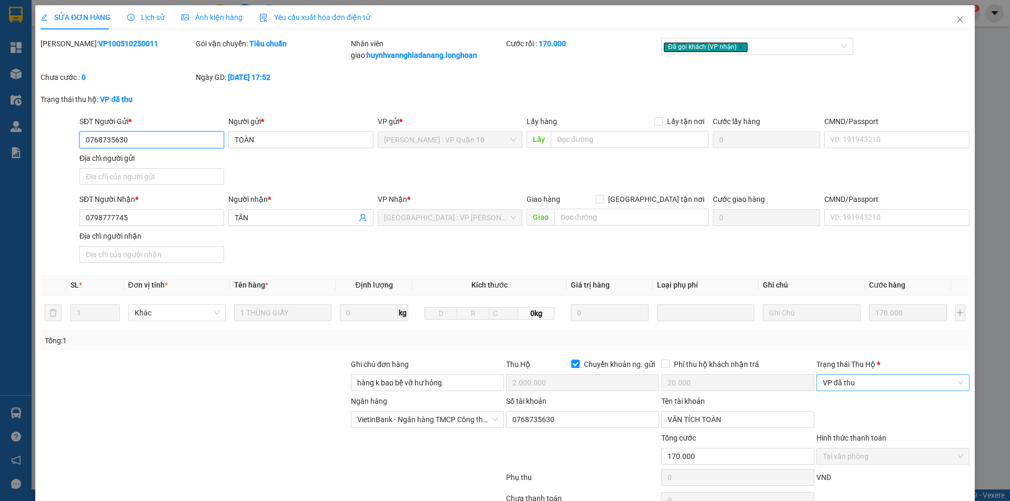
click at [870, 387] on span "VP đã thu" at bounding box center [893, 383] width 140 height 16
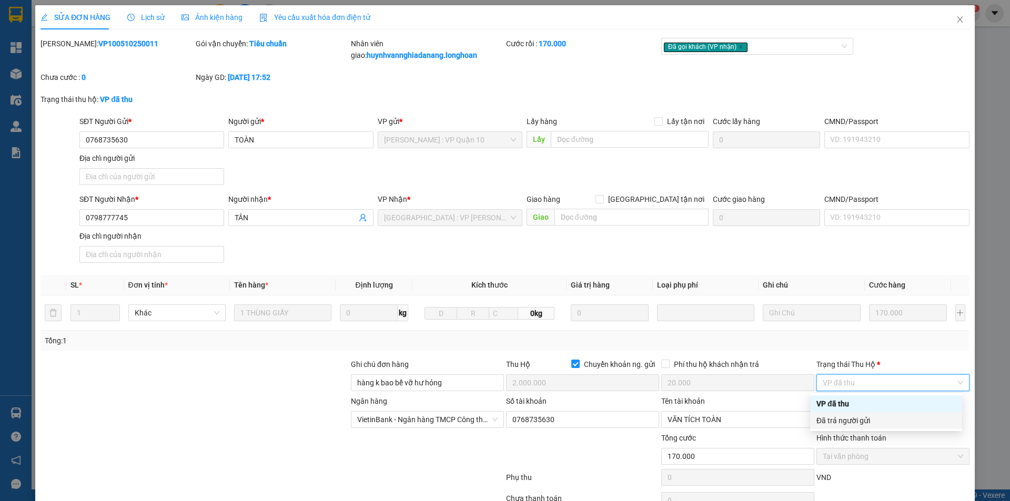
click at [879, 424] on div "Đã trả người gửi" at bounding box center [885, 421] width 139 height 12
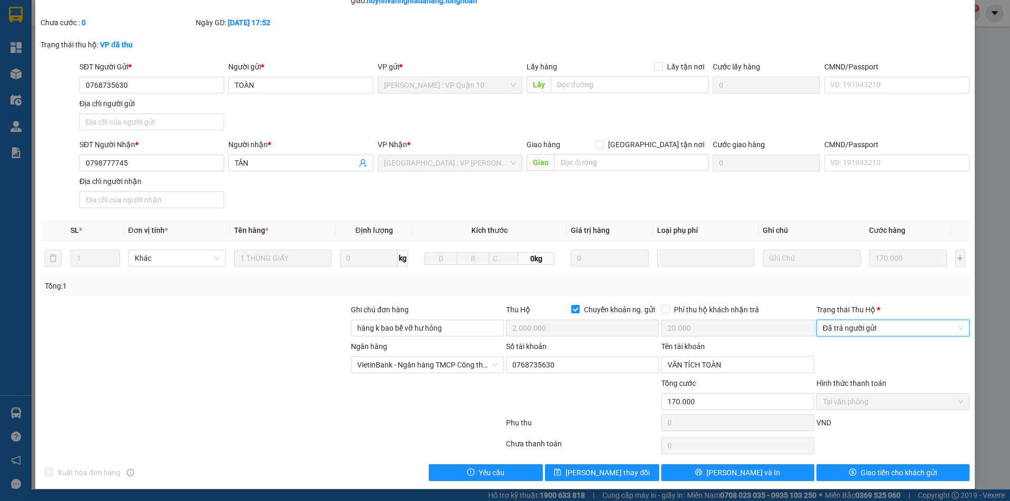
scroll to position [55, 0]
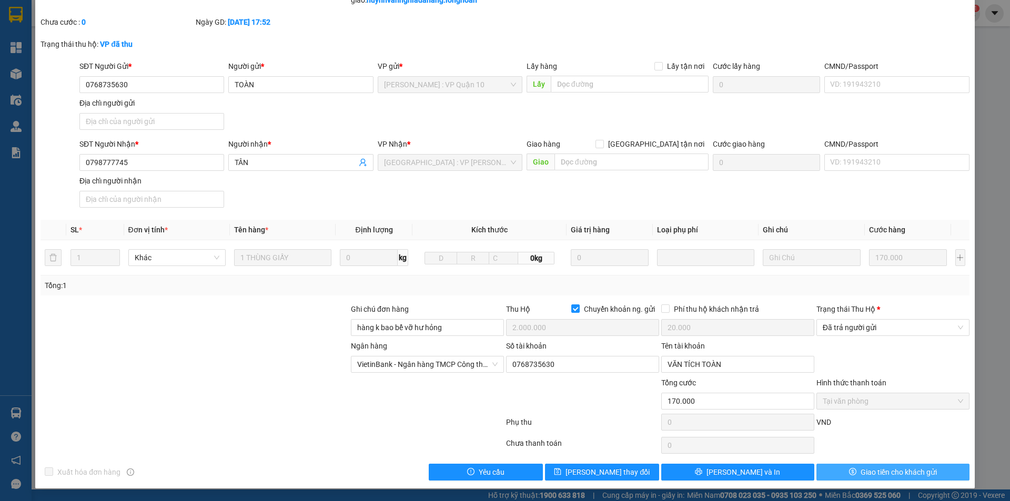
click at [869, 473] on span "Giao tiền cho khách gửi" at bounding box center [899, 473] width 76 height 12
